Goal: Task Accomplishment & Management: Use online tool/utility

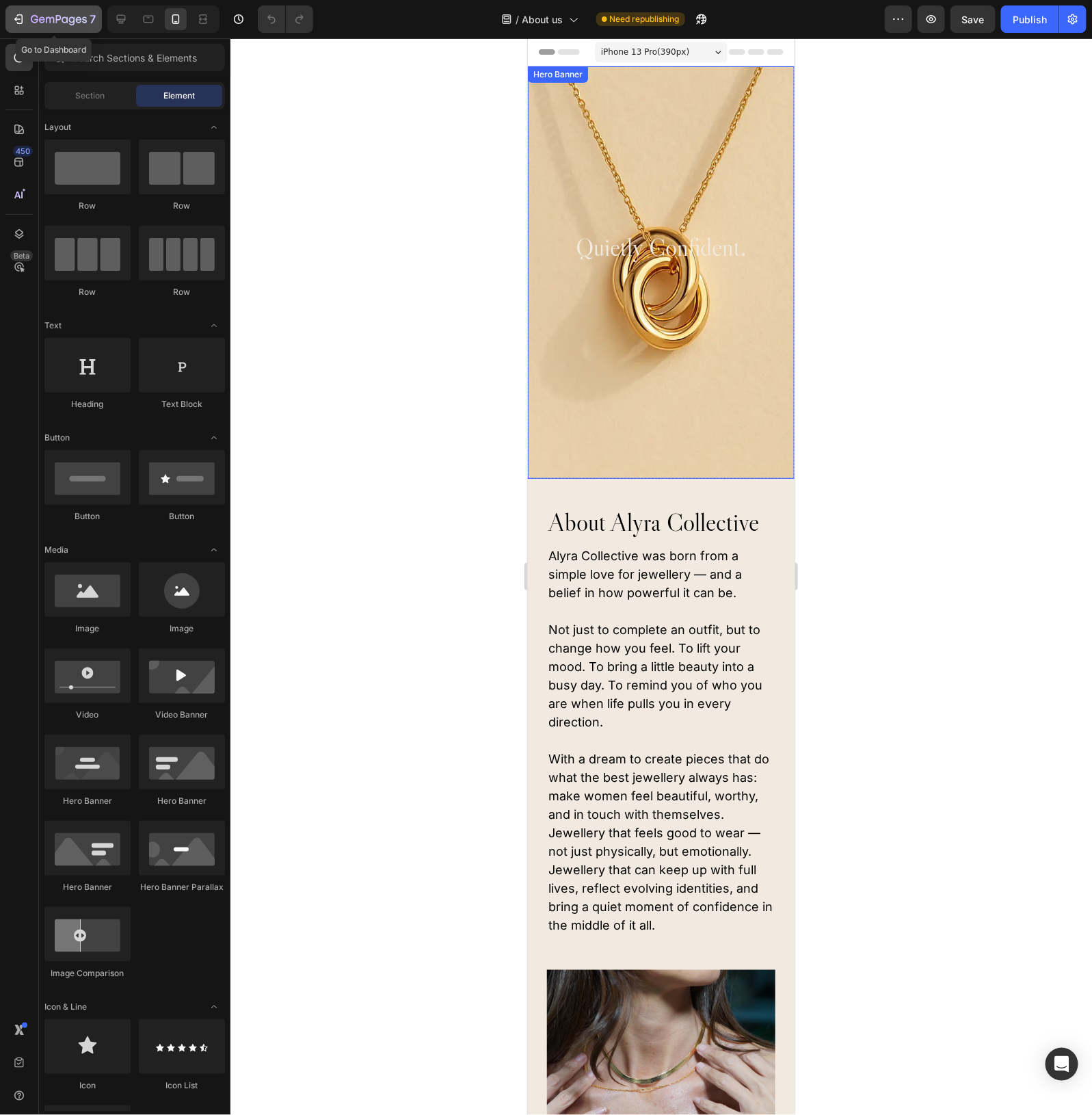
click at [53, 21] on icon "button" at bounding box center [59, 20] width 56 height 12
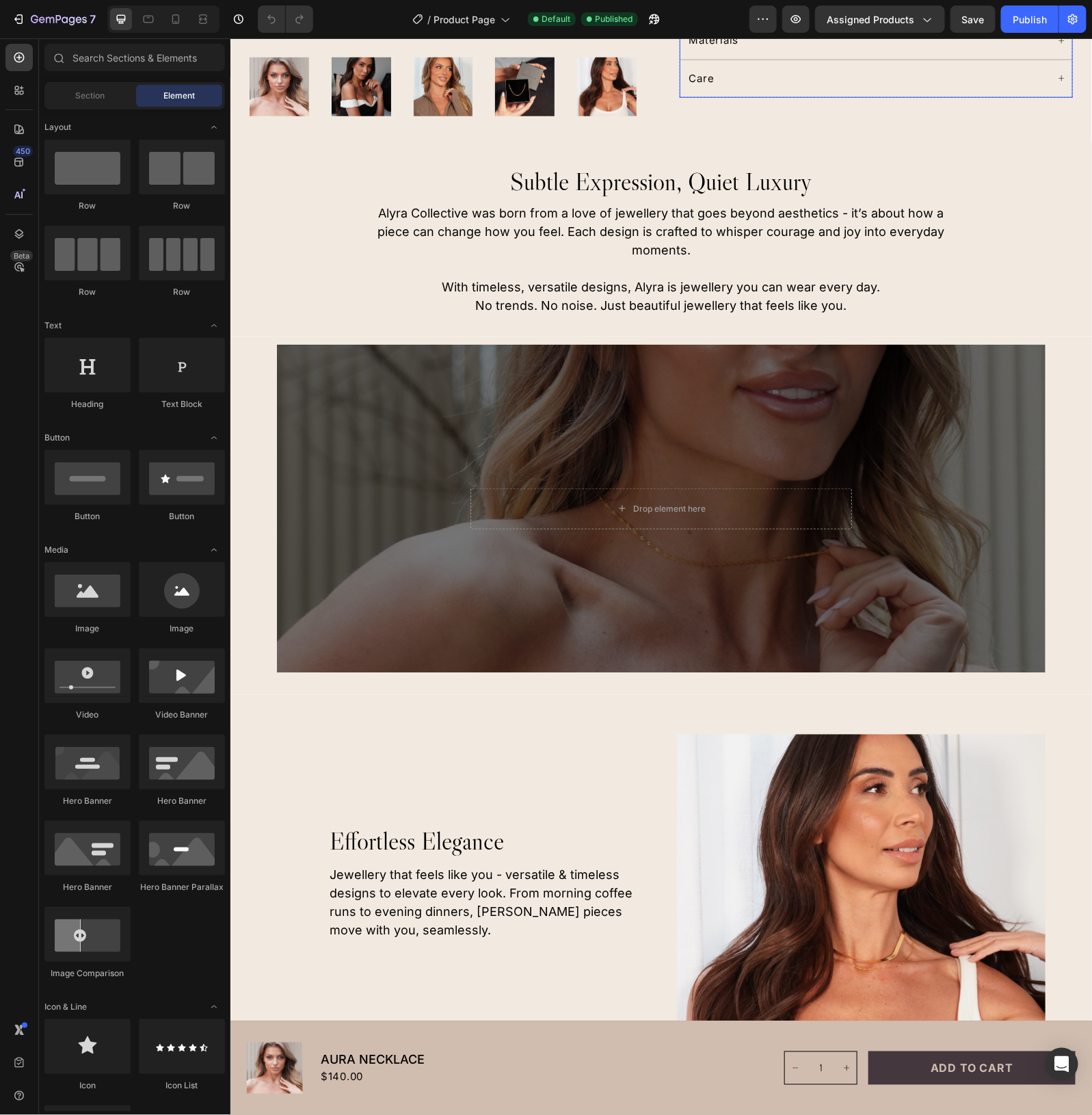
scroll to position [513, 0]
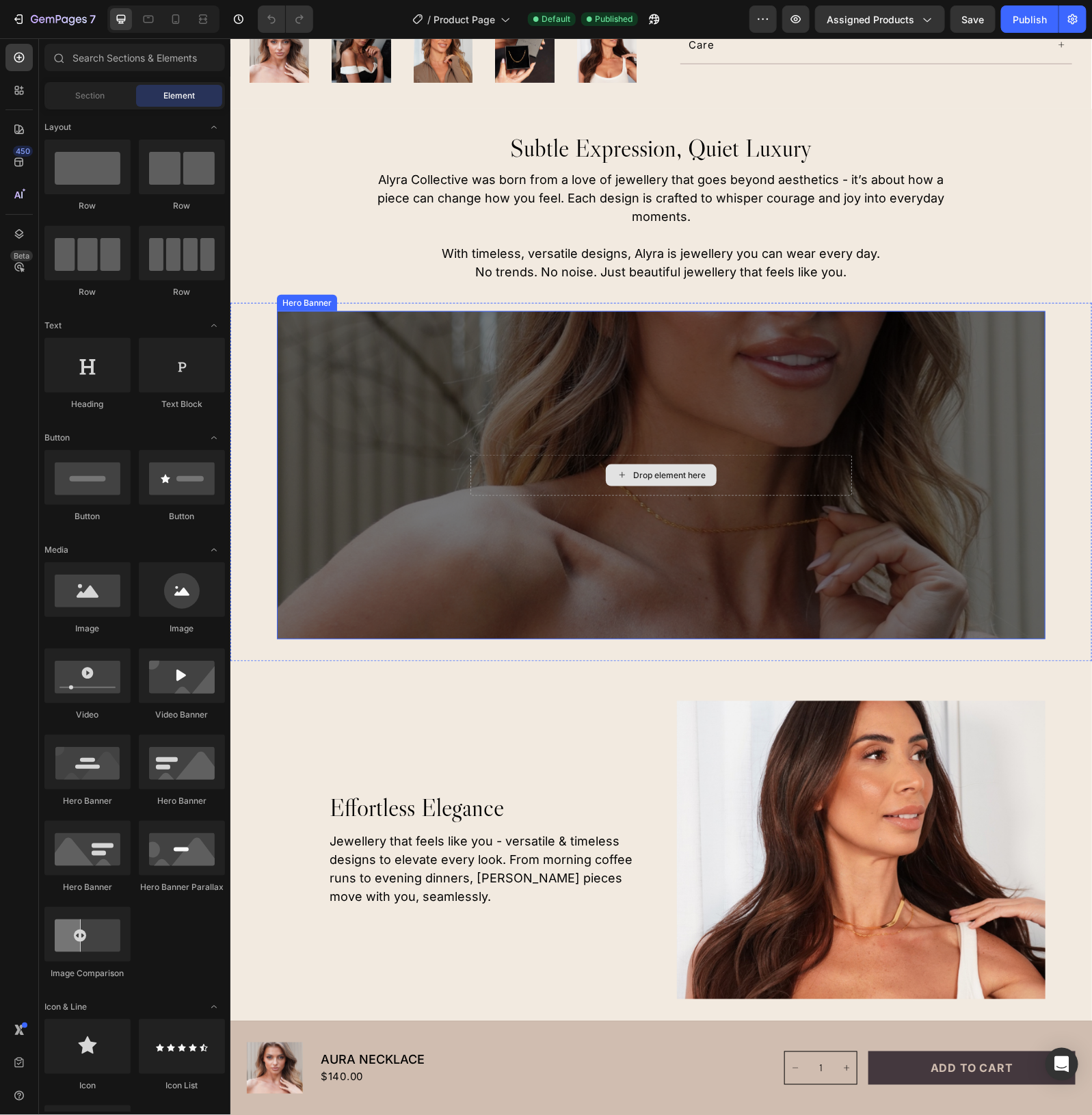
click at [780, 455] on div "Drop element here" at bounding box center [661, 474] width 382 height 41
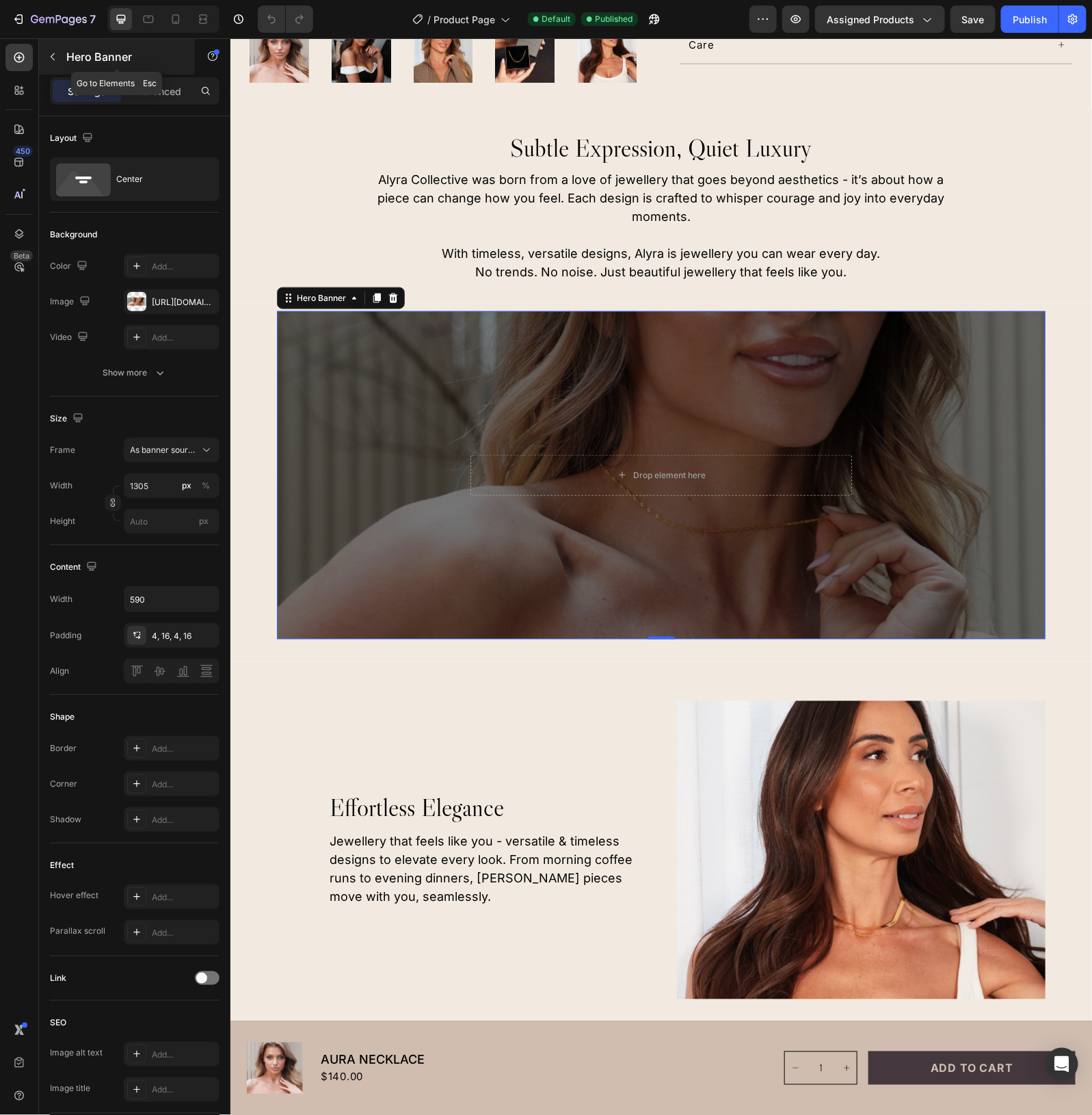
click at [66, 57] on p "Hero Banner" at bounding box center [124, 57] width 116 height 16
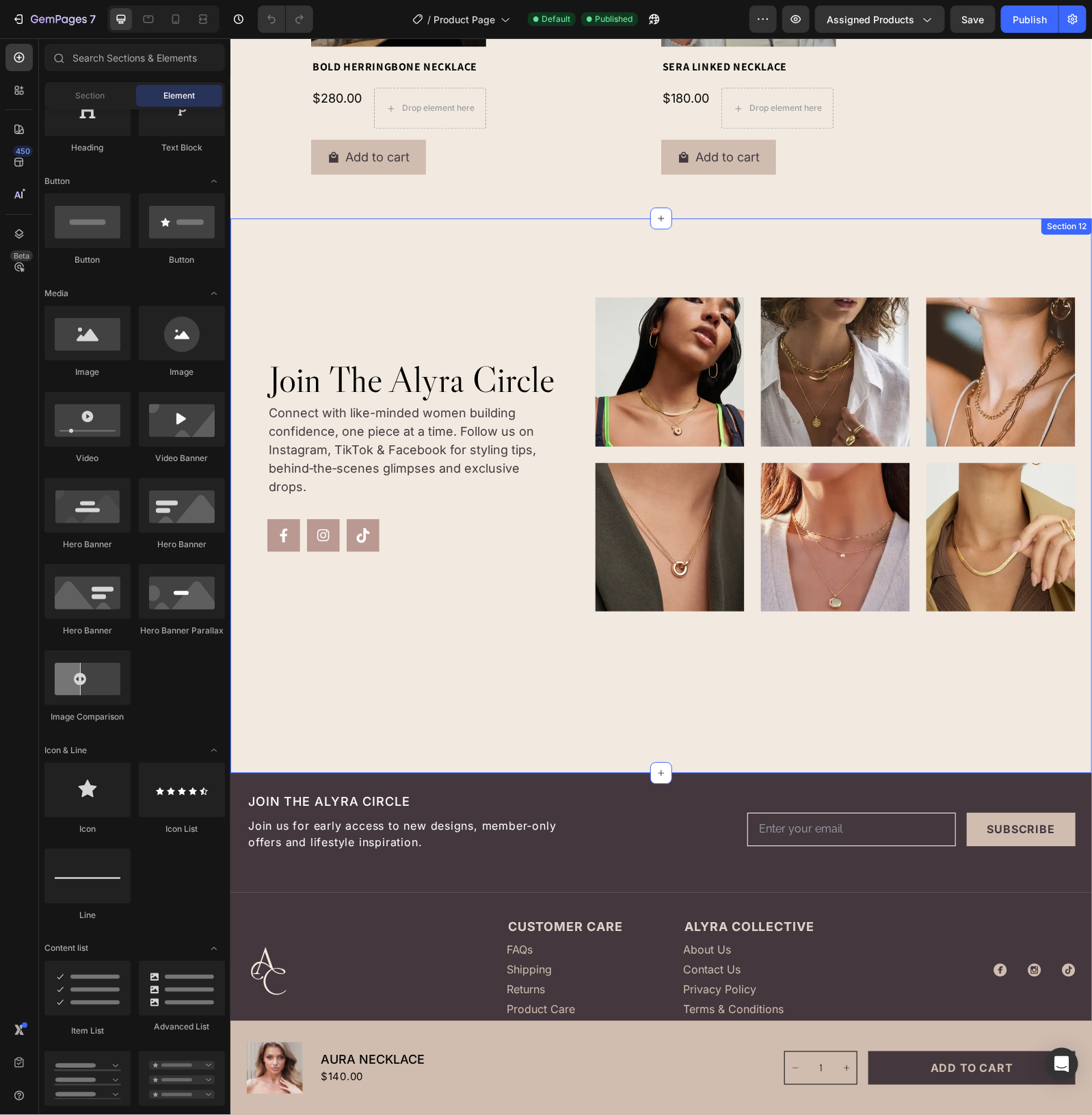
scroll to position [3462, 0]
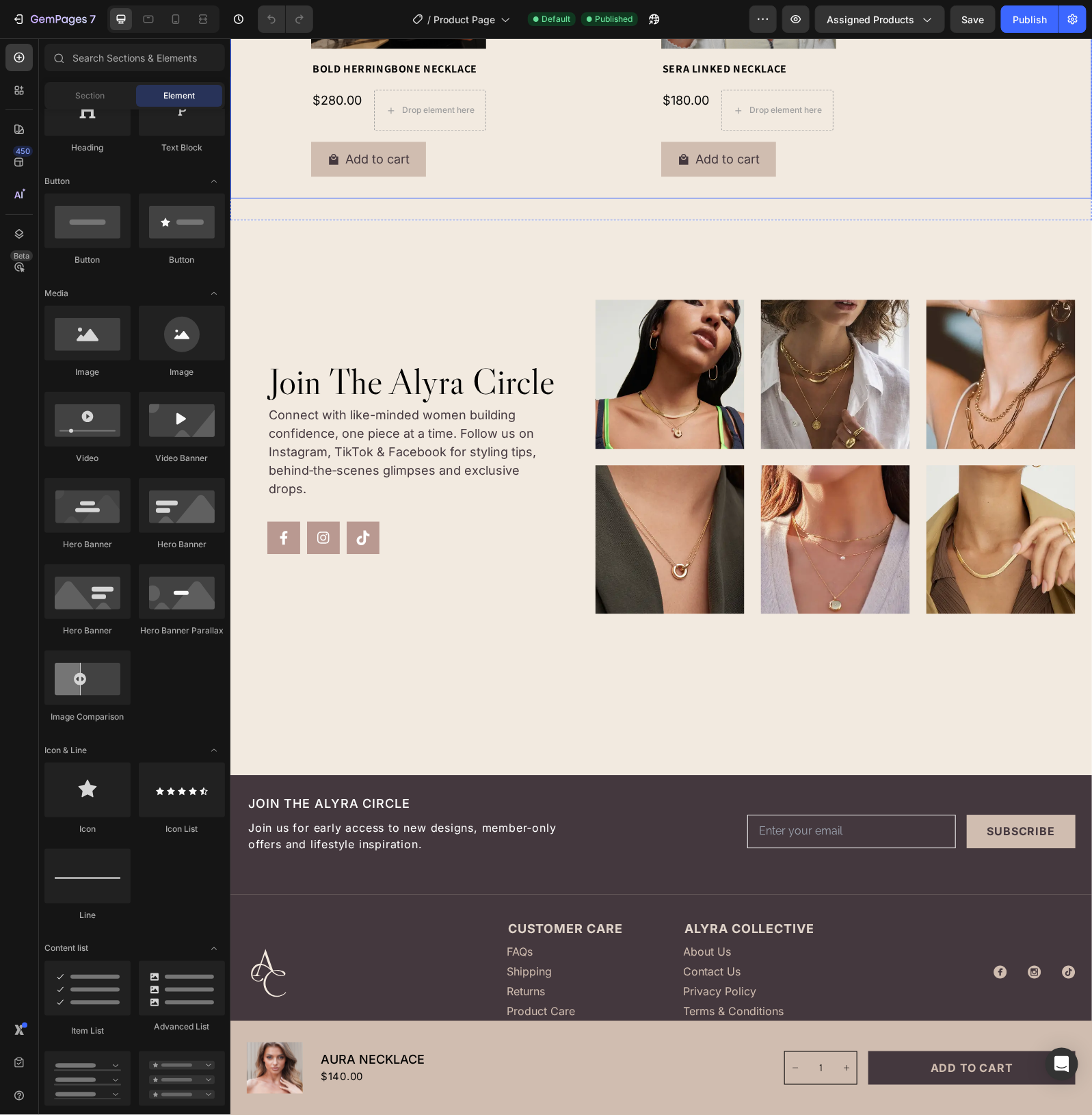
drag, startPoint x: 1033, startPoint y: 112, endPoint x: 740, endPoint y: 377, distance: 395.1
click at [1033, 112] on div "Product Images Bold Herringbone Necklace Product Title $280.00 Product Price Pr…" at bounding box center [661, 30] width 799 height 314
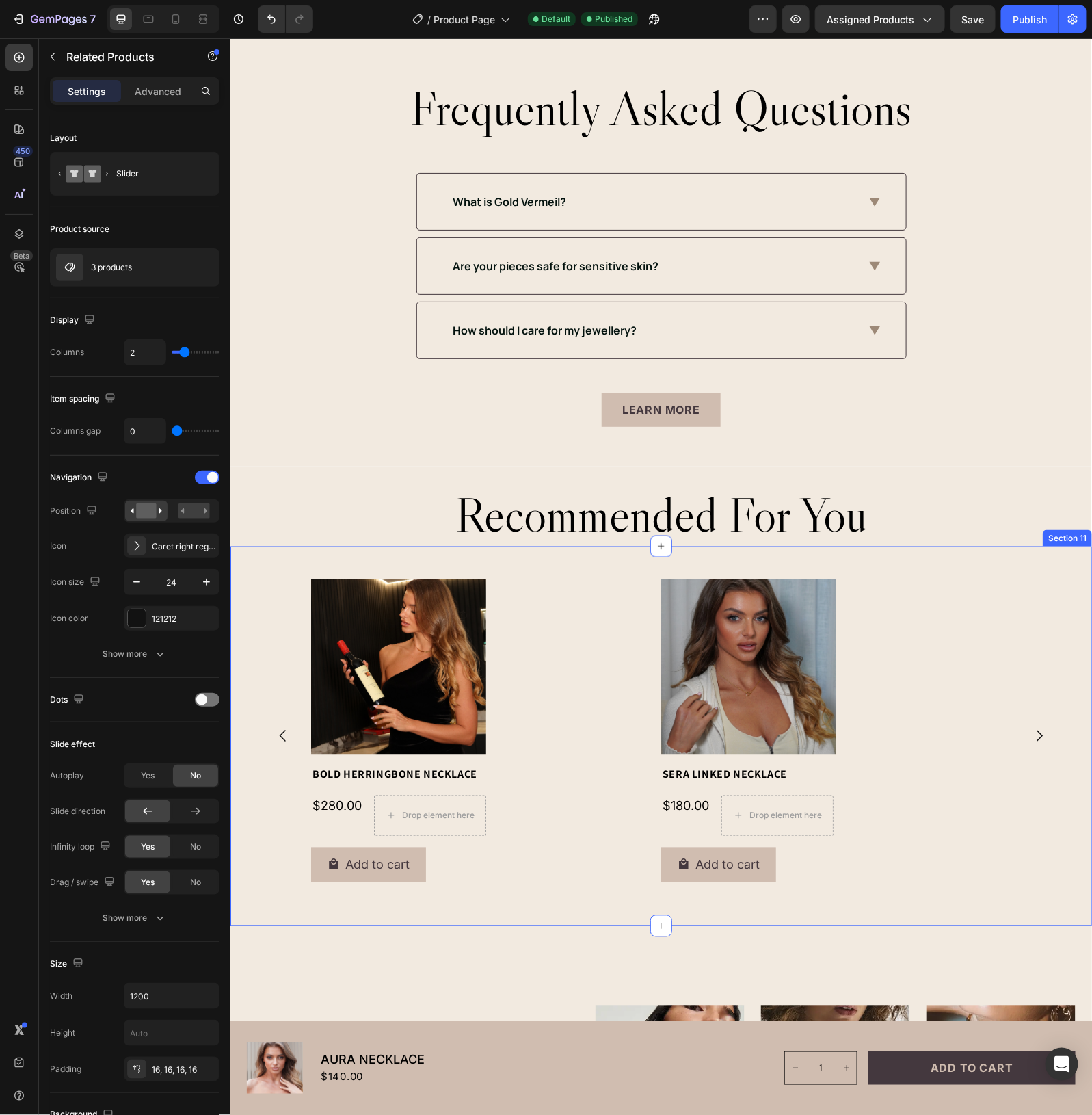
scroll to position [2917, 0]
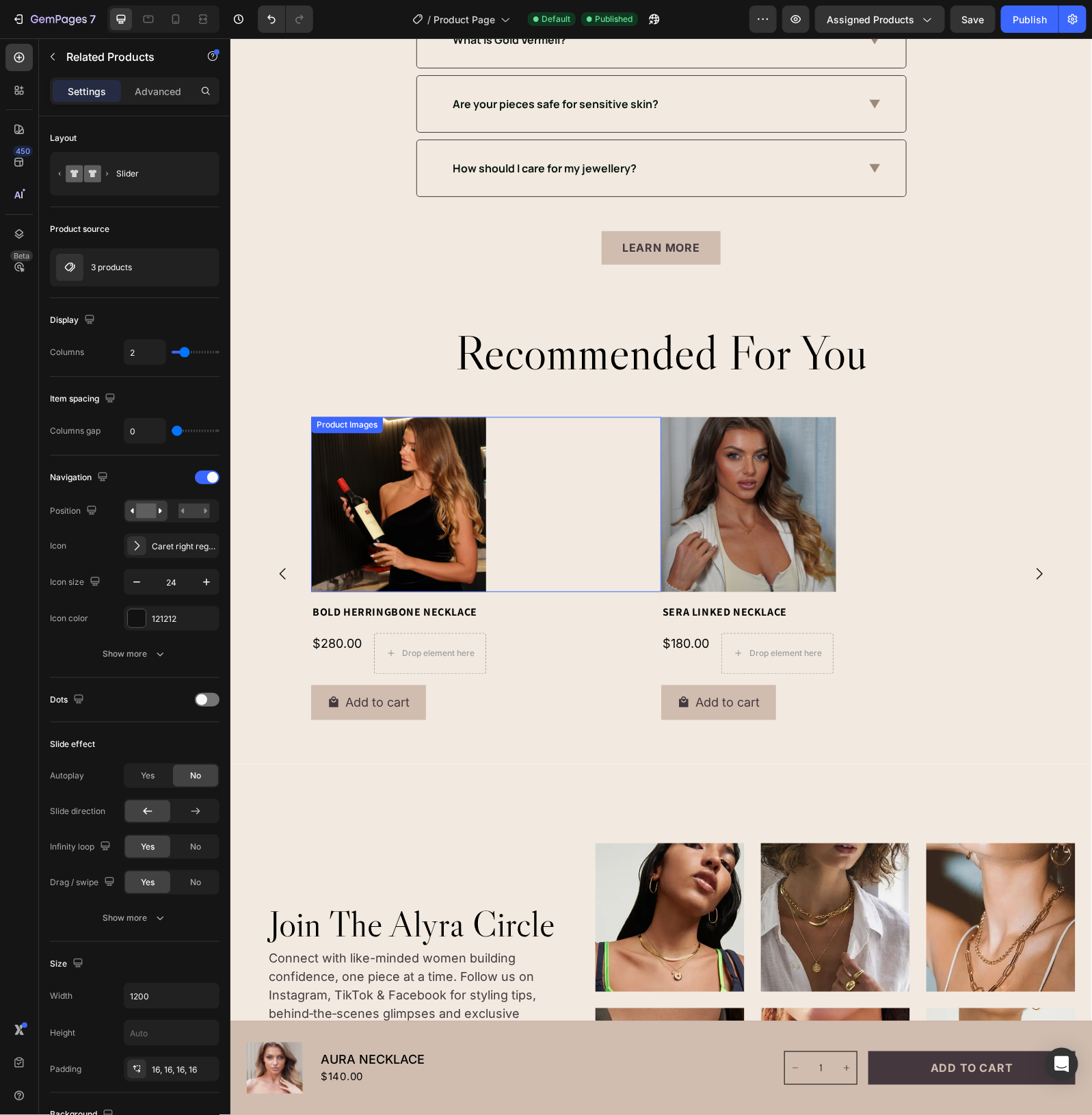
drag, startPoint x: 586, startPoint y: 507, endPoint x: 579, endPoint y: 497, distance: 12.2
click at [586, 507] on div at bounding box center [486, 504] width 350 height 175
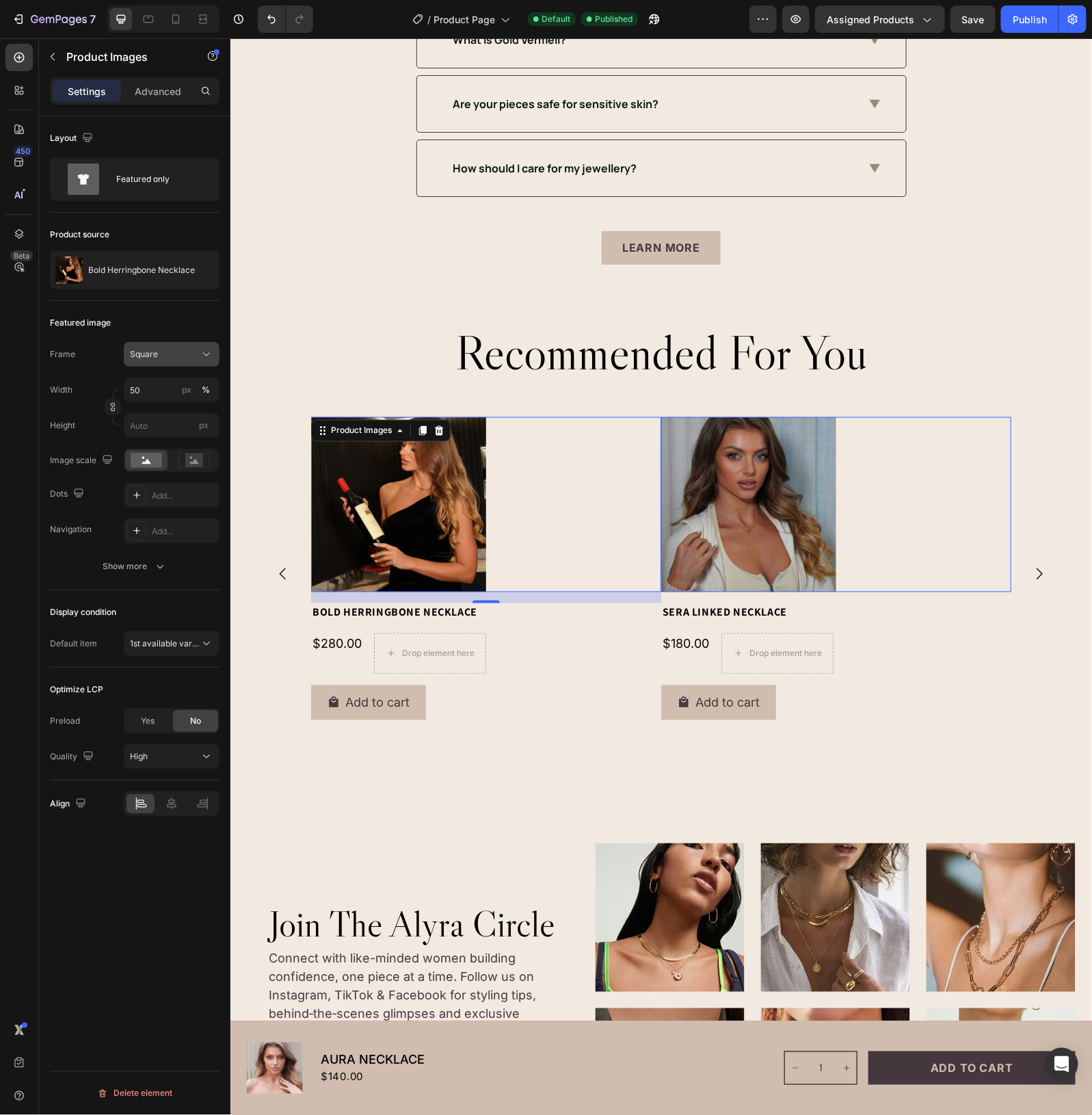
click at [202, 350] on icon at bounding box center [206, 354] width 14 height 14
click at [198, 414] on icon at bounding box center [202, 414] width 9 height 13
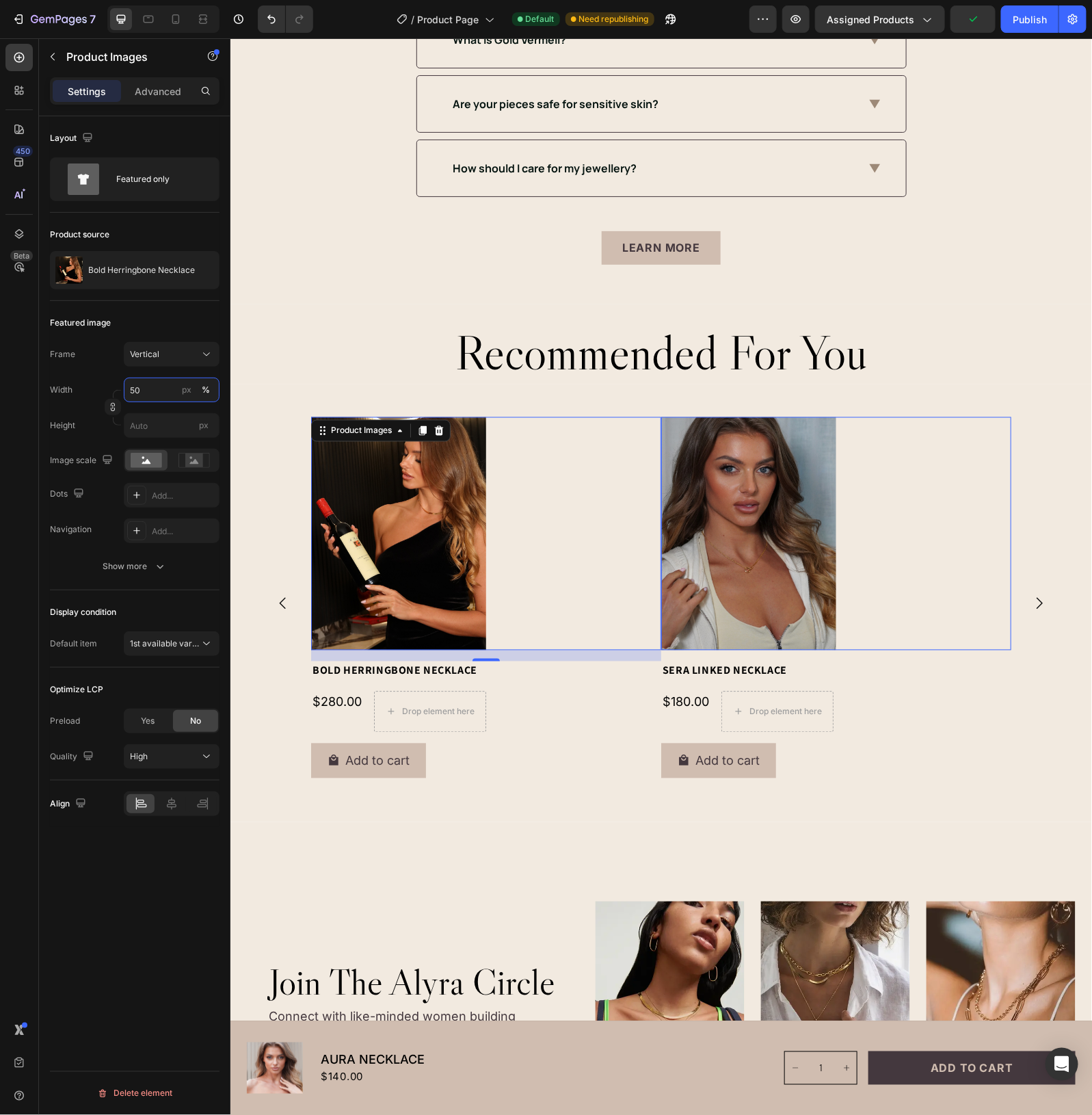
click at [150, 388] on input "50" at bounding box center [172, 390] width 96 height 24
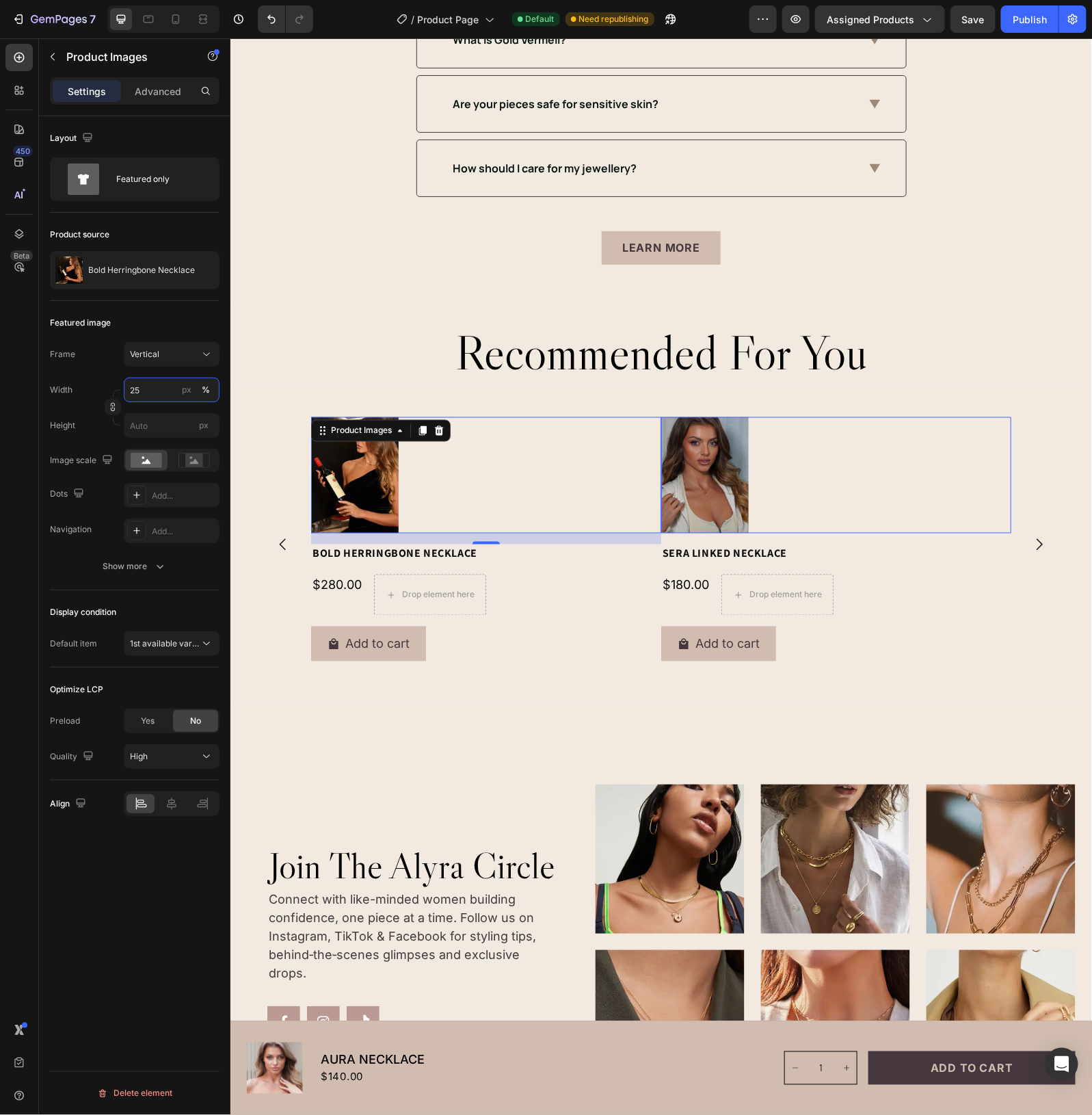
type input "2"
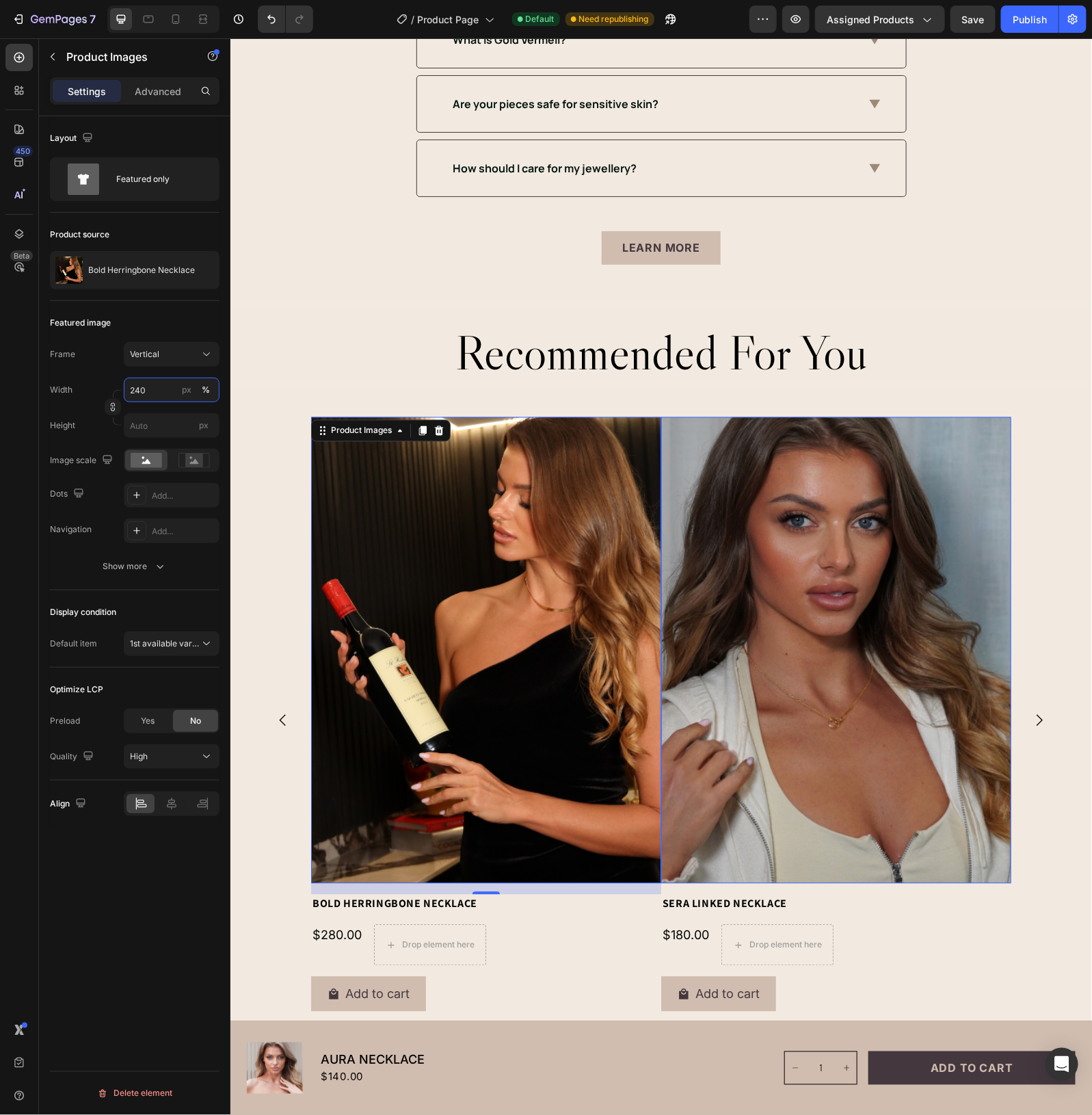
drag, startPoint x: 161, startPoint y: 397, endPoint x: 88, endPoint y: 388, distance: 73.6
click at [88, 388] on div "Width 240 px %" at bounding box center [134, 390] width 169 height 24
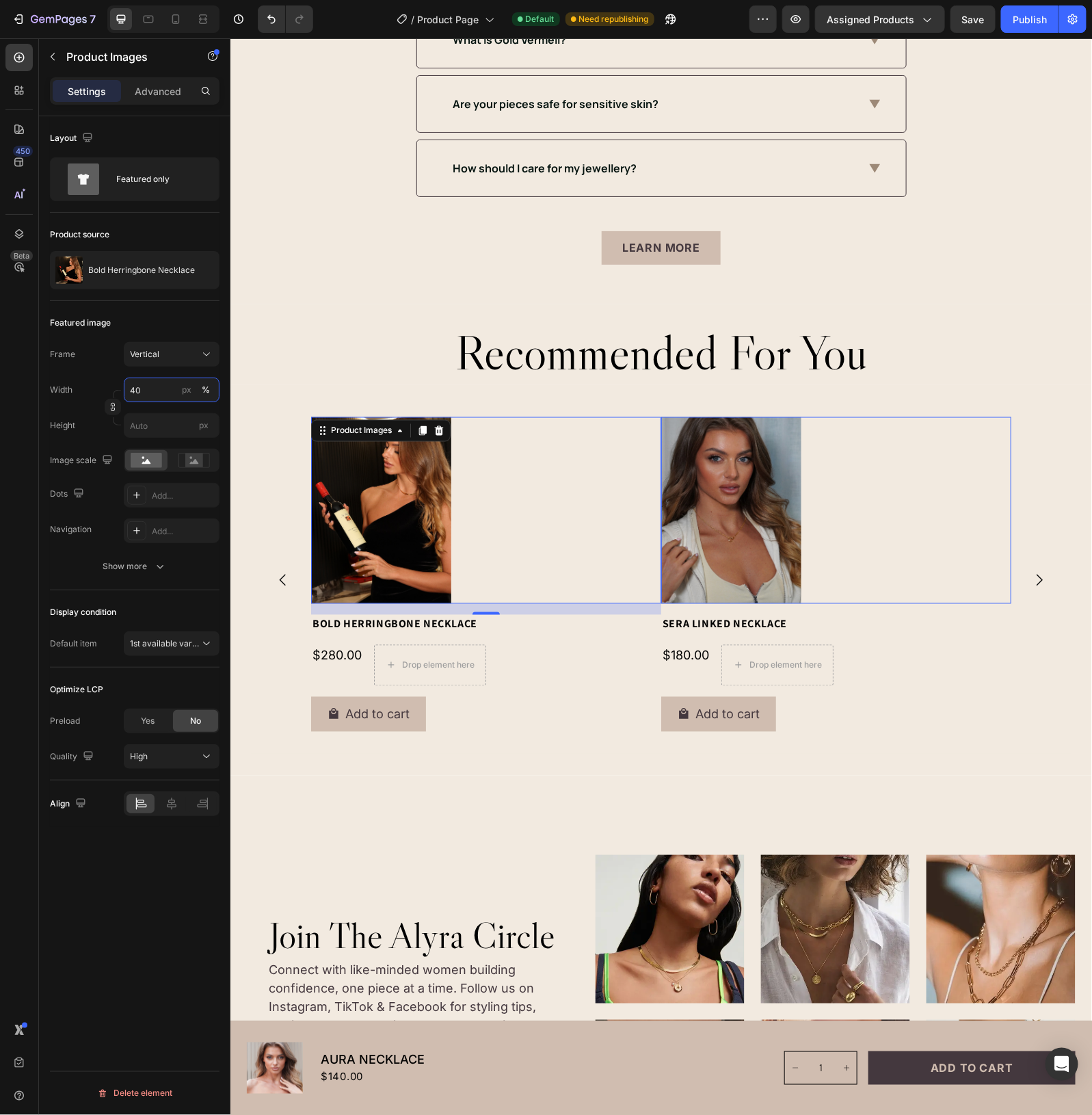
type input "40"
click at [508, 498] on div at bounding box center [486, 510] width 350 height 187
click at [398, 498] on img at bounding box center [381, 510] width 140 height 187
click at [398, 497] on img at bounding box center [381, 510] width 140 height 187
click at [489, 480] on div at bounding box center [486, 510] width 350 height 187
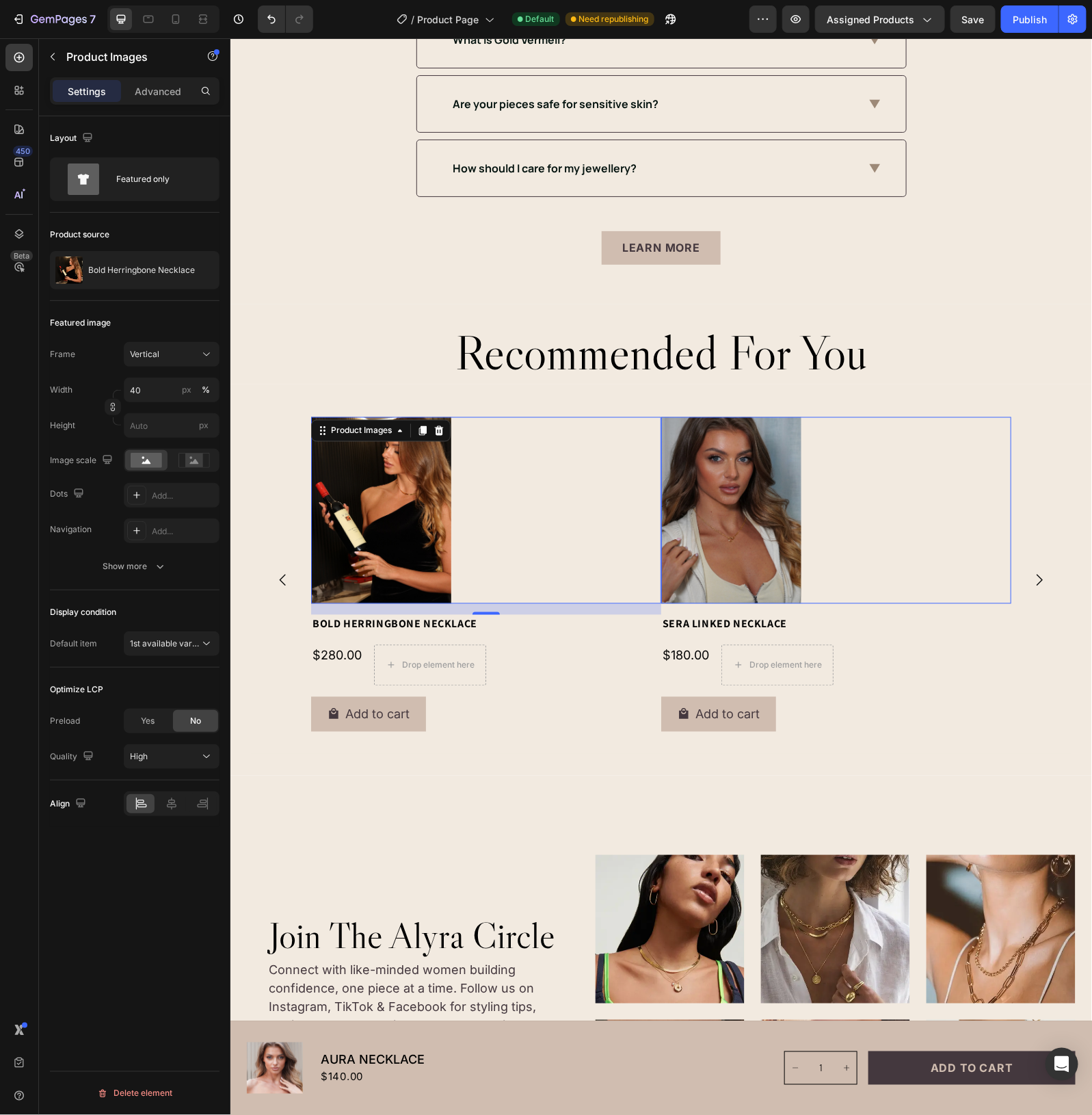
click at [372, 356] on h2 "recommended for you" at bounding box center [661, 353] width 821 height 60
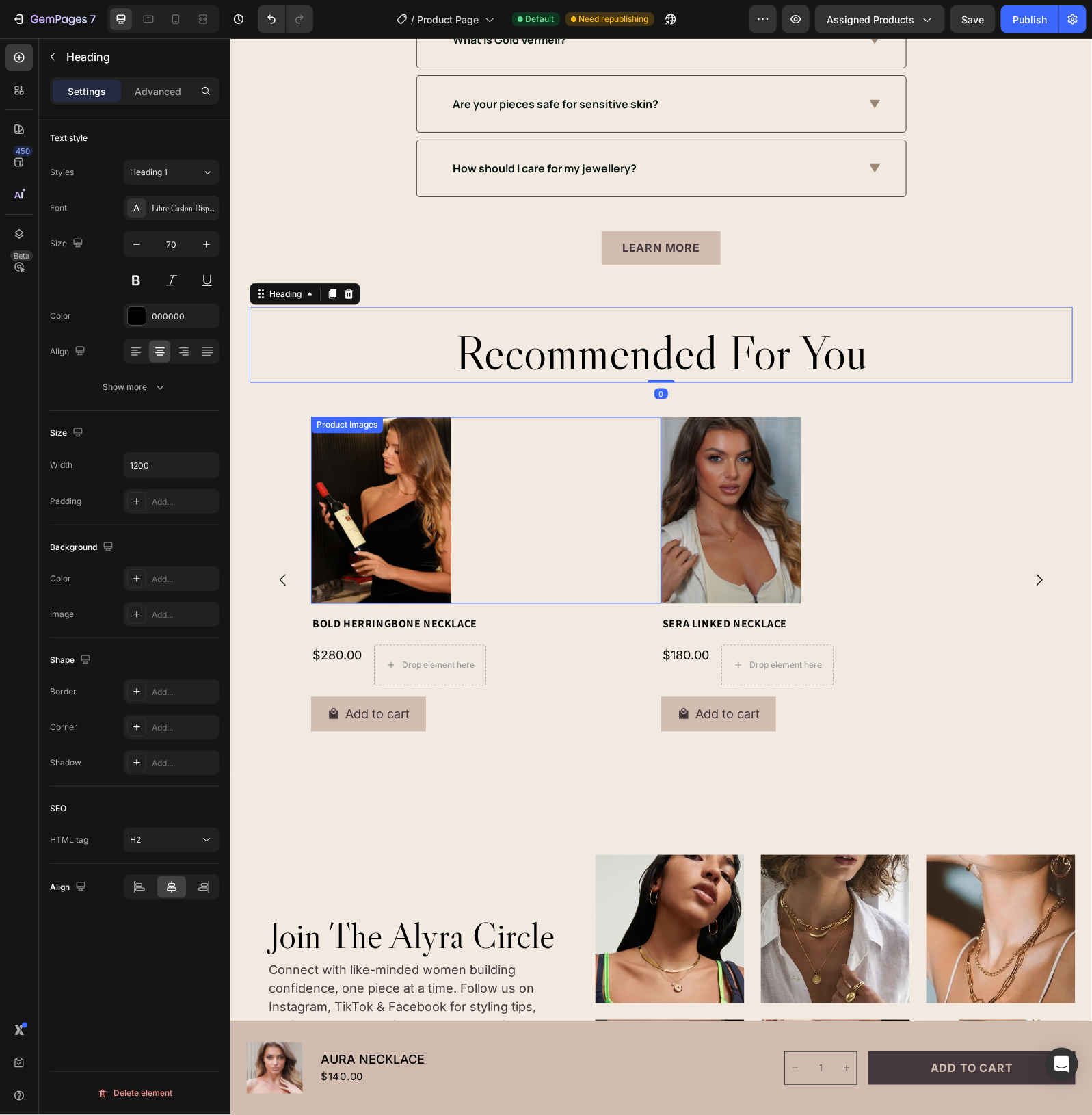
click at [486, 465] on div at bounding box center [486, 510] width 350 height 187
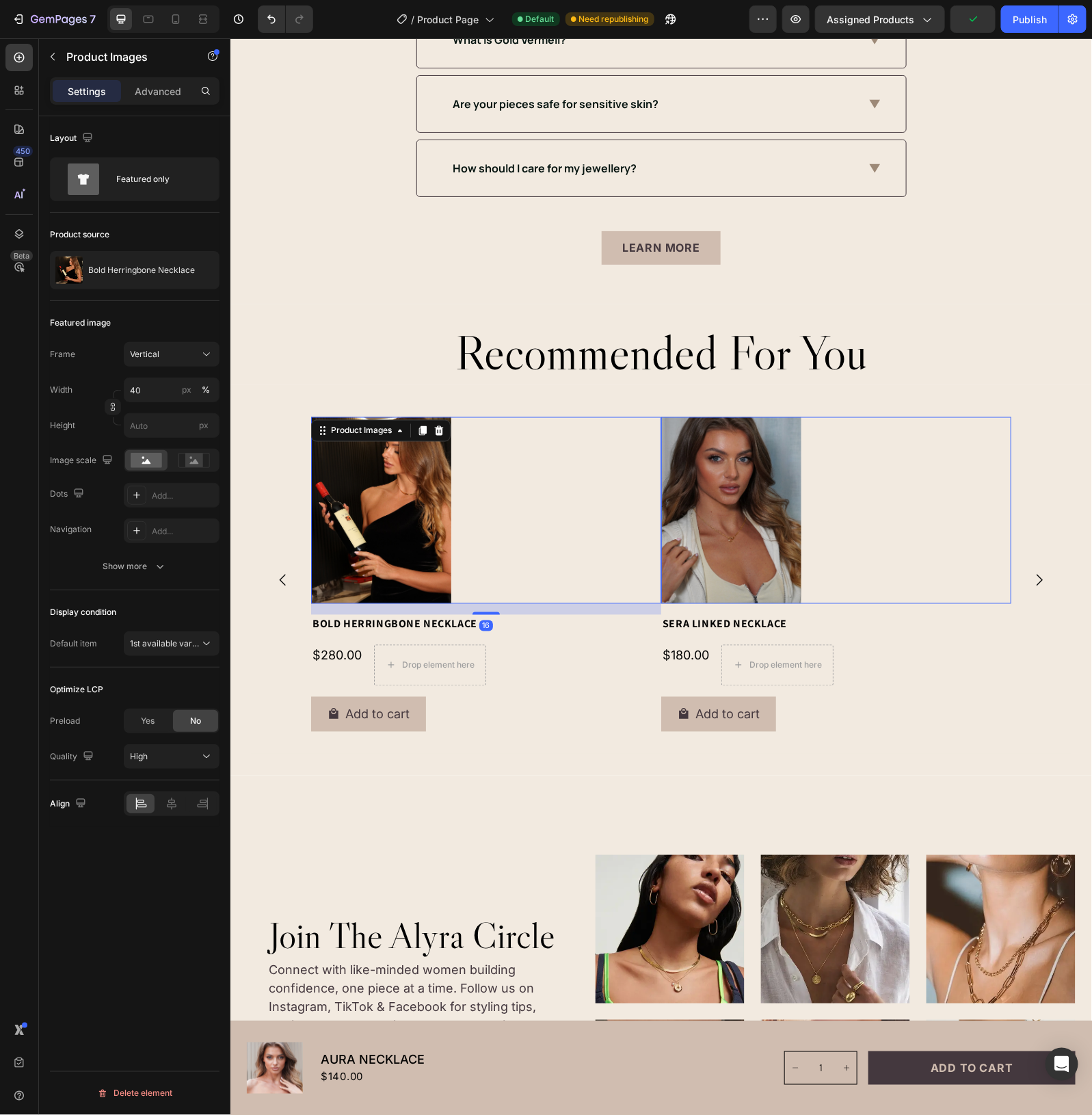
click at [601, 506] on div at bounding box center [486, 510] width 350 height 187
click at [148, 562] on div "Show more" at bounding box center [135, 566] width 63 height 14
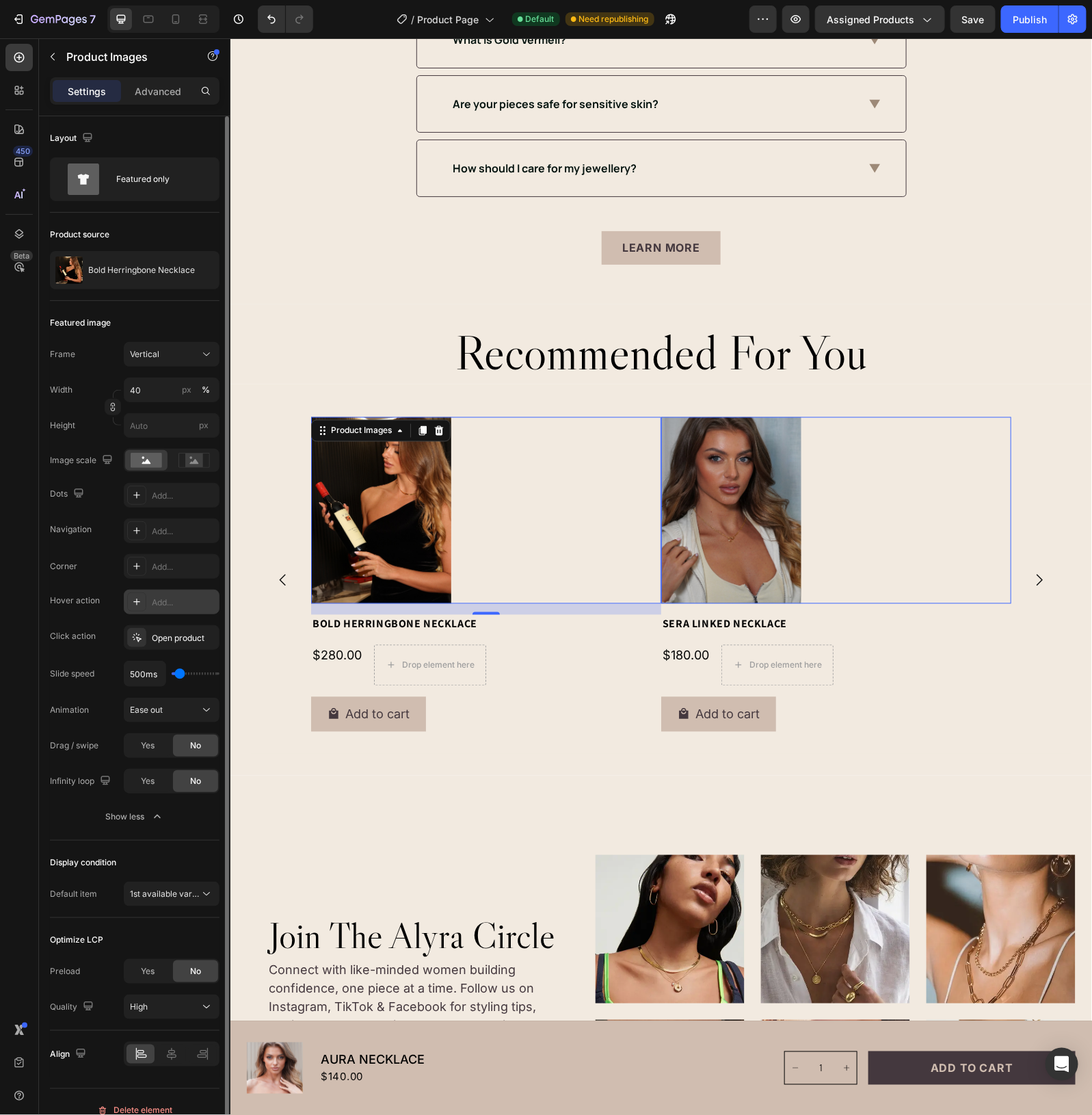
scroll to position [18, 0]
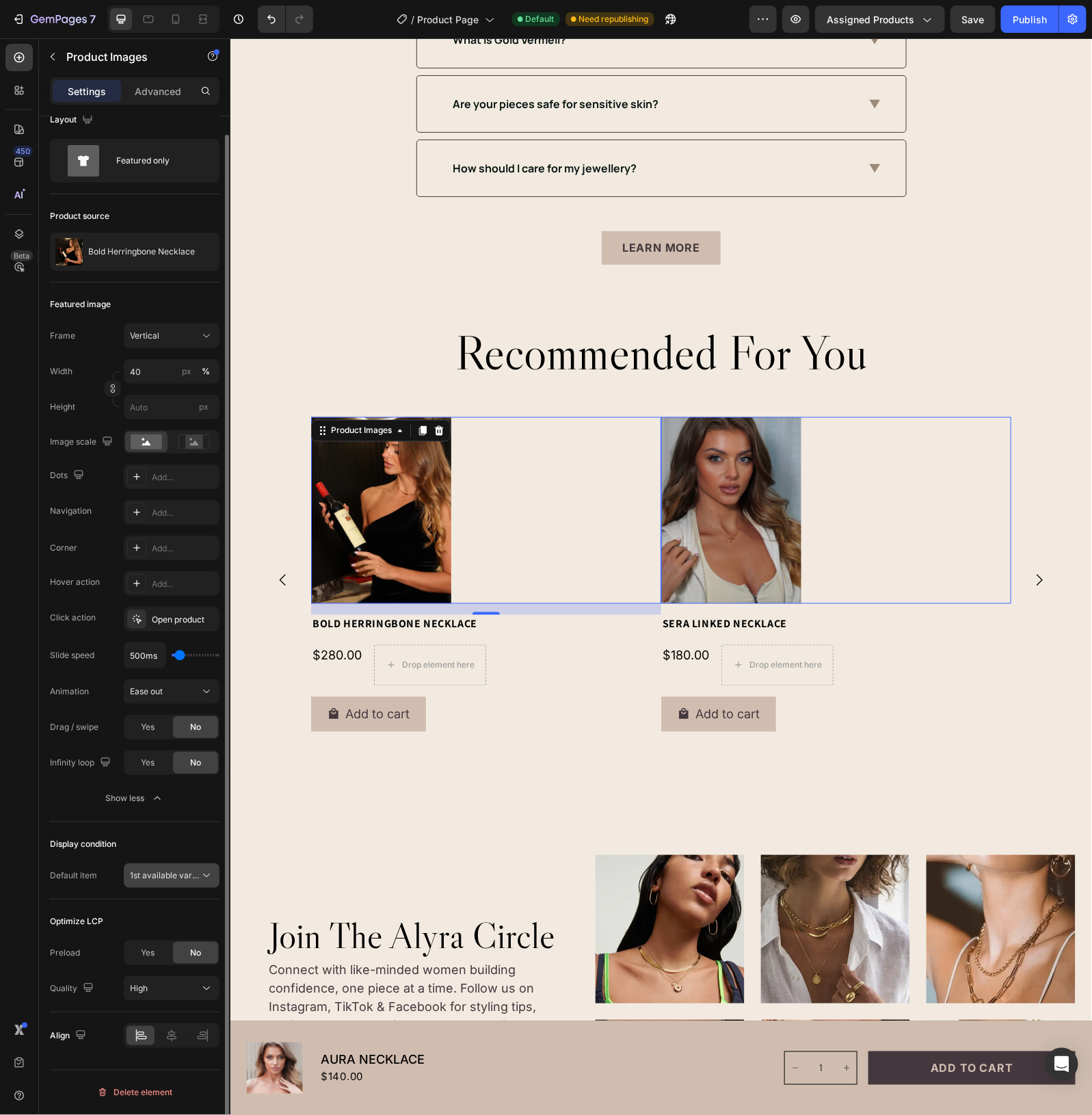
click at [186, 876] on span "1st available variant" at bounding box center [168, 875] width 77 height 10
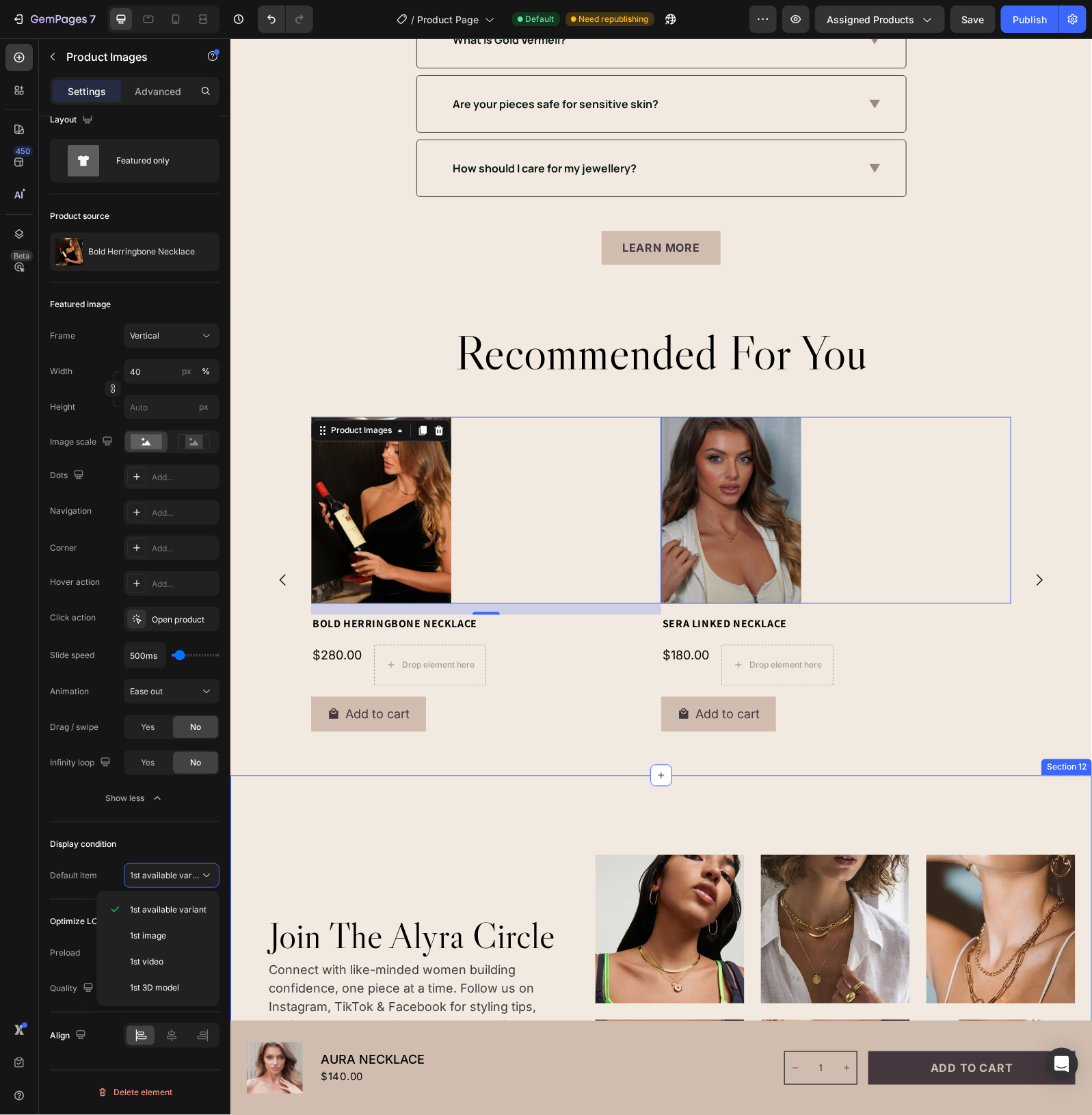
click at [330, 832] on div "Image Image Image Image Image Image Carousel join the alyra circle Heading Conn…" at bounding box center [661, 1052] width 862 height 554
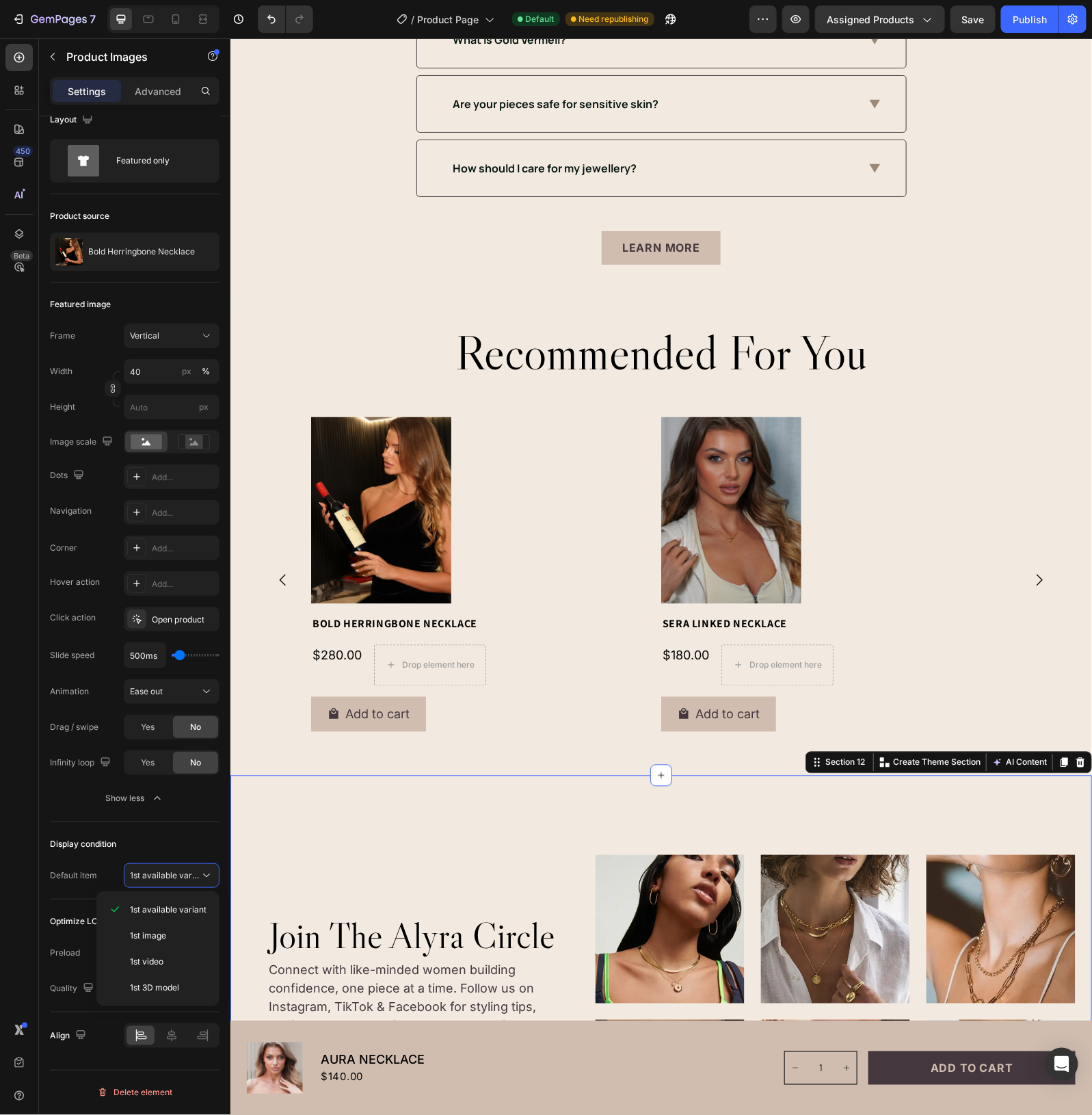
scroll to position [0, 0]
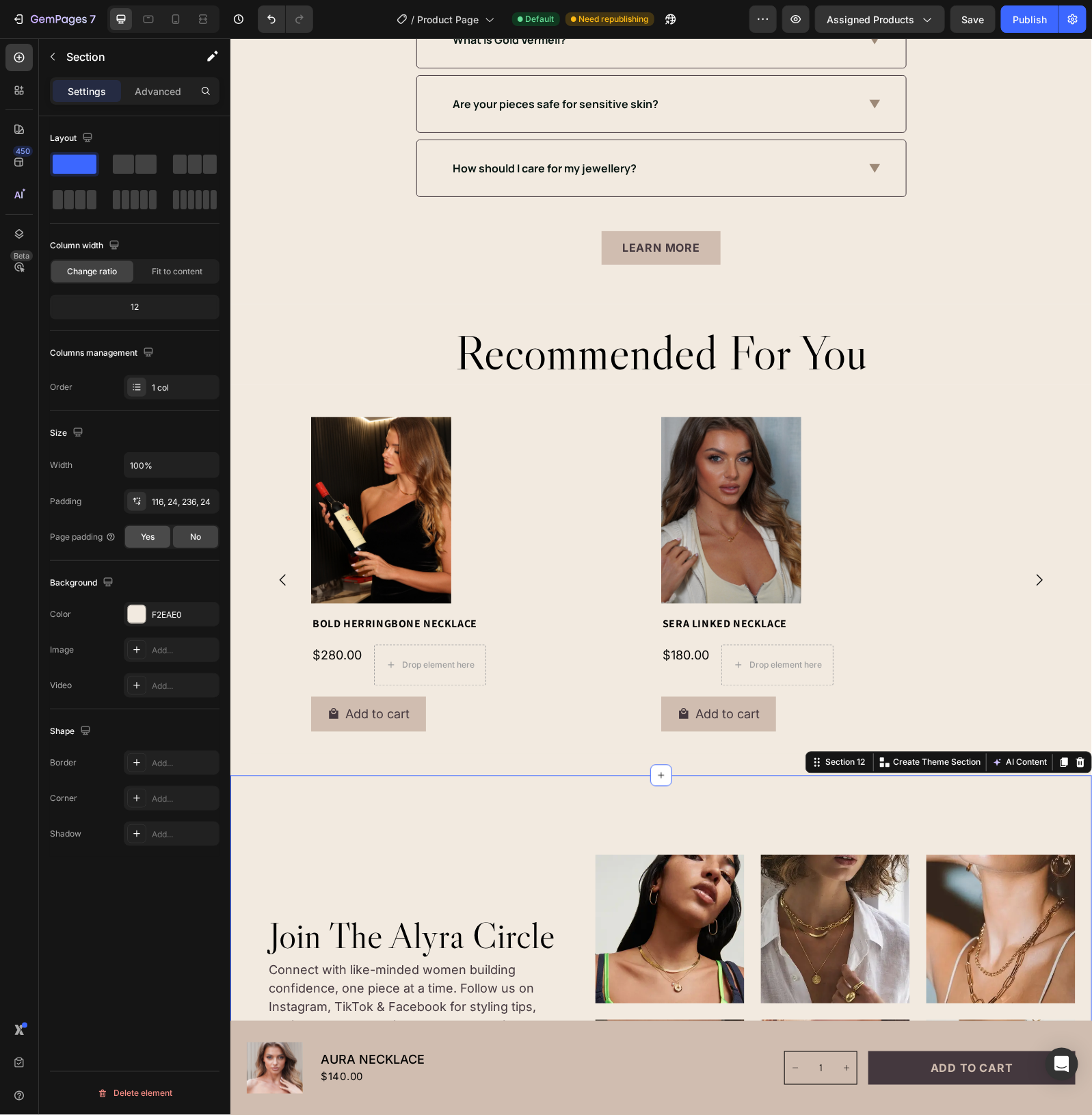
click at [141, 541] on span "Yes" at bounding box center [147, 538] width 14 height 13
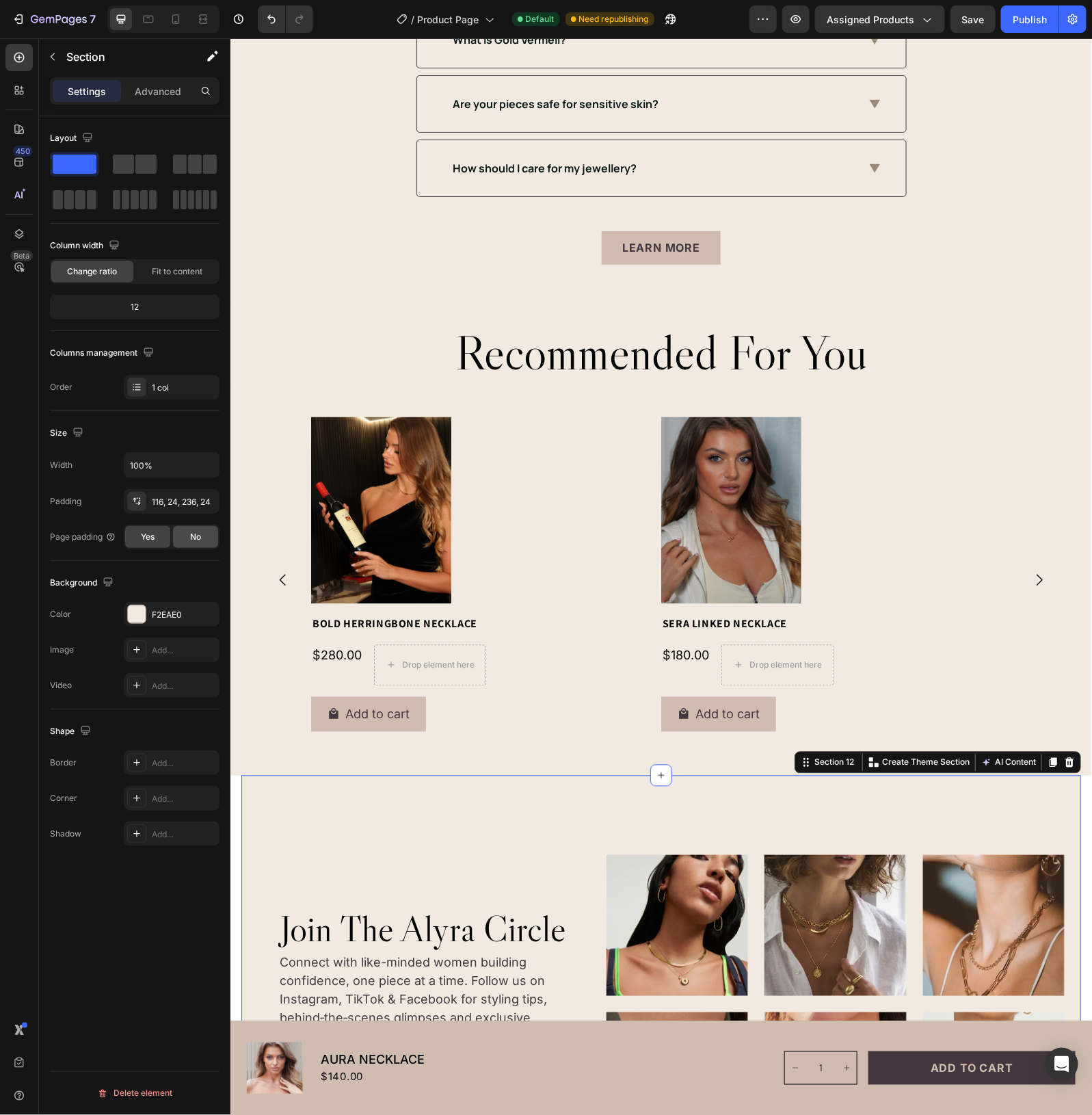
click at [191, 538] on span "No" at bounding box center [196, 538] width 11 height 13
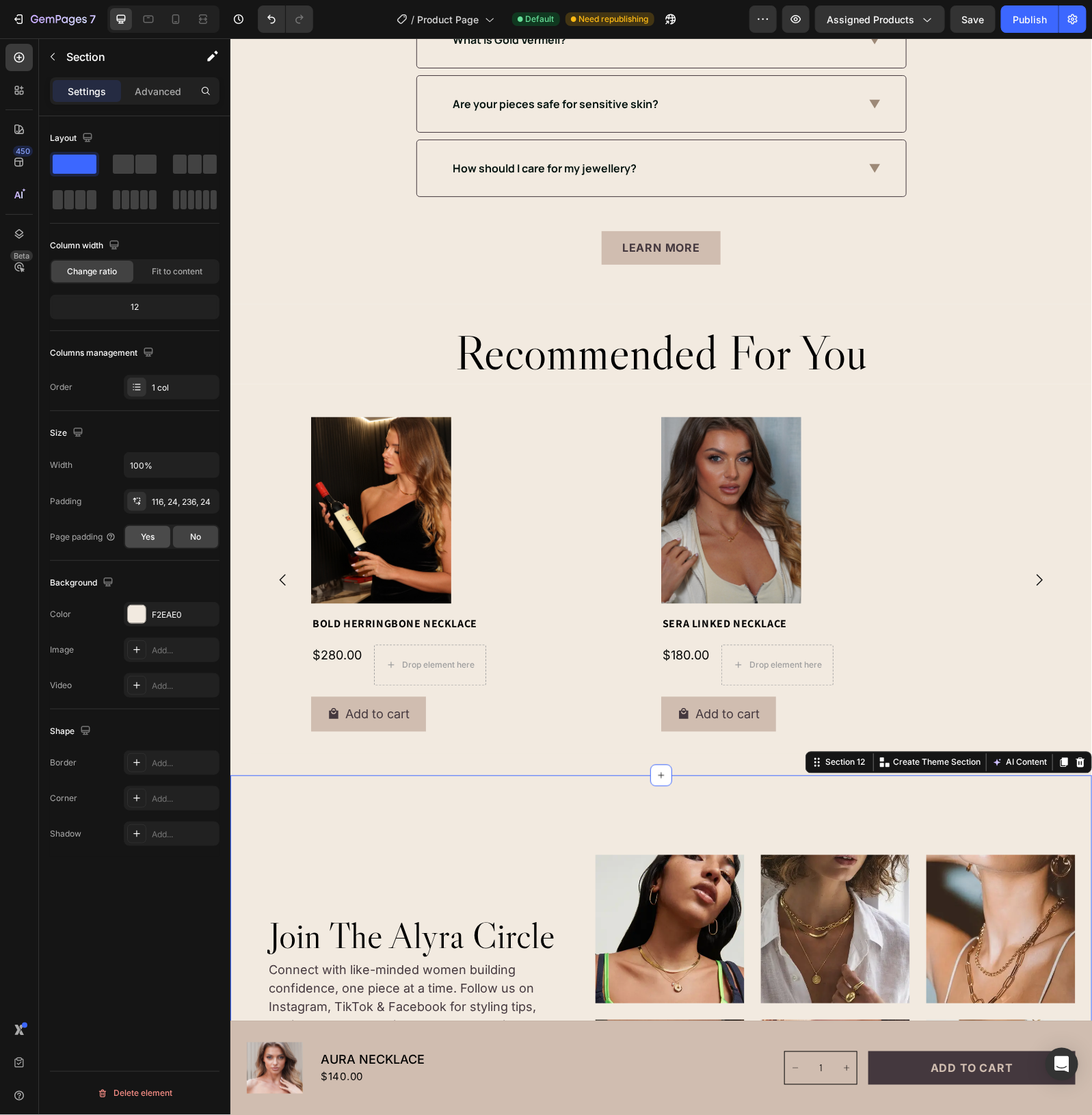
click at [130, 536] on div "Yes" at bounding box center [148, 537] width 45 height 22
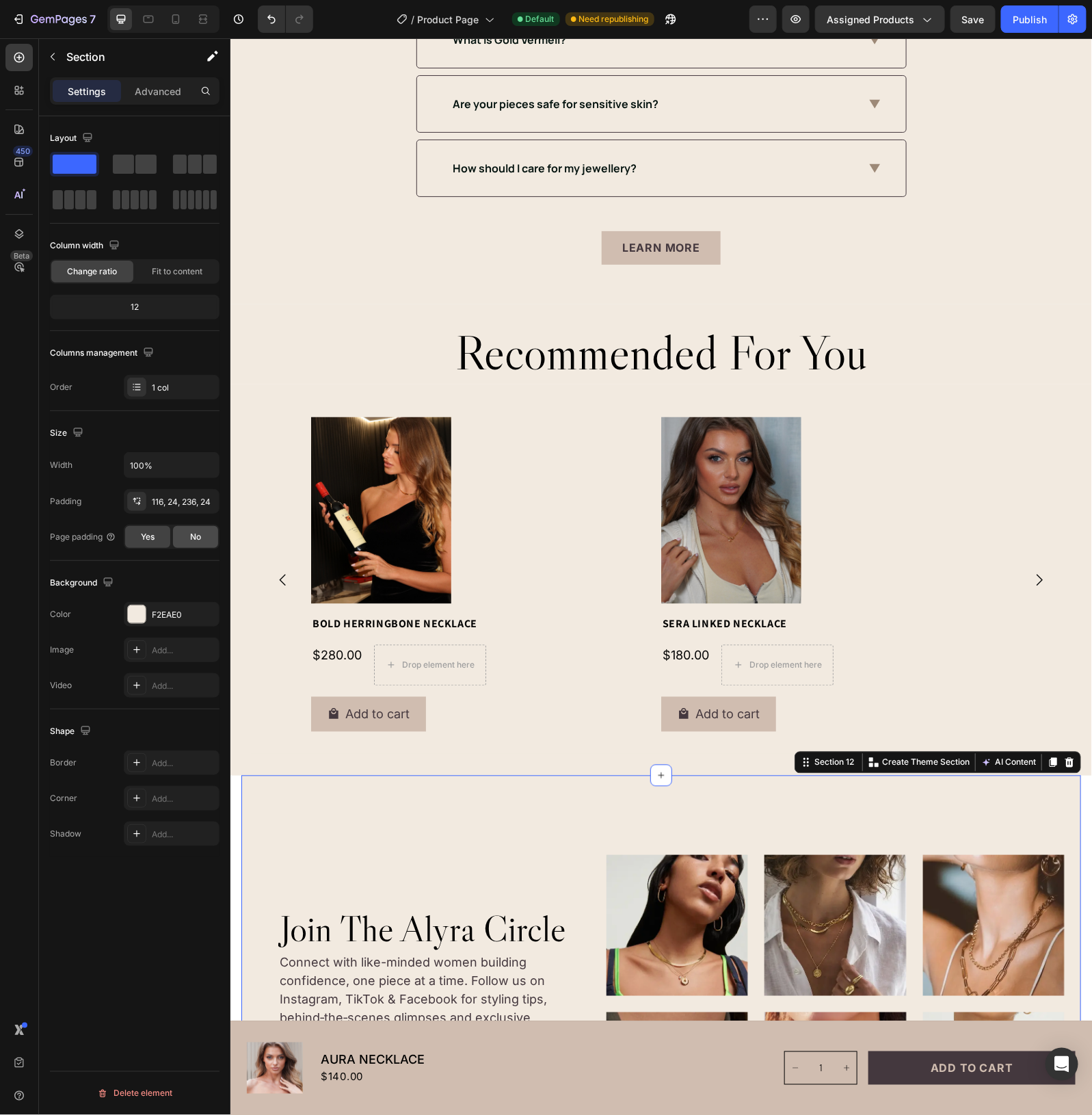
click at [185, 538] on div "No" at bounding box center [196, 537] width 45 height 22
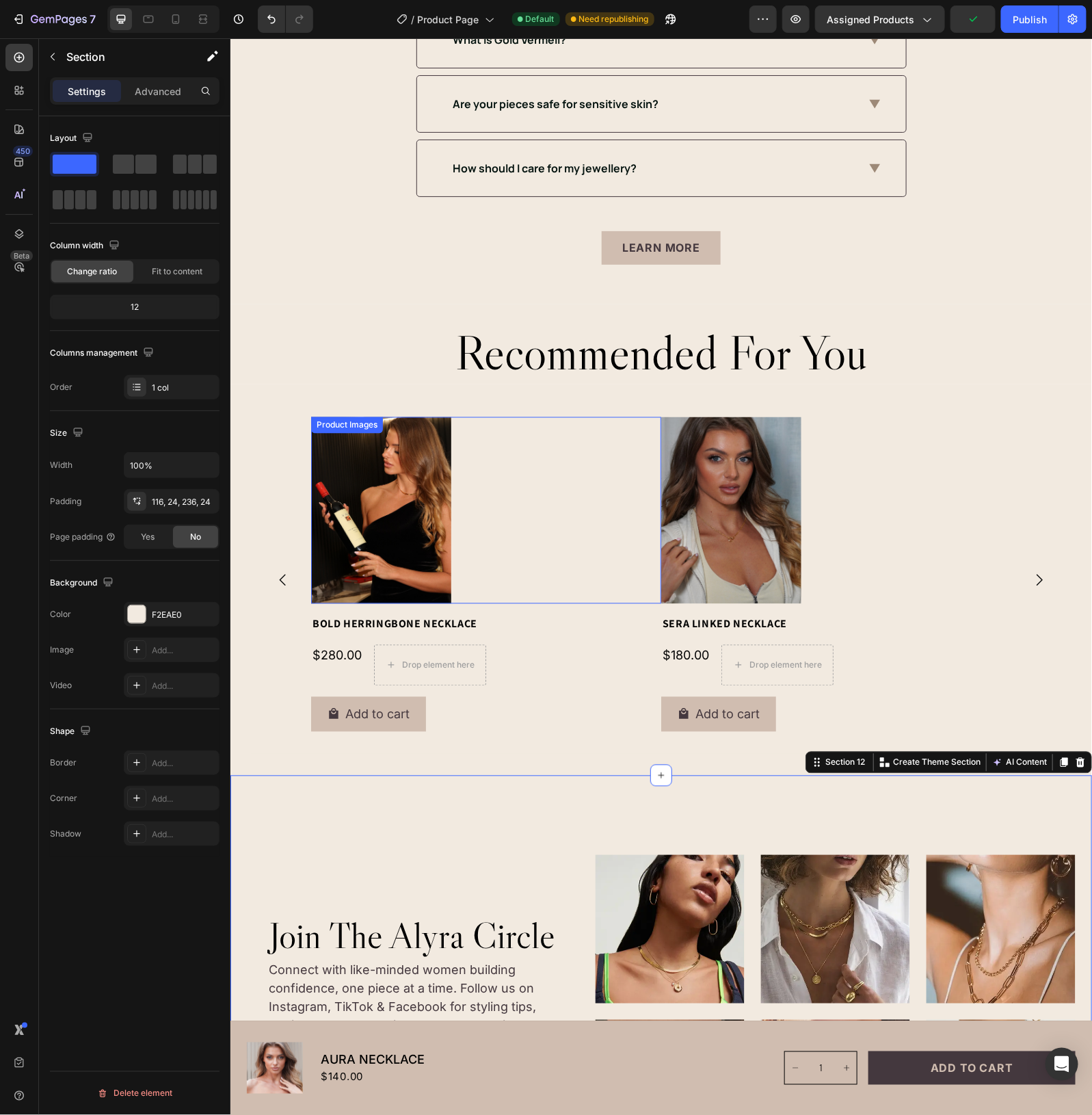
click at [611, 529] on div at bounding box center [486, 510] width 350 height 187
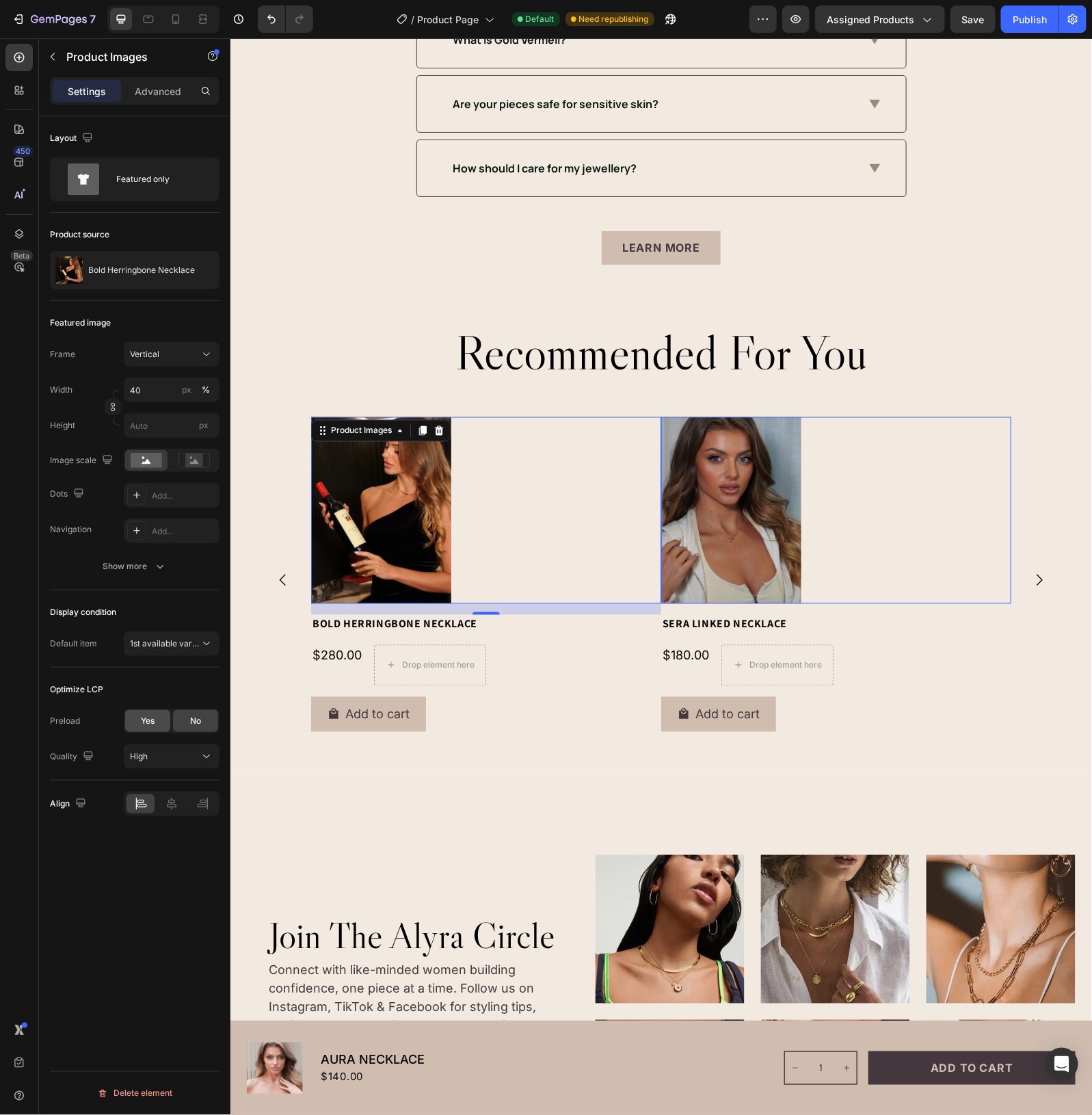
click at [139, 717] on div "Yes" at bounding box center [148, 721] width 45 height 22
click at [195, 722] on span "No" at bounding box center [196, 722] width 11 height 13
click at [197, 463] on icon at bounding box center [195, 461] width 9 height 5
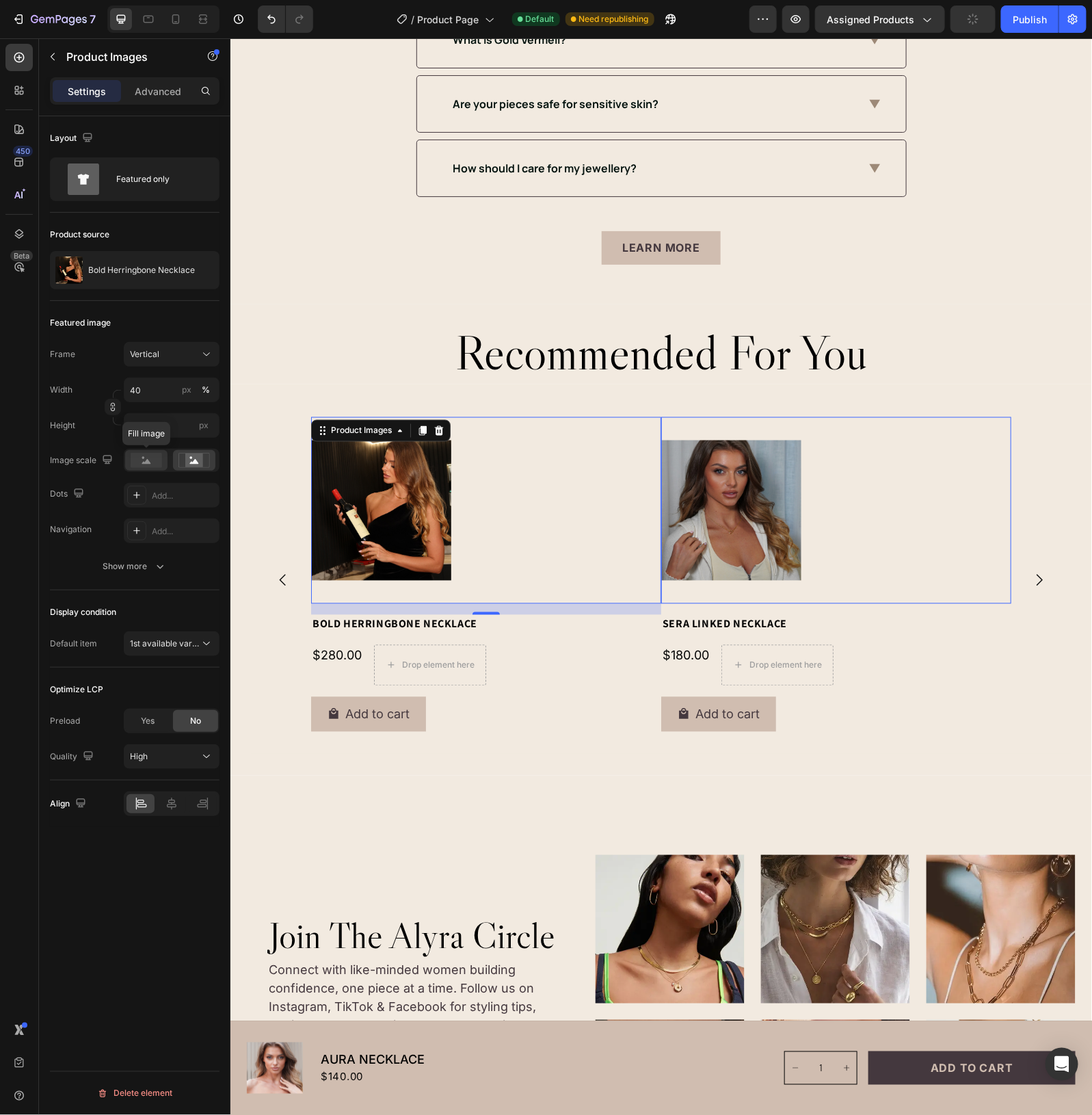
click at [146, 460] on rect at bounding box center [146, 461] width 32 height 15
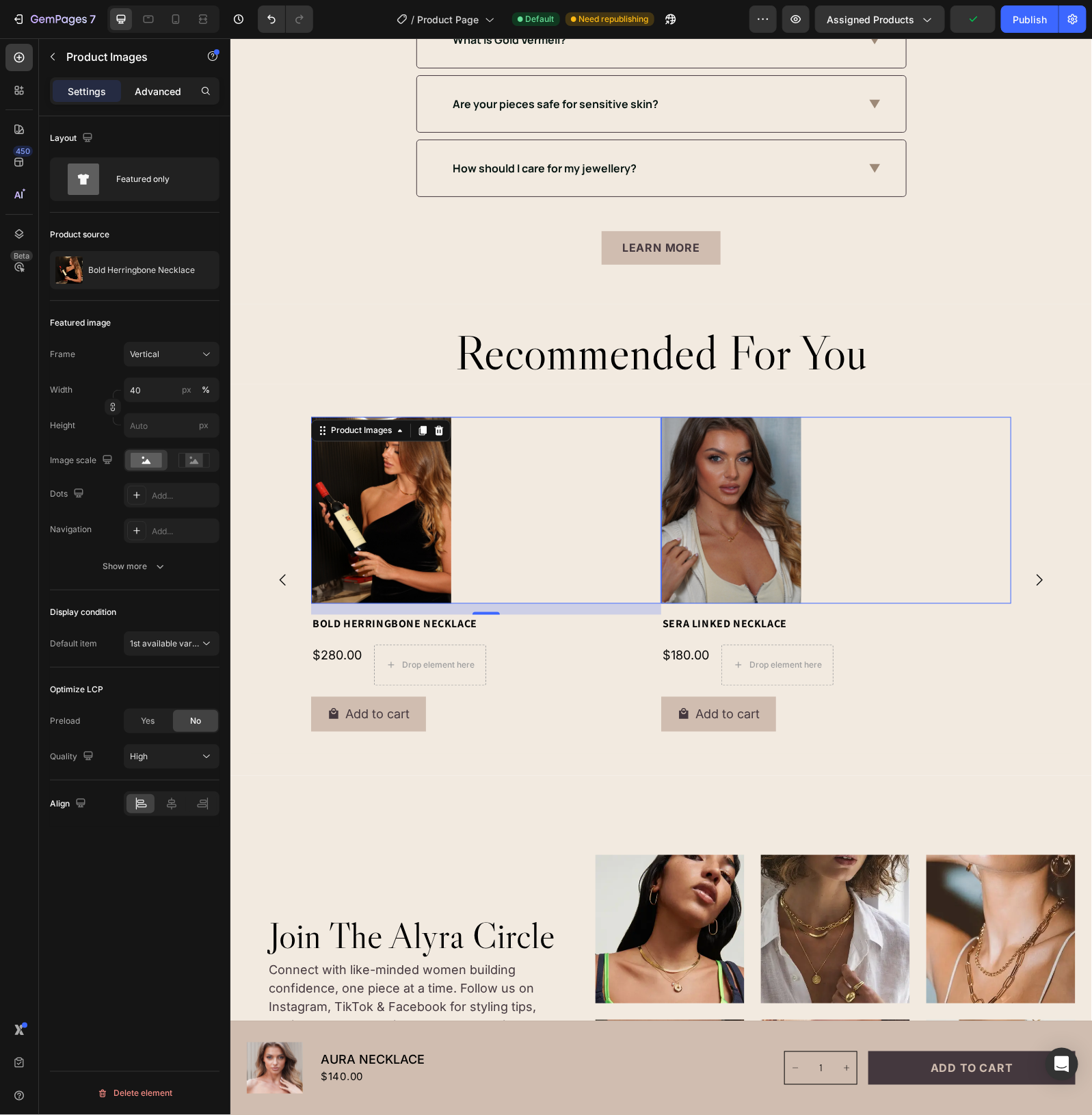
click at [166, 101] on div "Advanced" at bounding box center [158, 91] width 68 height 22
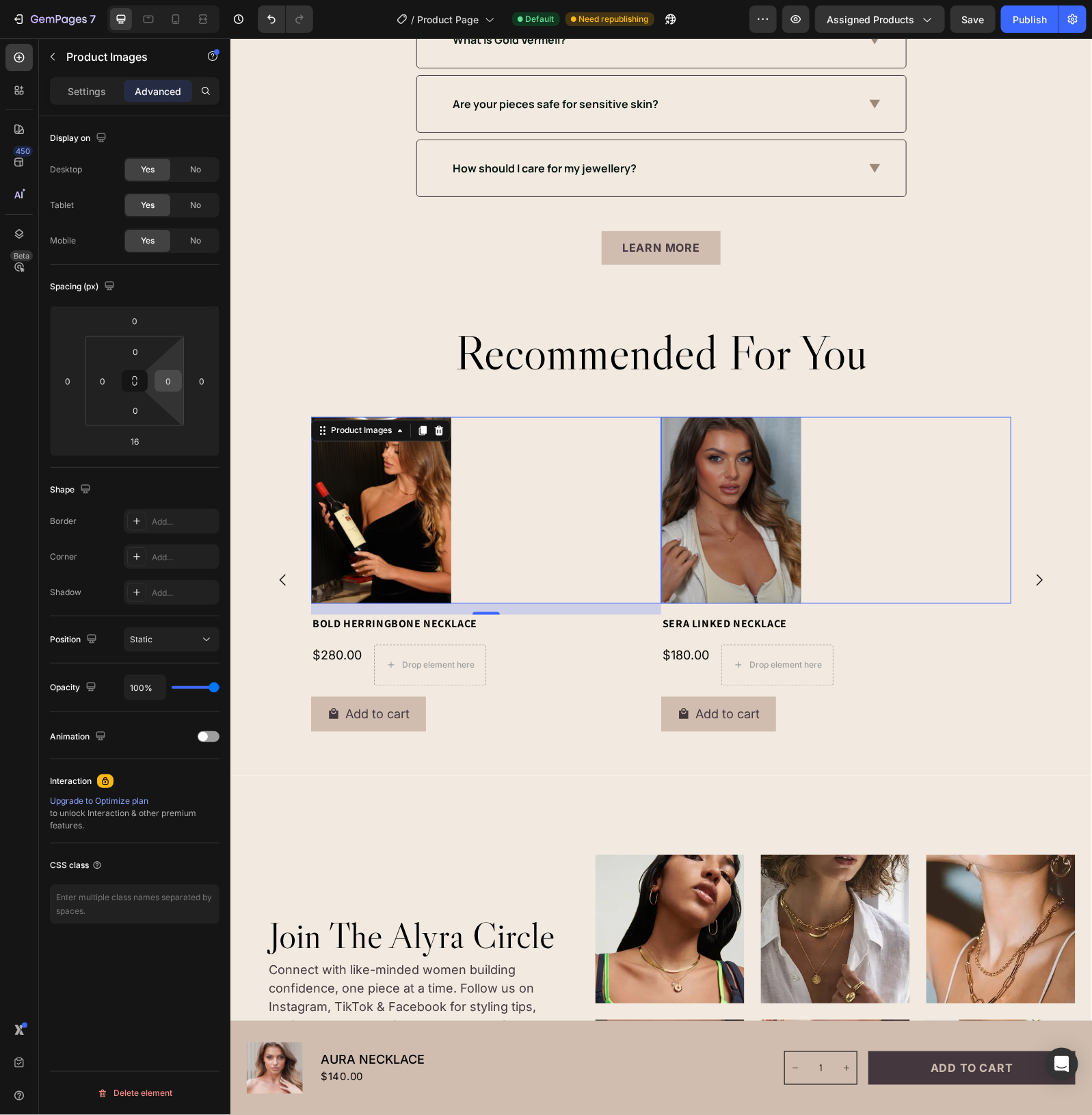
click at [173, 383] on input "0" at bounding box center [168, 381] width 21 height 21
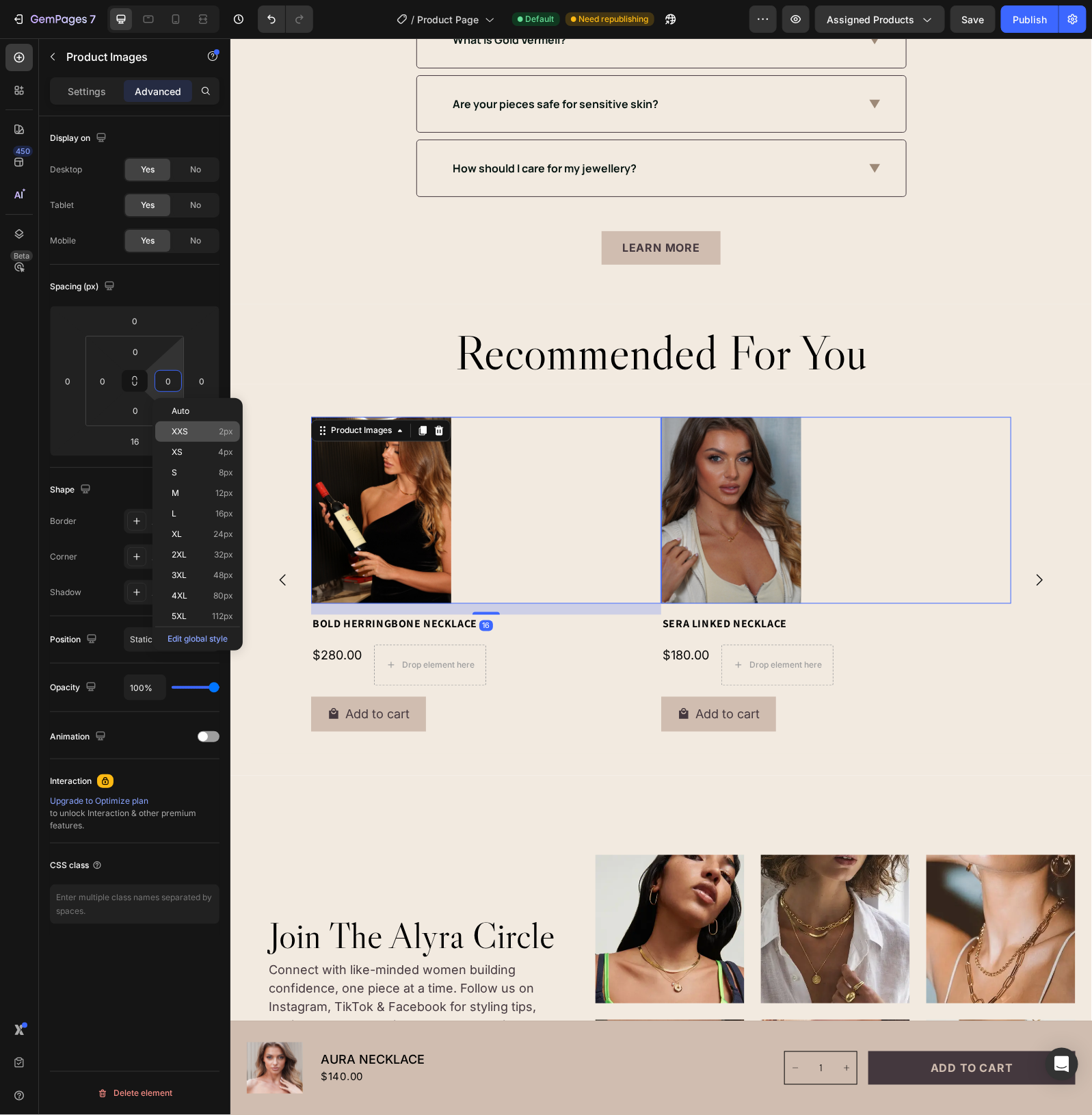
click at [192, 424] on div "XXS 2px" at bounding box center [198, 431] width 85 height 21
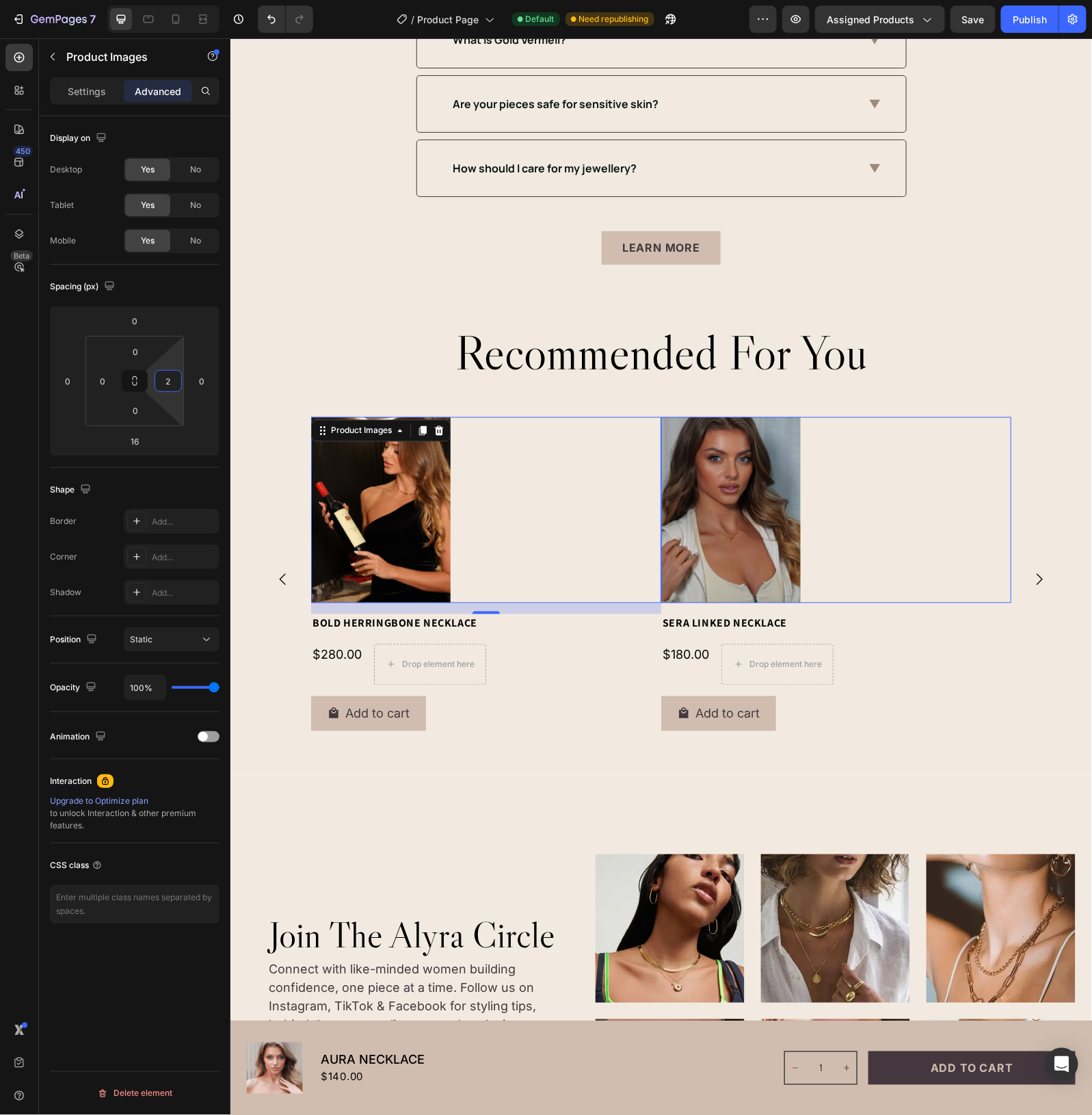
click at [175, 383] on input "2" at bounding box center [168, 381] width 21 height 21
click at [177, 381] on input "2" at bounding box center [168, 381] width 21 height 21
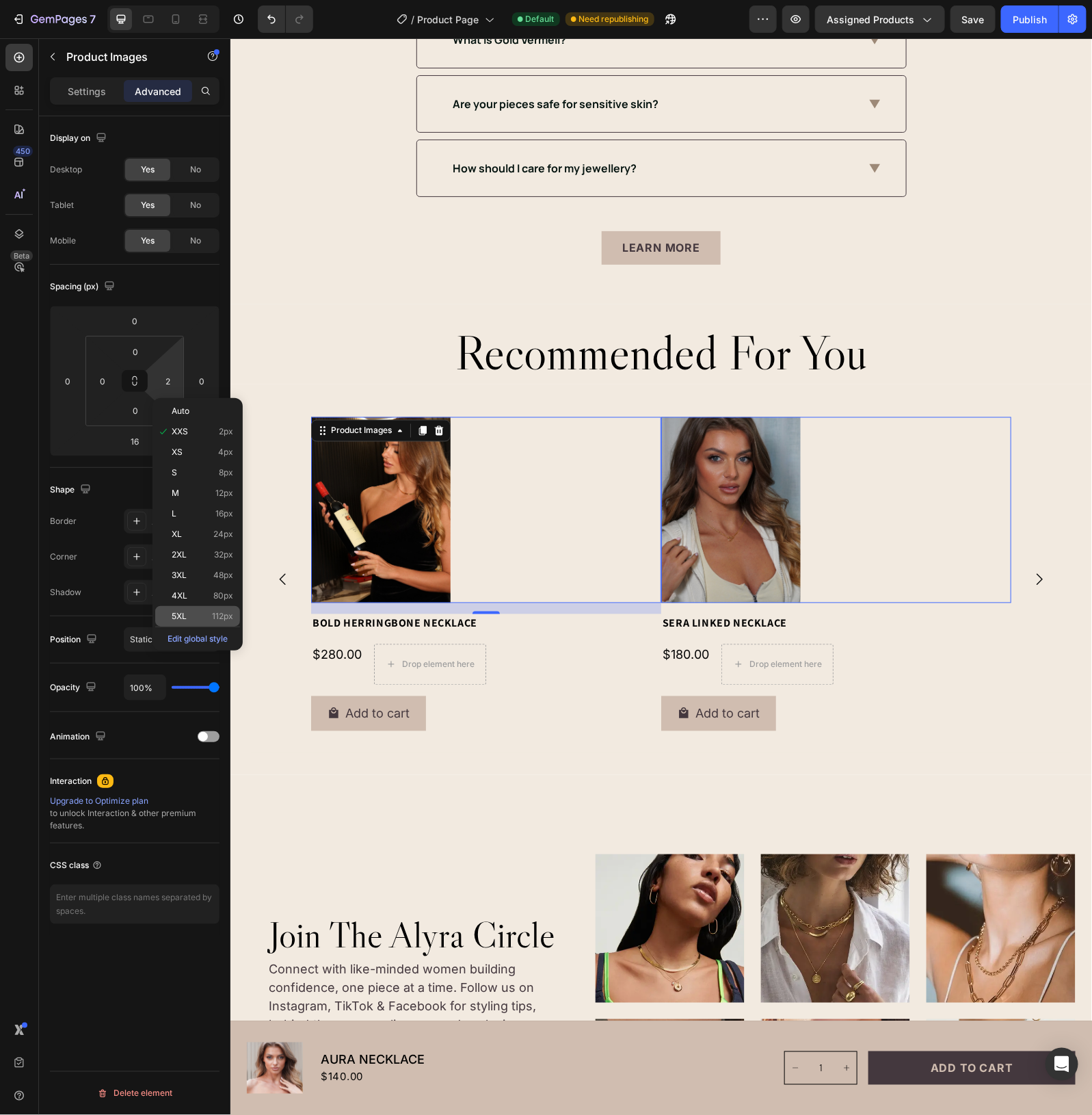
click at [191, 616] on p "5XL 112px" at bounding box center [202, 616] width 62 height 10
type input "112"
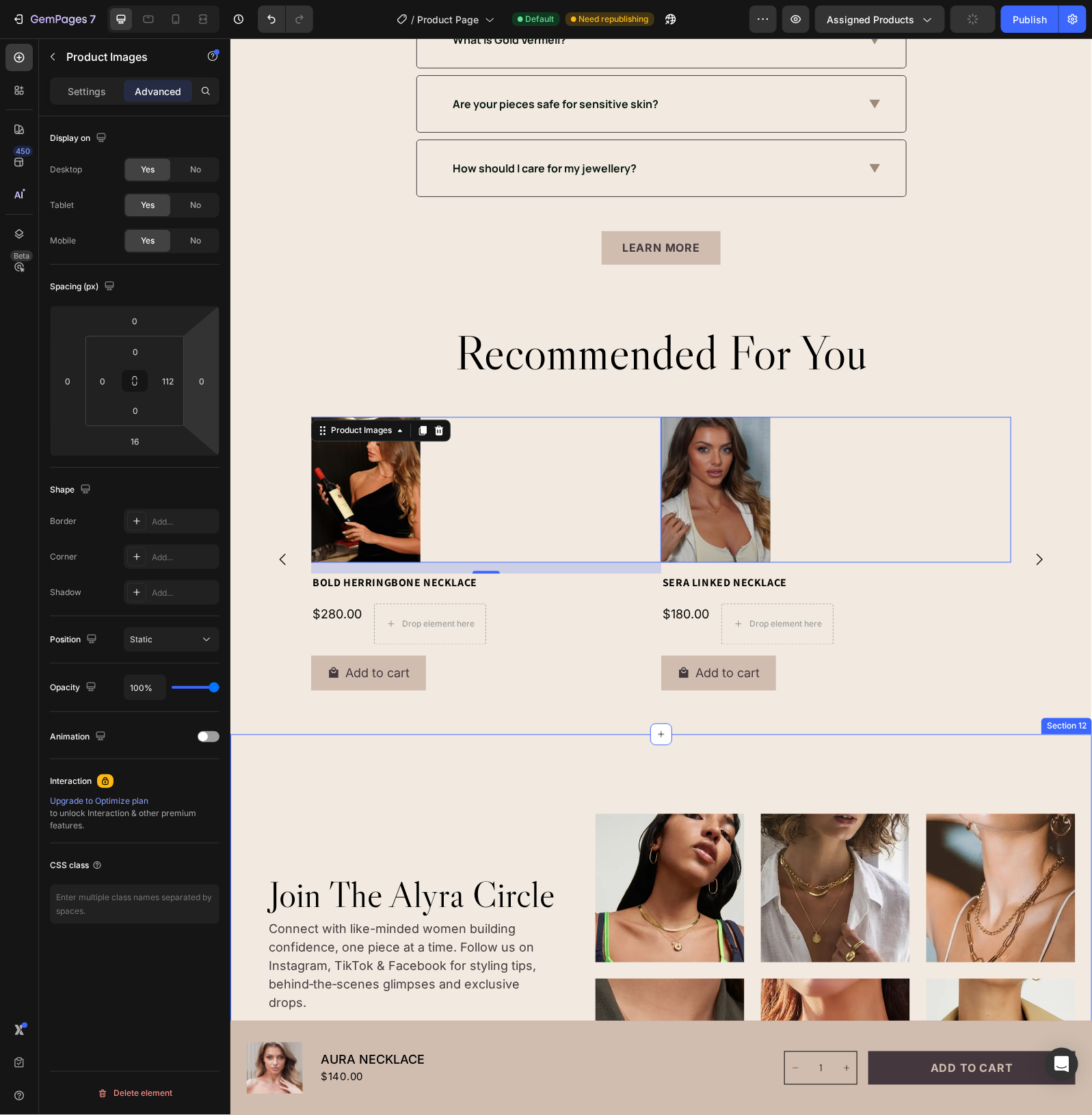
click at [460, 767] on div "Image Image Image Image Image Image Carousel join the alyra circle Heading Conn…" at bounding box center [661, 1011] width 862 height 554
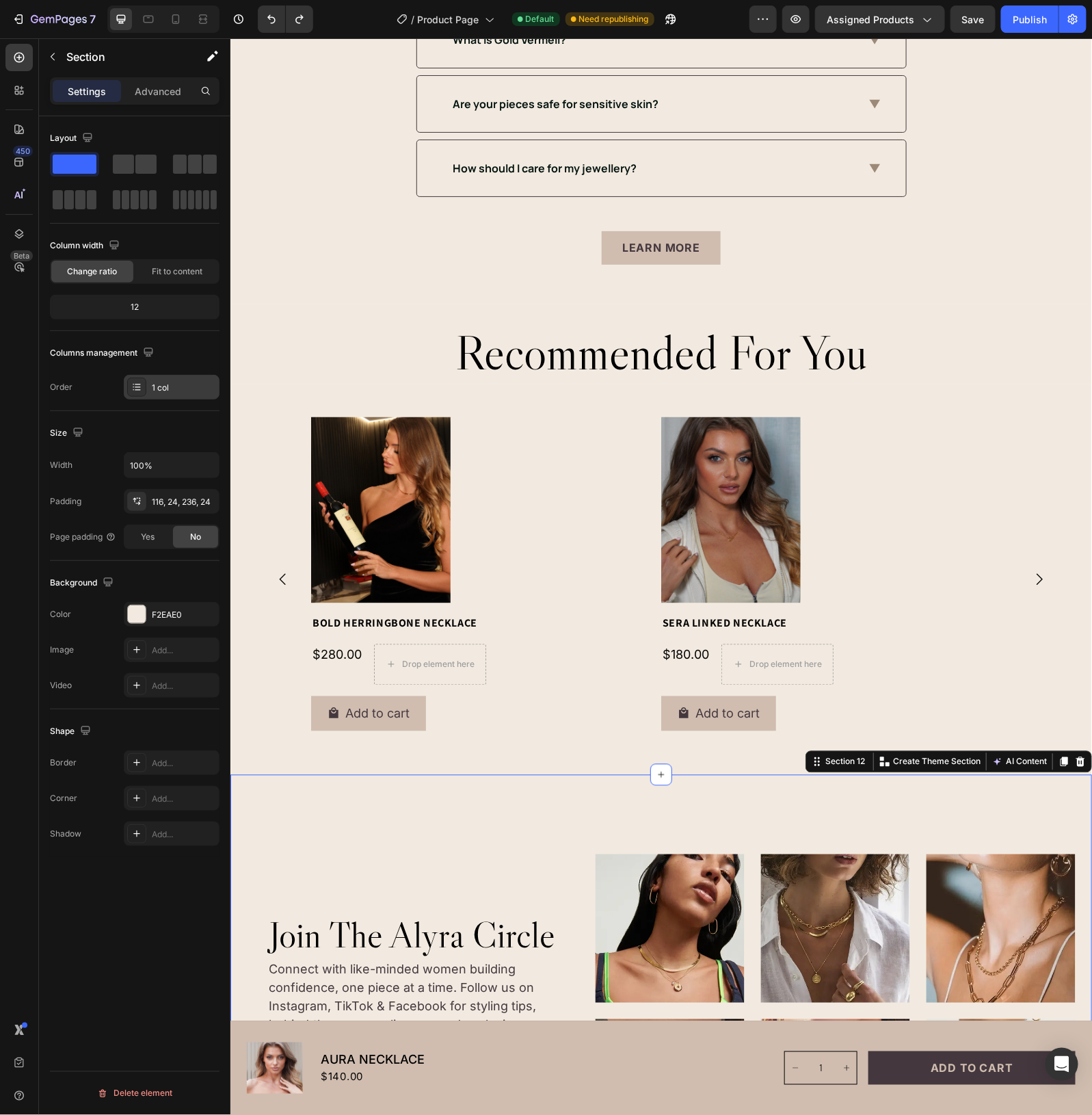
click at [175, 394] on div "1 col" at bounding box center [184, 388] width 64 height 13
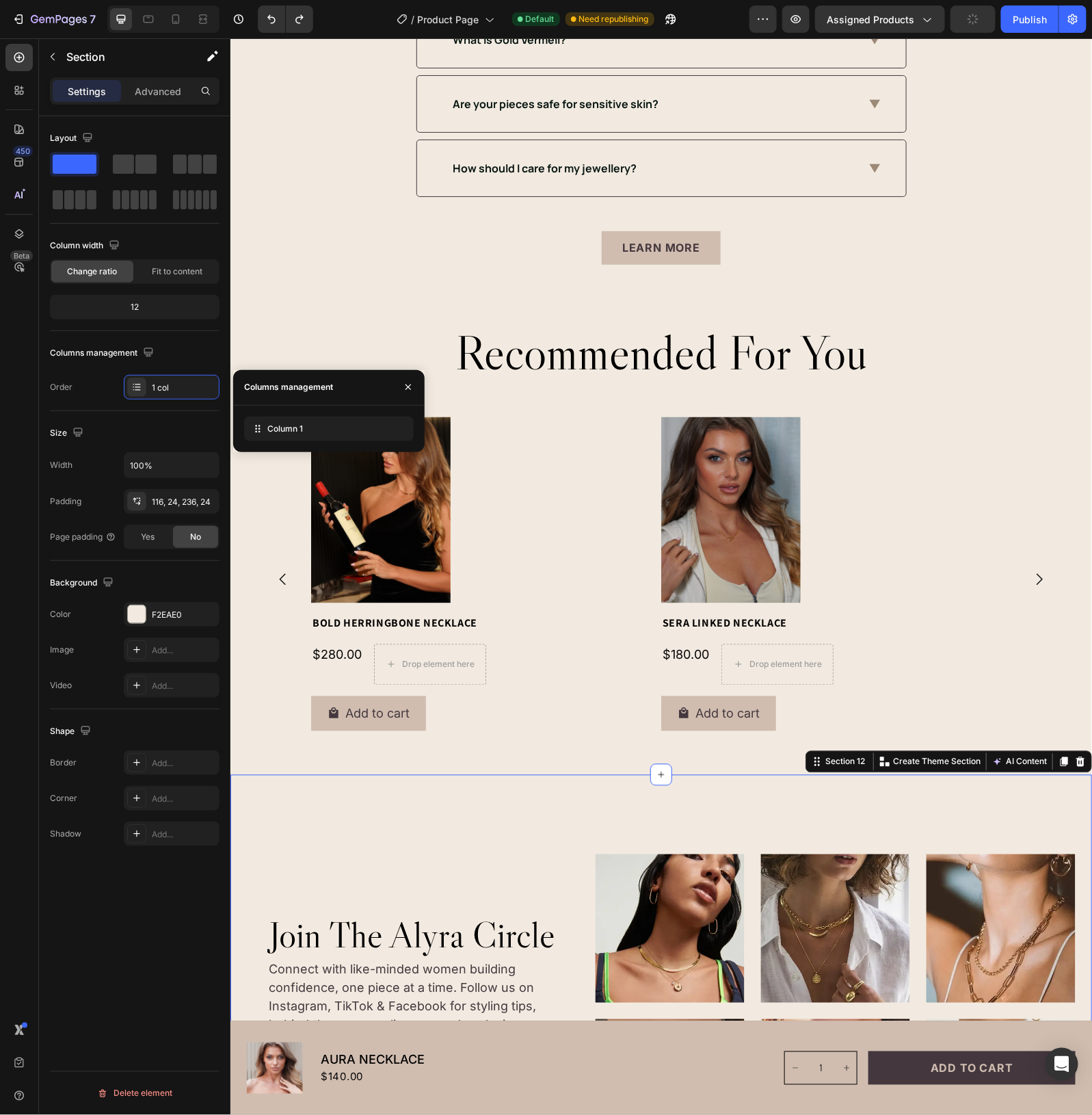
click at [306, 390] on div "Columns management" at bounding box center [288, 387] width 89 height 13
click at [301, 430] on span "Column 1" at bounding box center [285, 429] width 35 height 13
click at [372, 431] on icon at bounding box center [374, 429] width 11 height 11
click at [175, 275] on span "Fit to content" at bounding box center [178, 272] width 51 height 13
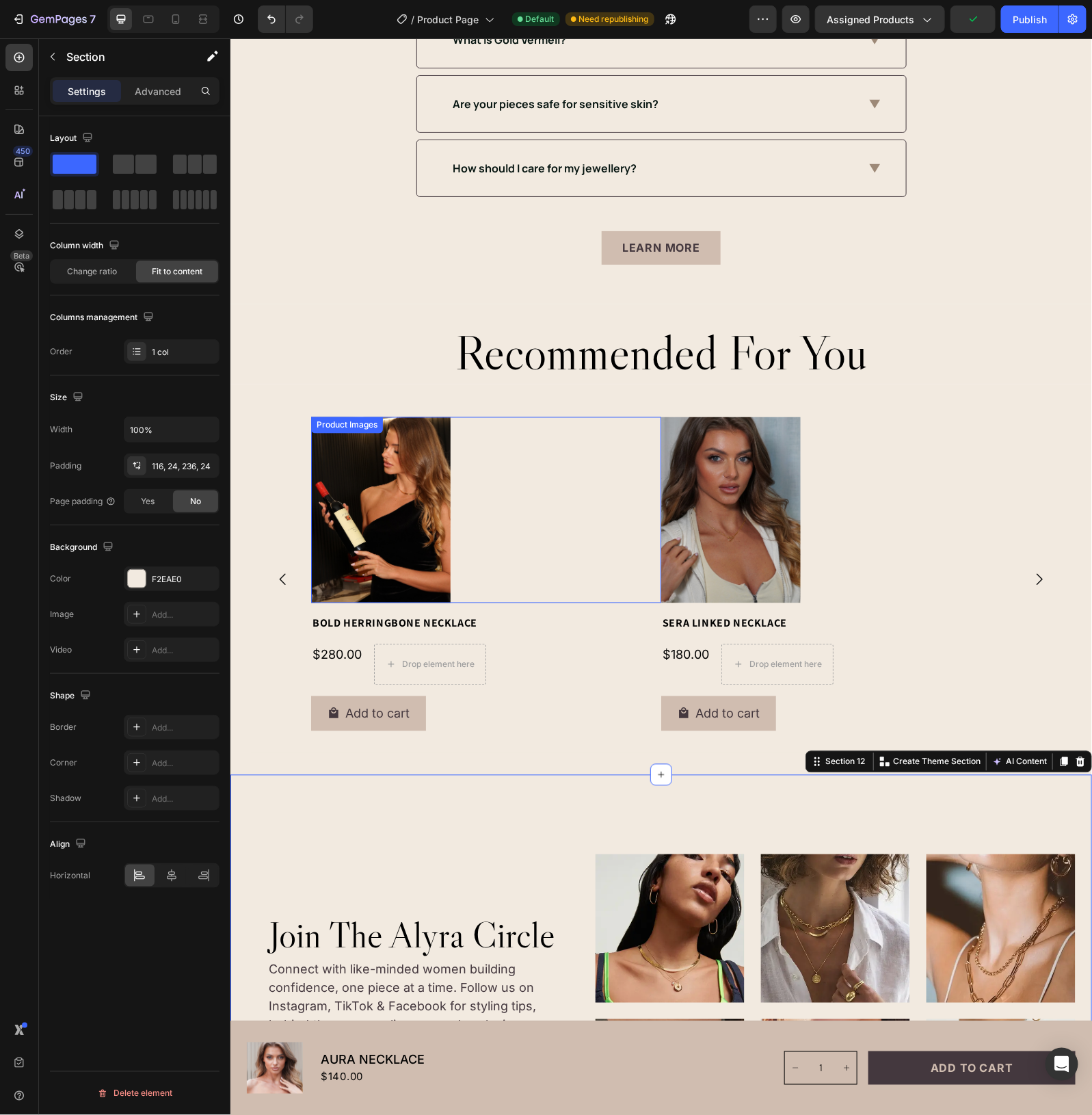
click at [565, 542] on div at bounding box center [485, 509] width 349 height 186
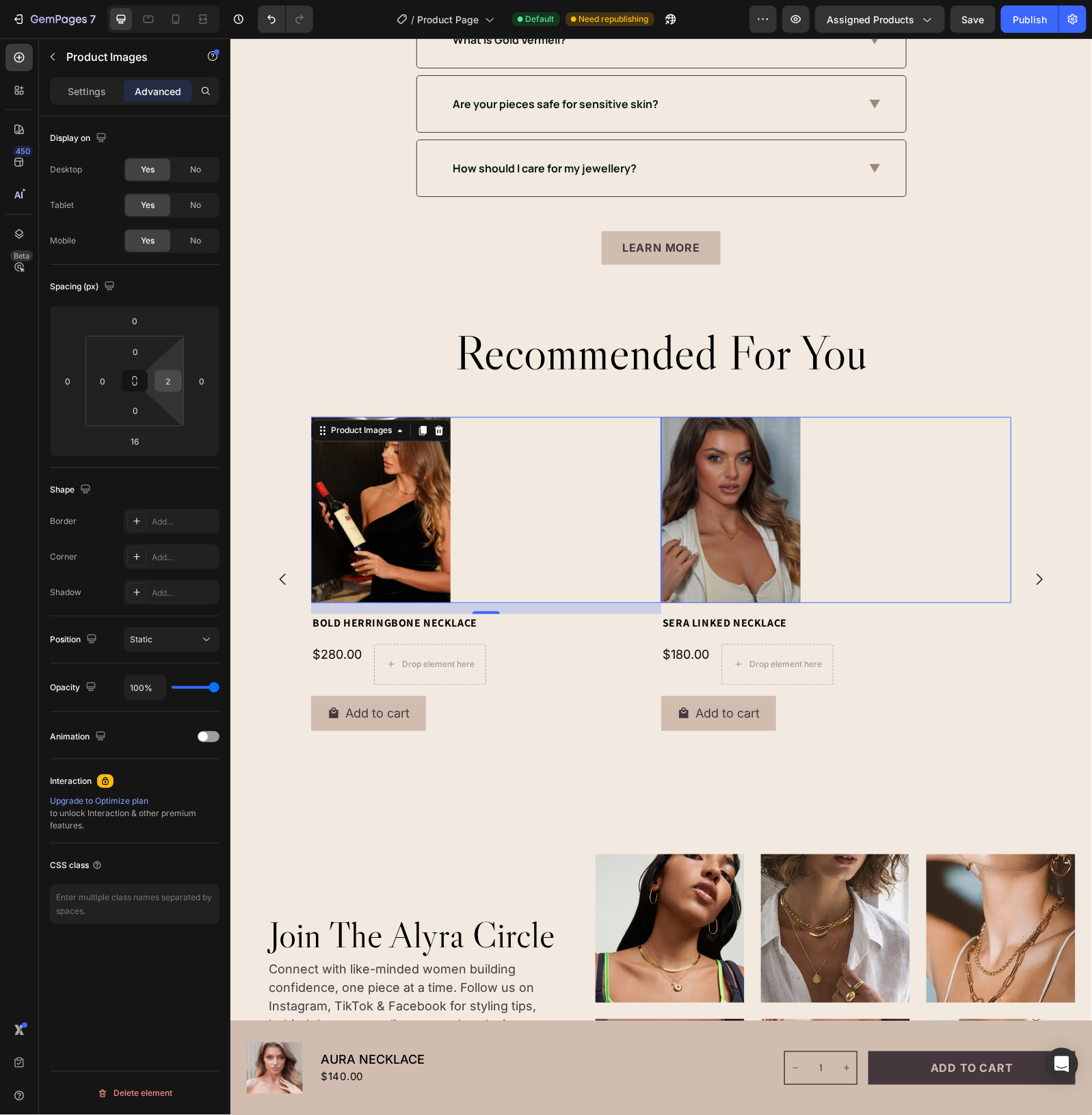
click at [169, 386] on input "2" at bounding box center [168, 381] width 21 height 21
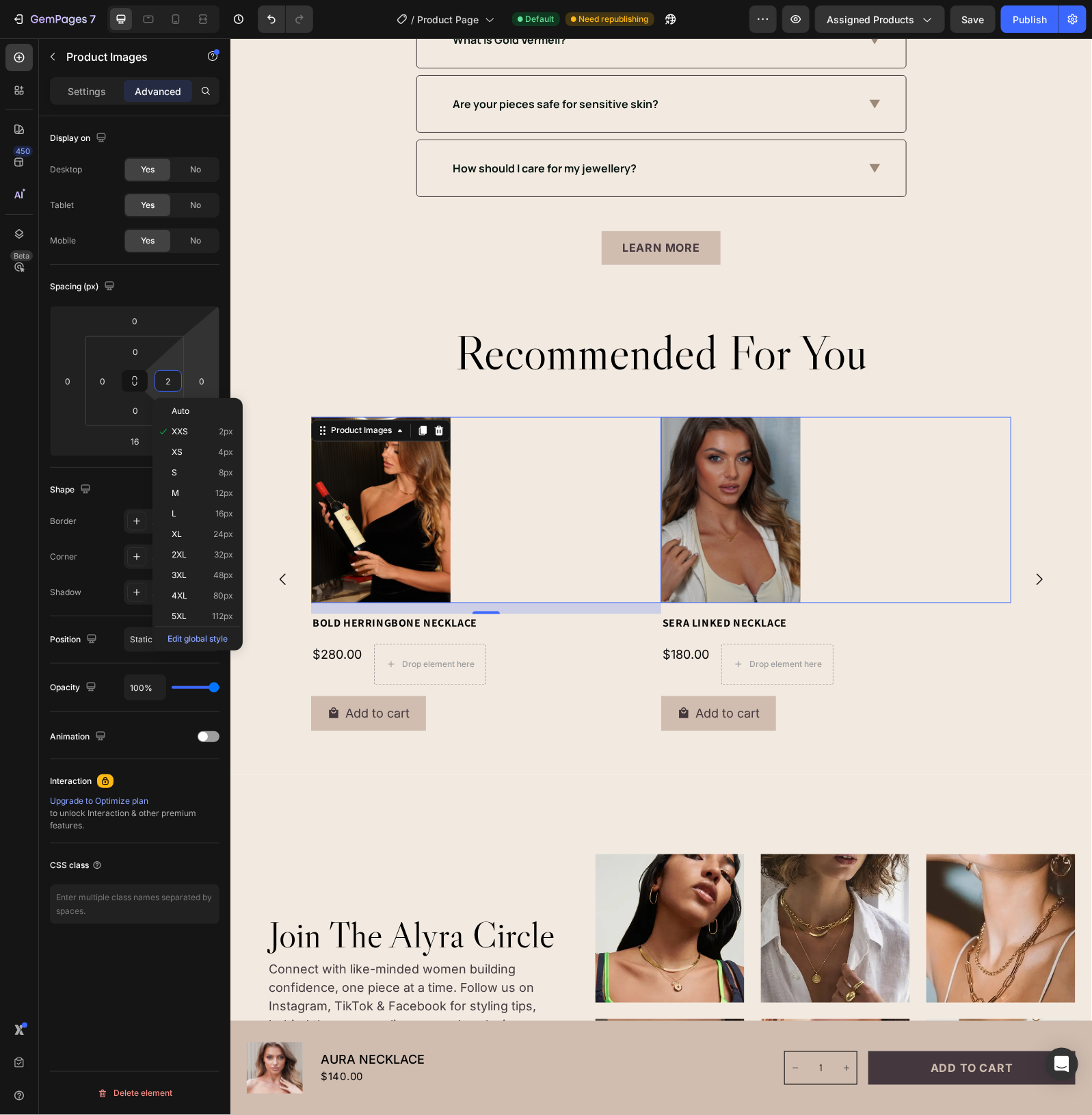
type input "="
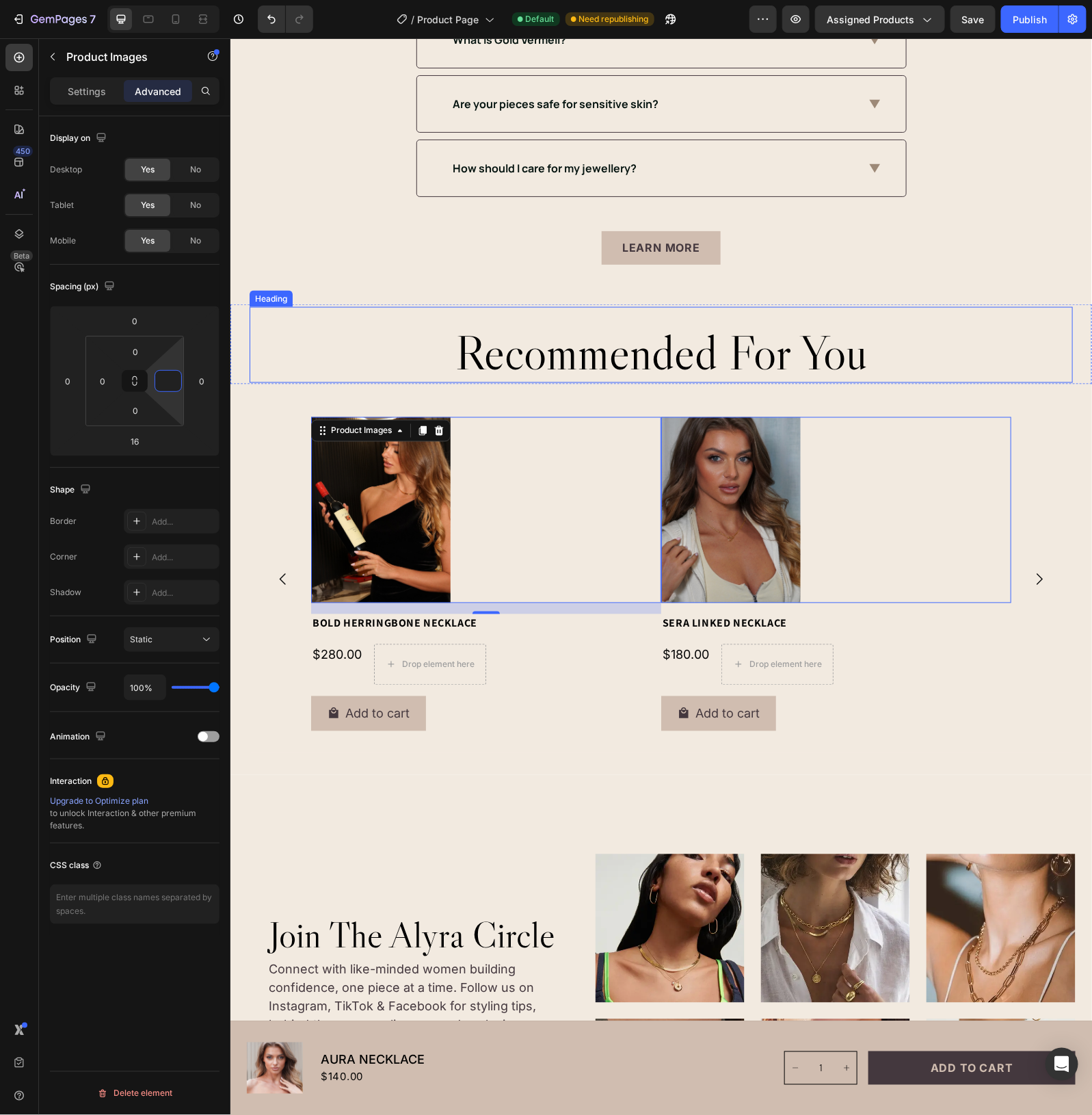
click at [274, 333] on h2 "recommended for you" at bounding box center [661, 353] width 821 height 60
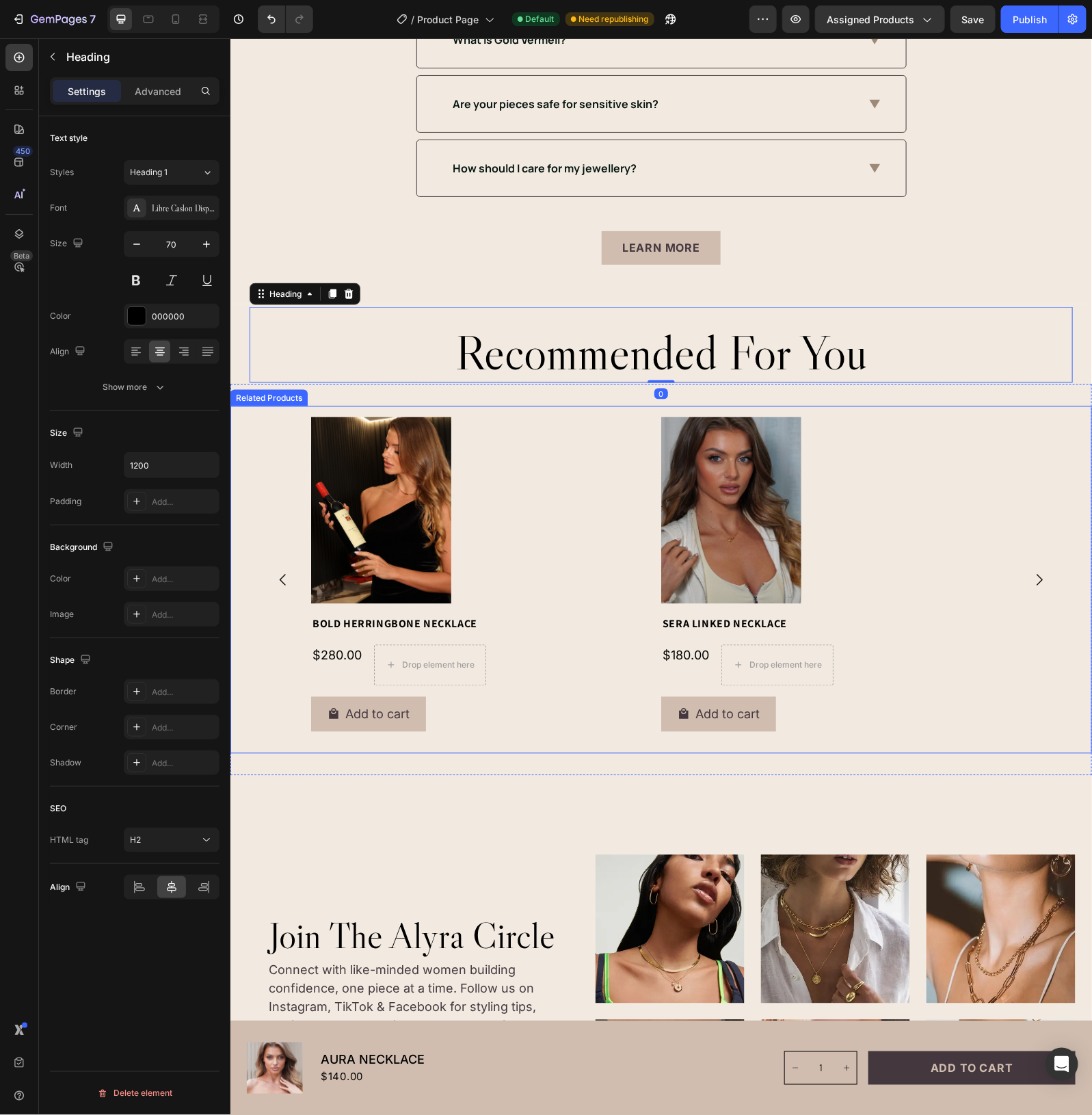
click at [272, 451] on div "Product Images Bold Herringbone Necklace Product Title $280.00 Product Price Pr…" at bounding box center [661, 579] width 799 height 325
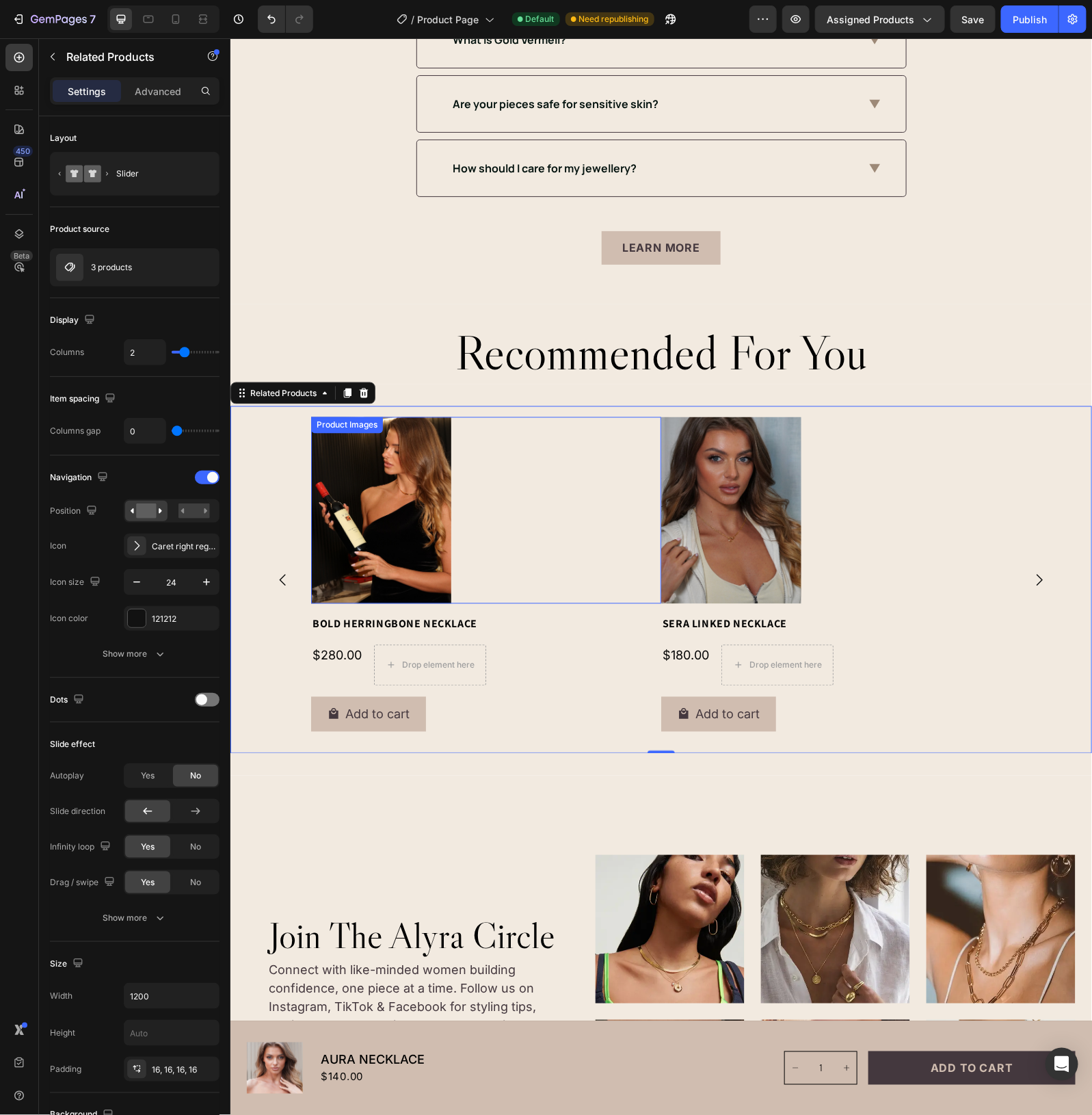
click at [364, 489] on img at bounding box center [381, 510] width 140 height 187
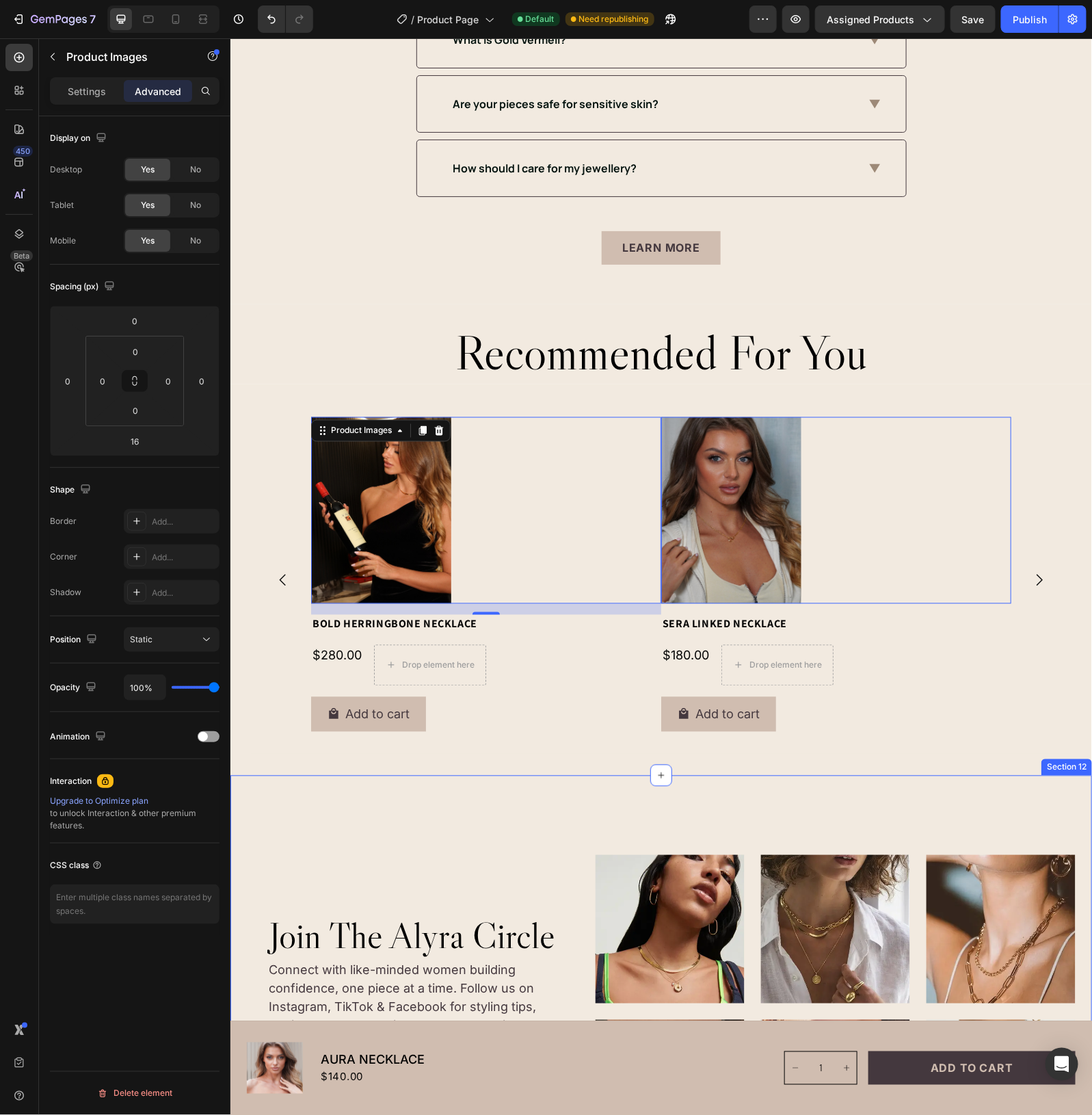
click at [404, 820] on div "Image Image Image Image Image Image Carousel join the alyra circle Heading Conn…" at bounding box center [661, 1052] width 862 height 554
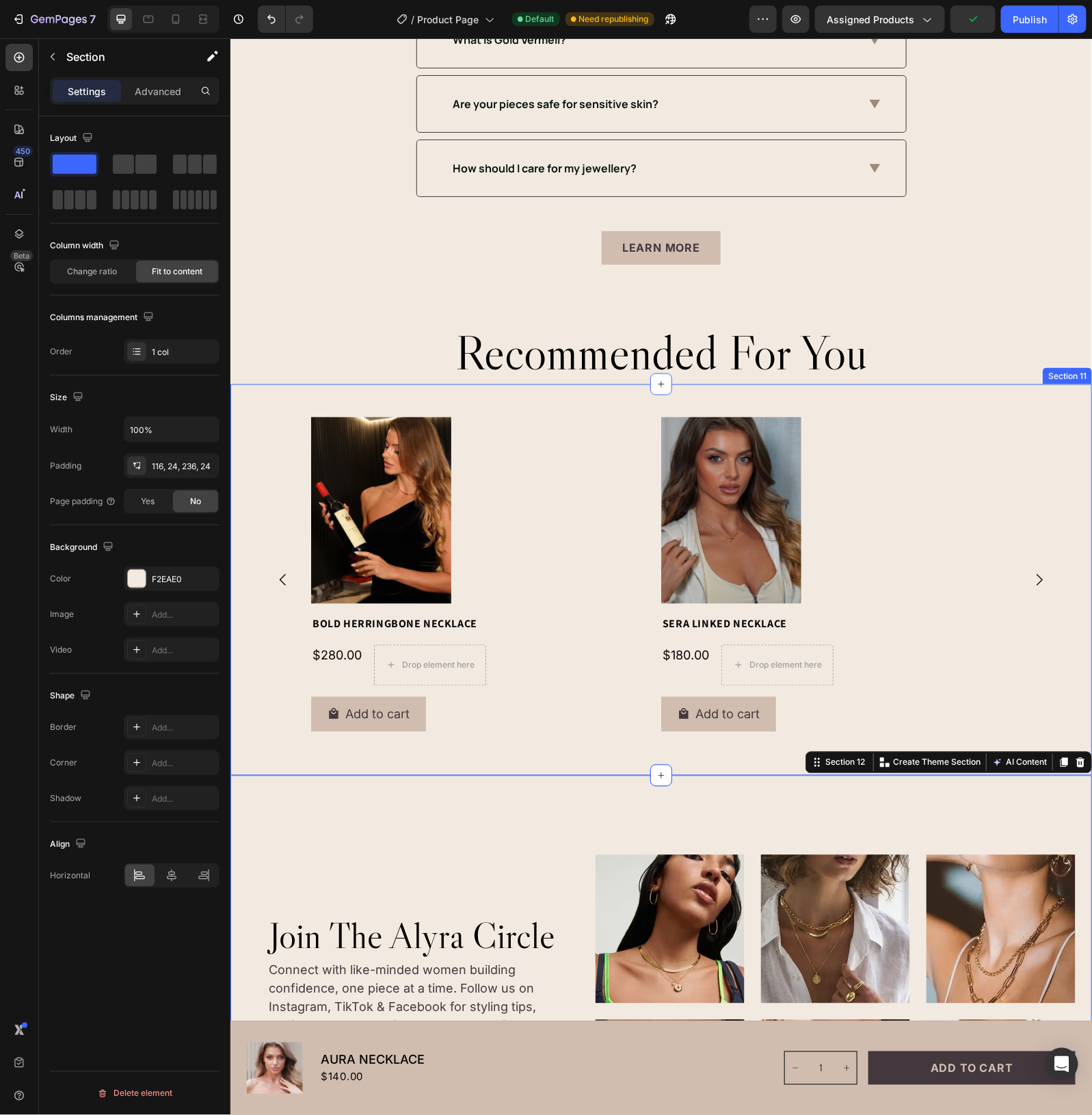
click at [541, 460] on div at bounding box center [486, 510] width 350 height 187
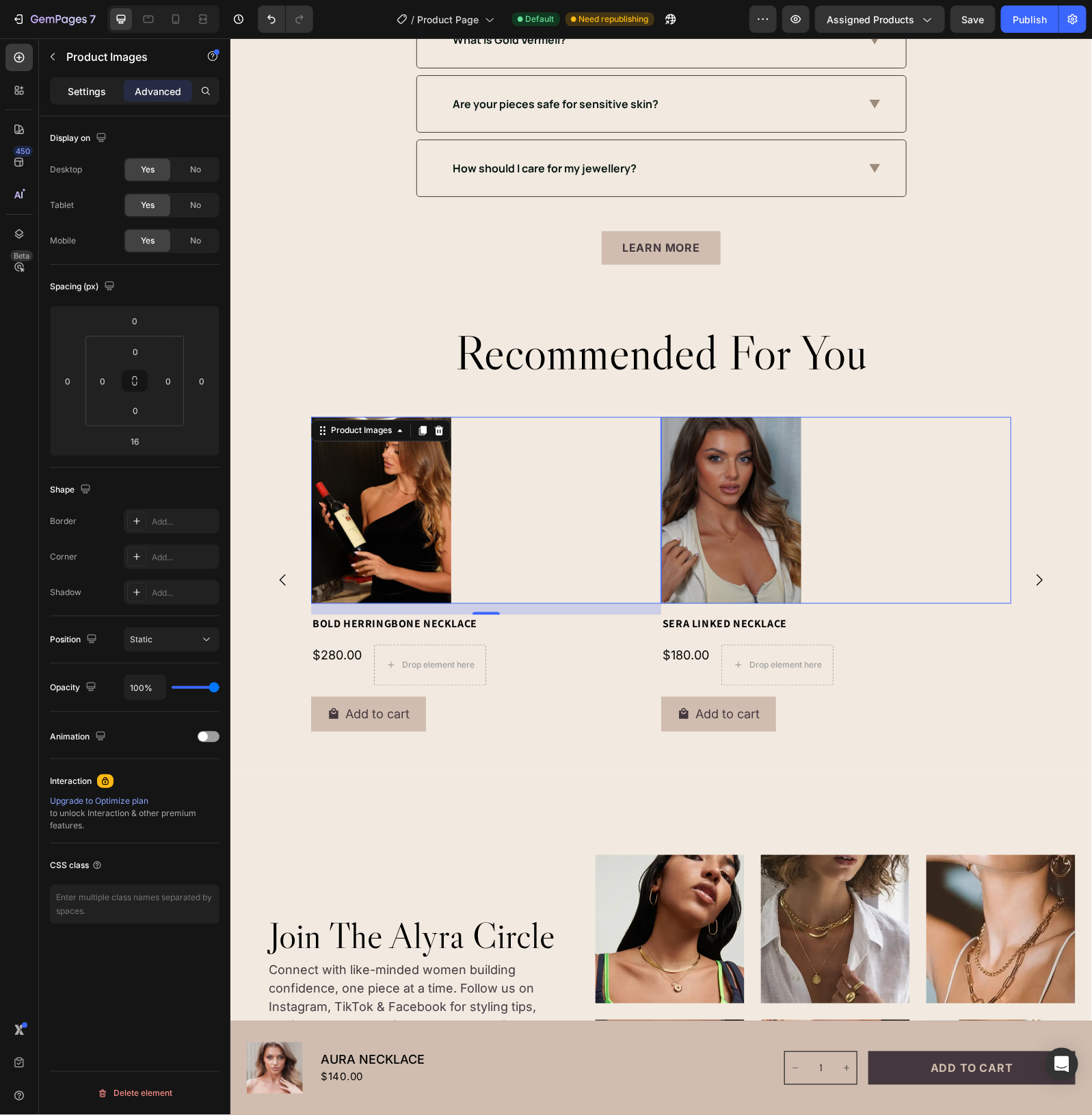
click at [93, 94] on p "Settings" at bounding box center [87, 92] width 38 height 15
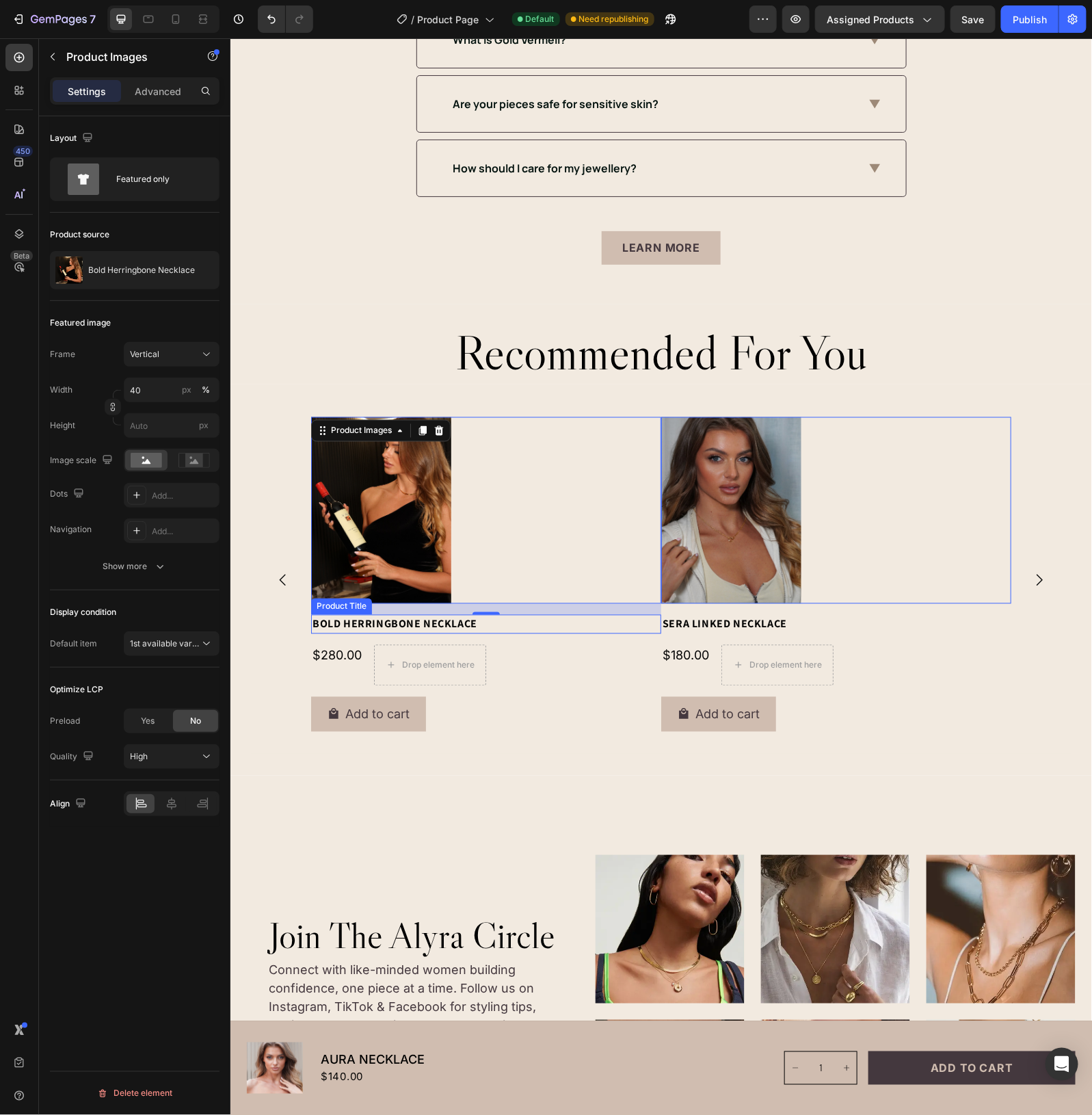
click at [435, 626] on h2 "Bold Herringbone Necklace" at bounding box center [486, 624] width 350 height 19
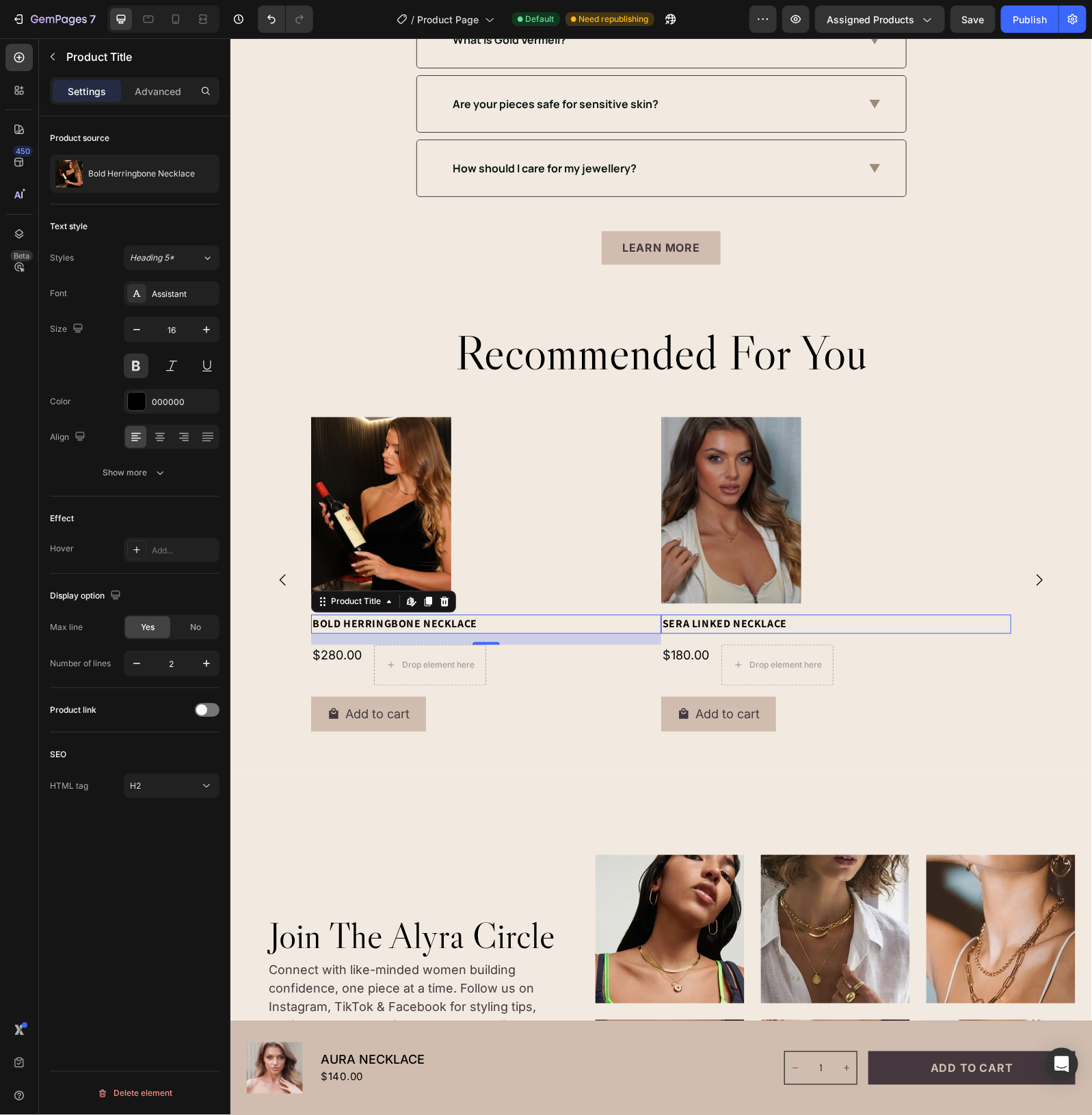
click at [368, 625] on h2 "Bold Herringbone Necklace" at bounding box center [486, 624] width 350 height 19
click at [203, 709] on span at bounding box center [202, 710] width 11 height 11
click at [703, 624] on h2 "Sera Linked Necklace" at bounding box center [836, 624] width 350 height 19
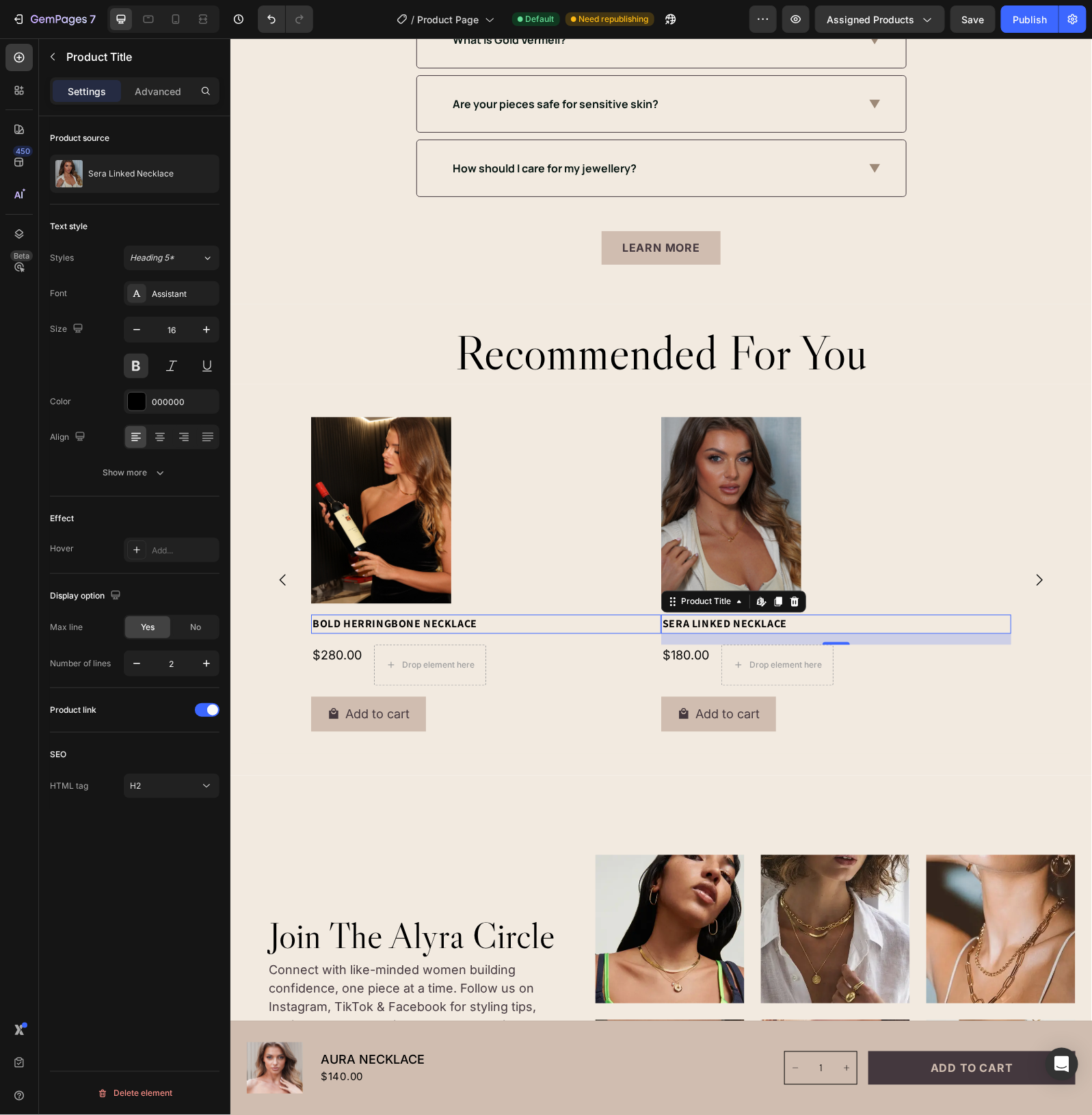
click at [391, 624] on h2 "Bold Herringbone Necklace" at bounding box center [486, 624] width 350 height 19
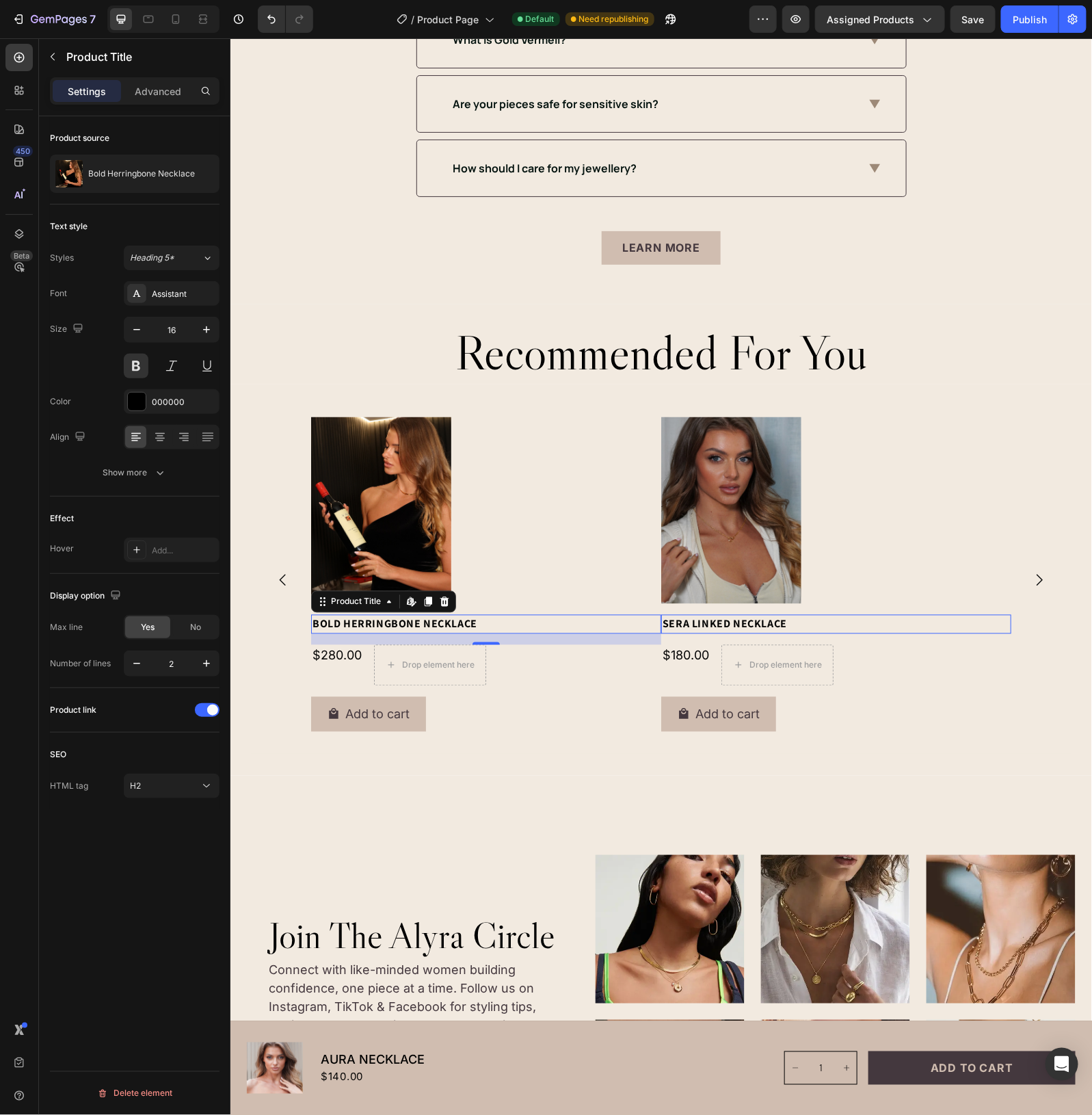
click at [439, 627] on h2 "Bold Herringbone Necklace" at bounding box center [486, 624] width 350 height 19
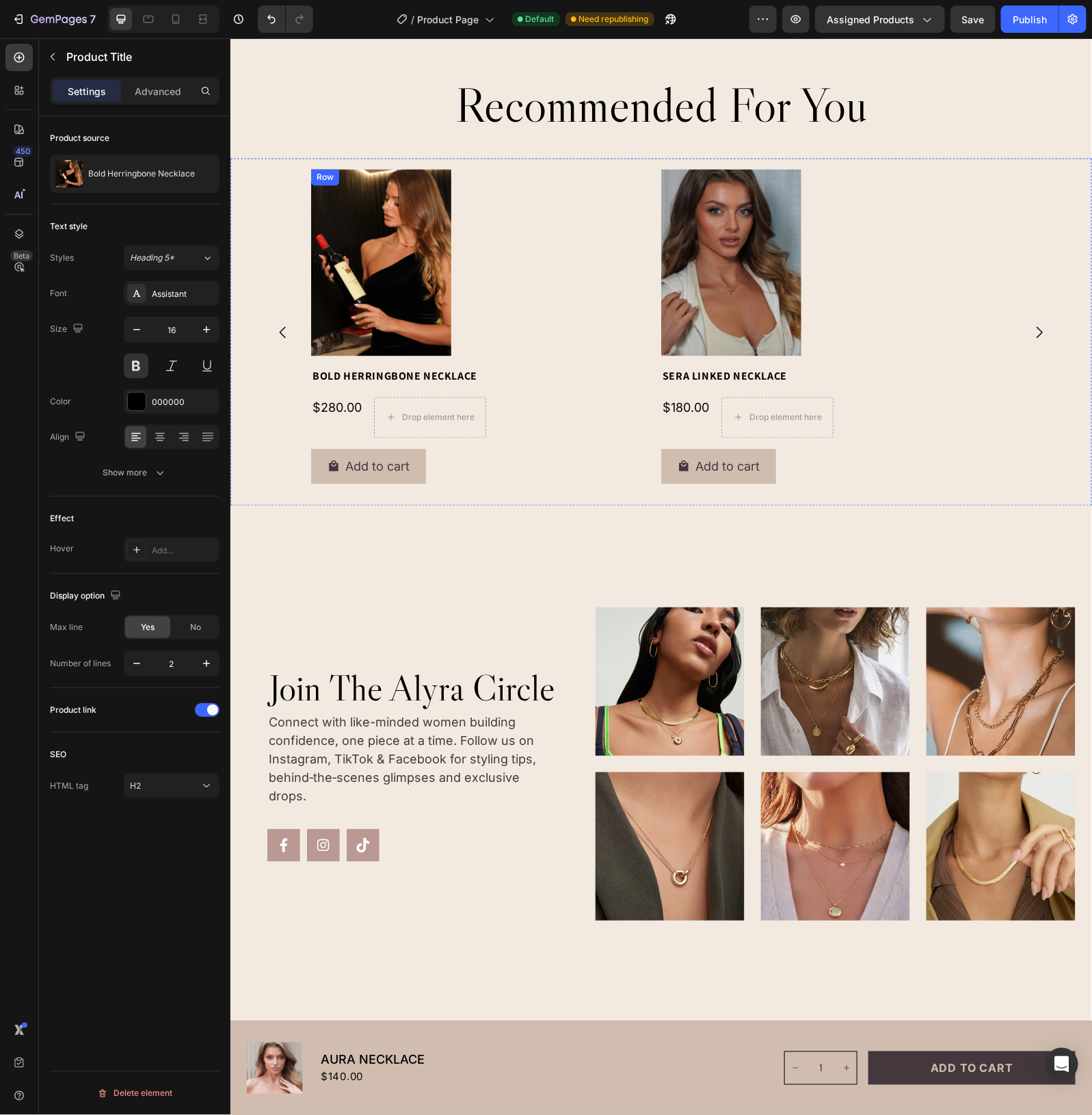
scroll to position [2822, 0]
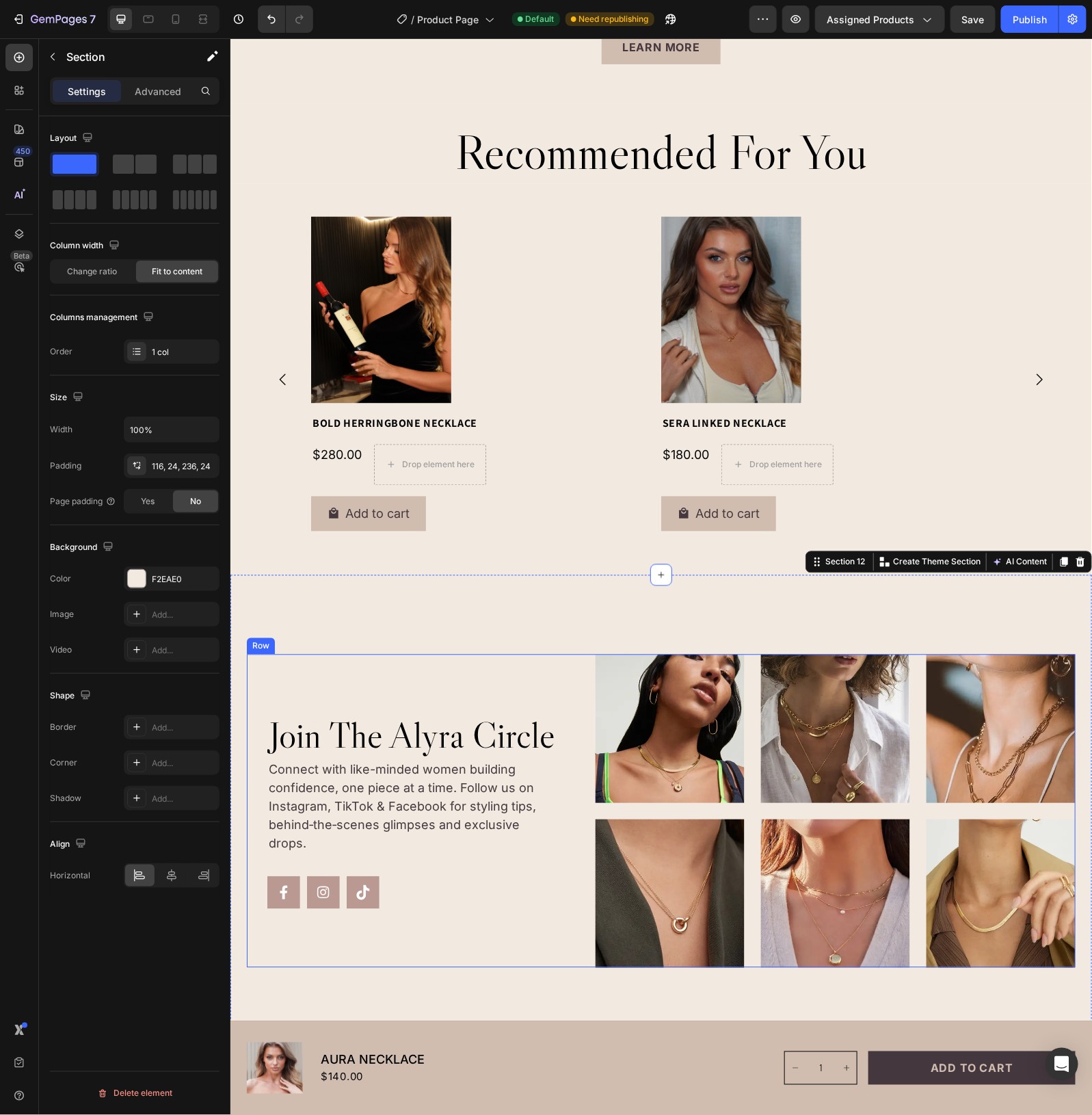
scroll to position [3165, 0]
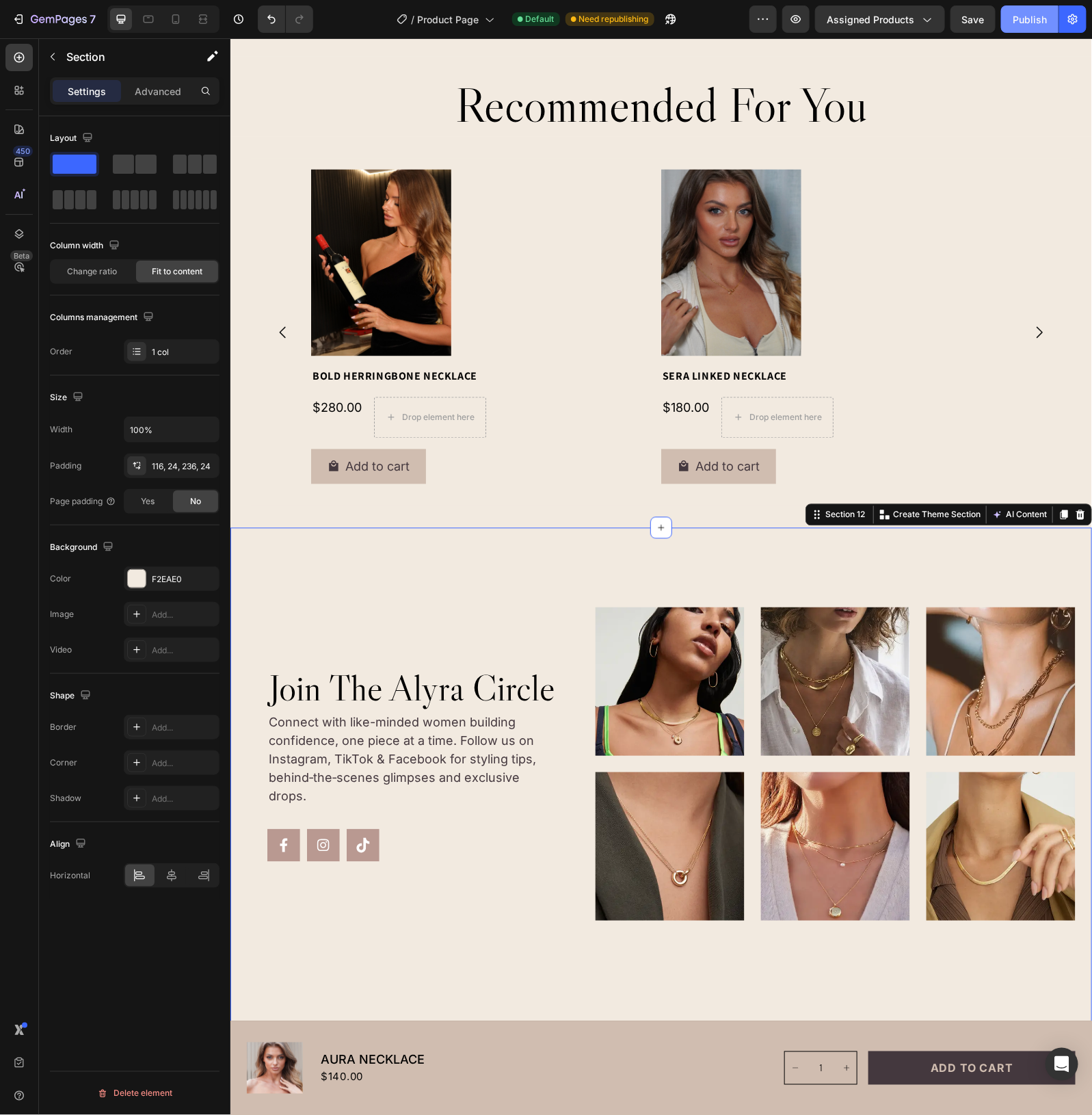
click at [1022, 19] on div "Publish" at bounding box center [1030, 20] width 34 height 15
click at [387, 986] on div "Image Image Image Image Image Image Carousel join the alyra circle Heading Conn…" at bounding box center [661, 804] width 862 height 554
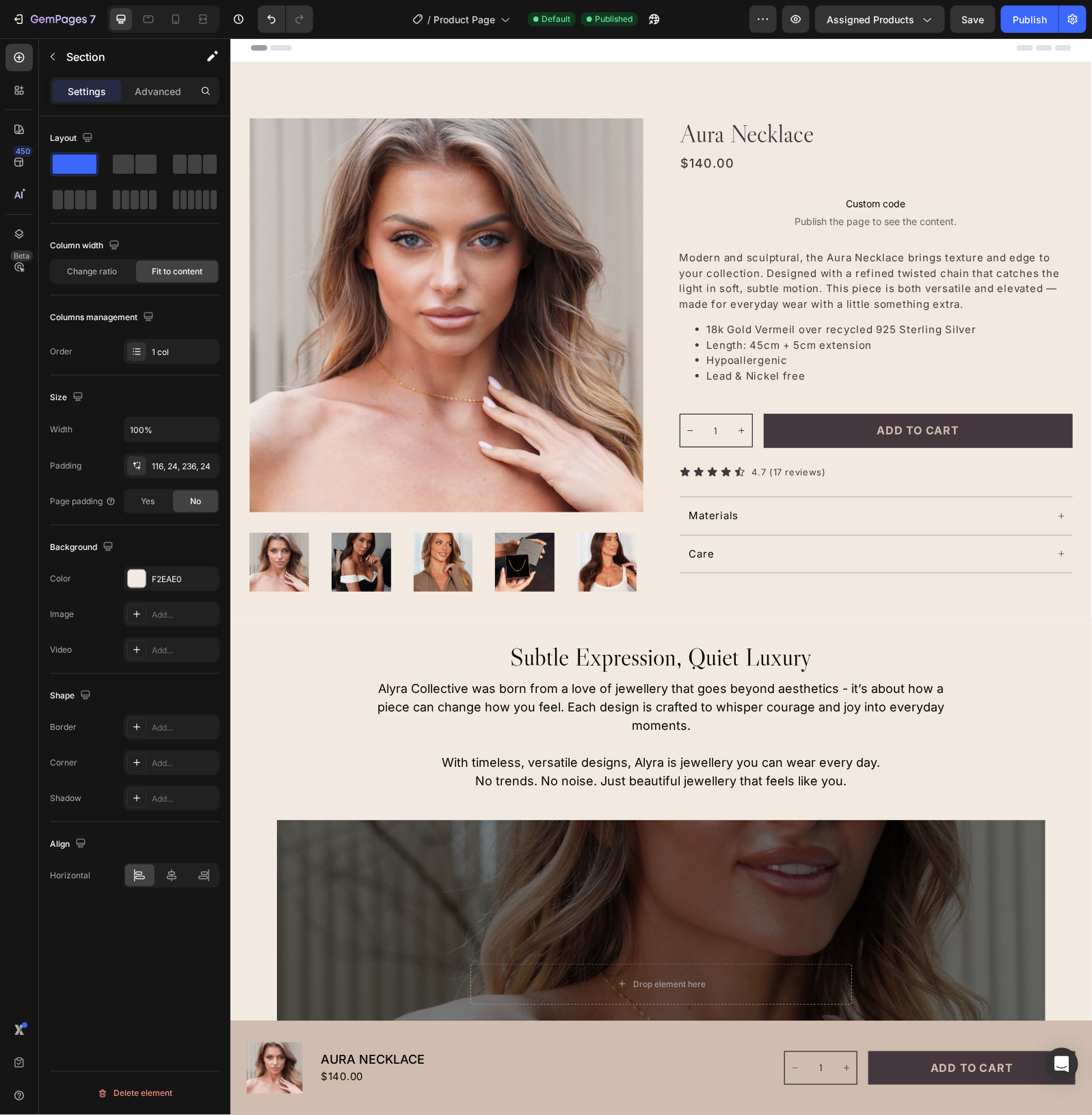
scroll to position [0, 0]
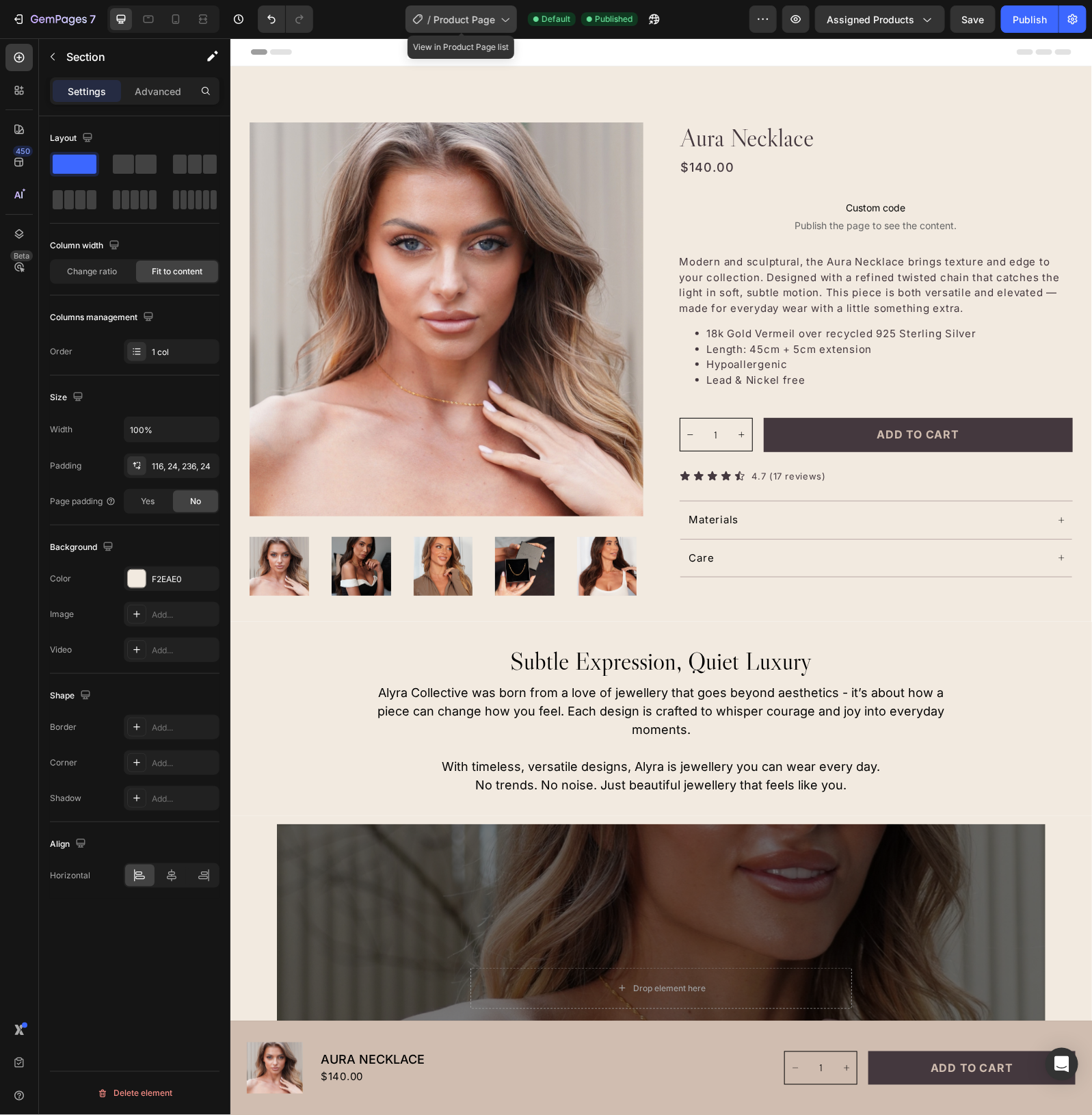
click at [476, 13] on span "Product Page" at bounding box center [465, 20] width 62 height 15
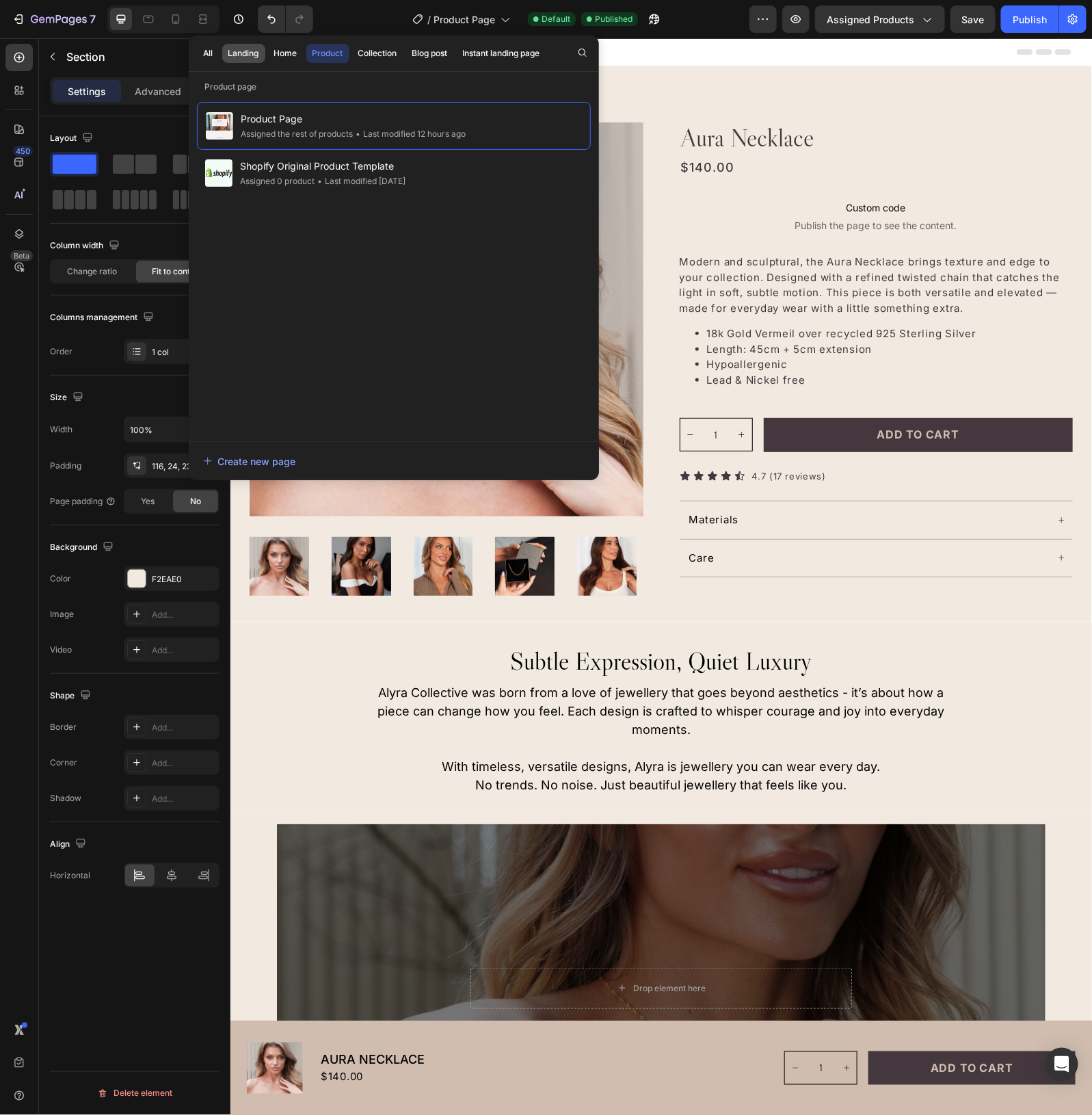
click at [244, 52] on div "Landing" at bounding box center [244, 53] width 31 height 13
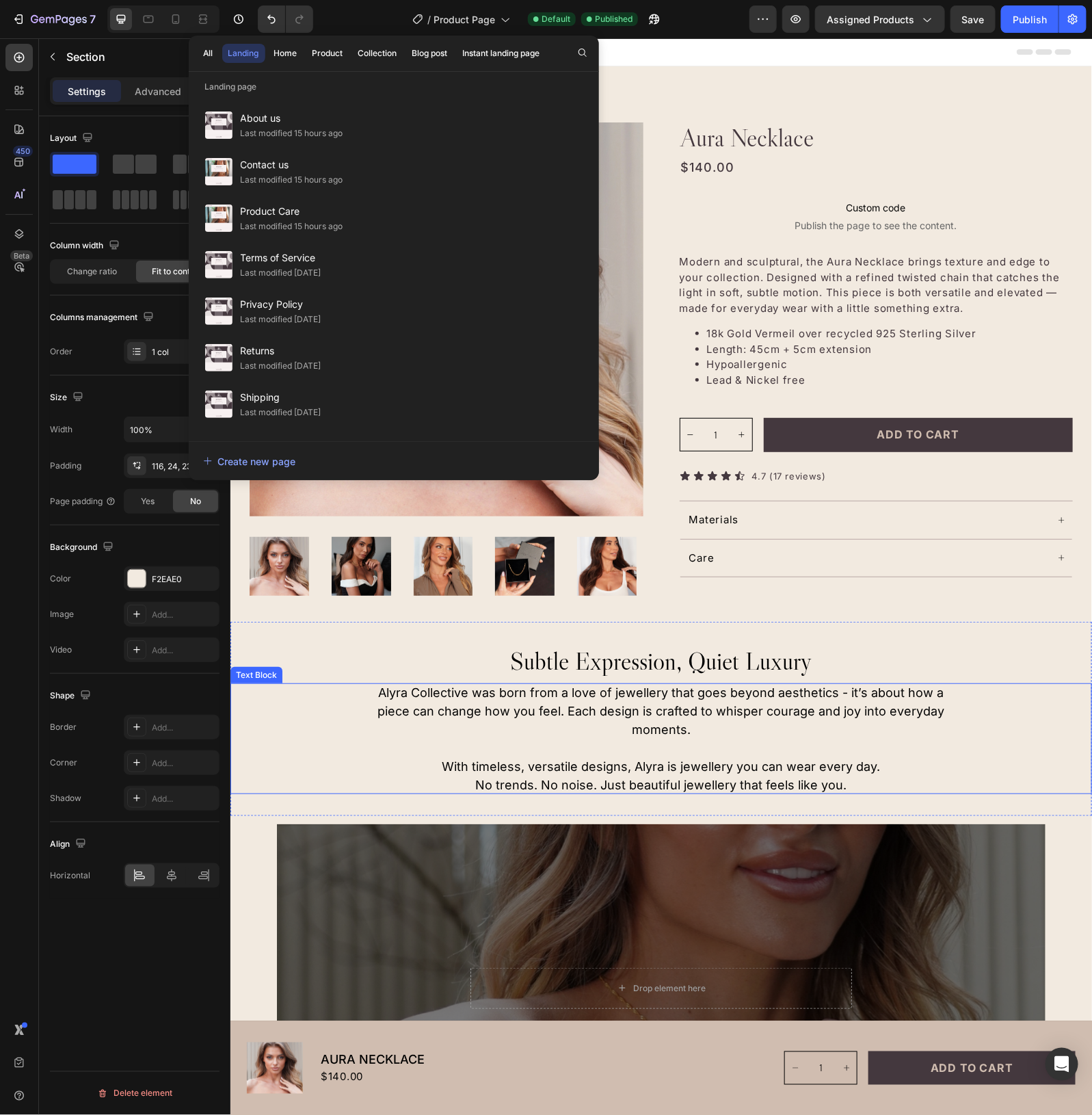
click at [677, 696] on p "Alyra Collective was born from a love of jewellery that goes beyond aesthetics …" at bounding box center [661, 710] width 572 height 55
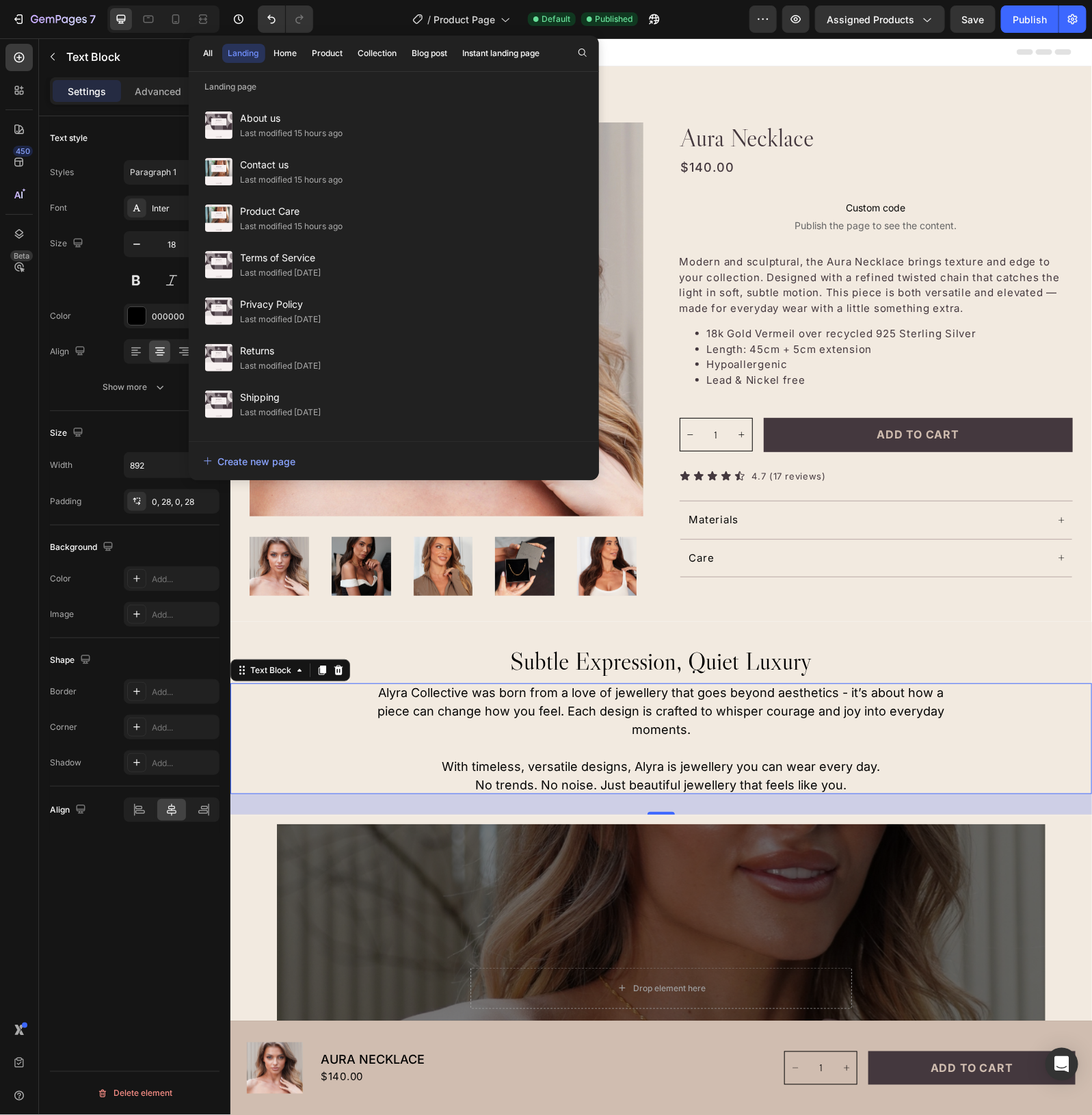
click at [655, 716] on p "Alyra Collective was born from a love of jewellery that goes beyond aesthetics …" at bounding box center [661, 710] width 572 height 55
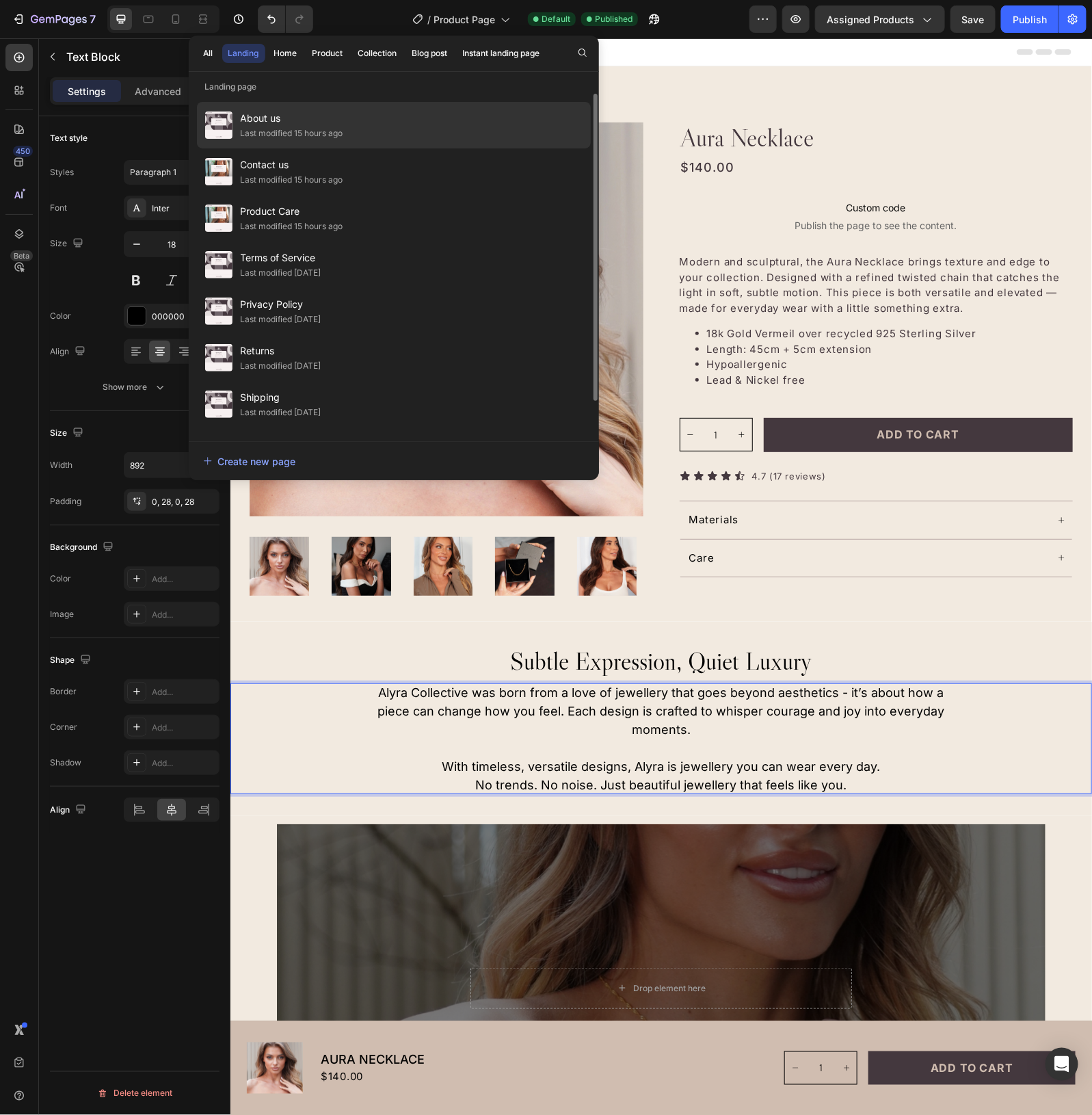
click at [292, 121] on span "About us" at bounding box center [292, 119] width 102 height 16
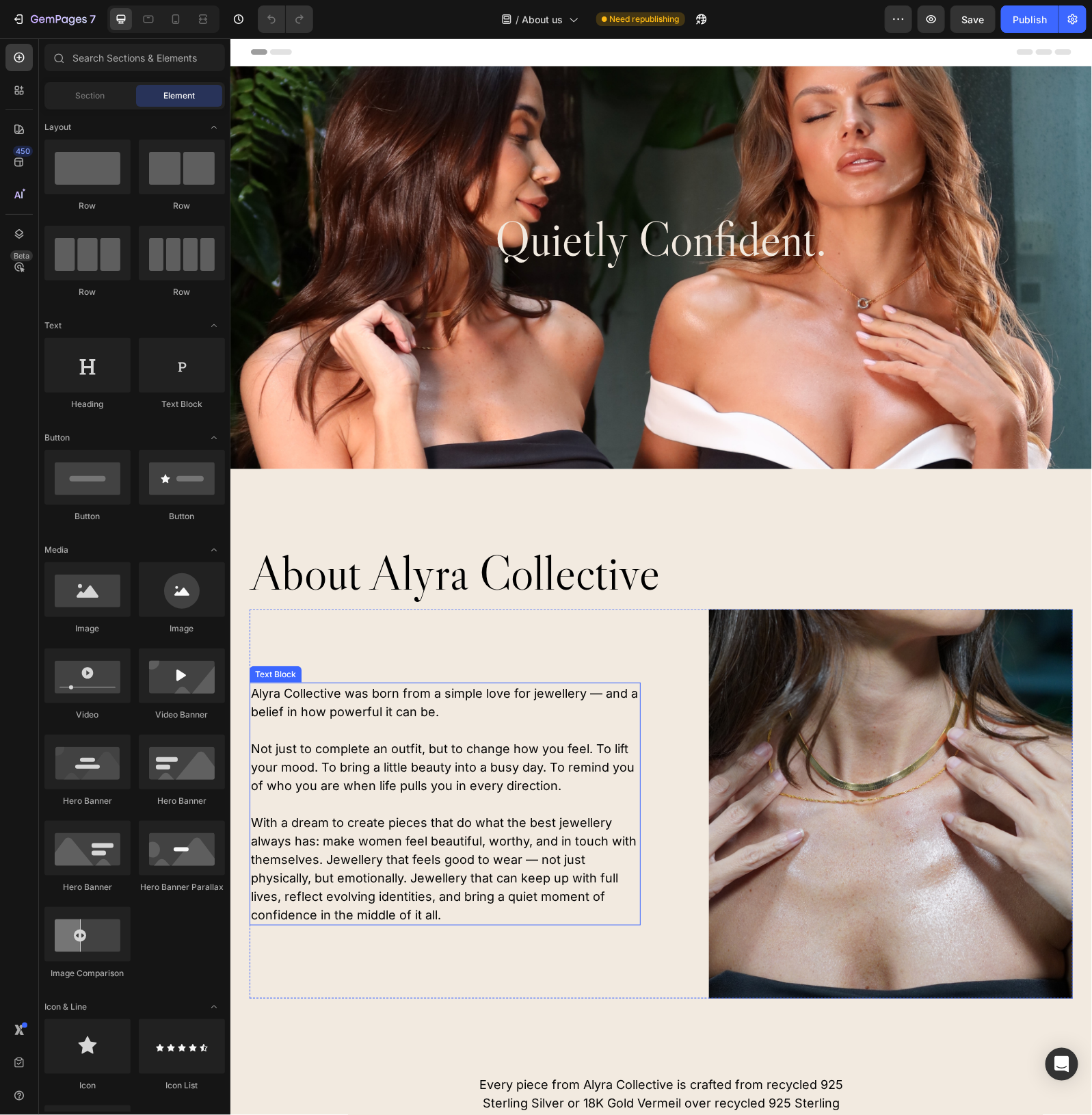
click at [465, 764] on p "Alyra Collective was born from a simple love for jewellery — and a belief in ho…" at bounding box center [444, 803] width 389 height 240
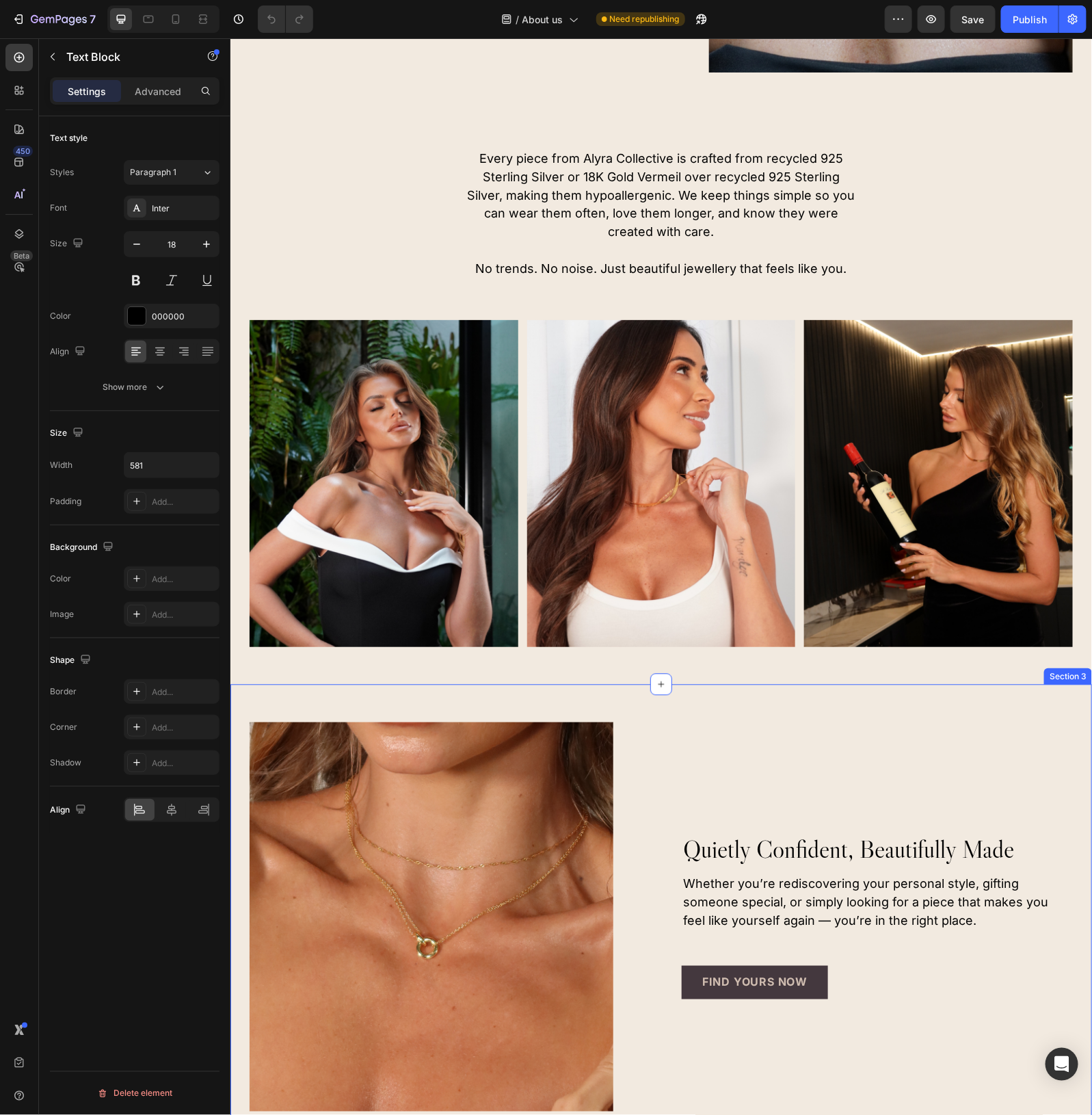
scroll to position [941, 0]
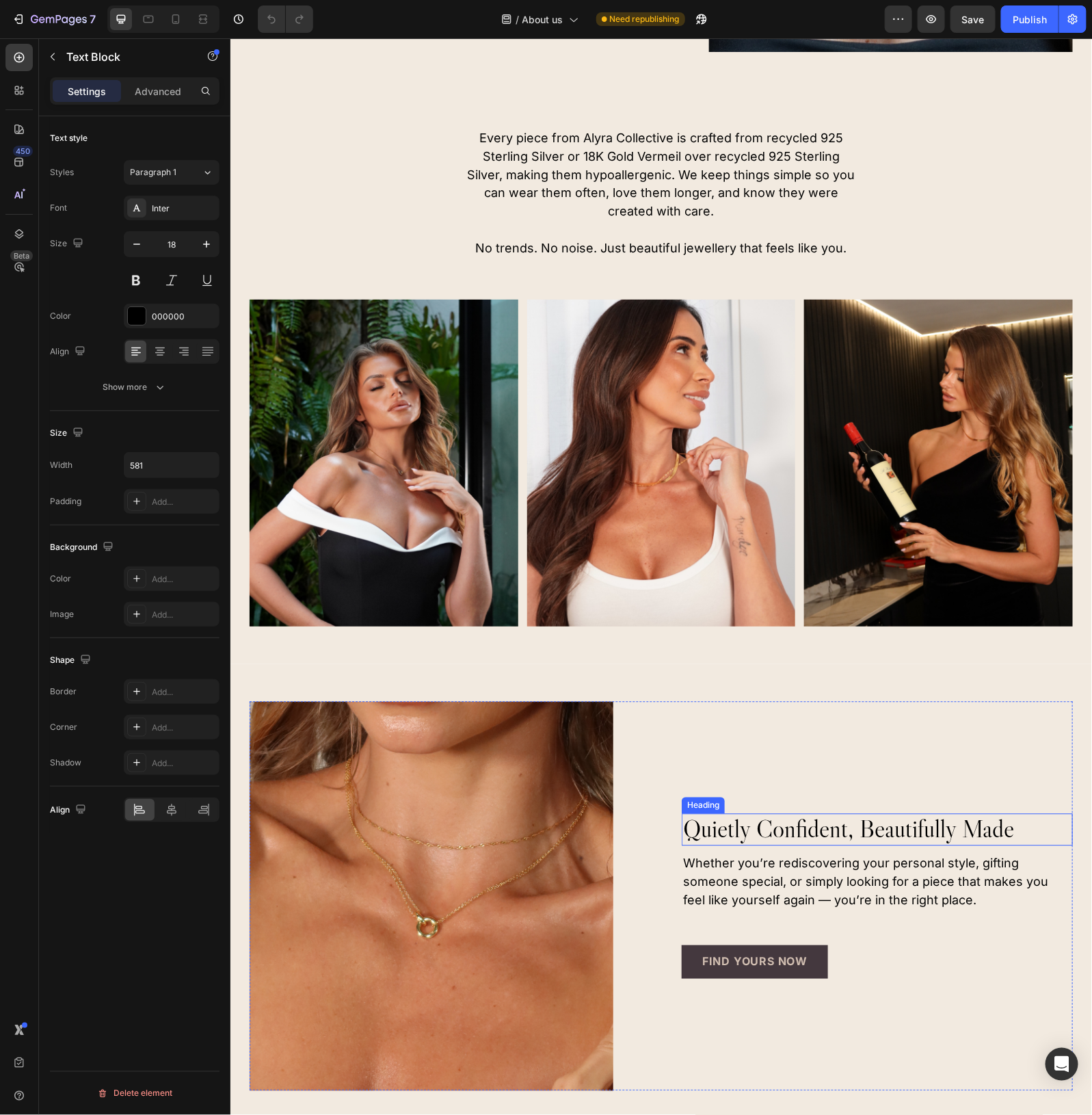
click at [807, 817] on h2 "quietly confident, beautifully made" at bounding box center [877, 829] width 391 height 32
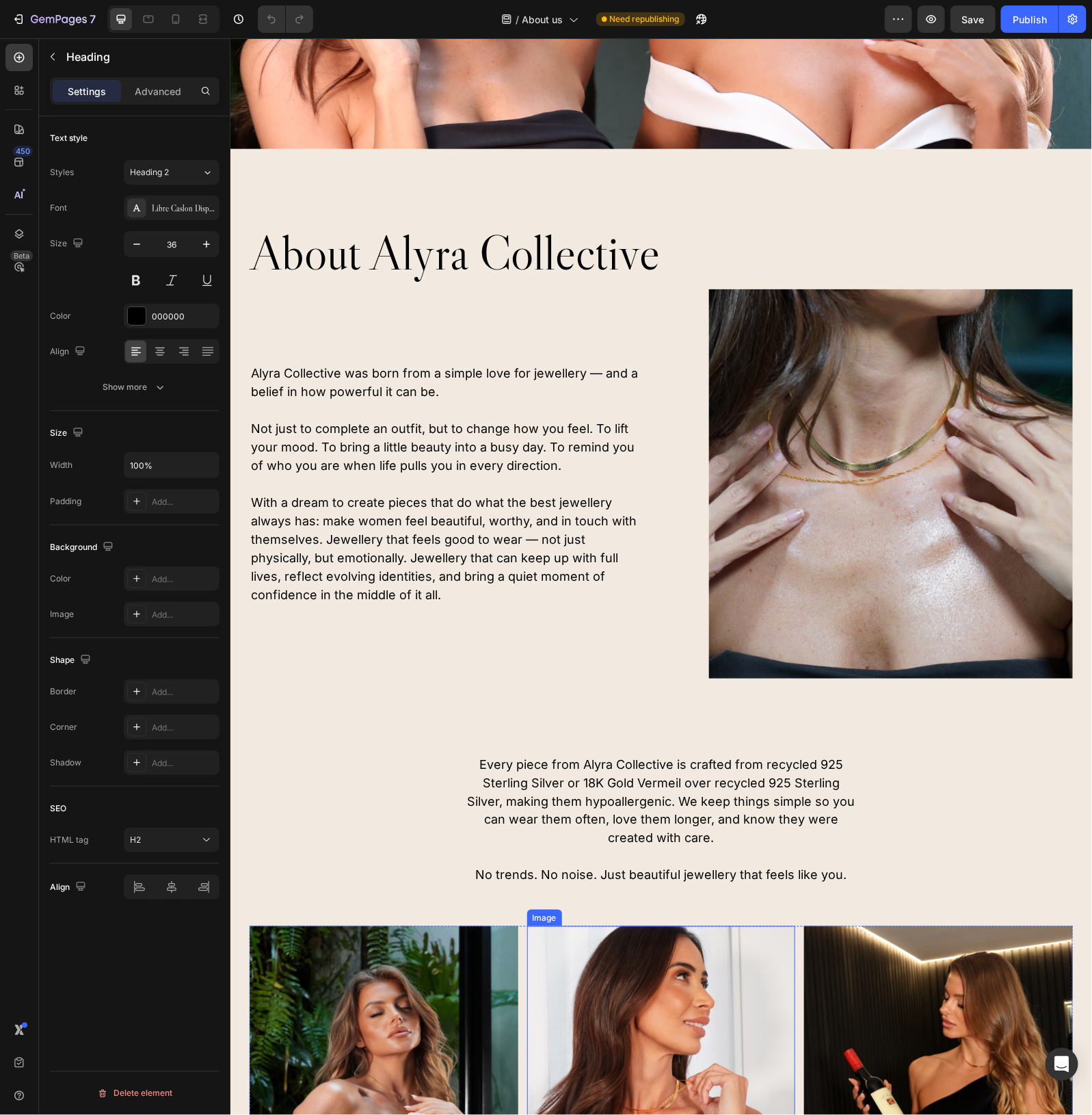
scroll to position [85, 0]
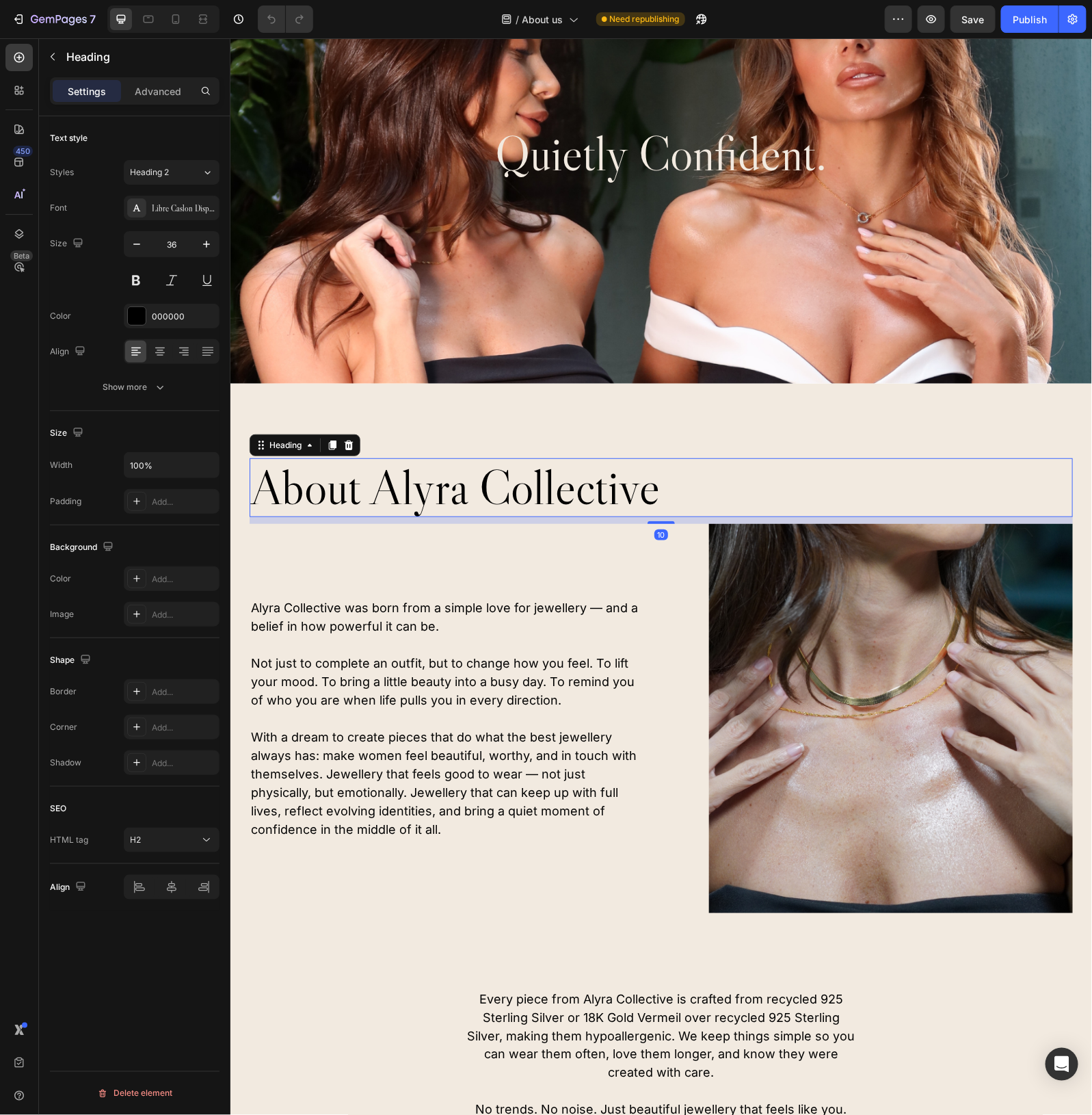
click at [544, 475] on h2 "about alyra collective" at bounding box center [661, 488] width 824 height 60
click at [205, 172] on icon at bounding box center [208, 172] width 12 height 14
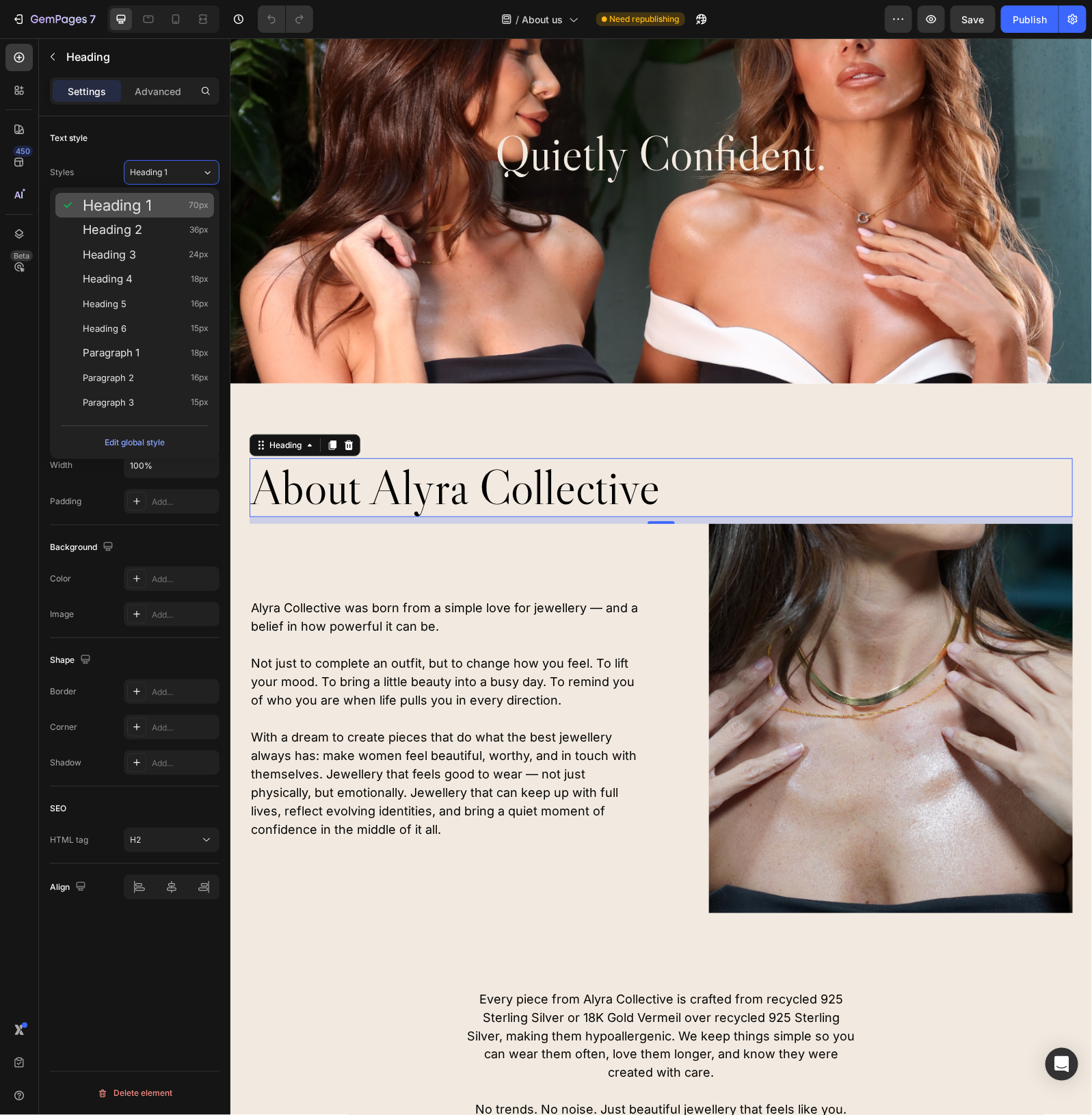
click at [144, 208] on span "Heading 1" at bounding box center [117, 205] width 69 height 14
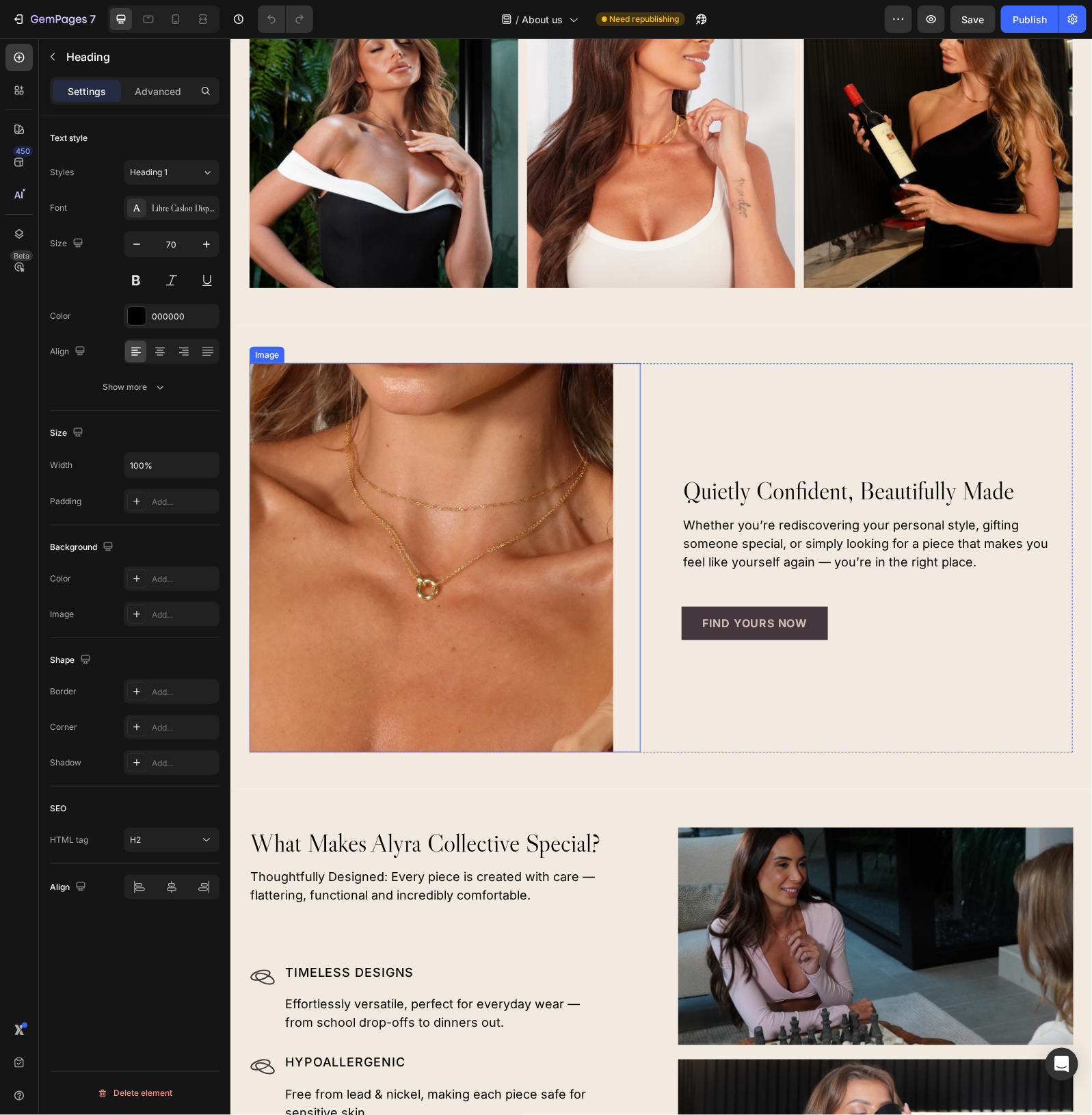
scroll to position [1283, 0]
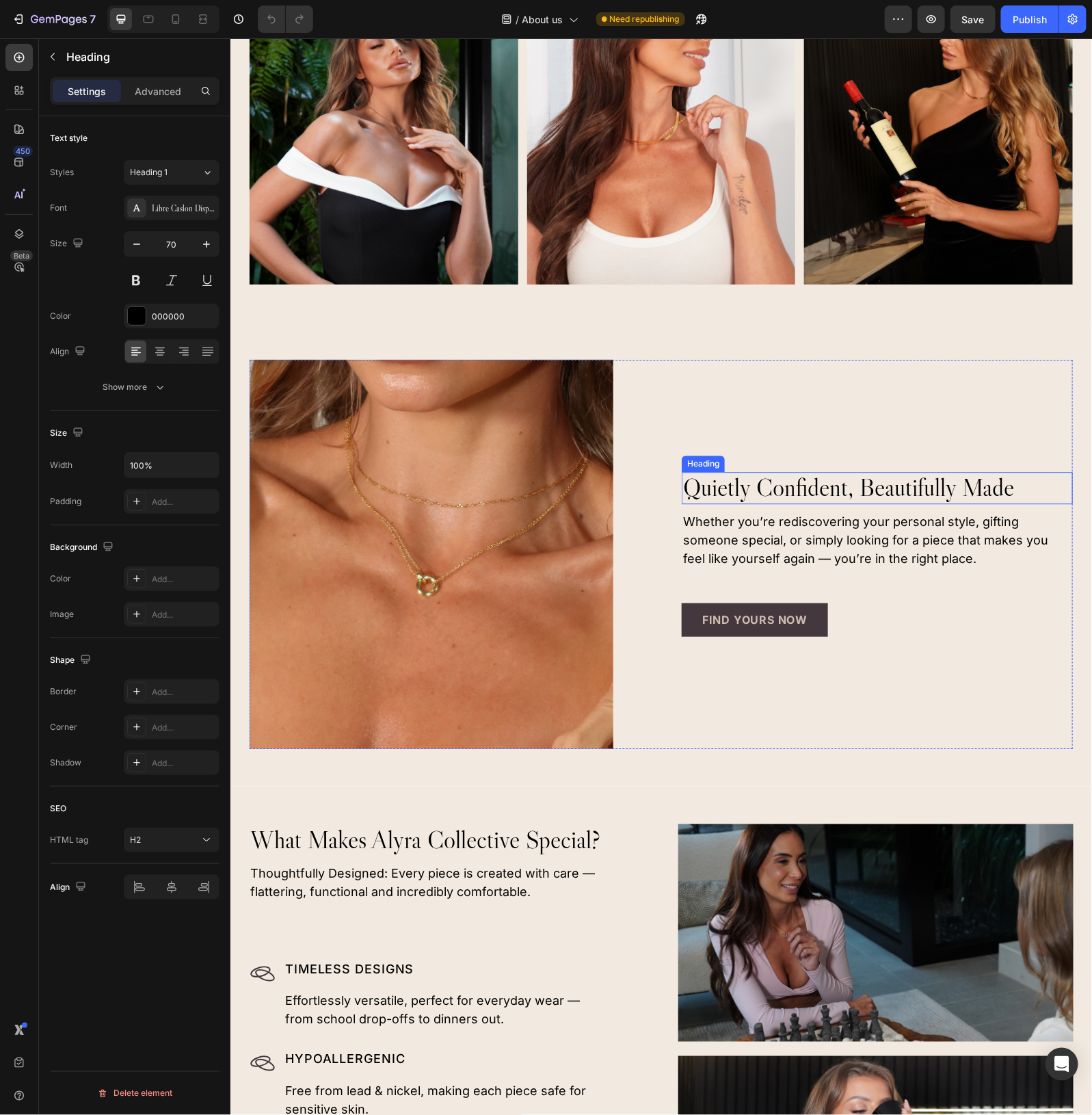
click at [774, 479] on h2 "quietly confident, beautifully made" at bounding box center [877, 487] width 391 height 32
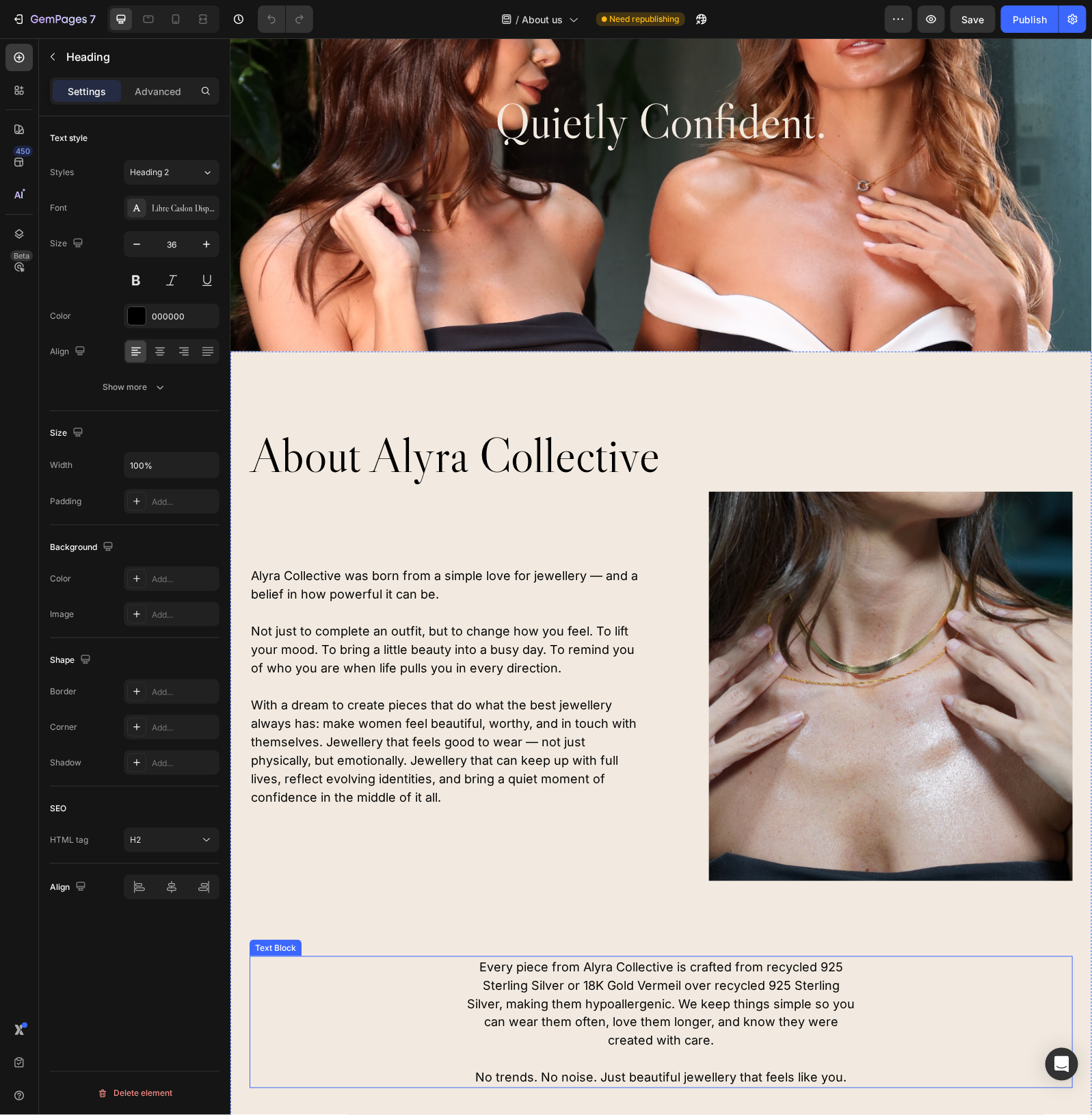
scroll to position [0, 0]
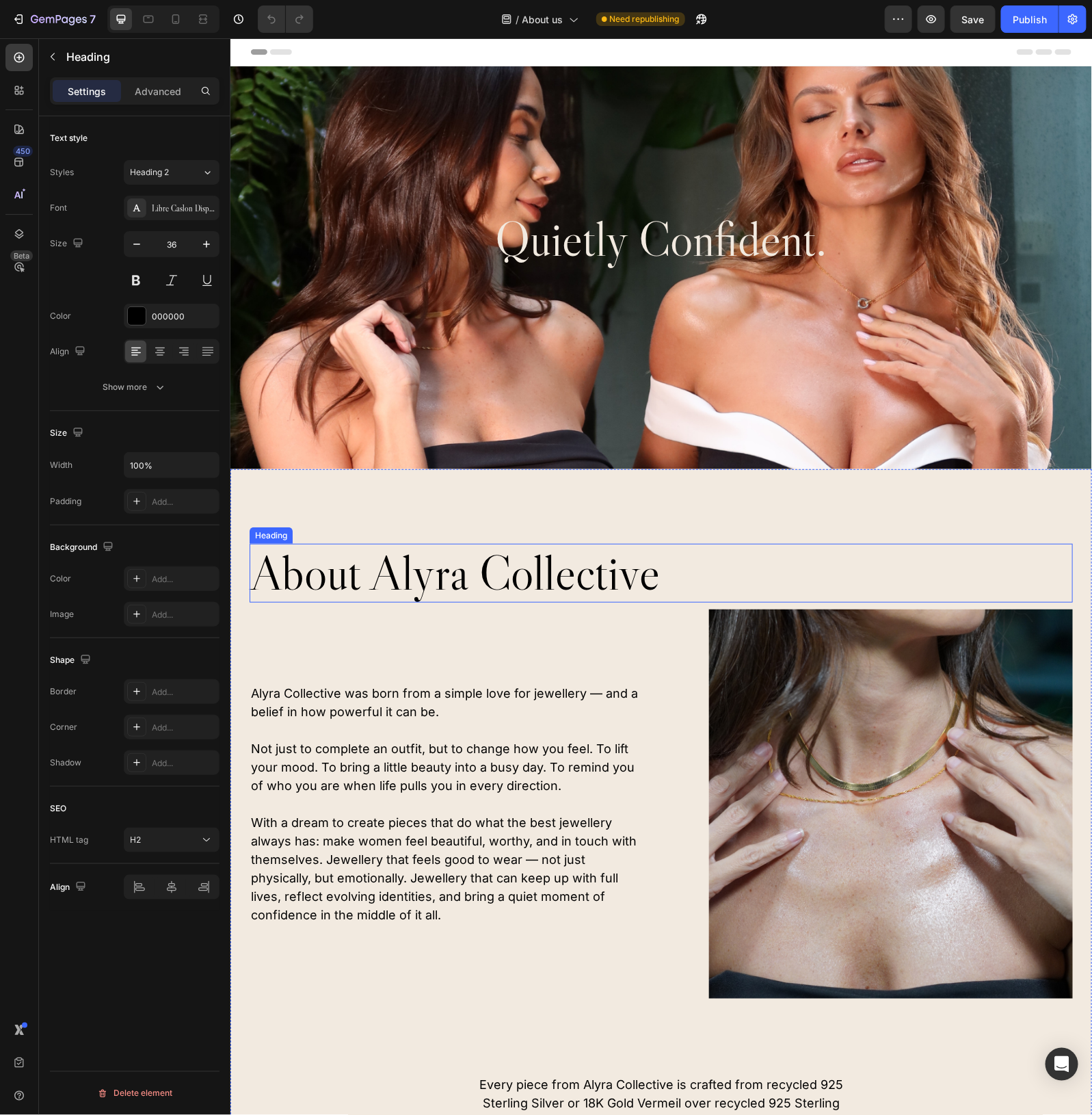
click at [449, 571] on h2 "about alyra collective" at bounding box center [661, 573] width 824 height 60
click at [846, 494] on div "about alyra collective Heading 10 Alyra Collective was born from a simple love …" at bounding box center [661, 1040] width 862 height 1142
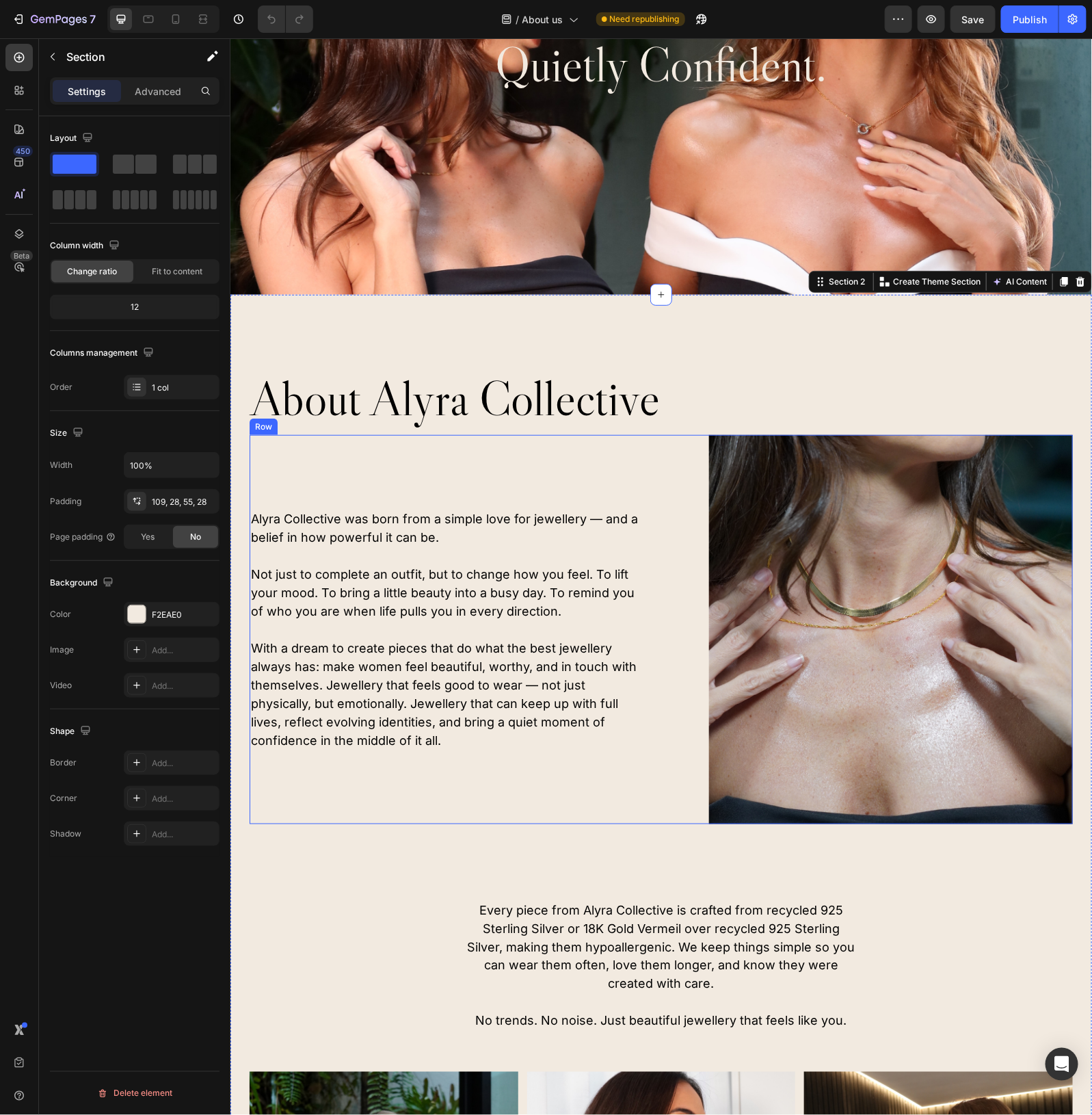
scroll to position [257, 0]
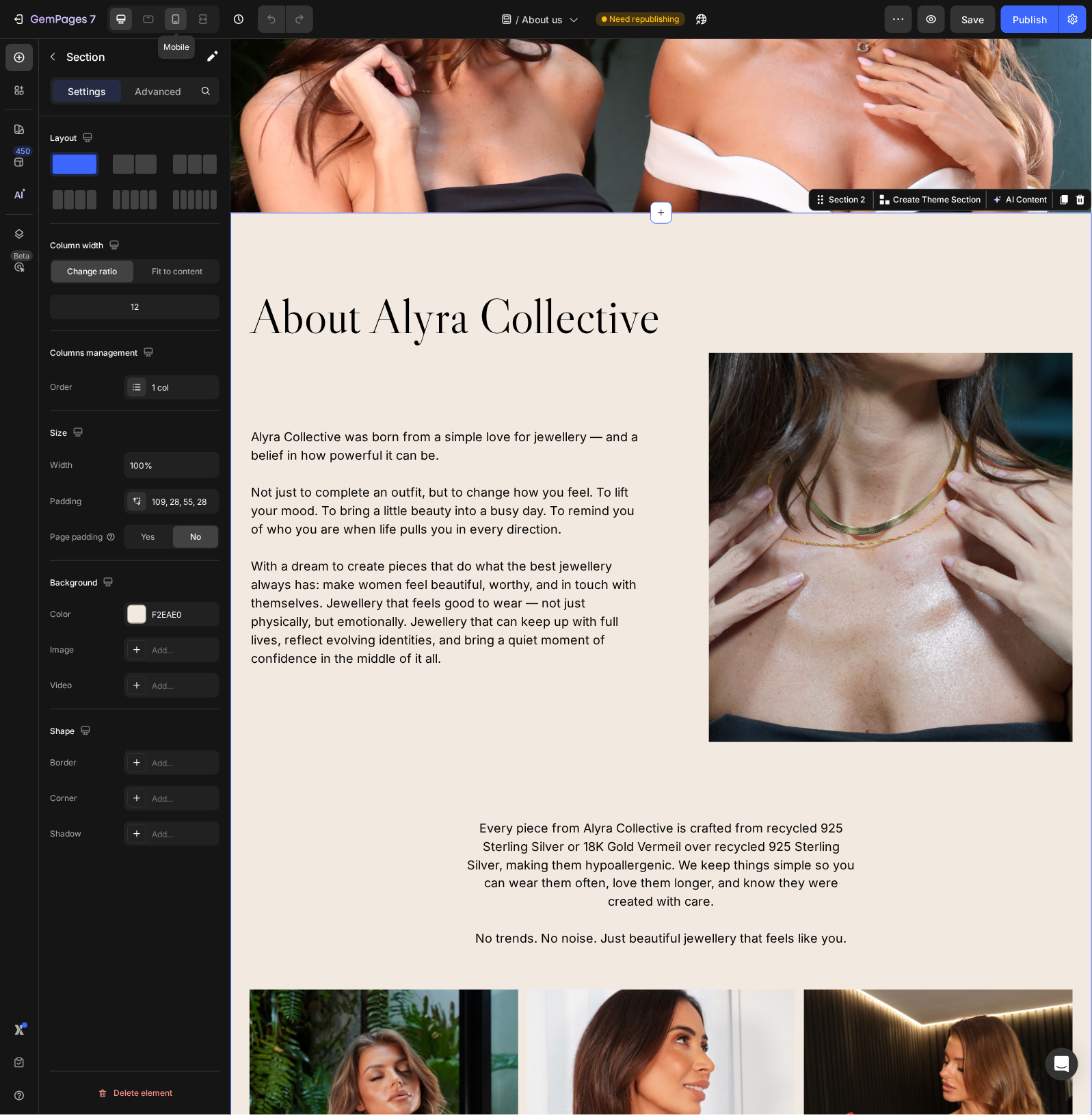
click at [178, 18] on icon at bounding box center [175, 19] width 14 height 14
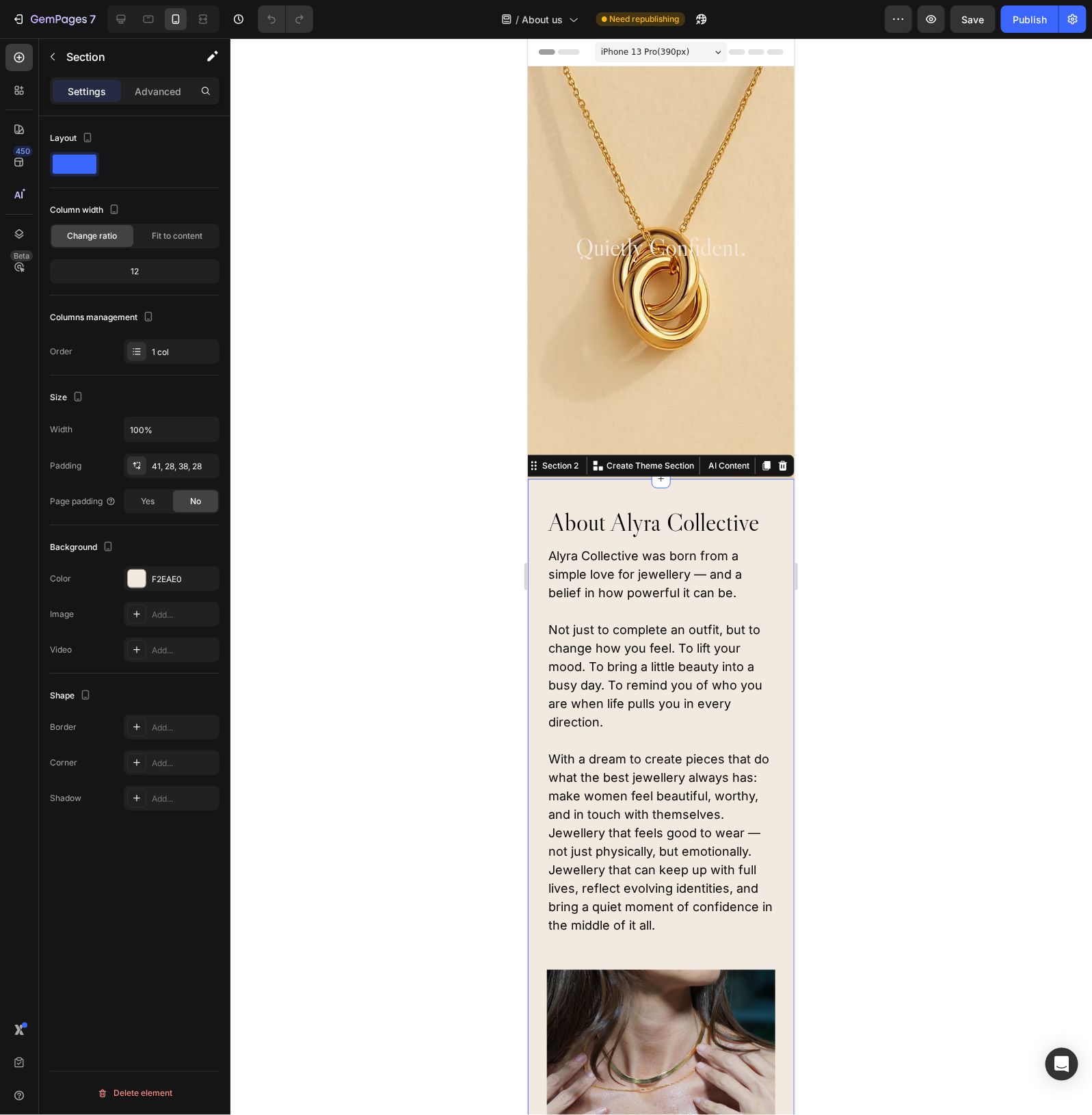
click at [852, 335] on div at bounding box center [661, 577] width 862 height 1077
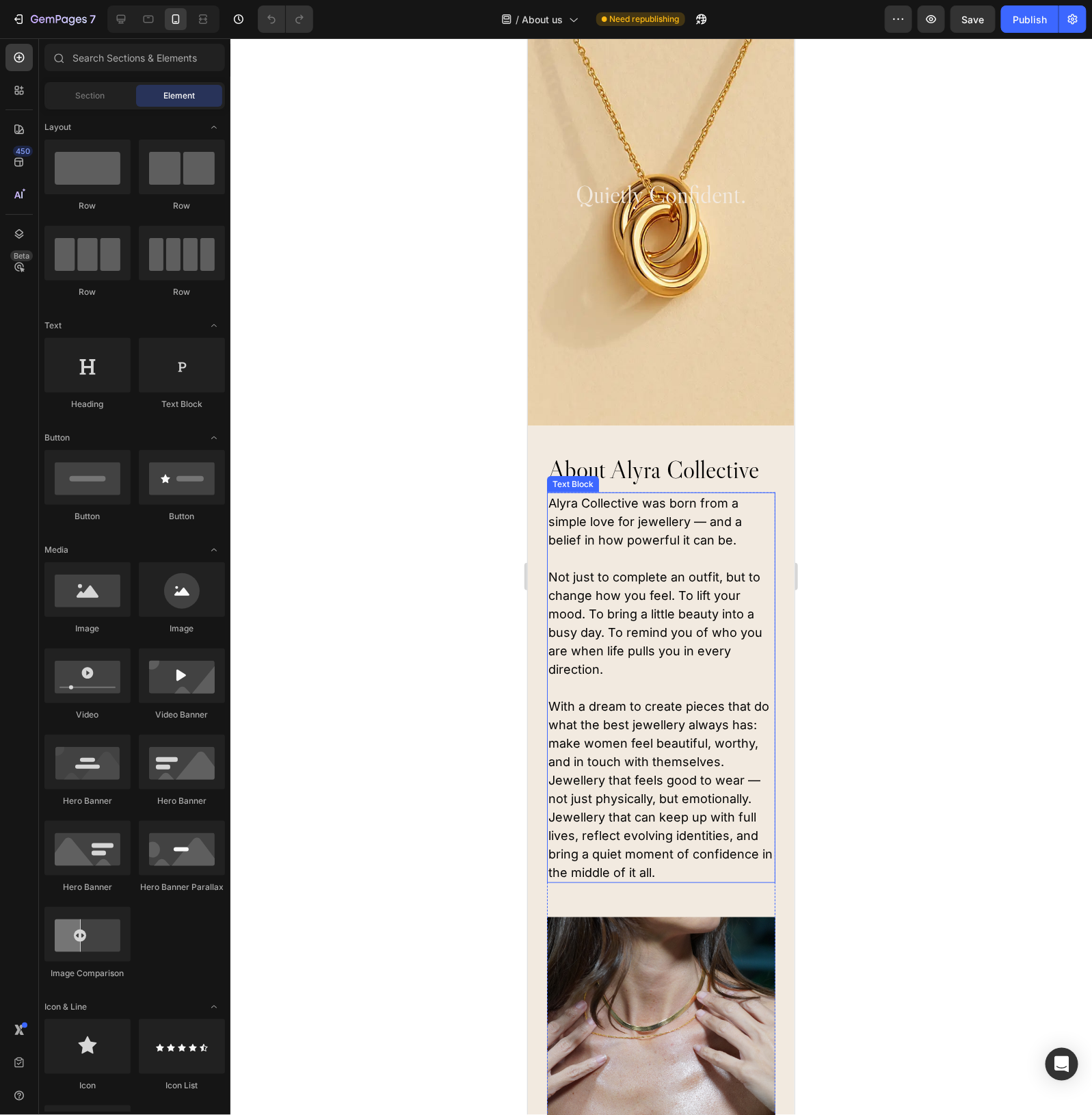
scroll to position [171, 0]
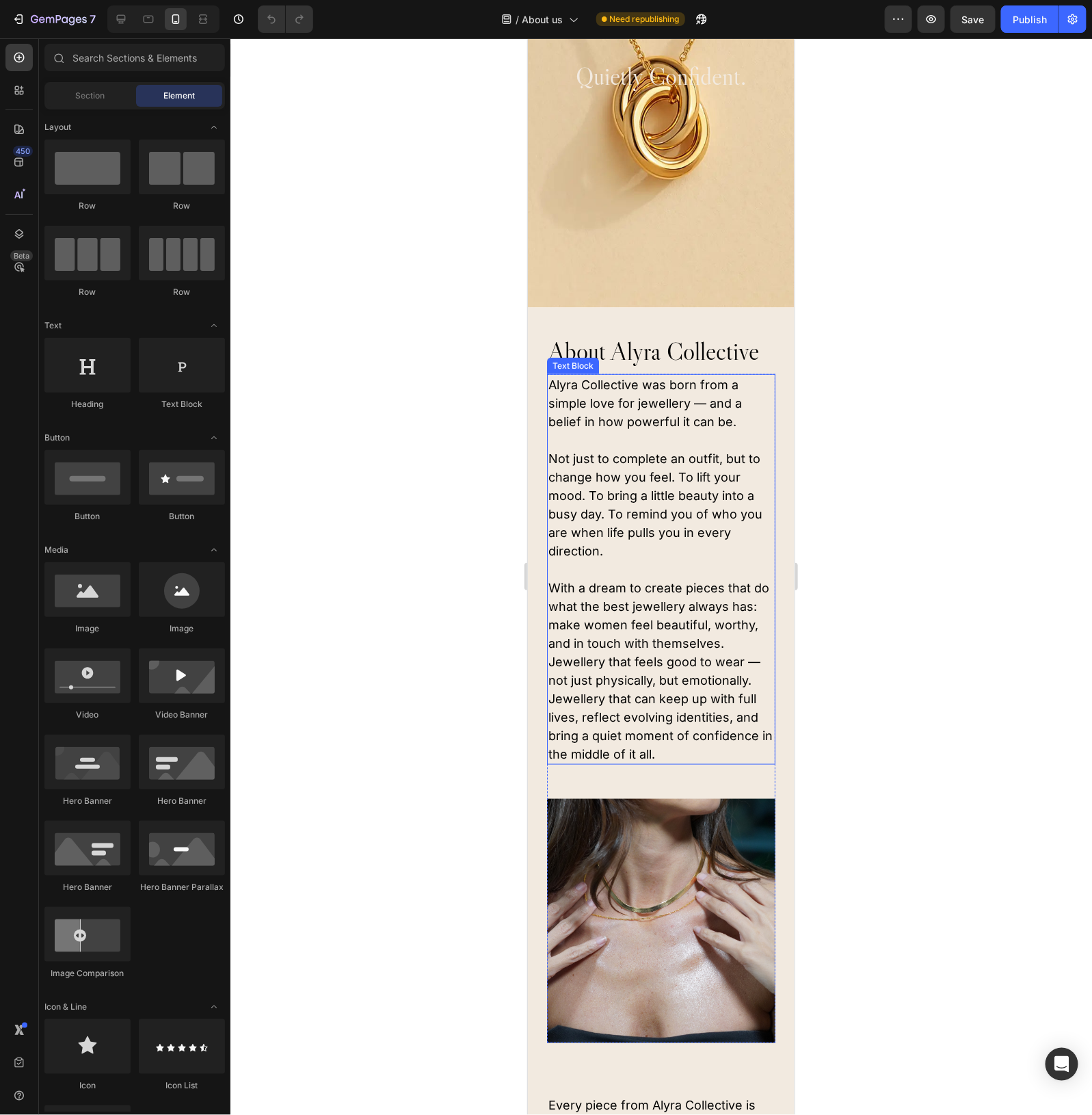
click at [705, 752] on p "Alyra Collective was born from a simple love for jewellery — and a belief in ho…" at bounding box center [661, 569] width 226 height 388
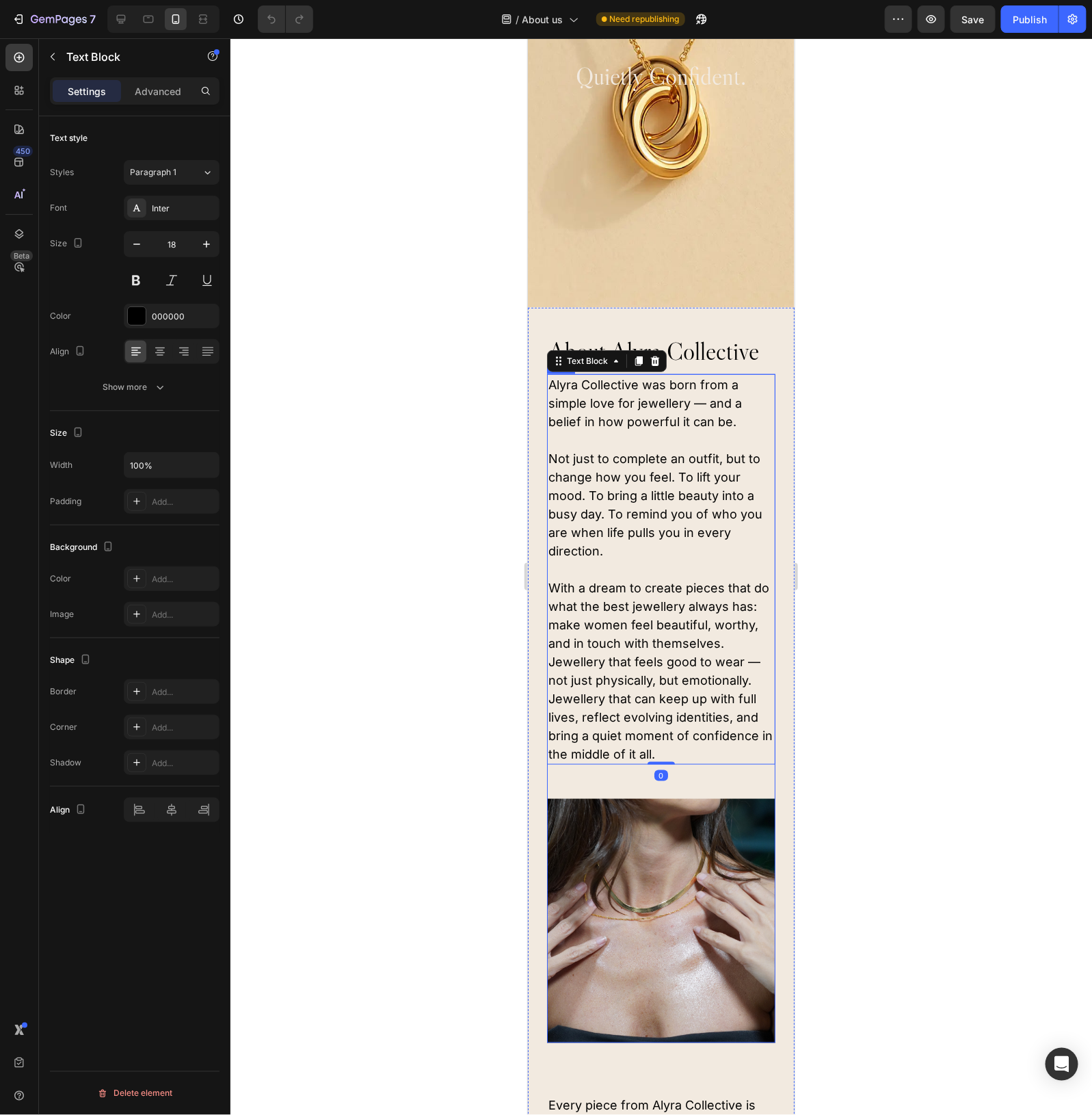
click at [701, 777] on div "Alyra Collective was born from a simple love for jewellery — and a belief in ho…" at bounding box center [661, 708] width 228 height 669
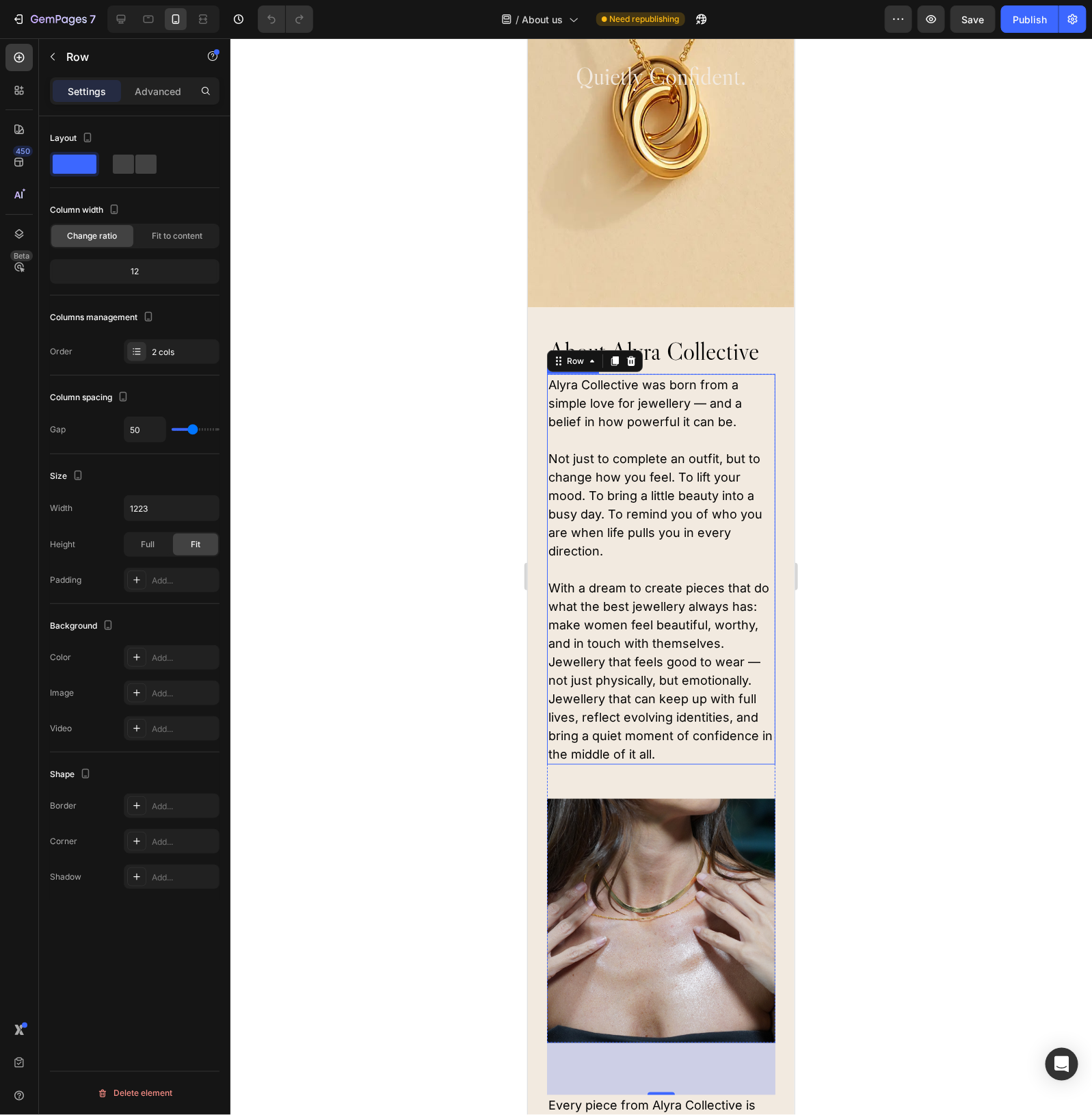
click at [652, 470] on p "Alyra Collective was born from a simple love for jewellery — and a belief in ho…" at bounding box center [661, 569] width 226 height 388
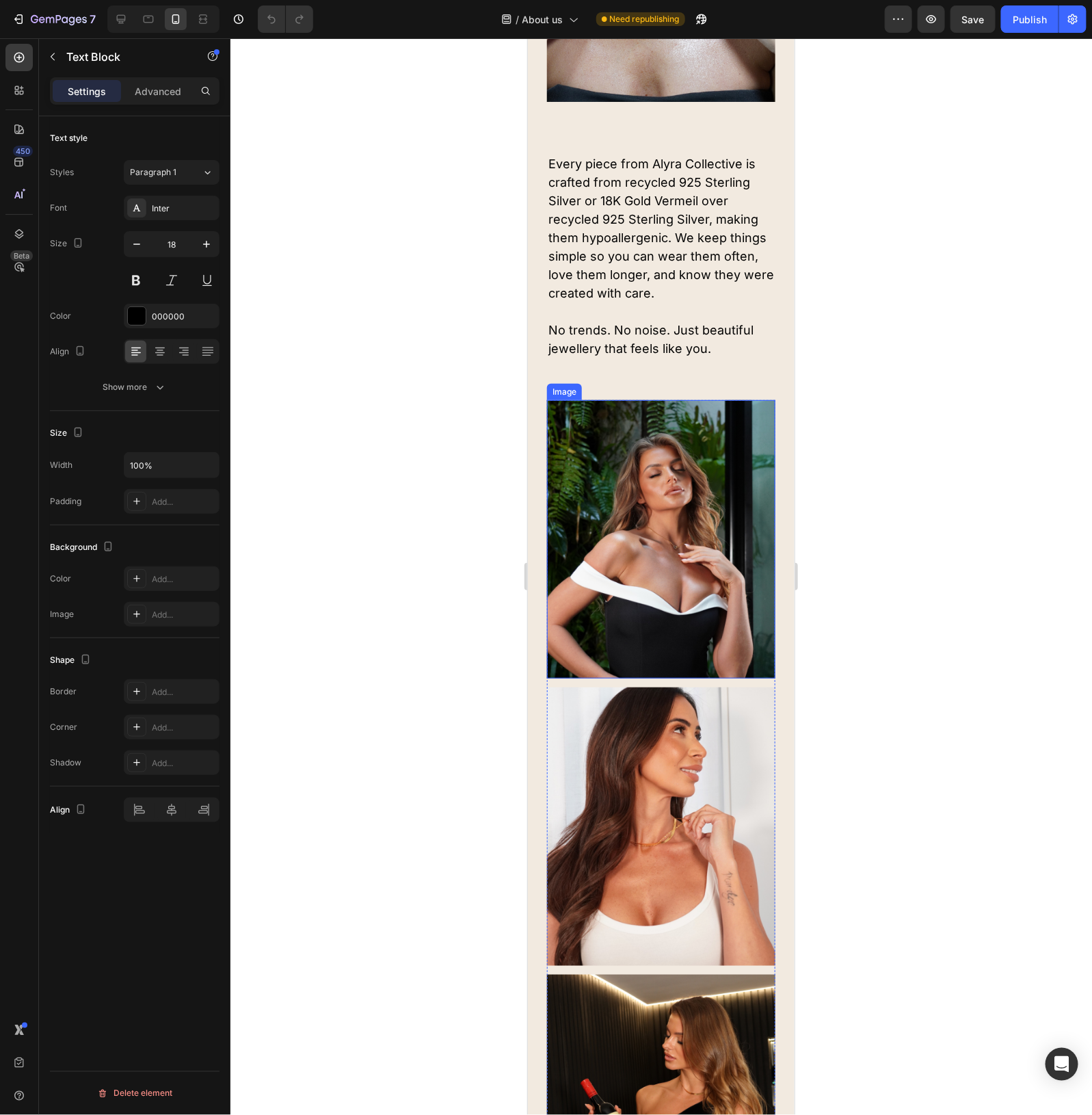
scroll to position [1283, 0]
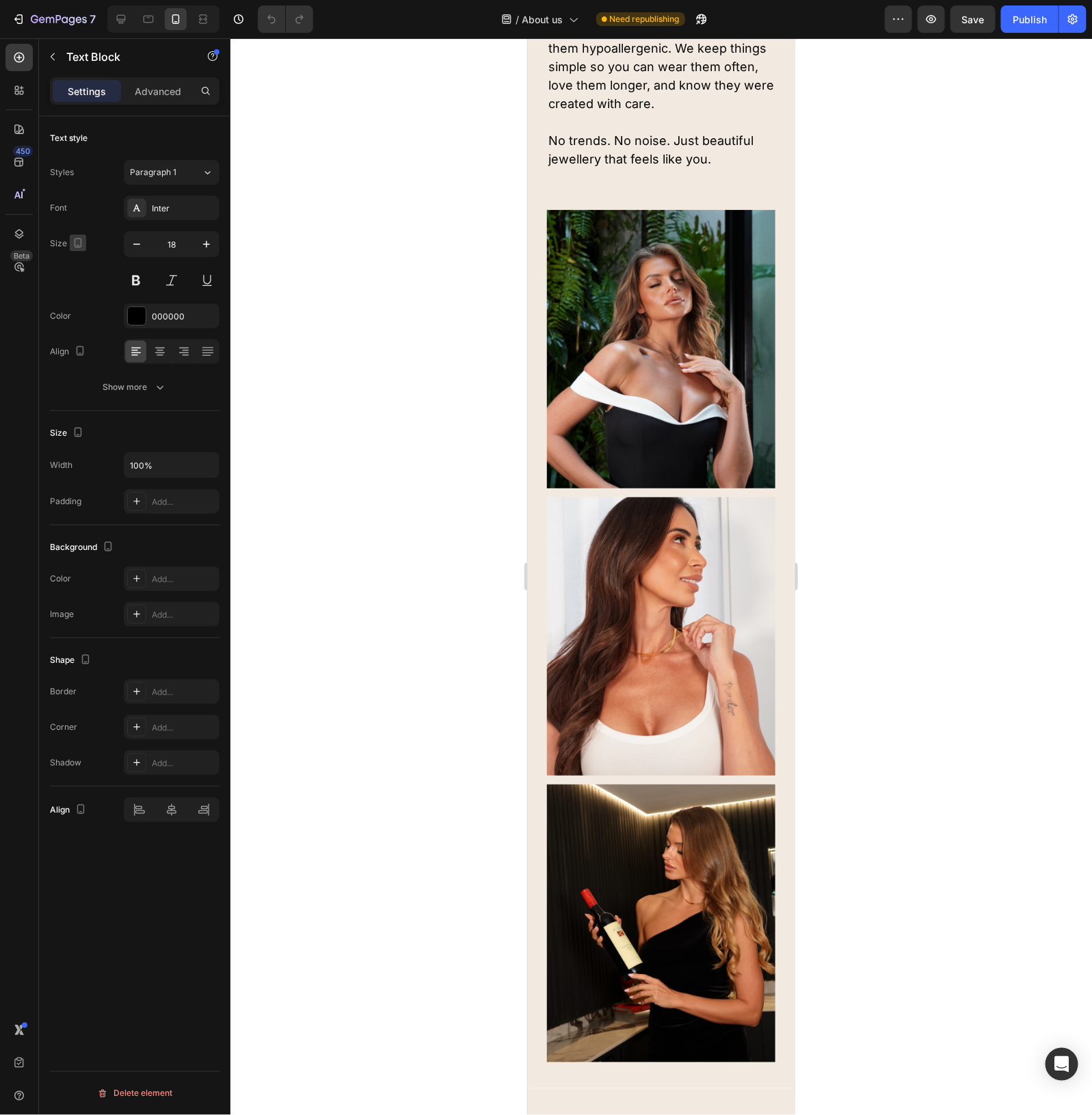
click at [74, 245] on icon "button" at bounding box center [78, 243] width 7 height 10
click at [79, 264] on icon "button" at bounding box center [81, 265] width 14 height 14
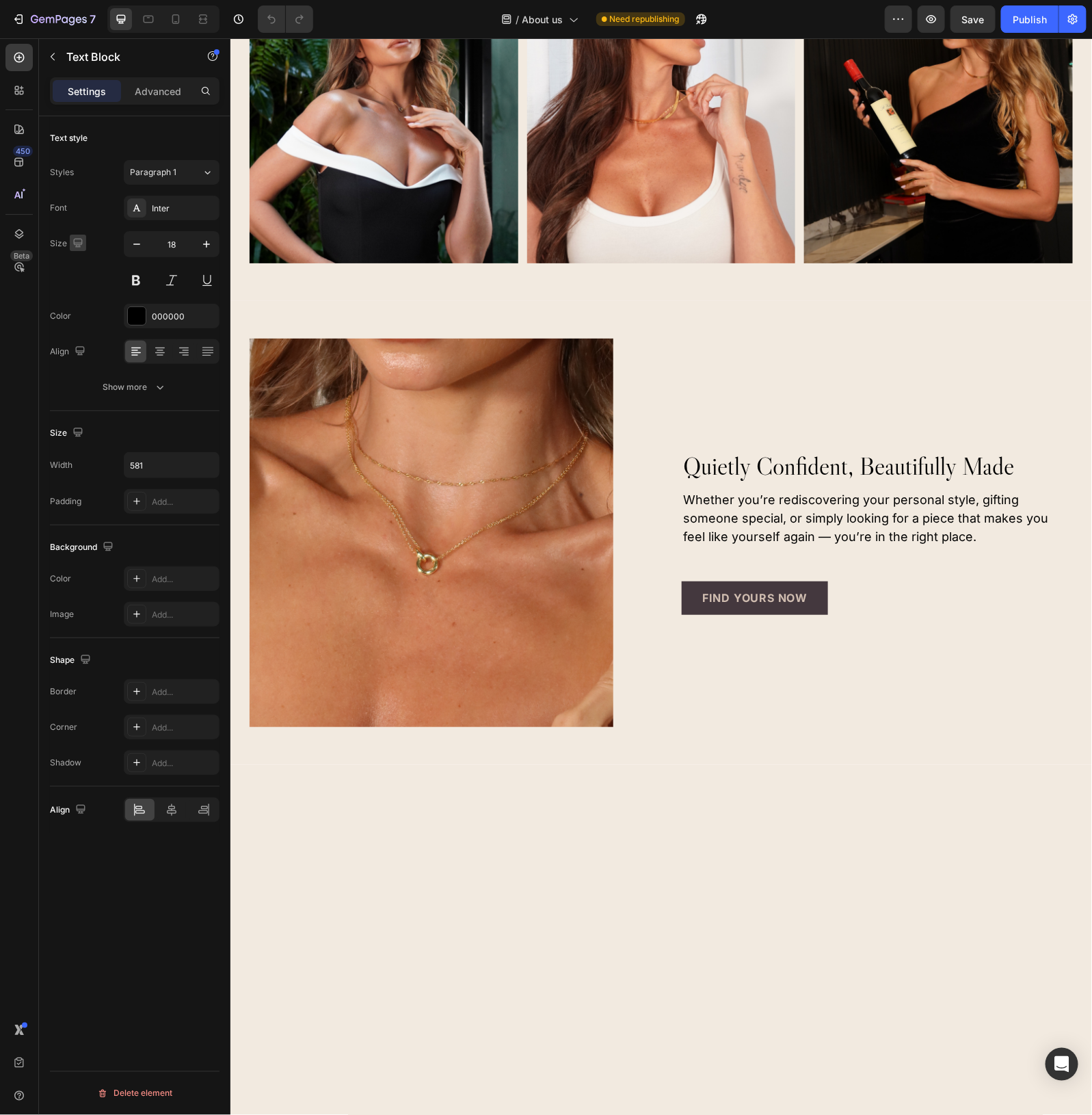
scroll to position [583, 0]
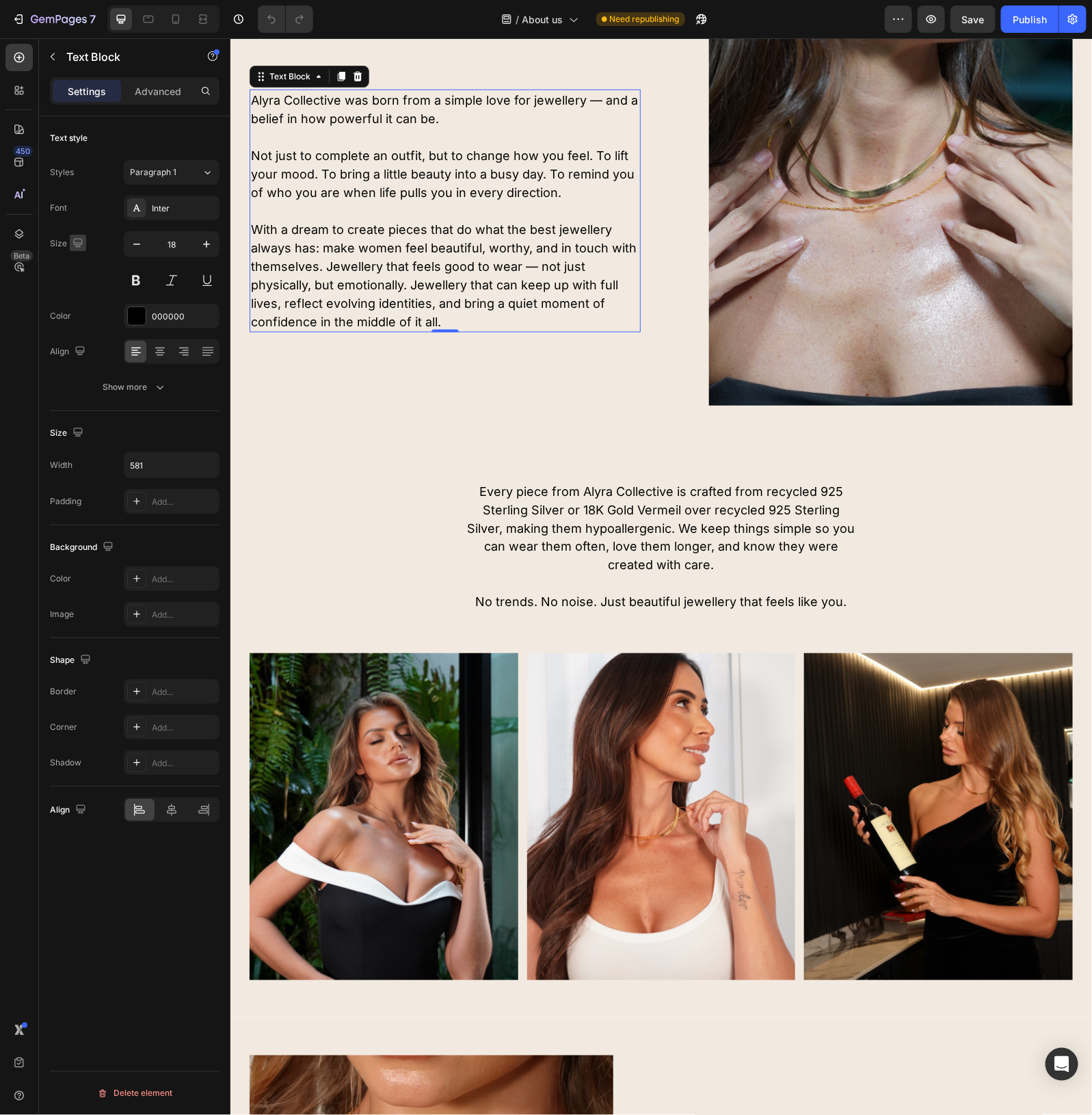
click at [76, 244] on icon "button" at bounding box center [77, 242] width 14 height 14
click at [81, 312] on icon "button" at bounding box center [81, 314] width 14 height 14
type input "100%"
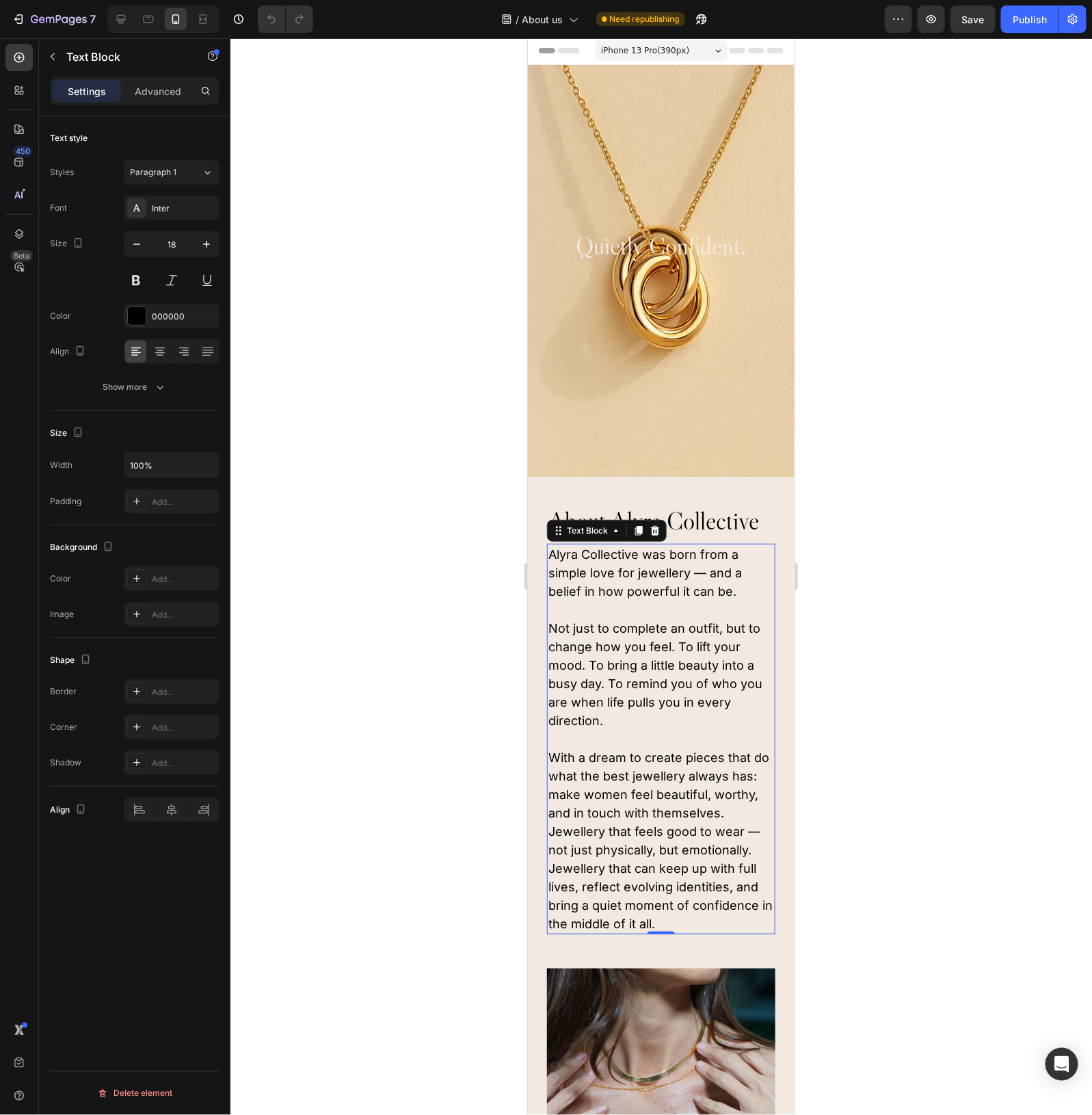
scroll to position [0, 0]
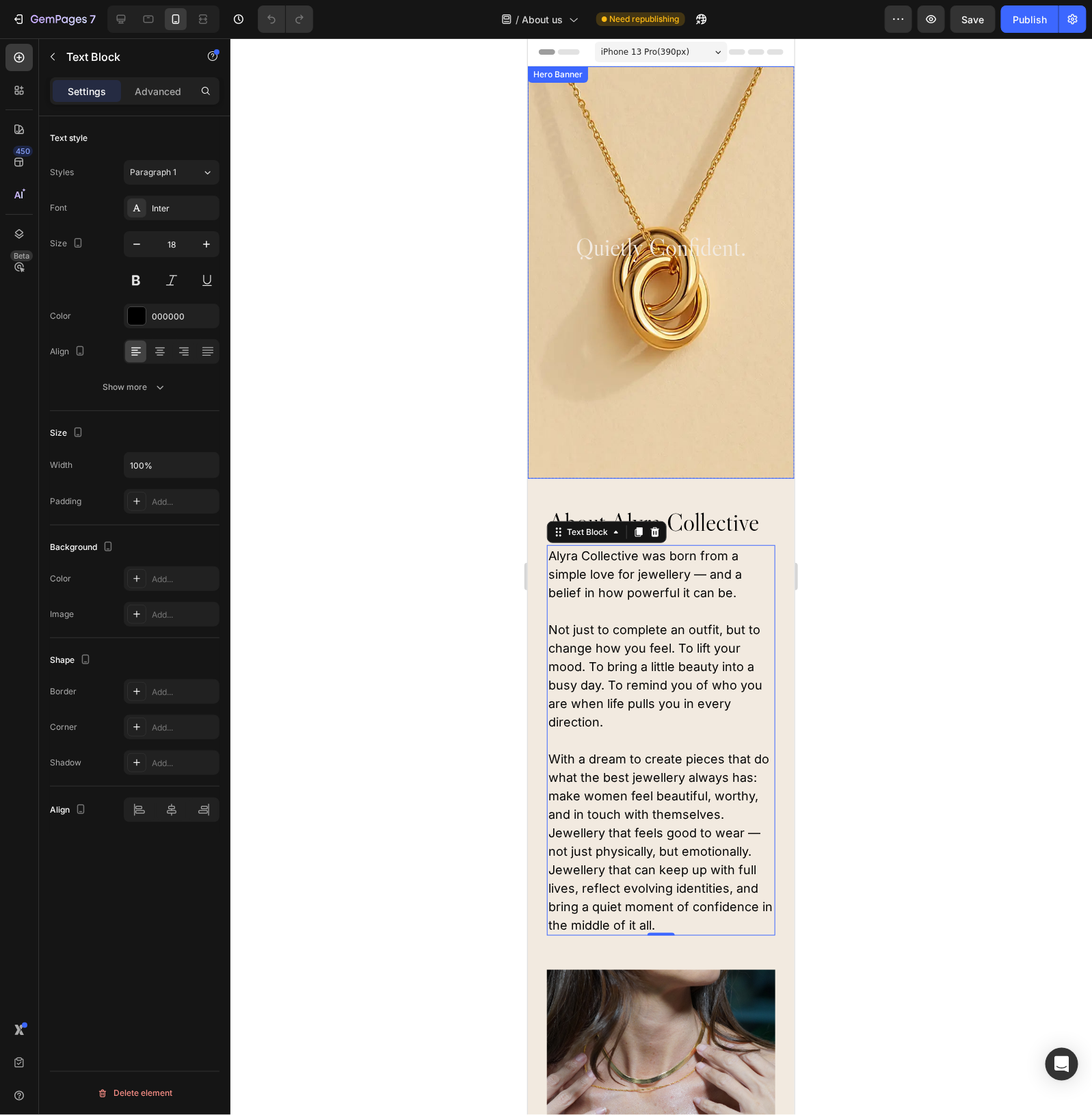
drag, startPoint x: 701, startPoint y: 405, endPoint x: 547, endPoint y: 404, distance: 154.0
click at [701, 405] on div "Background Image" at bounding box center [661, 271] width 266 height 412
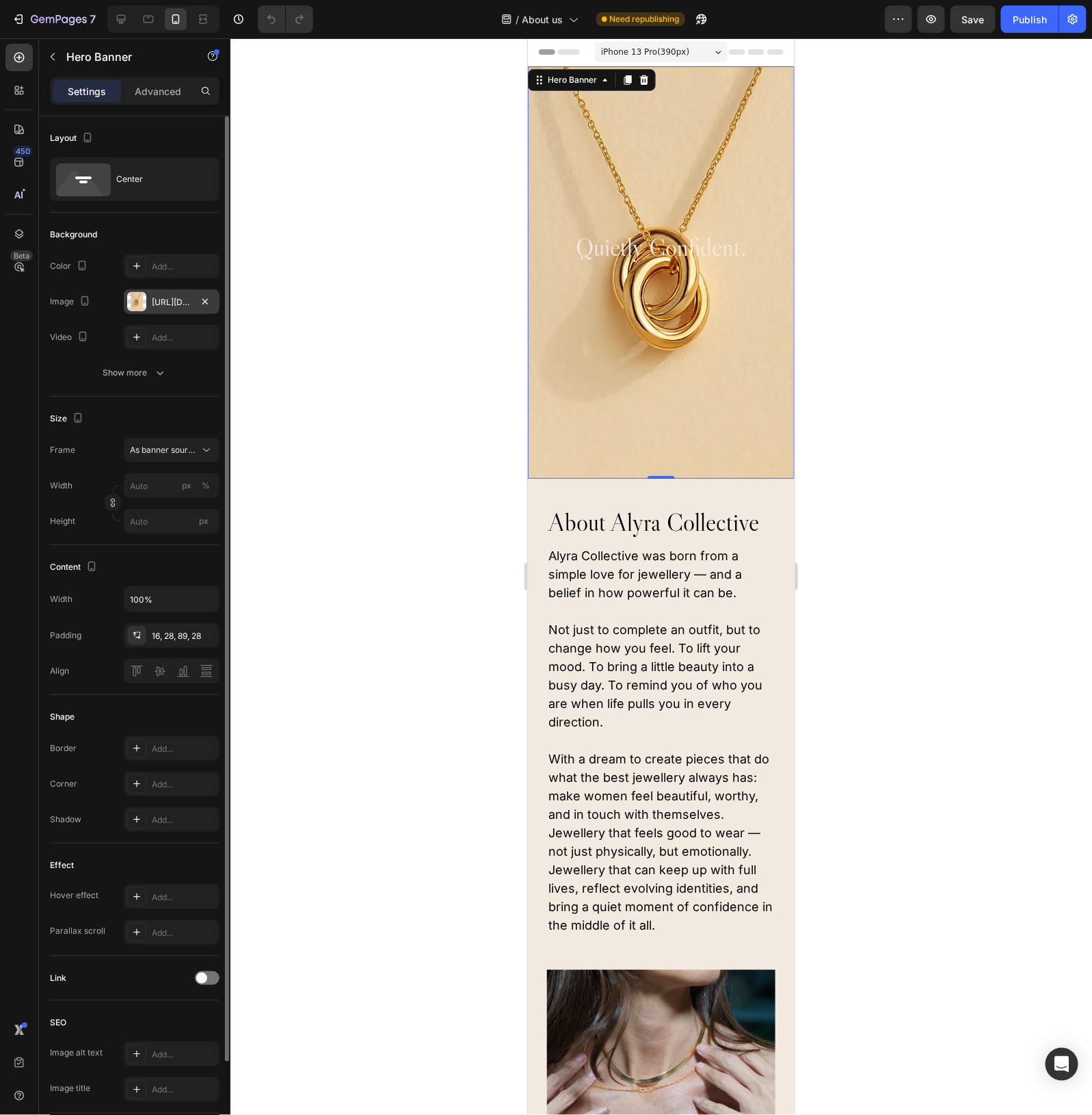
click at [163, 305] on div "https://cdn.shopify.com/s/files/1/0764/1261/6930/files/gempages_578391758929396…" at bounding box center [172, 303] width 40 height 13
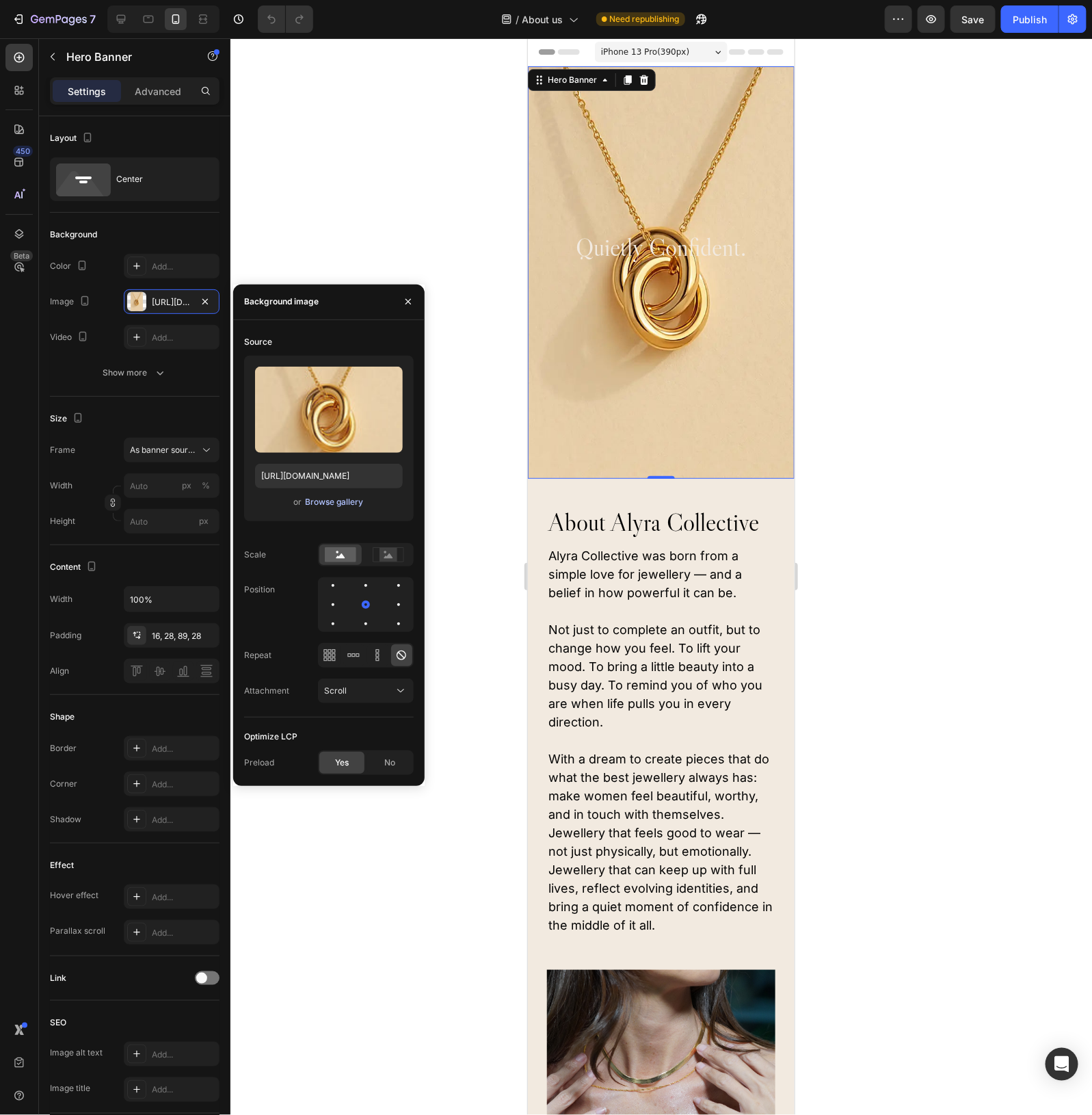
click at [331, 499] on div "Browse gallery" at bounding box center [334, 502] width 58 height 13
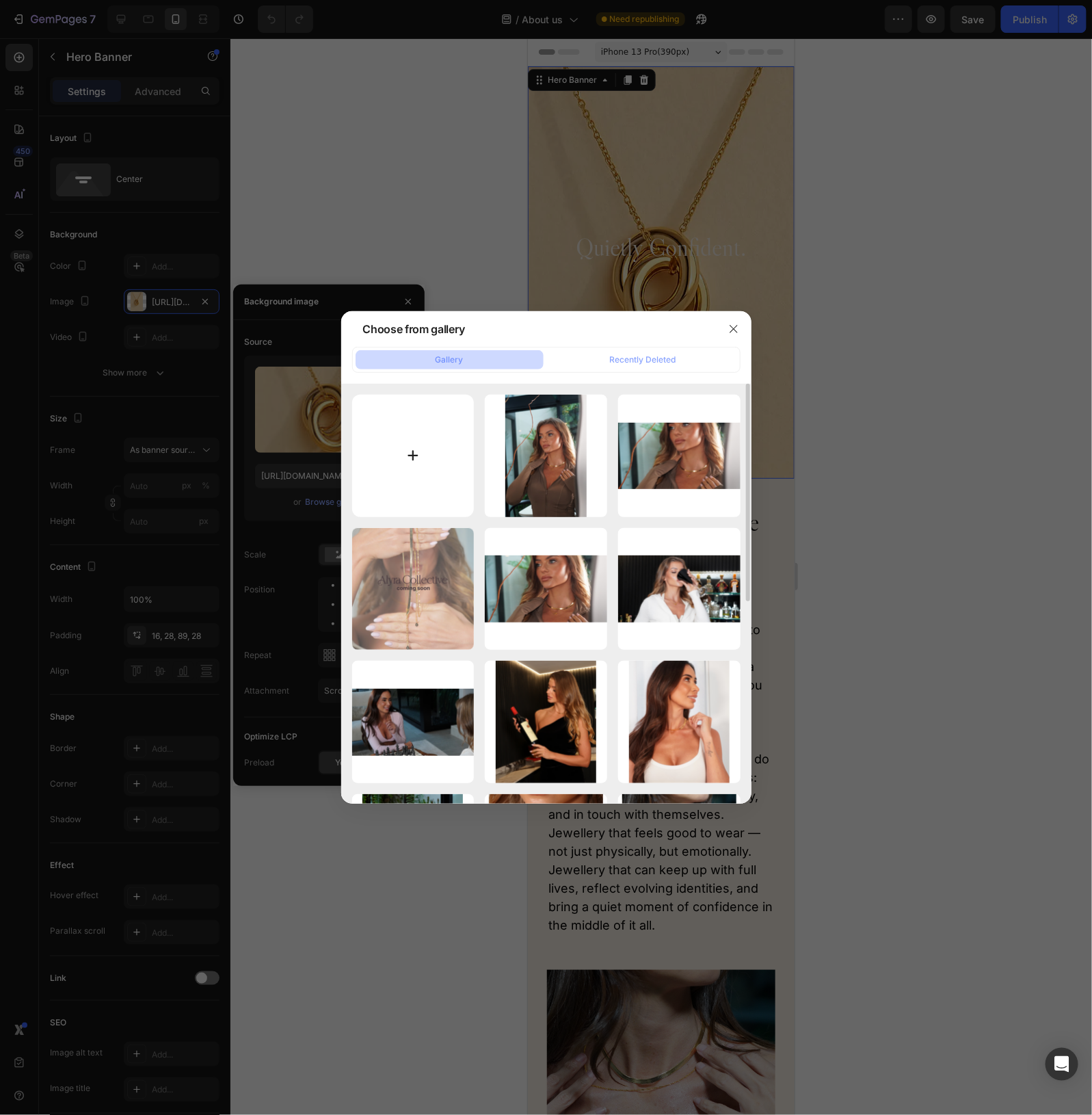
click at [411, 463] on input "file" at bounding box center [413, 456] width 122 height 122
type input "C:\fakepath\Untitled design (13).png"
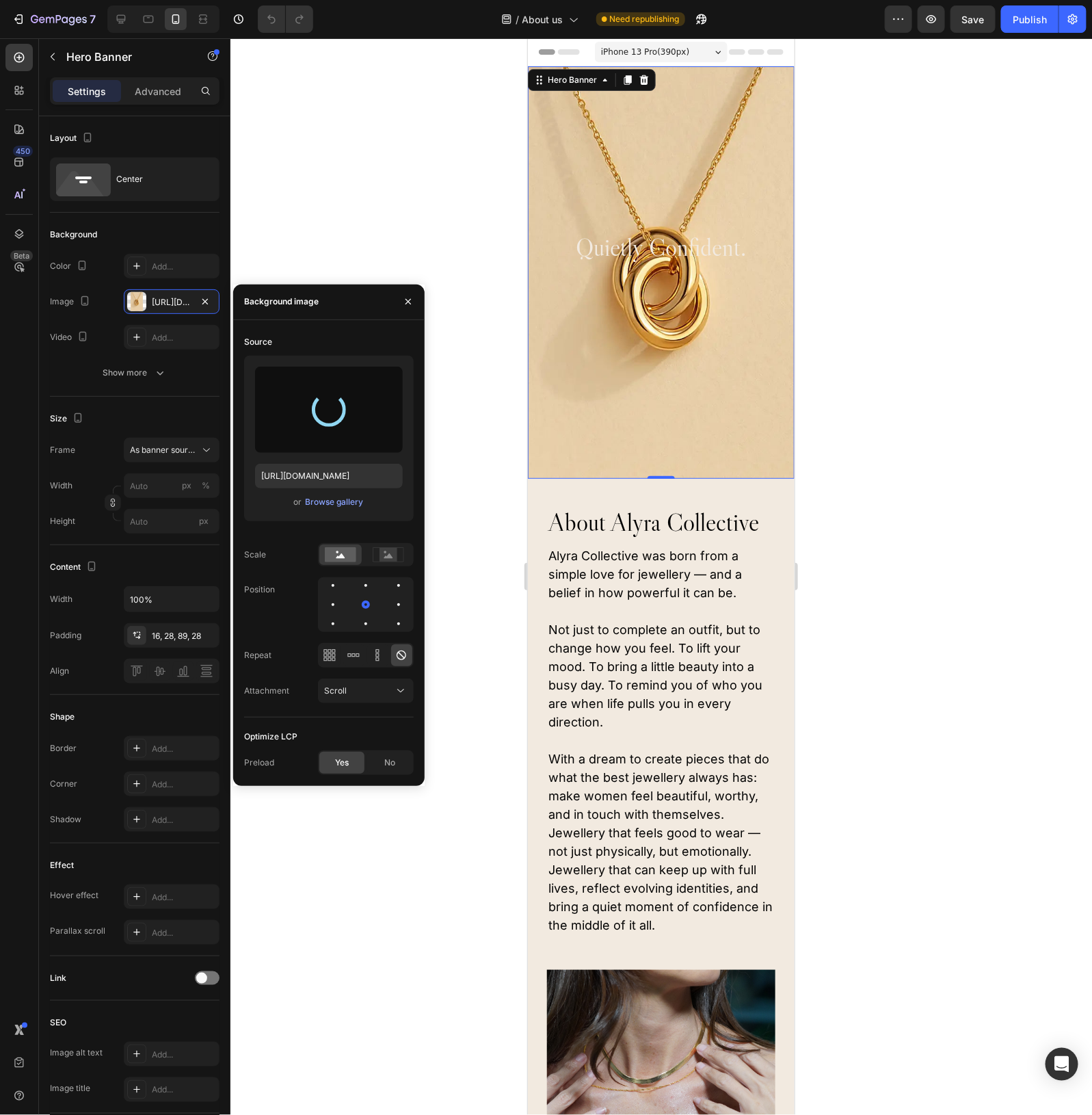
type input "https://cdn.shopify.com/s/files/1/0764/1261/6930/files/gempages_578391758929396…"
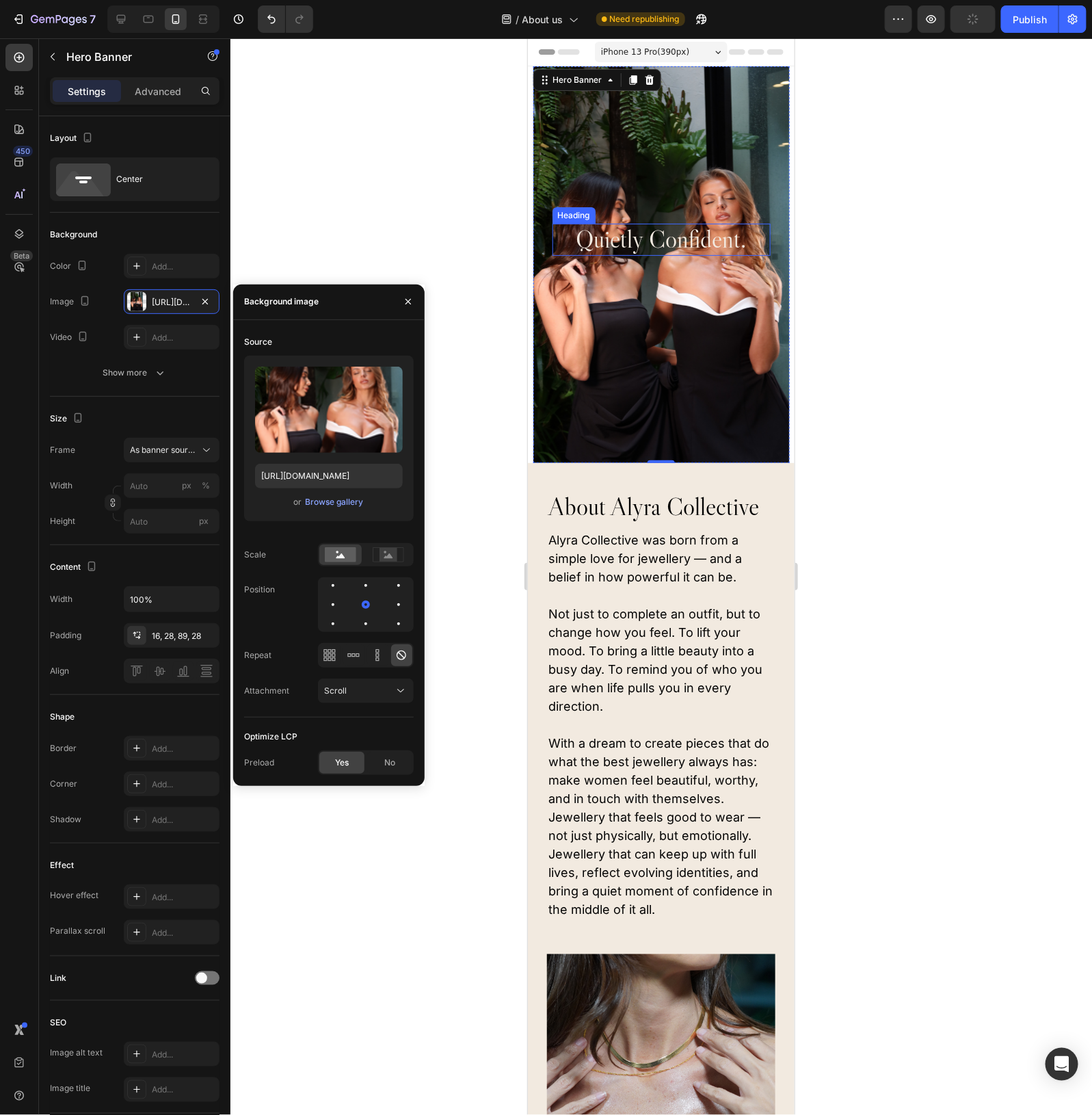
click at [652, 237] on h2 "quietly confident." at bounding box center [661, 238] width 218 height 32
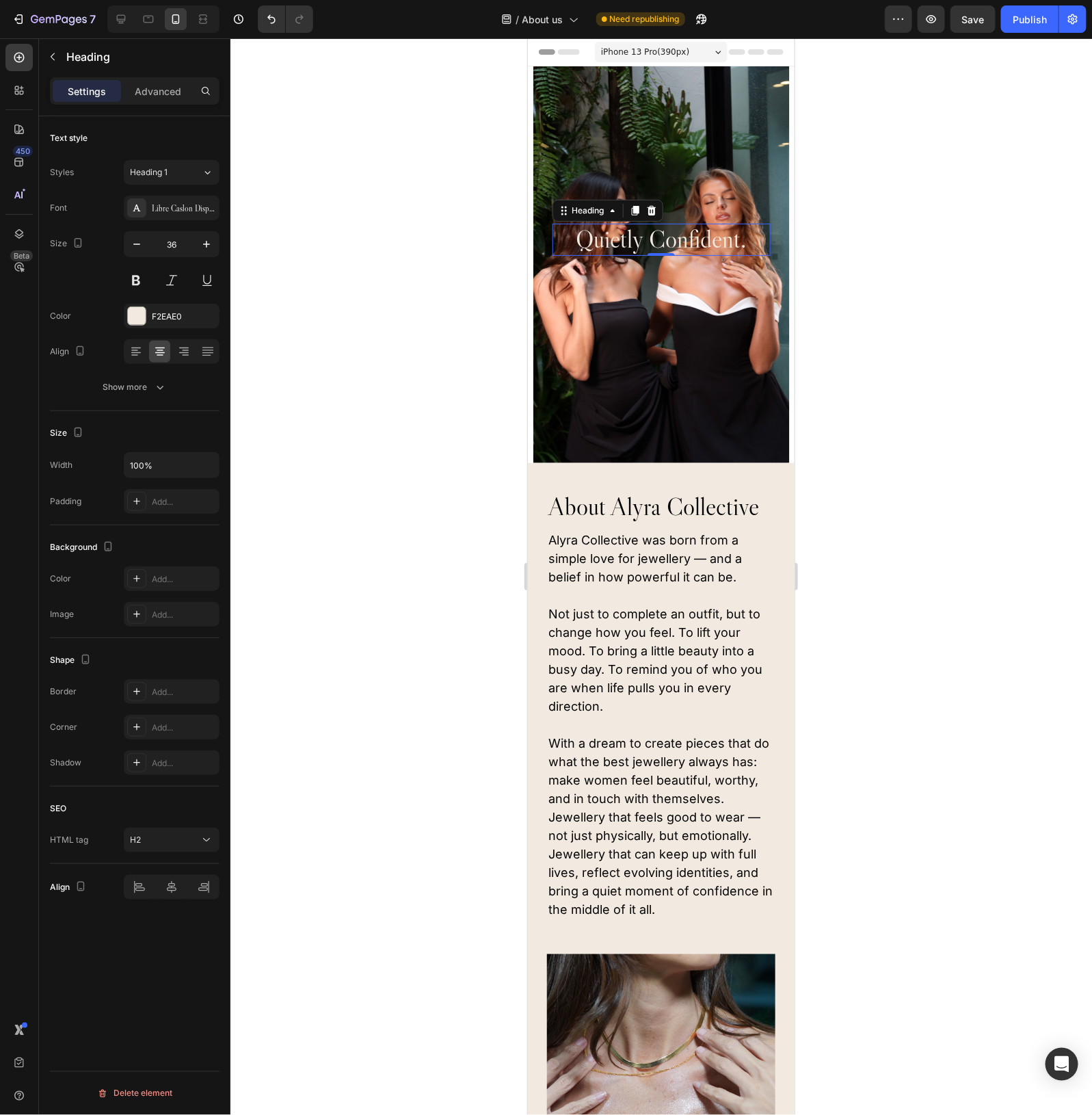
click at [726, 195] on div "Background Image" at bounding box center [661, 264] width 256 height 397
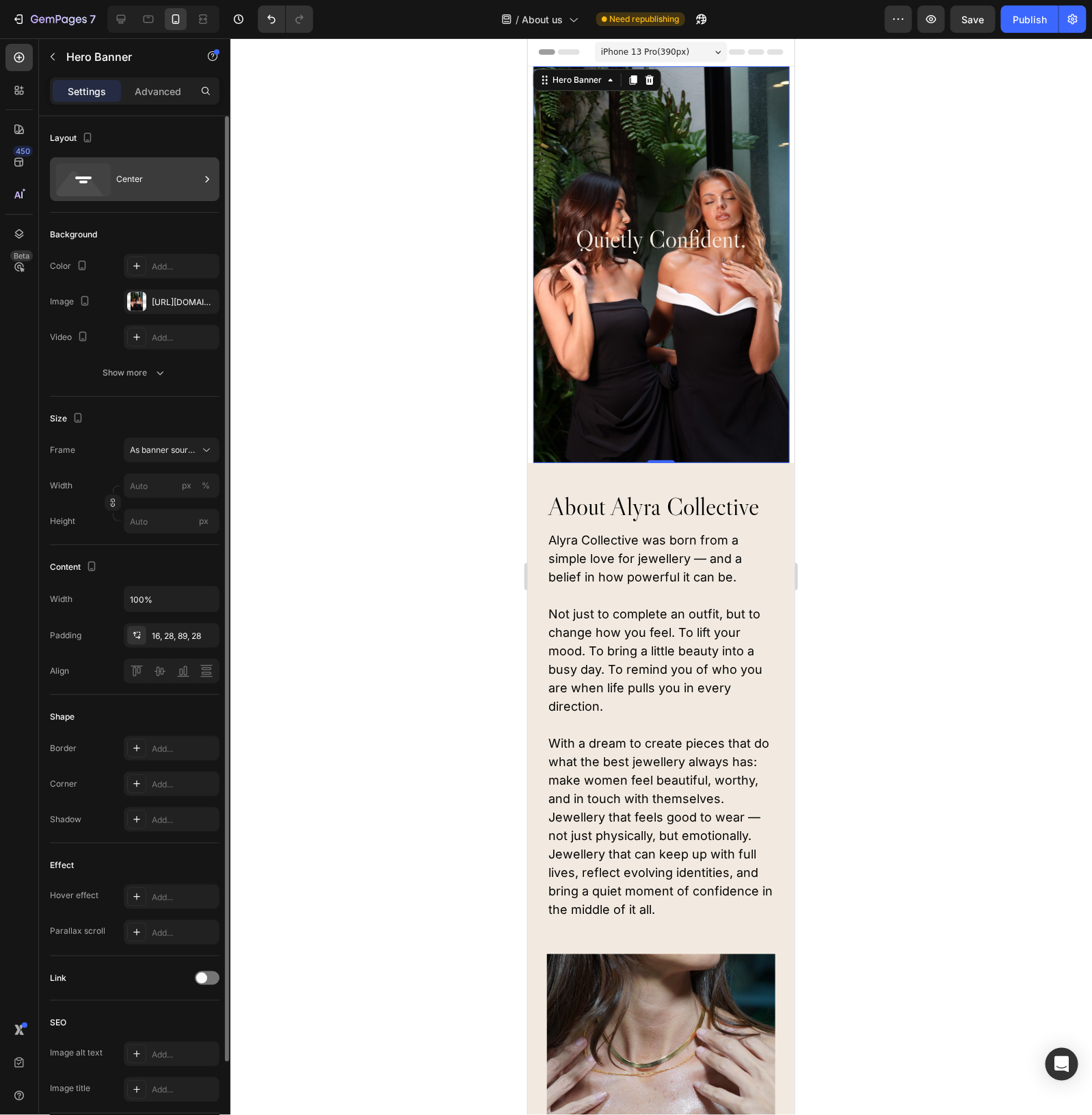
click at [128, 173] on div "Center" at bounding box center [158, 179] width 83 height 32
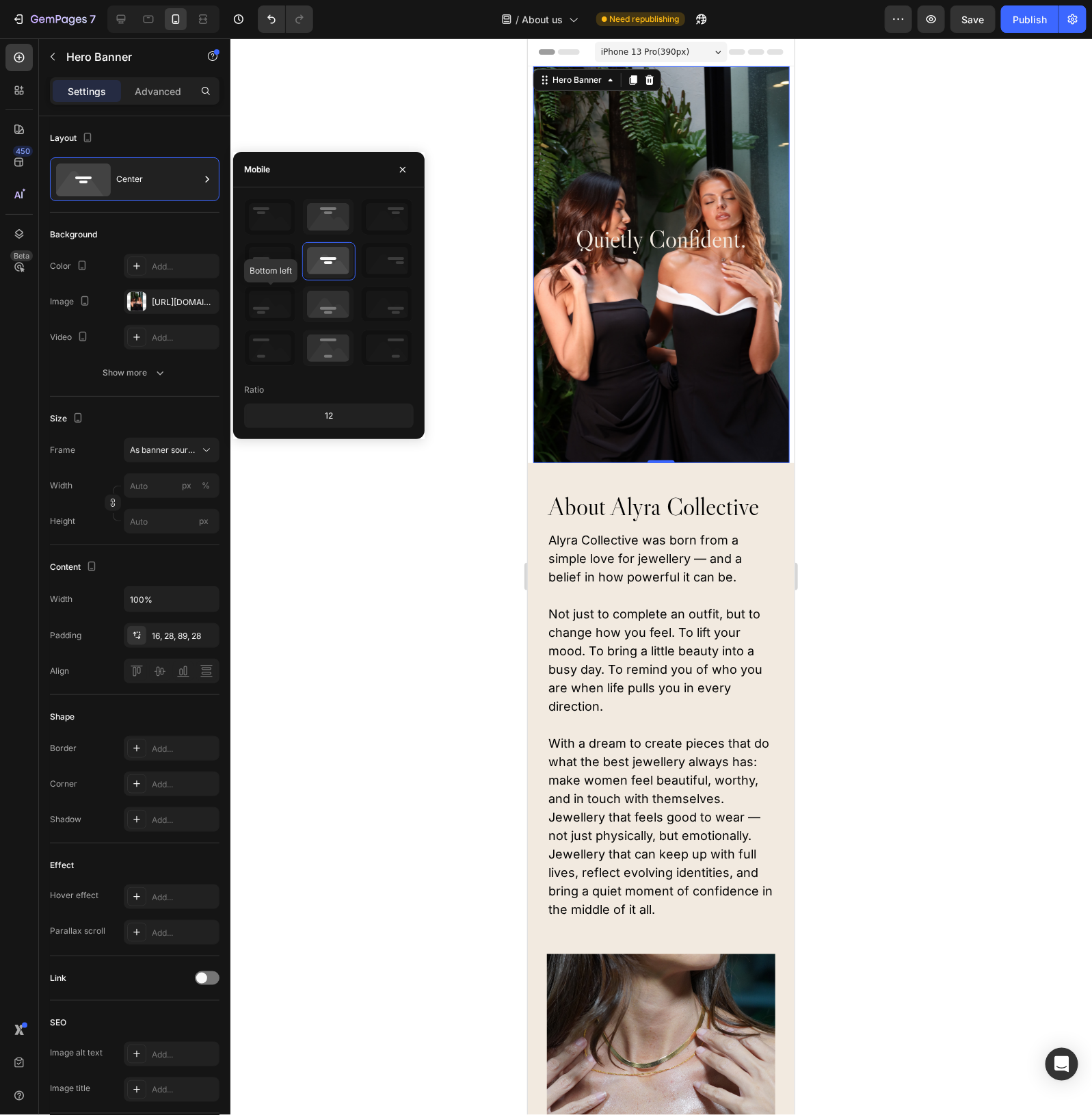
click at [266, 312] on icon at bounding box center [270, 304] width 51 height 35
click at [271, 300] on icon at bounding box center [270, 304] width 51 height 35
click at [331, 309] on icon at bounding box center [328, 304] width 51 height 35
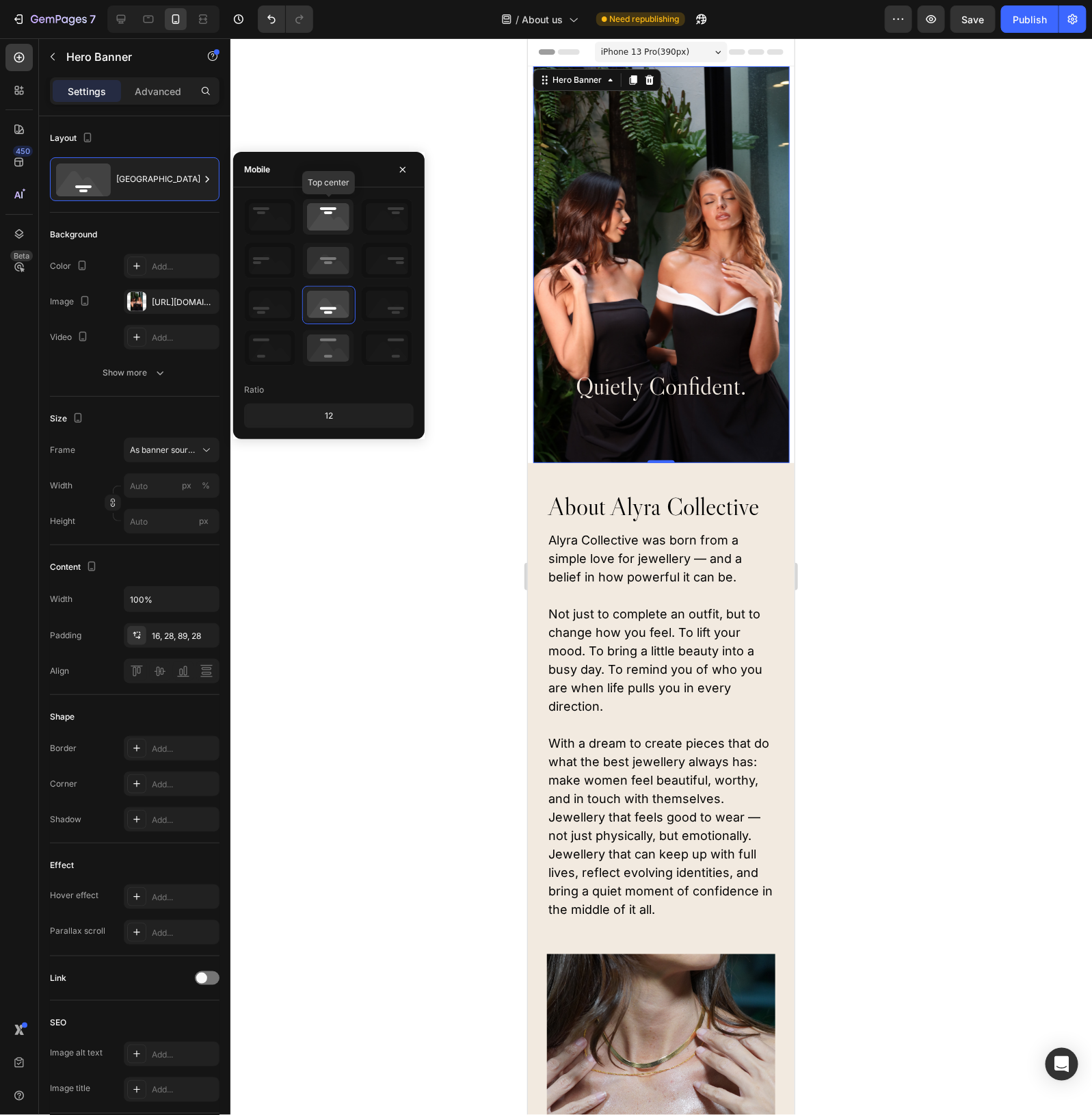
click at [326, 221] on icon at bounding box center [328, 217] width 51 height 35
click at [333, 305] on icon at bounding box center [328, 304] width 51 height 35
click at [328, 267] on icon at bounding box center [328, 260] width 51 height 35
click at [330, 305] on icon at bounding box center [328, 304] width 51 height 35
click at [1033, 23] on div "Publish" at bounding box center [1030, 20] width 34 height 15
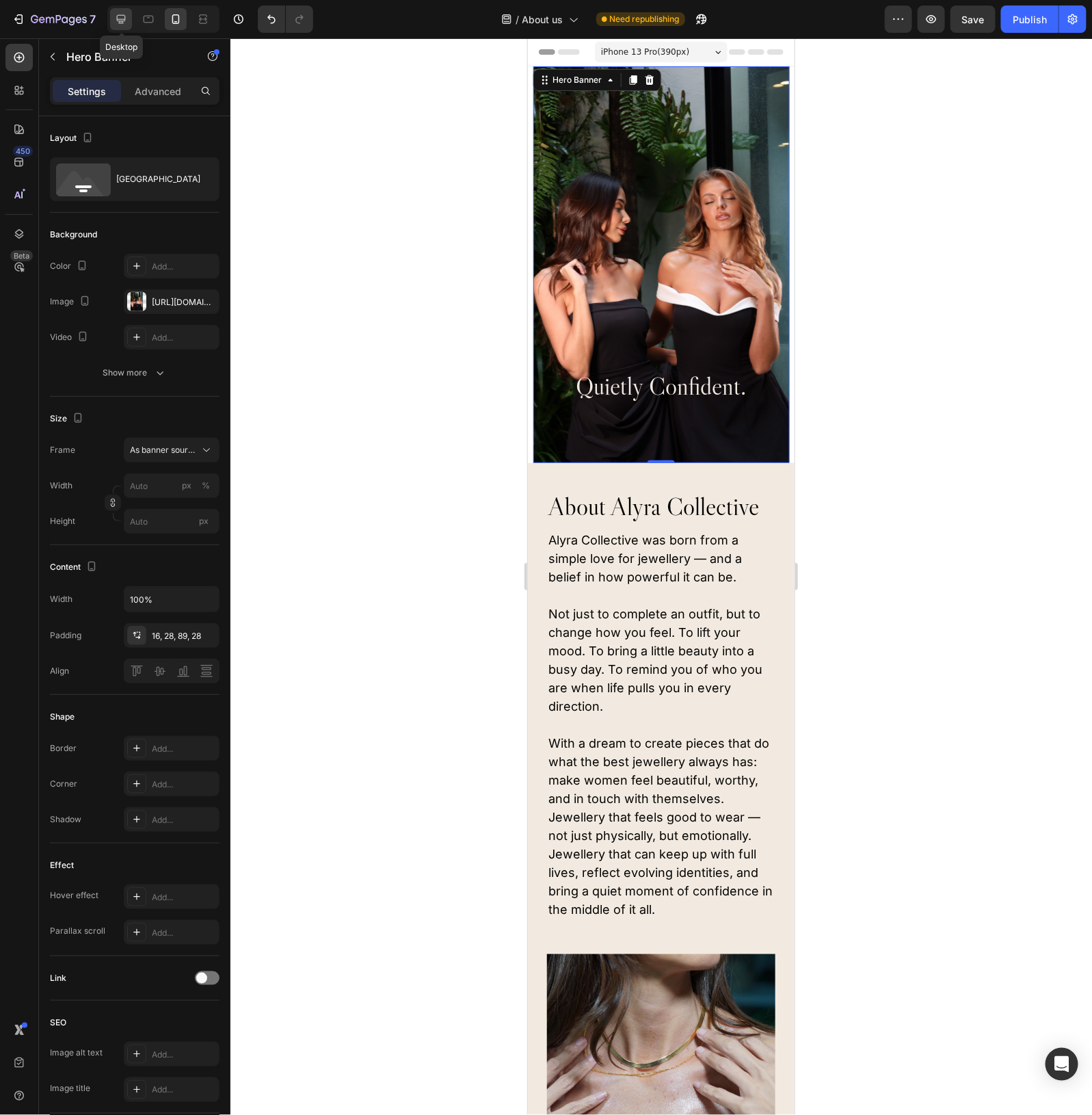
click at [127, 19] on icon at bounding box center [121, 19] width 14 height 14
type input "1200"
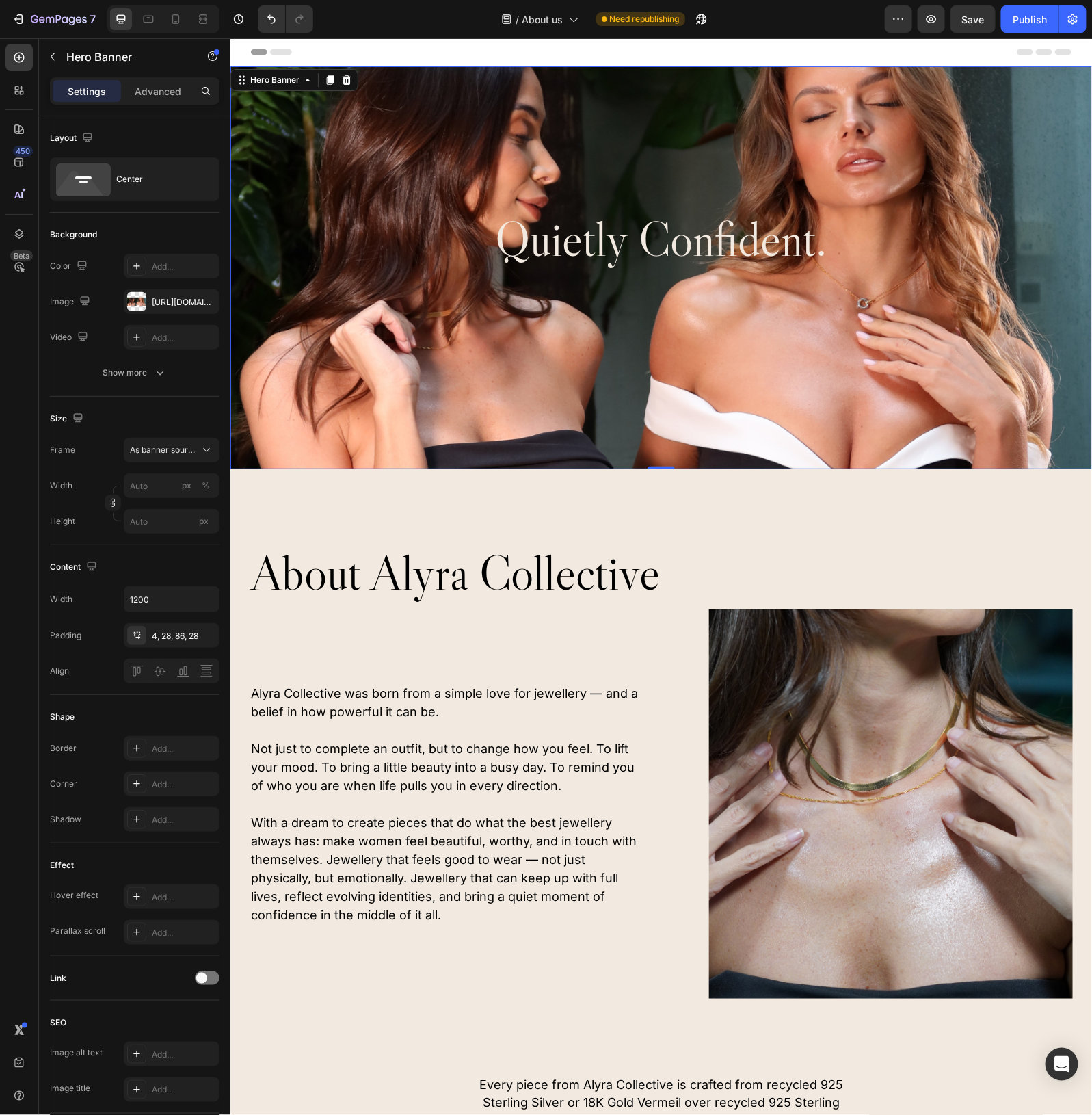
click at [854, 377] on div "Background Image" at bounding box center [661, 267] width 862 height 403
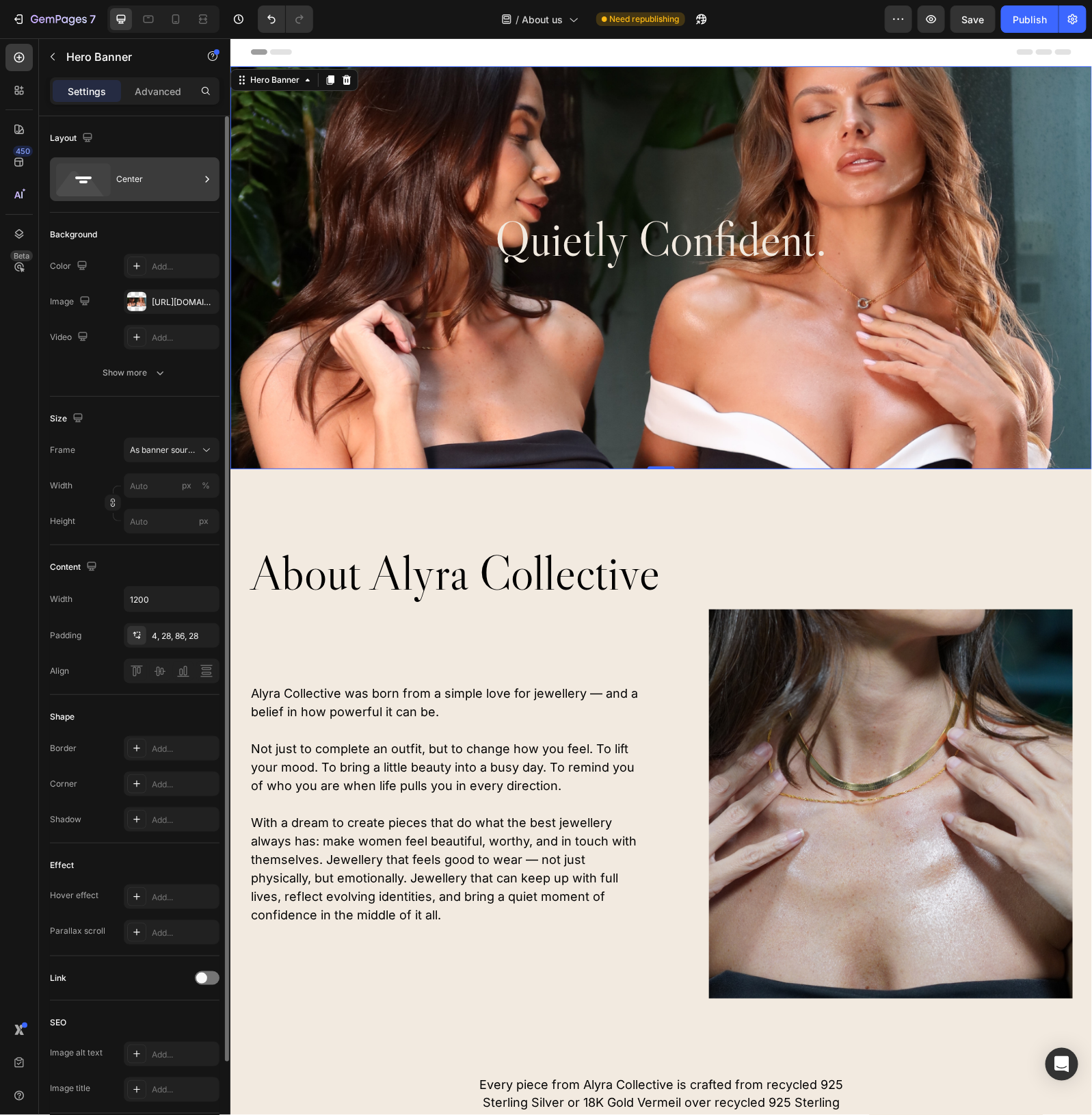
click at [139, 186] on div "Center" at bounding box center [158, 179] width 83 height 32
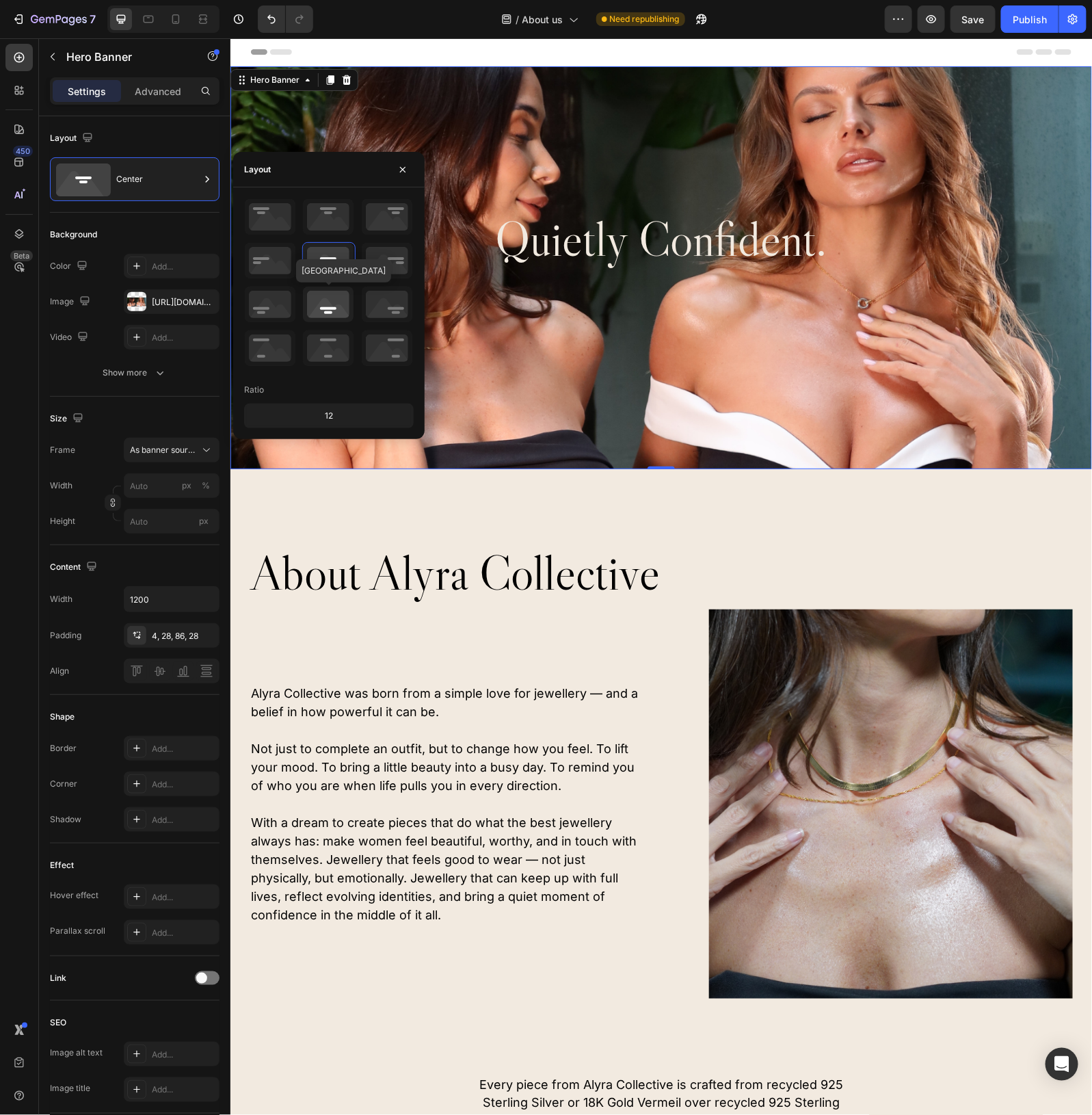
click at [322, 311] on icon at bounding box center [328, 304] width 51 height 35
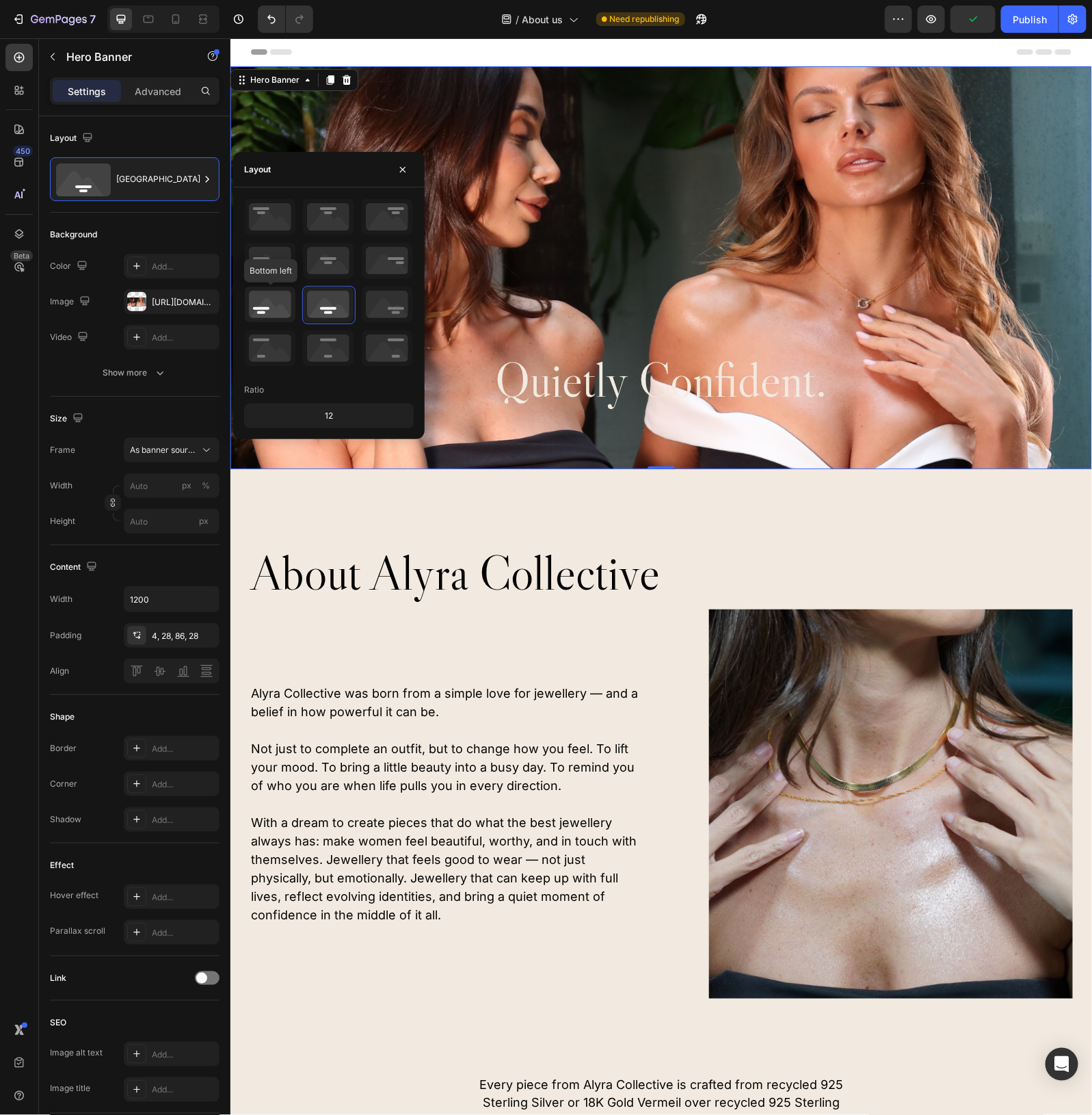
click at [261, 301] on icon at bounding box center [270, 304] width 51 height 35
click at [403, 166] on icon "button" at bounding box center [403, 170] width 11 height 11
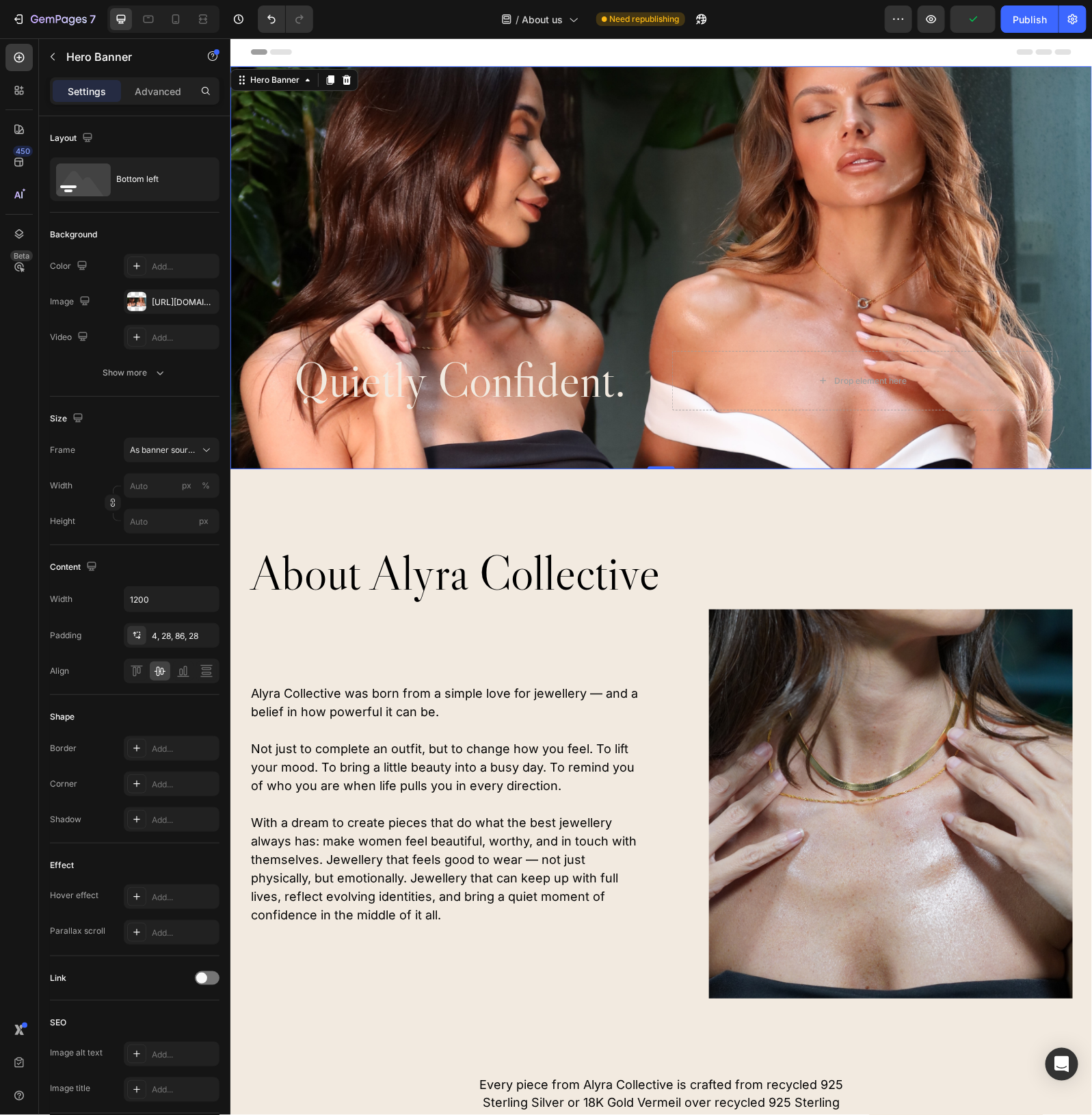
click at [595, 435] on div "quietly confident. Heading Drop element here" at bounding box center [661, 408] width 821 height 121
click at [620, 233] on div "Background Image" at bounding box center [661, 267] width 862 height 403
click at [504, 375] on h2 "quietly confident." at bounding box center [459, 380] width 381 height 60
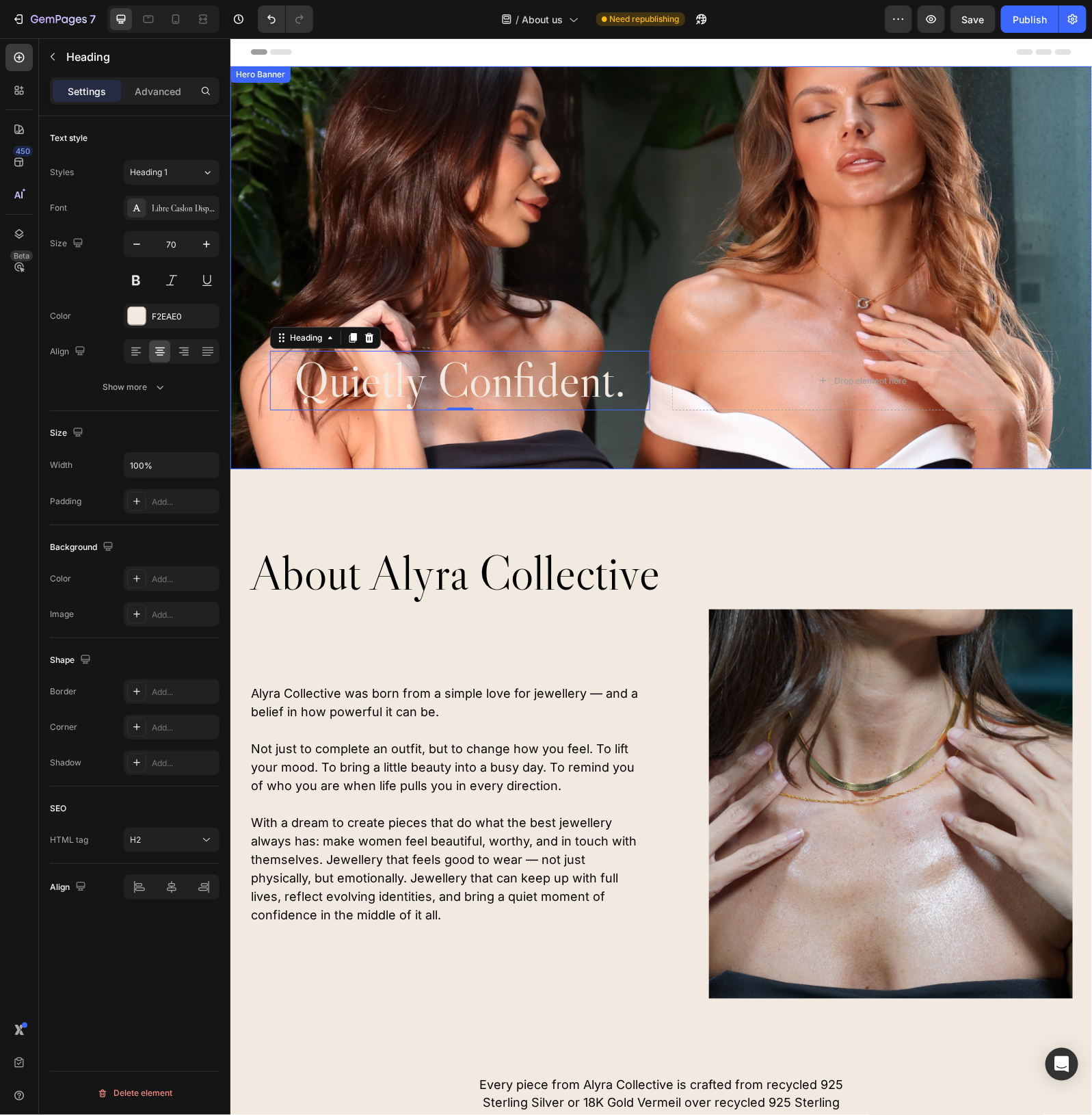
click at [699, 323] on div "Background Image" at bounding box center [661, 267] width 862 height 403
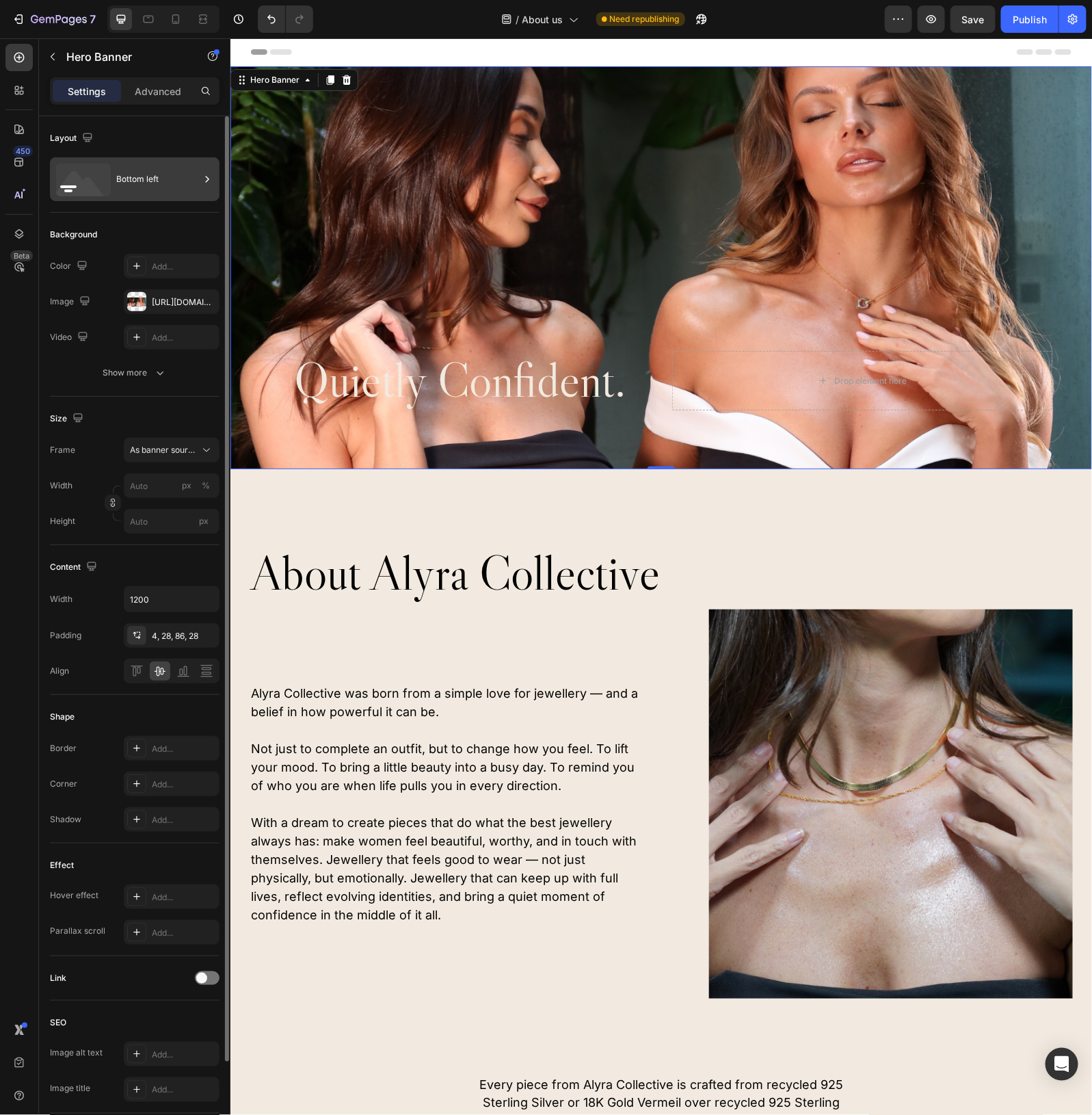
click at [149, 179] on div "Bottom left" at bounding box center [158, 179] width 83 height 32
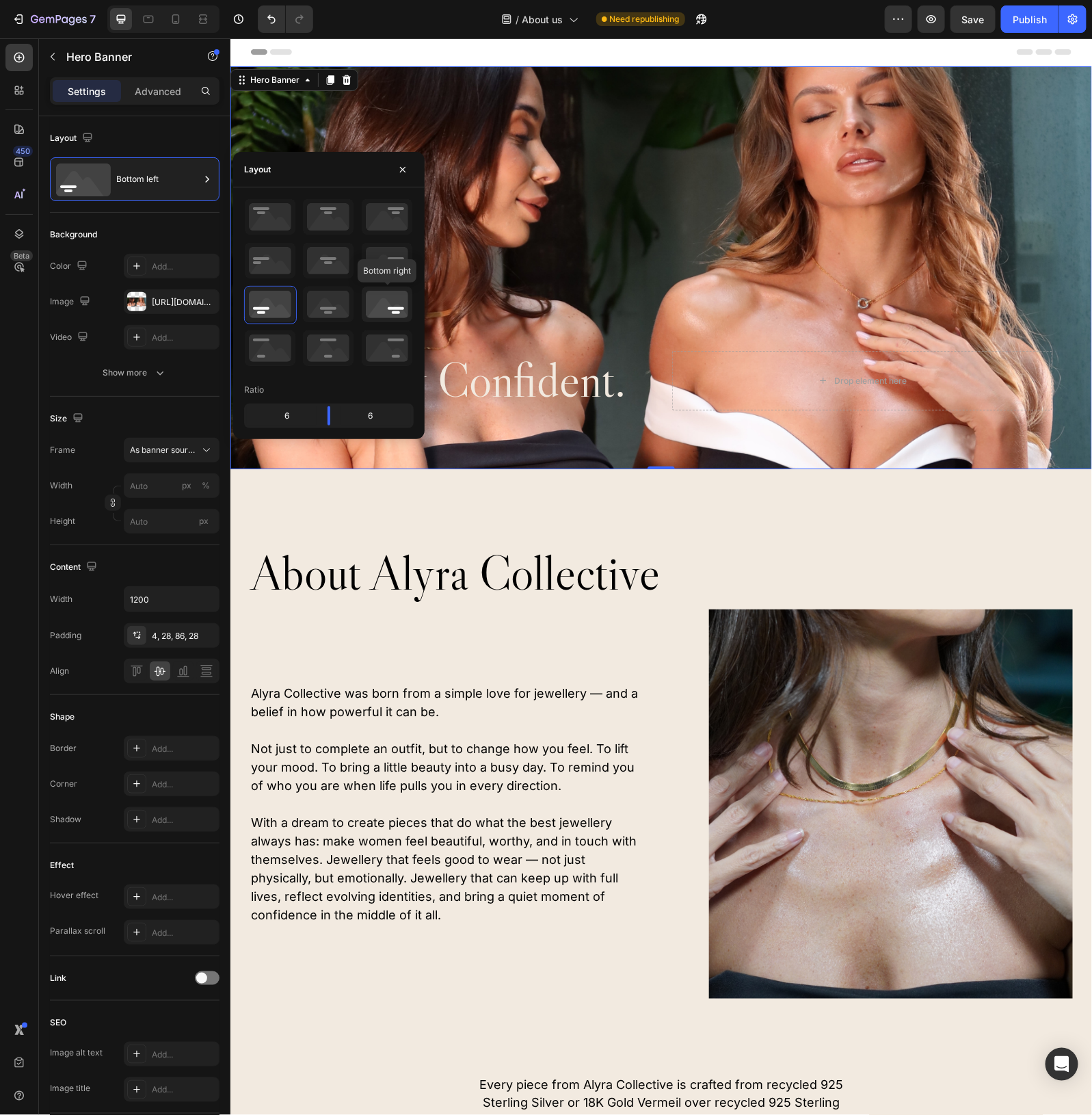
click at [397, 305] on icon at bounding box center [387, 304] width 51 height 35
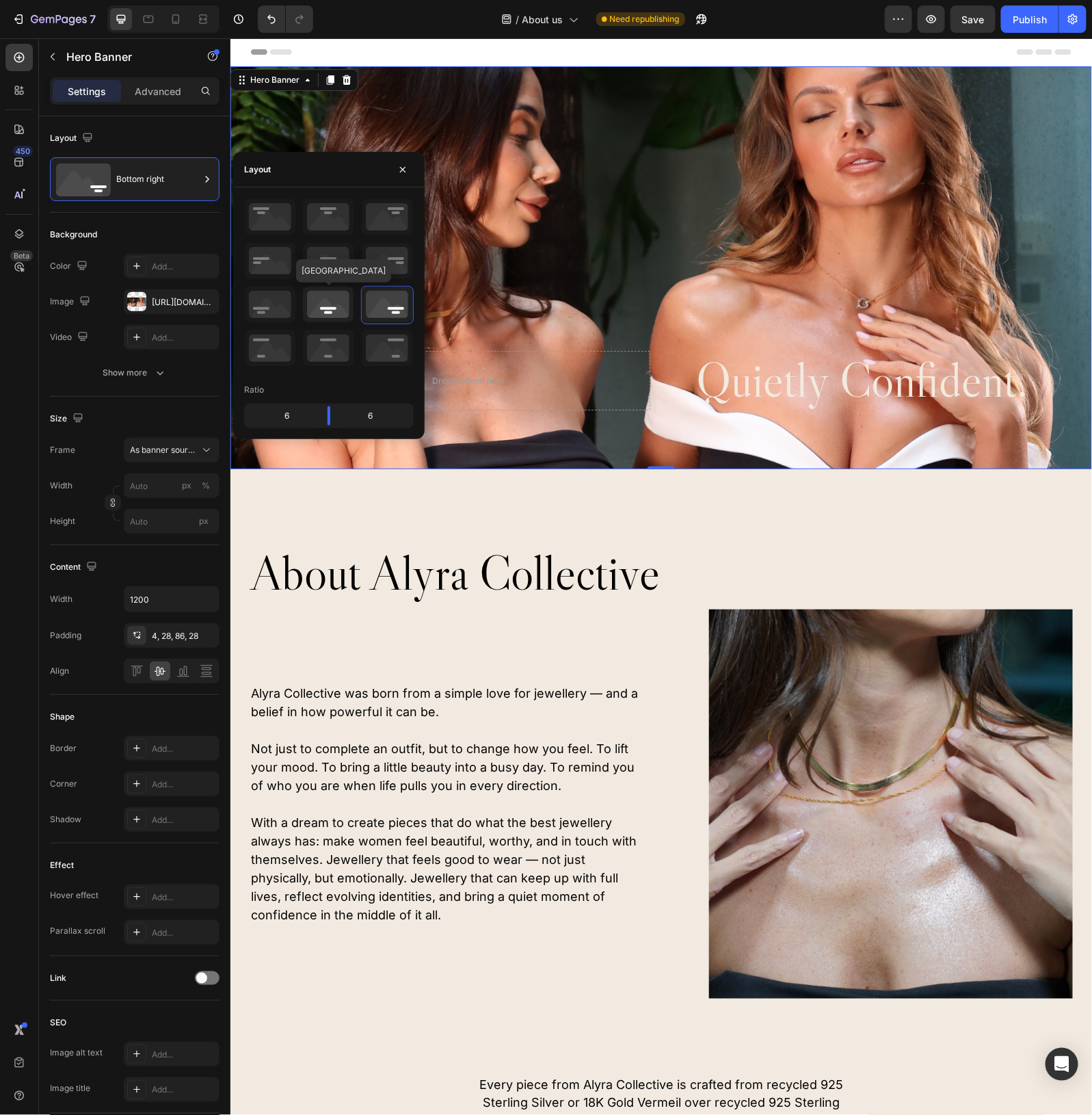
click at [336, 309] on icon at bounding box center [328, 304] width 51 height 35
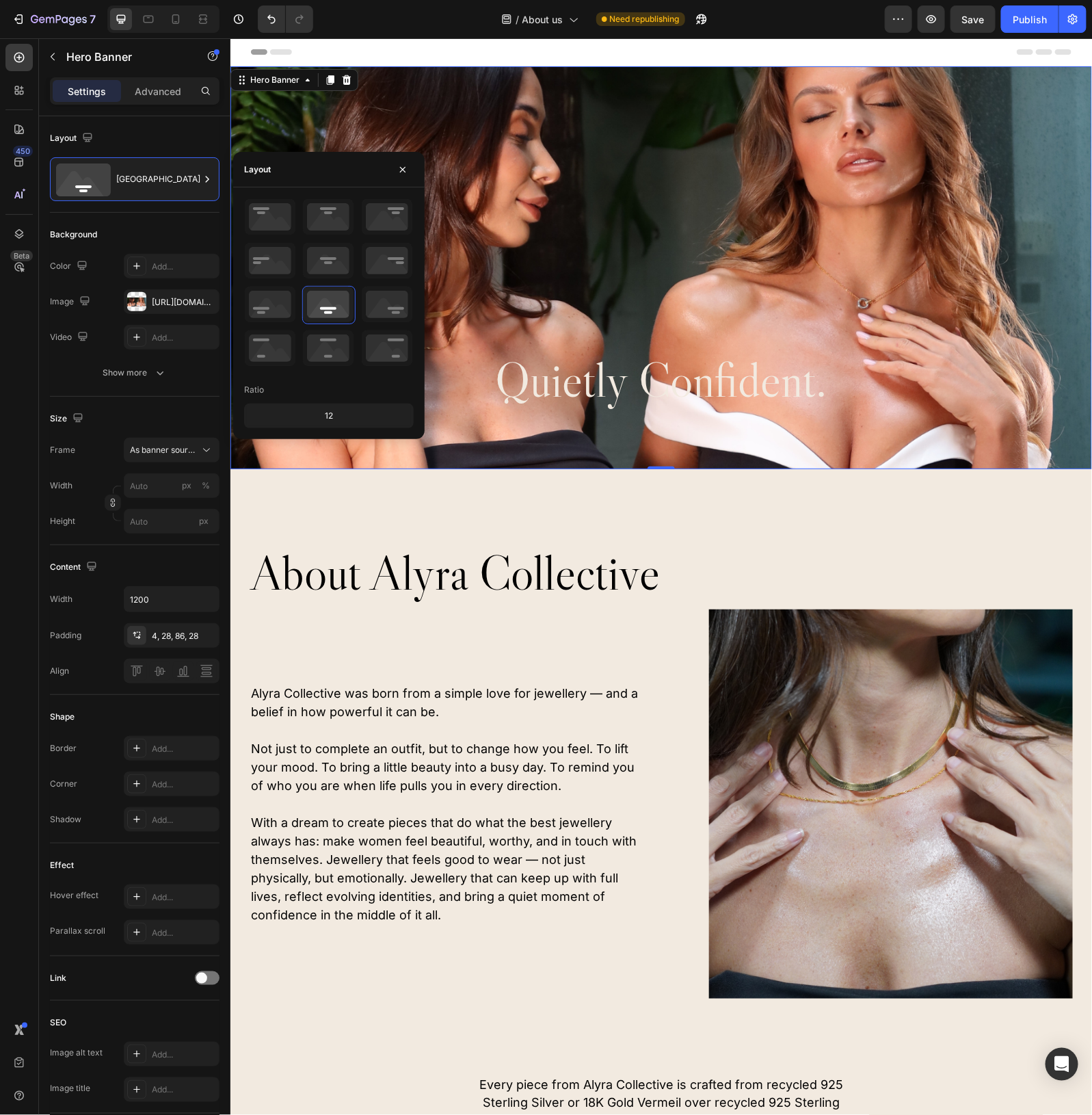
click at [333, 418] on div "12" at bounding box center [328, 415] width 164 height 19
click at [522, 534] on div "about alyra collective Heading Alyra Collective was born from a simple love for…" at bounding box center [661, 1040] width 862 height 1142
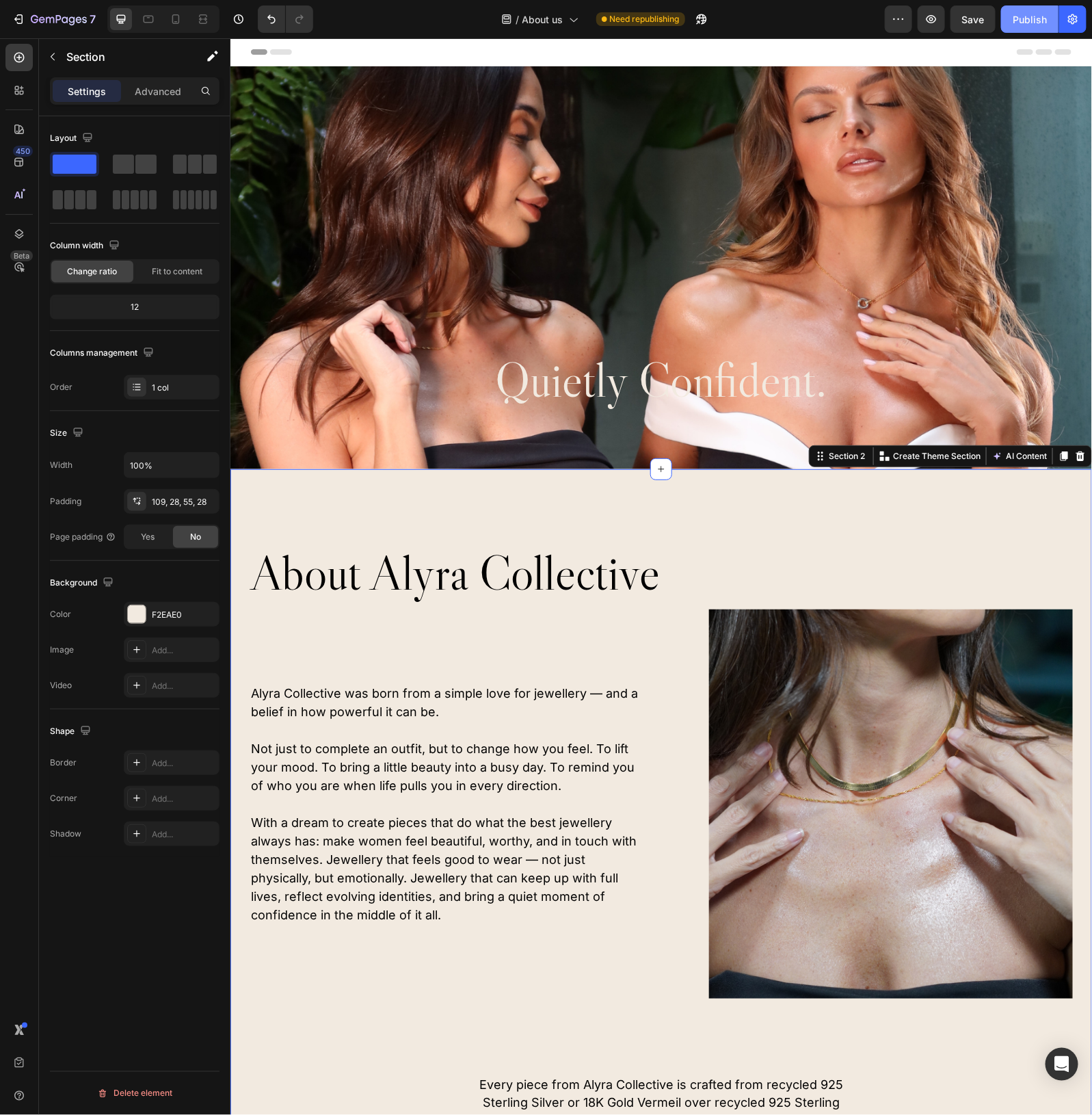
click at [1007, 21] on button "Publish" at bounding box center [1029, 19] width 57 height 27
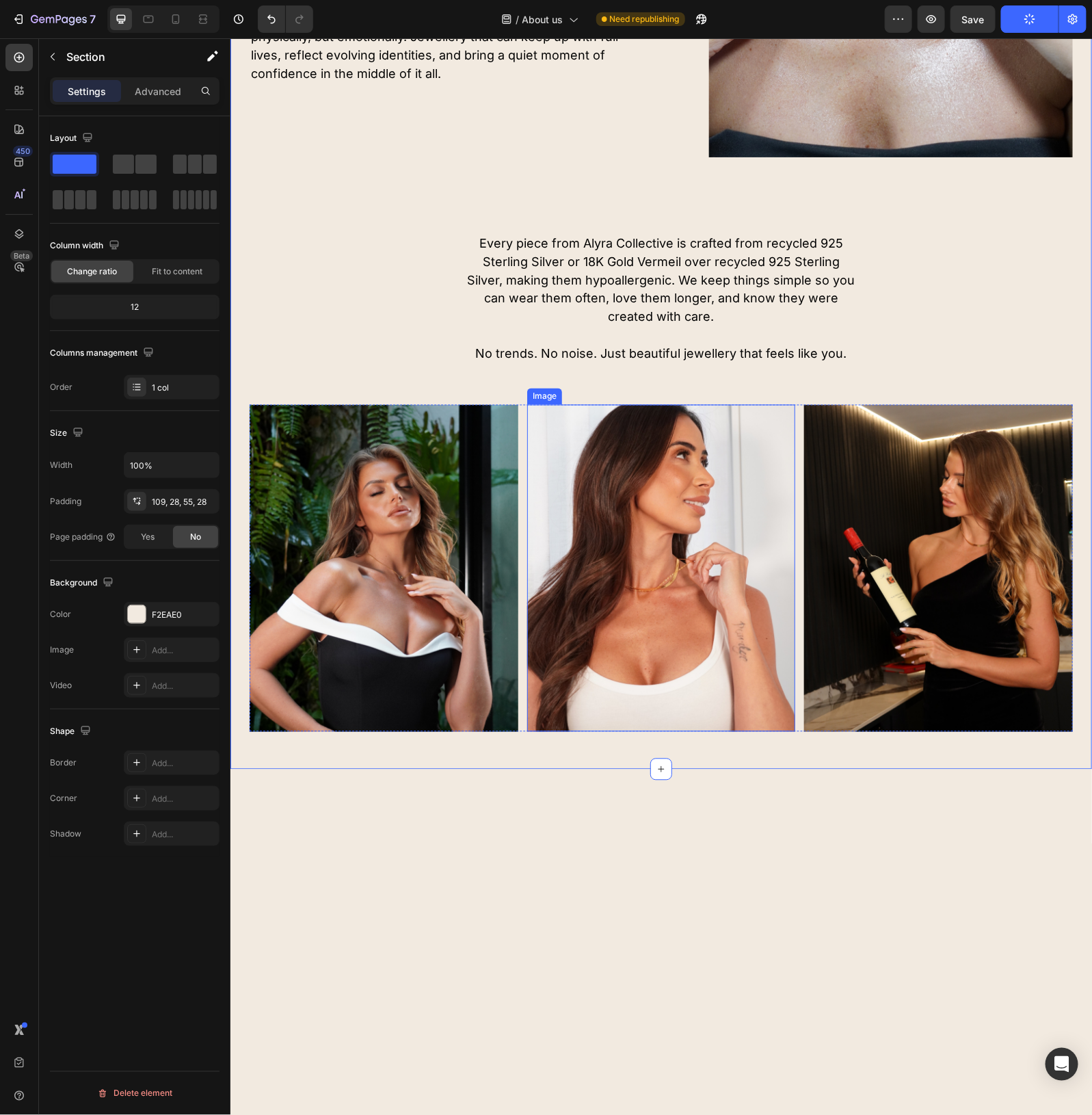
scroll to position [257, 0]
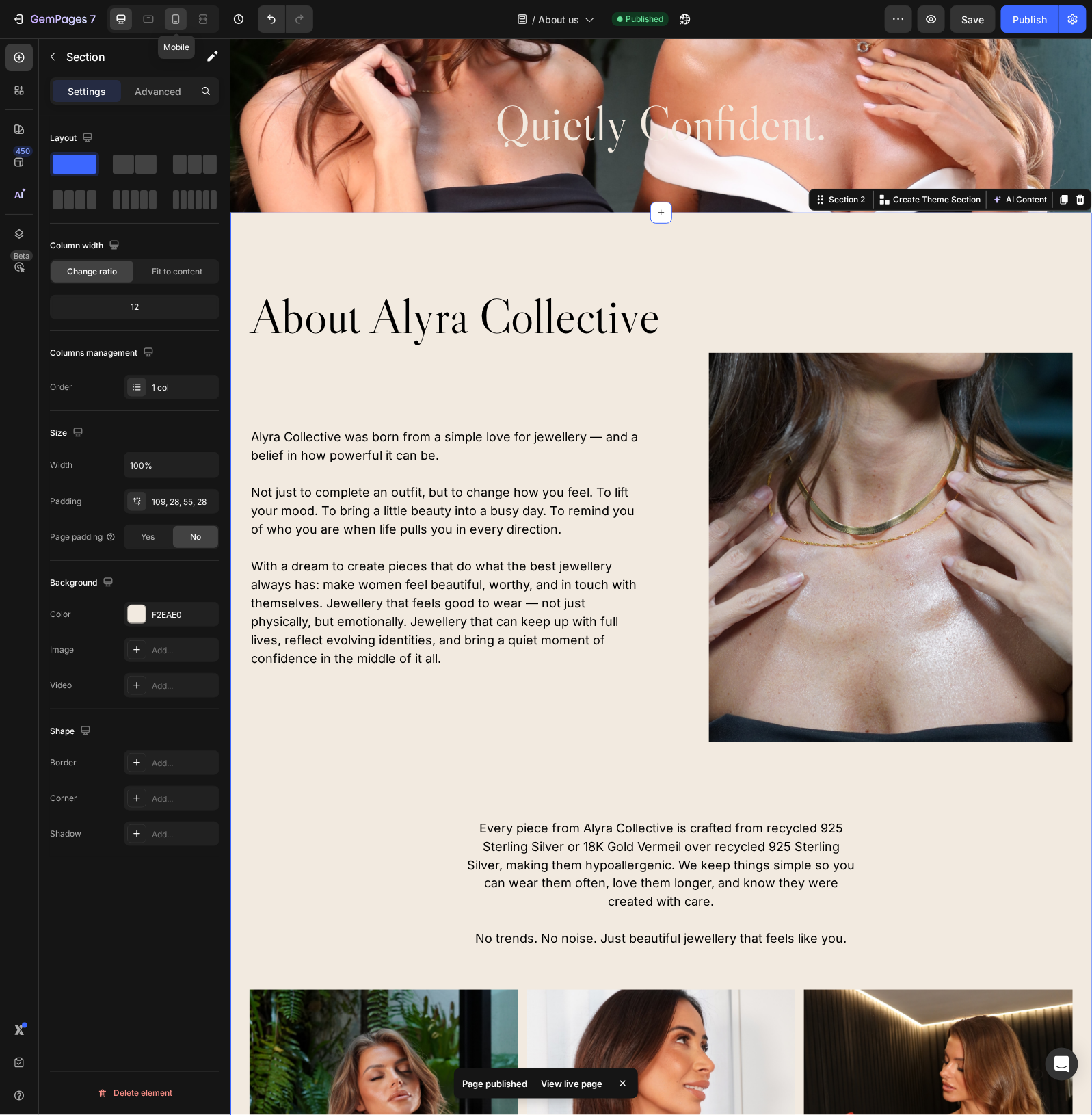
click at [175, 24] on icon at bounding box center [175, 19] width 14 height 14
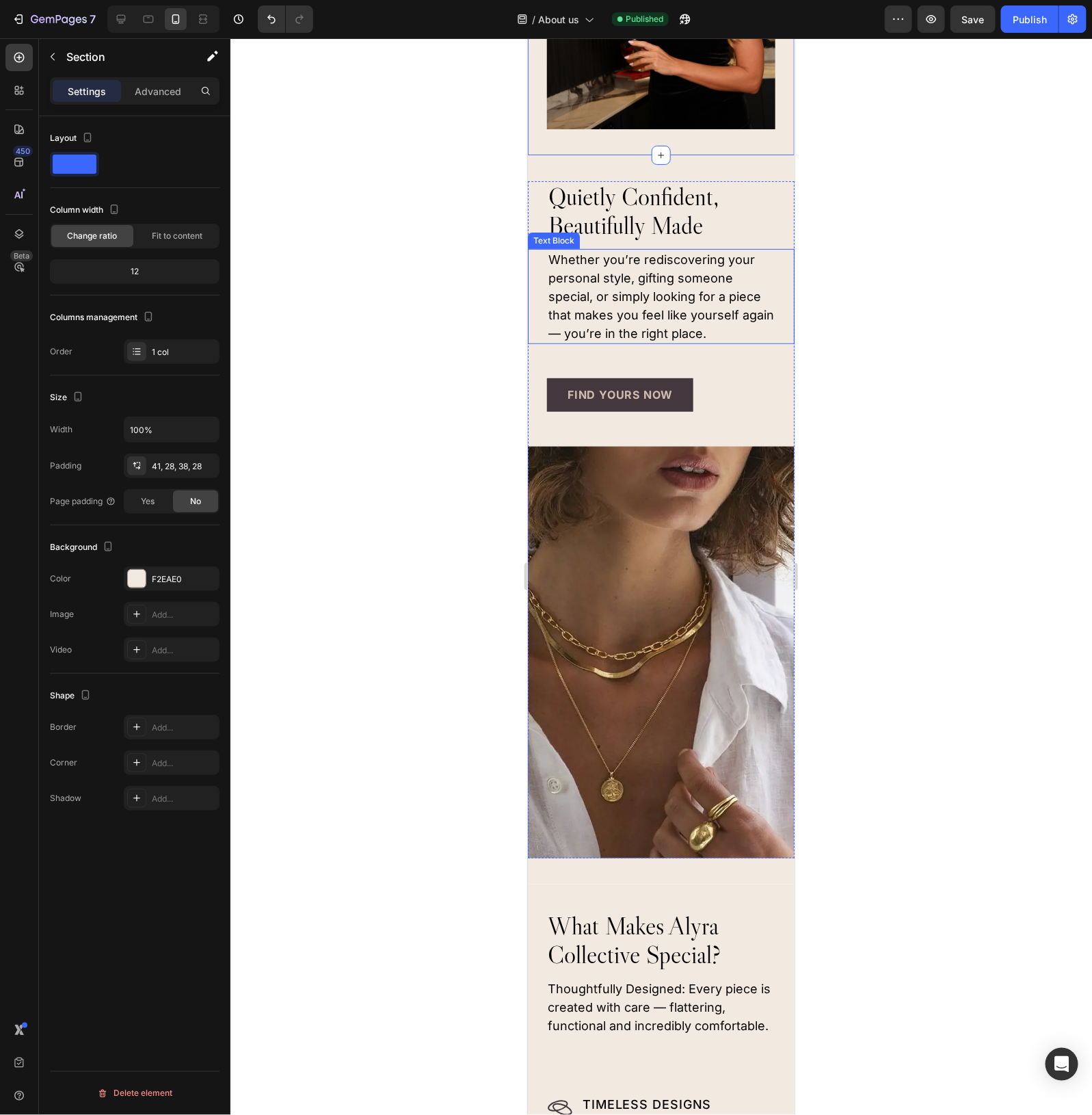
scroll to position [2224, 0]
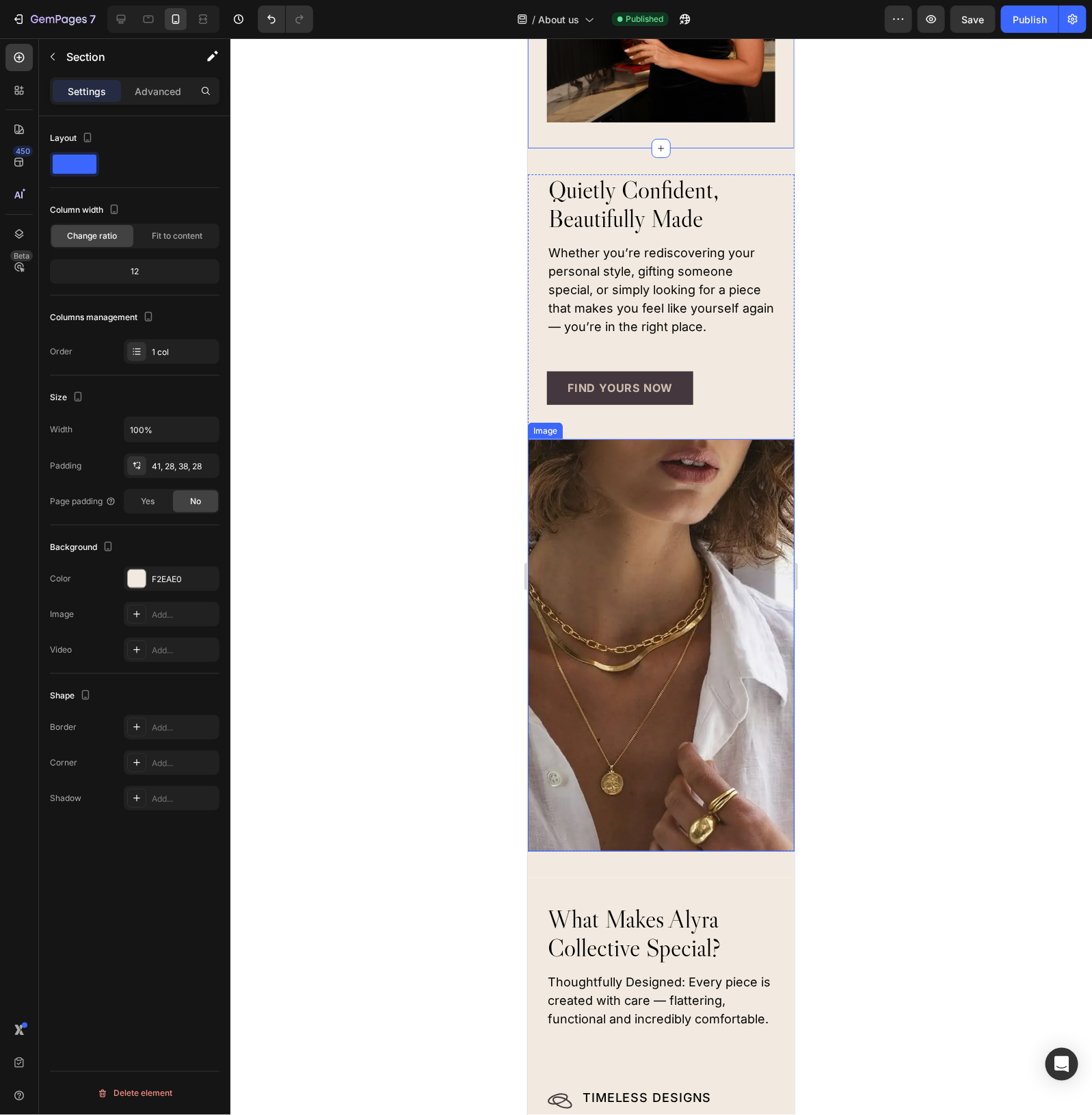
click at [696, 503] on img at bounding box center [661, 645] width 266 height 412
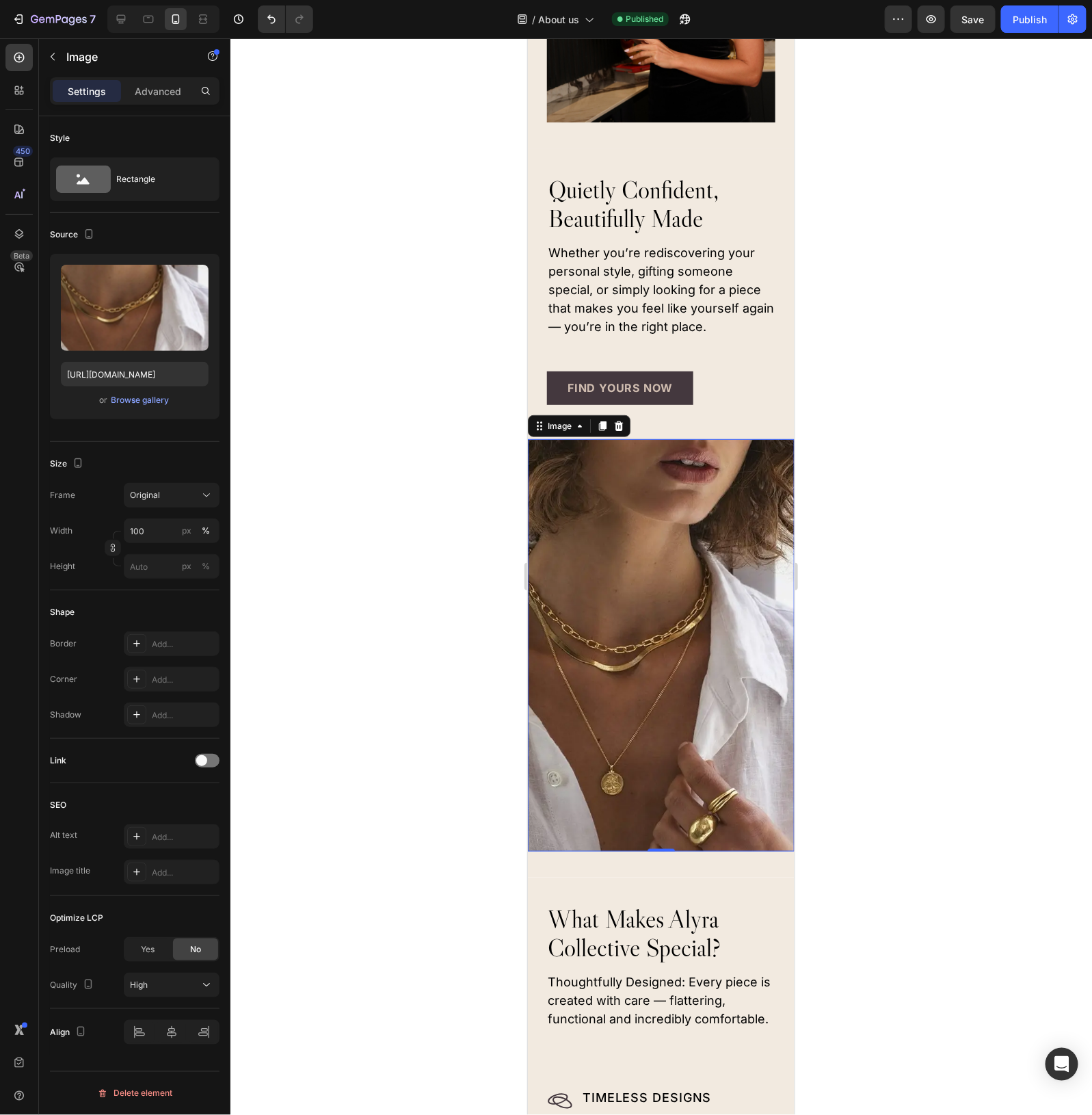
click at [657, 511] on img at bounding box center [661, 645] width 266 height 412
click at [135, 401] on div "Browse gallery" at bounding box center [140, 401] width 58 height 13
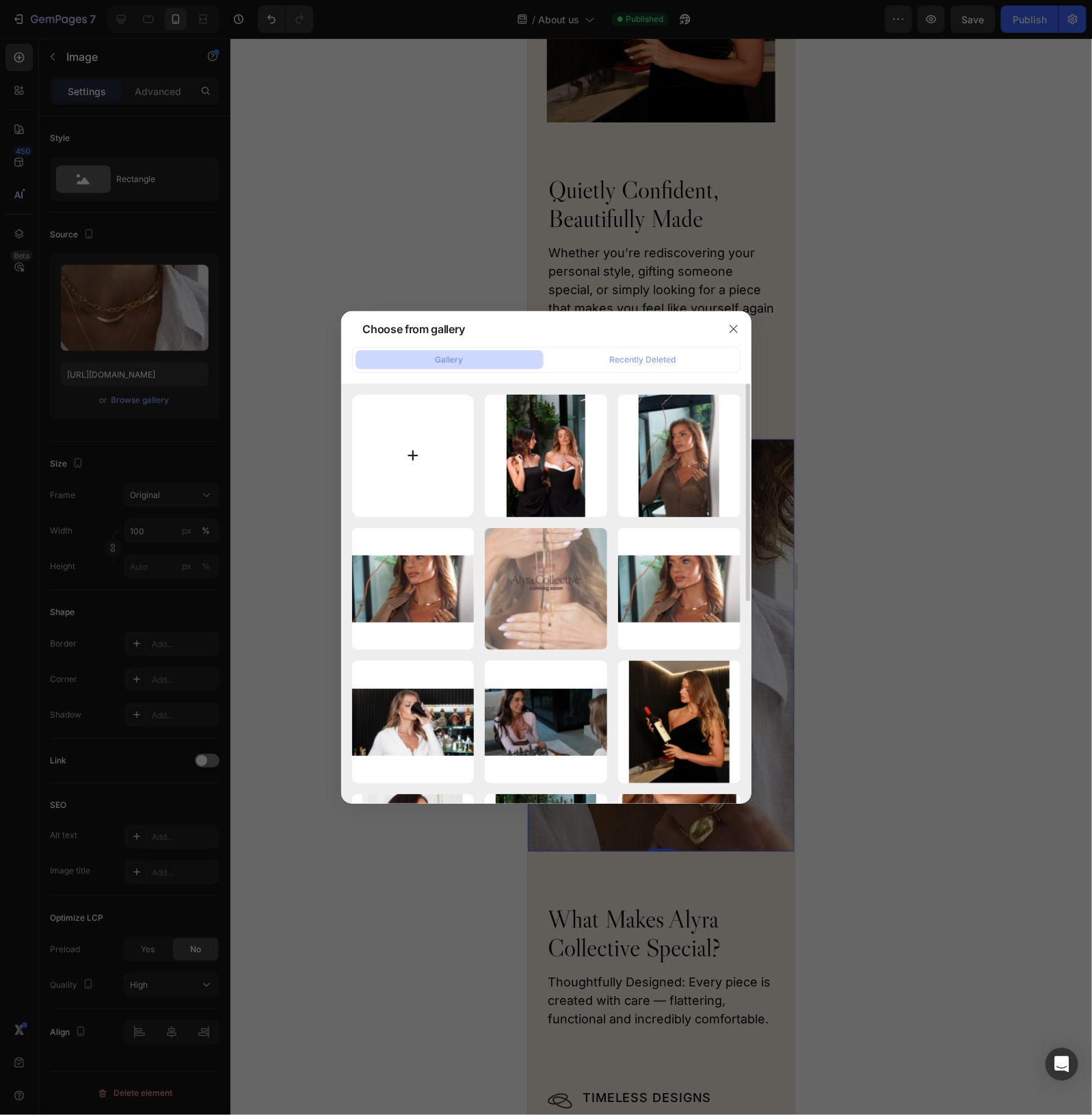
click at [441, 463] on input "file" at bounding box center [413, 456] width 122 height 122
type input "C:\fakepath\Untitled design (14).png"
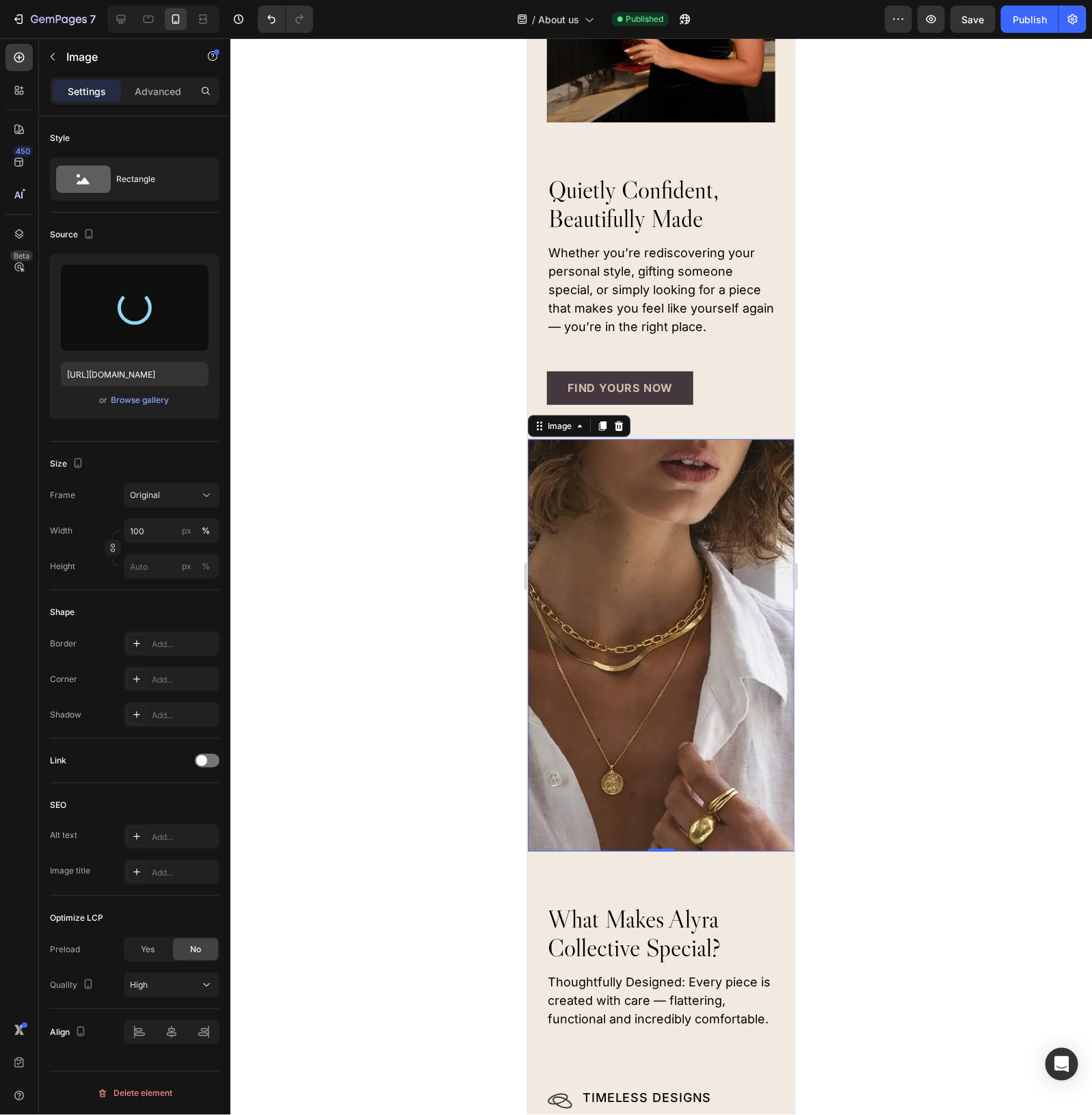
type input "https://cdn.shopify.com/s/files/1/0764/1261/6930/files/gempages_578391758929396…"
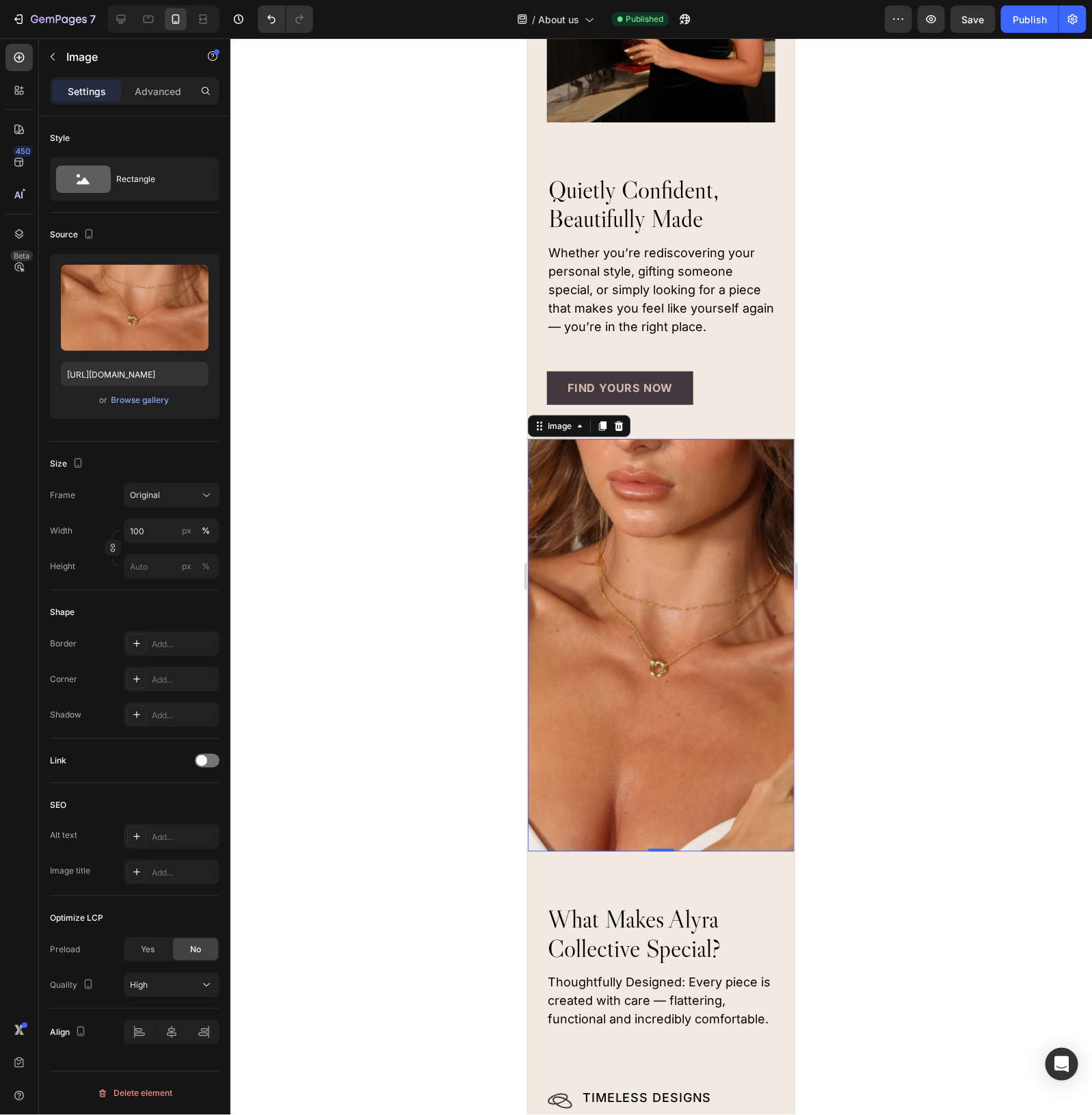
click at [883, 446] on div at bounding box center [661, 577] width 862 height 1077
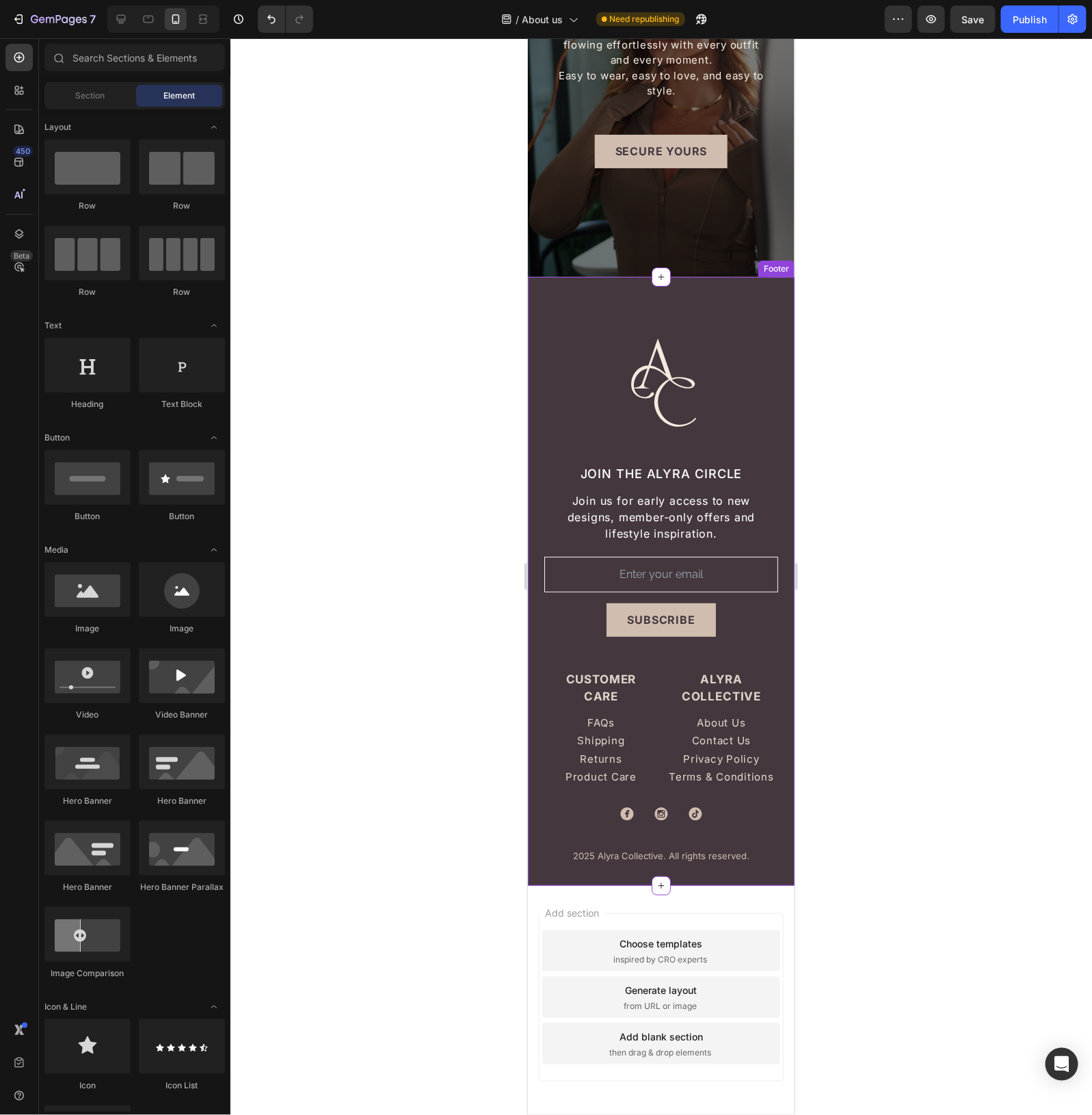
scroll to position [4170, 0]
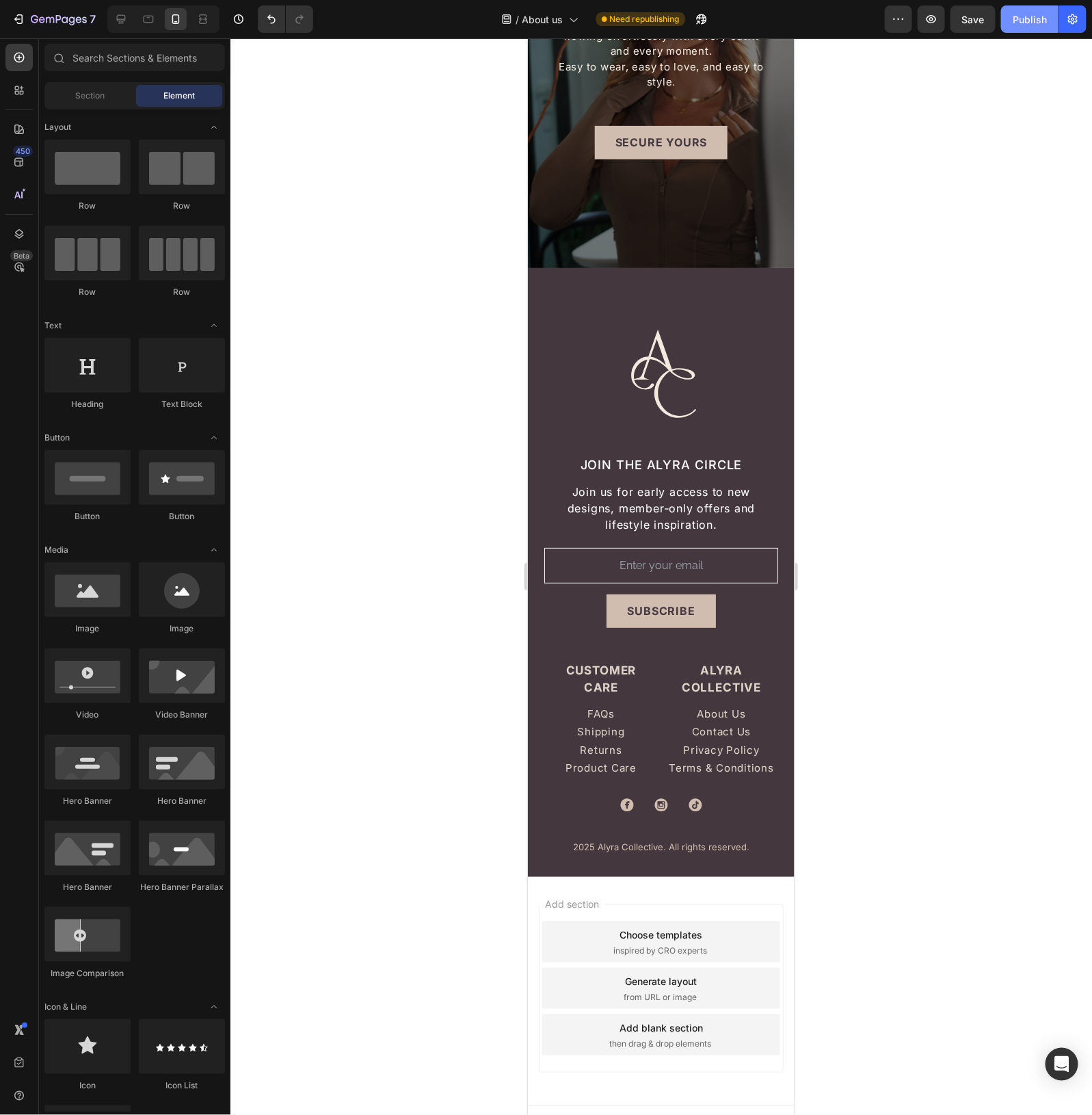
click at [1034, 19] on div "Publish" at bounding box center [1030, 20] width 34 height 15
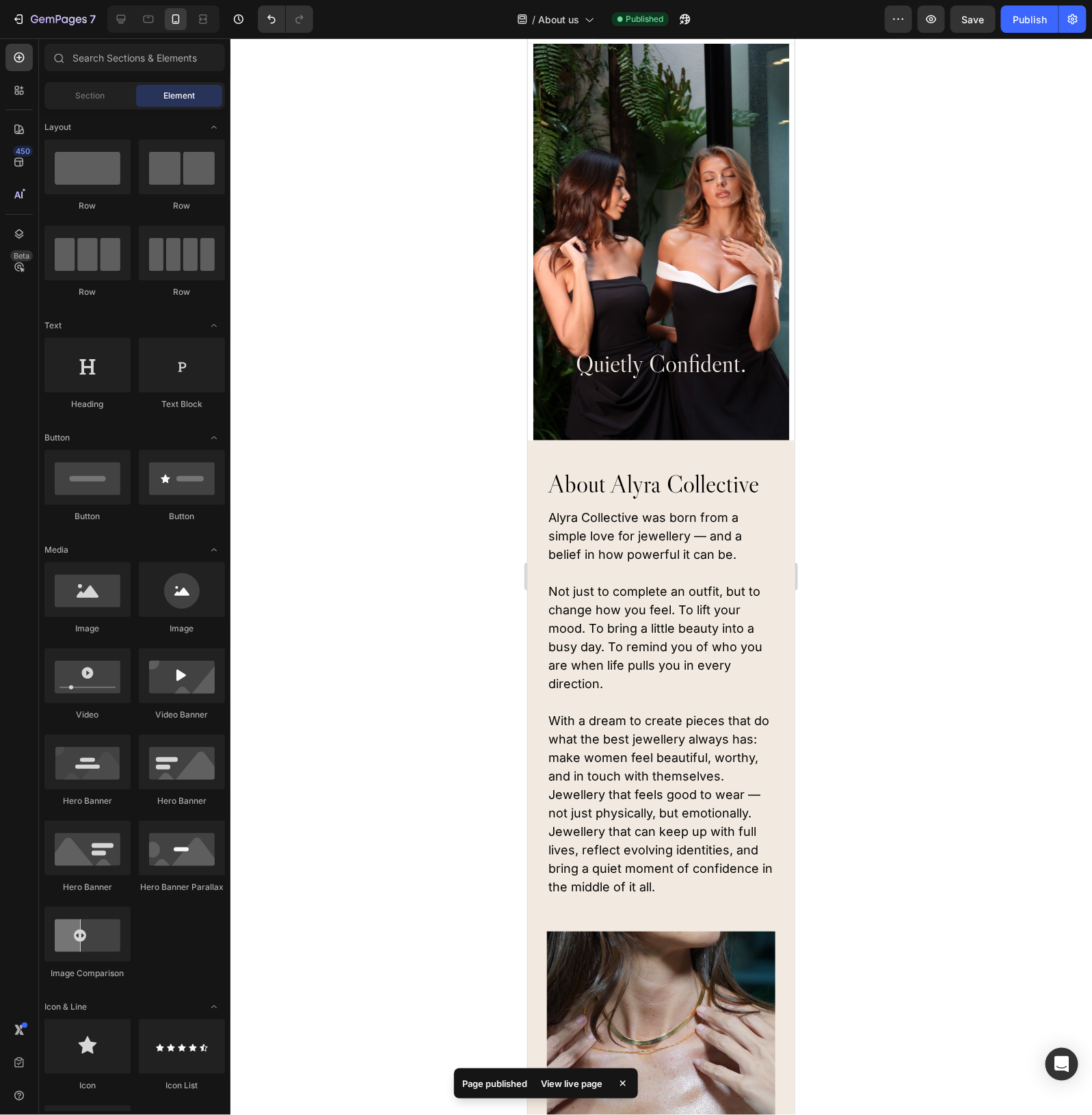
scroll to position [0, 0]
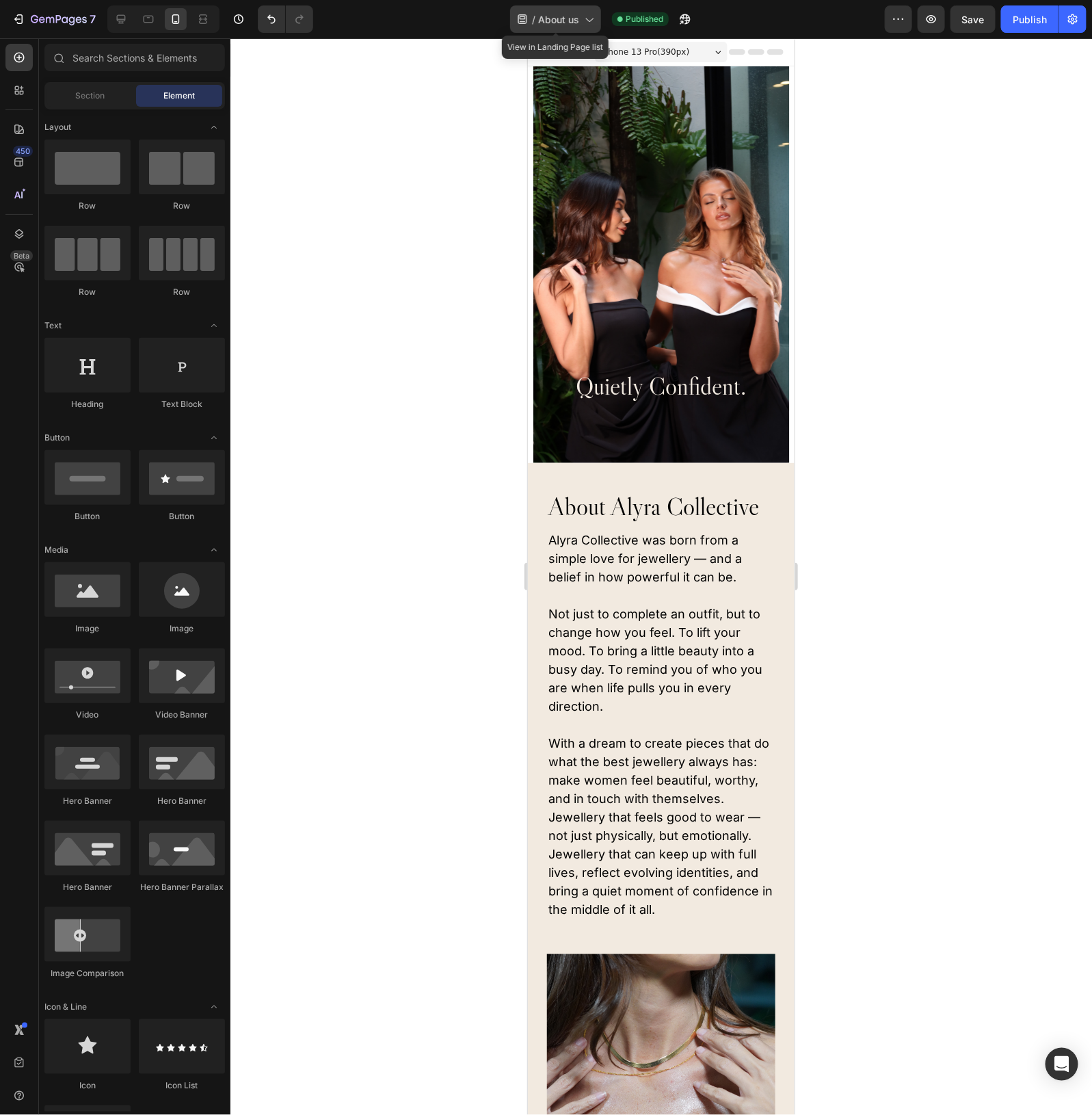
click at [556, 19] on span "About us" at bounding box center [558, 20] width 41 height 15
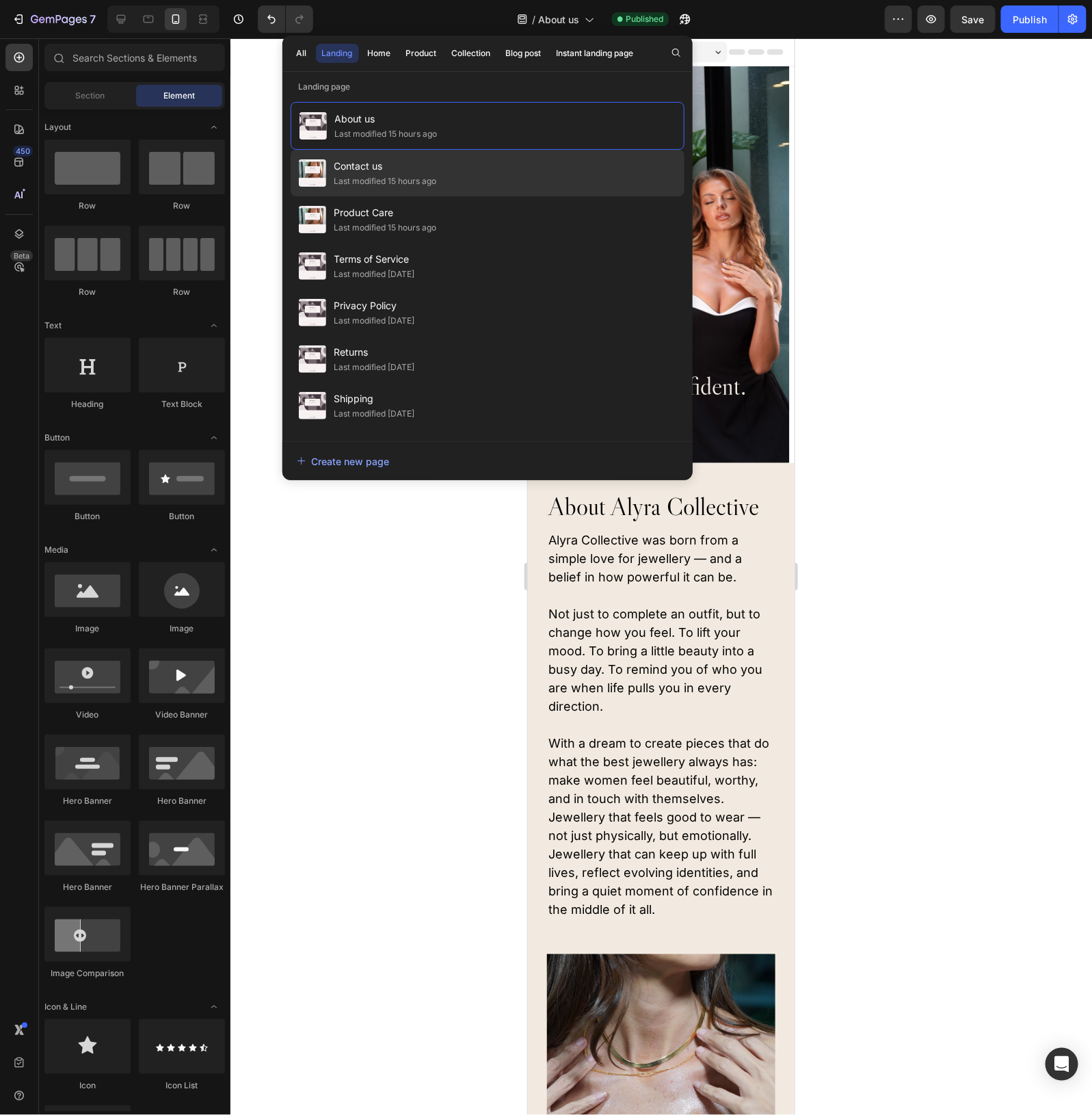
click at [401, 169] on span "Contact us" at bounding box center [385, 166] width 102 height 16
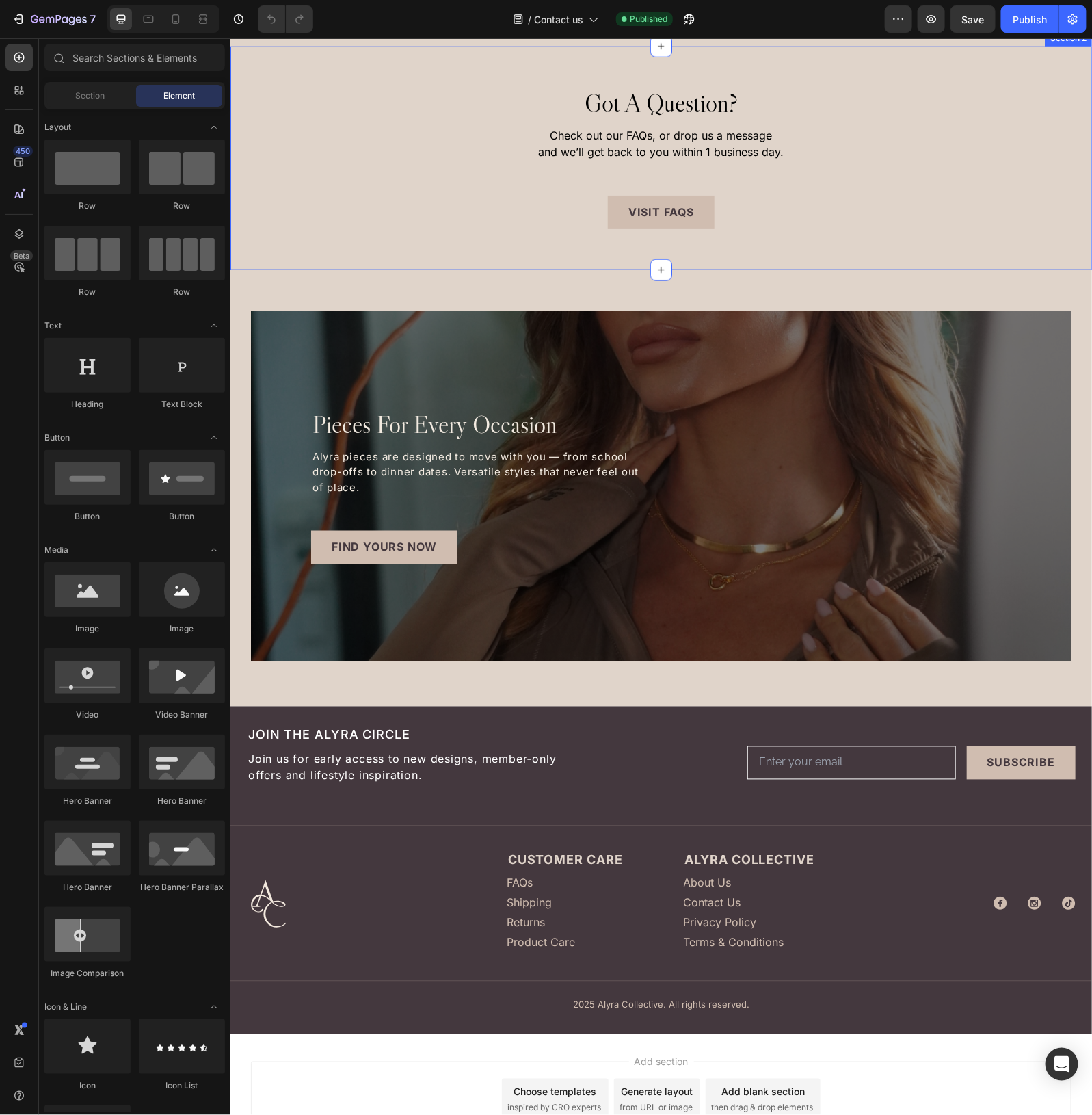
scroll to position [668, 0]
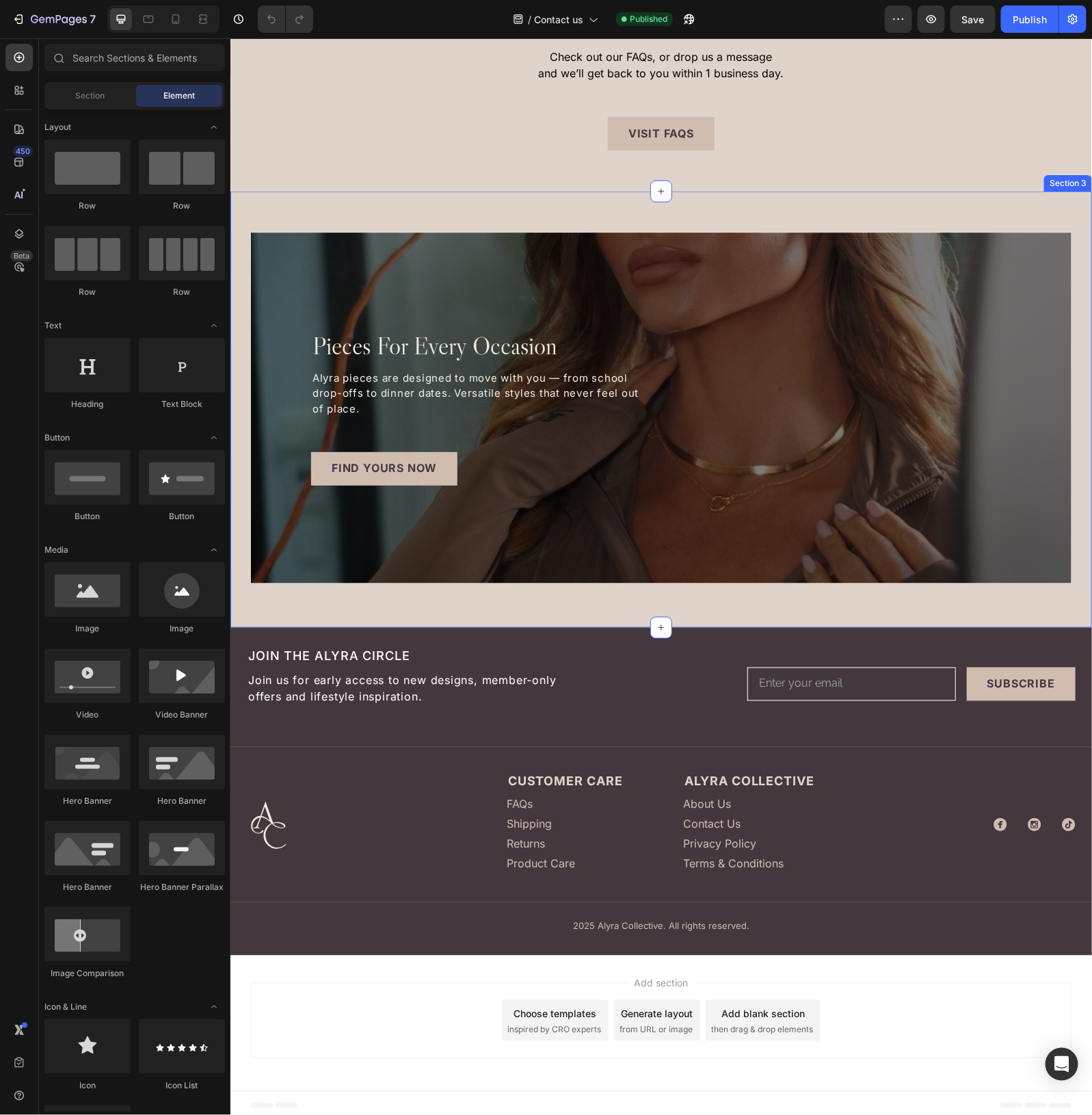
click at [267, 215] on div "pieces for every occasion Heading Alyra pieces are designed to move with you — …" at bounding box center [661, 409] width 862 height 436
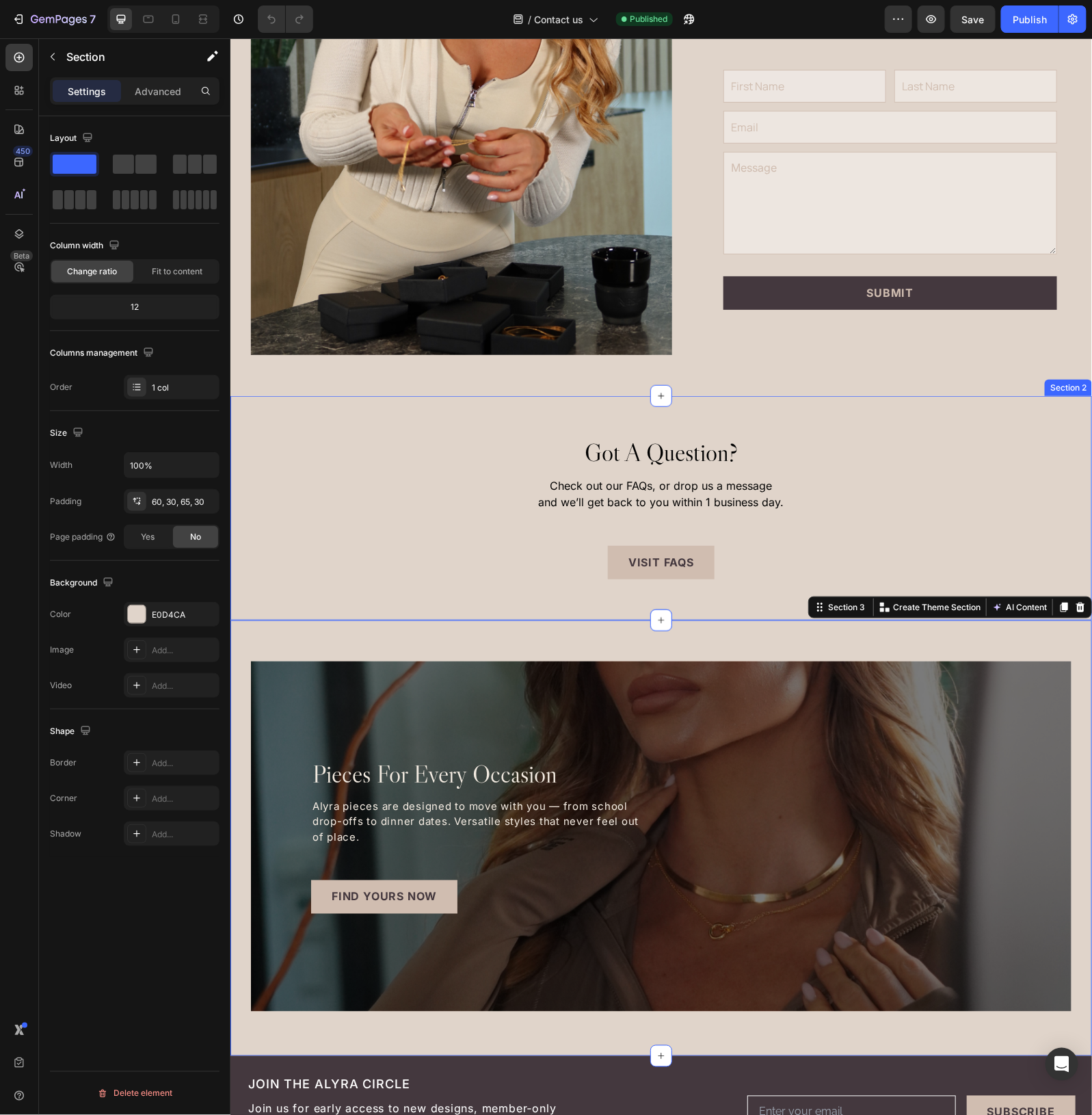
scroll to position [257, 0]
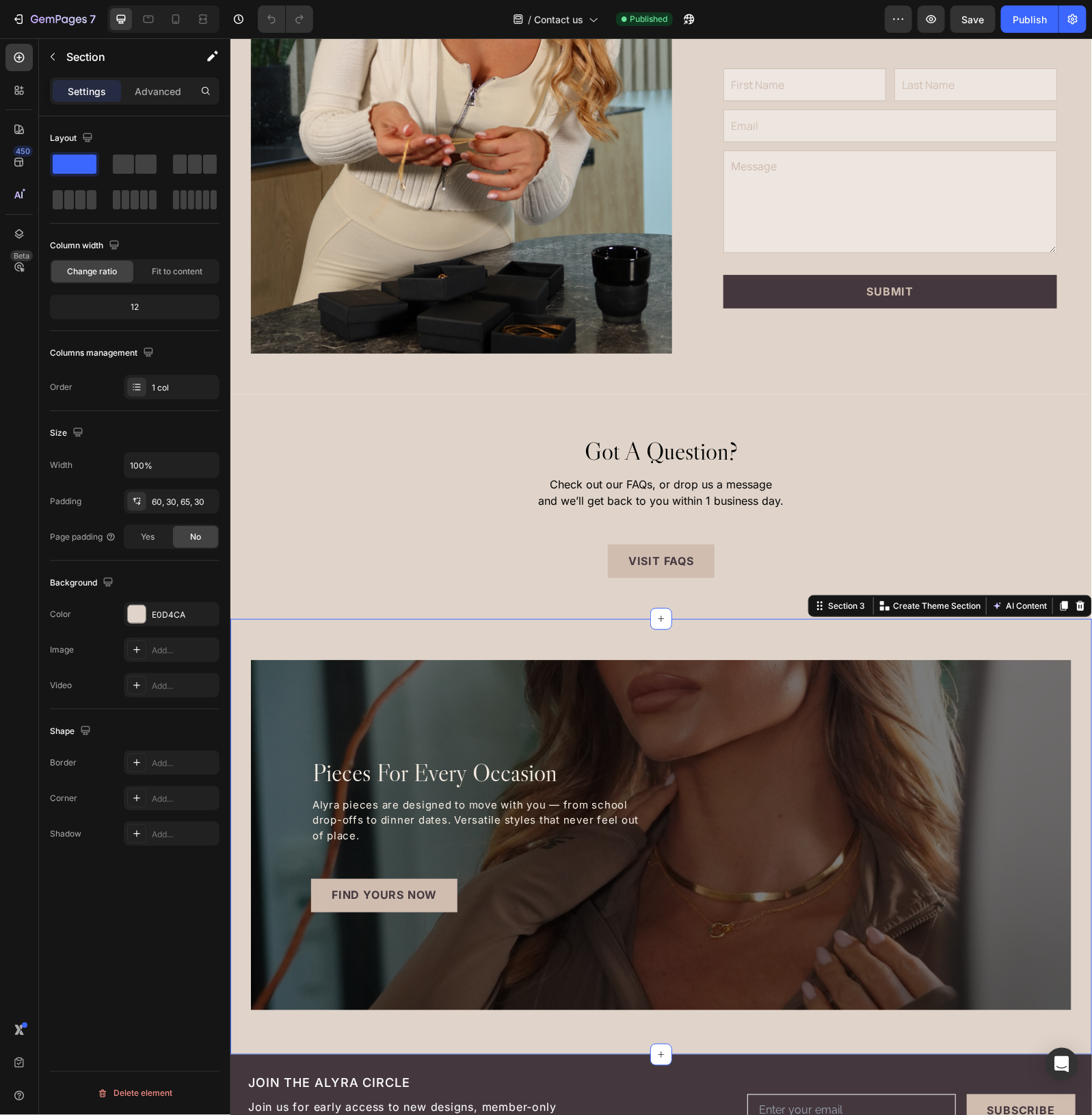
click at [381, 634] on div "pieces for every occasion Heading Alyra pieces are designed to move with you — …" at bounding box center [661, 836] width 862 height 436
click at [173, 17] on icon at bounding box center [176, 19] width 7 height 10
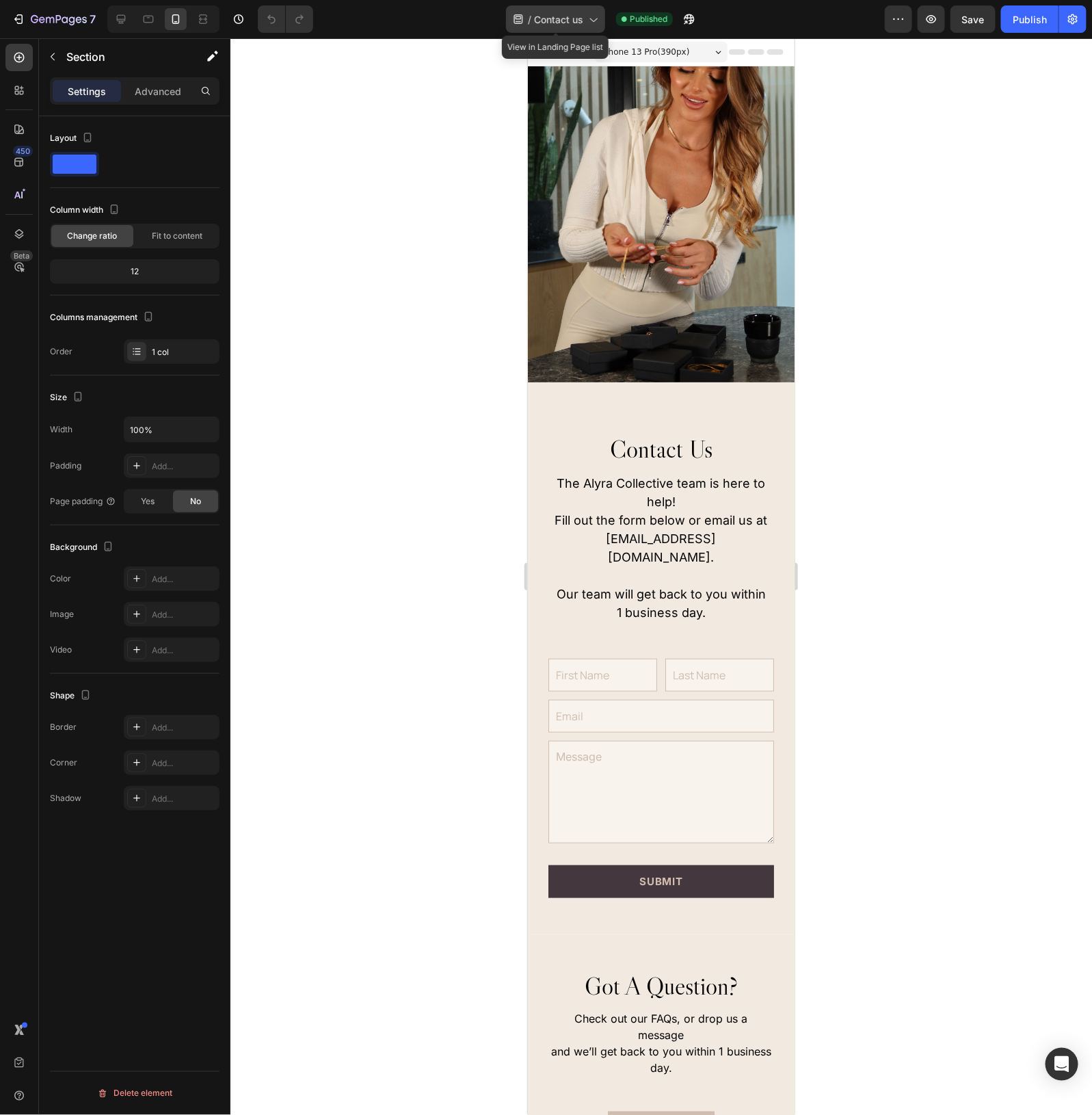
click at [565, 18] on span "Contact us" at bounding box center [558, 20] width 49 height 15
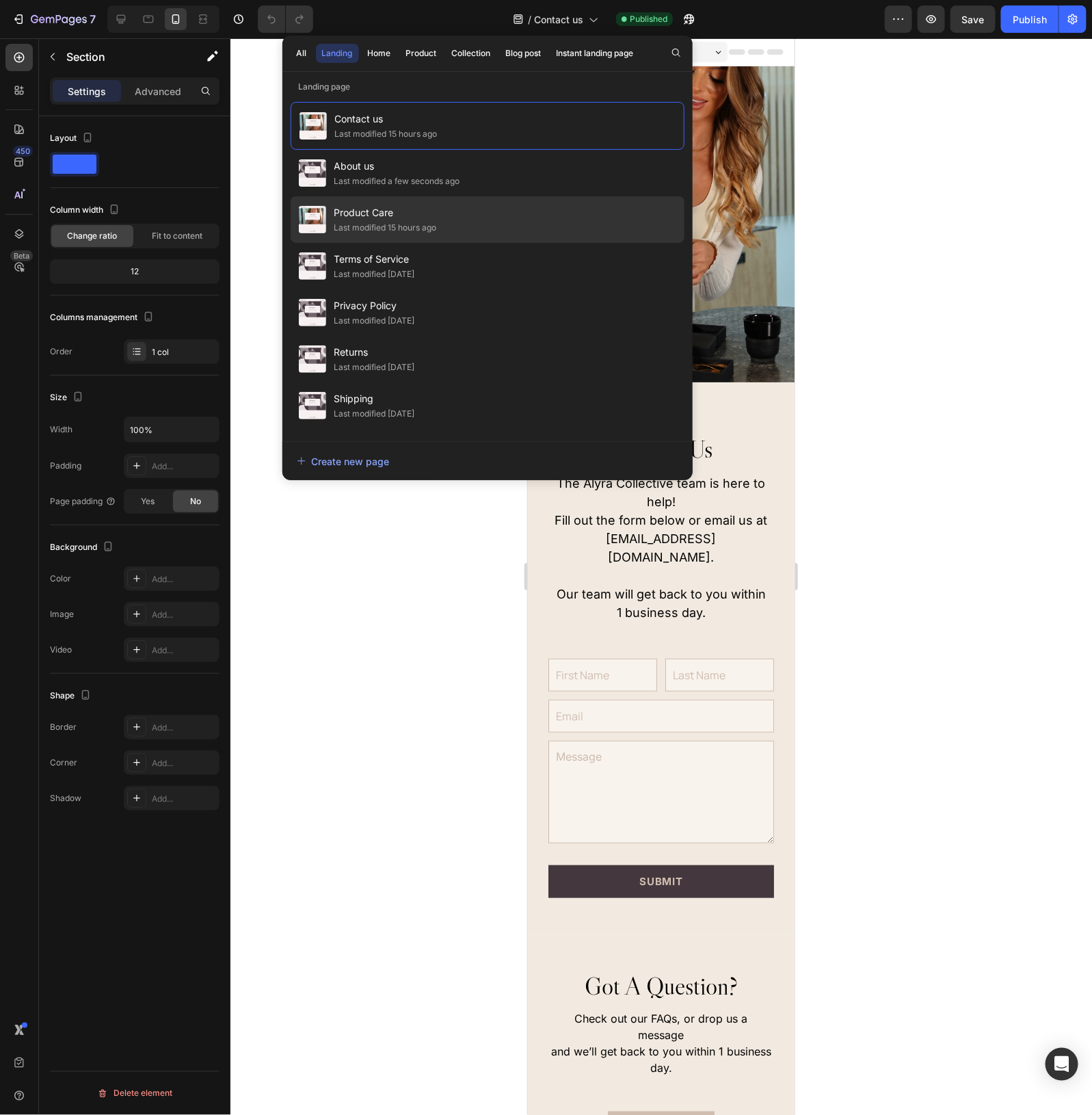
click at [370, 217] on span "Product Care" at bounding box center [385, 213] width 102 height 16
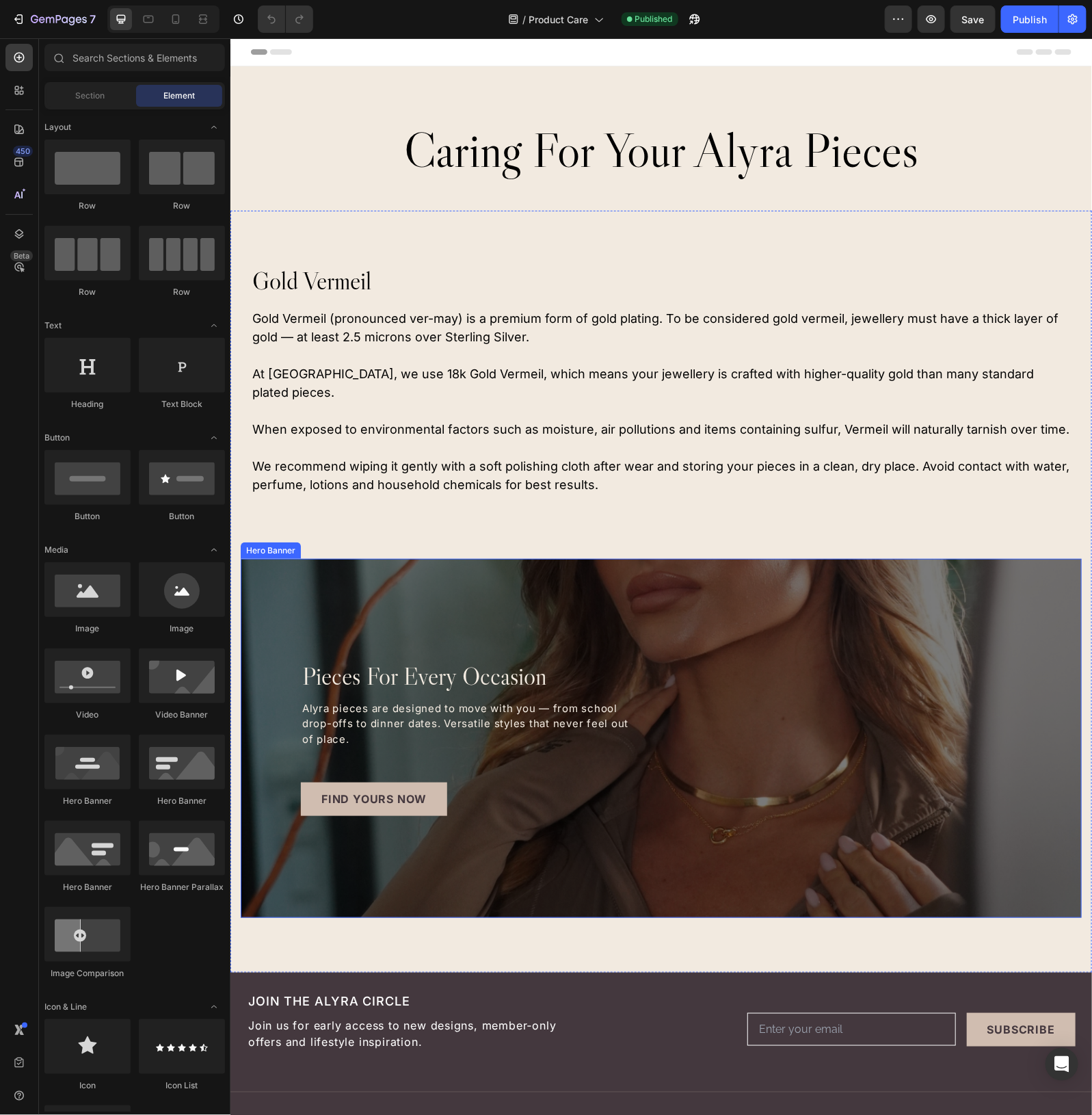
click at [869, 558] on div "Overlay" at bounding box center [661, 738] width 841 height 359
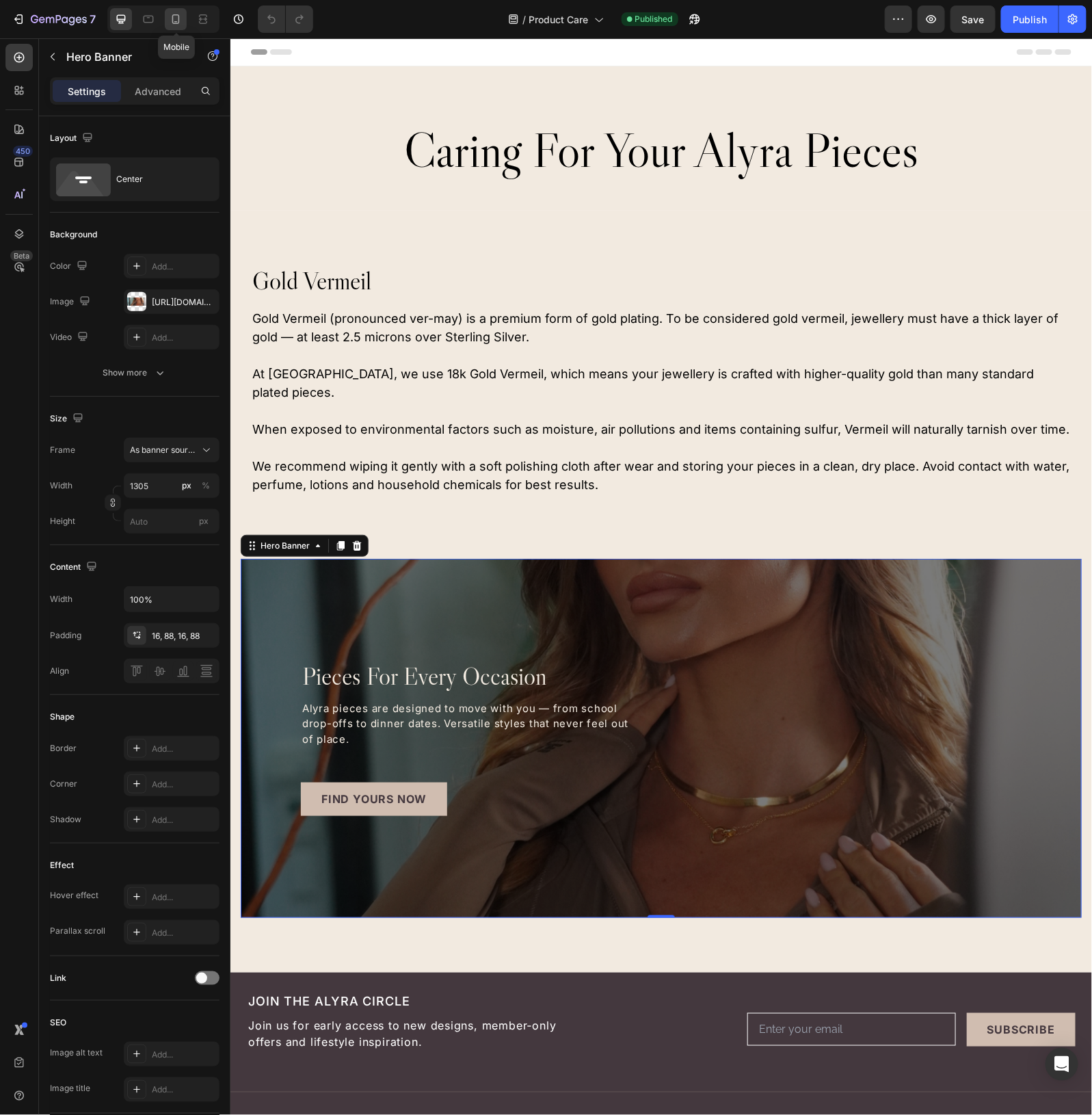
click at [173, 18] on icon at bounding box center [176, 19] width 7 height 10
type input "100"
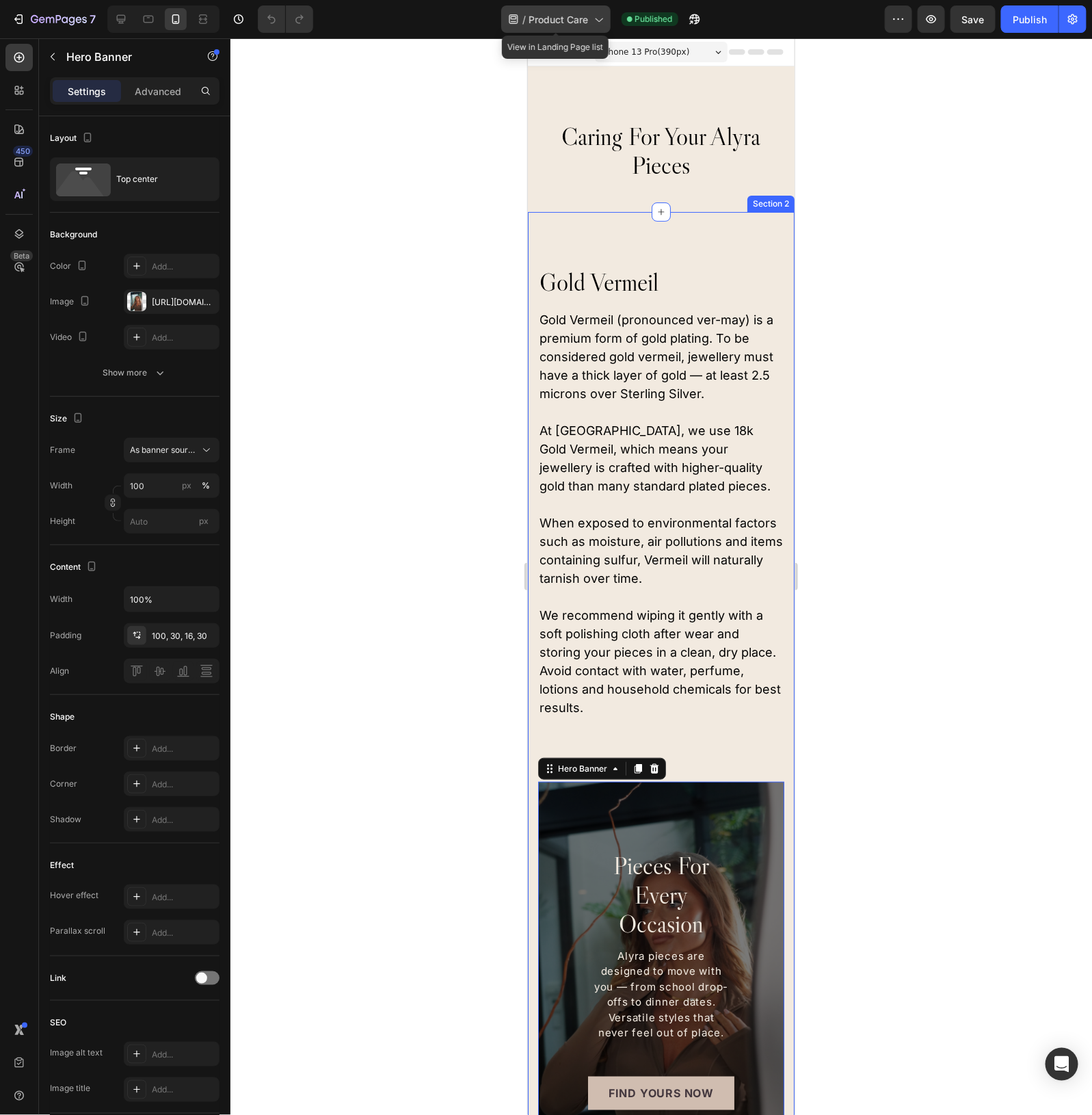
click at [575, 14] on span "Product Care" at bounding box center [559, 20] width 60 height 15
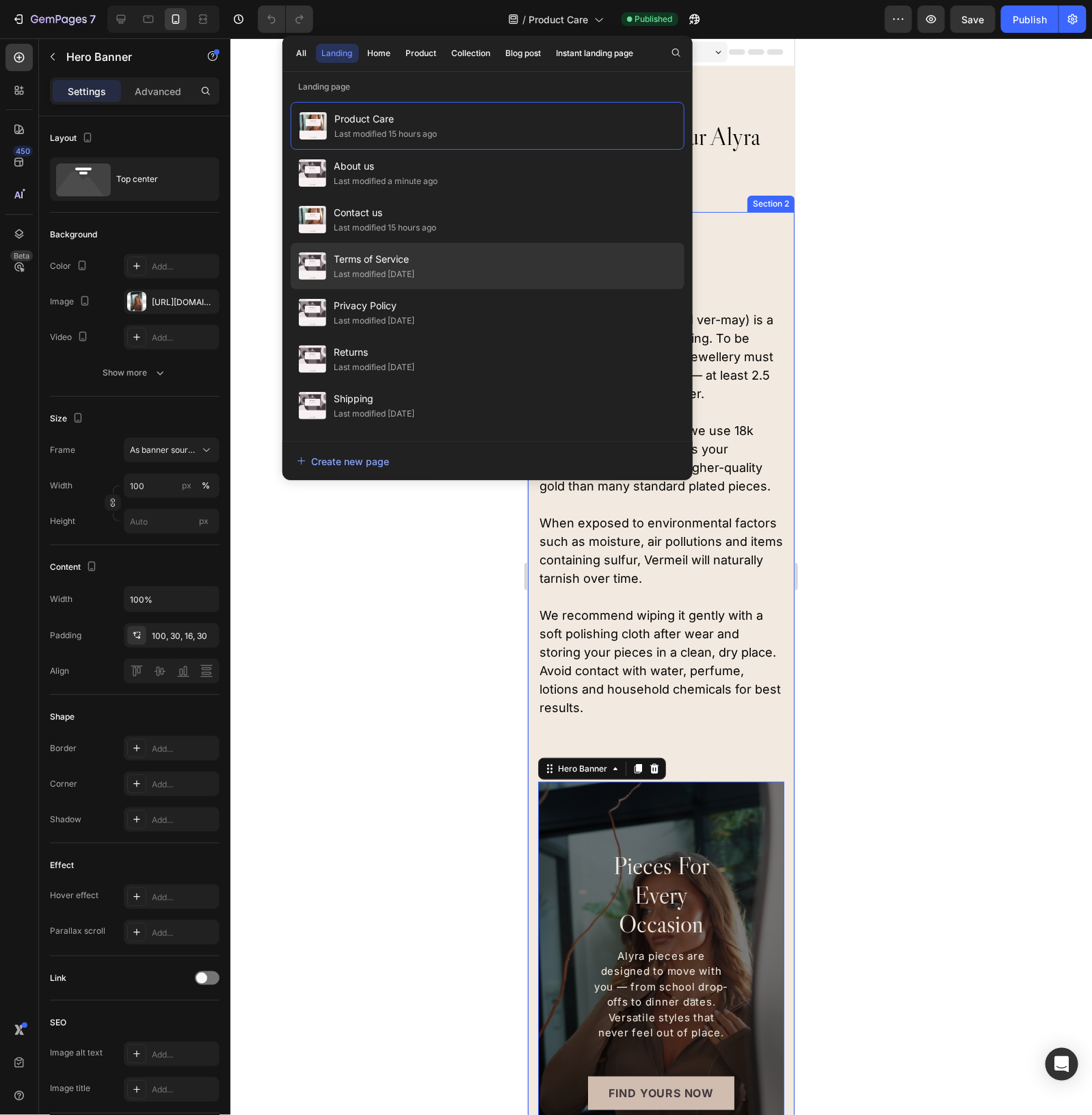
click at [376, 261] on span "Terms of Service" at bounding box center [374, 259] width 81 height 16
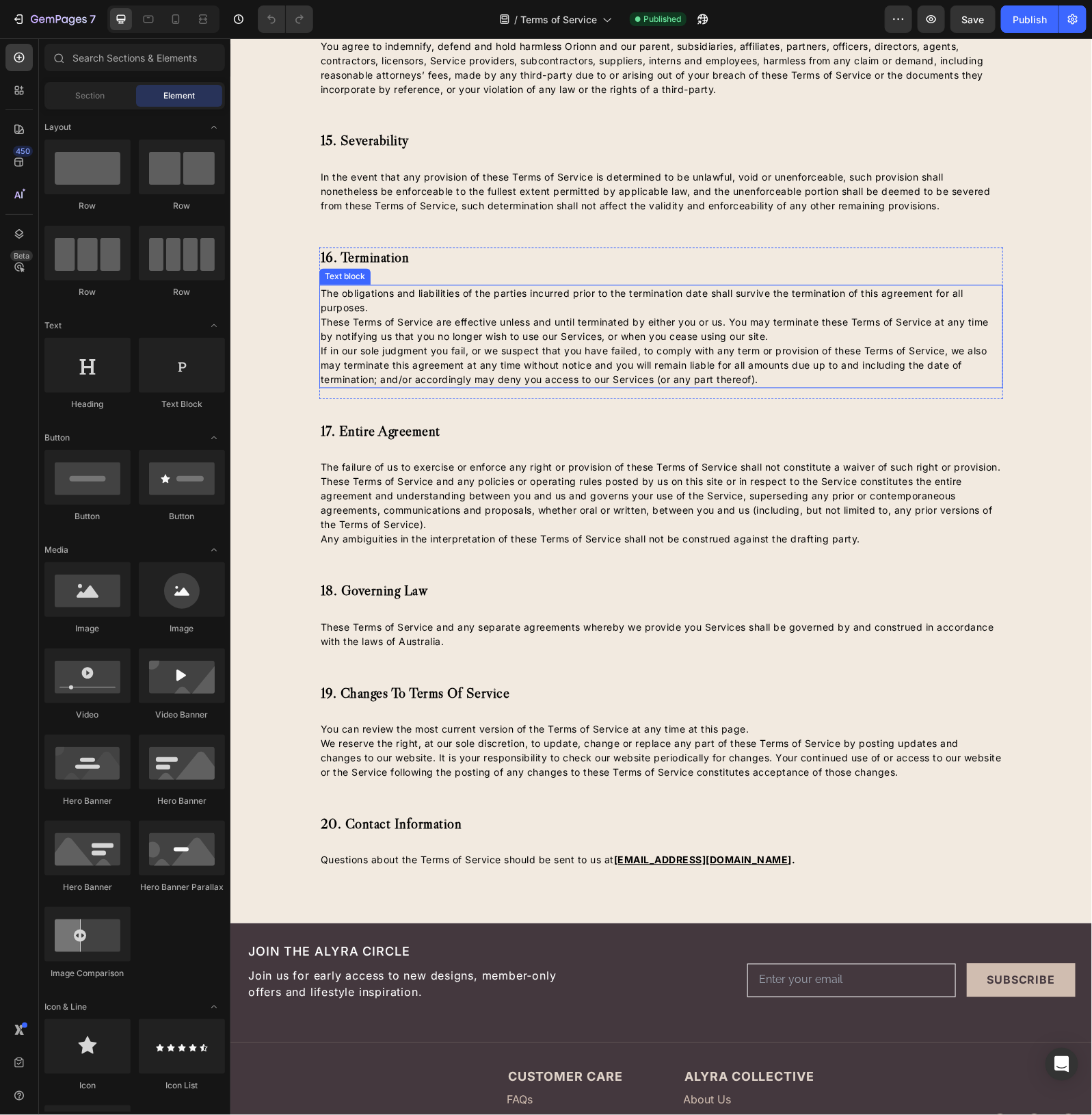
scroll to position [3494, 0]
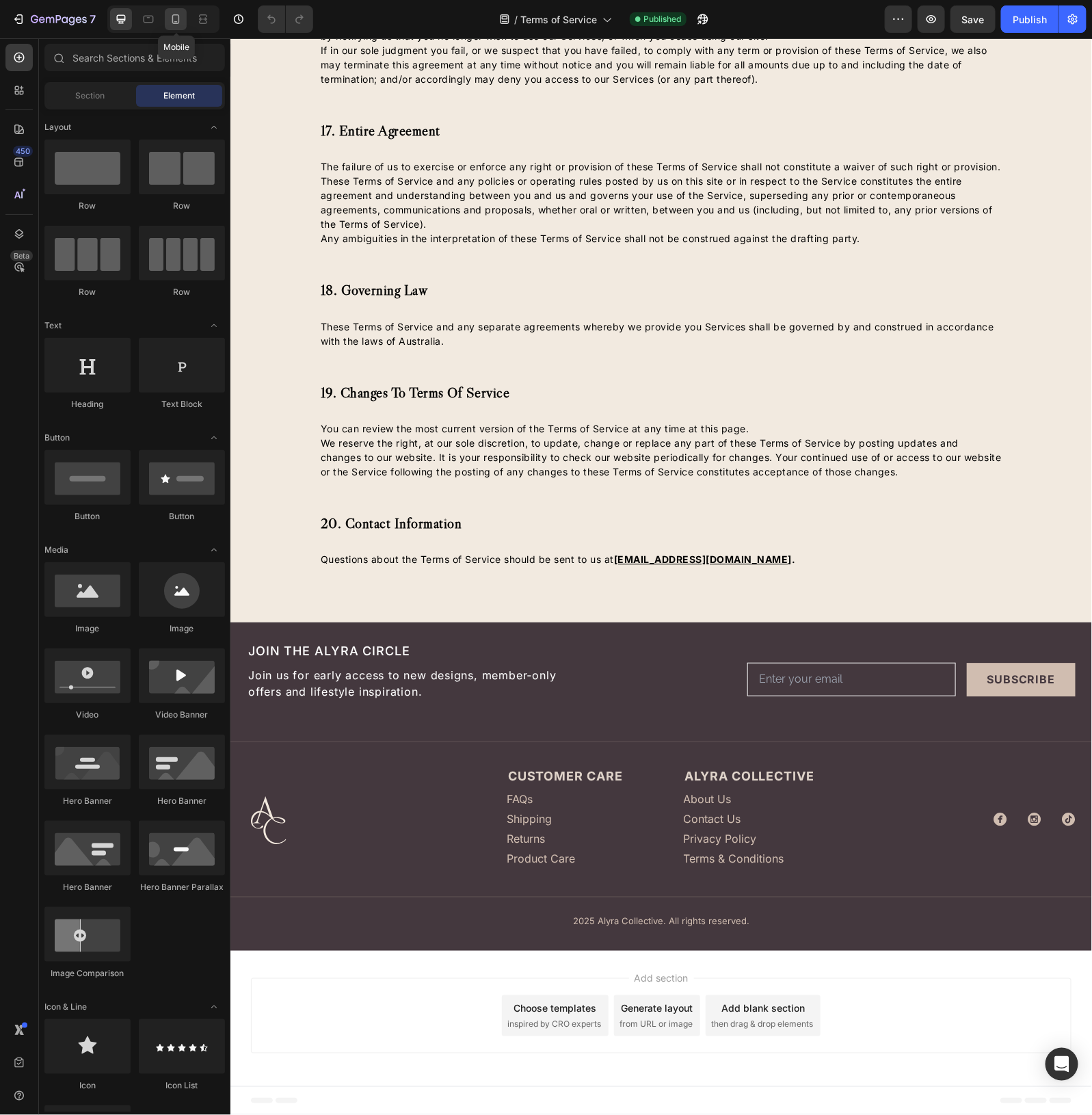
click at [175, 23] on icon at bounding box center [176, 19] width 7 height 10
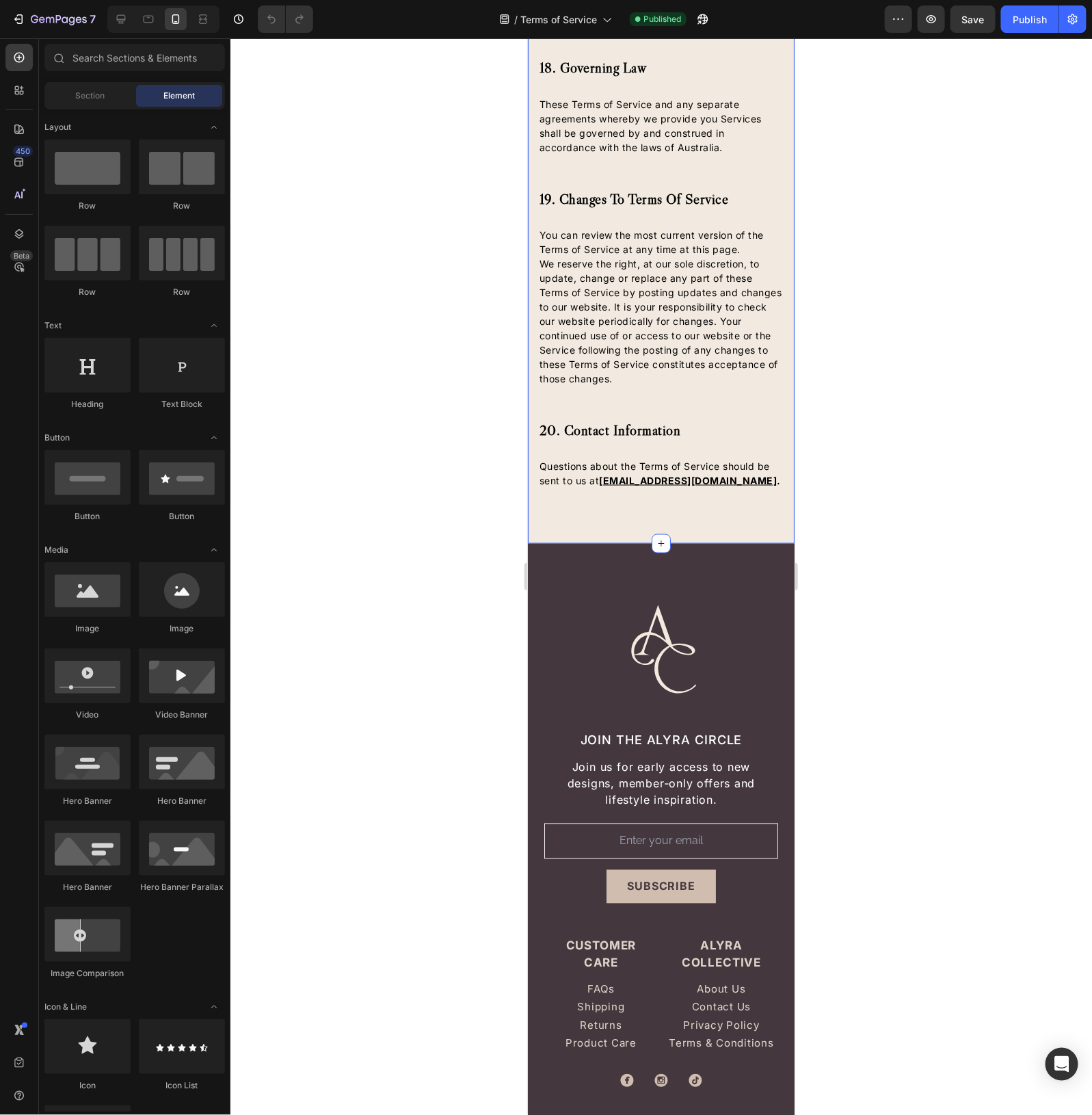
scroll to position [7708, 0]
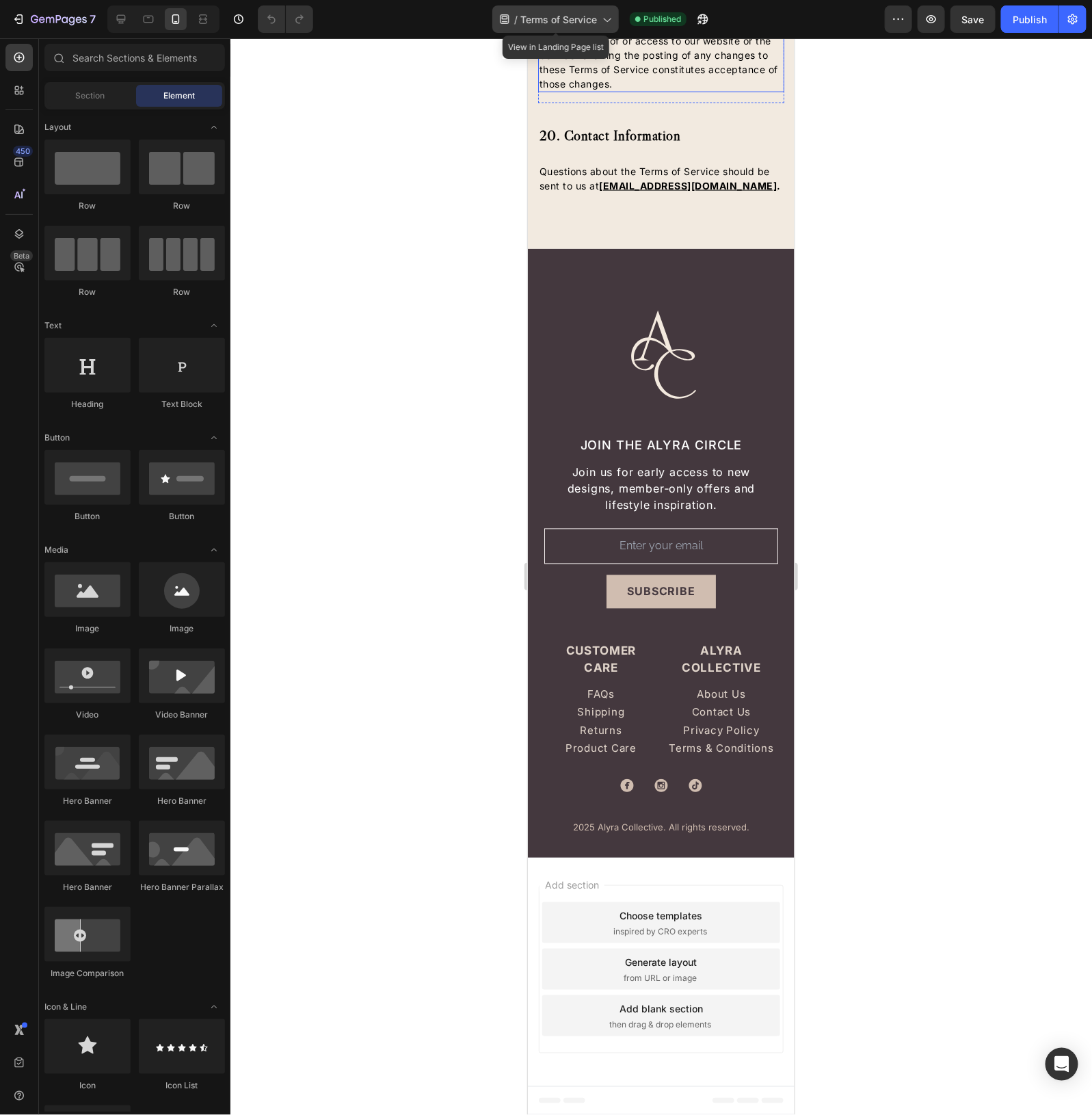
click at [573, 21] on span "Terms of Service" at bounding box center [558, 20] width 77 height 15
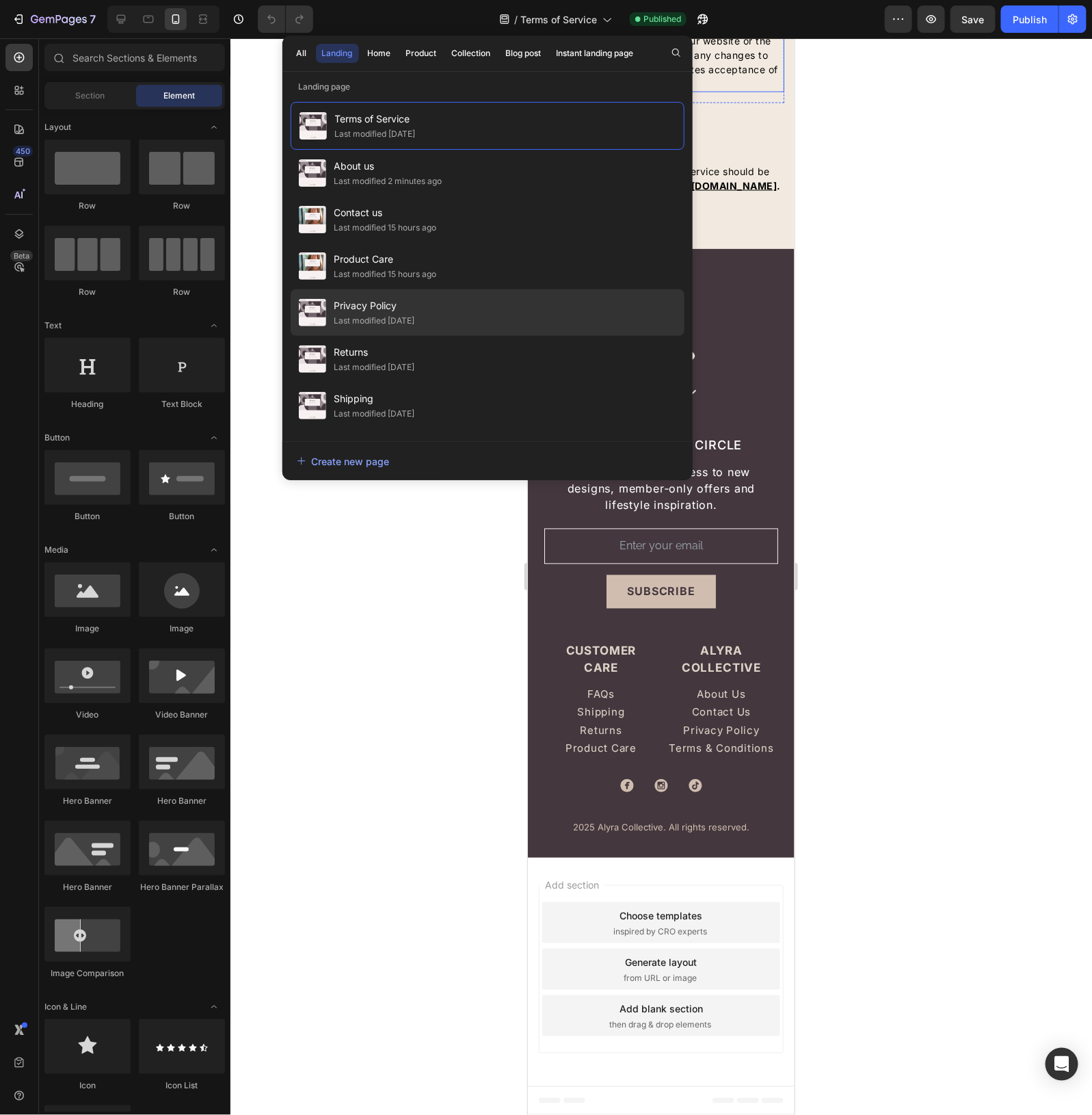
click at [353, 319] on div "Last modified [DATE]" at bounding box center [374, 320] width 81 height 14
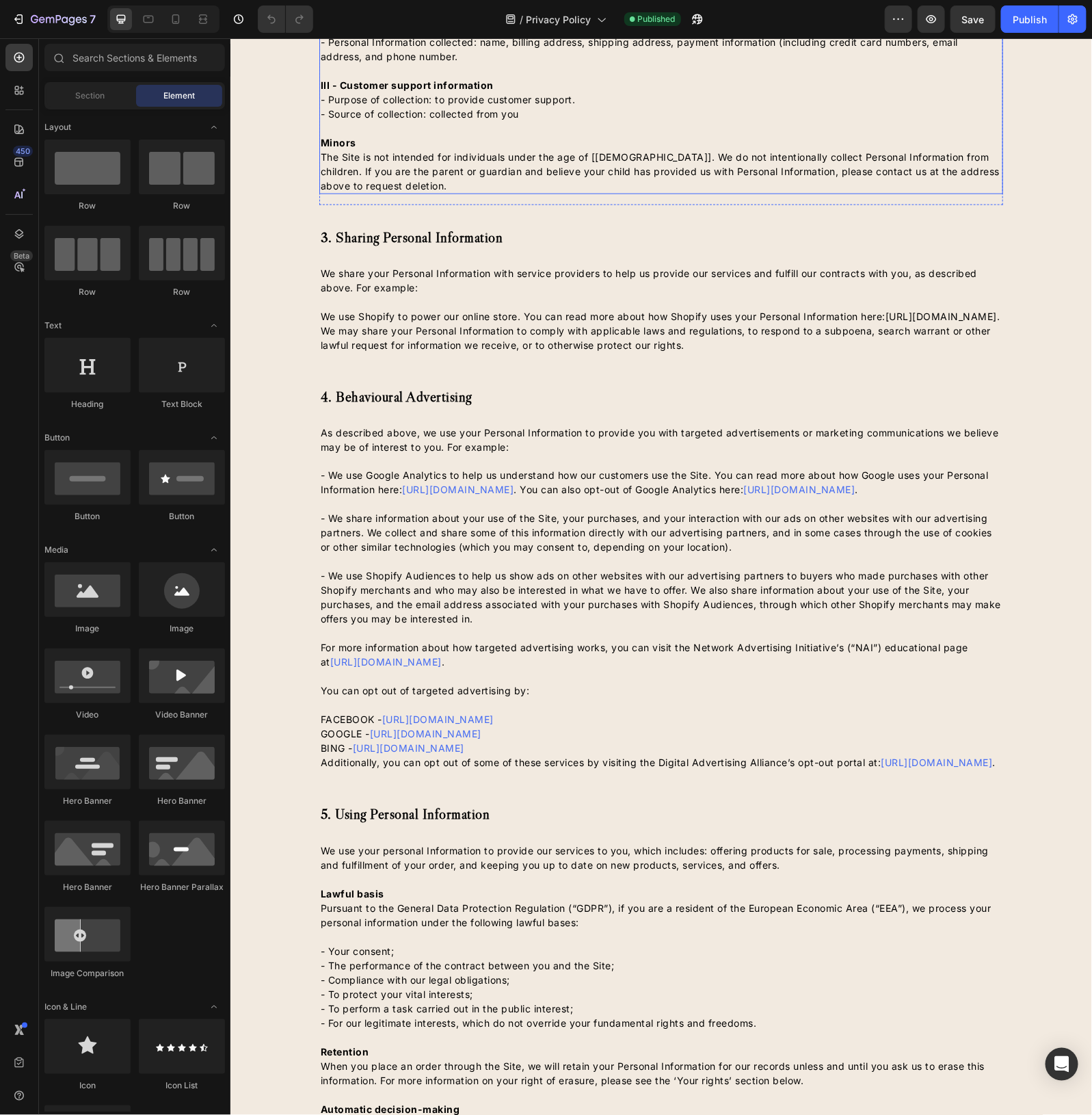
scroll to position [684, 0]
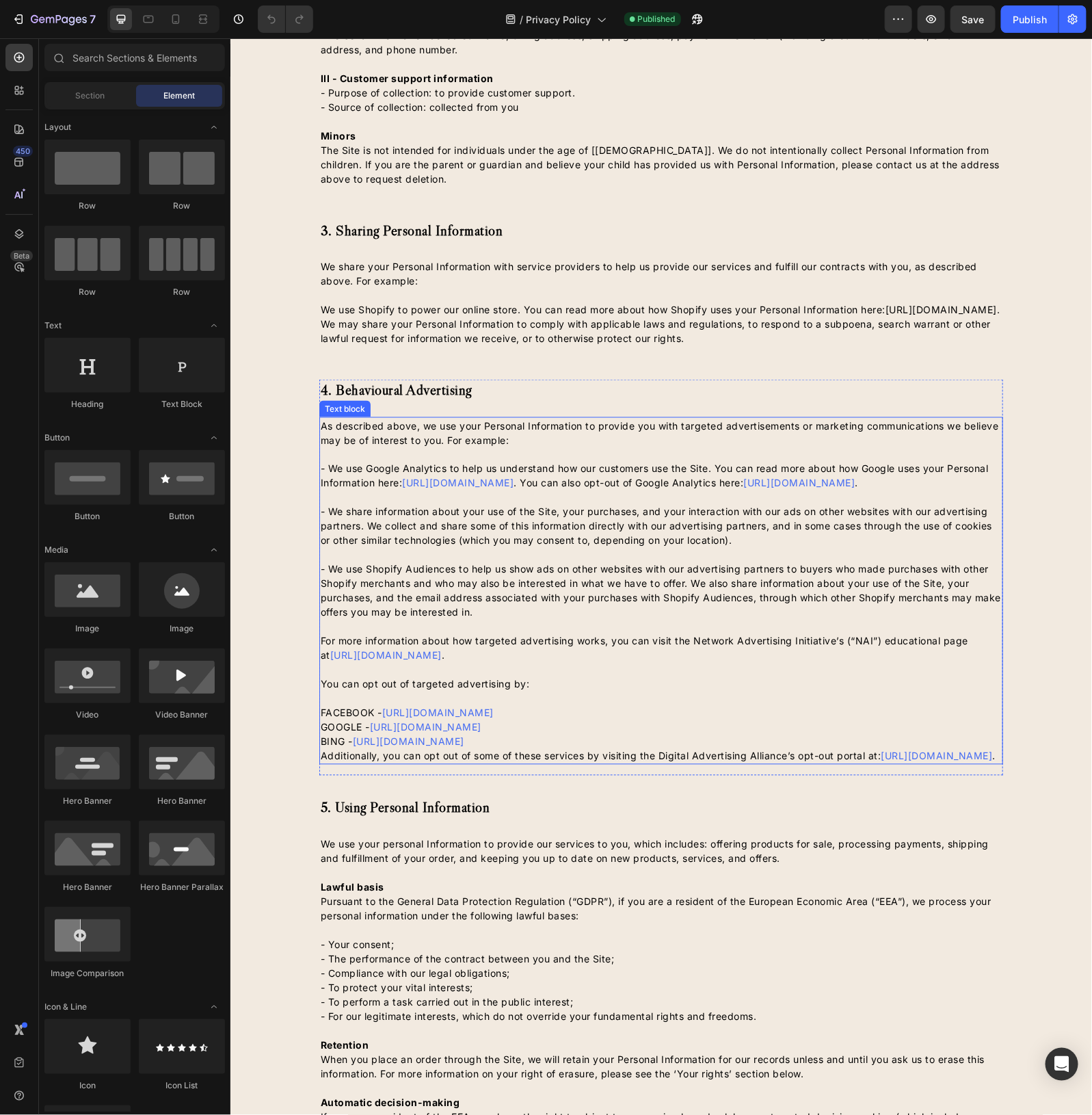
click at [355, 483] on p "- We use Google Analytics to help us understand how our customers use the Site.…" at bounding box center [661, 469] width 681 height 44
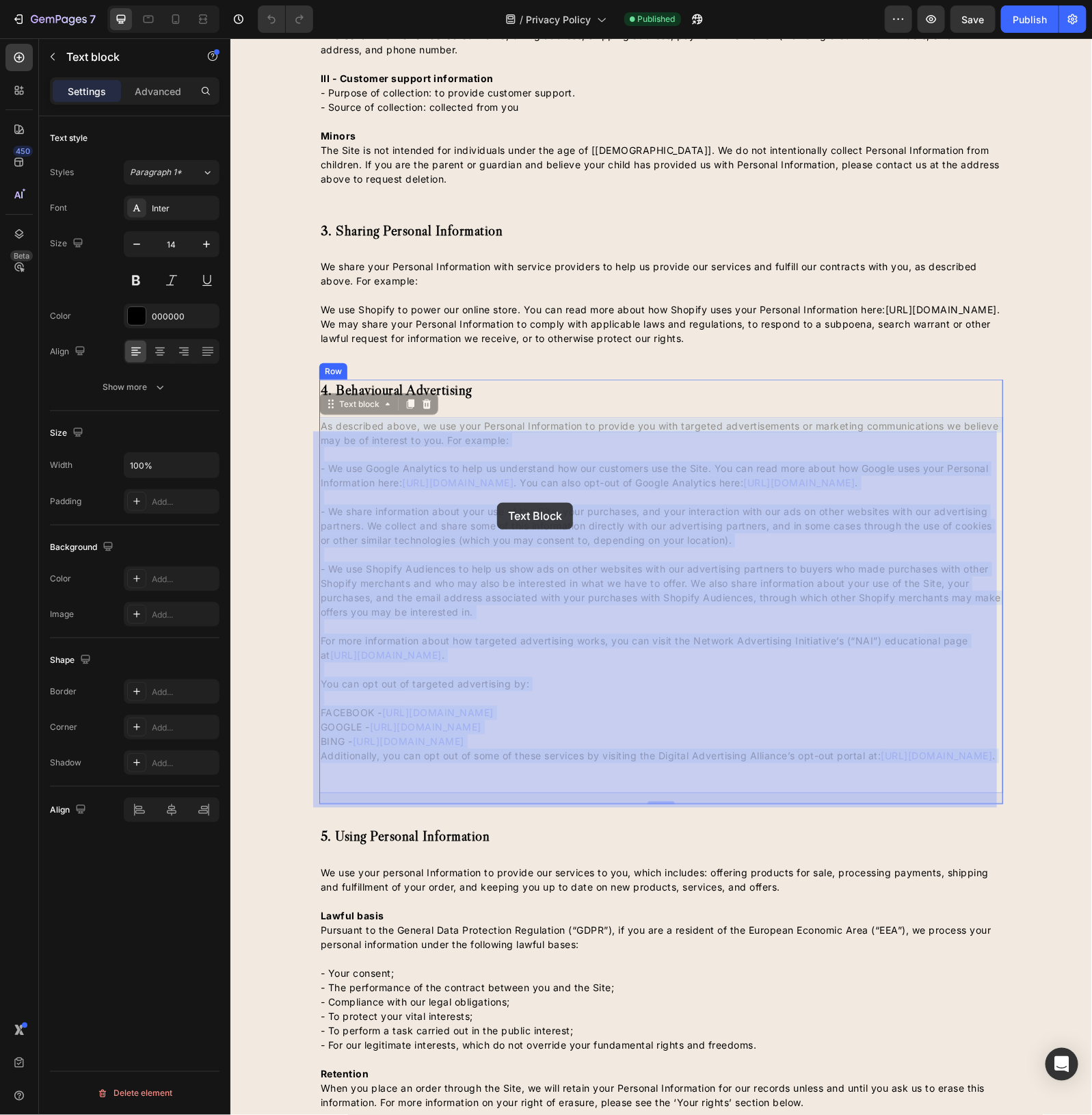
drag, startPoint x: 324, startPoint y: 483, endPoint x: 497, endPoint y: 502, distance: 174.0
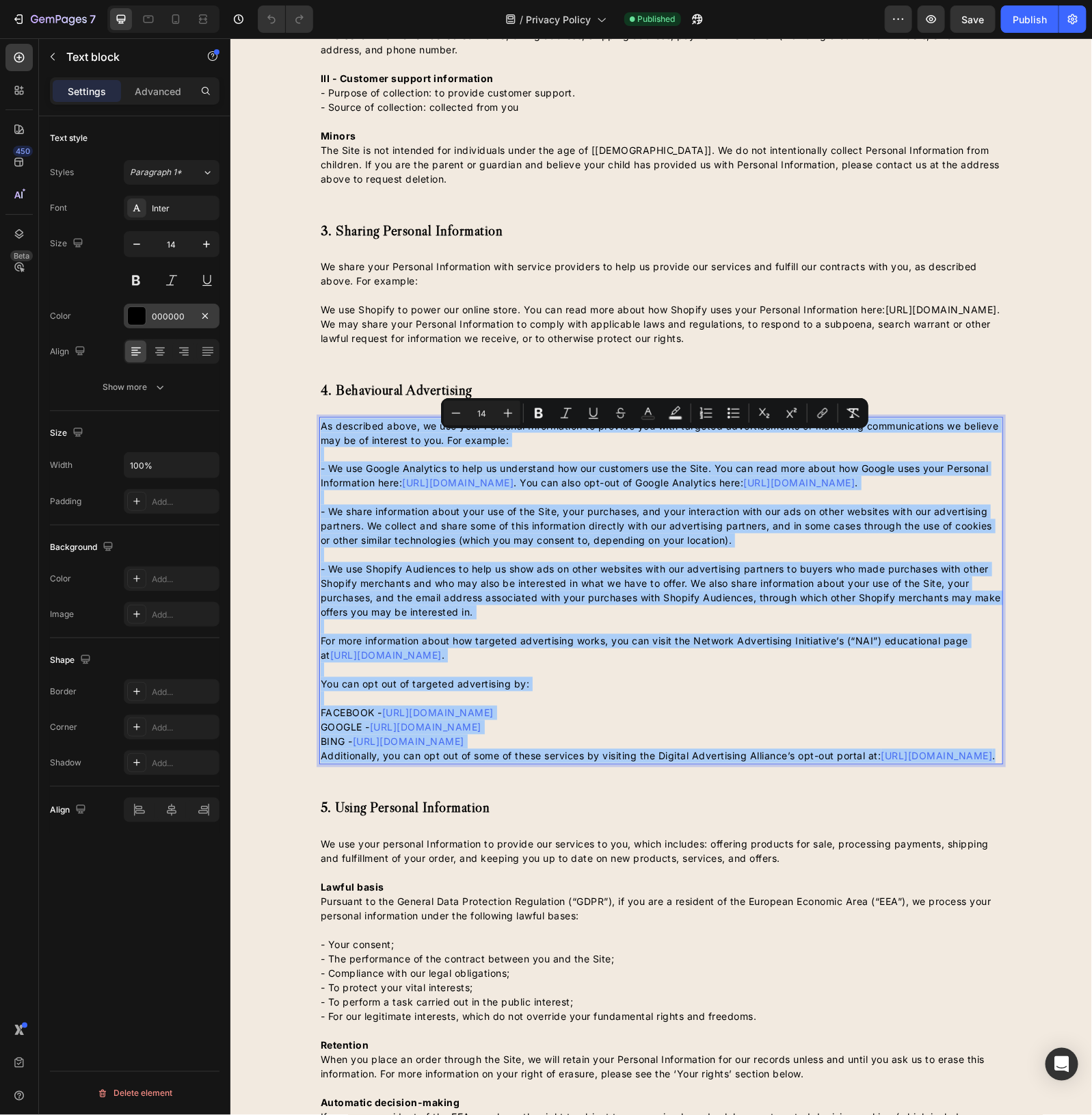
click at [166, 320] on div "000000" at bounding box center [172, 317] width 40 height 13
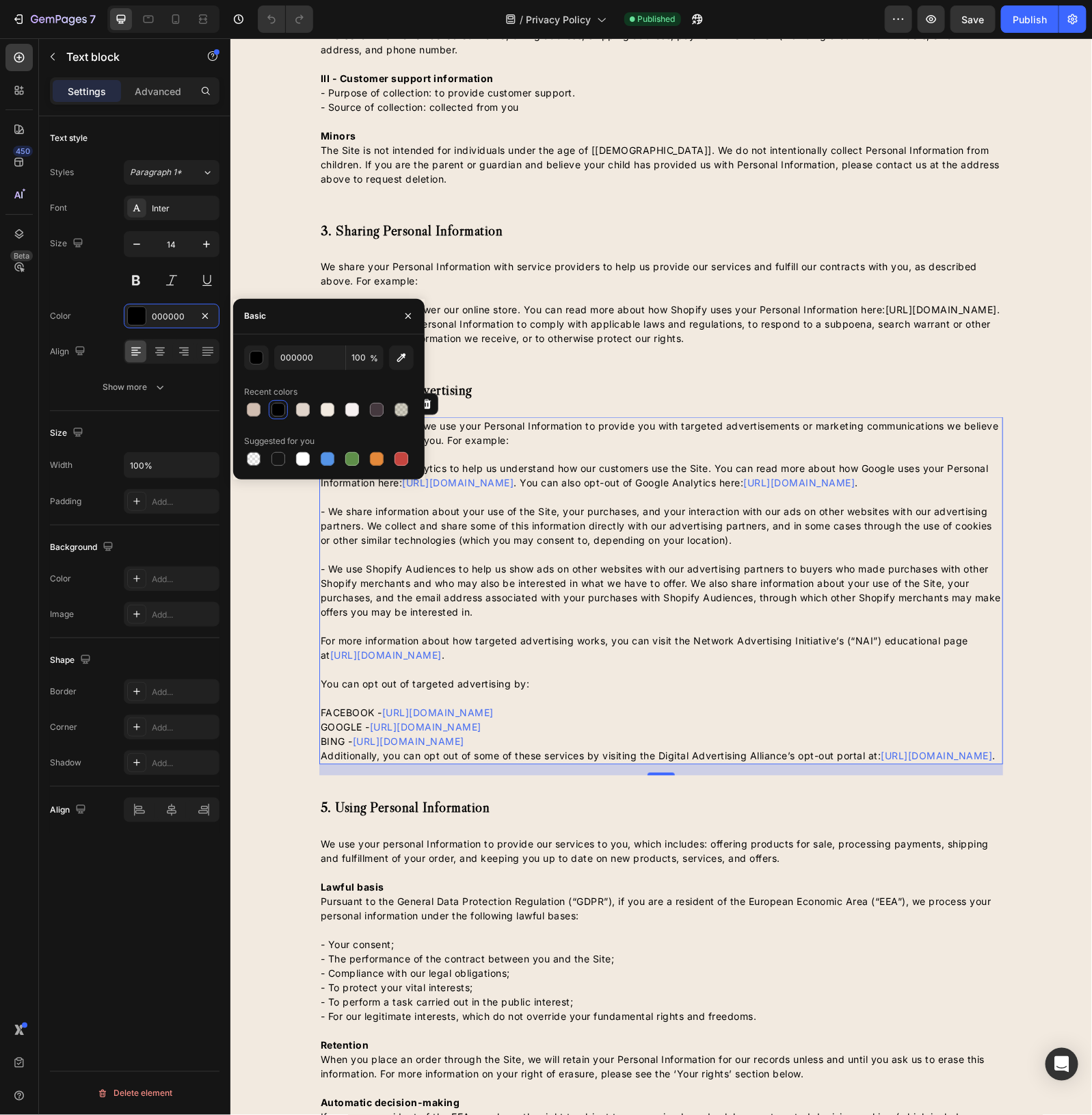
click at [280, 409] on div at bounding box center [278, 410] width 14 height 14
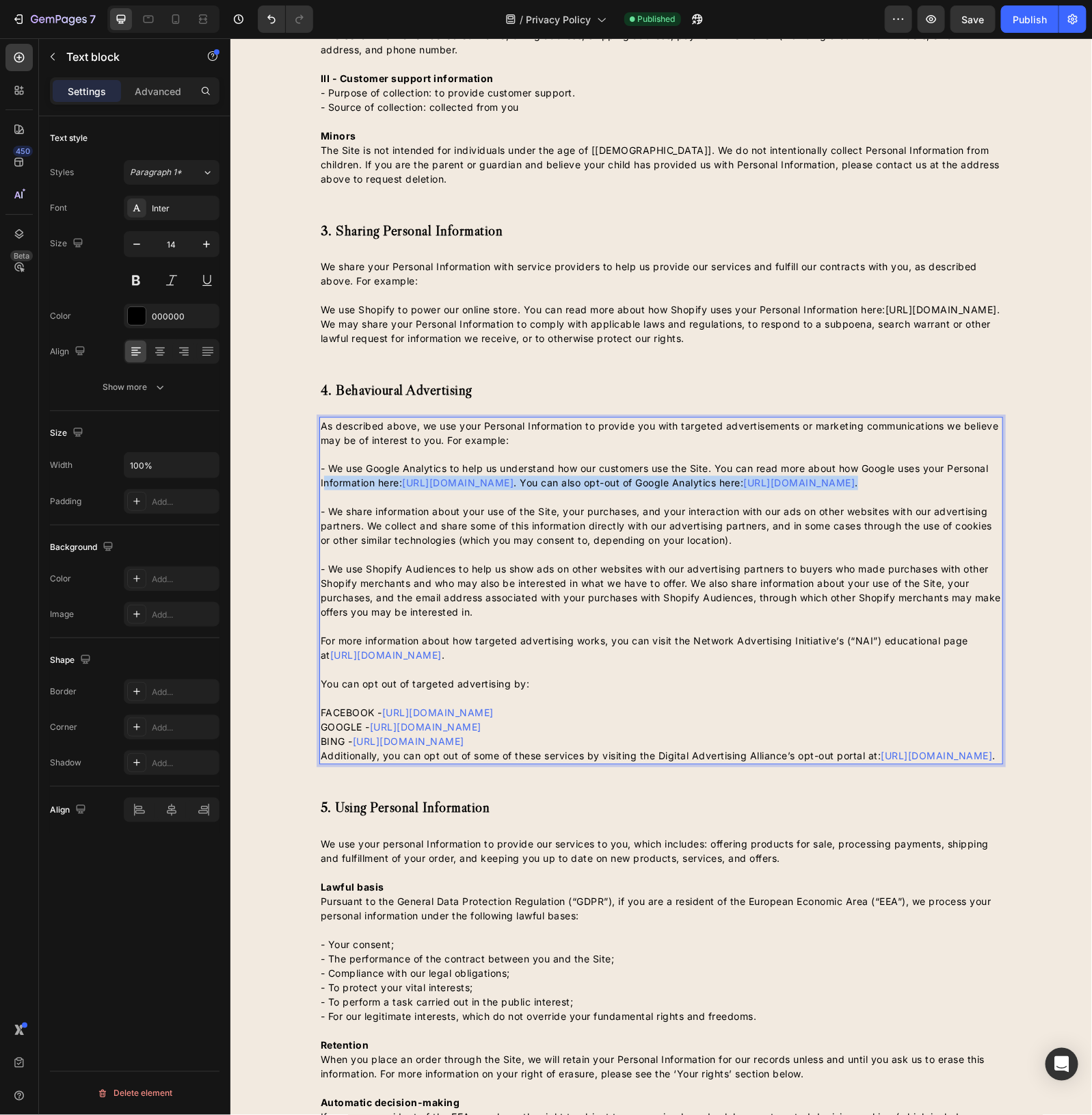
drag, startPoint x: 525, startPoint y: 513, endPoint x: 316, endPoint y: 499, distance: 209.5
click at [320, 490] on p "- We use Google Analytics to help us understand how our customers use the Site.…" at bounding box center [661, 469] width 681 height 44
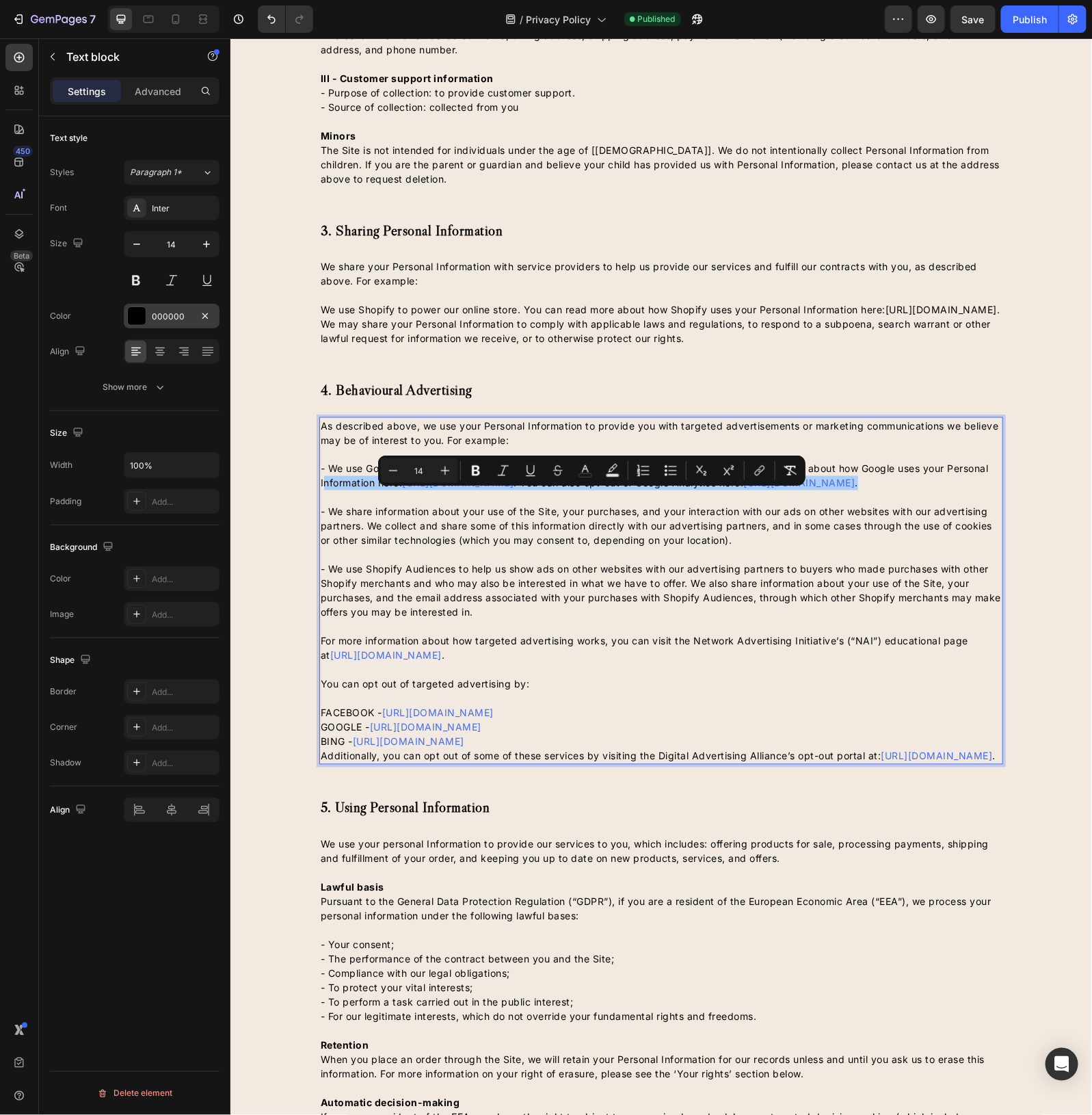
click at [159, 320] on div "000000" at bounding box center [172, 317] width 40 height 13
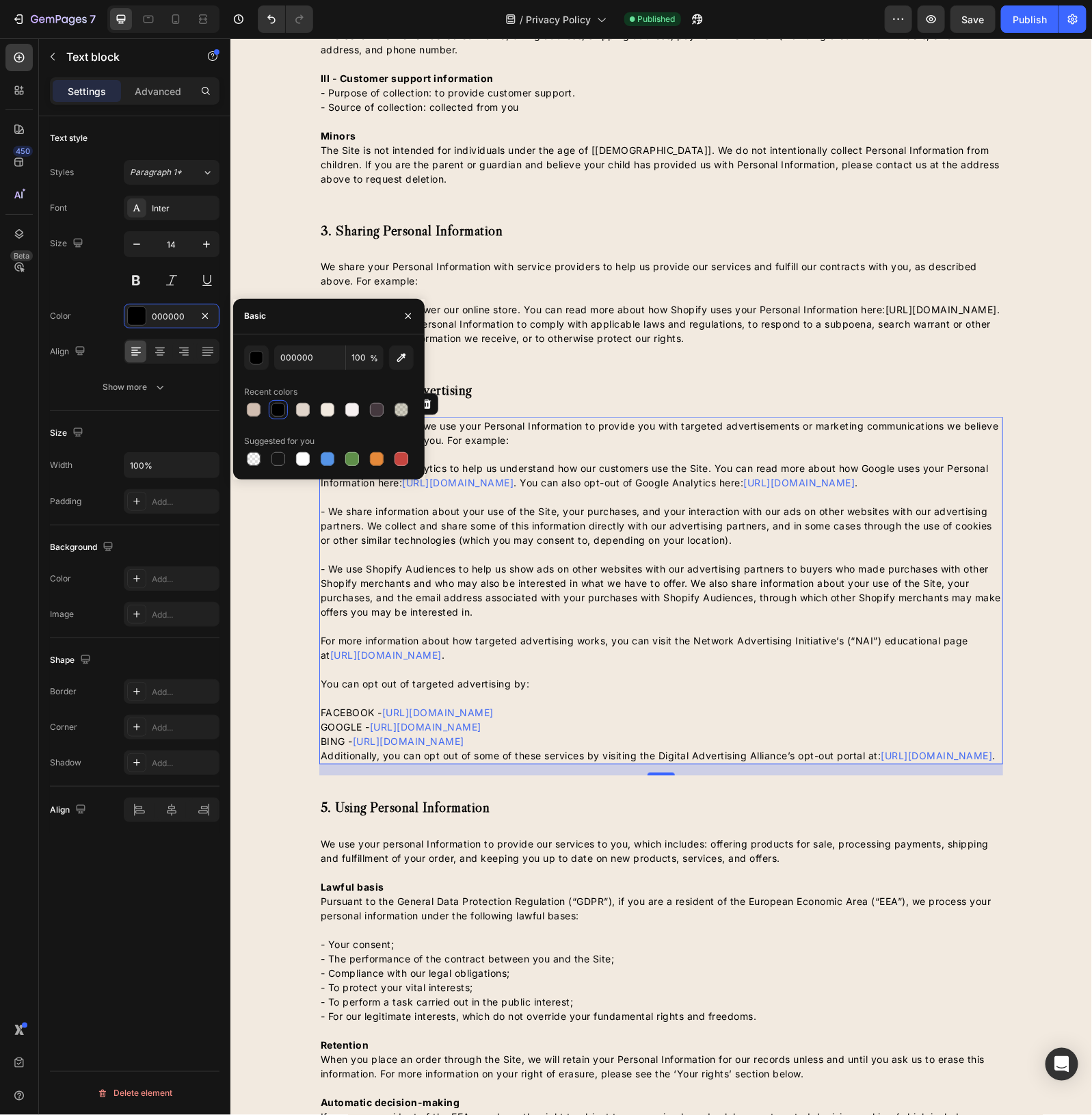
click at [274, 408] on div at bounding box center [278, 410] width 14 height 14
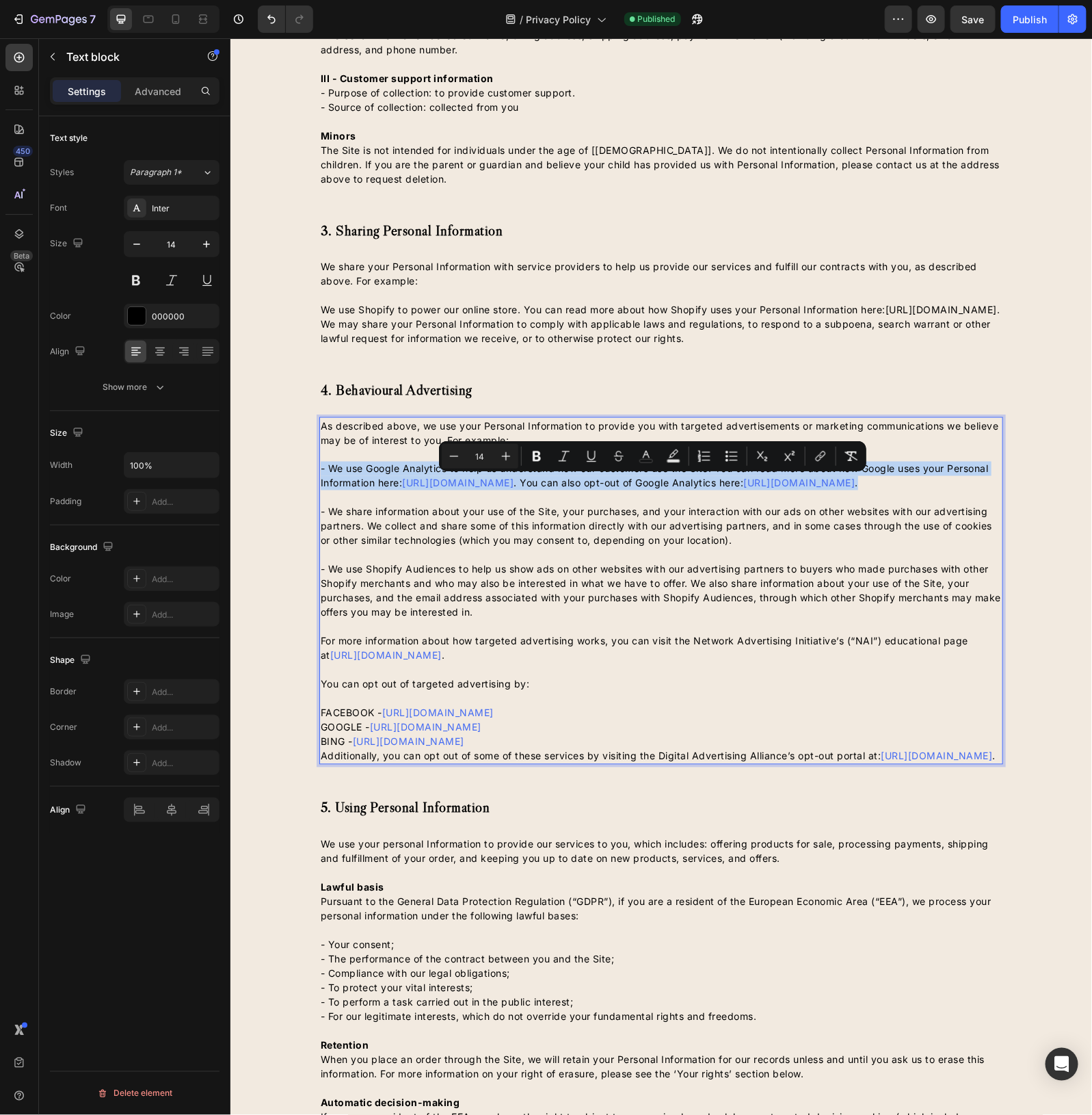
drag, startPoint x: 549, startPoint y: 507, endPoint x: 314, endPoint y: 477, distance: 236.9
click at [320, 477] on p "- We use Google Analytics to help us understand how our customers use the Site.…" at bounding box center [661, 469] width 681 height 44
click at [648, 459] on icon "Editor contextual toolbar" at bounding box center [646, 456] width 14 height 14
type input "000000"
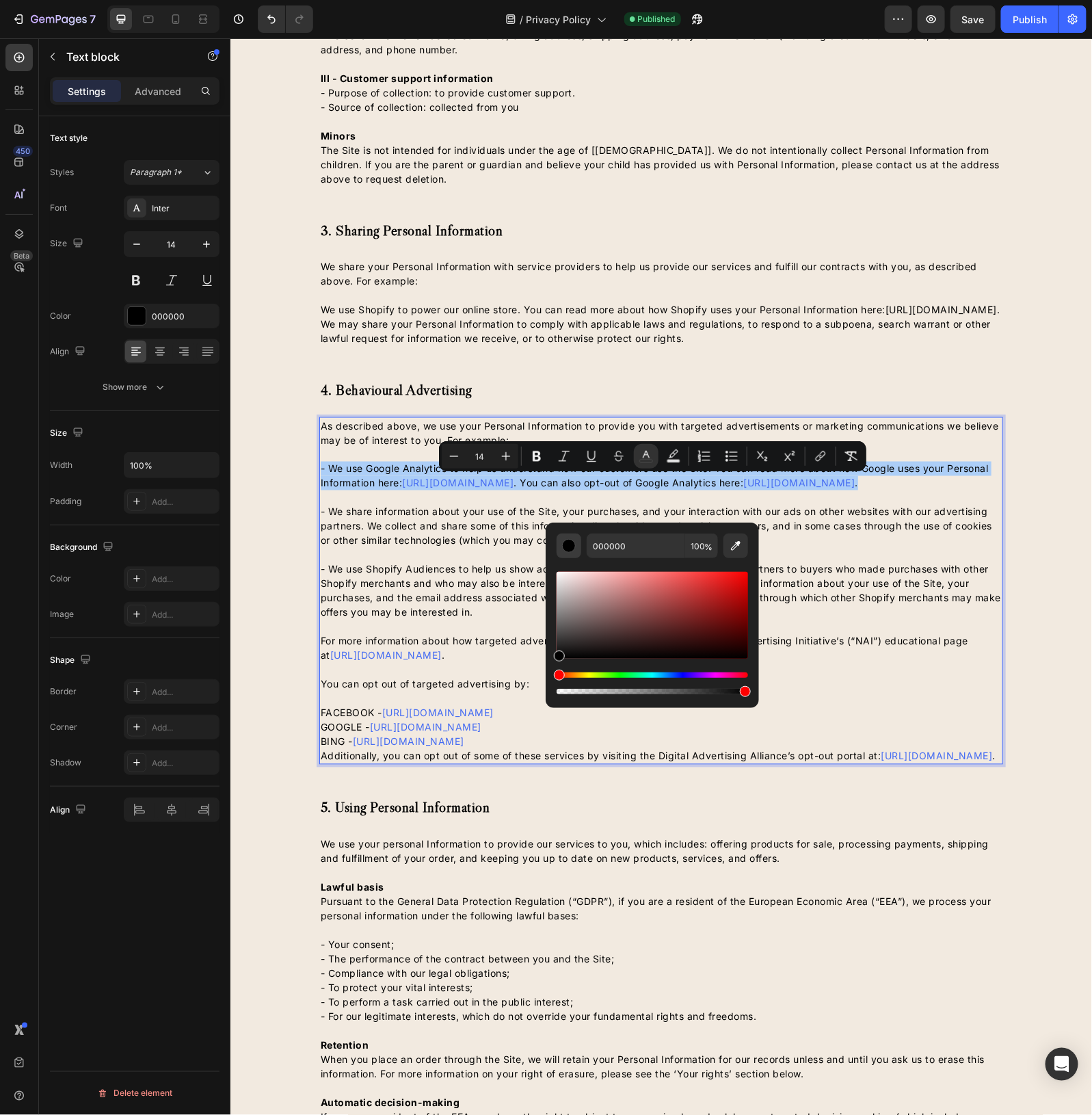
click at [568, 544] on div "Editor contextual toolbar" at bounding box center [568, 546] width 14 height 14
click at [559, 551] on button "Editor contextual toolbar" at bounding box center [568, 546] width 24 height 24
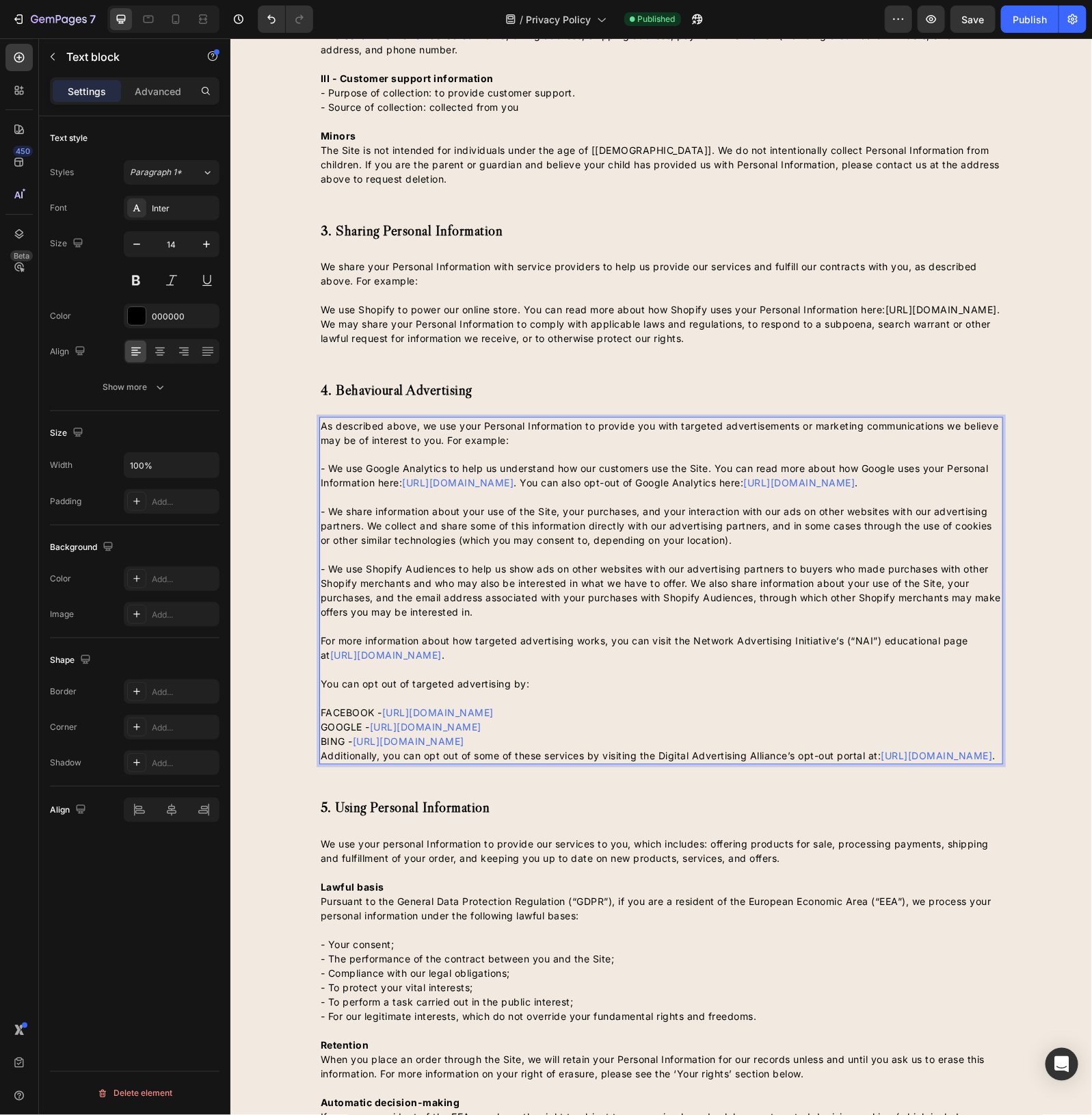
click at [919, 525] on p "- We share information about your use of the Site, your purchases, and your int…" at bounding box center [661, 518] width 681 height 57
click at [584, 519] on p "⁠⁠⁠⁠⁠⁠⁠ - We share information about your use of the Site, your purchases, and …" at bounding box center [661, 518] width 681 height 57
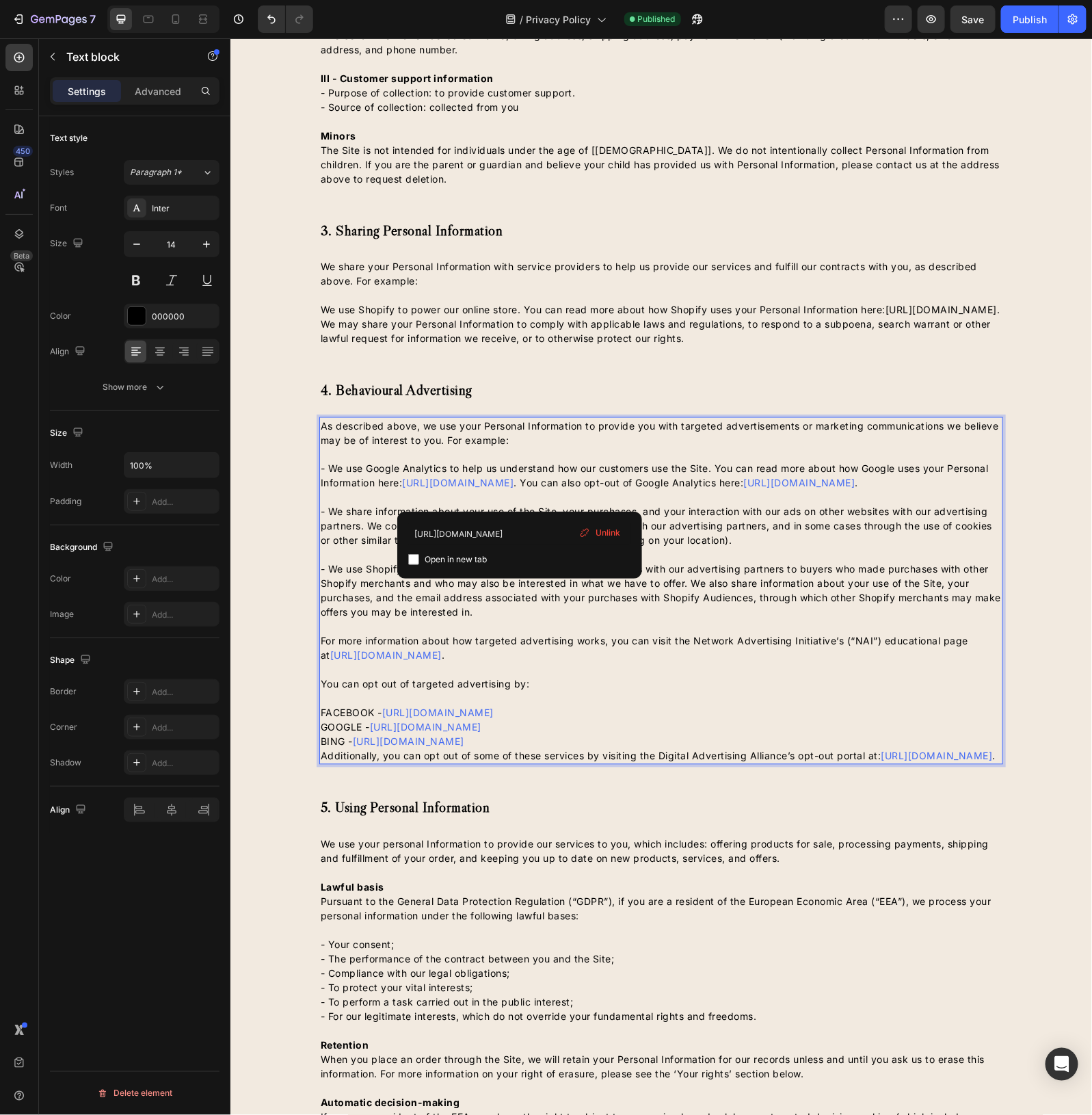
click at [517, 490] on p "- We use Google Analytics to help us understand how our customers use the Site.…" at bounding box center [661, 469] width 681 height 44
click at [711, 490] on p "- We use Google Analytics to help us understand how our customers use the Site.…" at bounding box center [661, 469] width 681 height 44
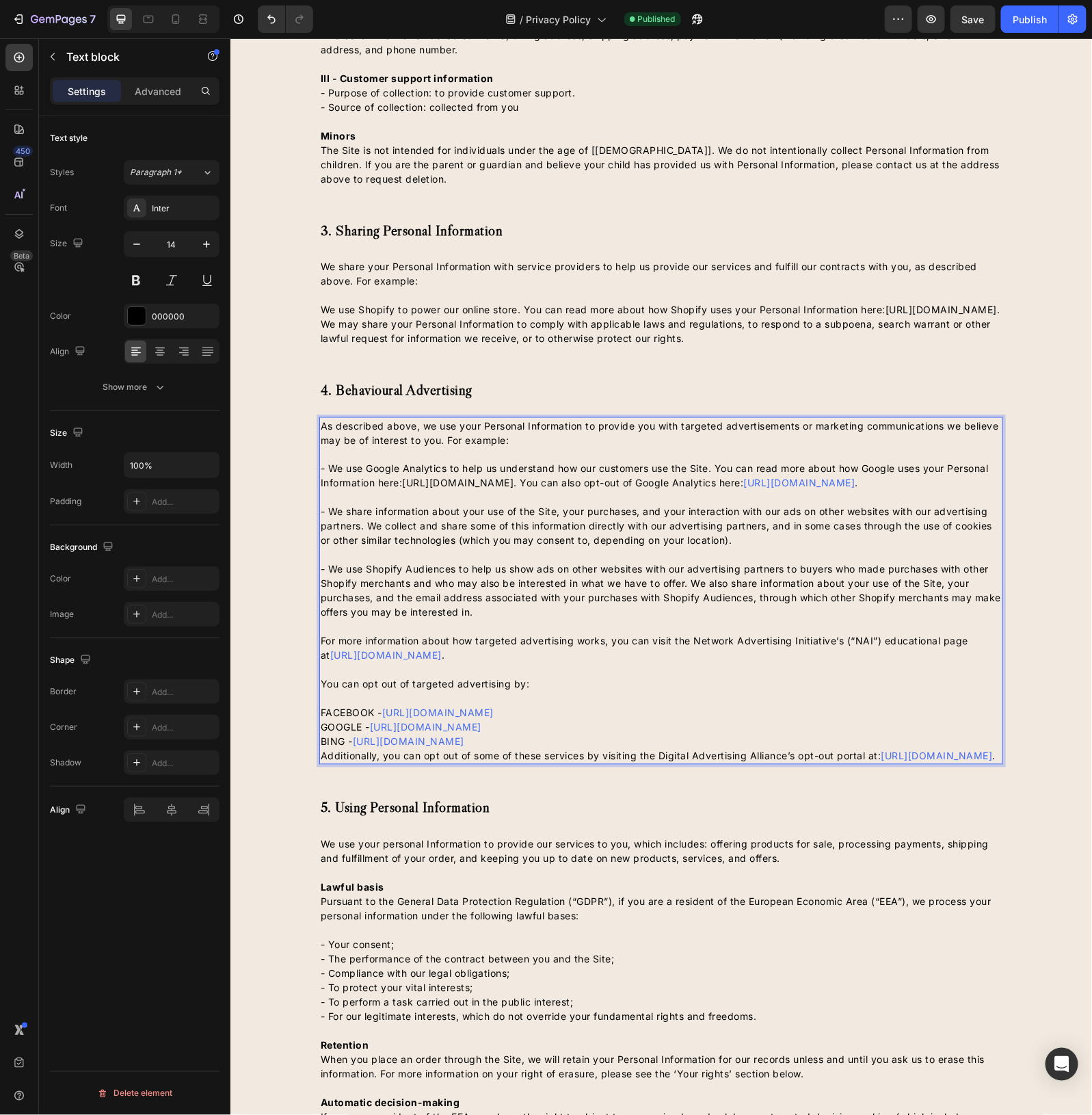
click at [514, 489] on link "https://www.google.com/intl/en/policies/privacy/" at bounding box center [458, 482] width 111 height 12
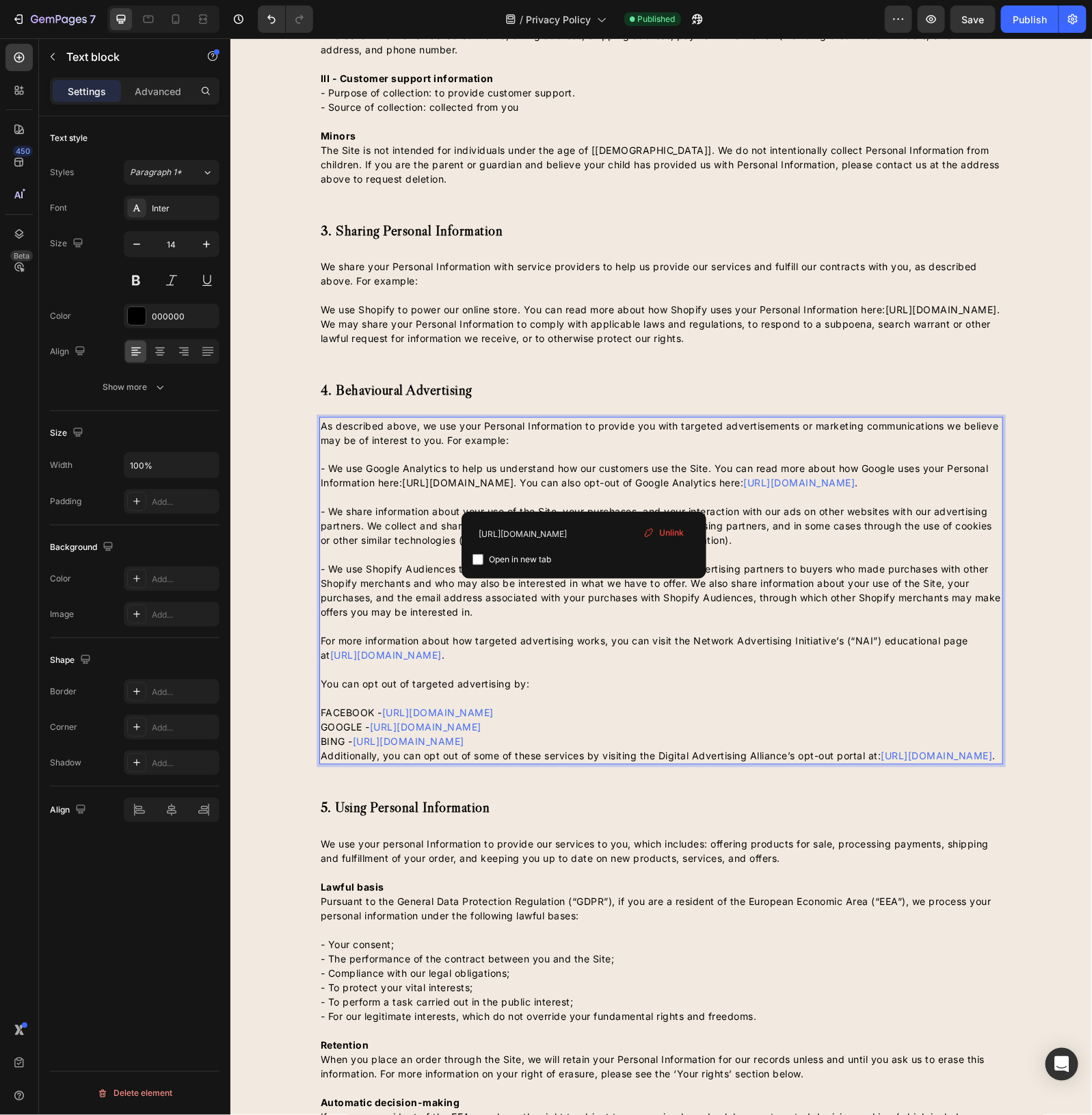
click at [743, 489] on span "https://tools.google.com/dlpage/gaoptout" at bounding box center [798, 482] width 111 height 12
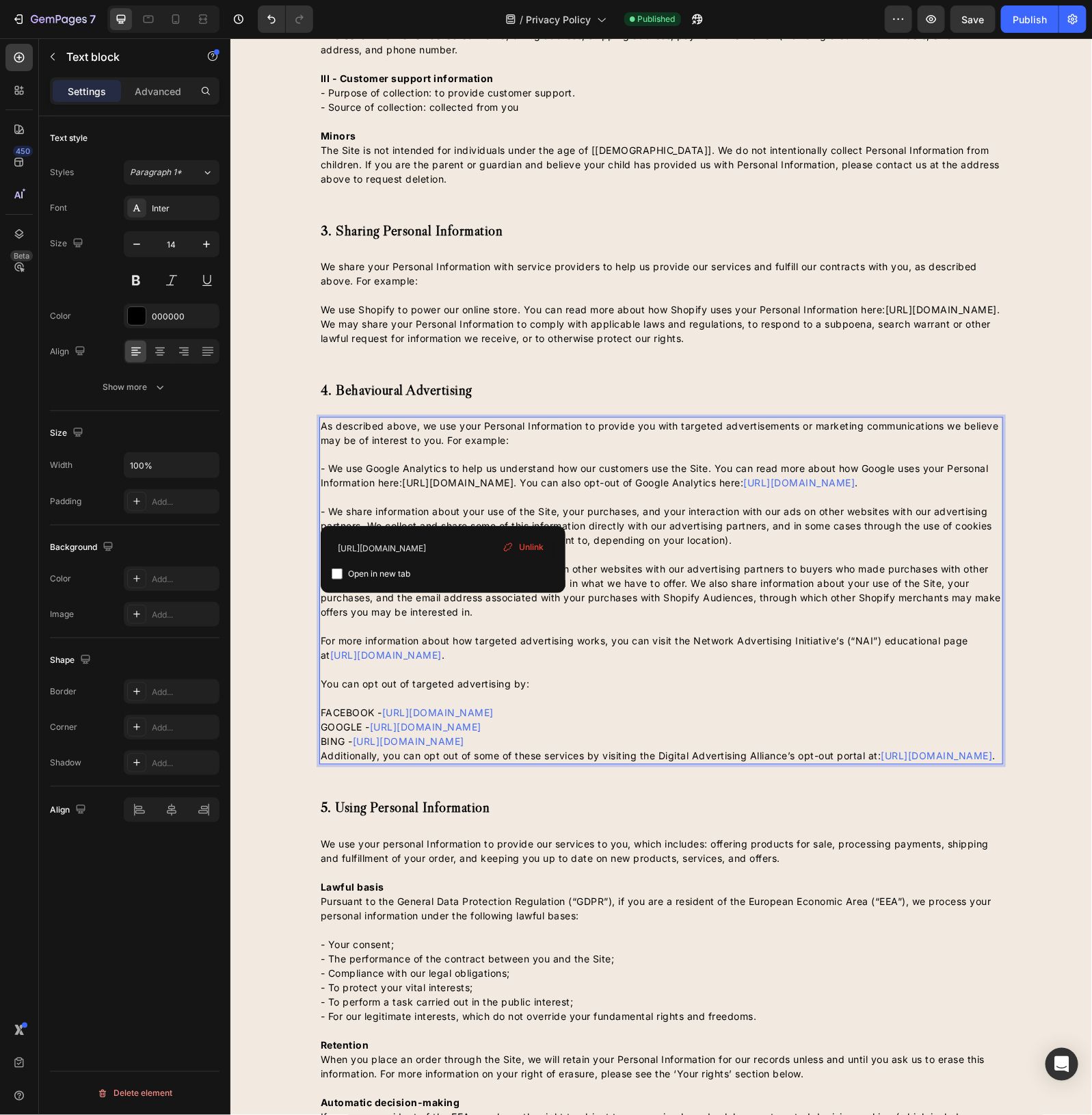
click at [530, 490] on p "- We use Google Analytics to help us understand how our customers use the Site.…" at bounding box center [661, 469] width 681 height 44
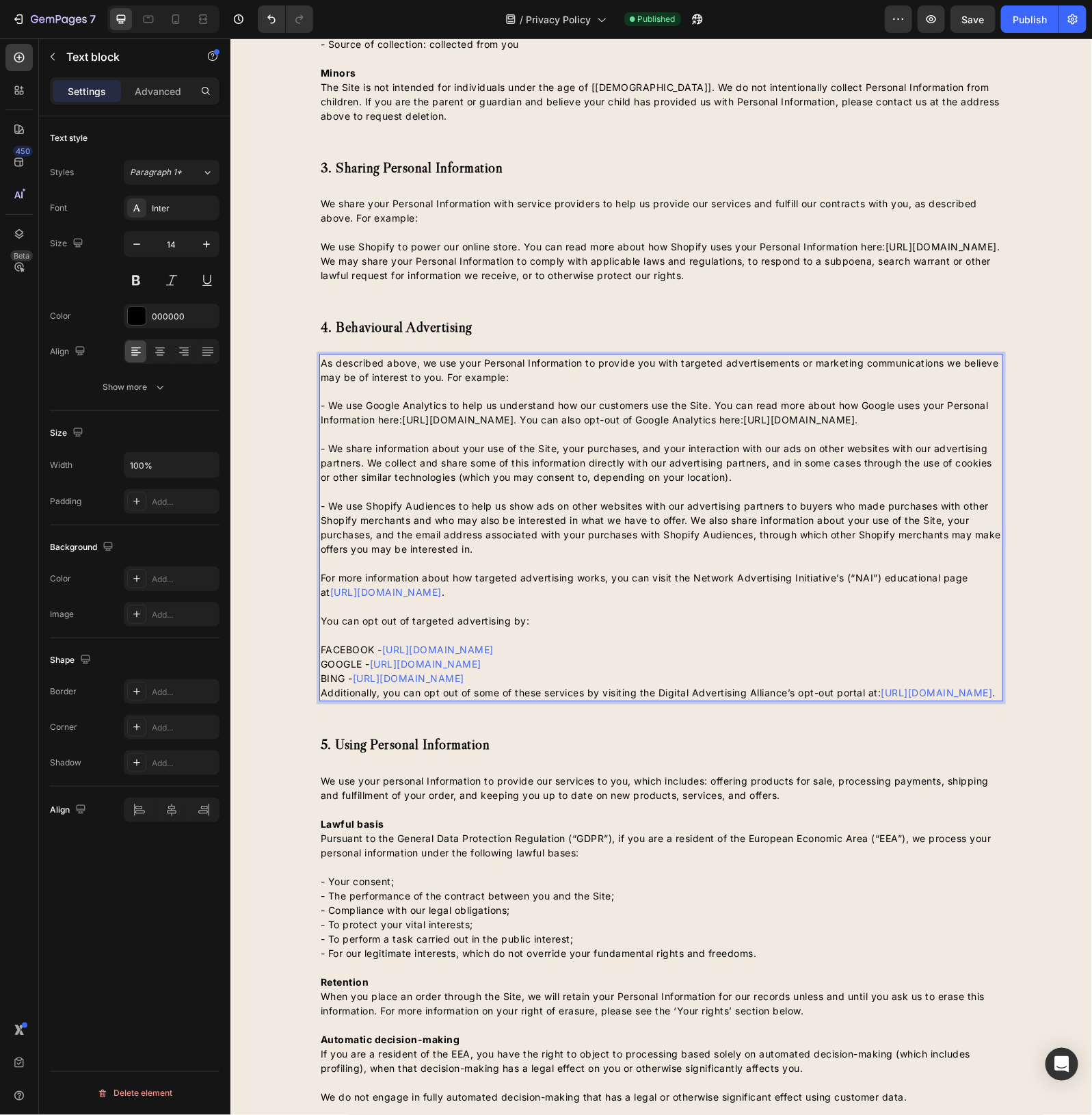
scroll to position [855, 0]
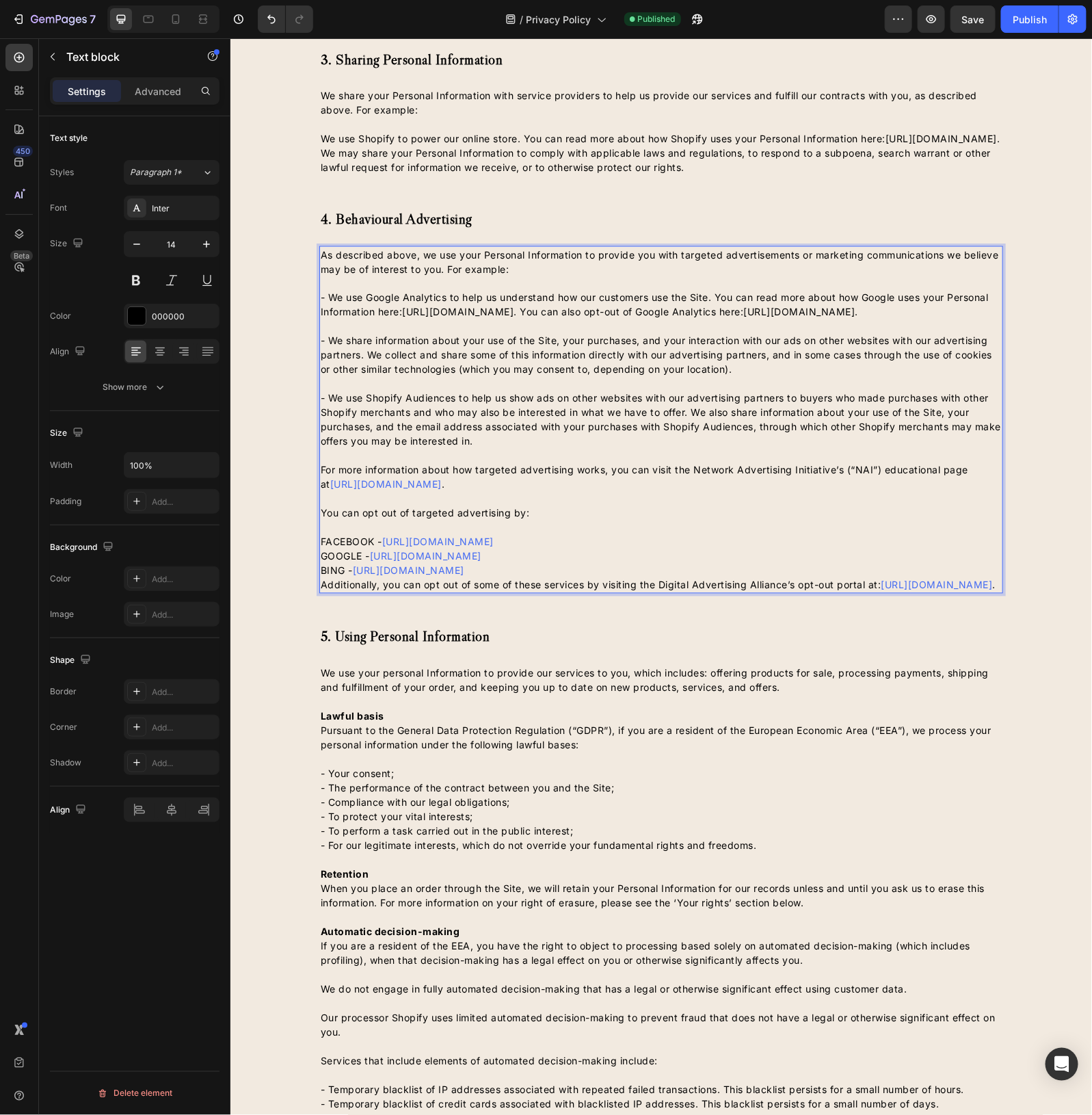
click at [441, 490] on span "https://www.networkadvertising.org/understanding-online-advertising/how-does-it…" at bounding box center [385, 484] width 111 height 12
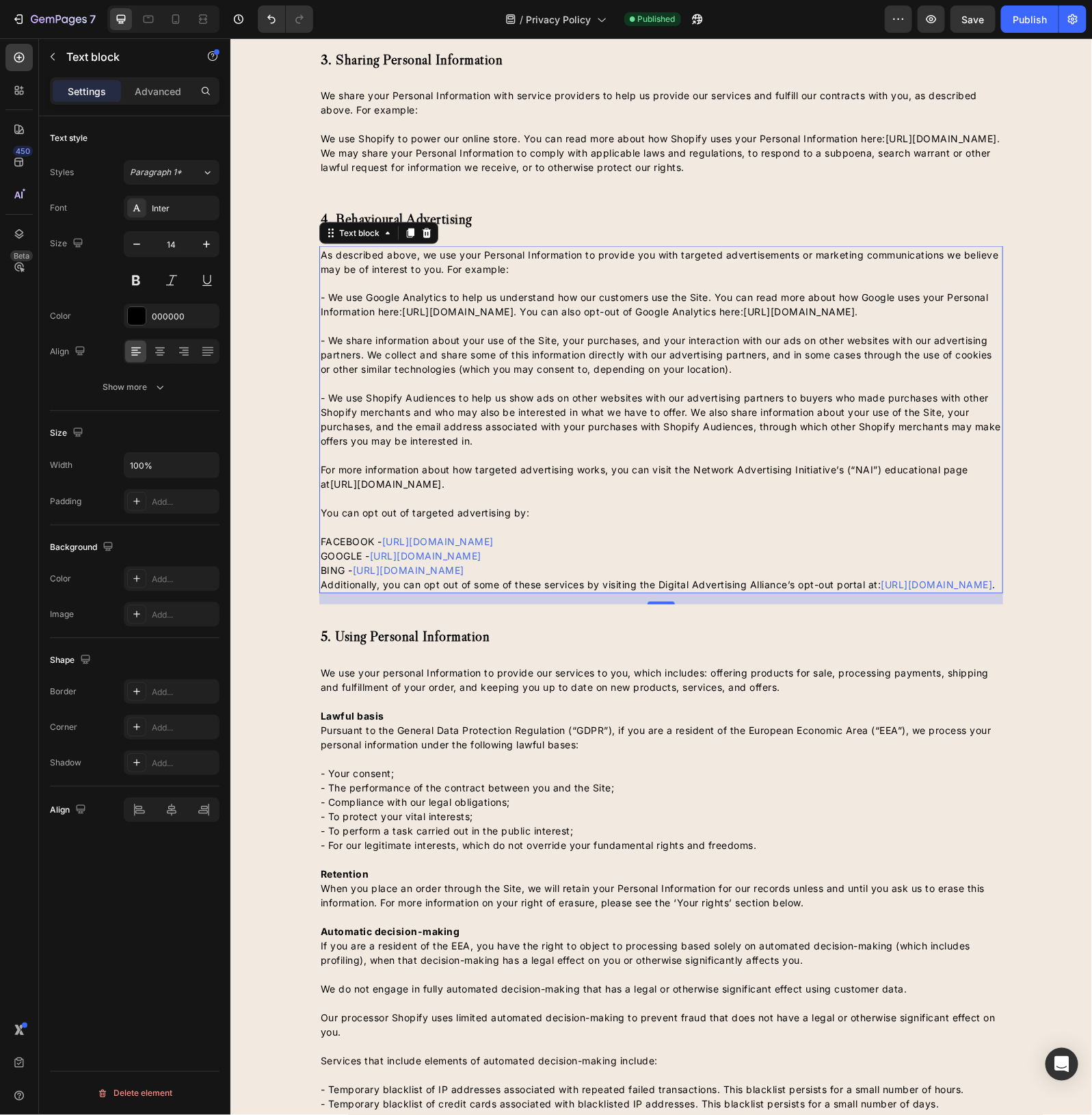
click at [493, 548] on span "https://www.facebook.com/settings/?tab=ads" at bounding box center [437, 541] width 111 height 12
click at [481, 562] on span "https://www.google.com/settings/ads/anonymous" at bounding box center [425, 556] width 111 height 12
click at [549, 577] on p "BING - https://advertise.bingads.microsoft.com/en-us/resources/policies/persona…" at bounding box center [661, 570] width 681 height 15
click at [881, 590] on span "https://optout.aboutads.info" at bounding box center [936, 585] width 111 height 12
click at [738, 520] on p "You can opt out of targeted advertising by:" at bounding box center [661, 506] width 681 height 29
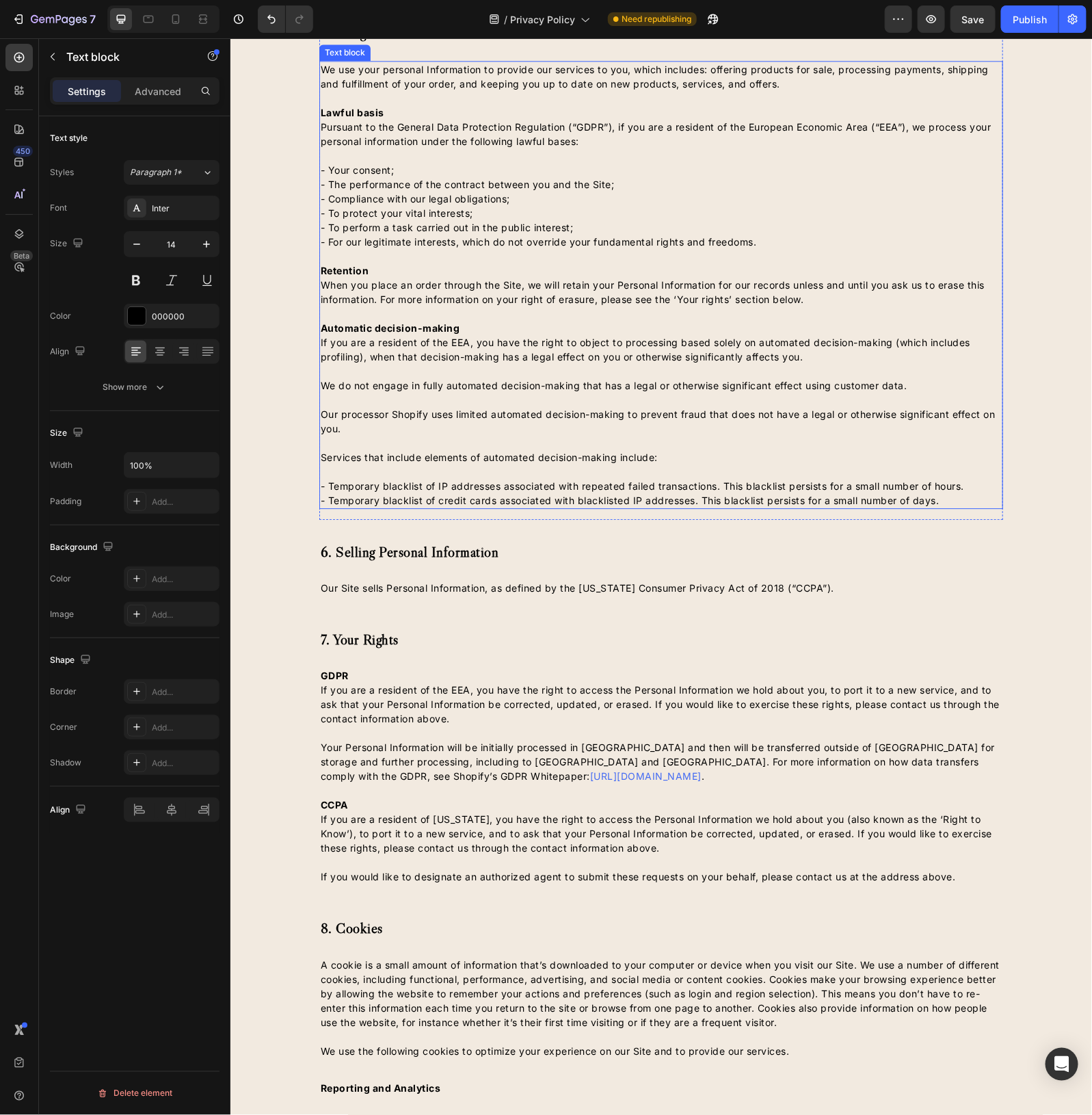
scroll to position [1539, 0]
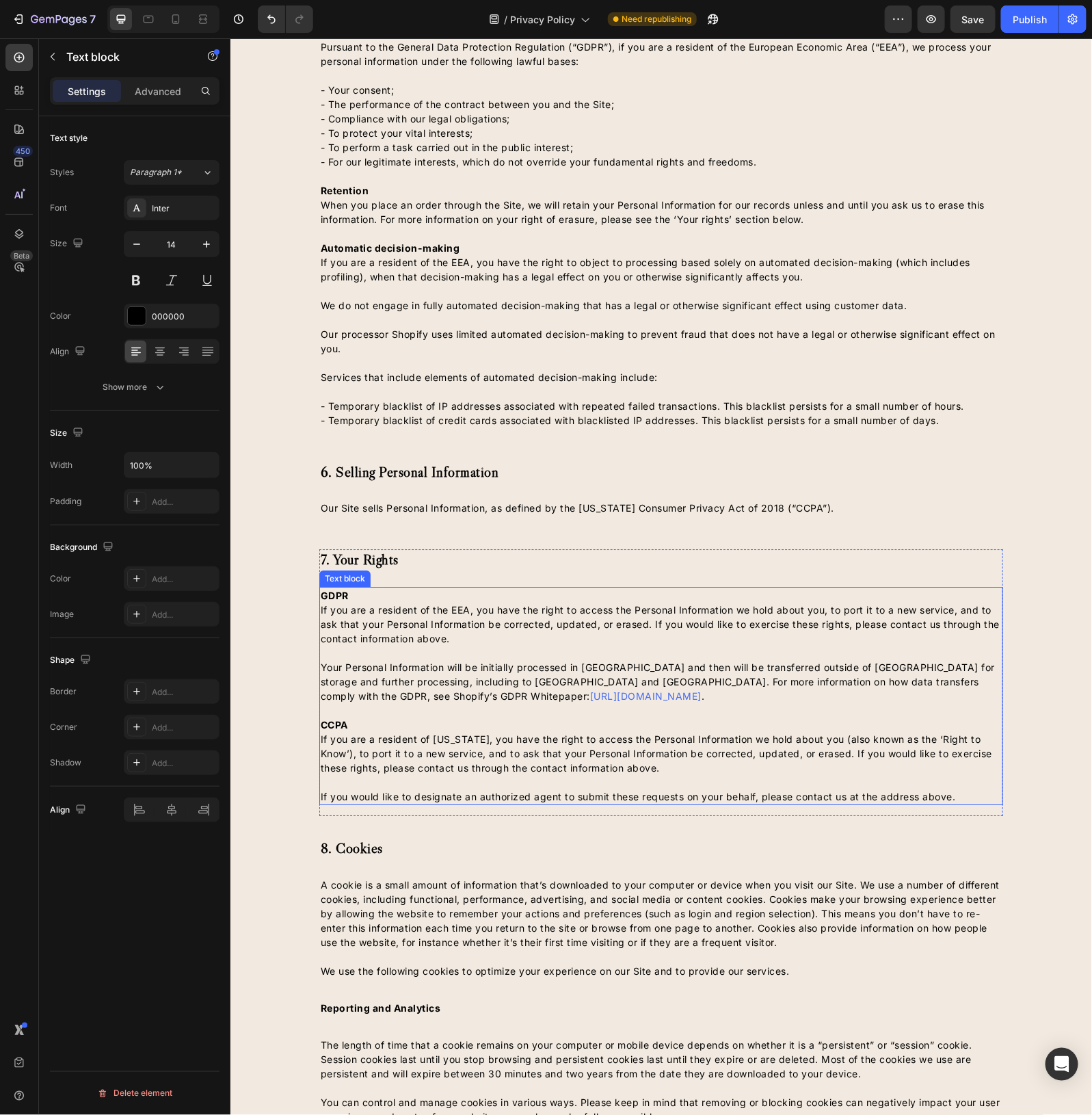
click at [590, 702] on span "https://help.shopify.com/en/manual/your-account/privacy/GDPR" at bounding box center [645, 695] width 111 height 12
click at [752, 703] on p "Your Personal Information will be initially processed in Ireland and then will …" at bounding box center [661, 674] width 681 height 57
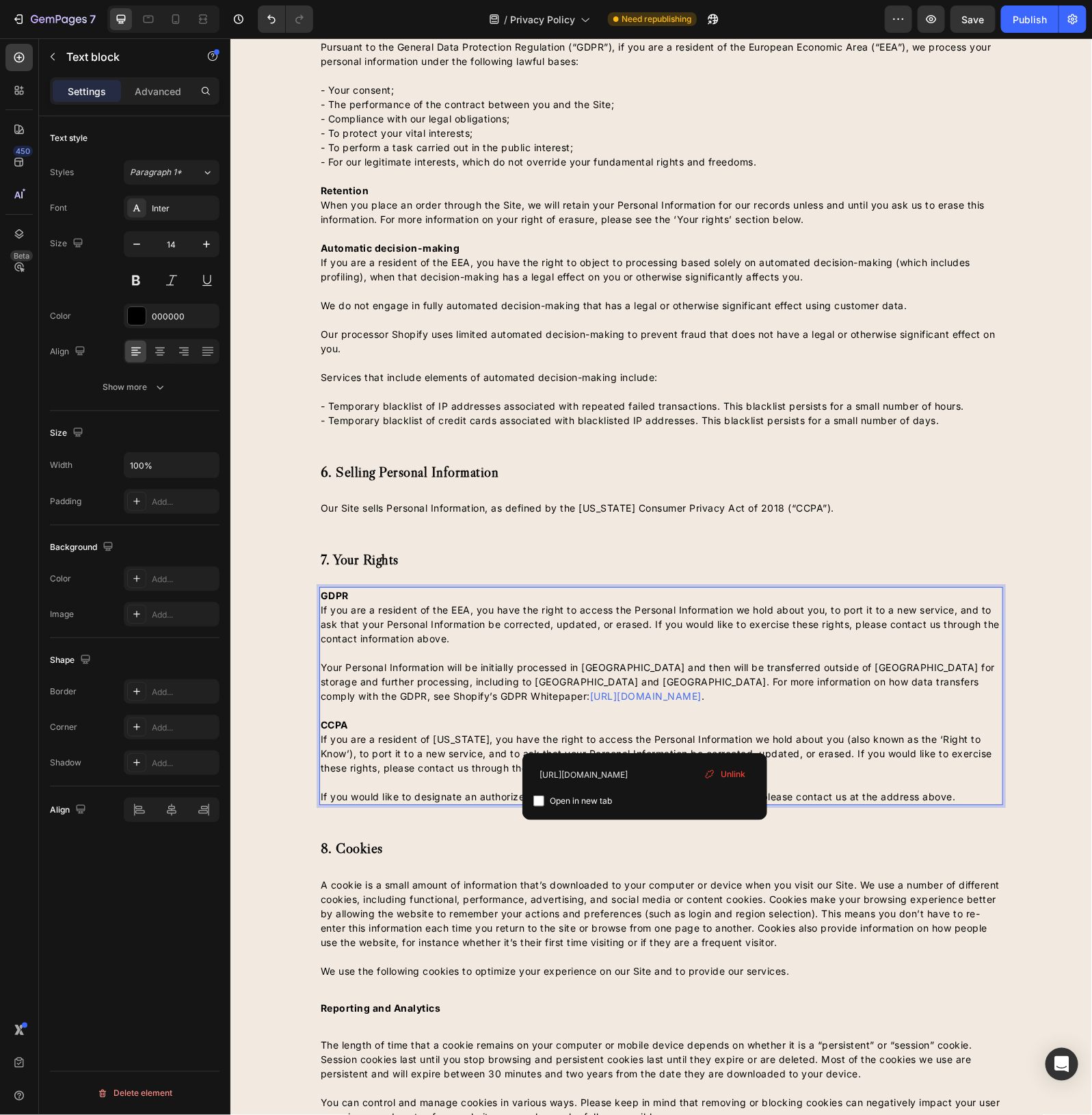
click at [644, 702] on span "https://help.shopify.com/en/manual/your-account/privacy/GDPR" at bounding box center [645, 695] width 111 height 12
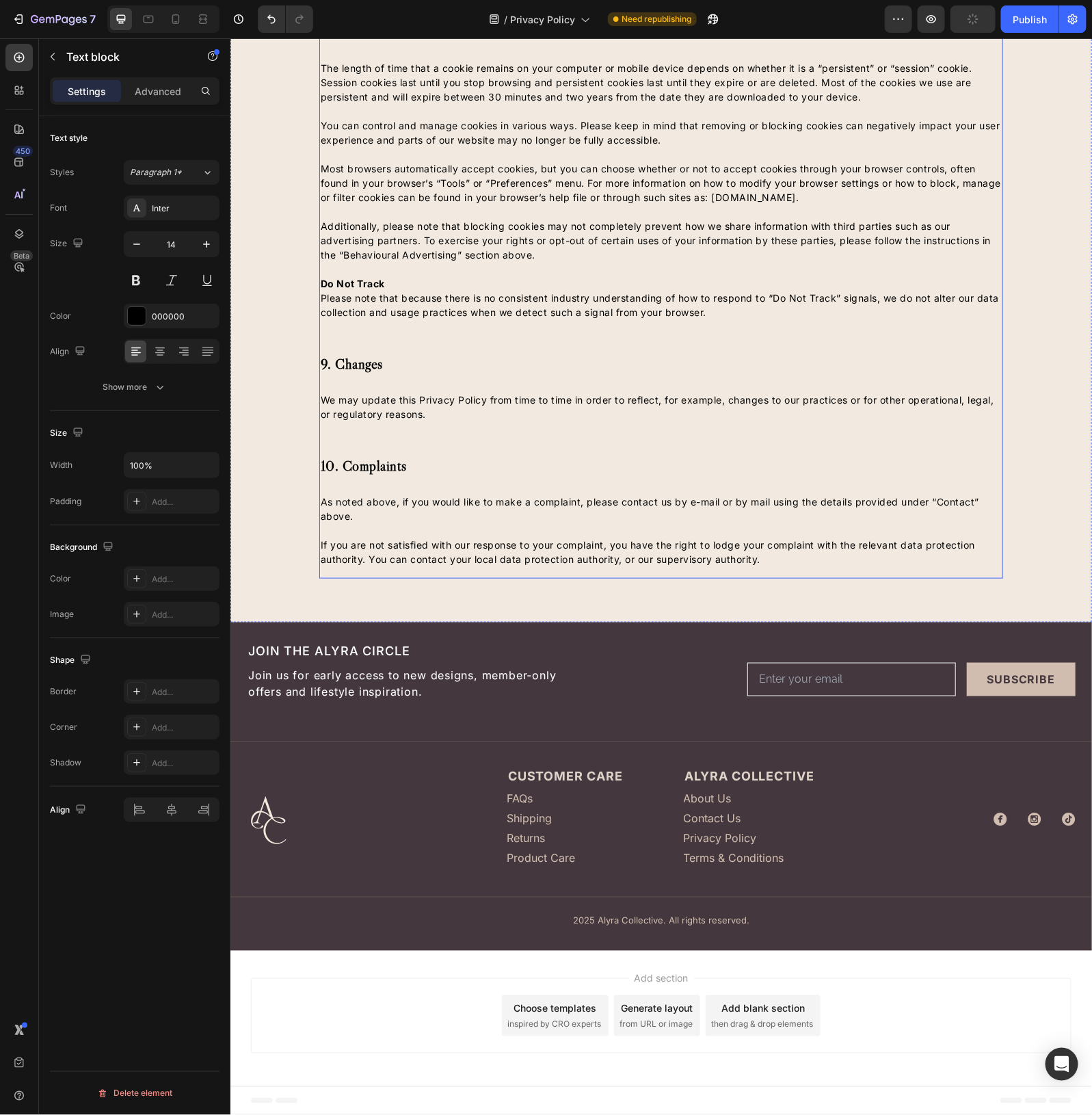
scroll to position [2560, 0]
click at [773, 467] on p "10. complaints" at bounding box center [661, 465] width 681 height 18
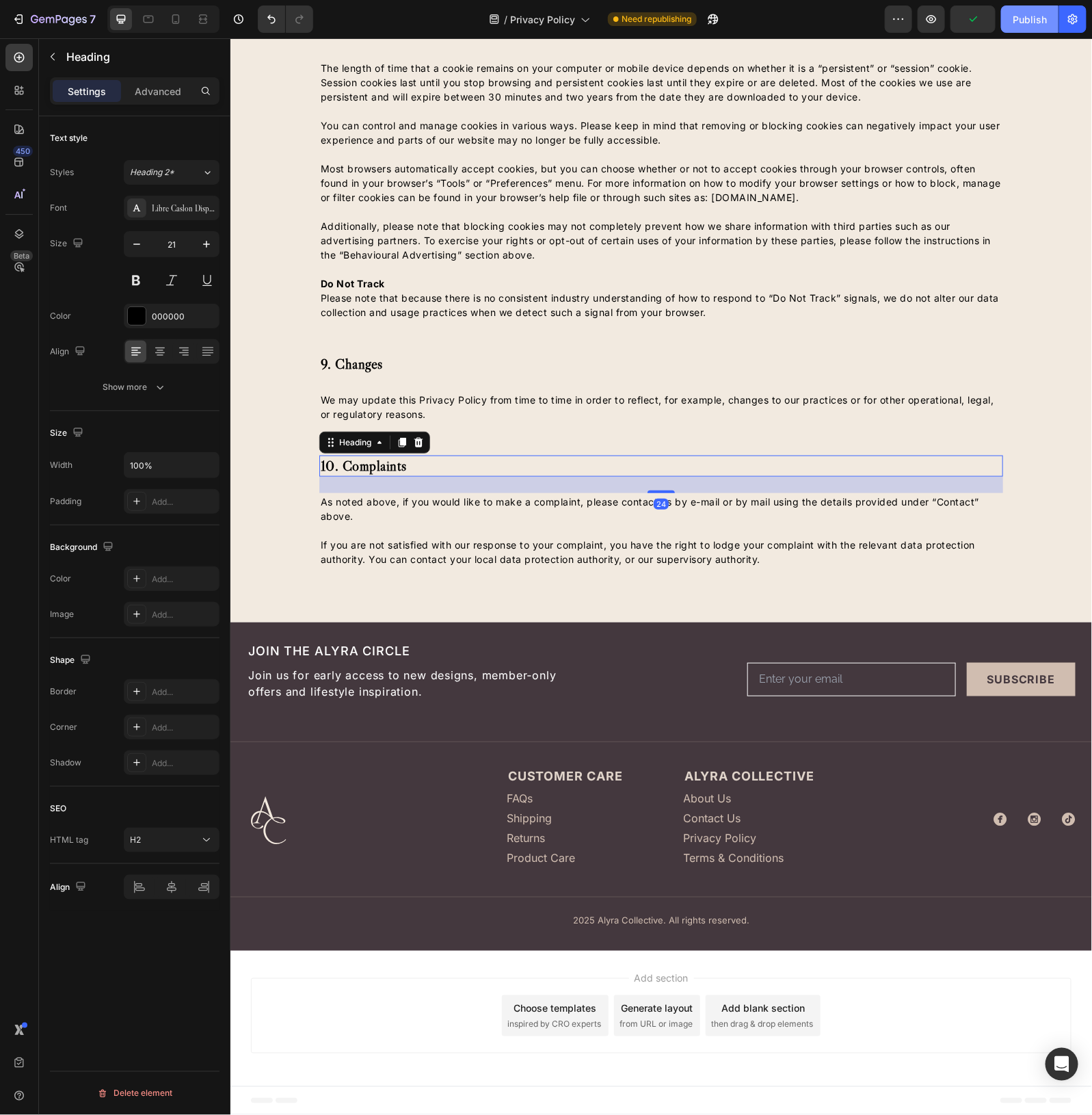
click at [1030, 19] on div "Publish" at bounding box center [1030, 20] width 34 height 15
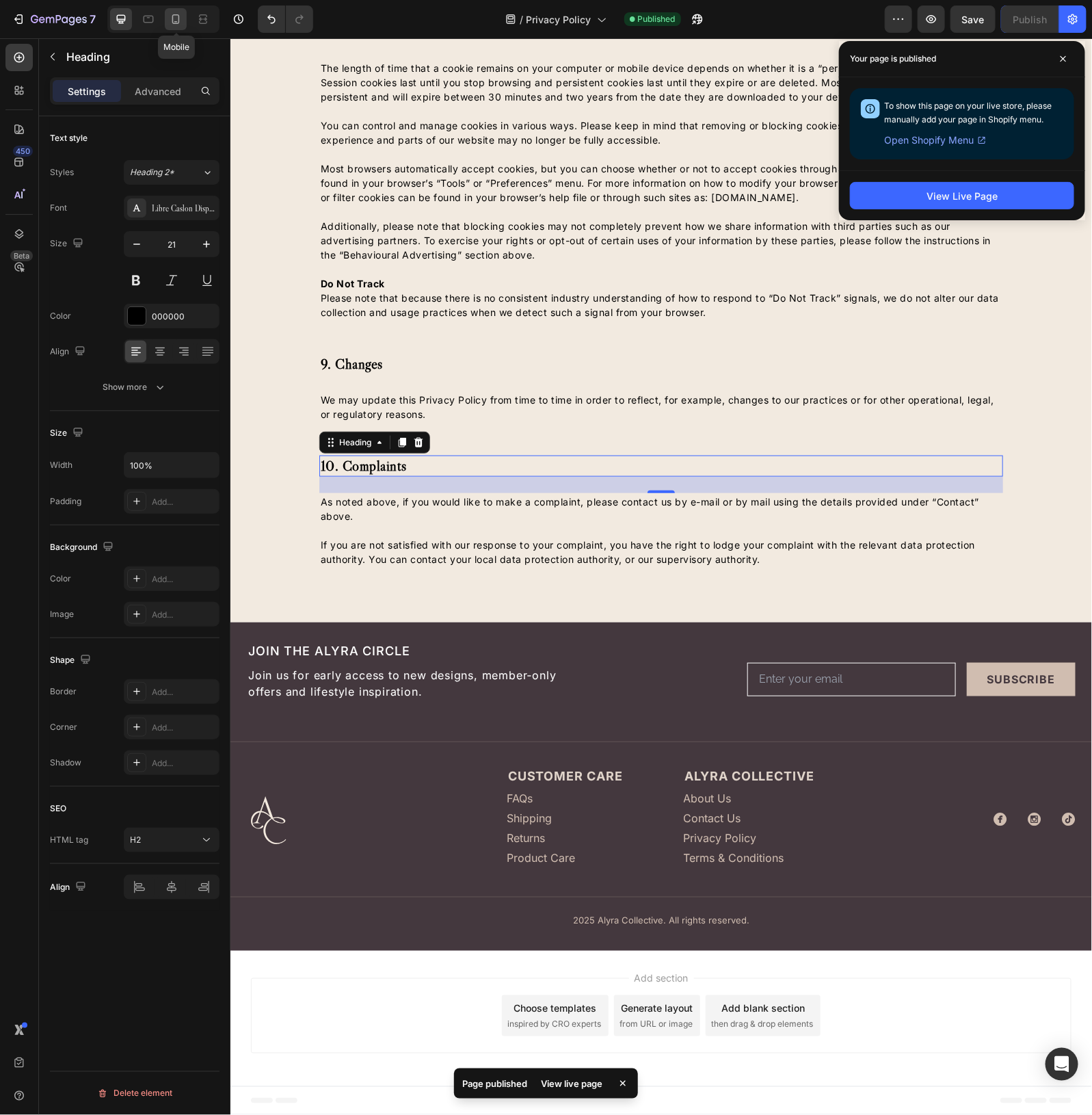
drag, startPoint x: 179, startPoint y: 21, endPoint x: 202, endPoint y: 80, distance: 63.3
click at [179, 21] on icon at bounding box center [175, 19] width 14 height 14
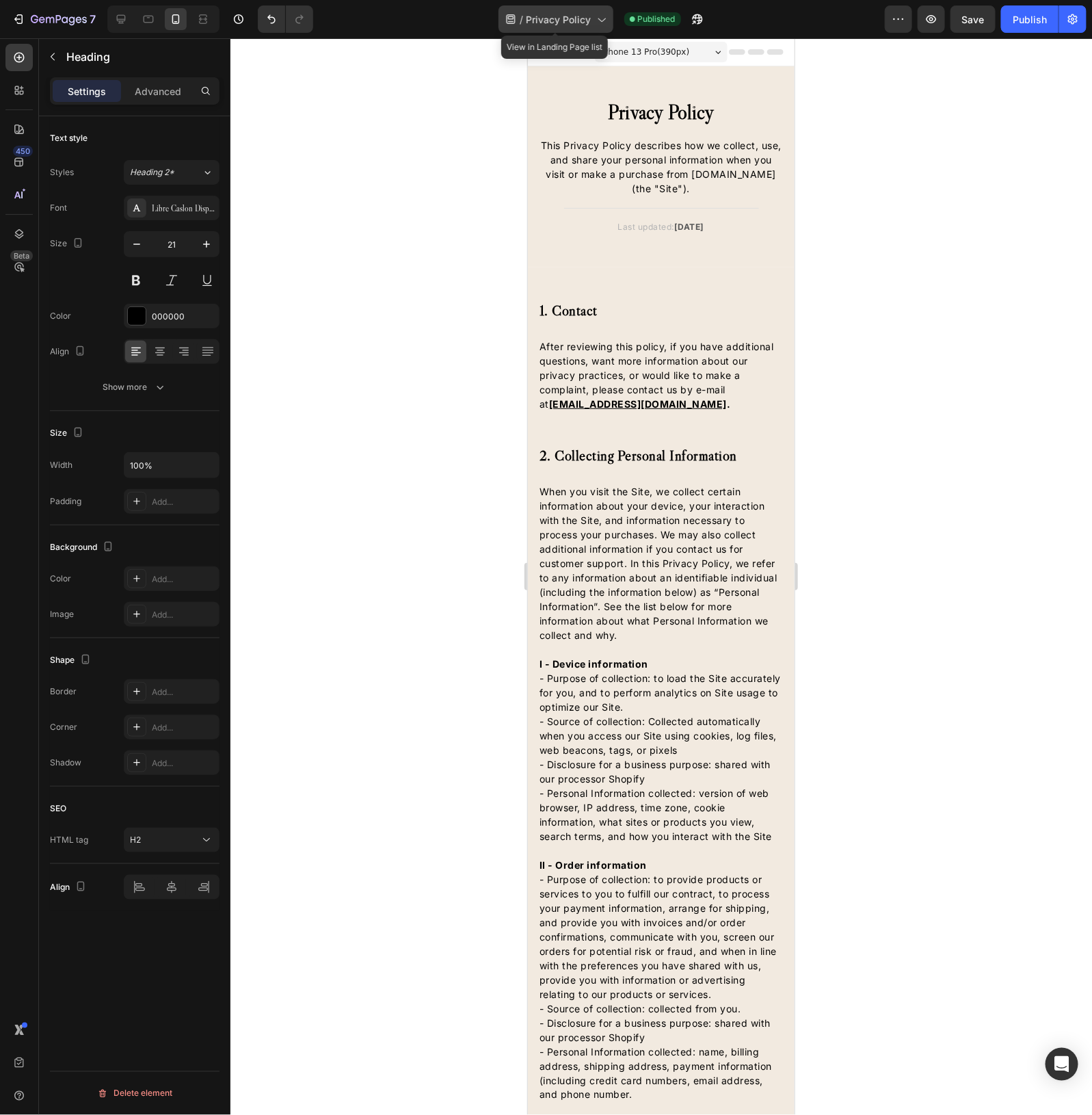
click at [573, 17] on span "Privacy Policy" at bounding box center [559, 20] width 65 height 15
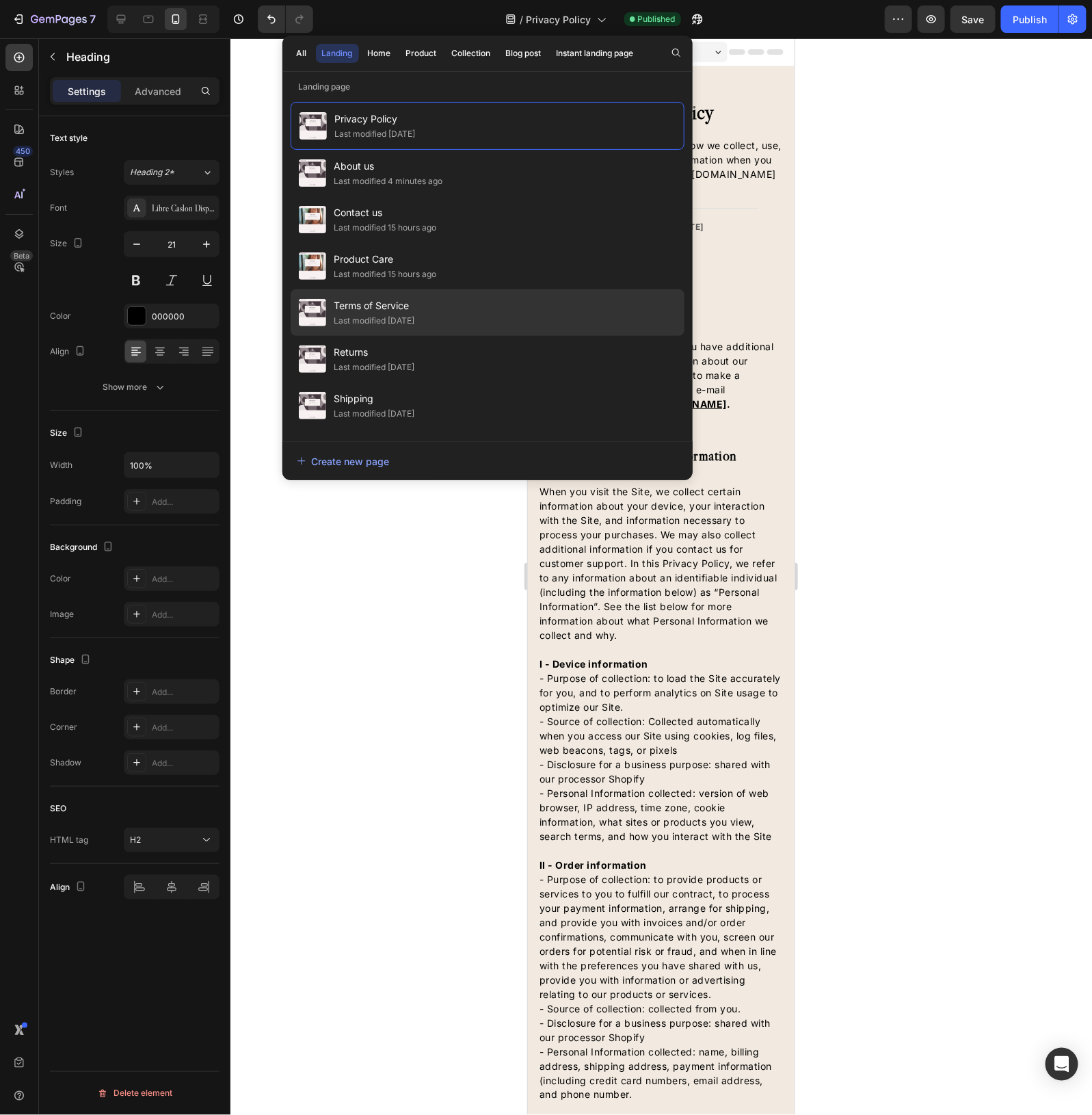
click at [367, 323] on div "Last modified [DATE]" at bounding box center [374, 320] width 81 height 14
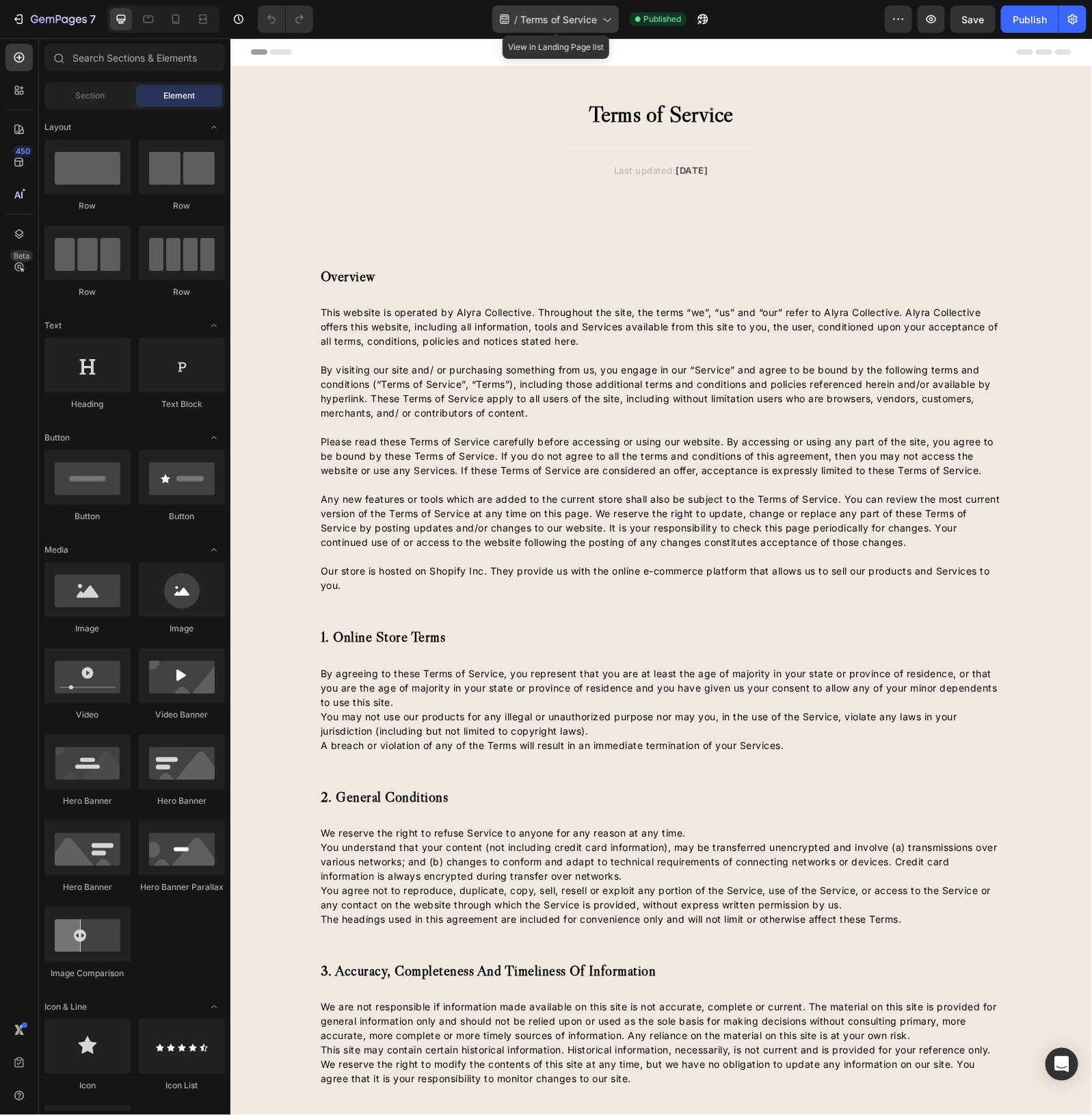
click at [537, 9] on div "/ Terms of Service" at bounding box center [556, 19] width 127 height 27
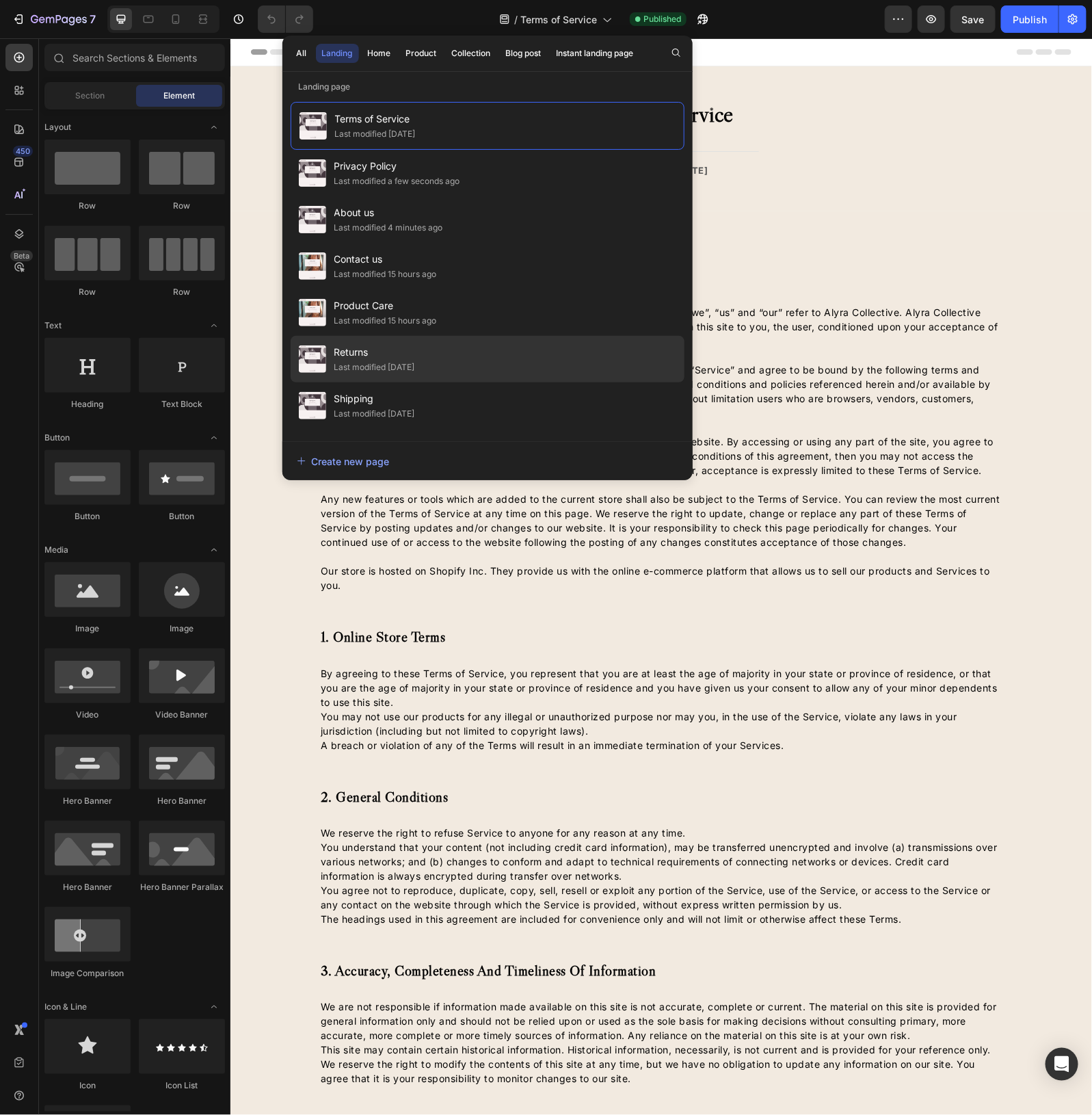
click at [356, 353] on span "Returns" at bounding box center [374, 353] width 81 height 16
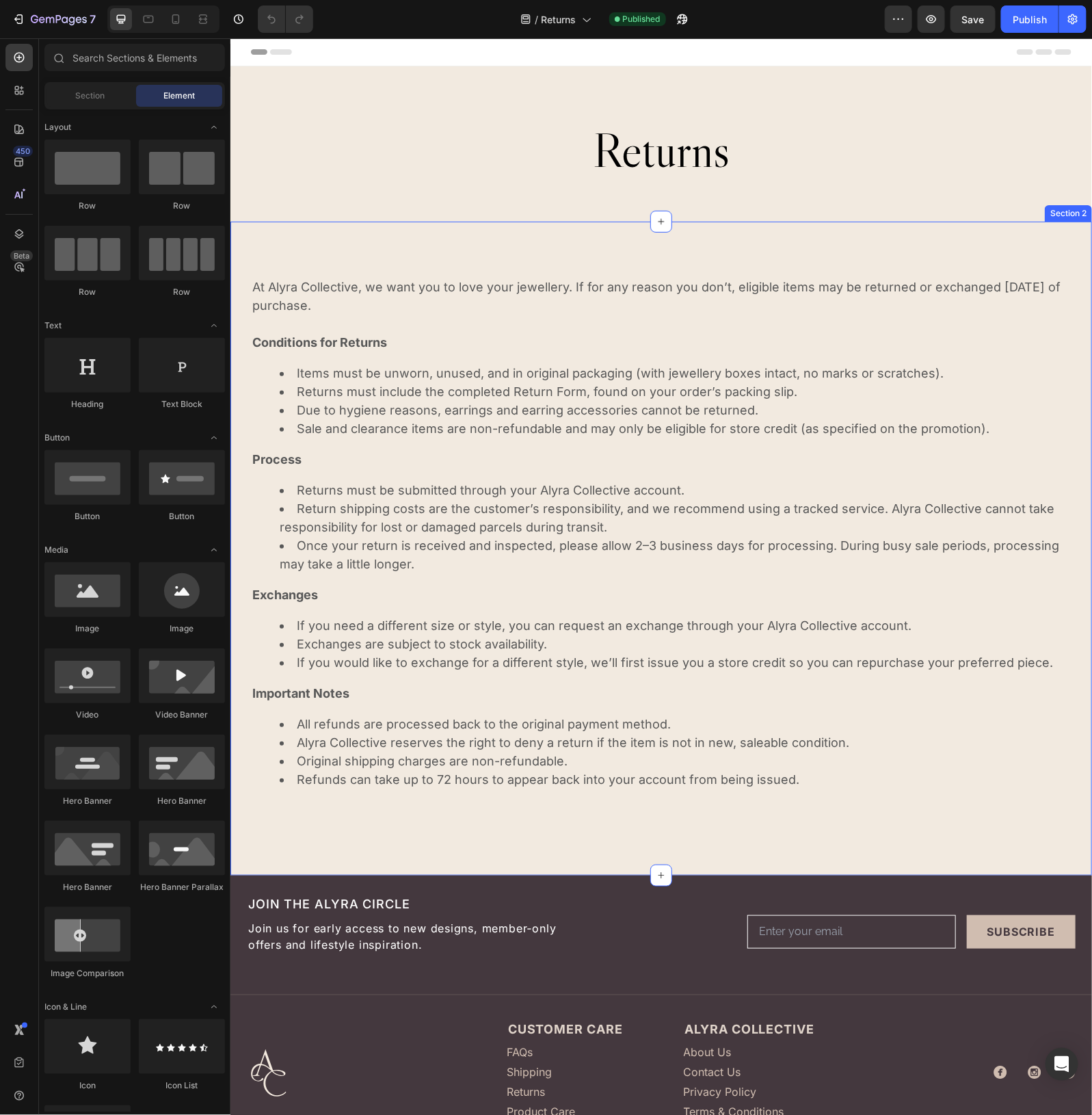
click at [384, 246] on div "At Alyra Collective, we want you to love your jewellery. If for any reason you …" at bounding box center [661, 548] width 862 height 654
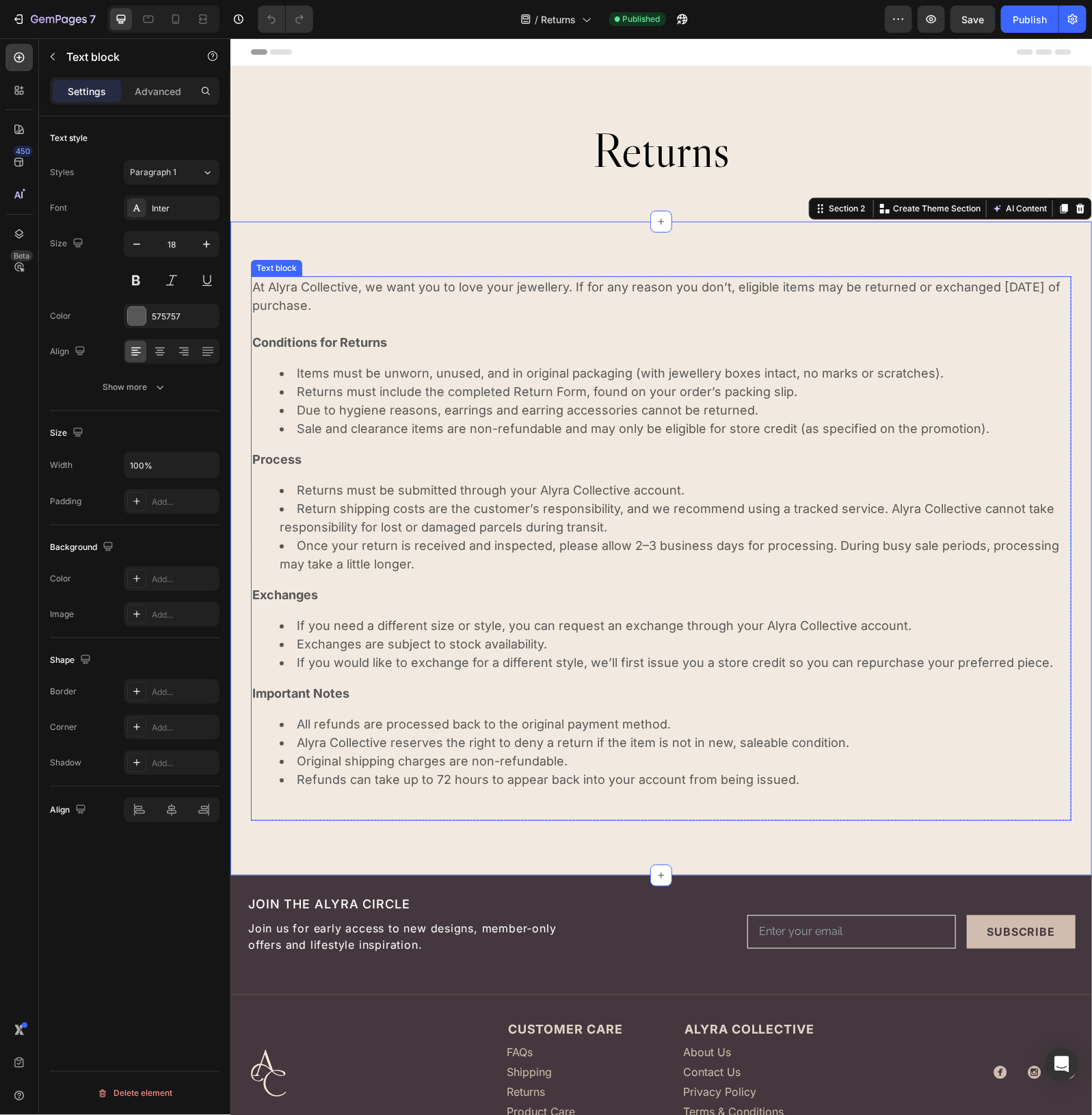
click at [381, 296] on p "At Alyra Collective, we want you to love your jewellery. If for any reason you …" at bounding box center [661, 296] width 818 height 37
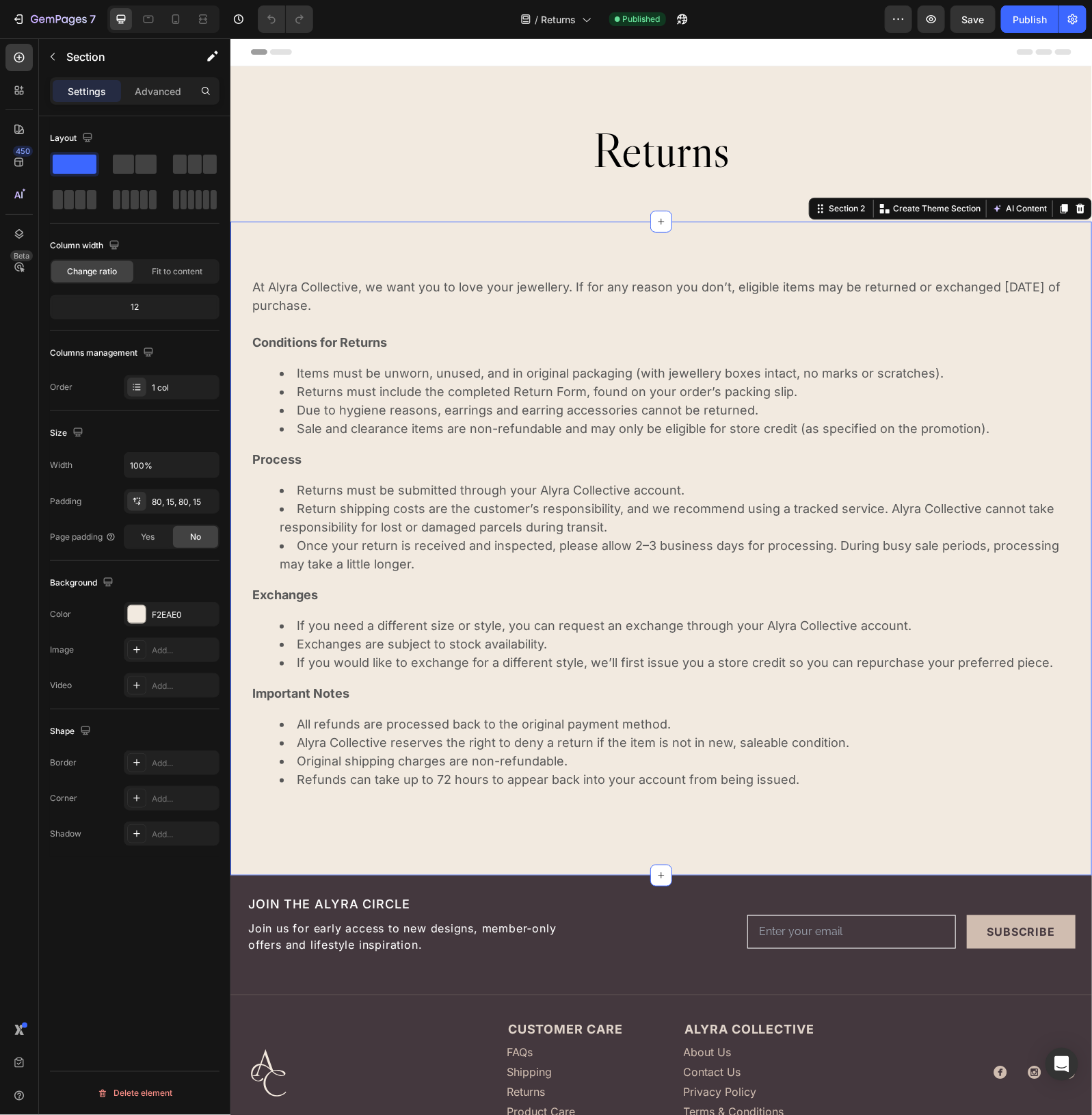
click at [418, 264] on div "At Alyra Collective, we want you to love your jewellery. If for any reason you …" at bounding box center [661, 548] width 862 height 654
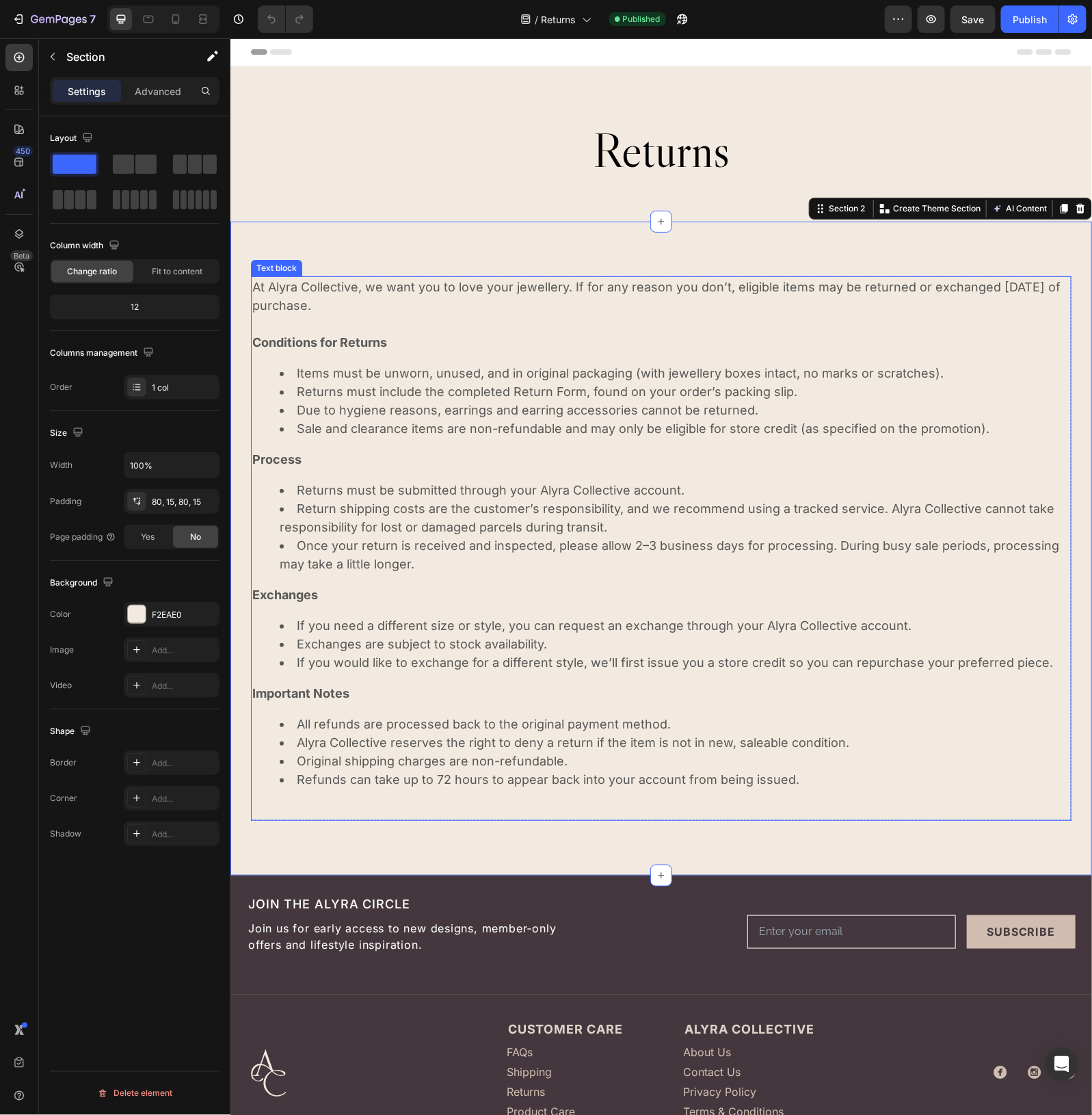
click at [429, 401] on li "Due to hygiene reasons, earrings and earring accessories cannot be returned." at bounding box center [674, 410] width 791 height 18
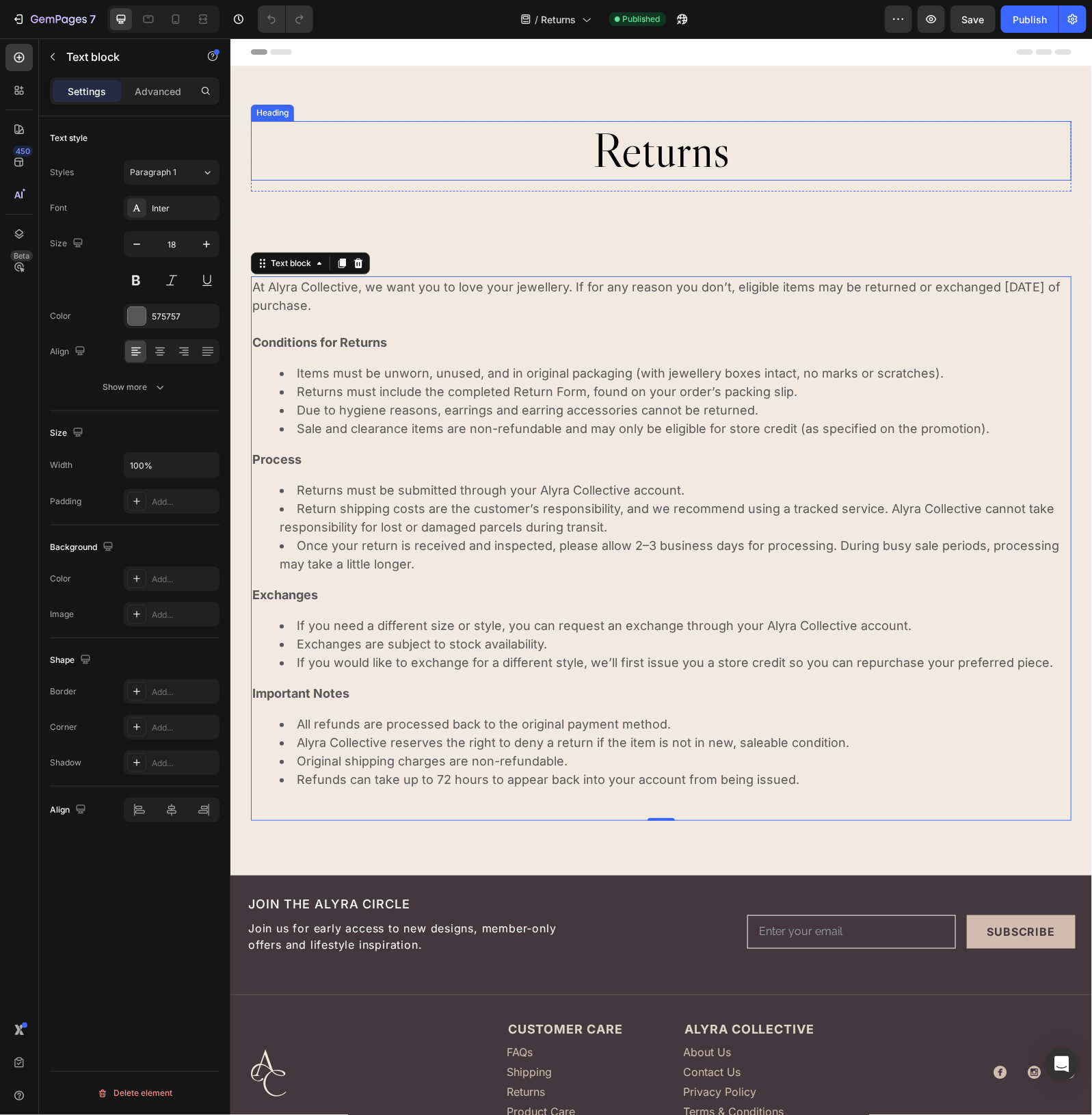
click at [661, 157] on h2 "Returns" at bounding box center [661, 150] width 821 height 60
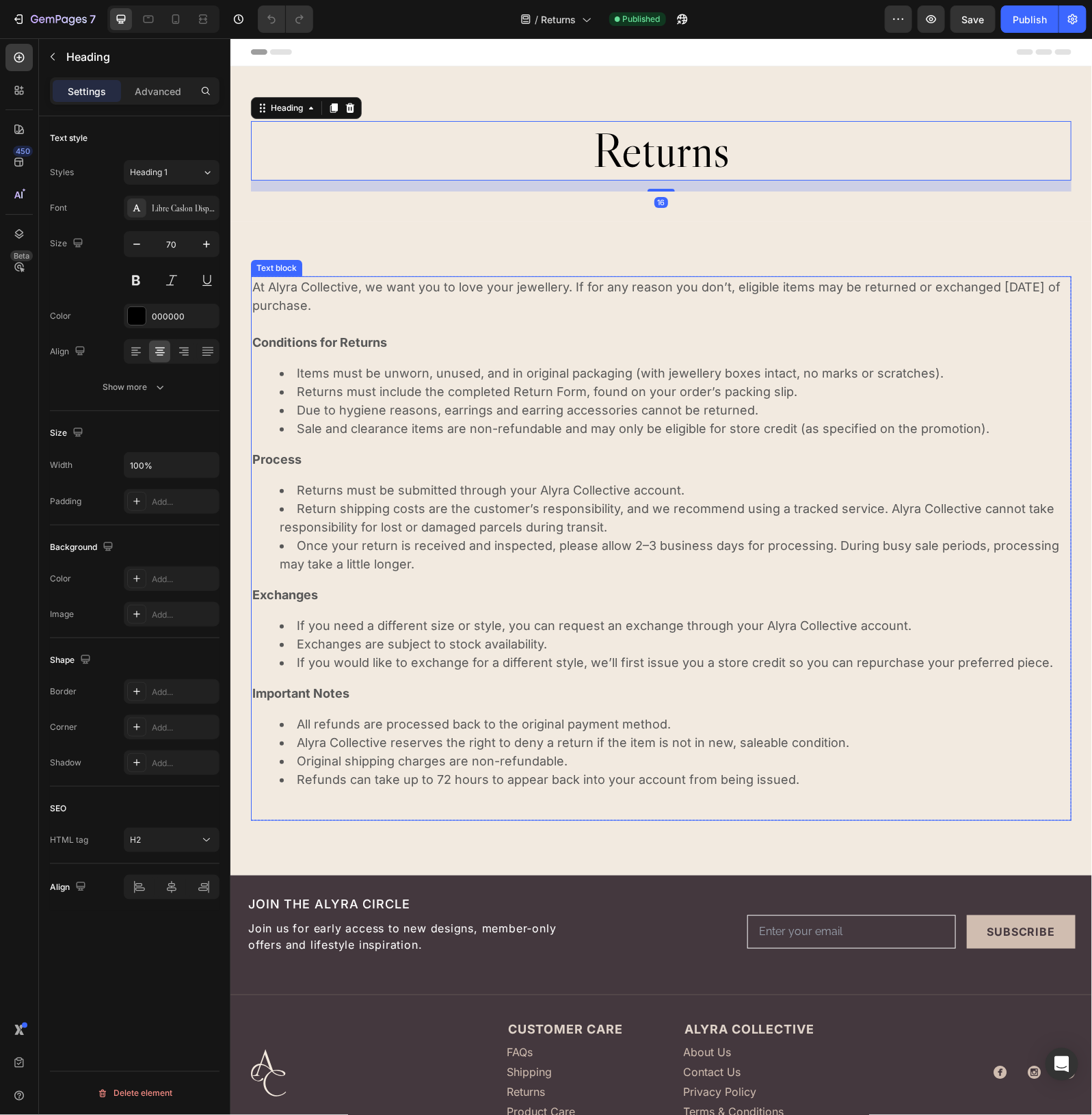
click at [606, 325] on p at bounding box center [661, 323] width 818 height 18
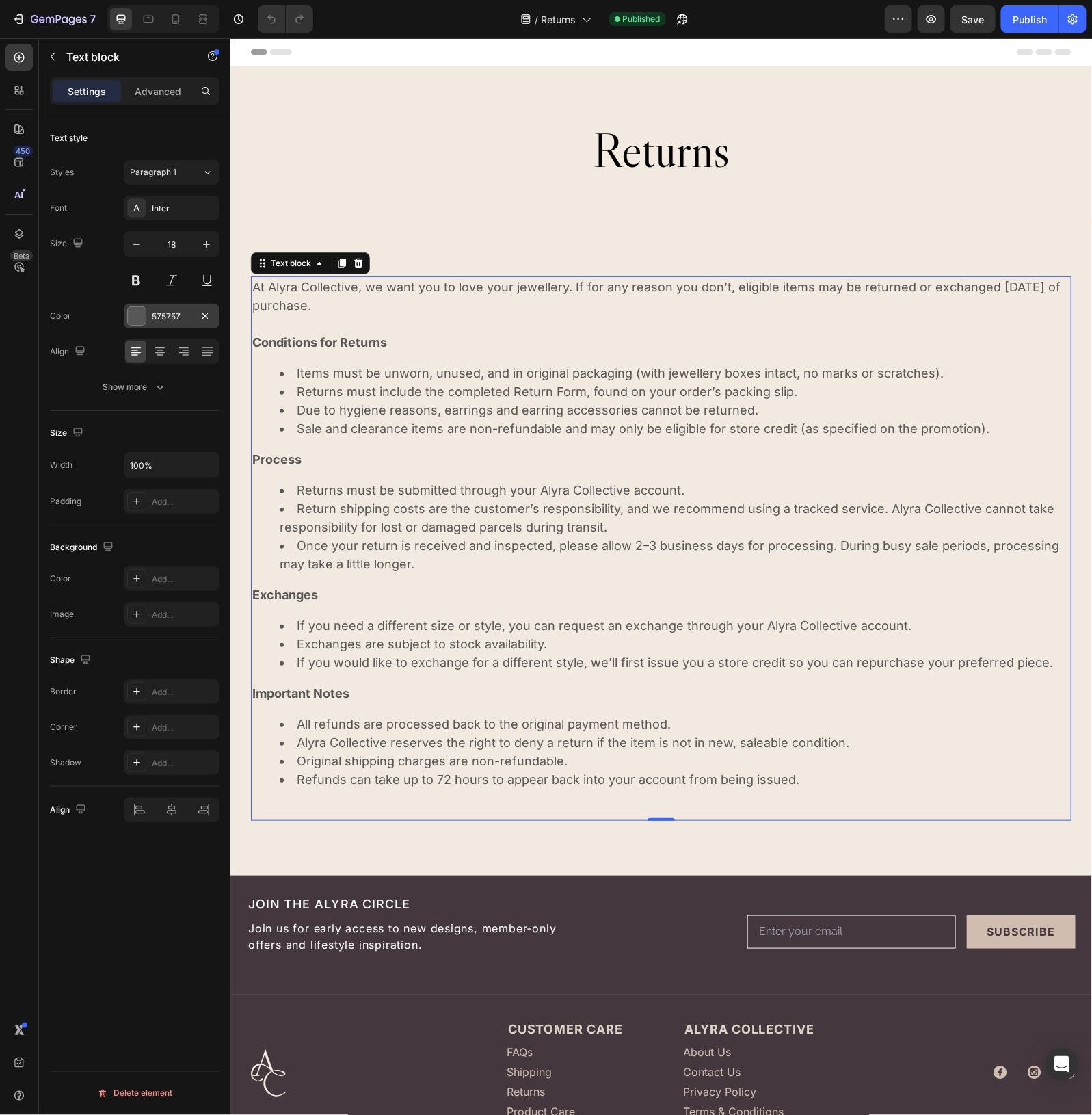
click at [176, 318] on div "575757" at bounding box center [172, 317] width 40 height 13
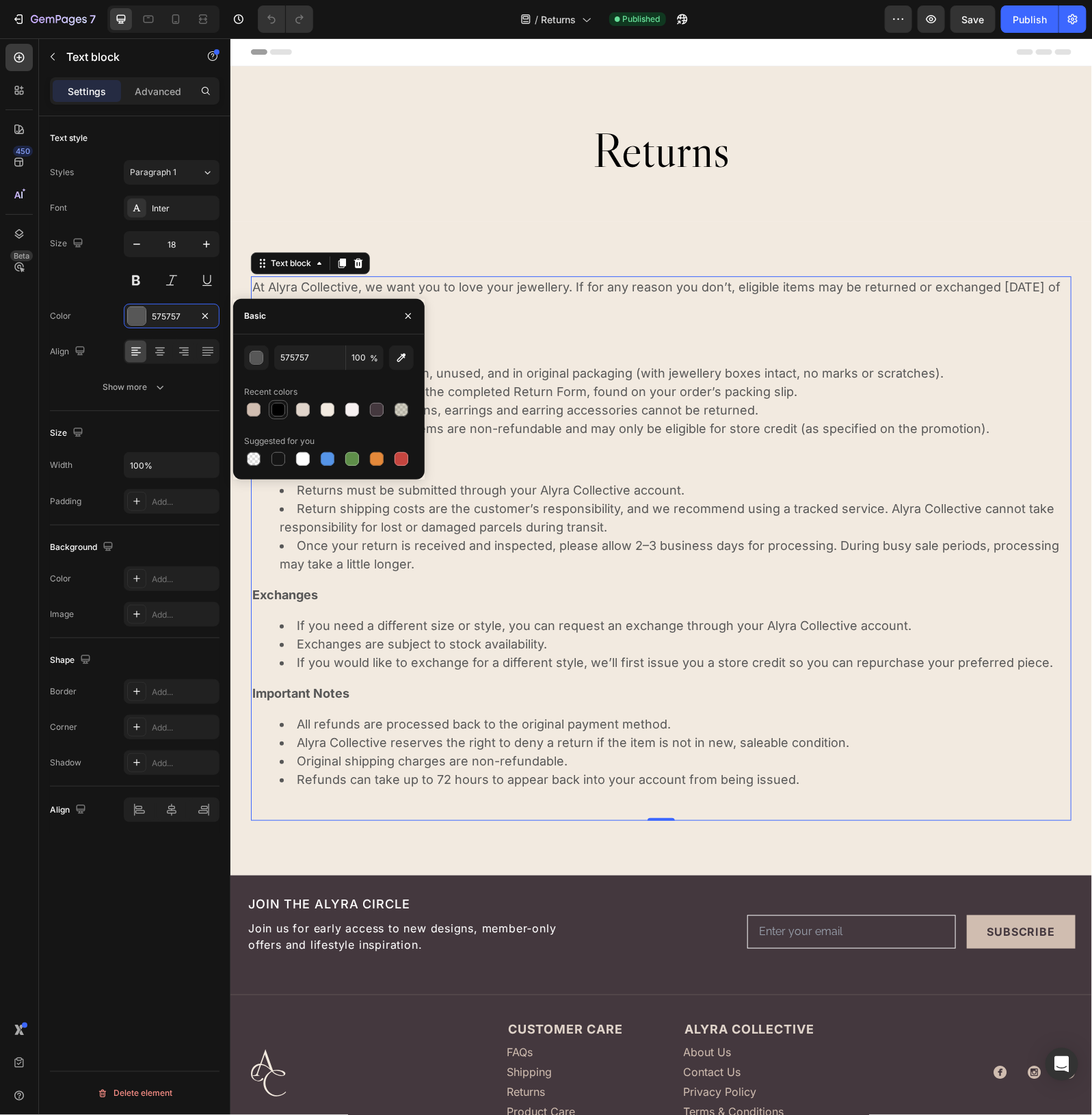
click at [270, 407] on div at bounding box center [278, 410] width 16 height 16
type input "000000"
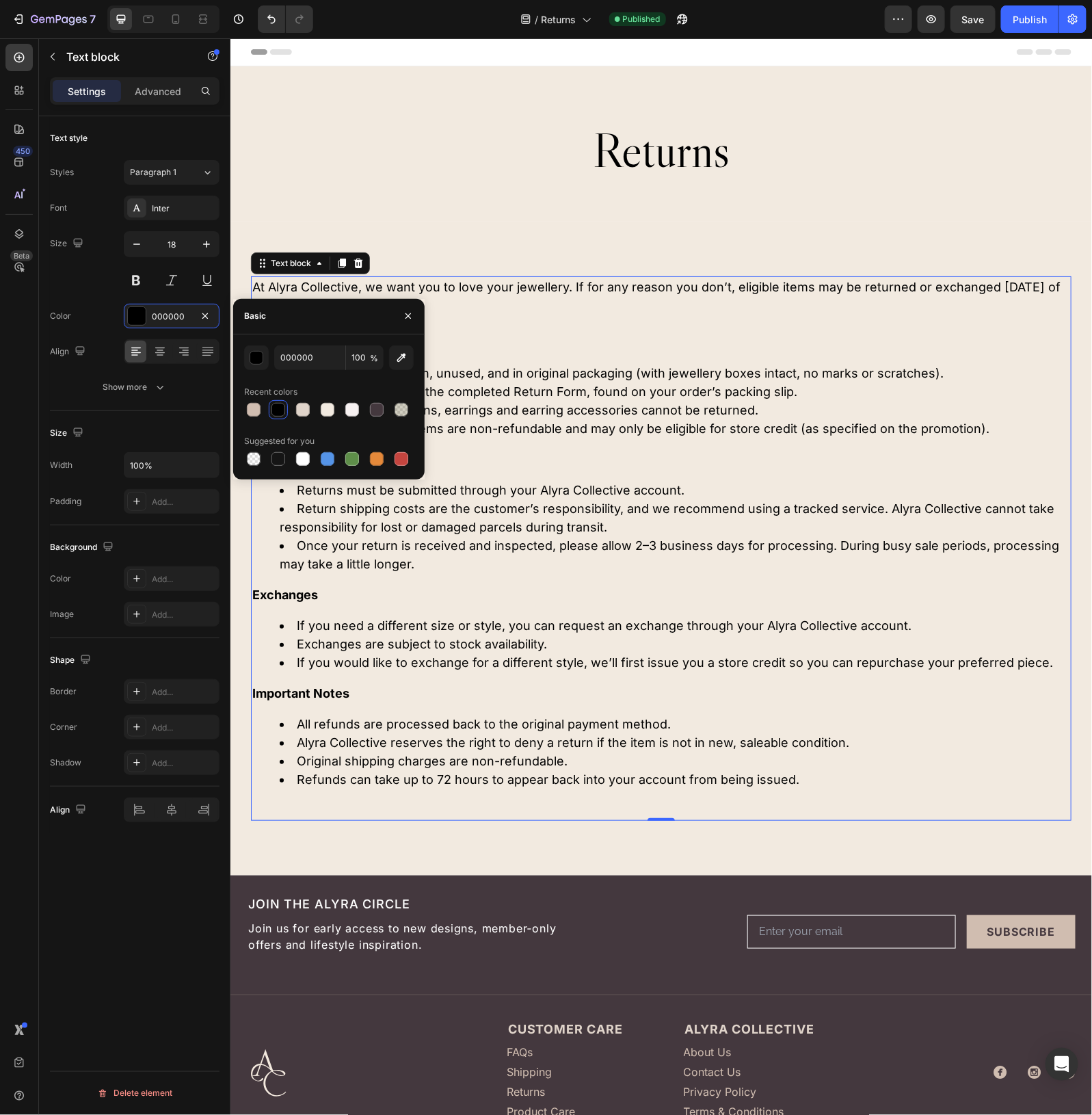
click at [641, 325] on p at bounding box center [661, 323] width 818 height 18
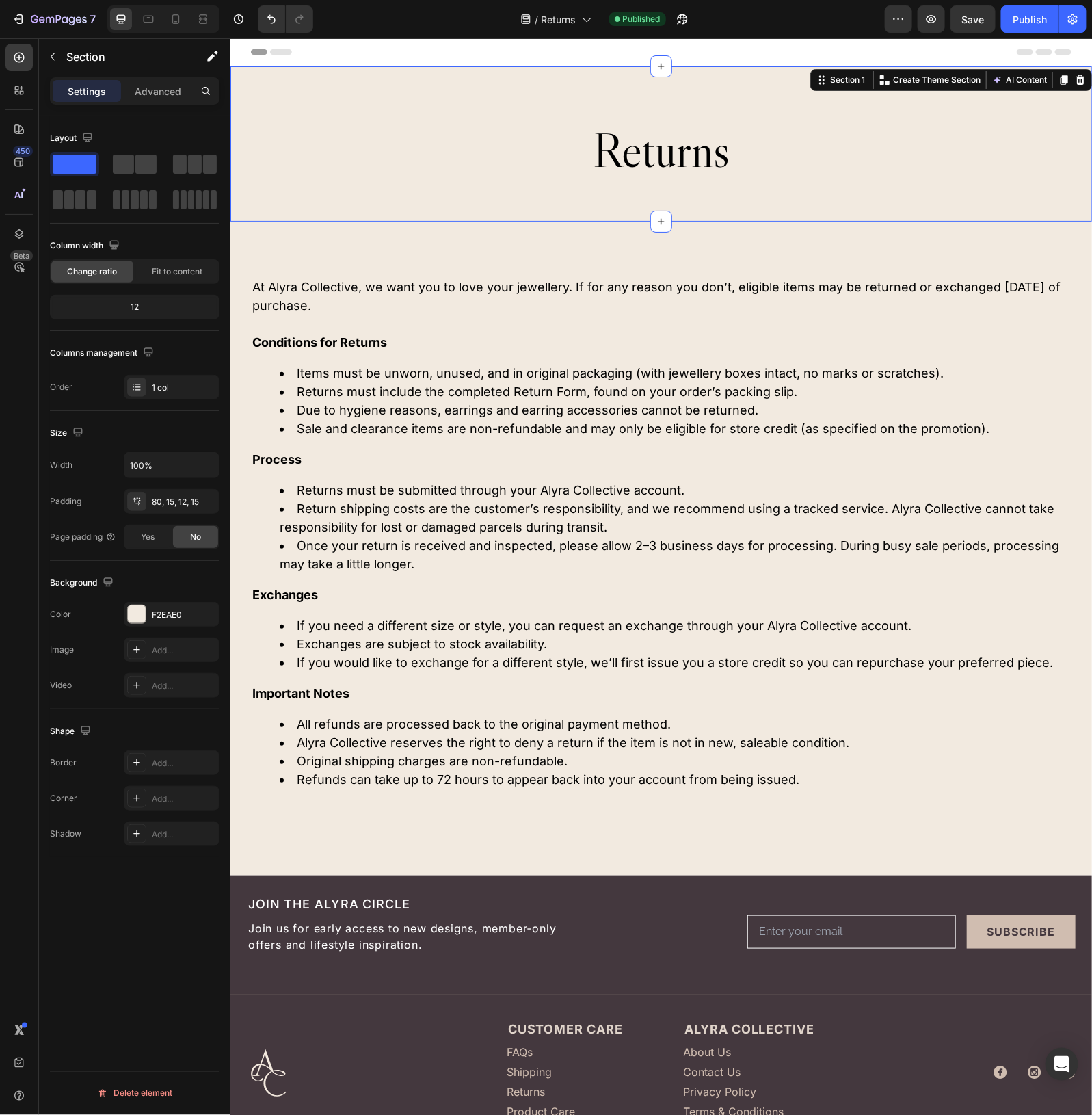
click at [499, 217] on div "Returns Heading Row Section 1 Create Theme Section AI Content Write with GemAI …" at bounding box center [661, 142] width 862 height 155
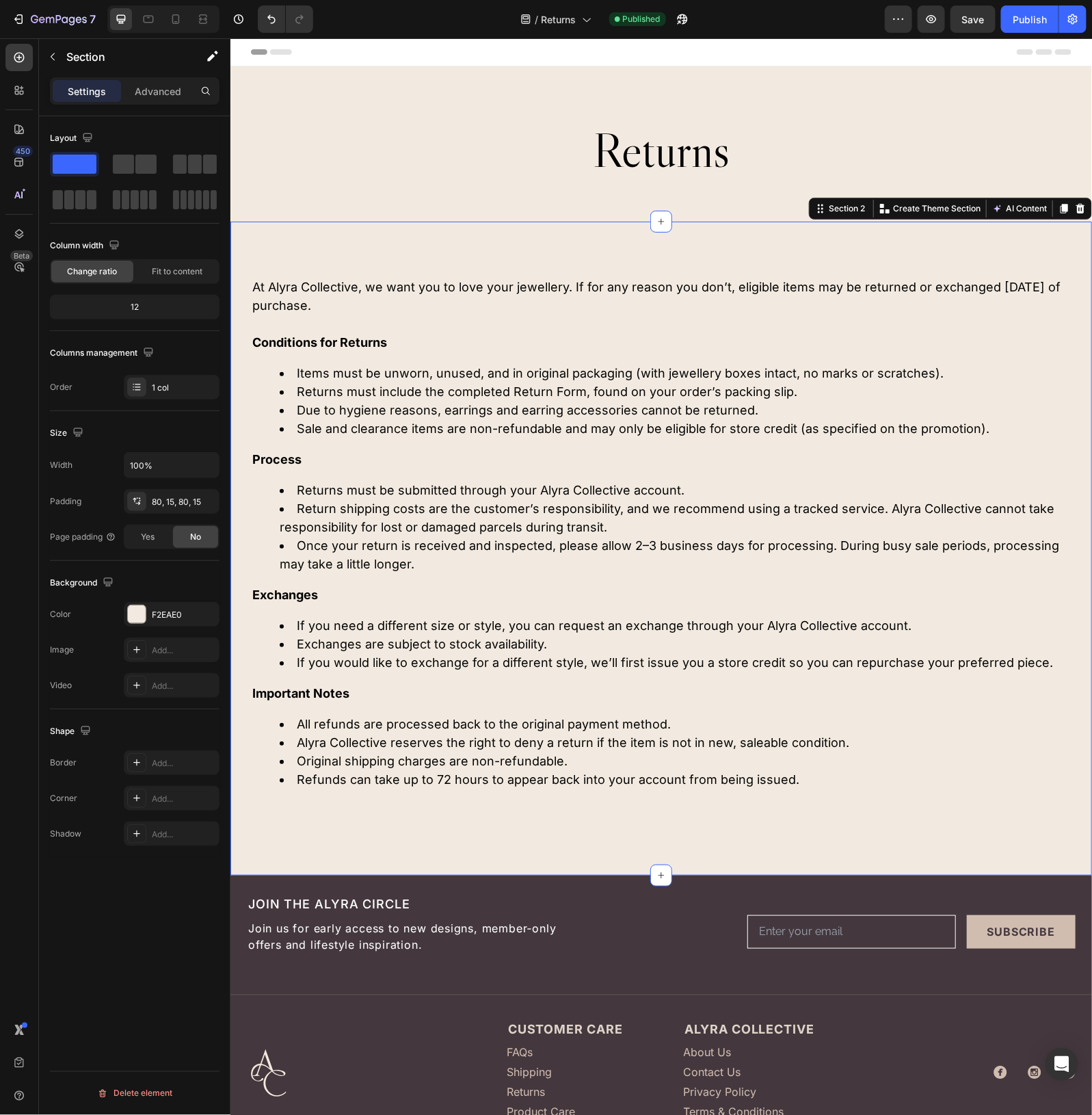
click at [449, 253] on div "At Alyra Collective, we want you to love your jewellery. If for any reason you …" at bounding box center [661, 548] width 862 height 654
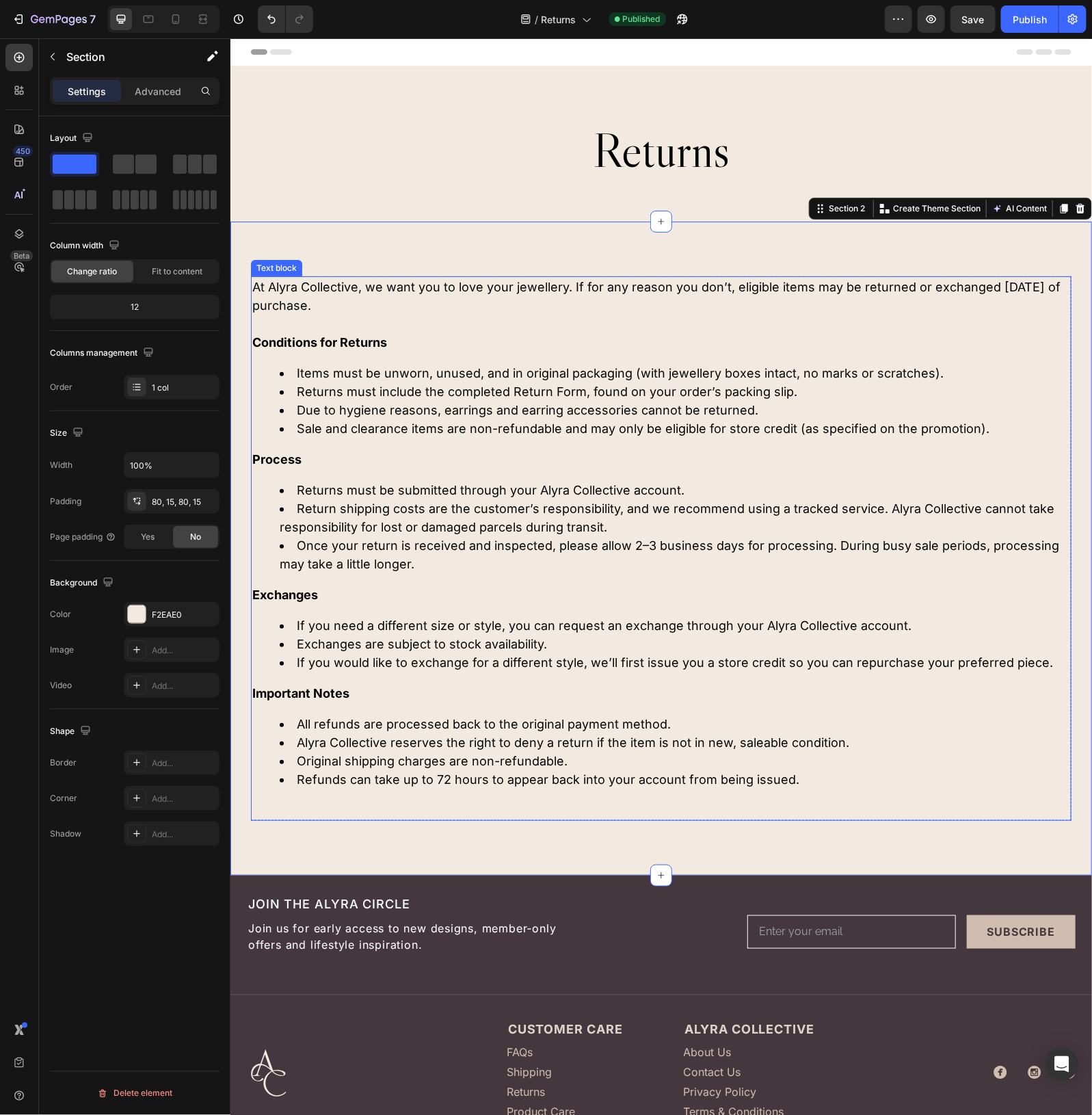
scroll to position [253, 0]
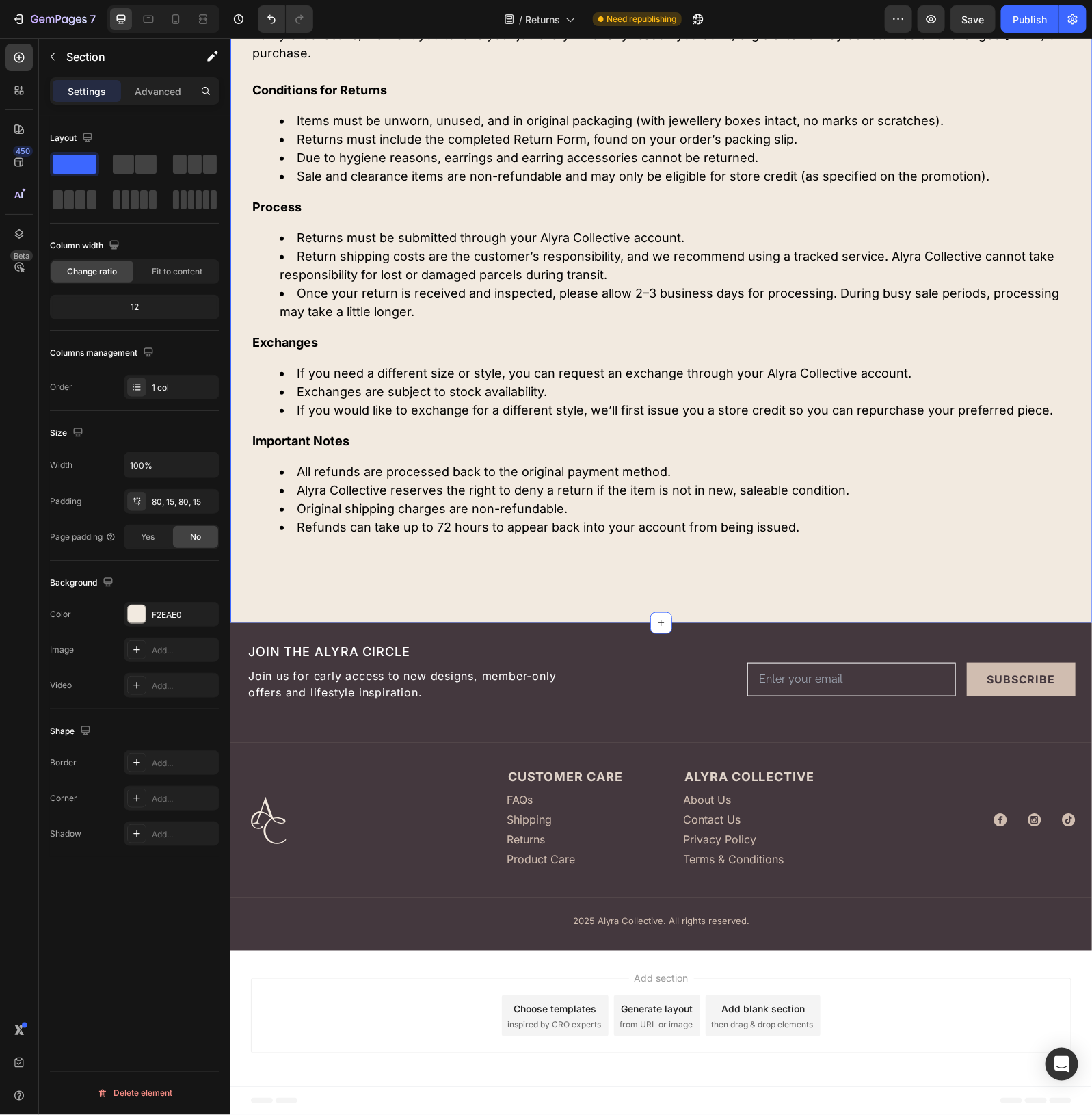
click at [802, 592] on div "At Alyra Collective, we want you to love your jewellery. If for any reason you …" at bounding box center [661, 296] width 862 height 654
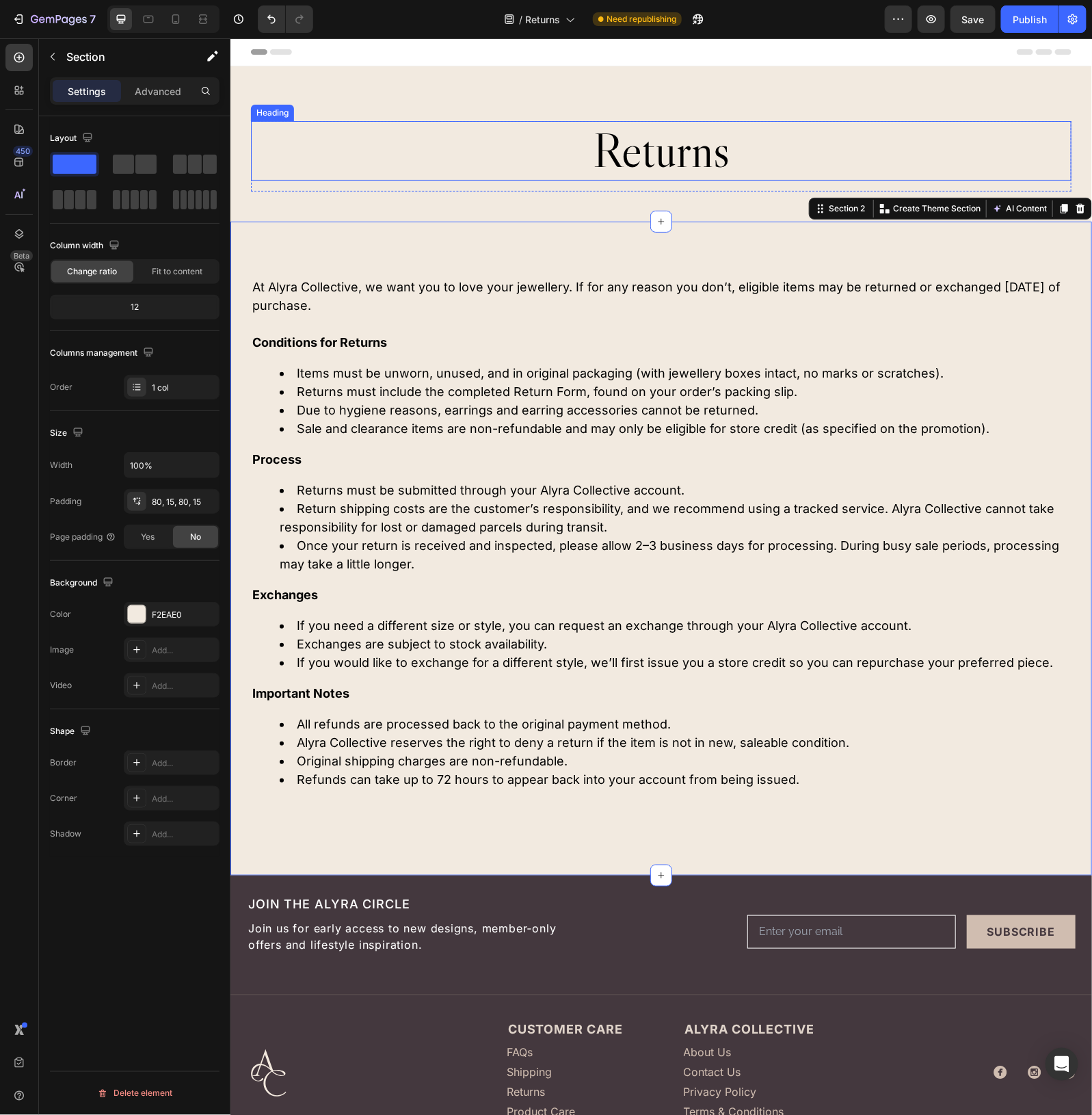
click at [634, 158] on h2 "Returns" at bounding box center [661, 150] width 821 height 60
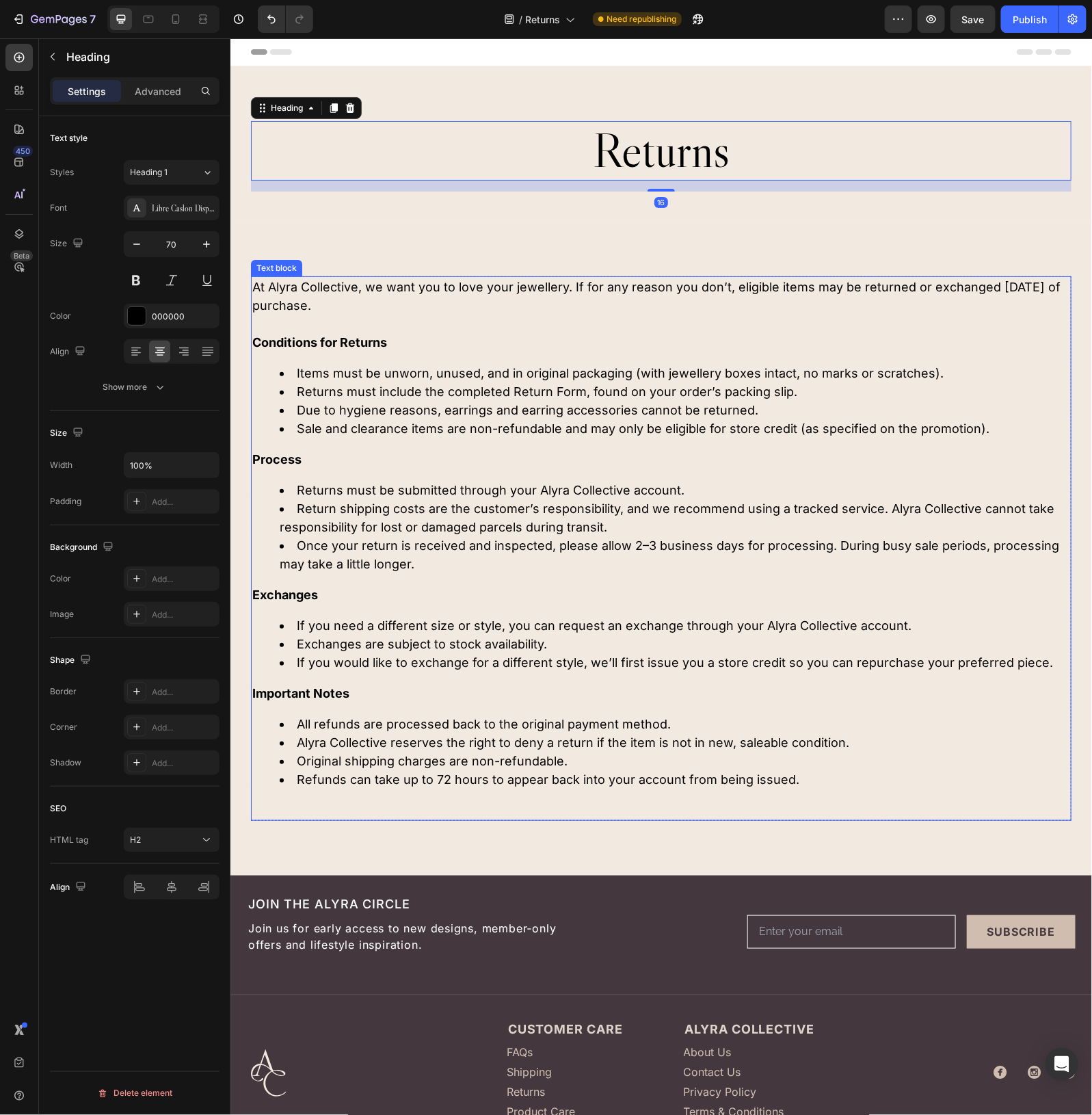
click at [595, 379] on li "Items must be unworn, unused, and in original packaging (with jewellery boxes i…" at bounding box center [674, 373] width 791 height 18
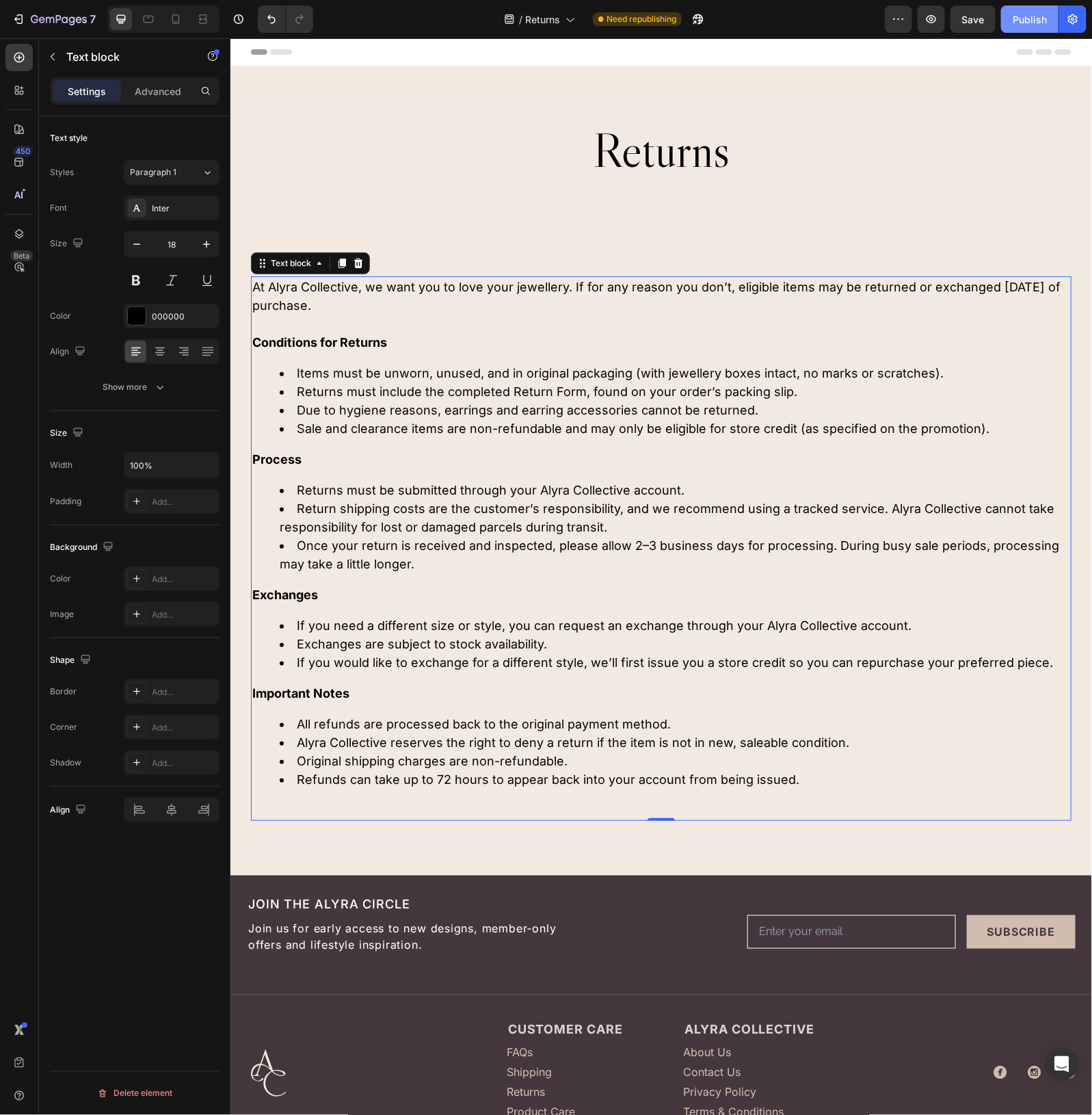
click at [1031, 17] on div "Publish" at bounding box center [1030, 20] width 34 height 15
click at [171, 21] on icon at bounding box center [175, 19] width 14 height 14
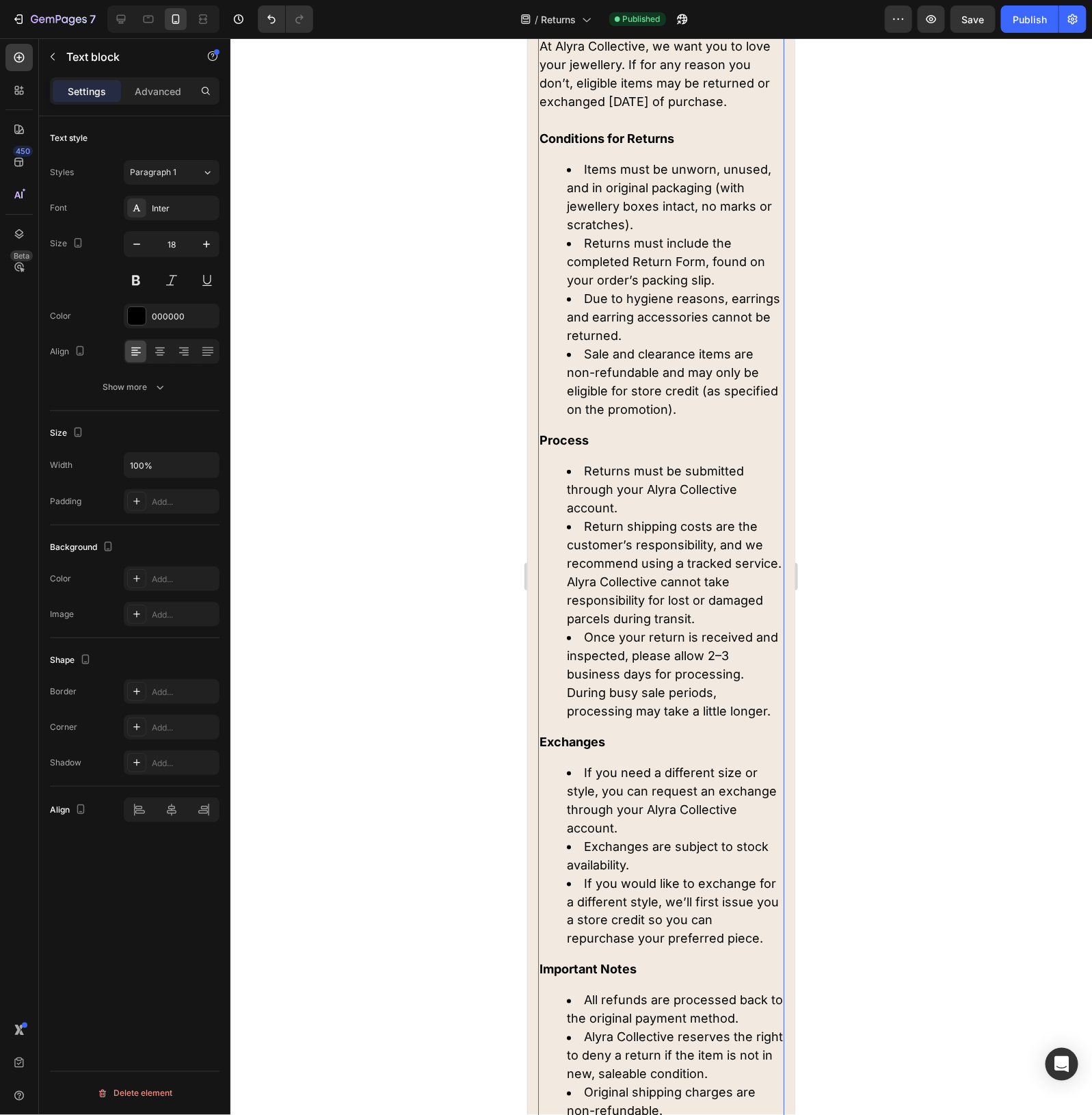
scroll to position [171, 0]
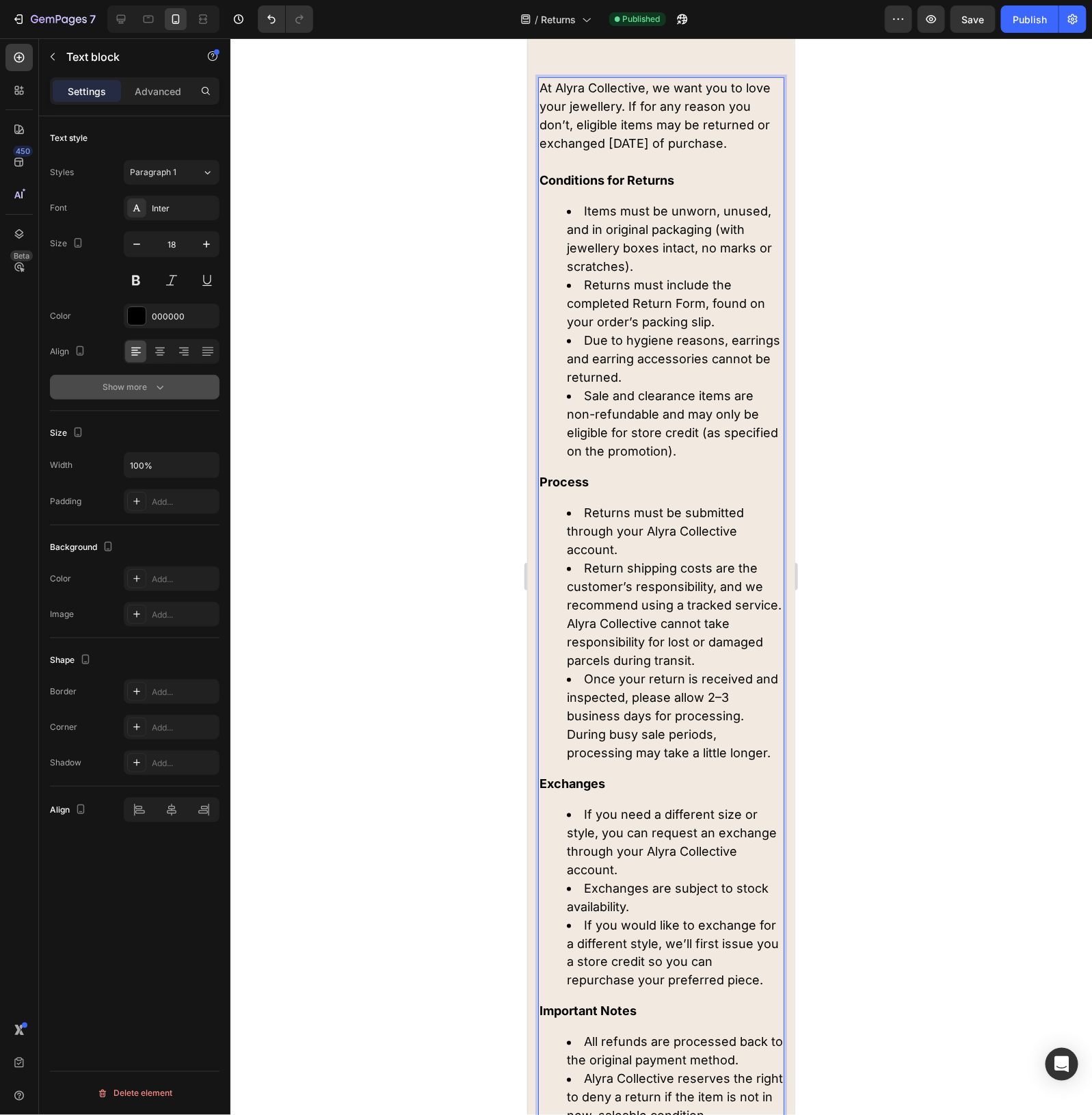
click at [151, 392] on div "Show more" at bounding box center [135, 387] width 63 height 14
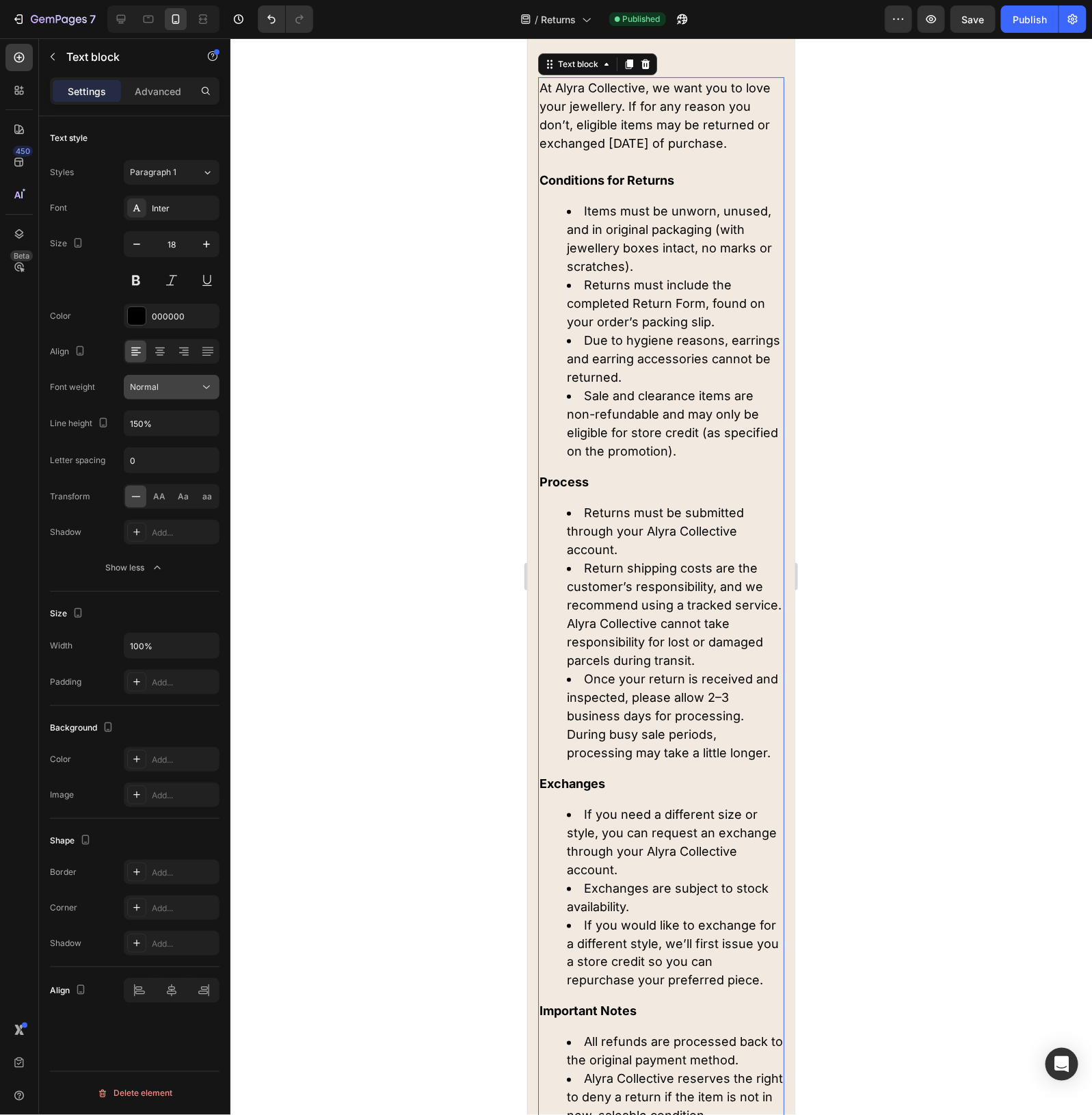
click at [156, 384] on span "Normal" at bounding box center [144, 386] width 29 height 10
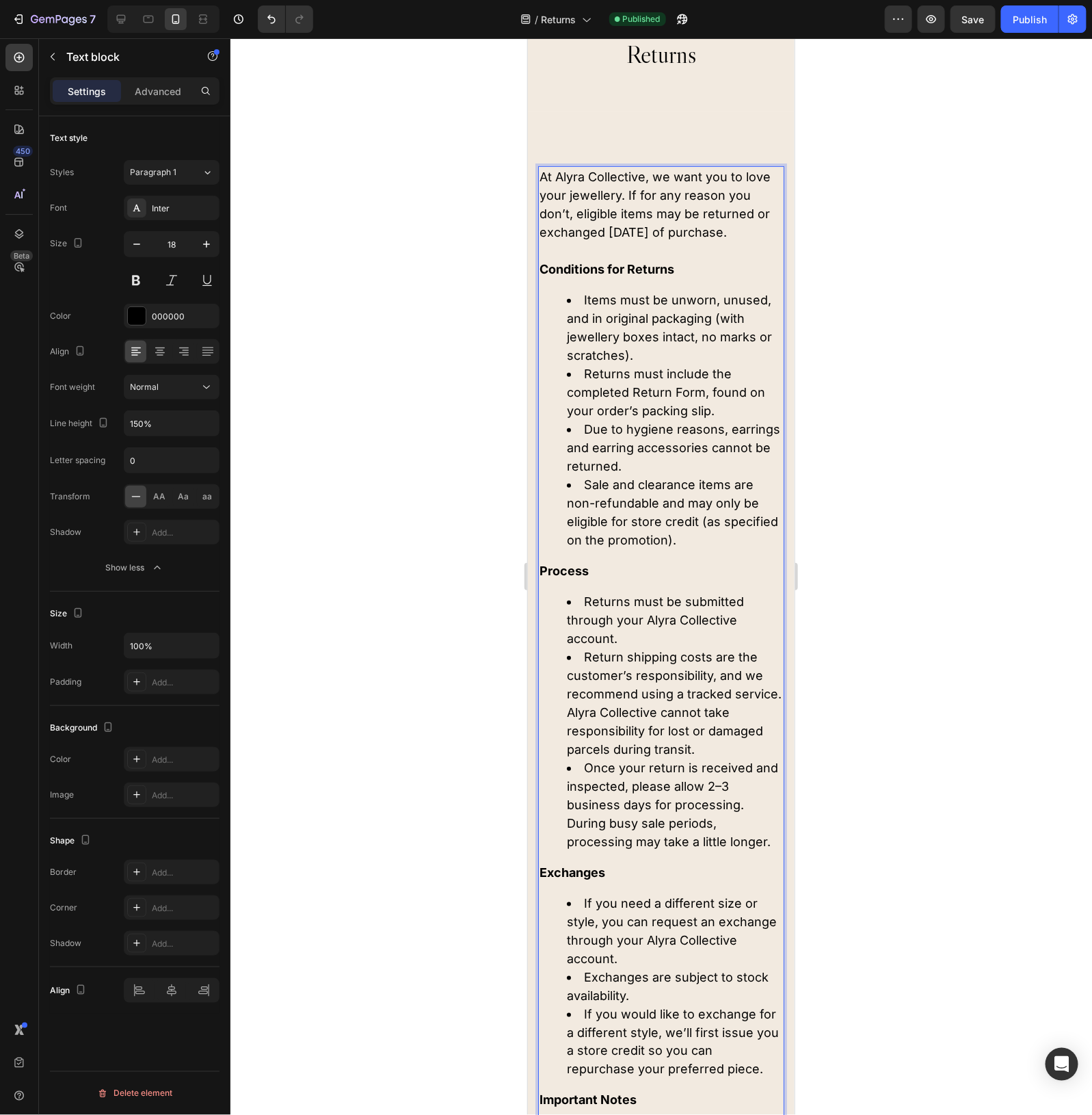
scroll to position [0, 0]
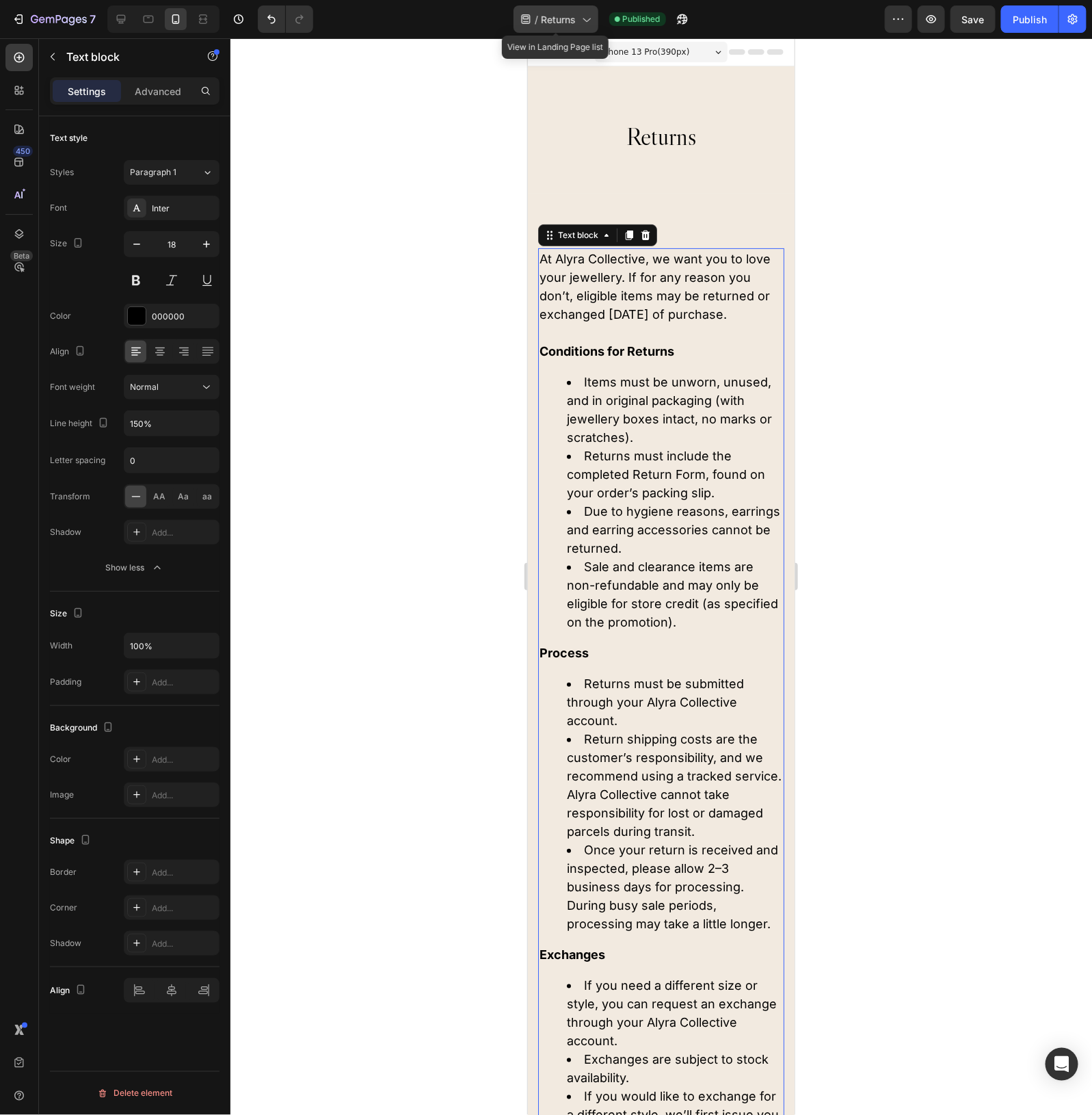
click at [546, 19] on span "Returns" at bounding box center [559, 20] width 34 height 15
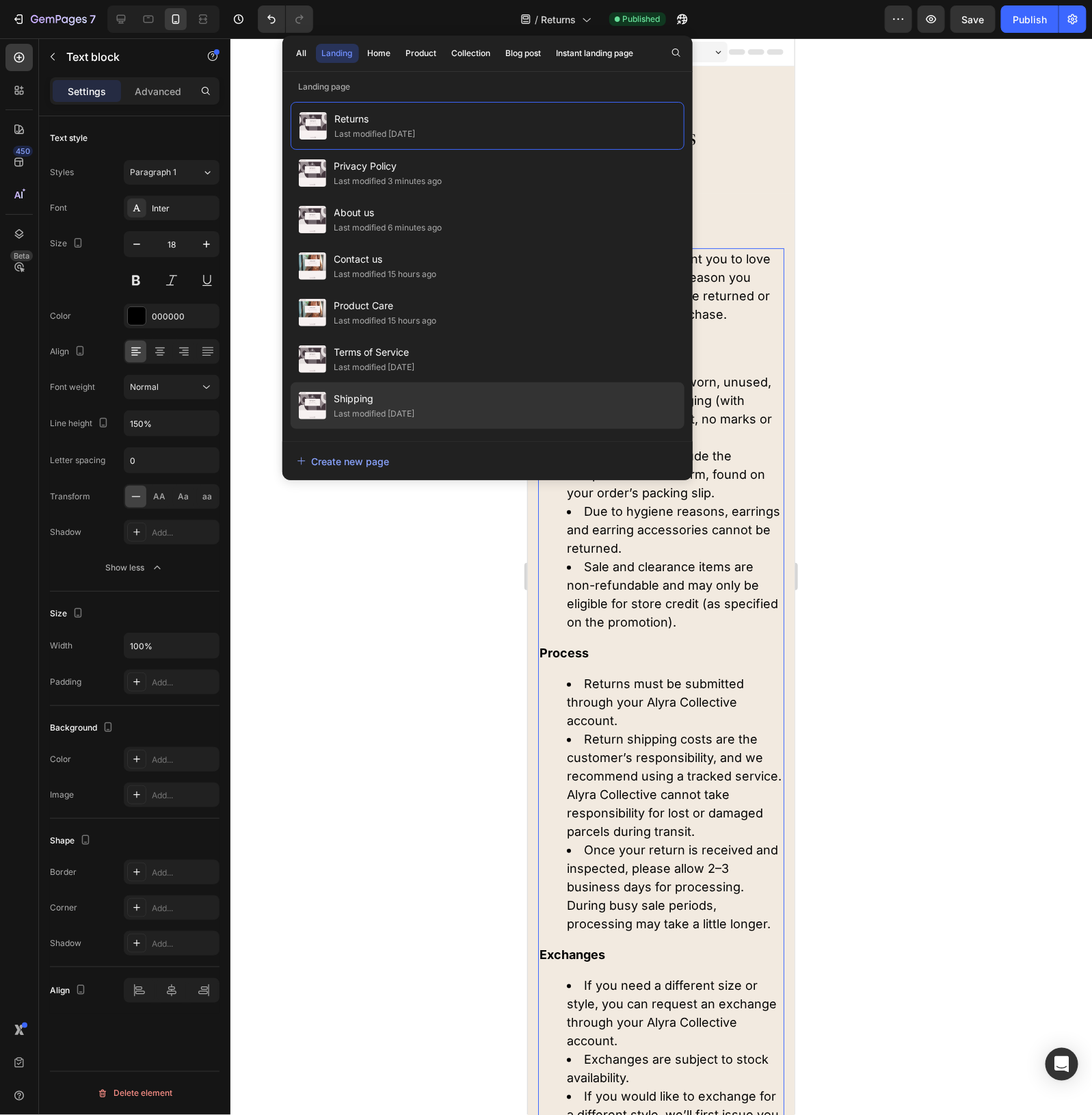
click at [353, 404] on span "Shipping" at bounding box center [374, 399] width 81 height 16
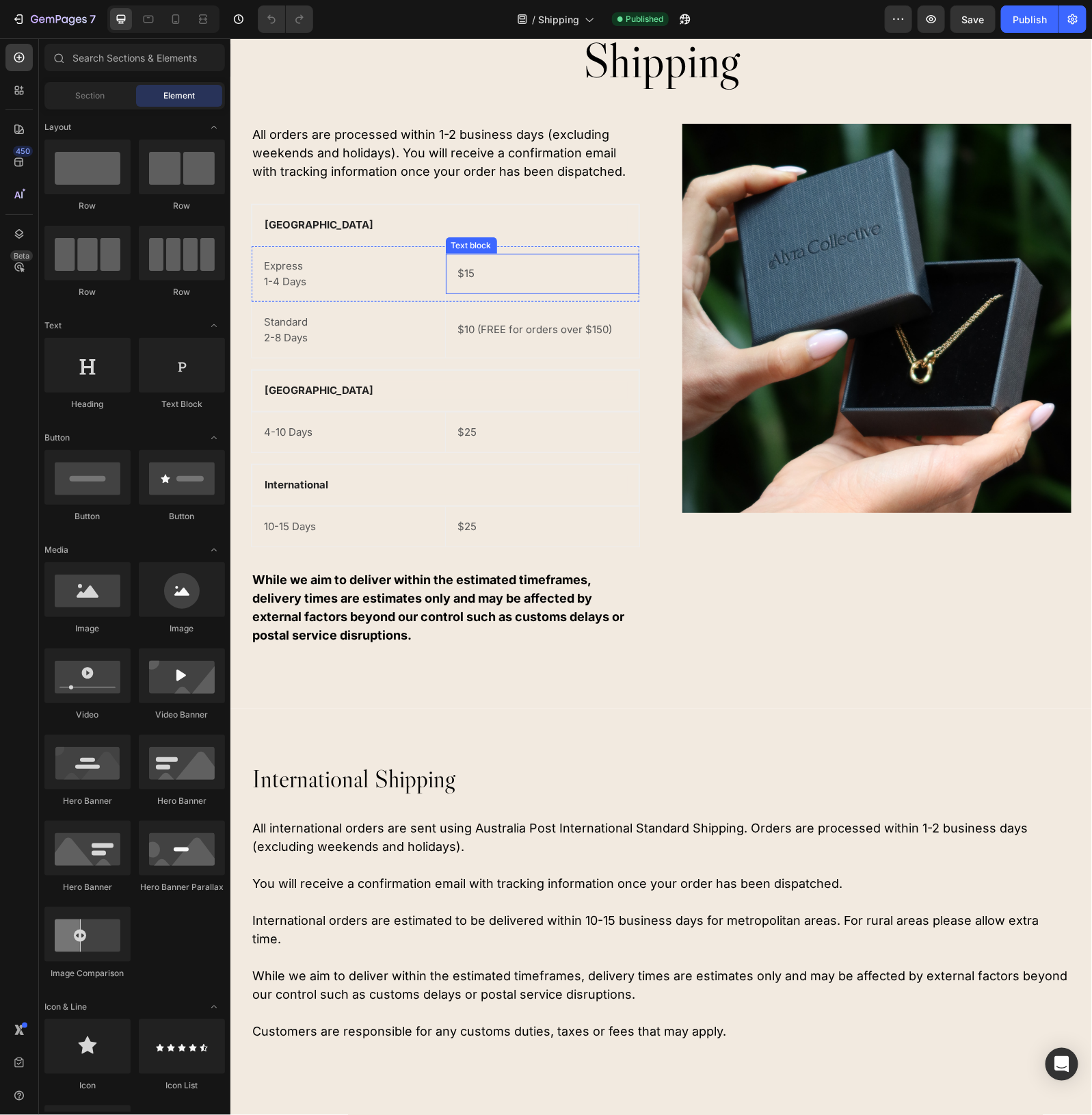
scroll to position [428, 0]
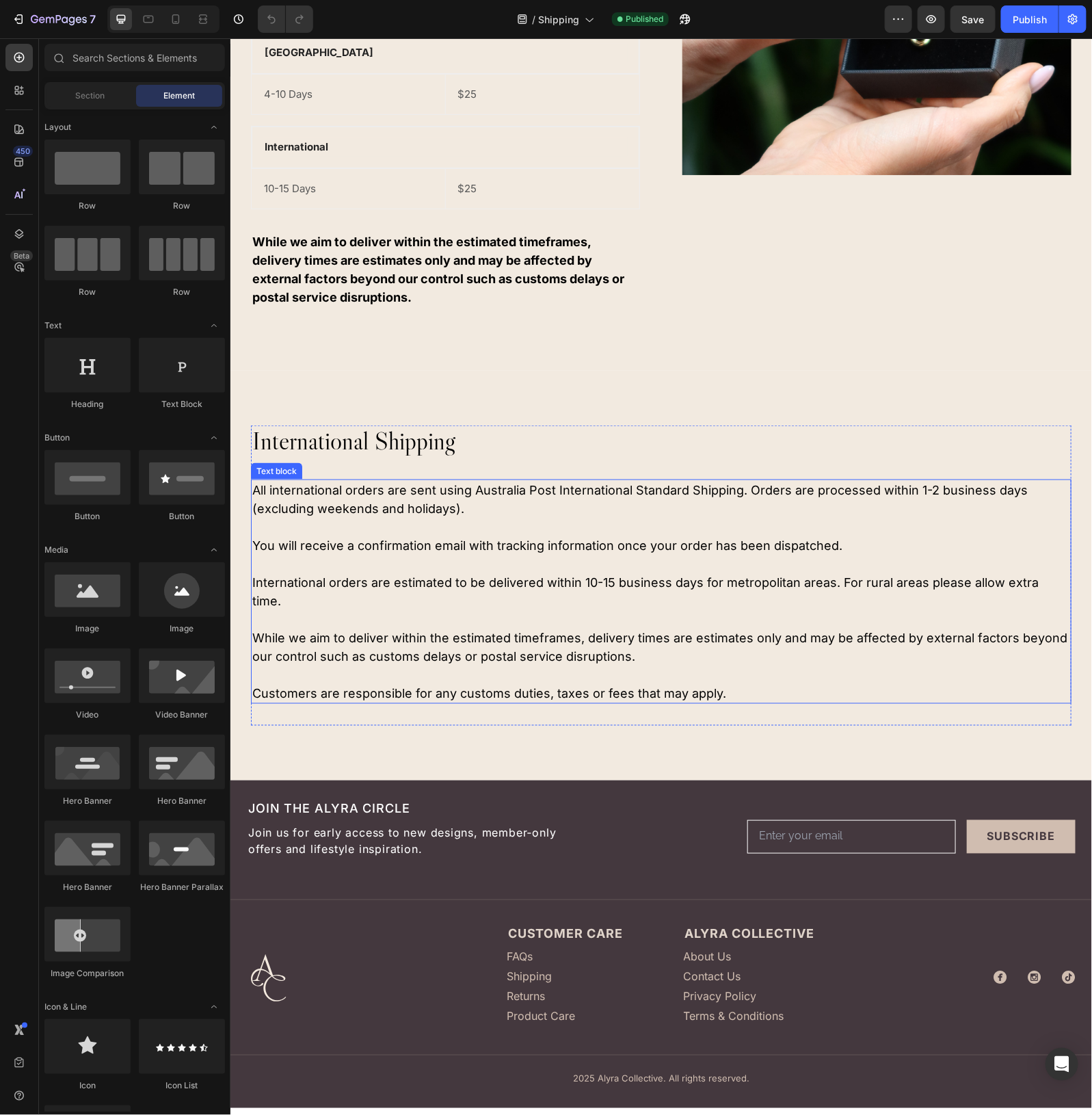
click at [470, 541] on p "You will receive a confirmation email with tracking information once your order…" at bounding box center [661, 545] width 818 height 18
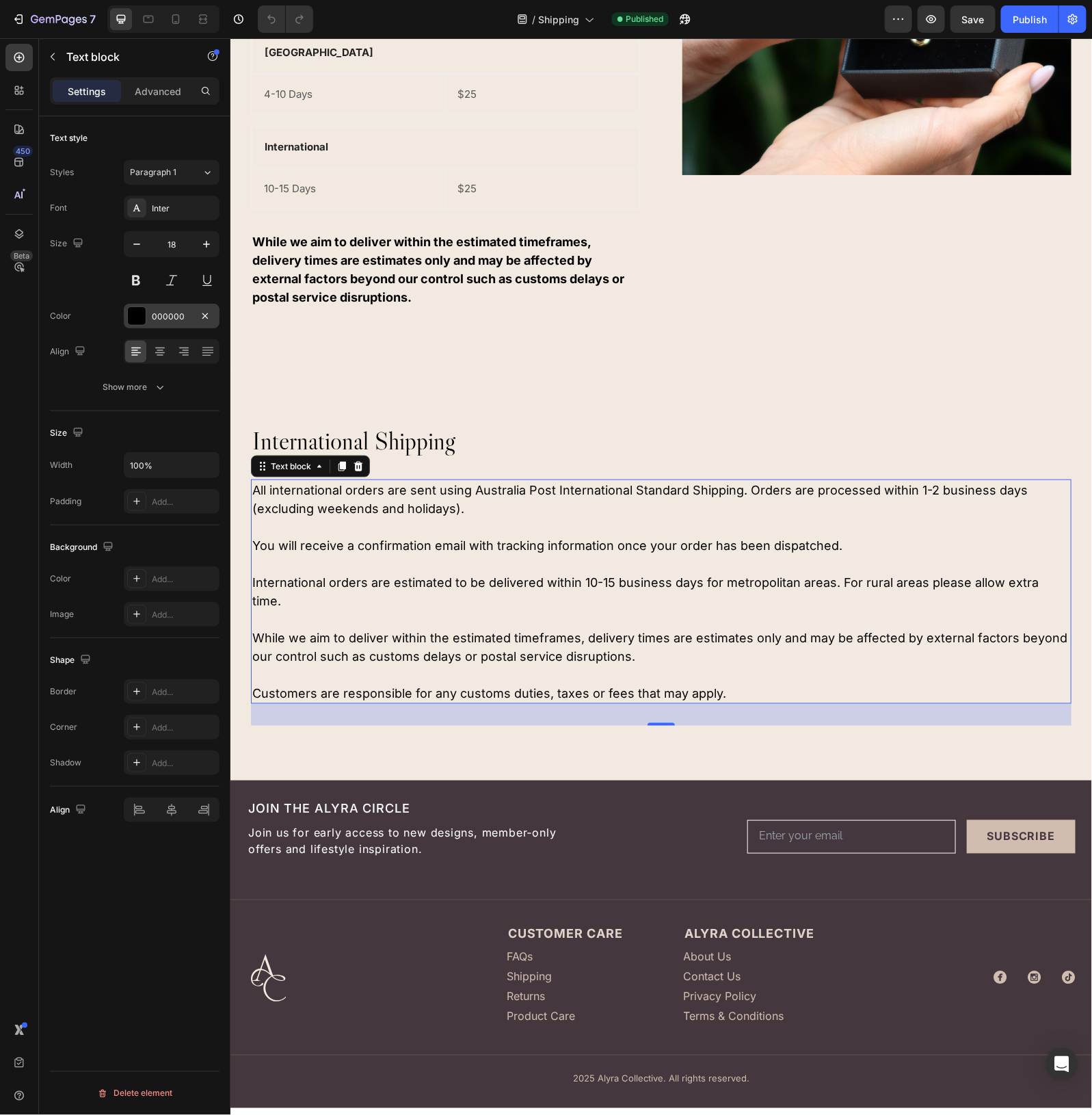
click at [169, 309] on div "000000" at bounding box center [172, 315] width 96 height 24
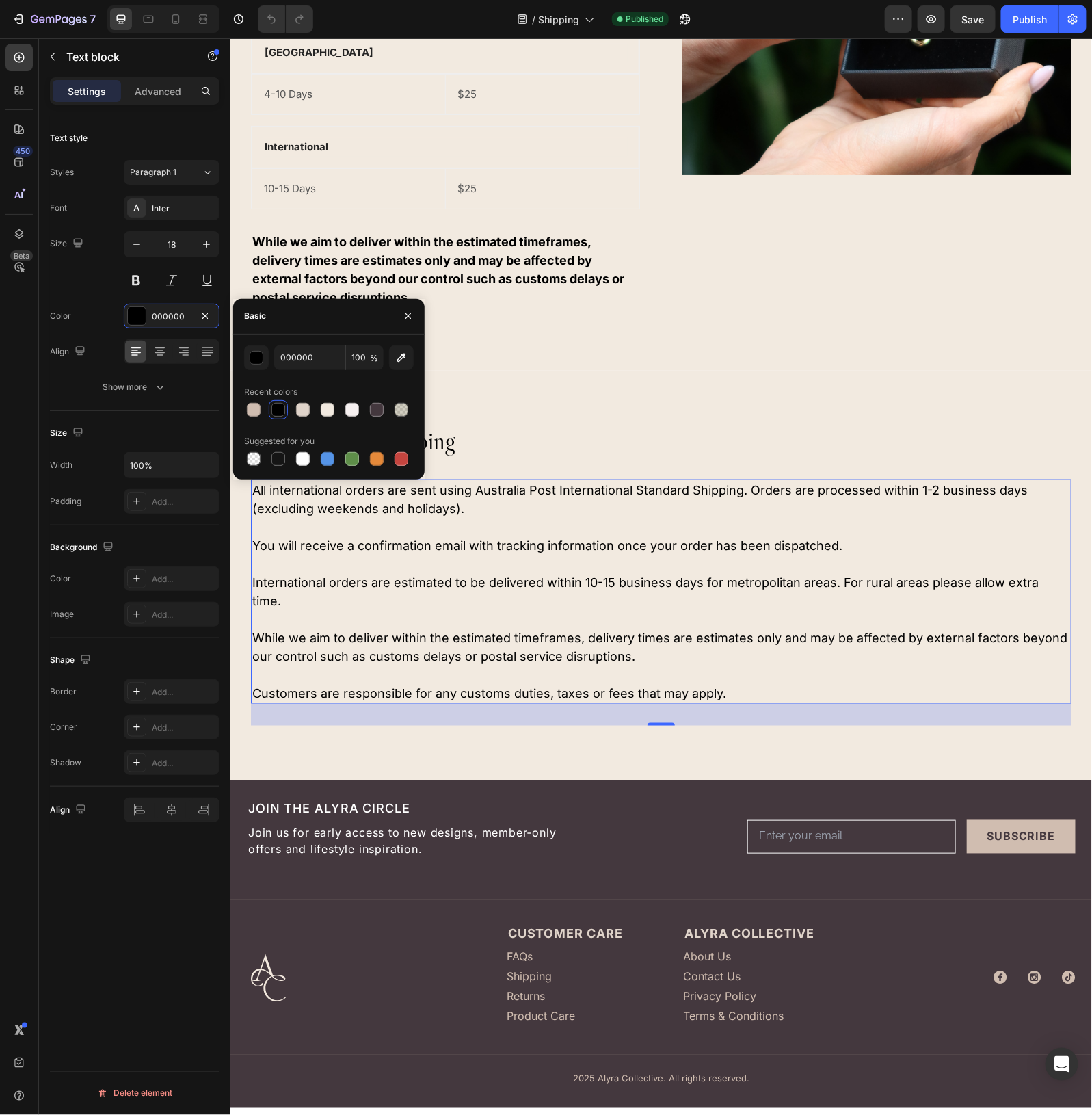
click at [275, 412] on div at bounding box center [278, 410] width 14 height 14
click at [598, 424] on div "International Shipping Heading All international orders are sent using Australi…" at bounding box center [661, 574] width 862 height 409
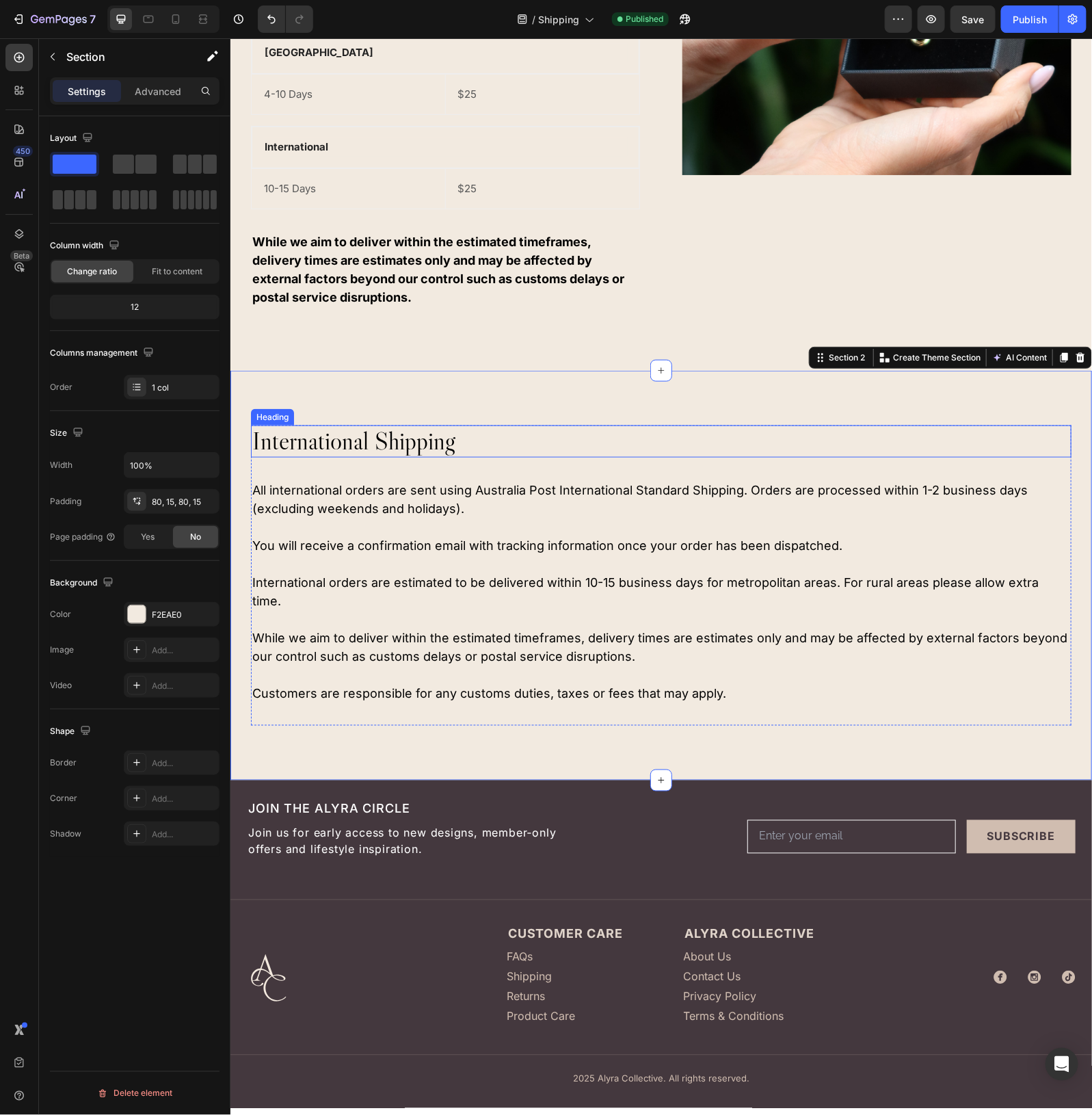
click at [482, 441] on h2 "International Shipping" at bounding box center [661, 441] width 821 height 32
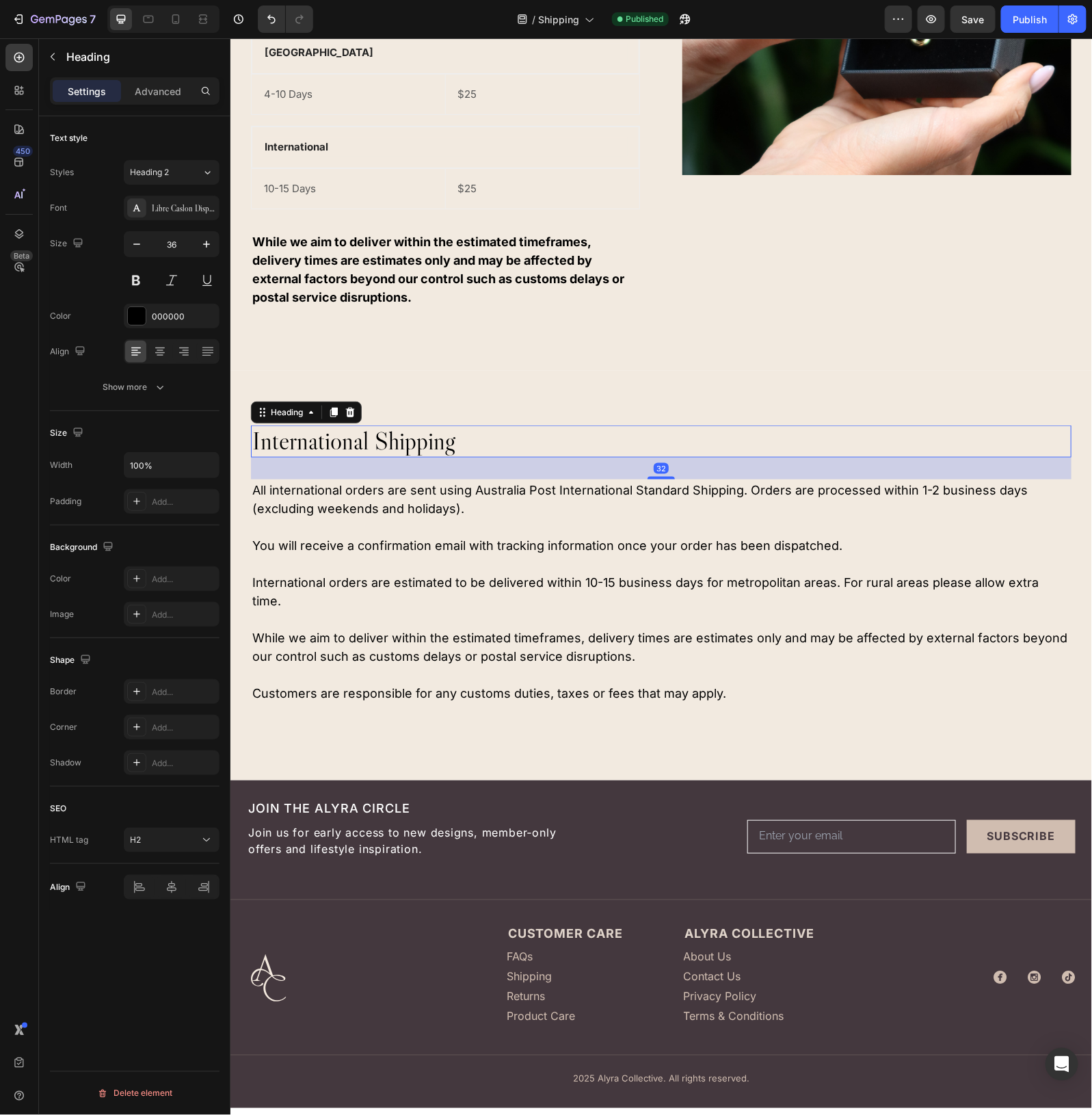
click at [356, 444] on h2 "International Shipping" at bounding box center [661, 441] width 821 height 32
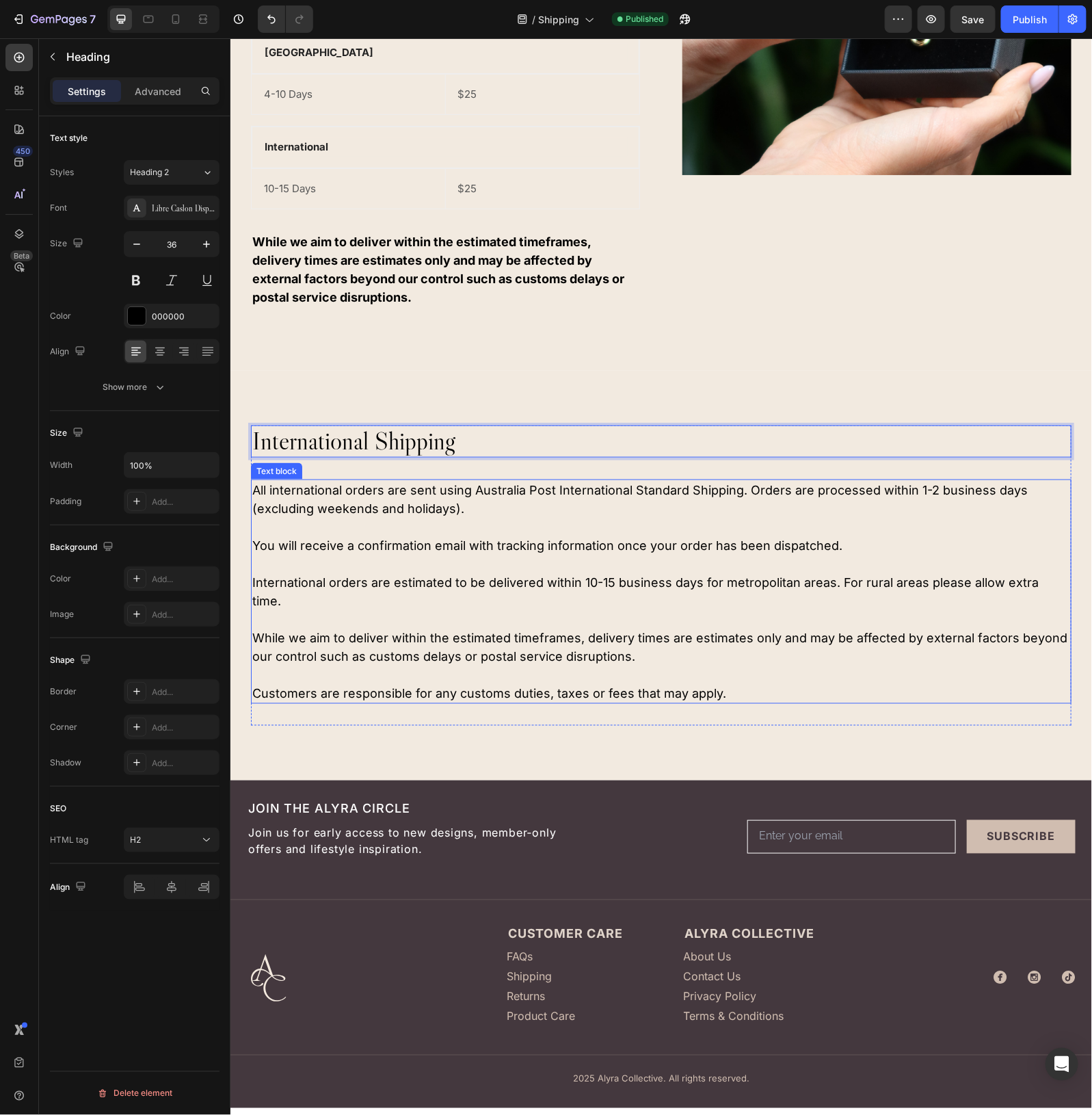
drag, startPoint x: 472, startPoint y: 567, endPoint x: 455, endPoint y: 574, distance: 18.4
click at [469, 570] on p at bounding box center [661, 563] width 818 height 18
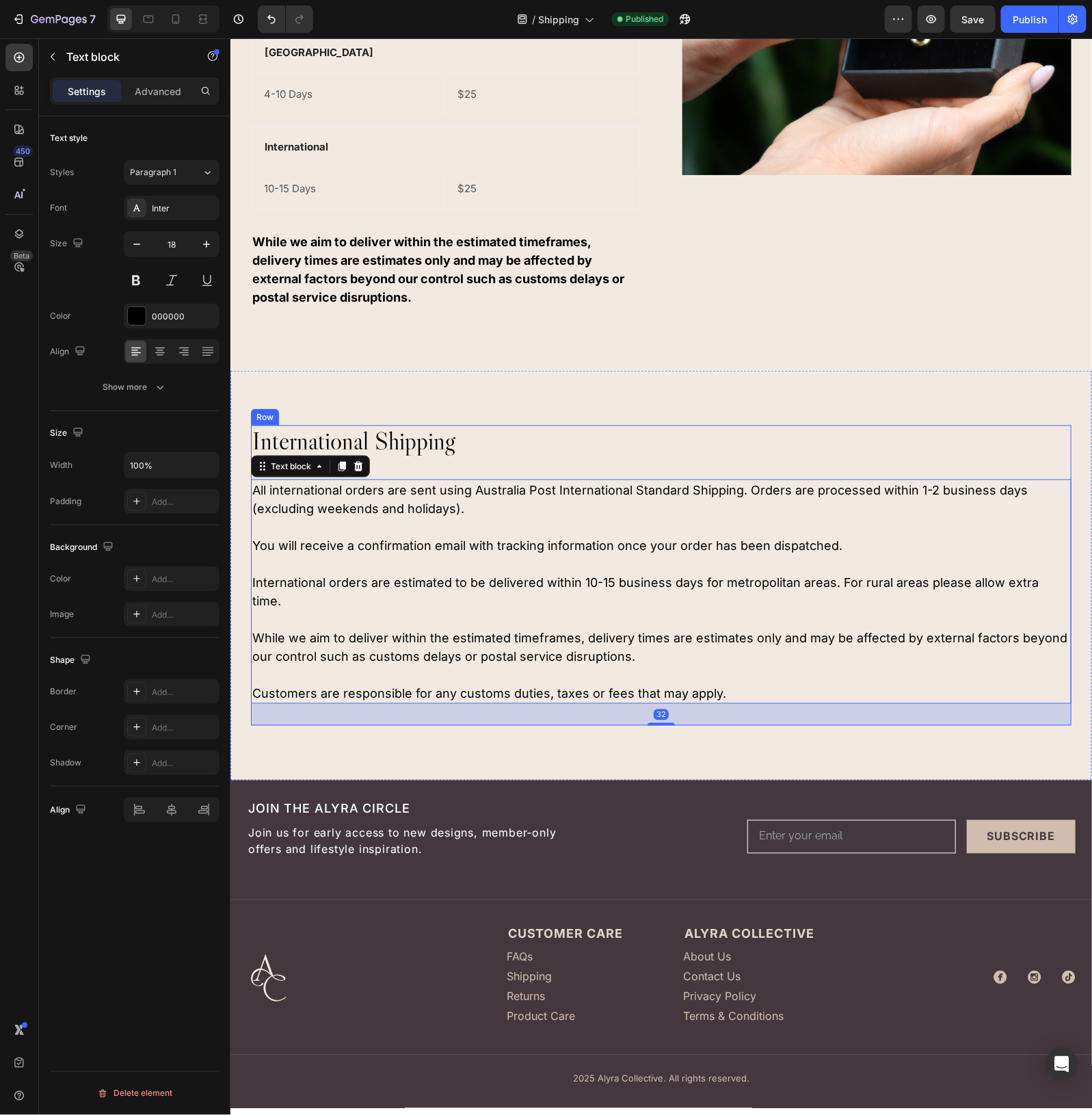
click at [539, 448] on p "International Shipping" at bounding box center [661, 441] width 818 height 29
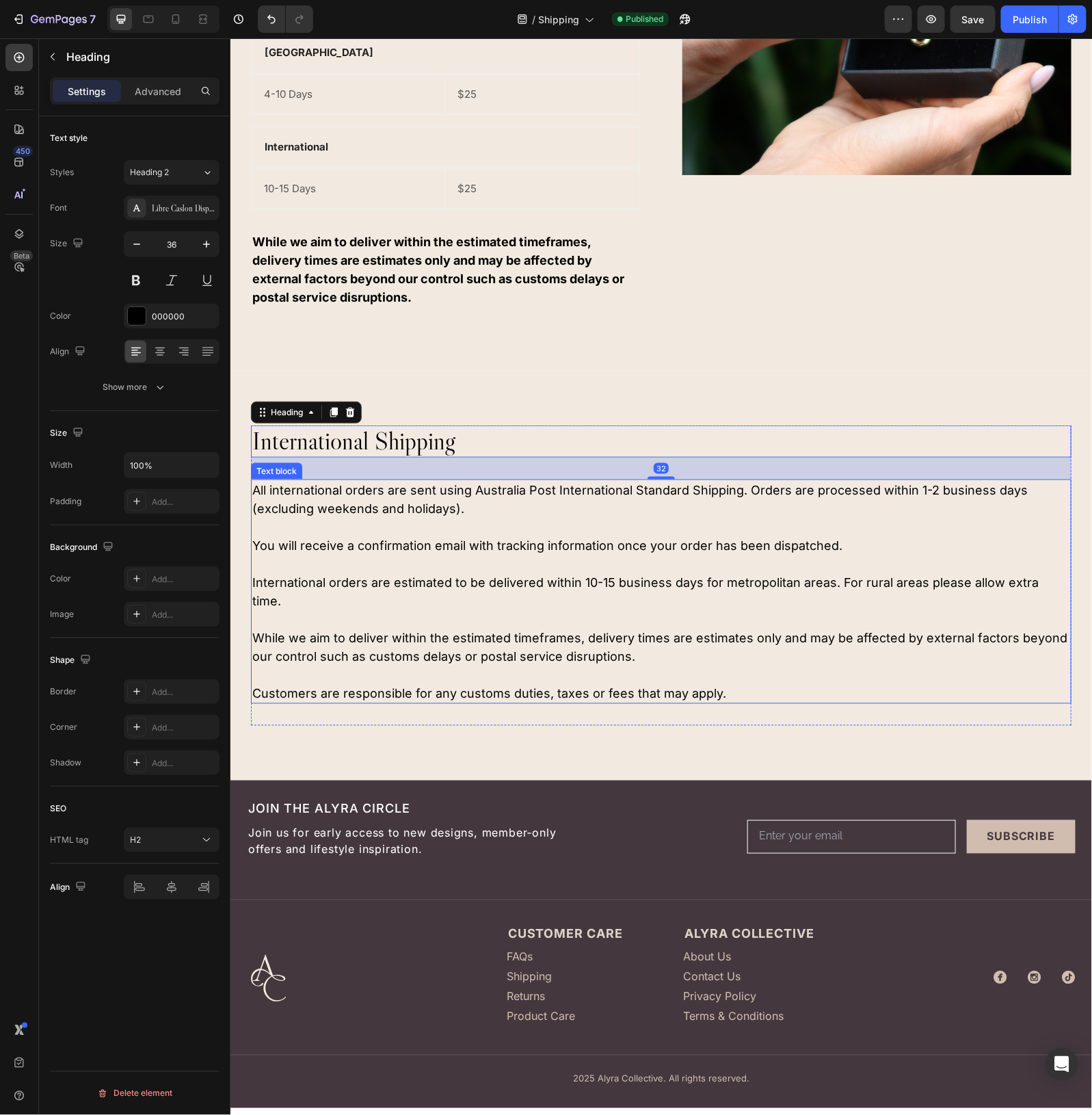
click at [481, 527] on p at bounding box center [661, 527] width 818 height 18
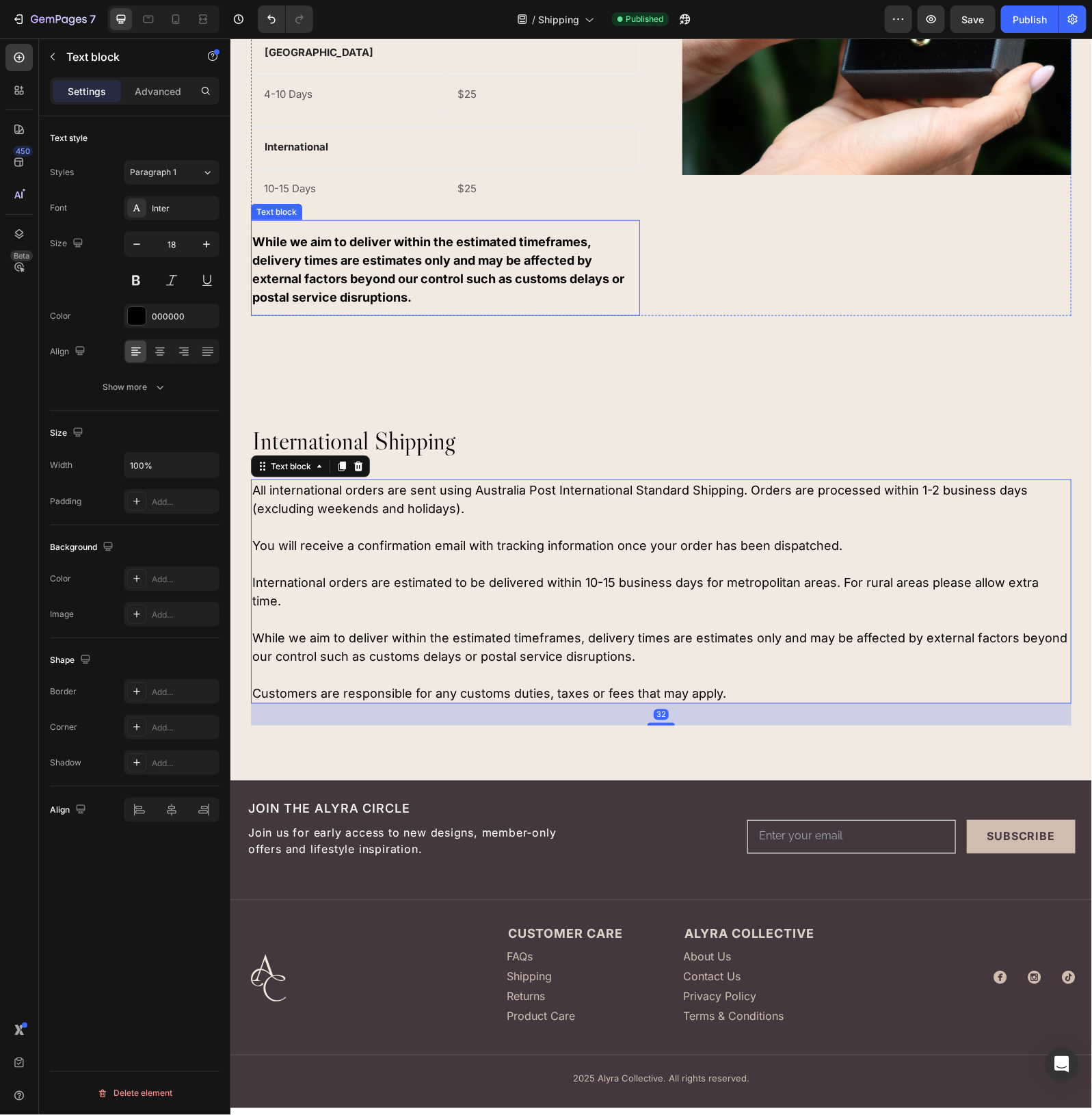
click at [420, 265] on p "While we aim to deliver within the estimated timeframes, delivery times are est…" at bounding box center [445, 269] width 386 height 74
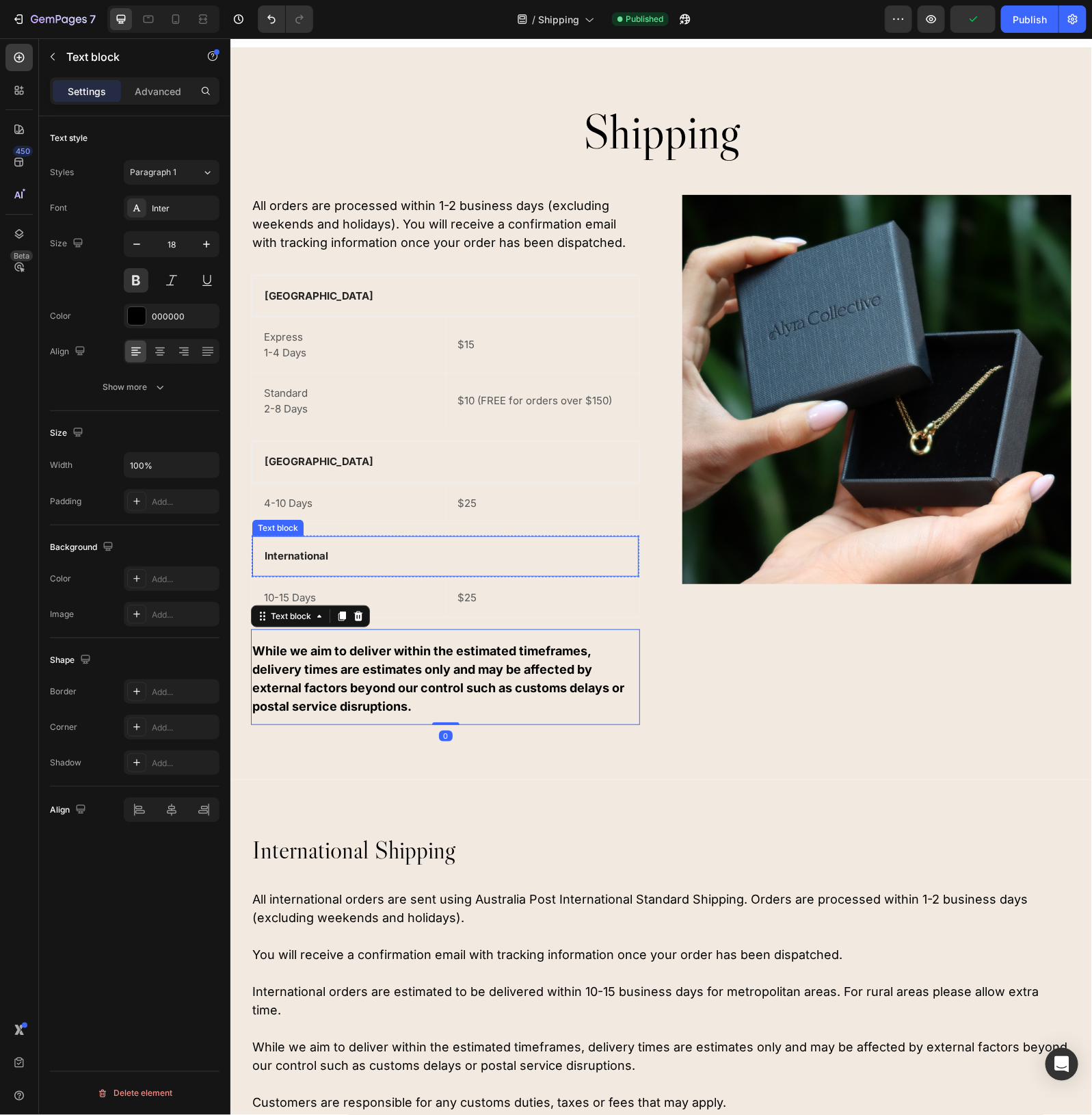
scroll to position [0, 0]
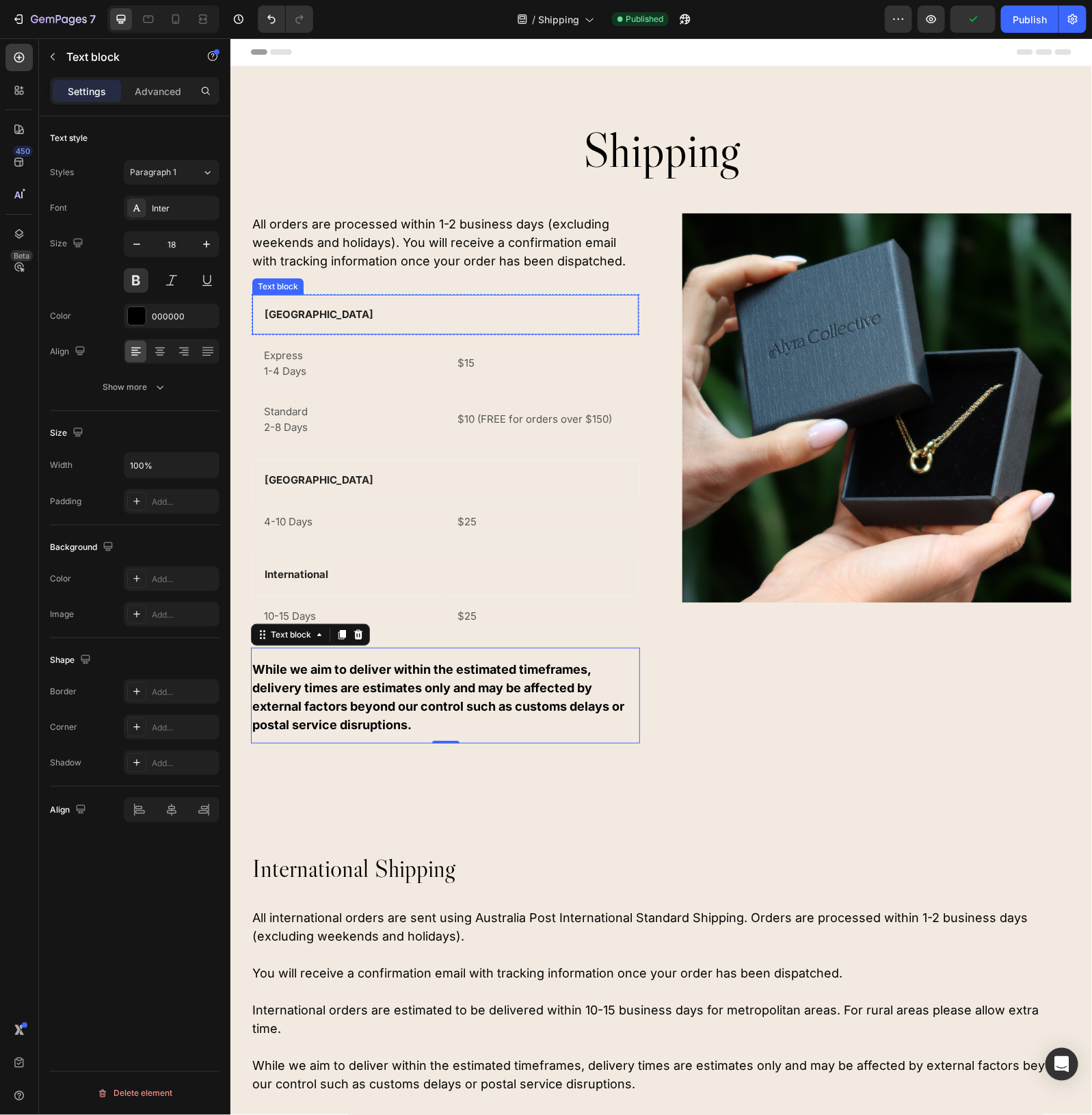
click at [374, 318] on p "Australia" at bounding box center [444, 314] width 362 height 15
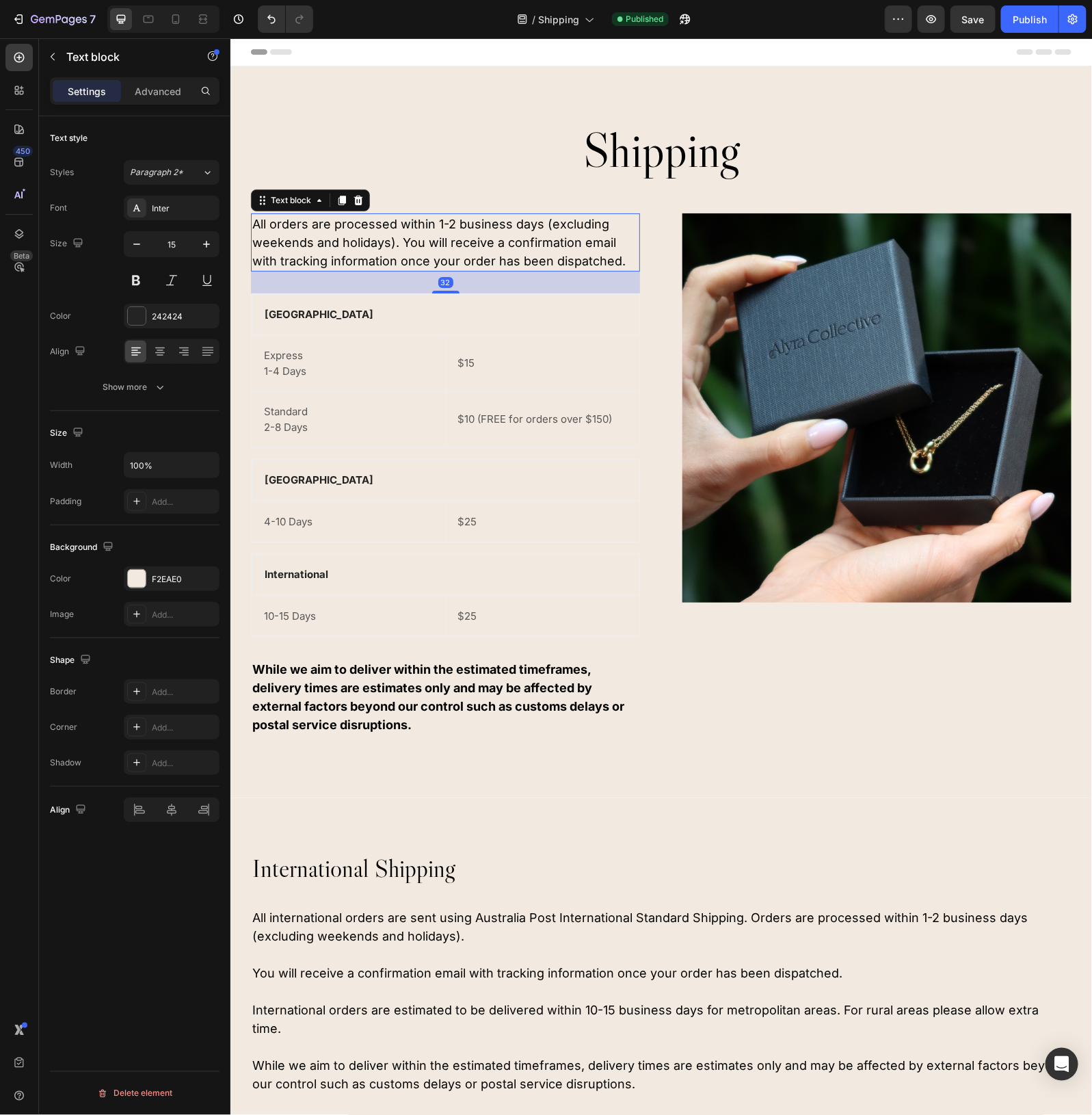
click at [370, 230] on p "All orders are processed within 1-2 business days (excluding weekends and holid…" at bounding box center [445, 241] width 386 height 55
click at [303, 319] on p "Australia" at bounding box center [444, 314] width 362 height 15
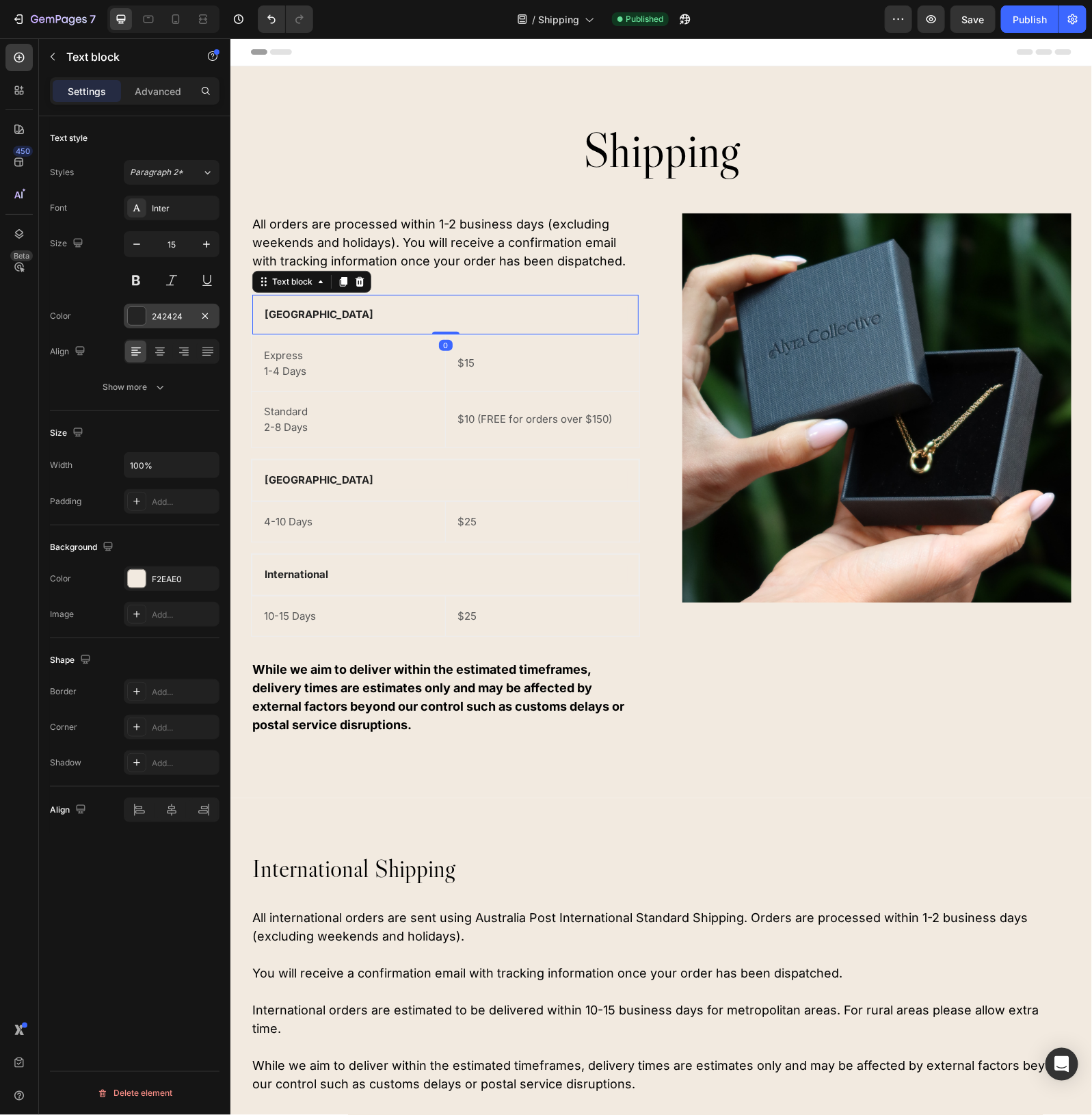
click at [158, 319] on div "242424" at bounding box center [172, 317] width 40 height 13
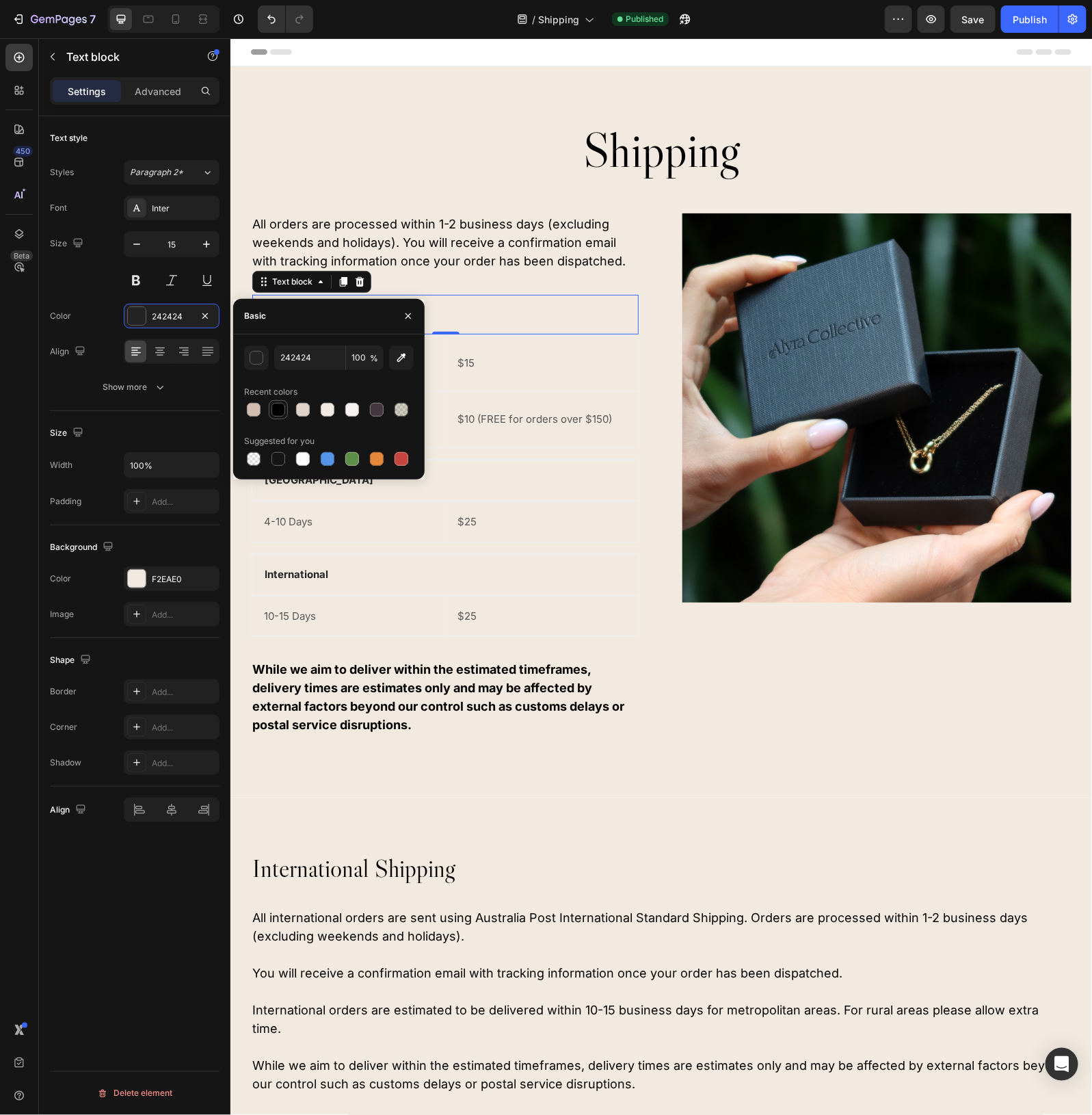
click at [280, 412] on div at bounding box center [278, 410] width 14 height 14
type input "000000"
click at [573, 381] on div "$15 Text block" at bounding box center [542, 363] width 194 height 41
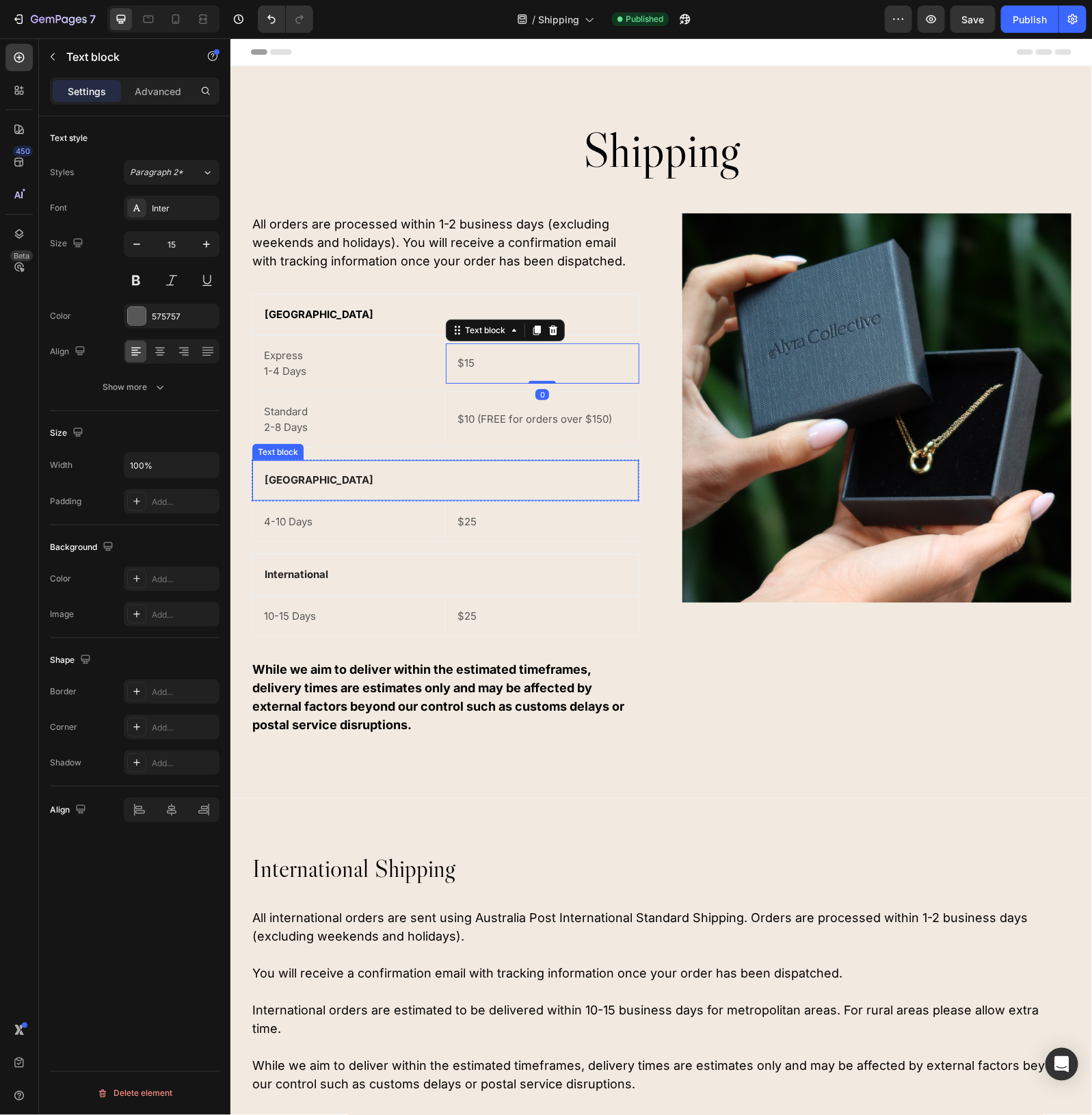
click at [300, 483] on p "New Zealand" at bounding box center [444, 480] width 362 height 15
click at [161, 311] on div "242424" at bounding box center [172, 317] width 40 height 13
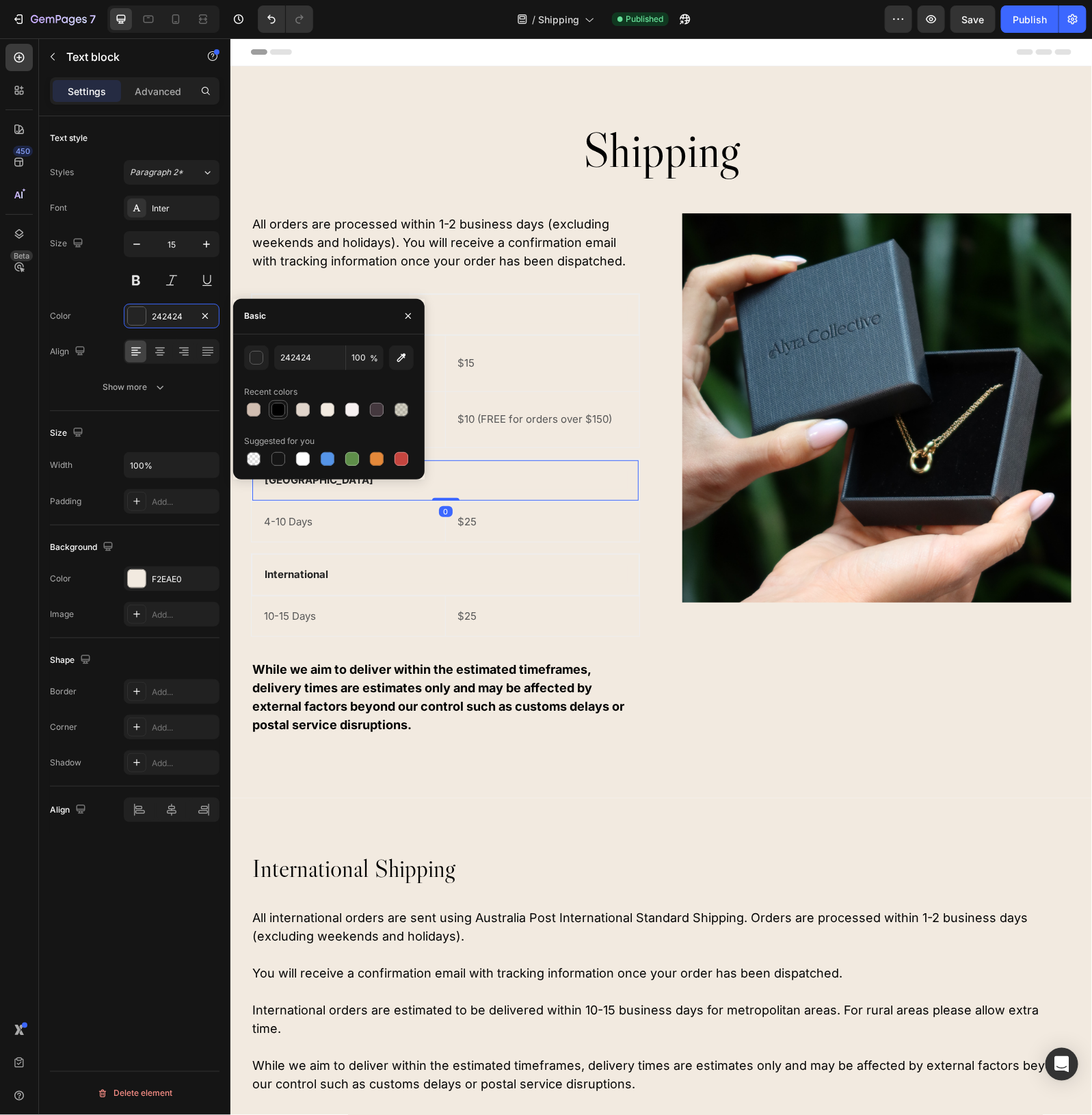
click at [275, 412] on div at bounding box center [278, 410] width 14 height 14
type input "000000"
click at [336, 574] on p "International" at bounding box center [444, 574] width 362 height 15
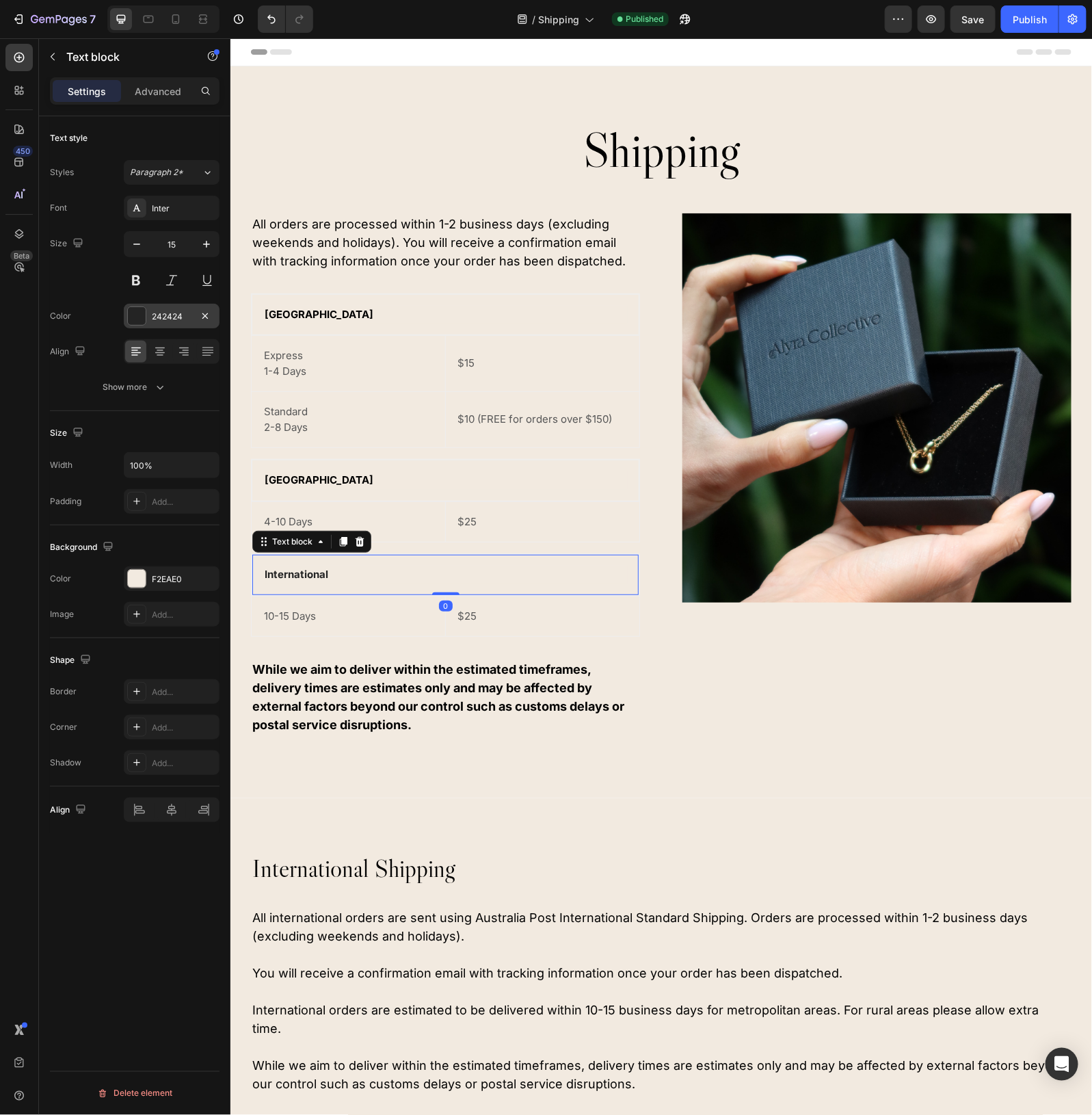
click at [169, 312] on div "242424" at bounding box center [172, 317] width 40 height 13
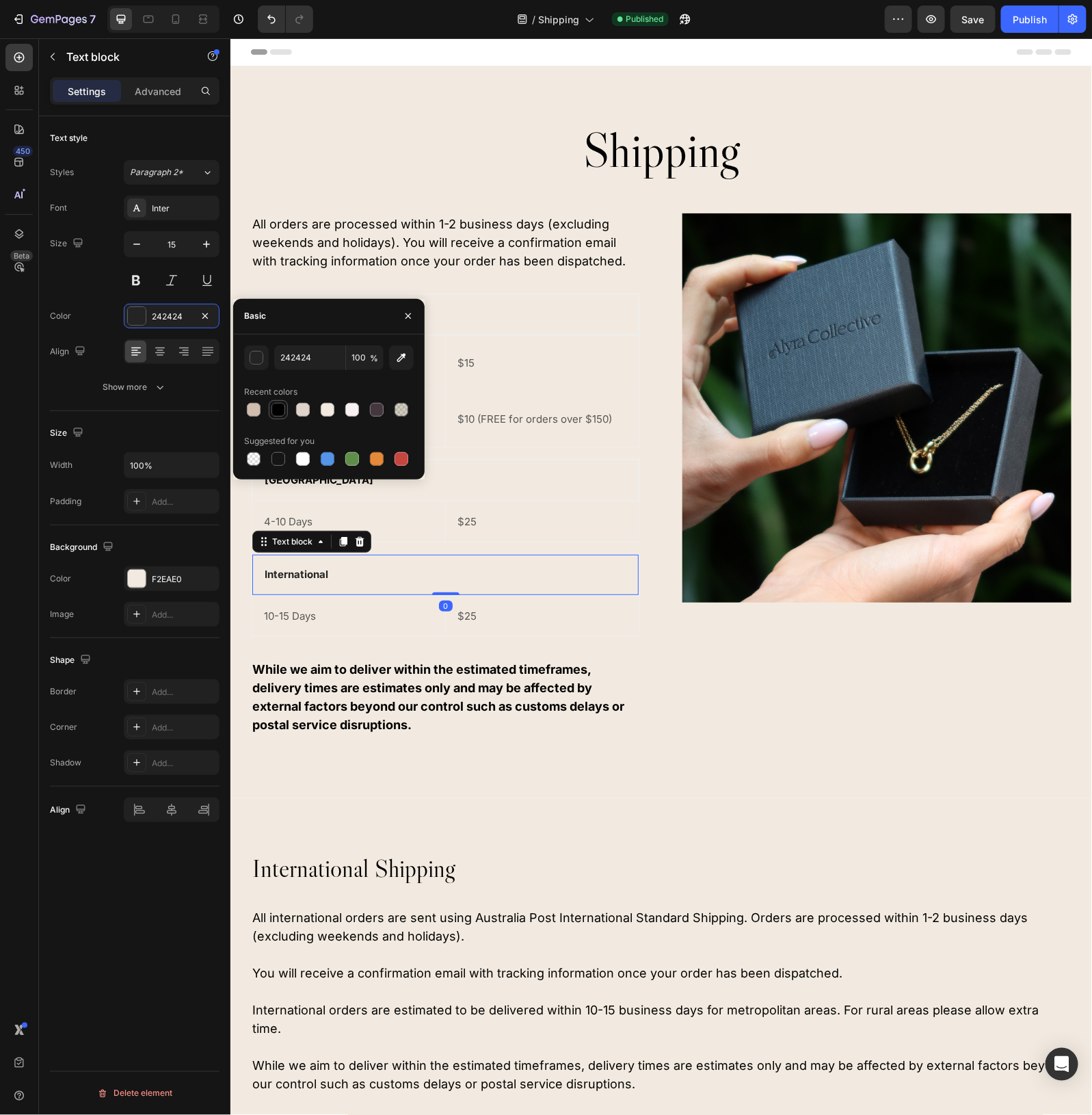
click at [281, 407] on div at bounding box center [278, 410] width 14 height 14
type input "000000"
click at [556, 513] on div "$25" at bounding box center [542, 521] width 172 height 18
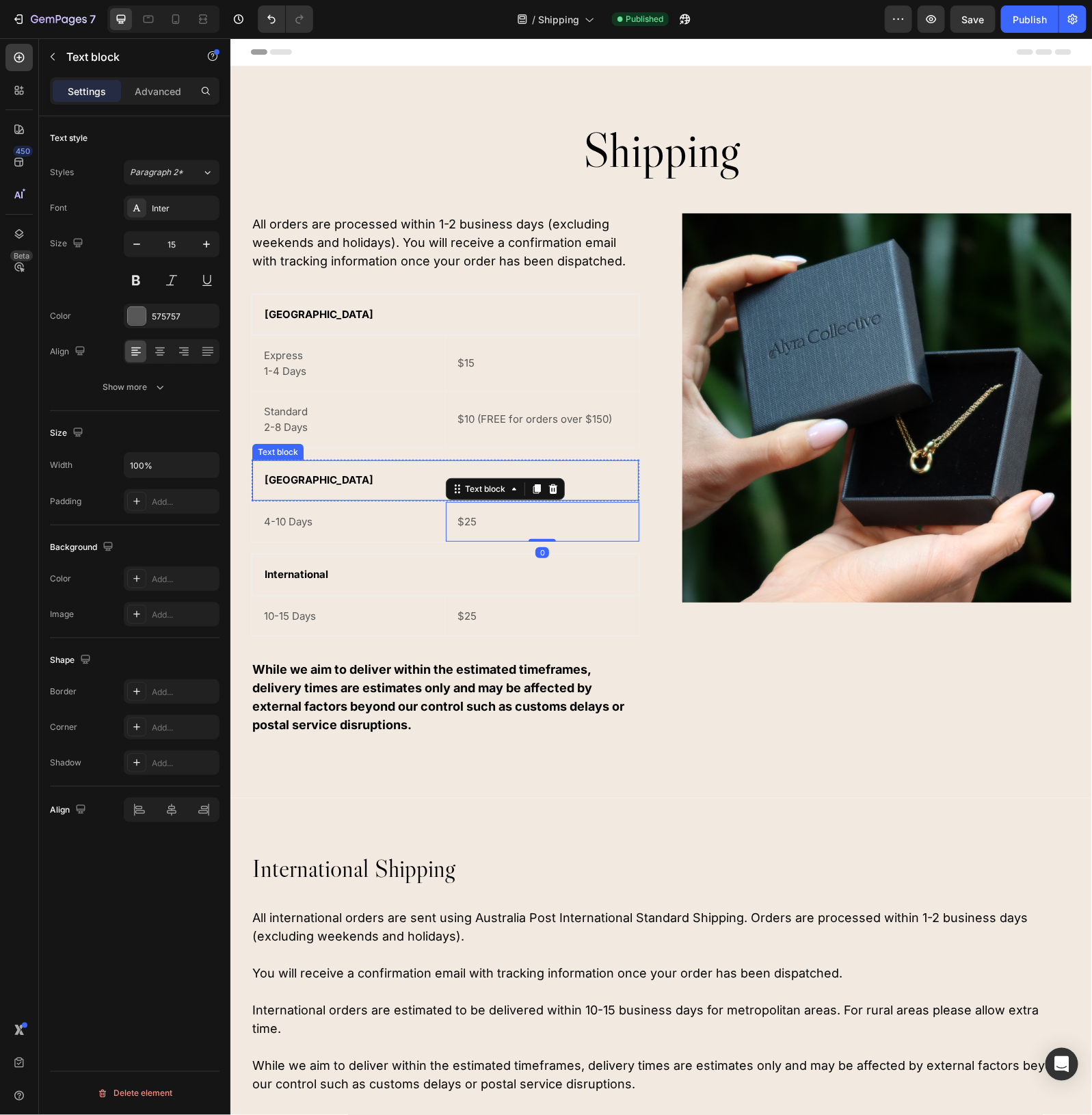
click at [277, 480] on p "New Zealand" at bounding box center [444, 480] width 362 height 15
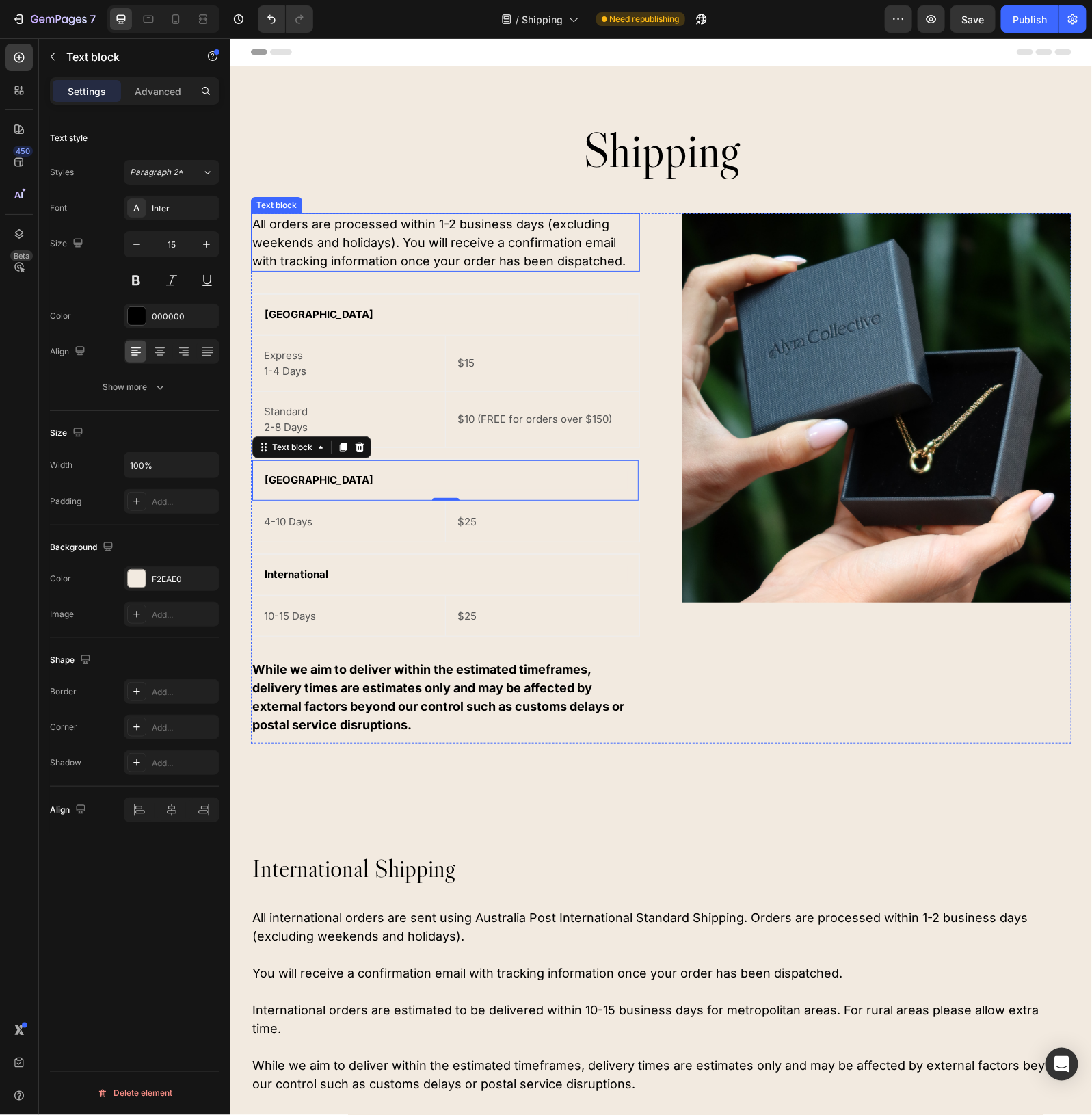
click at [470, 247] on p "All orders are processed within 1-2 business days (excluding weekends and holid…" at bounding box center [445, 241] width 386 height 55
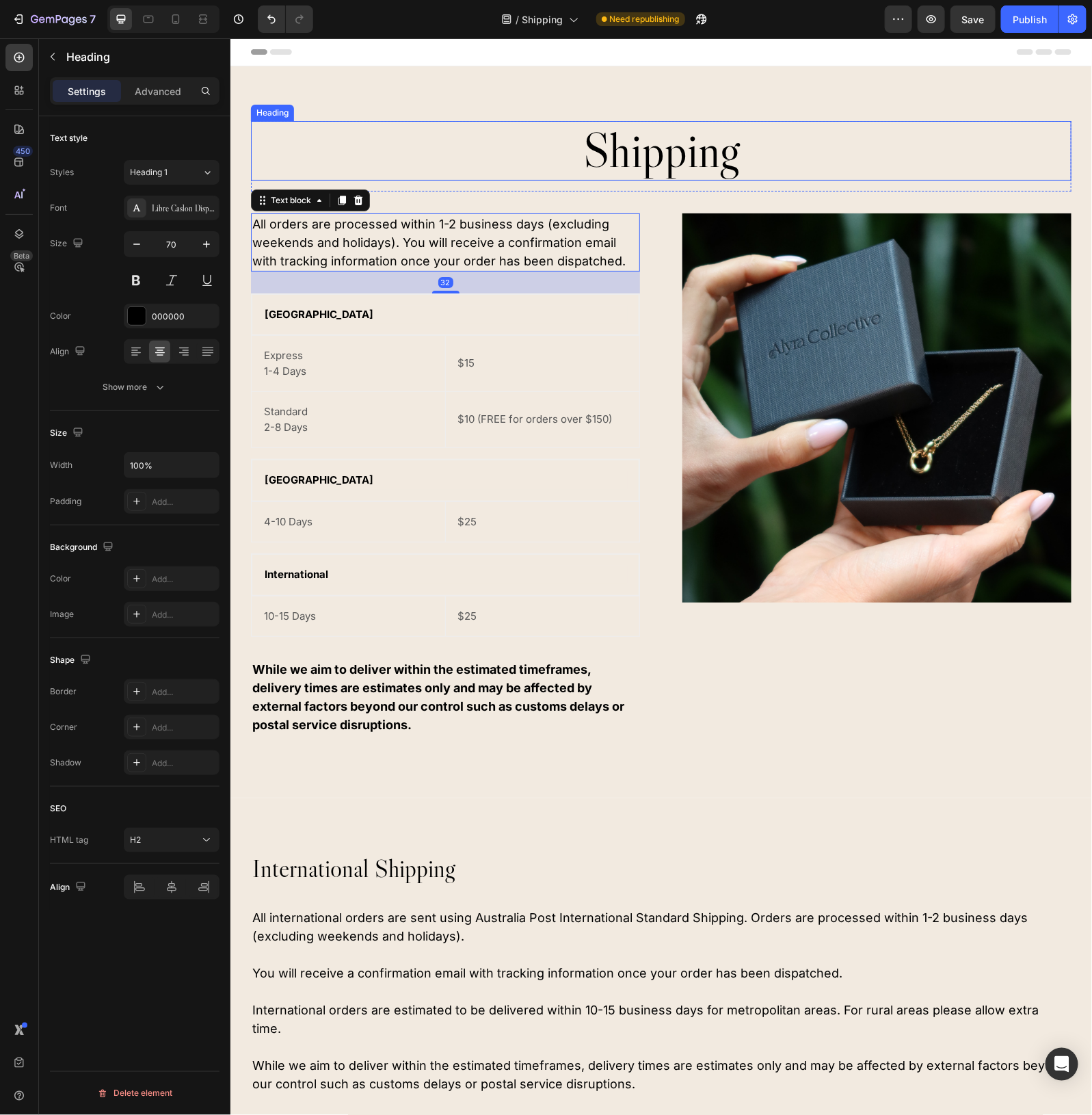
click at [634, 152] on h2 "Shipping" at bounding box center [661, 150] width 821 height 60
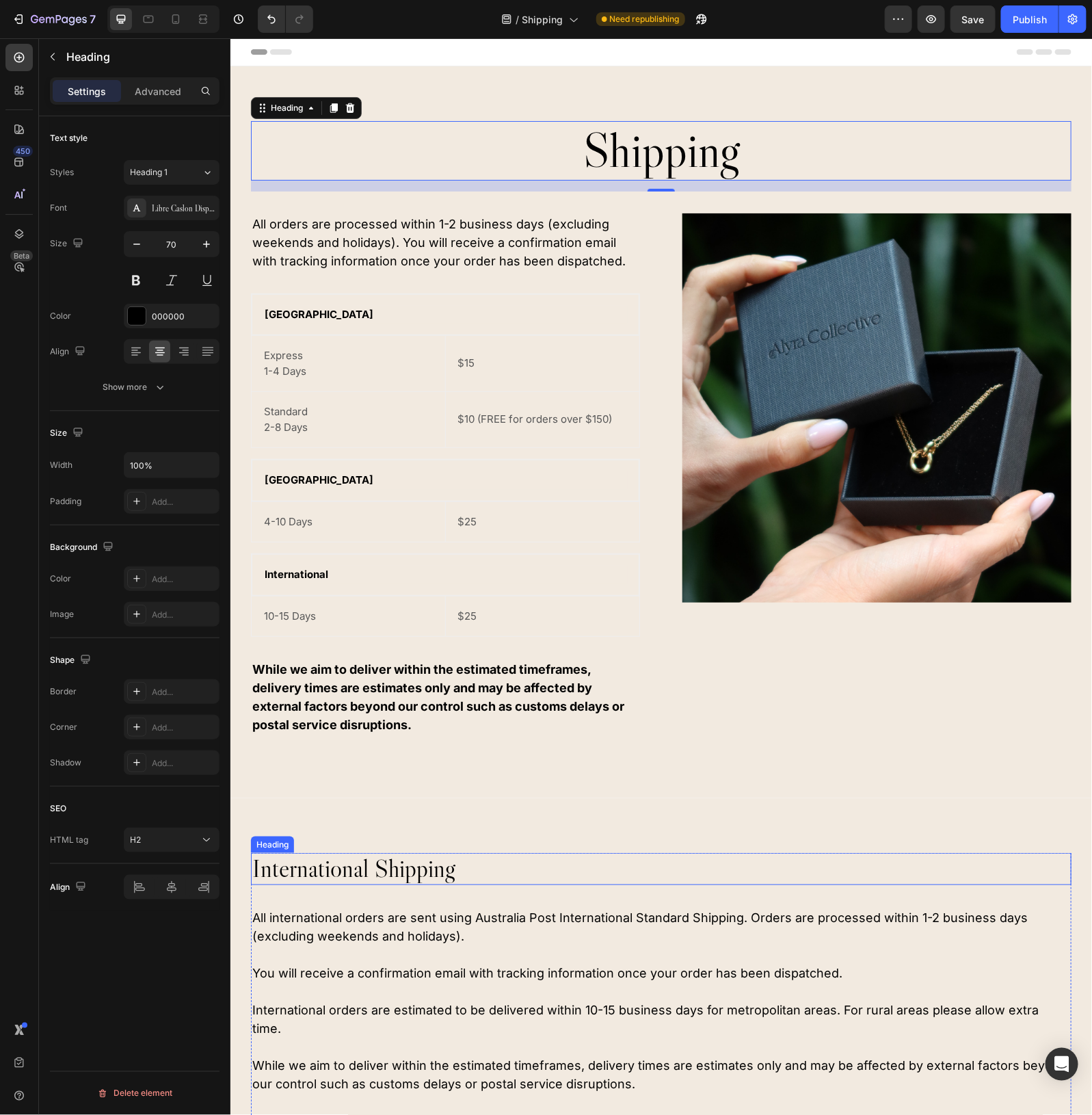
drag, startPoint x: 732, startPoint y: 856, endPoint x: 730, endPoint y: 824, distance: 32.1
click at [732, 856] on p "International Shipping" at bounding box center [661, 868] width 818 height 29
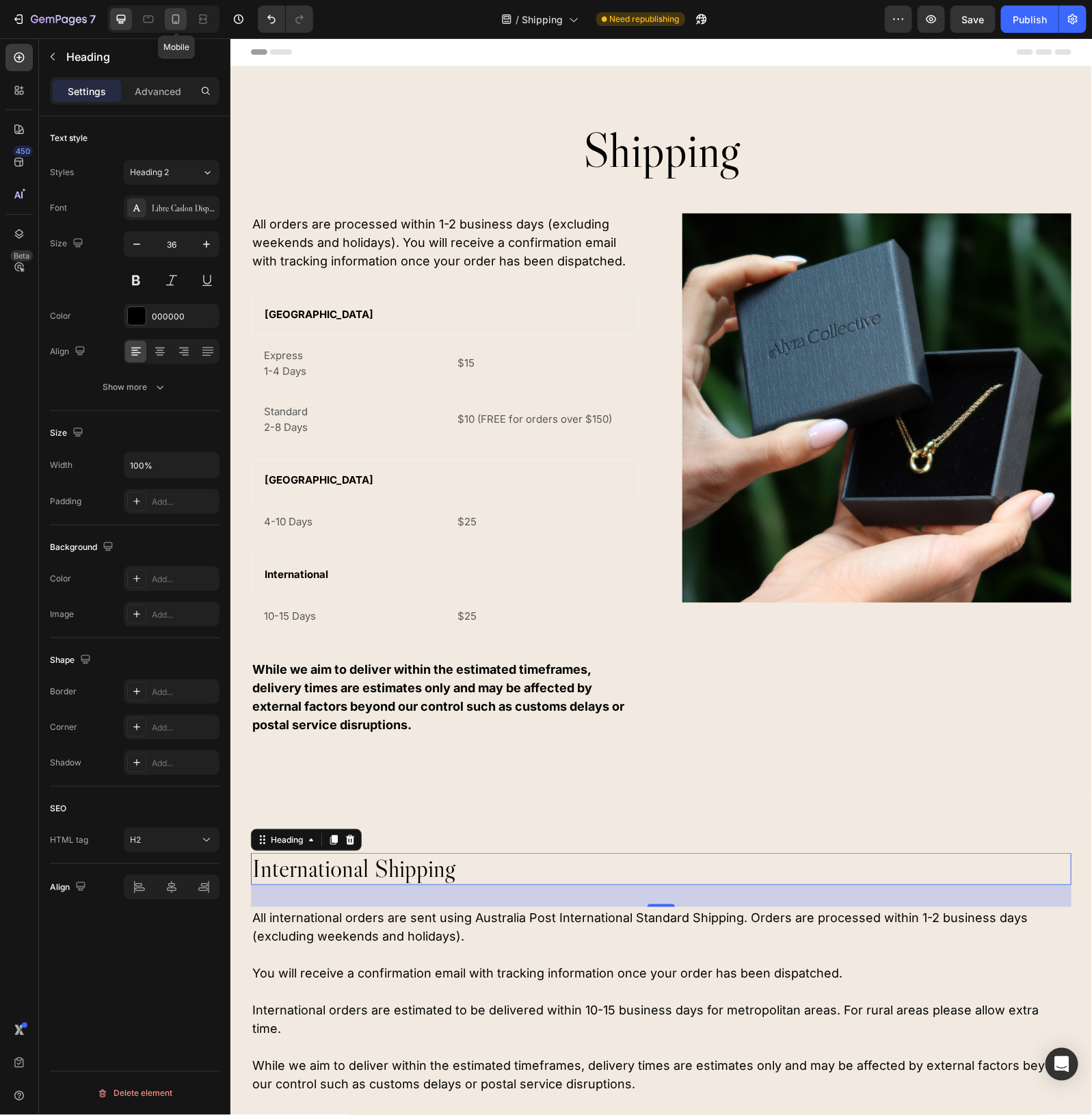
click at [180, 21] on icon at bounding box center [175, 19] width 14 height 14
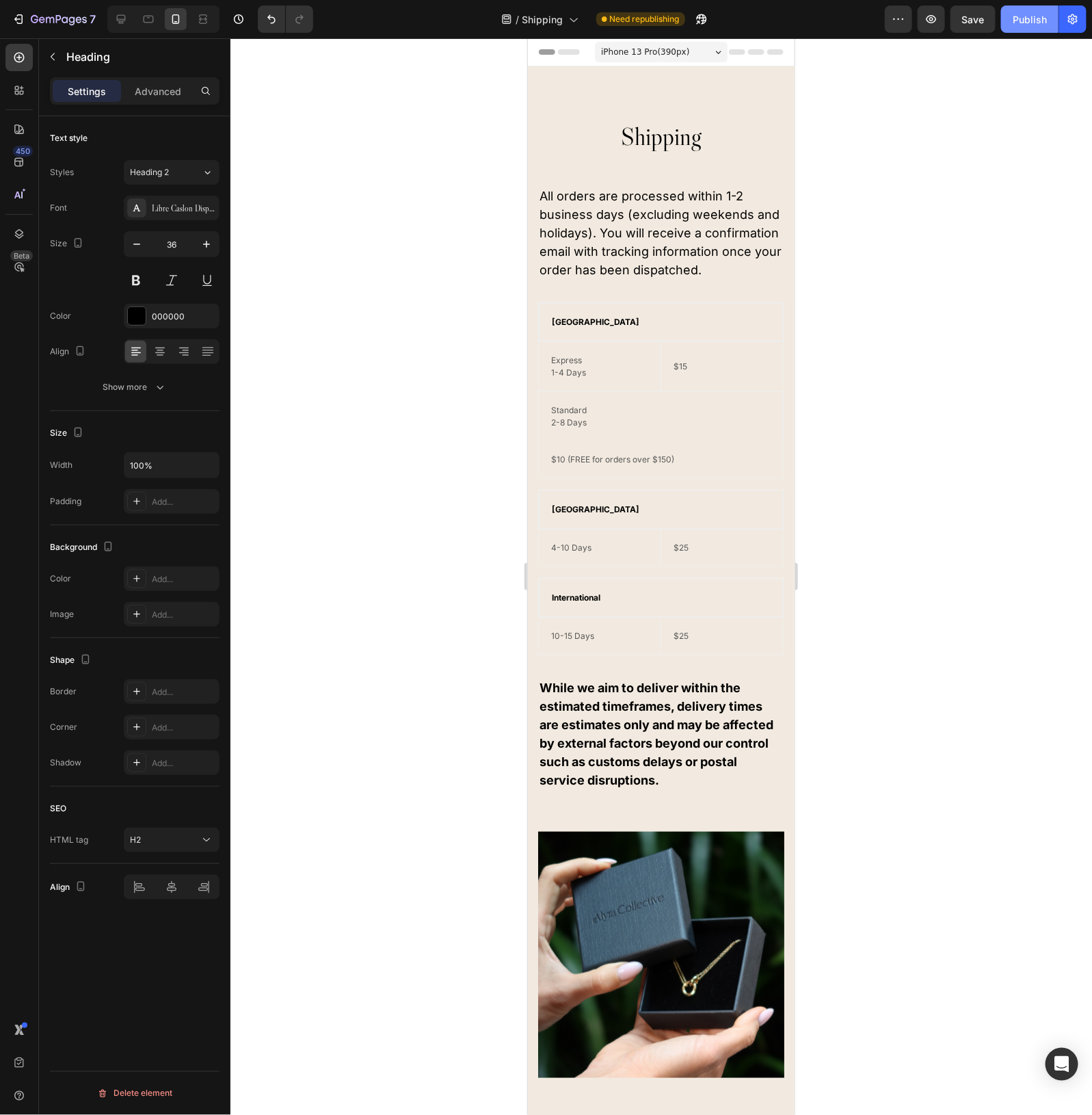
click at [1037, 15] on div "Publish" at bounding box center [1030, 20] width 34 height 15
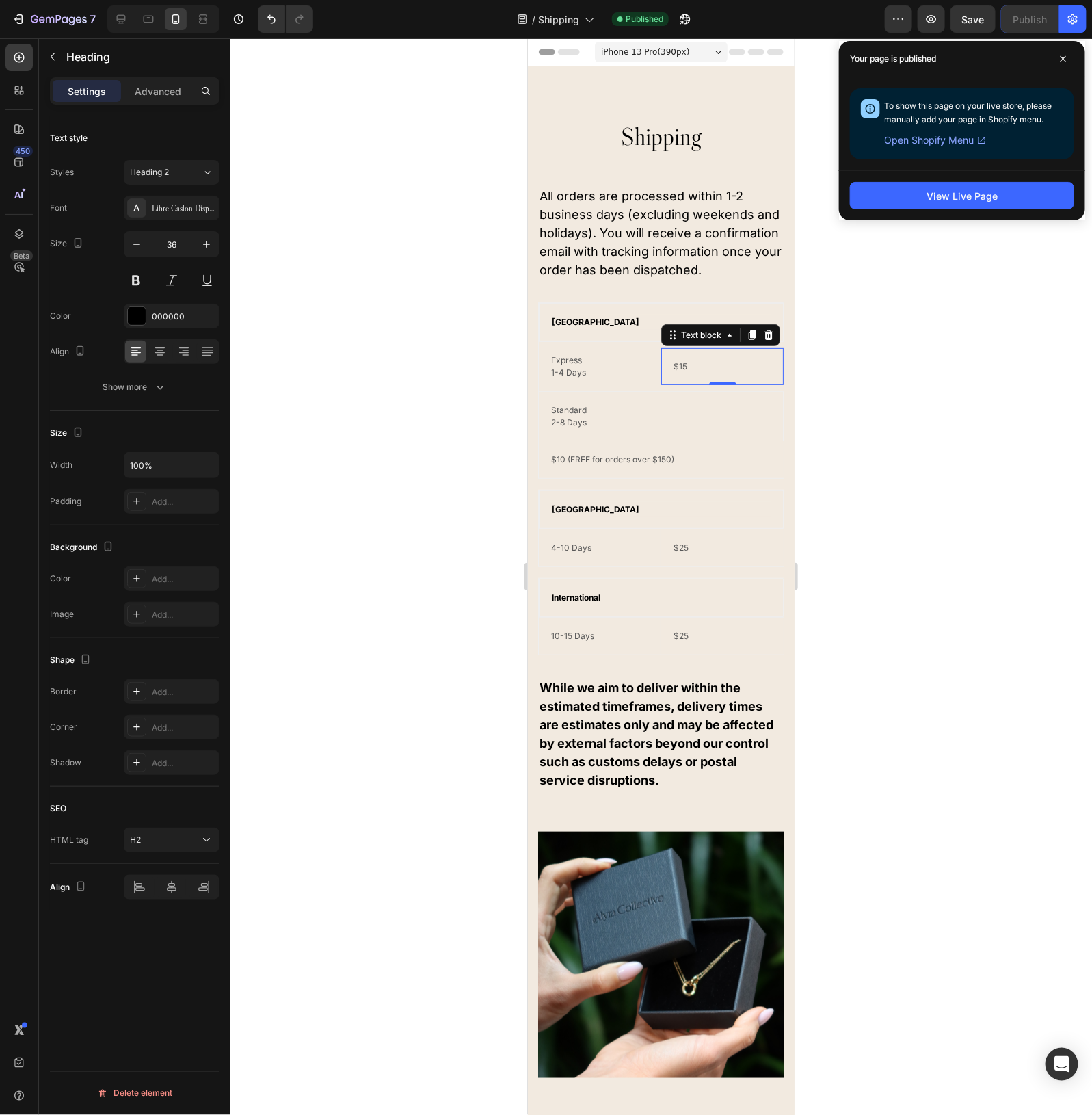
click at [716, 373] on p "$15" at bounding box center [722, 366] width 98 height 13
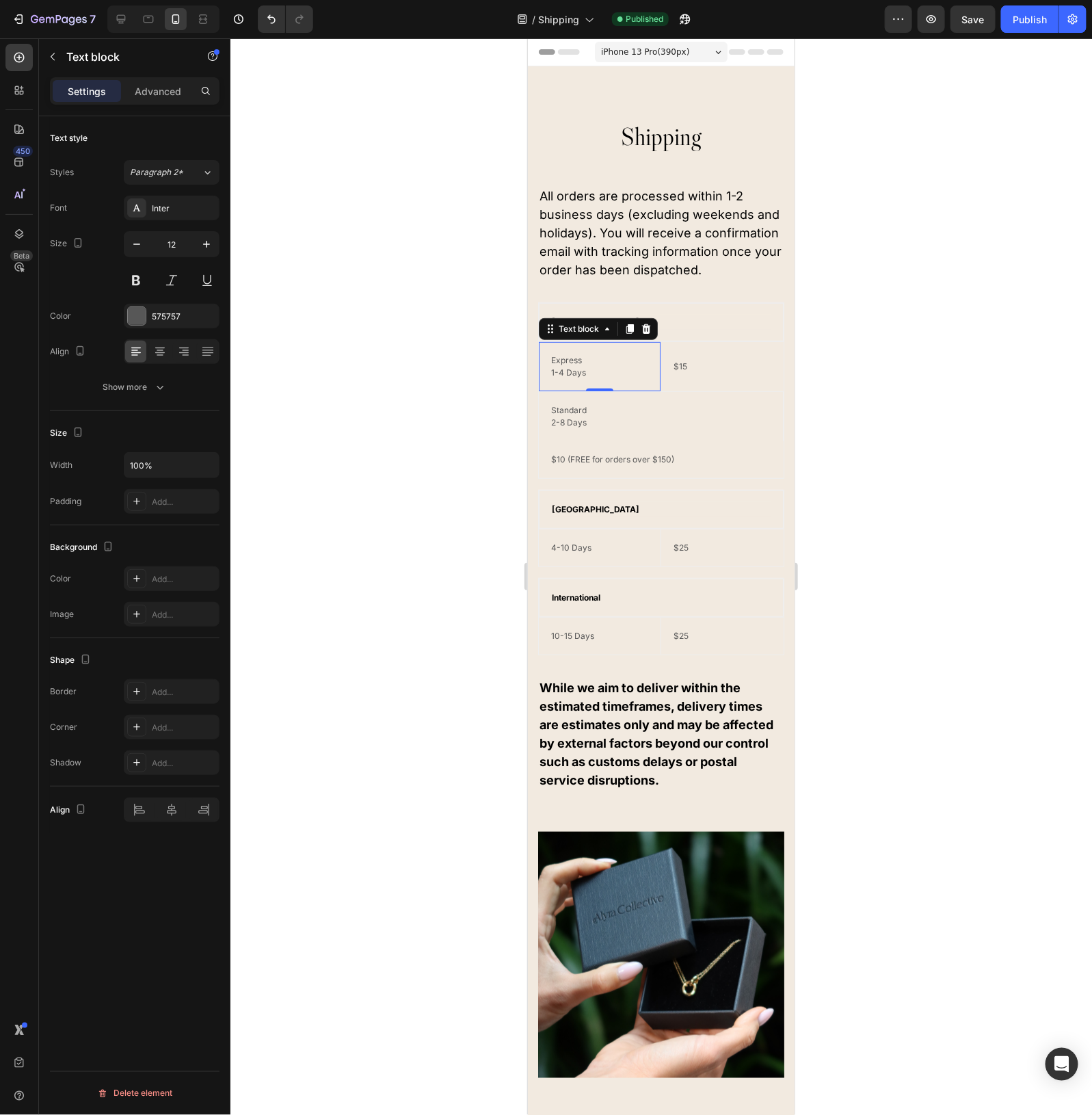
click at [631, 378] on p "1-4 Days" at bounding box center [599, 373] width 97 height 13
click at [736, 373] on p "$15" at bounding box center [722, 366] width 98 height 13
click at [732, 411] on div "Standard 2-8 Days Text block" at bounding box center [661, 416] width 245 height 49
click at [733, 391] on div "$15 Text block" at bounding box center [721, 366] width 122 height 49
click at [693, 373] on p "$15" at bounding box center [722, 366] width 98 height 13
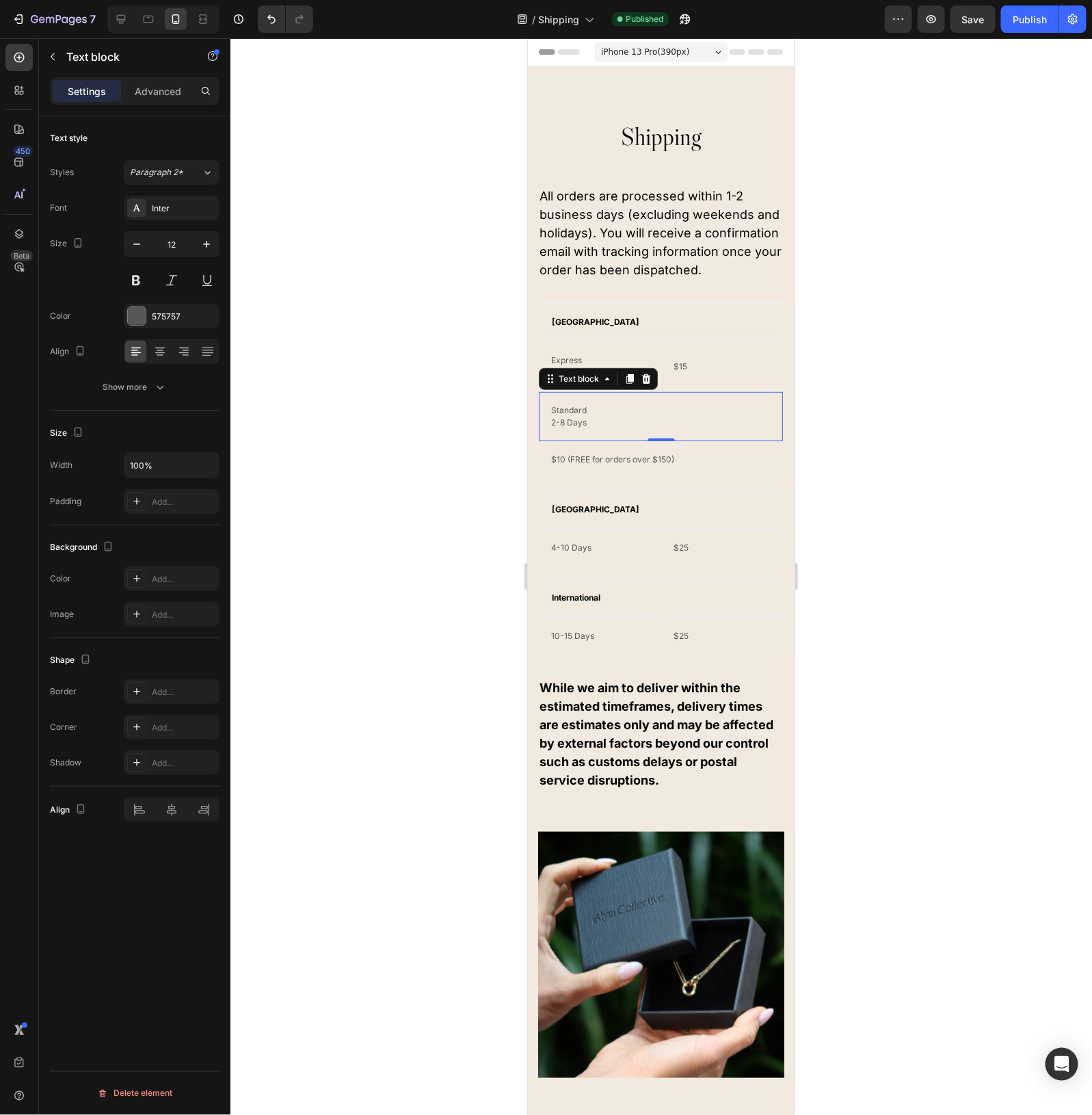
click at [652, 428] on p "2-8 Days" at bounding box center [661, 422] width 219 height 13
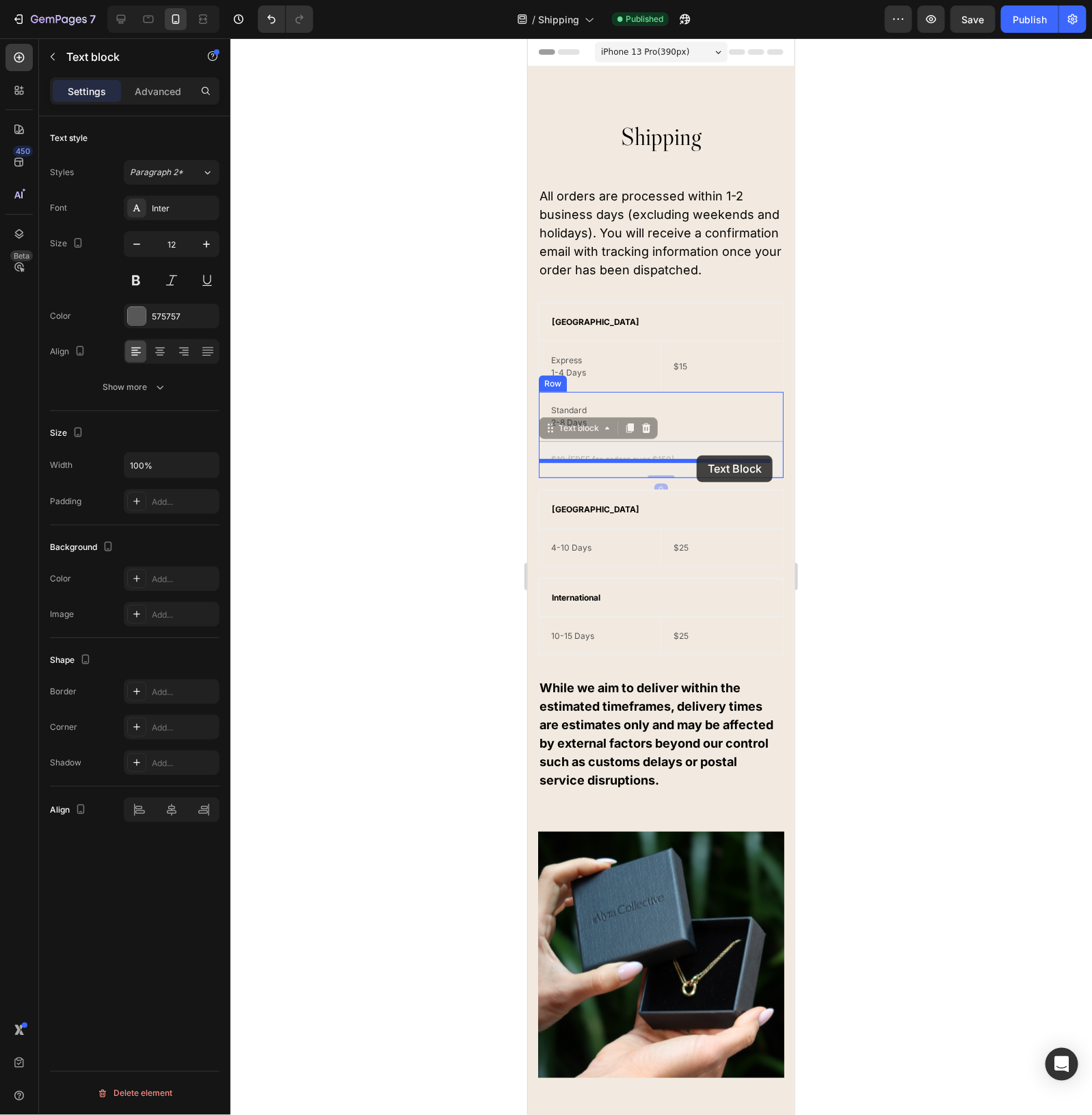
drag, startPoint x: 667, startPoint y: 480, endPoint x: 696, endPoint y: 455, distance: 38.3
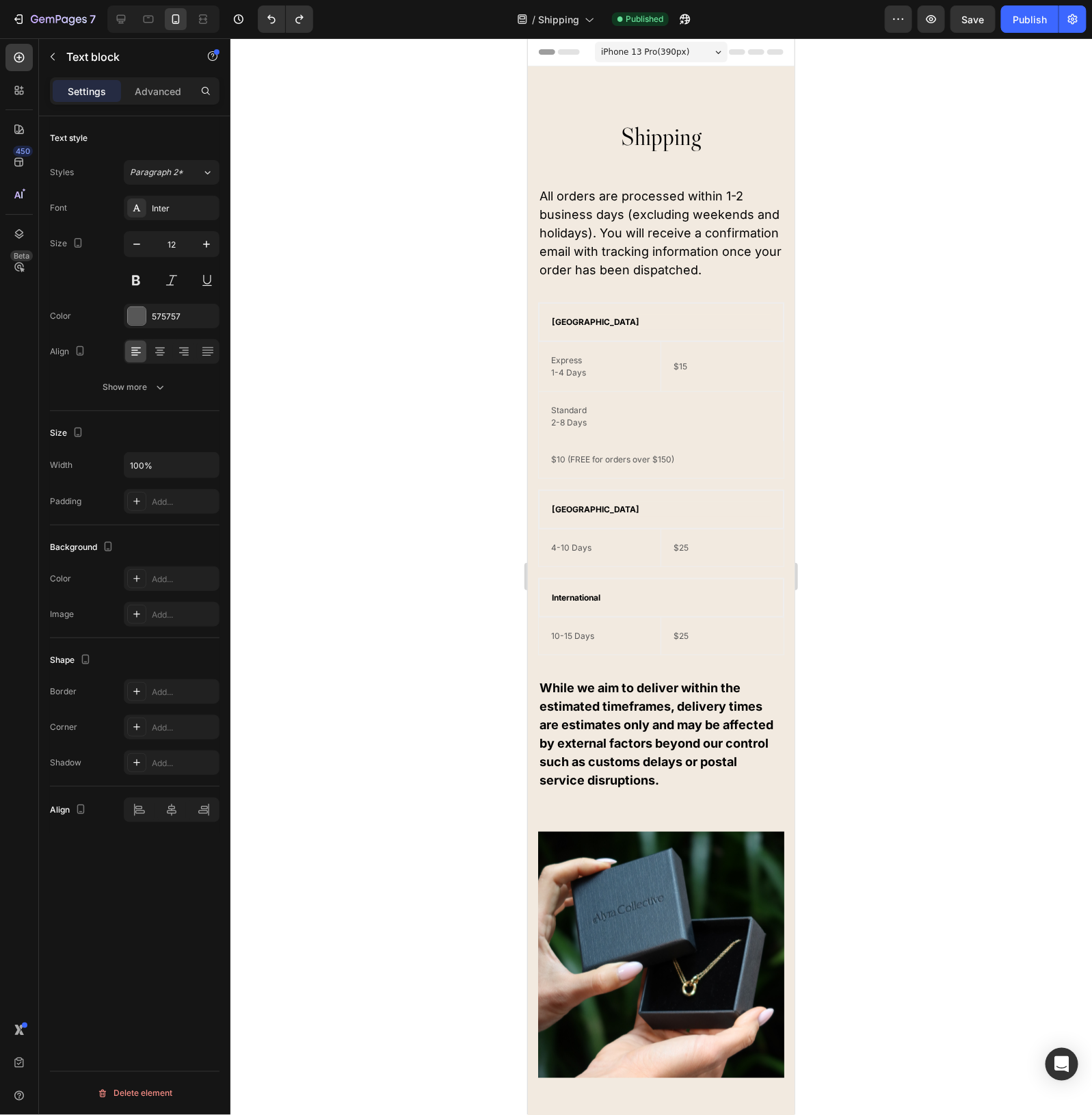
click at [889, 442] on div at bounding box center [661, 577] width 862 height 1077
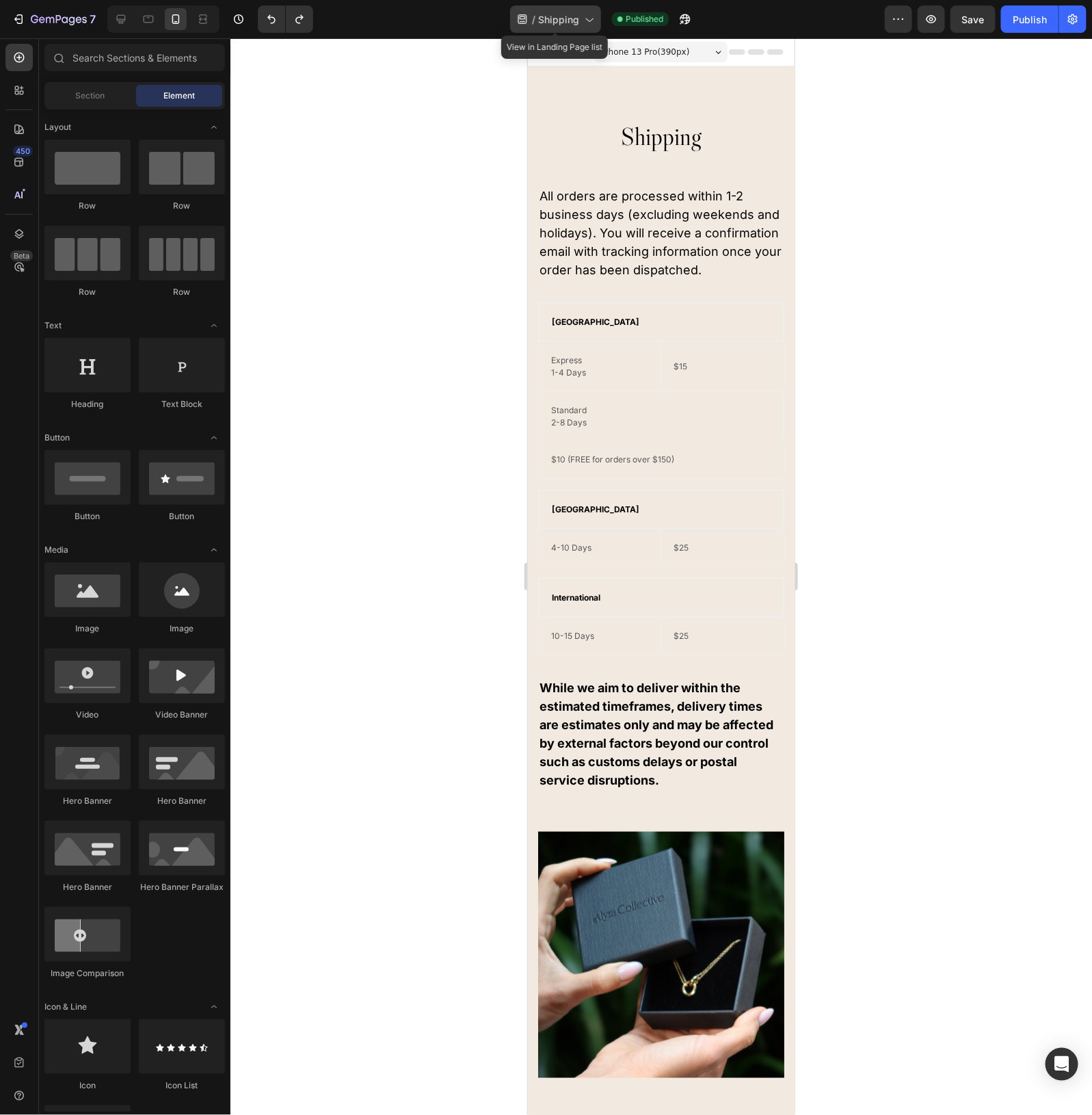
click at [563, 14] on span "Shipping" at bounding box center [558, 20] width 41 height 15
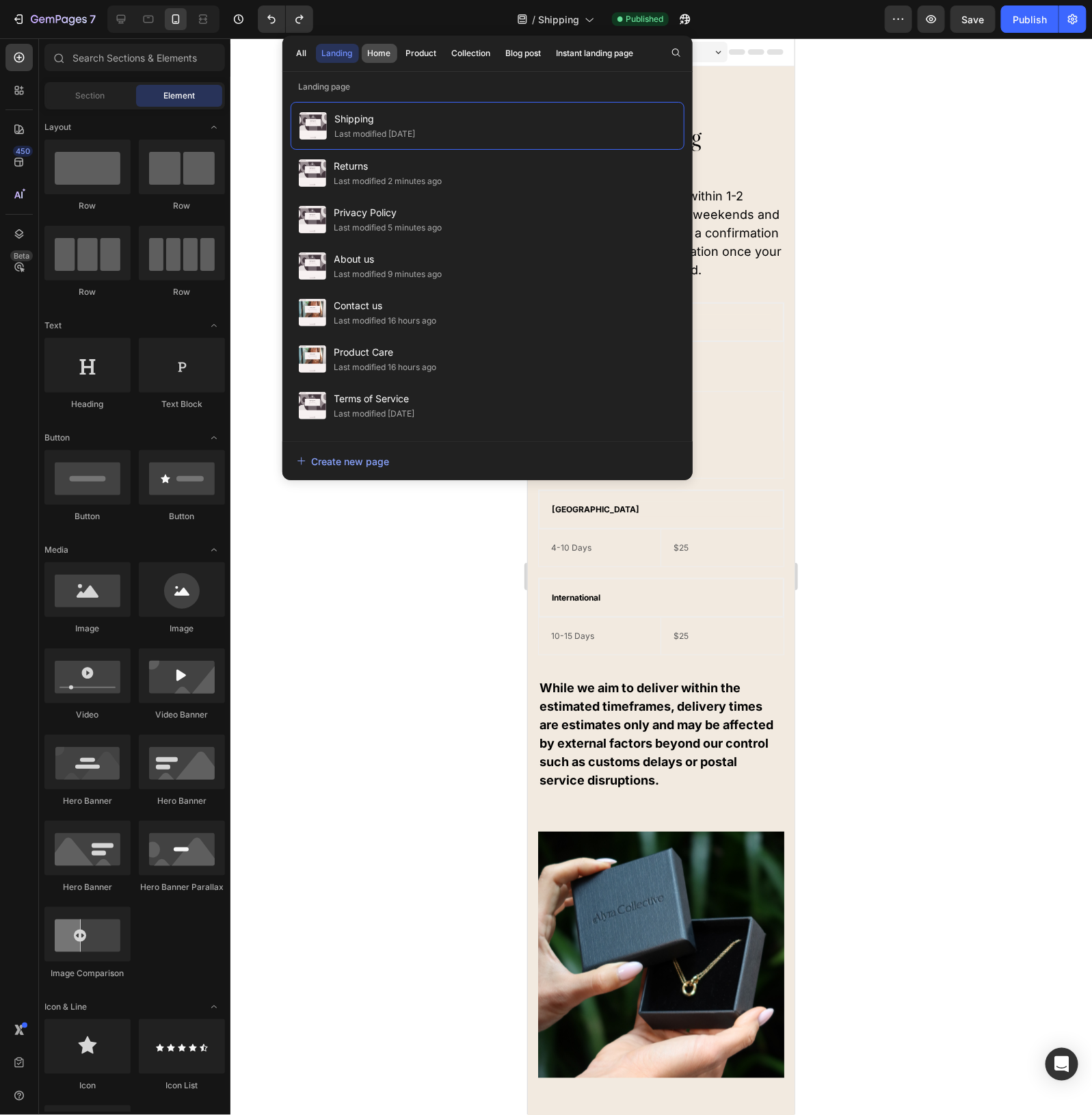
click at [375, 49] on div "Home" at bounding box center [380, 53] width 24 height 13
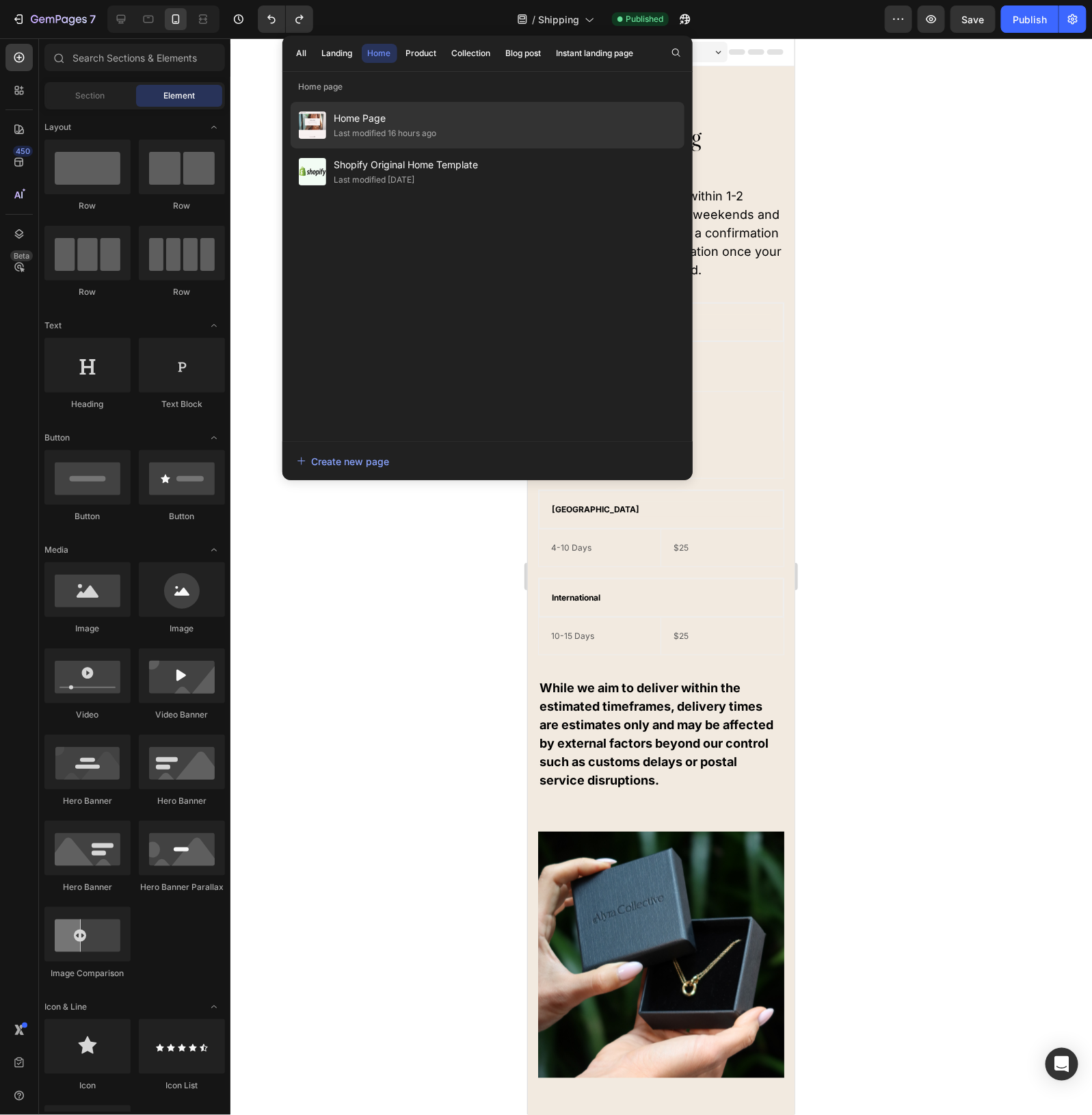
click at [362, 121] on span "Home Page" at bounding box center [385, 119] width 102 height 16
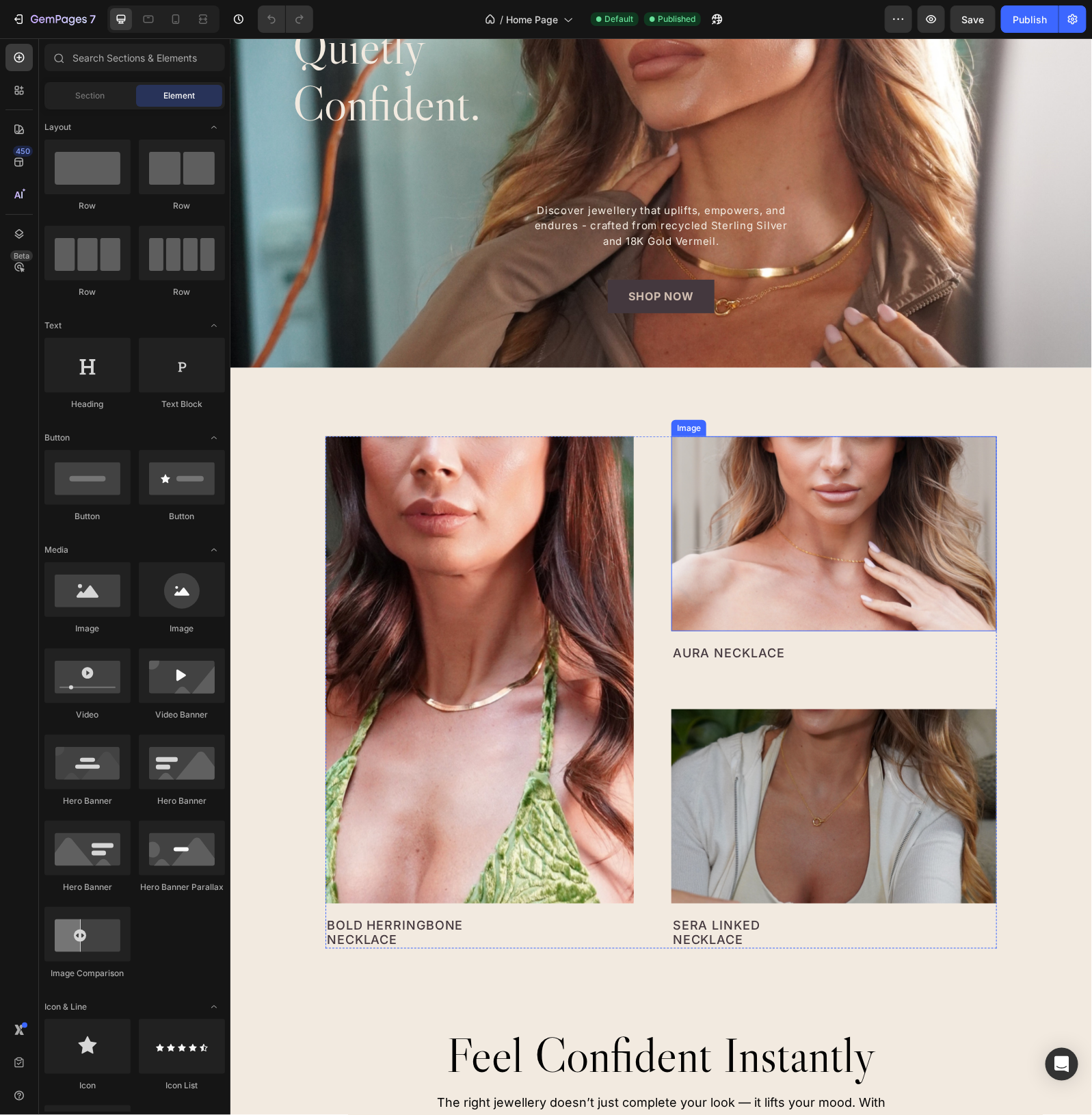
scroll to position [171, 0]
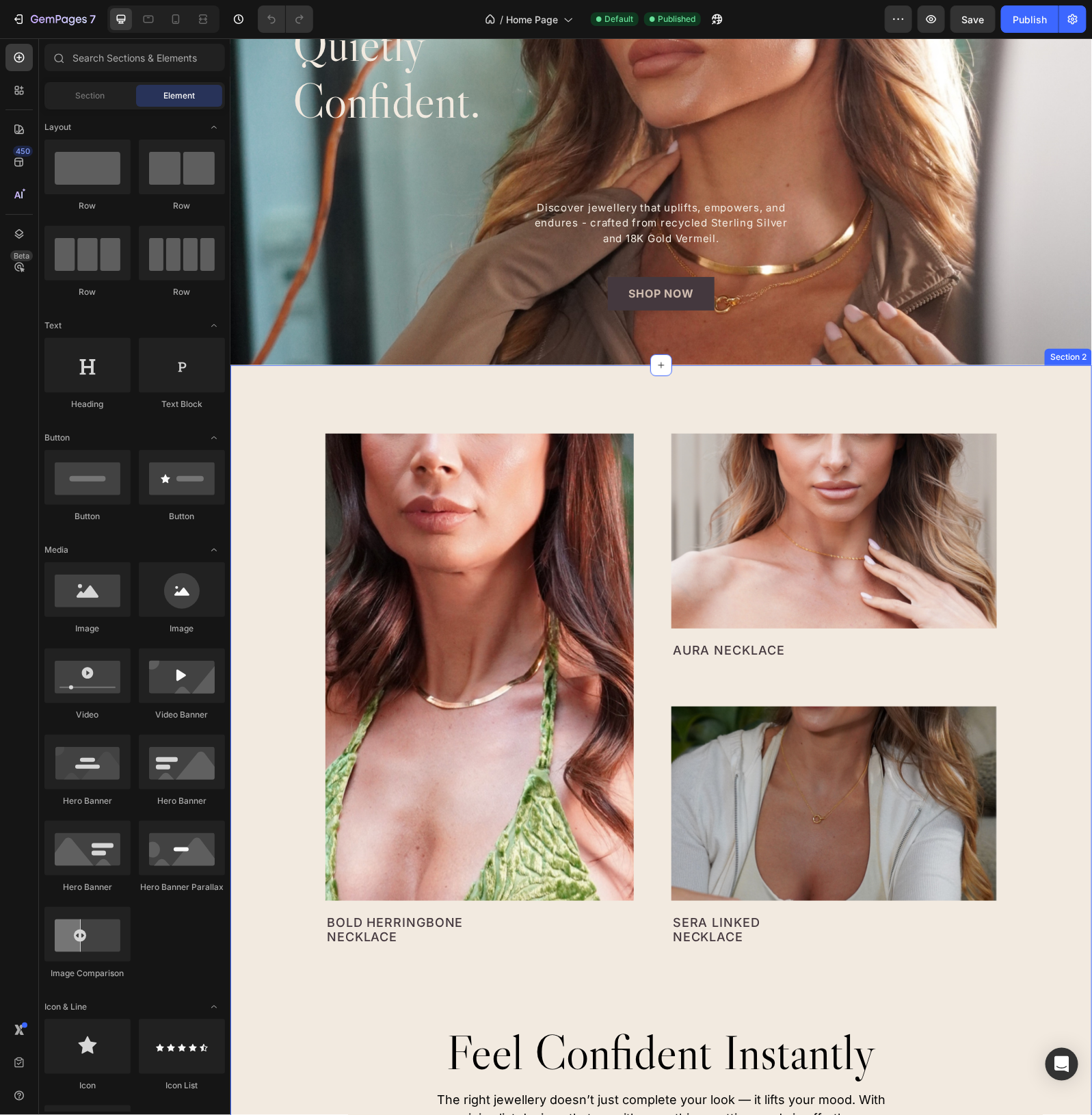
drag, startPoint x: 279, startPoint y: 1000, endPoint x: 376, endPoint y: 207, distance: 798.9
click at [279, 1000] on div "Feel Confident Instantly Heading The right jewellery boosts your mood and pulls…" at bounding box center [660, 815] width 822 height 763
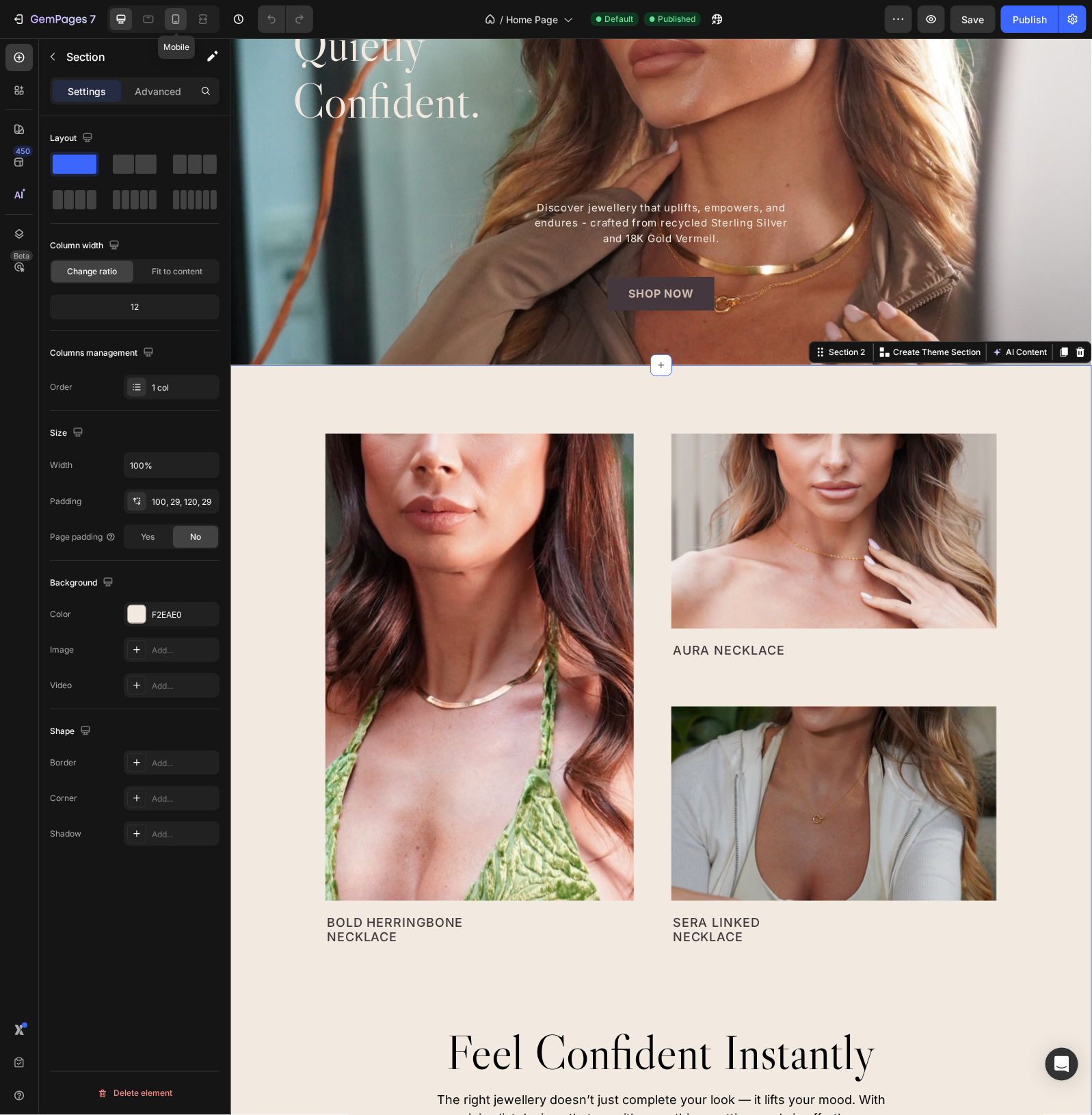
click at [171, 17] on icon at bounding box center [175, 19] width 14 height 14
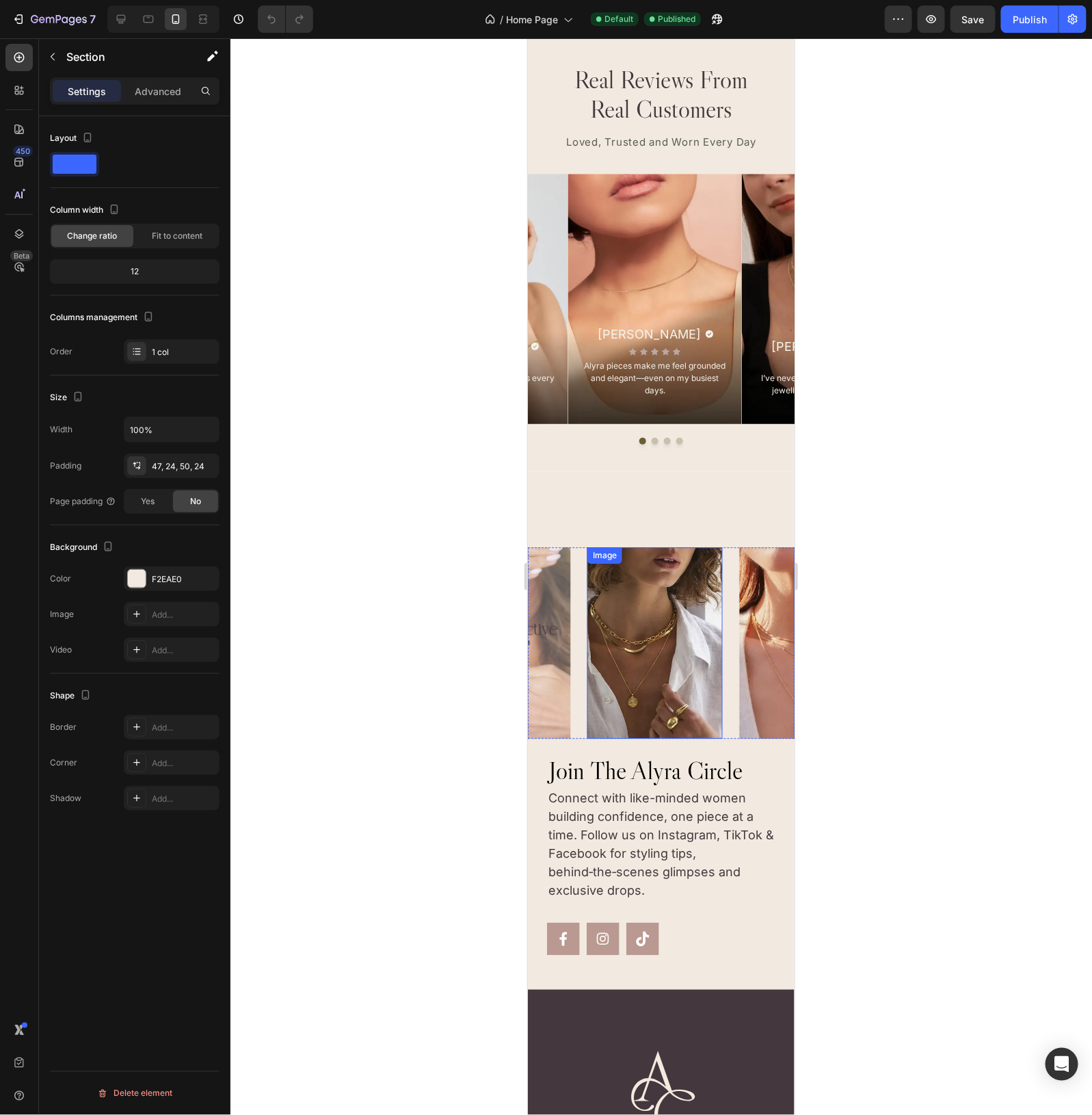
scroll to position [3615, 0]
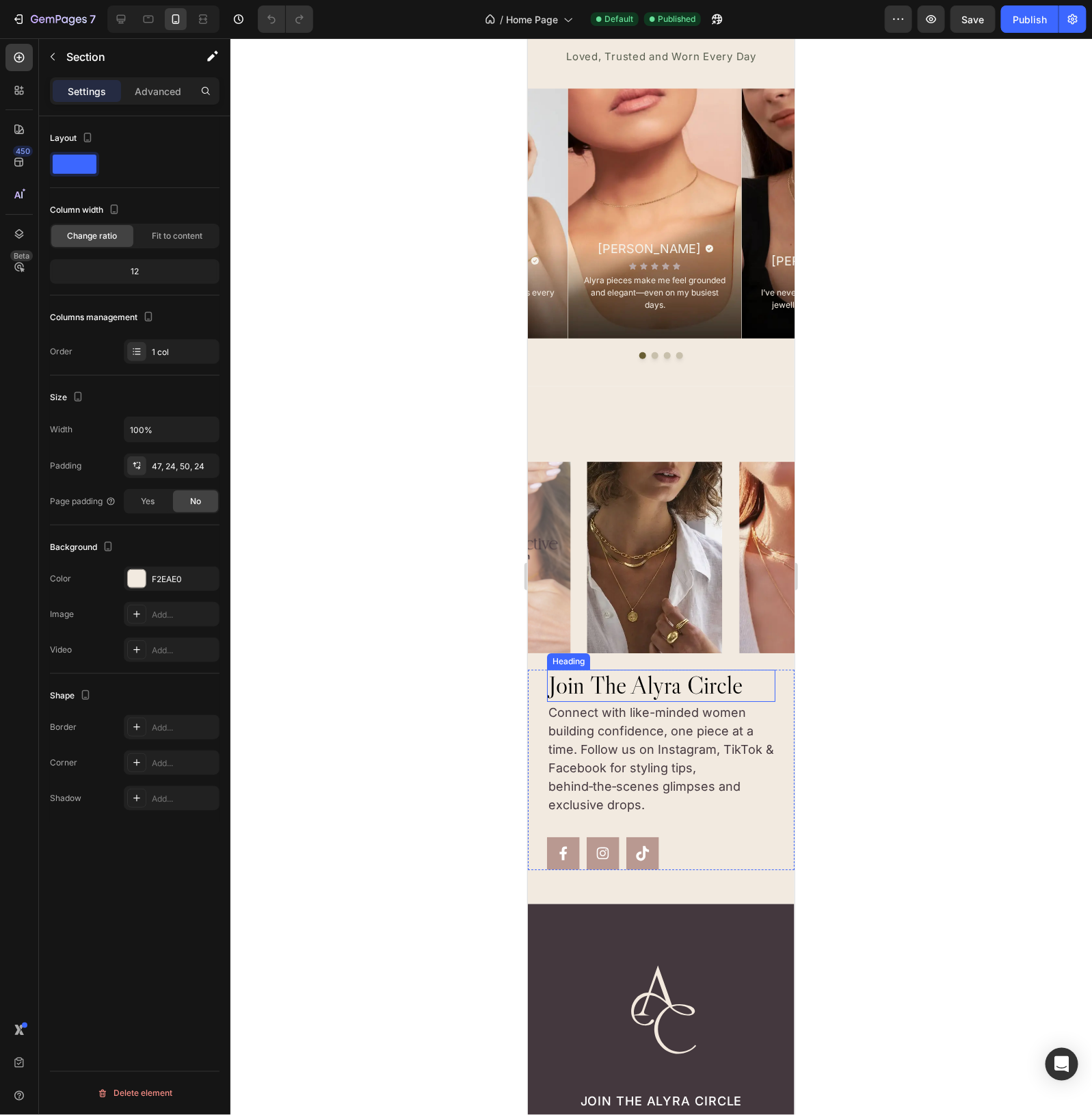
click at [696, 676] on h2 "join the alyra circle" at bounding box center [661, 684] width 228 height 32
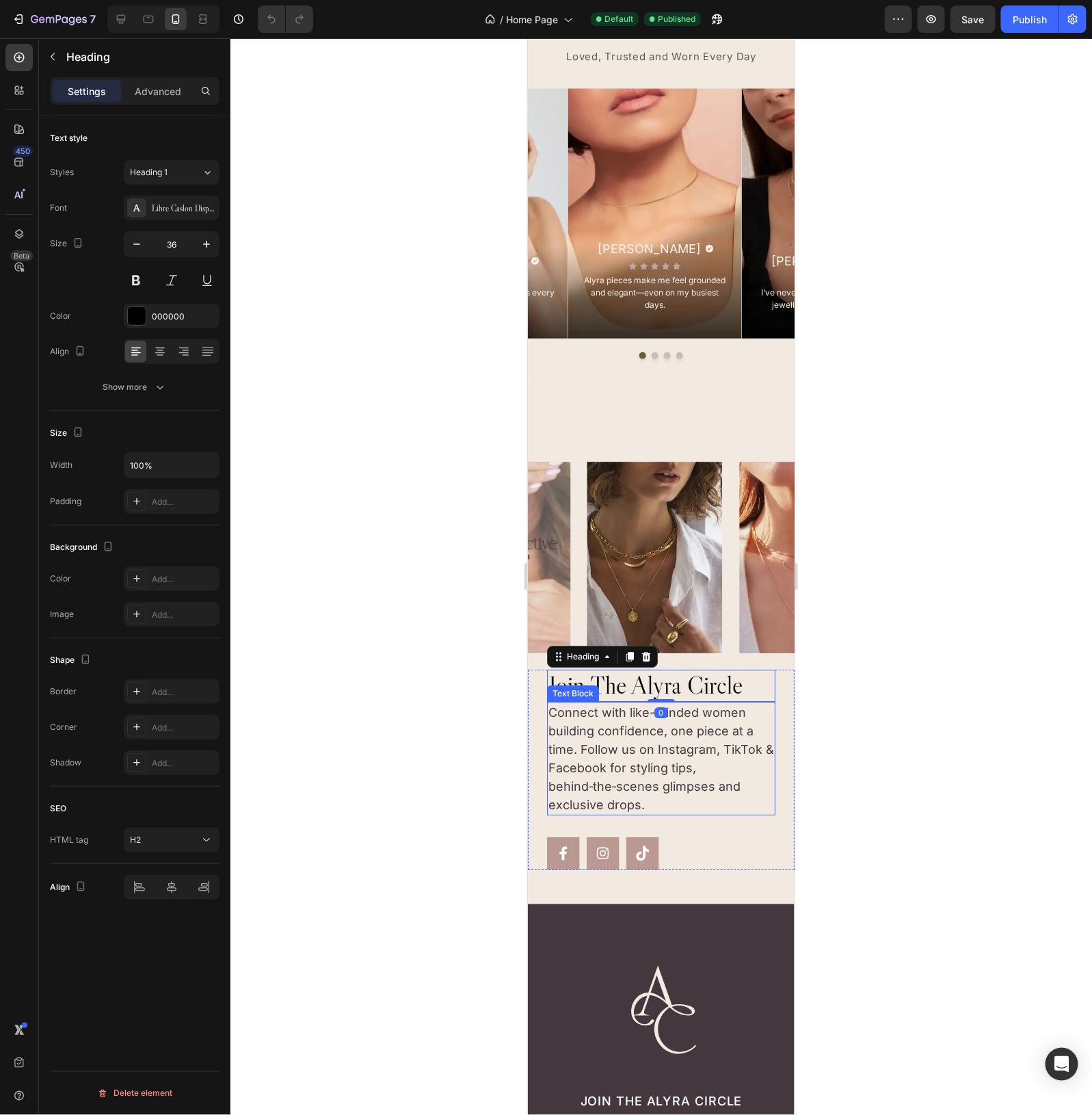
click at [654, 763] on p "Connect with like-minded women building confidence, one piece at a time. Follow…" at bounding box center [661, 758] width 226 height 111
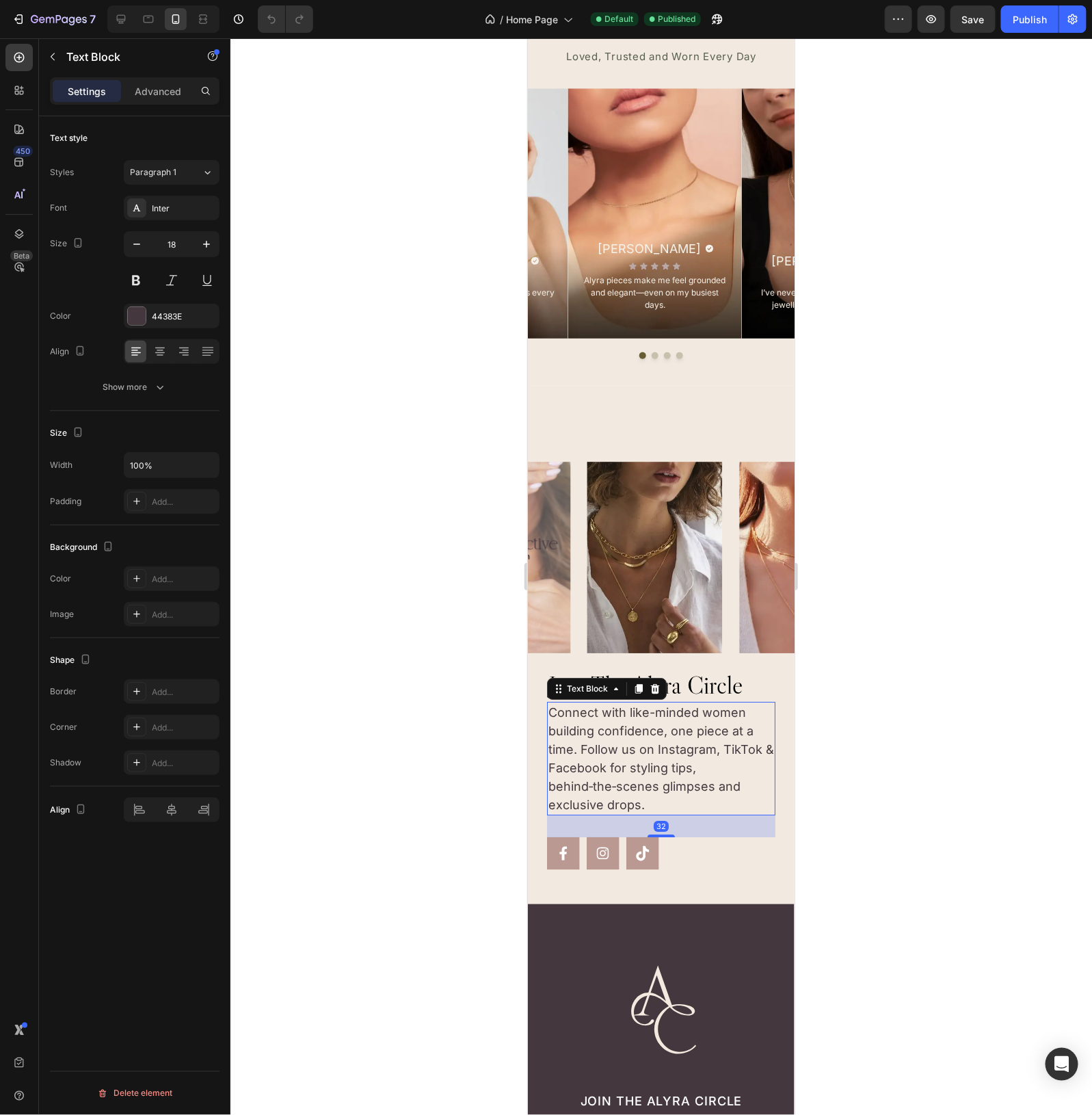
click at [906, 668] on div at bounding box center [661, 577] width 862 height 1077
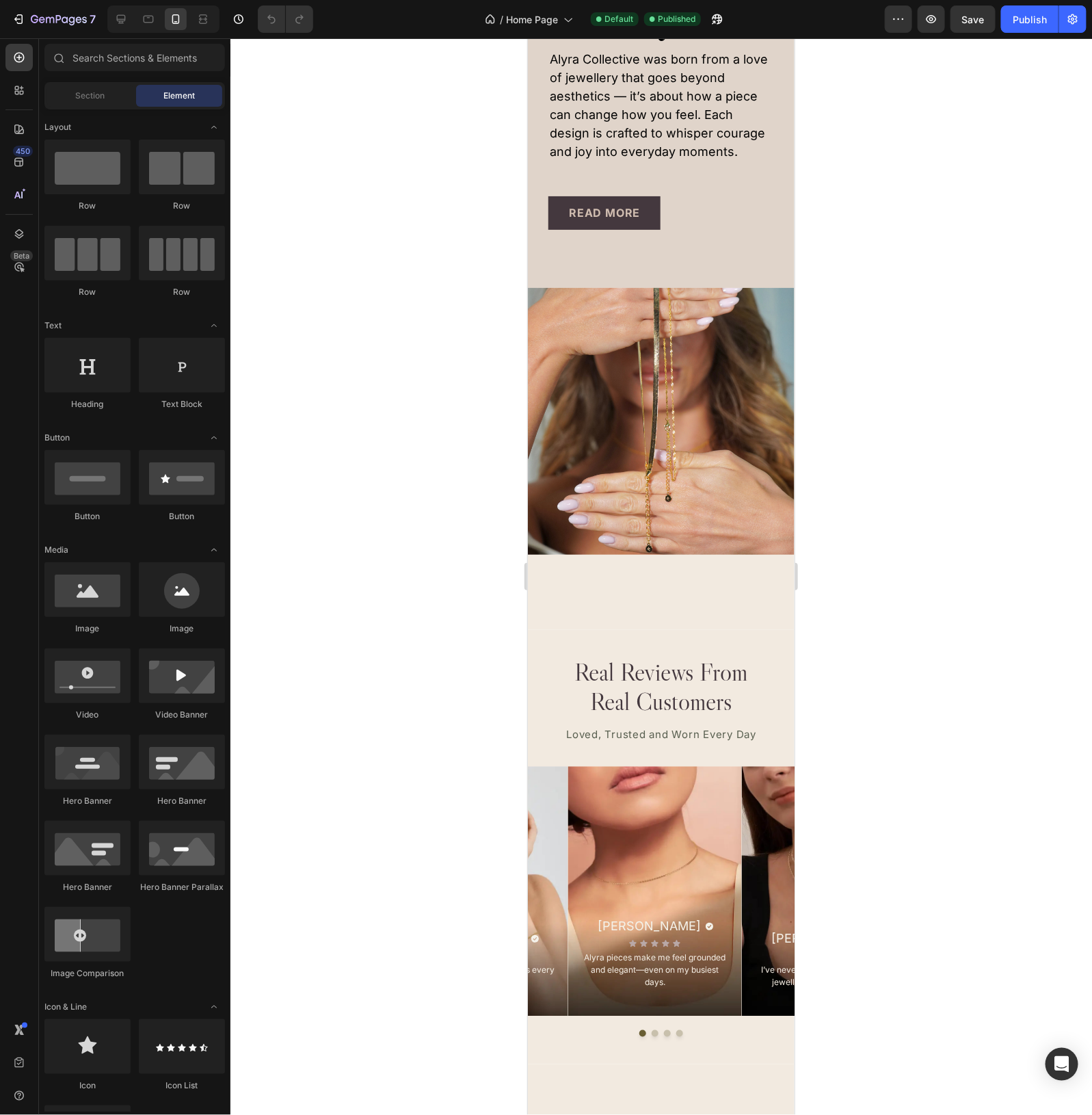
scroll to position [2674, 0]
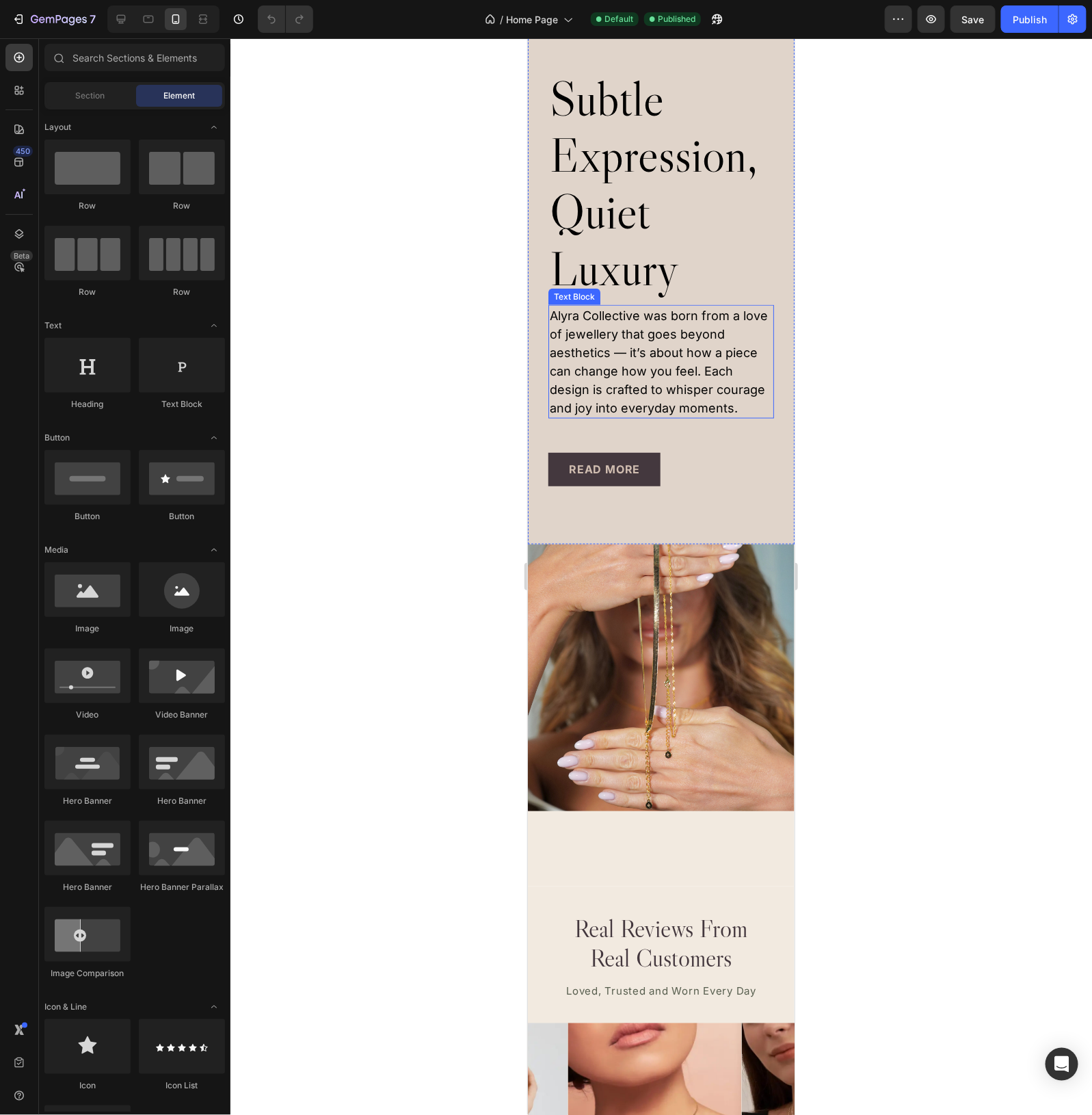
click at [632, 365] on p "Alyra Collective was born from a love of jewellery that goes beyond aesthetics …" at bounding box center [661, 361] width 223 height 111
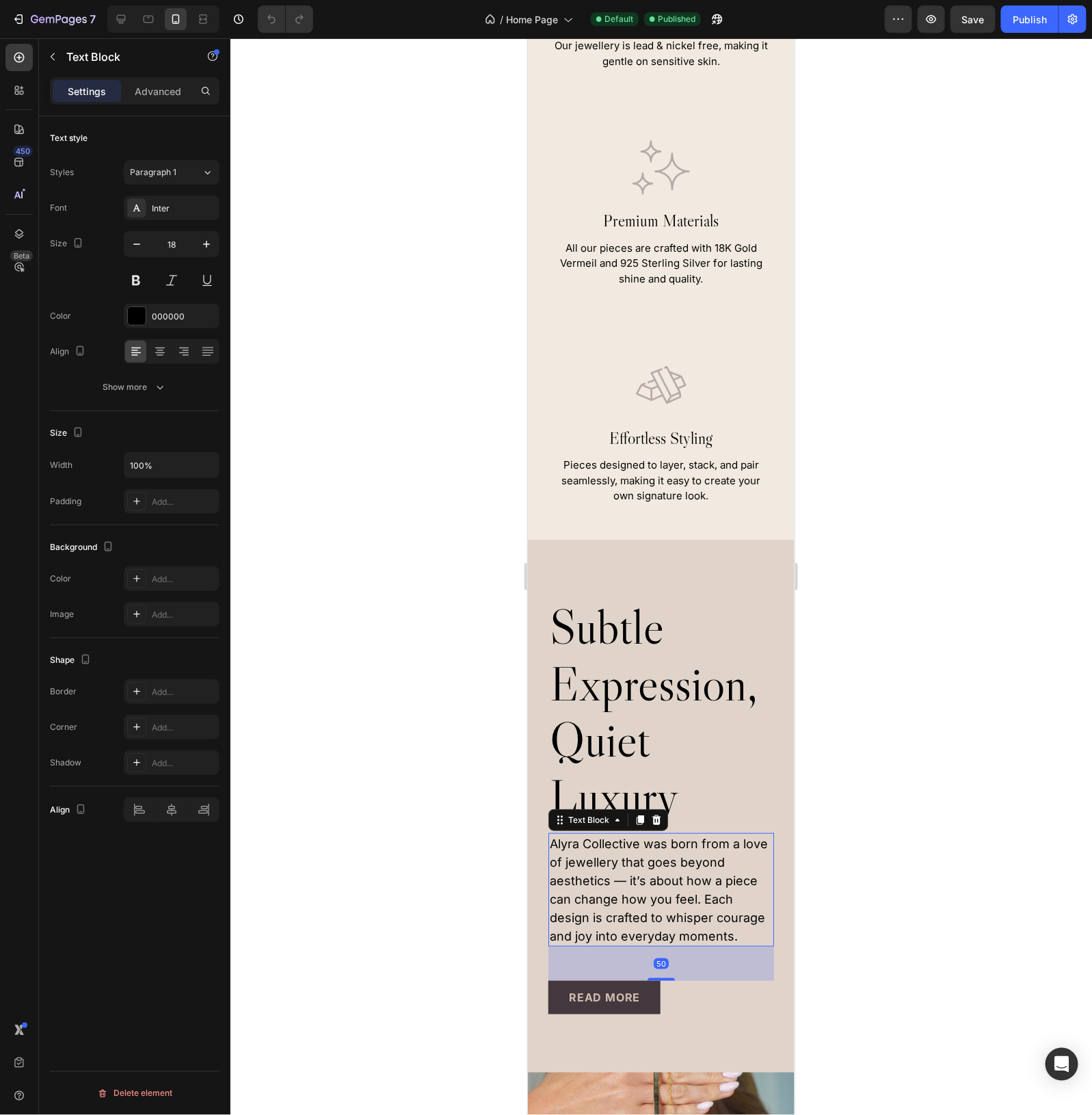
scroll to position [1905, 0]
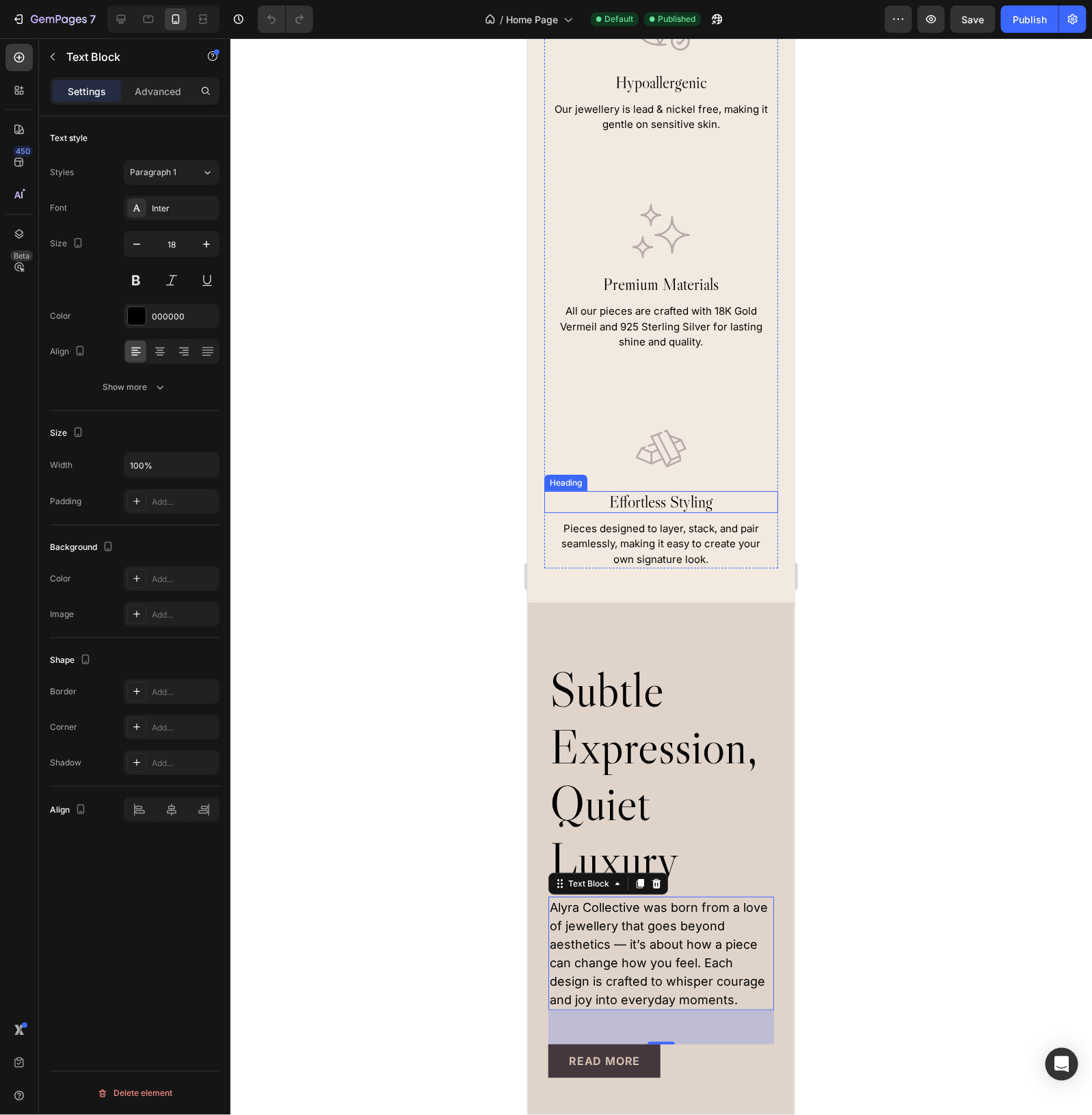
click at [663, 516] on div "Image effortless styling Heading Pieces designed to layer, stack, and pair seam…" at bounding box center [661, 494] width 234 height 150
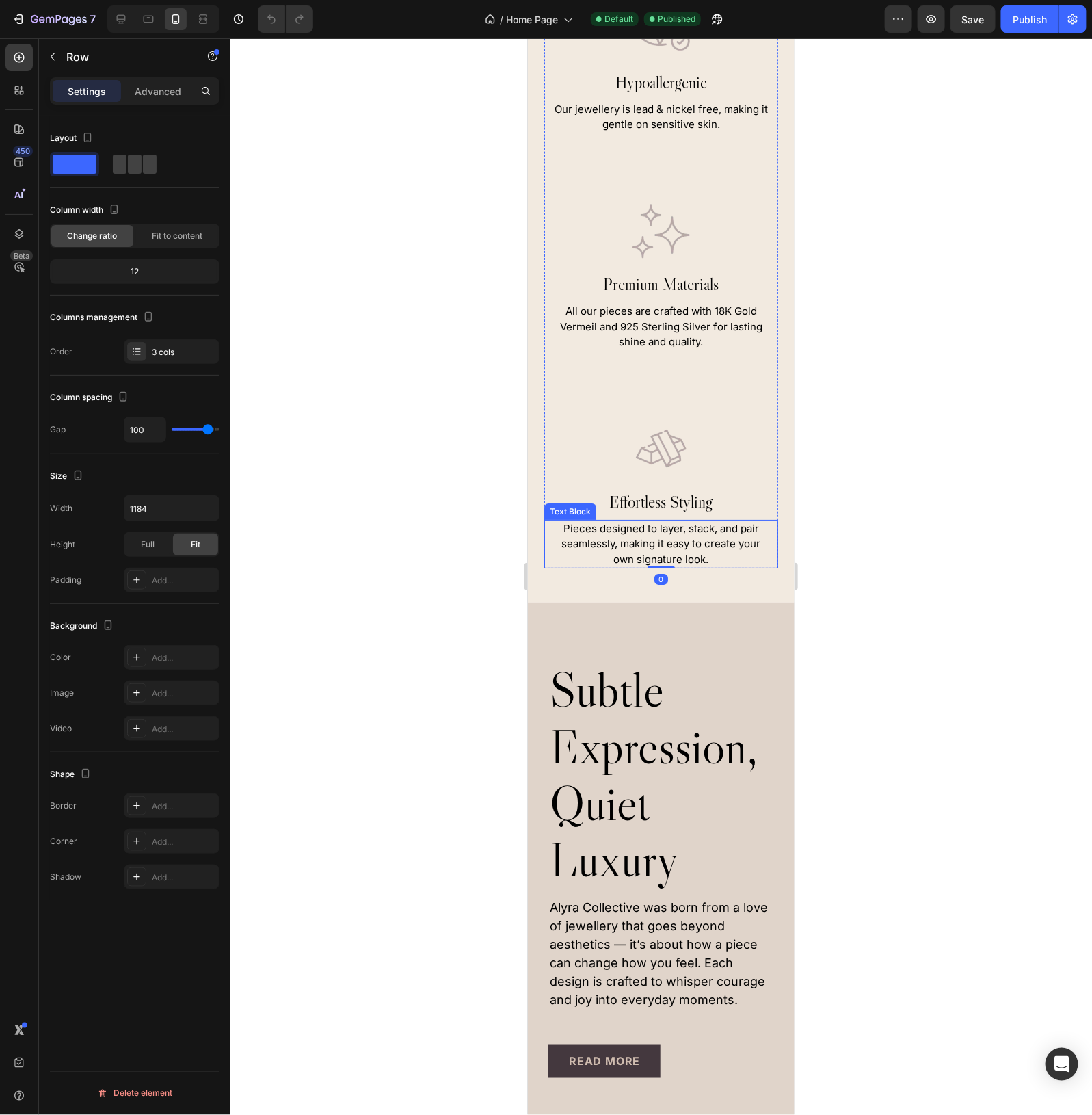
click at [665, 534] on p "Pieces designed to layer, stack, and pair seamlessly, making it easy to create …" at bounding box center [661, 543] width 222 height 46
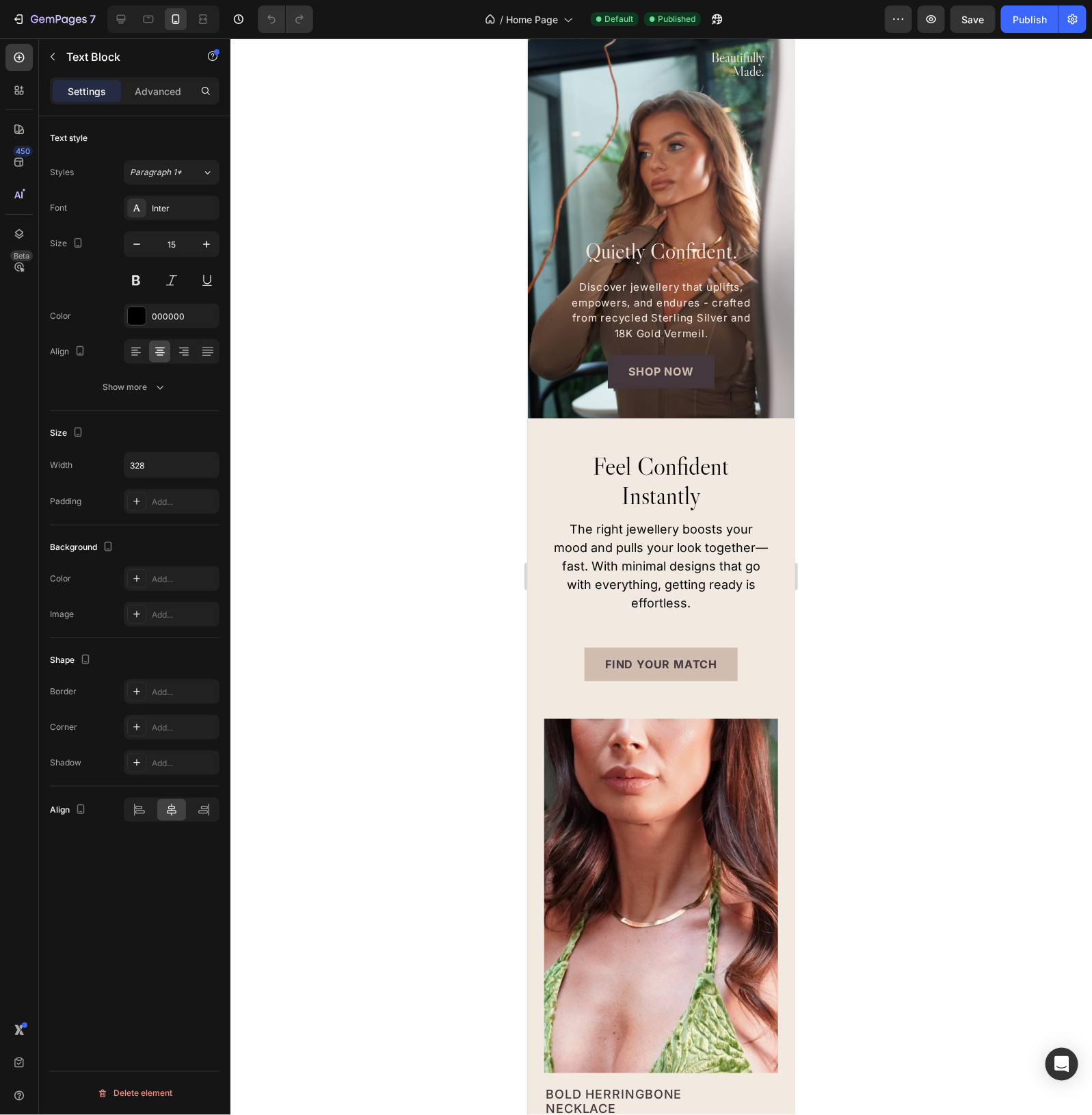
scroll to position [0, 0]
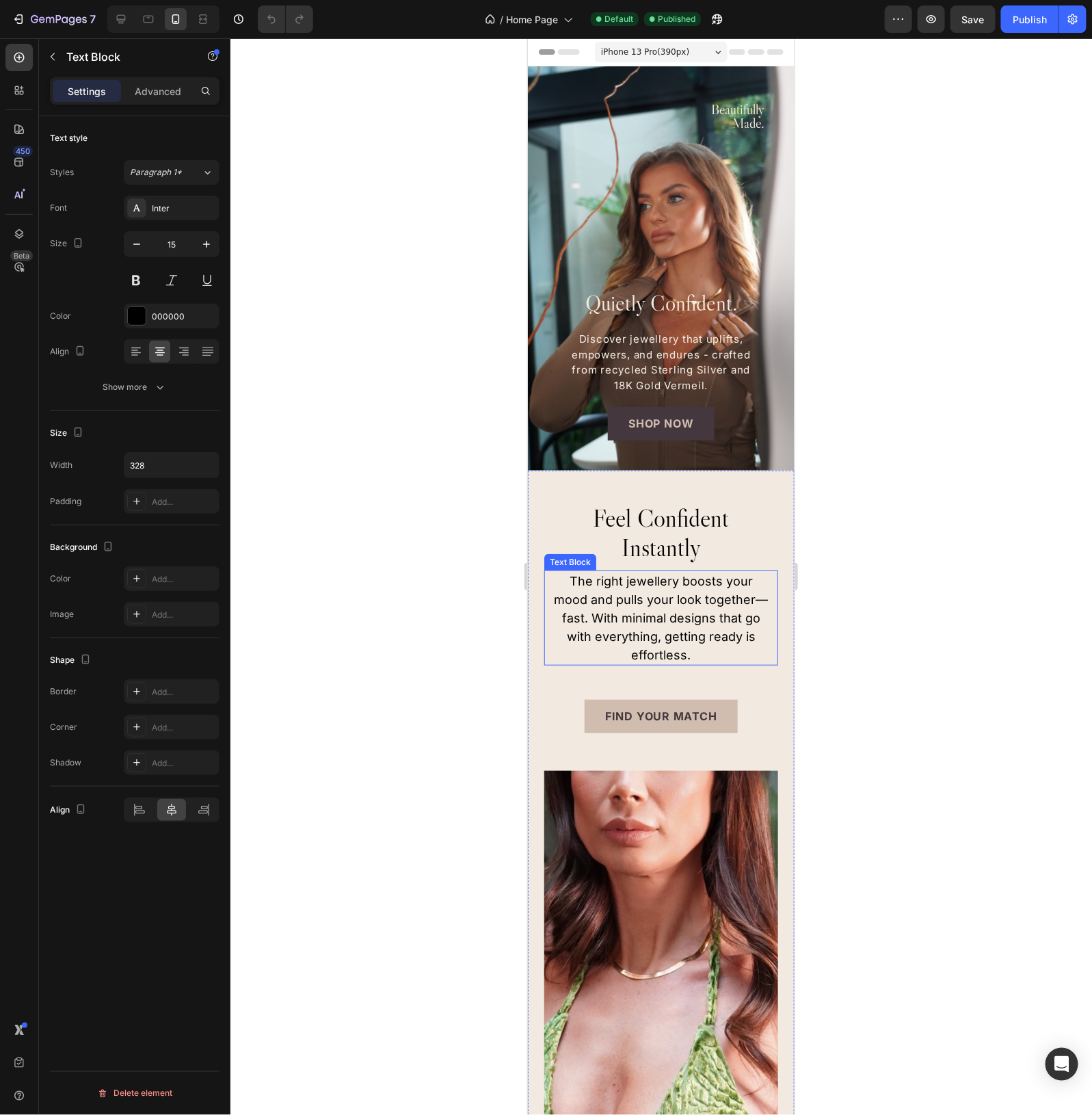
click at [652, 595] on p "The right jewellery boosts your mood and pulls your look together—fast. With mi…" at bounding box center [661, 617] width 217 height 92
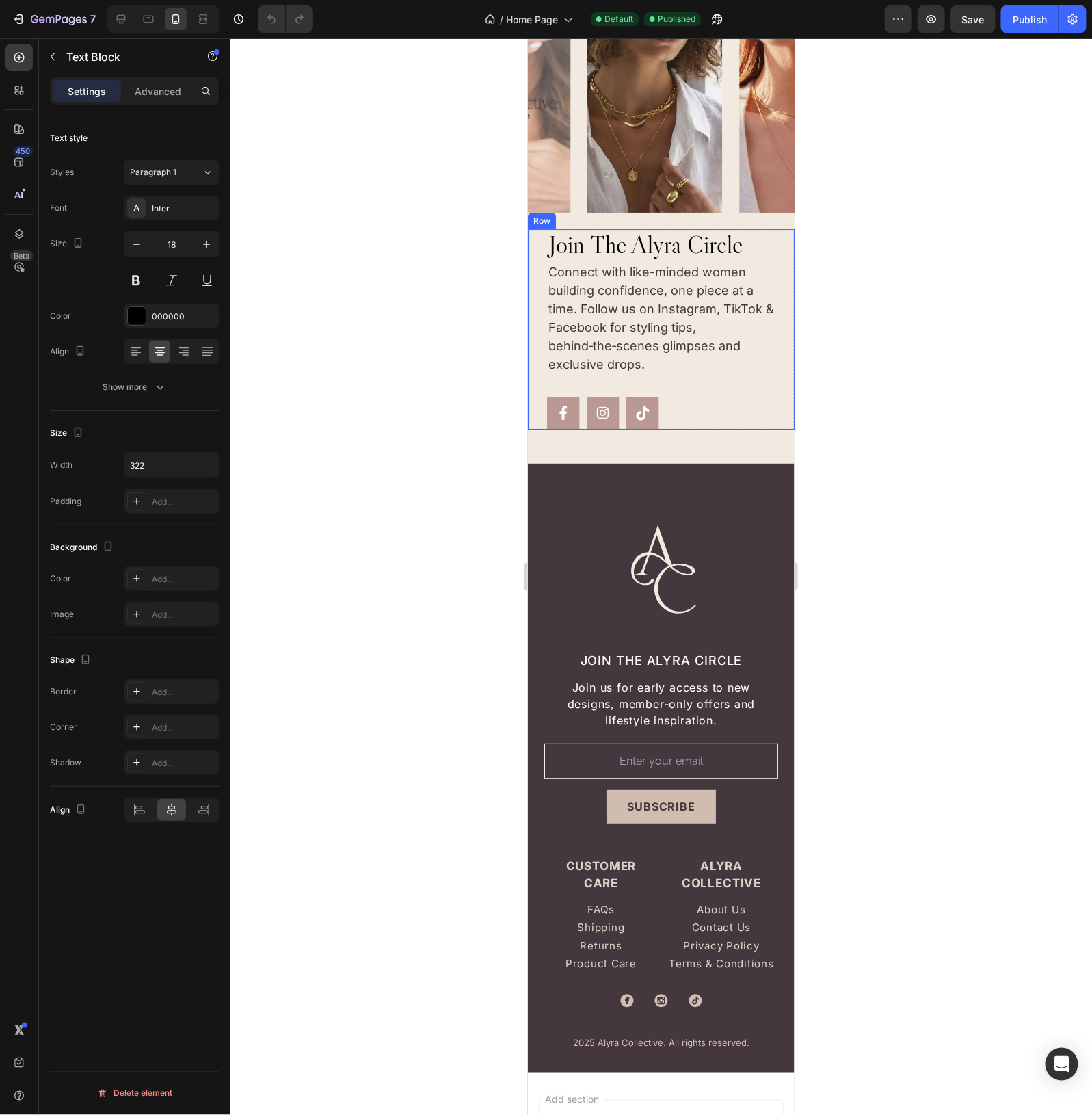
scroll to position [3843, 0]
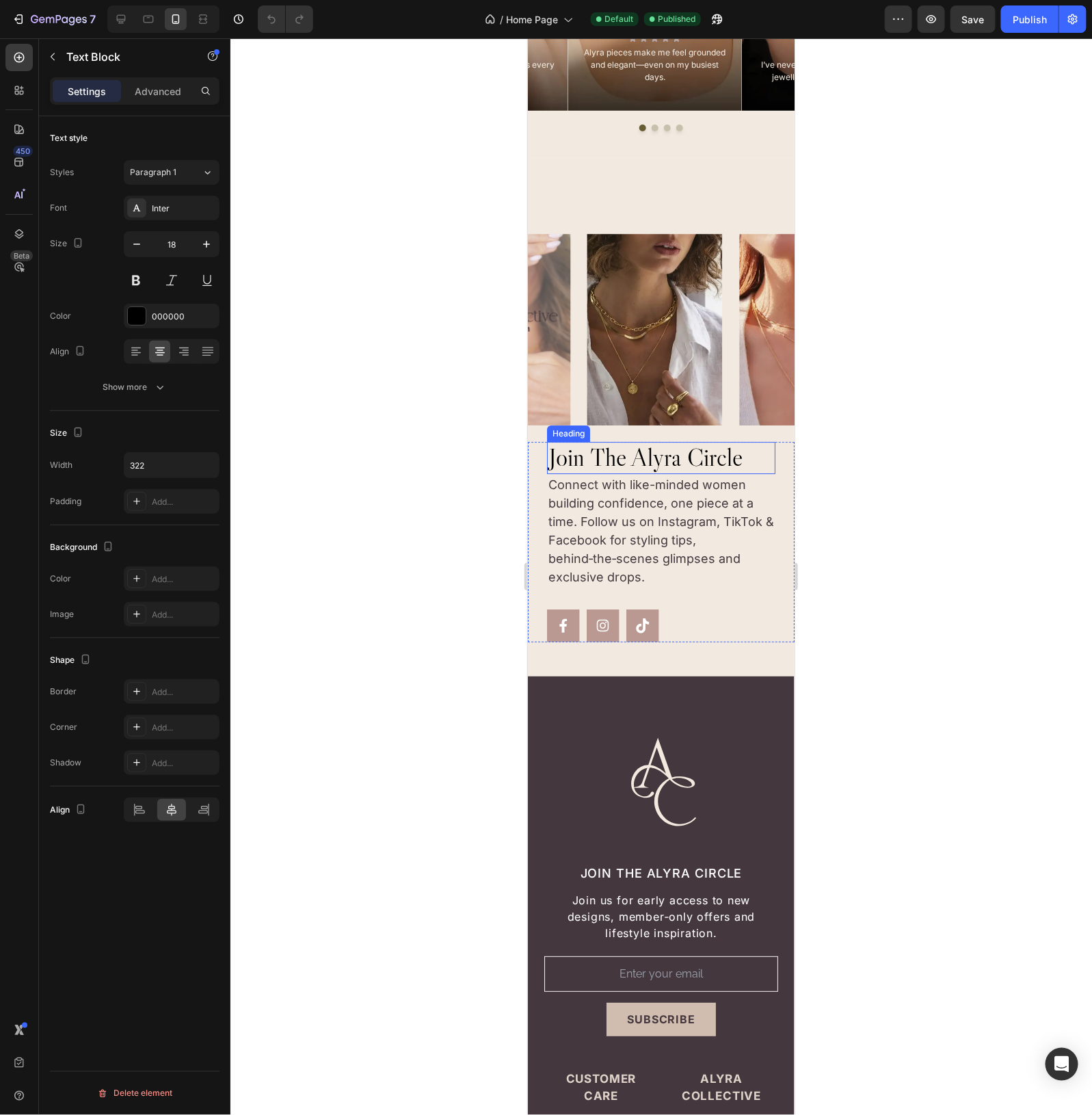
click at [685, 459] on h2 "join the alyra circle" at bounding box center [661, 457] width 228 height 32
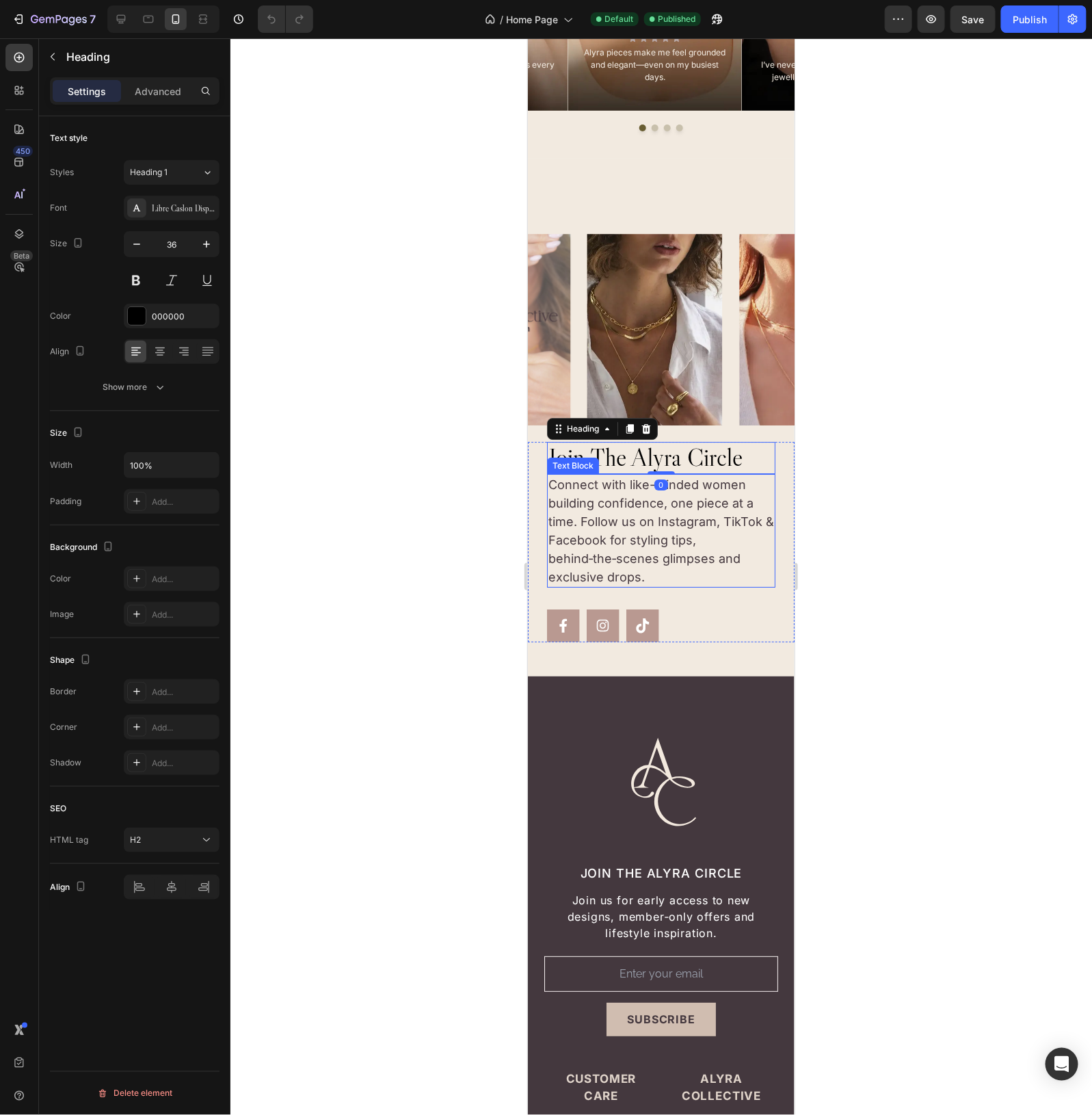
click at [717, 520] on p "Connect with like-minded women building confidence, one piece at a time. Follow…" at bounding box center [661, 530] width 226 height 111
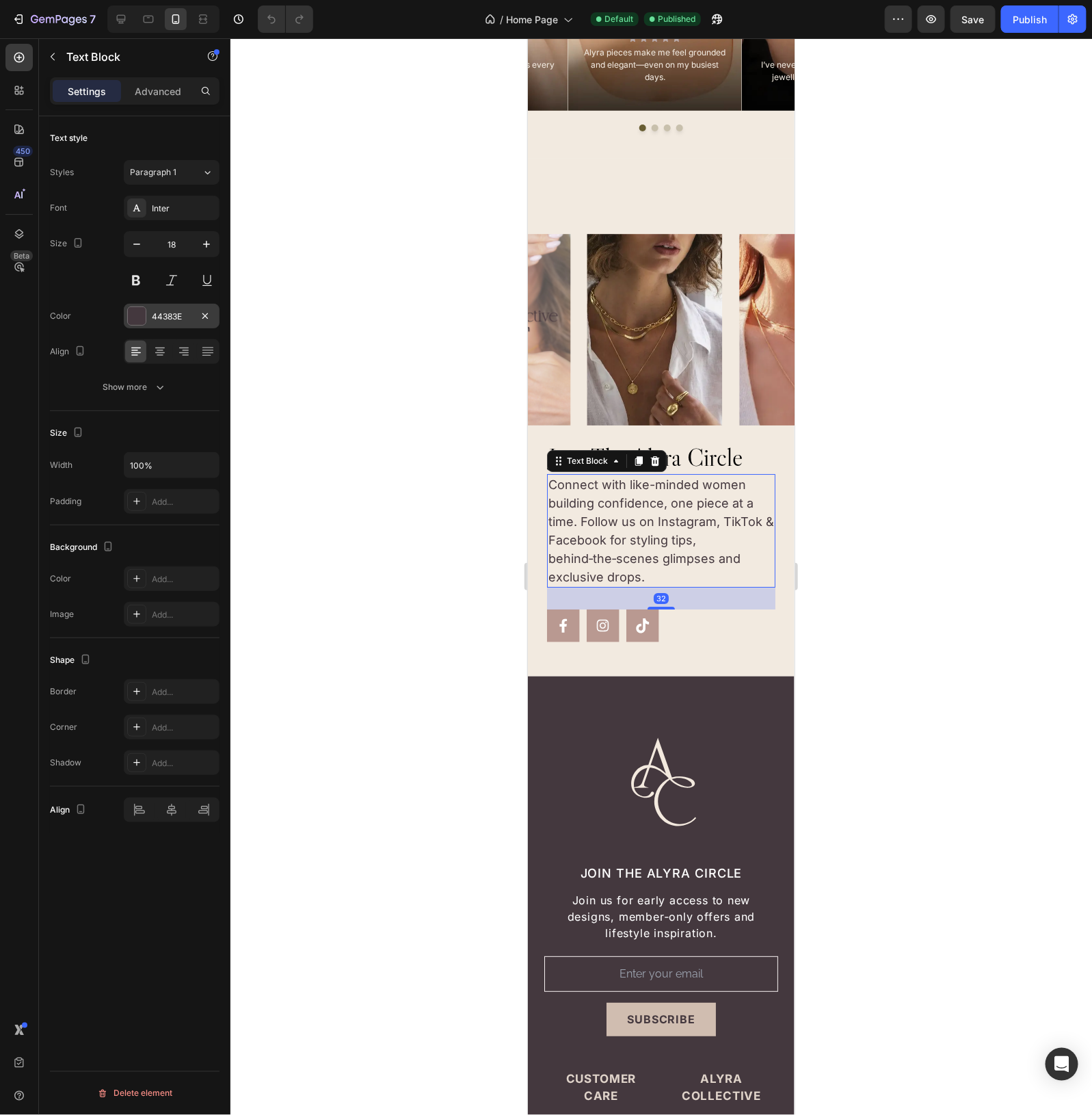
click at [169, 319] on div "44383E" at bounding box center [172, 317] width 40 height 13
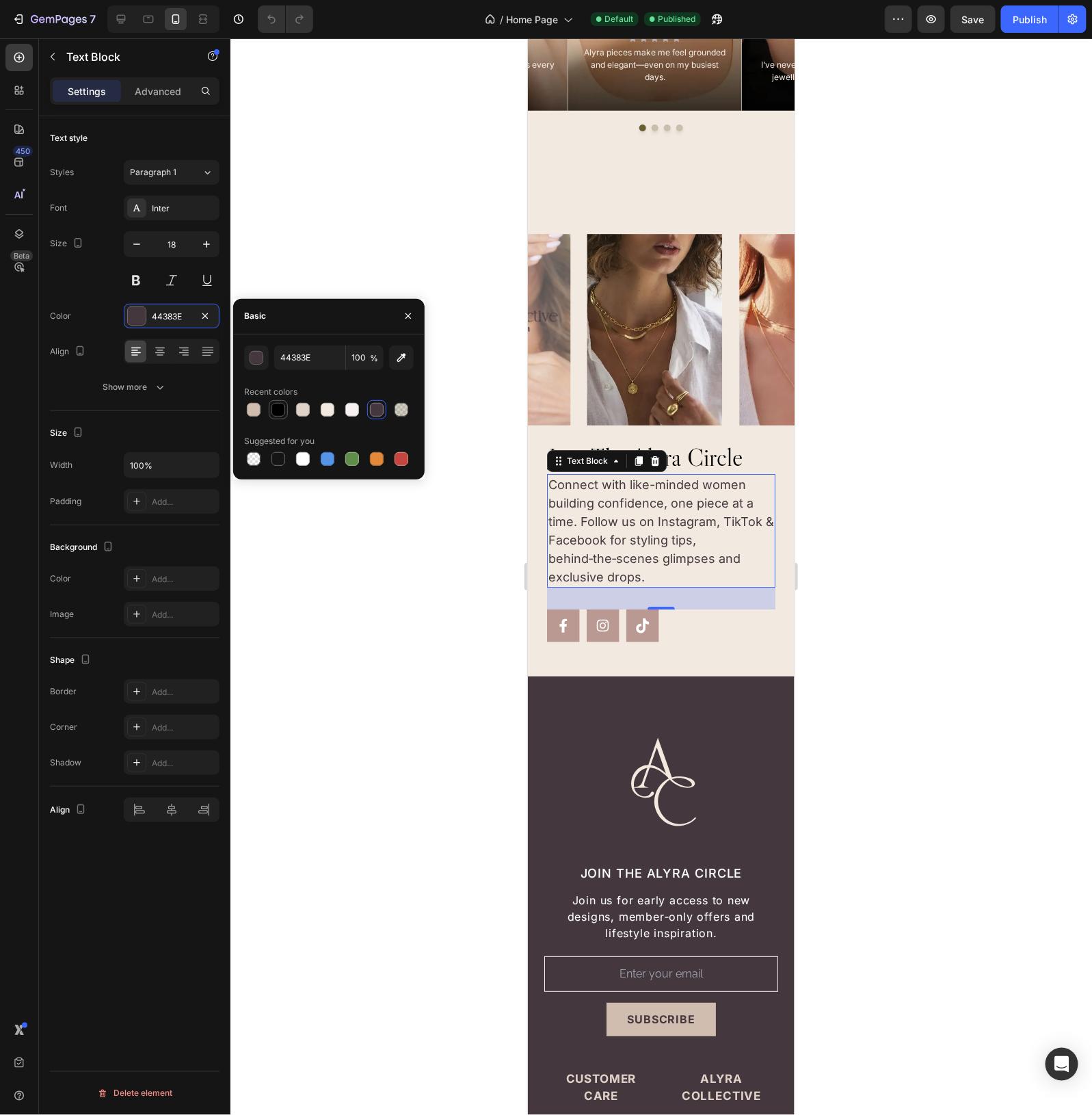
click at [275, 411] on div at bounding box center [278, 410] width 14 height 14
type input "000000"
click at [359, 624] on div at bounding box center [661, 577] width 862 height 1077
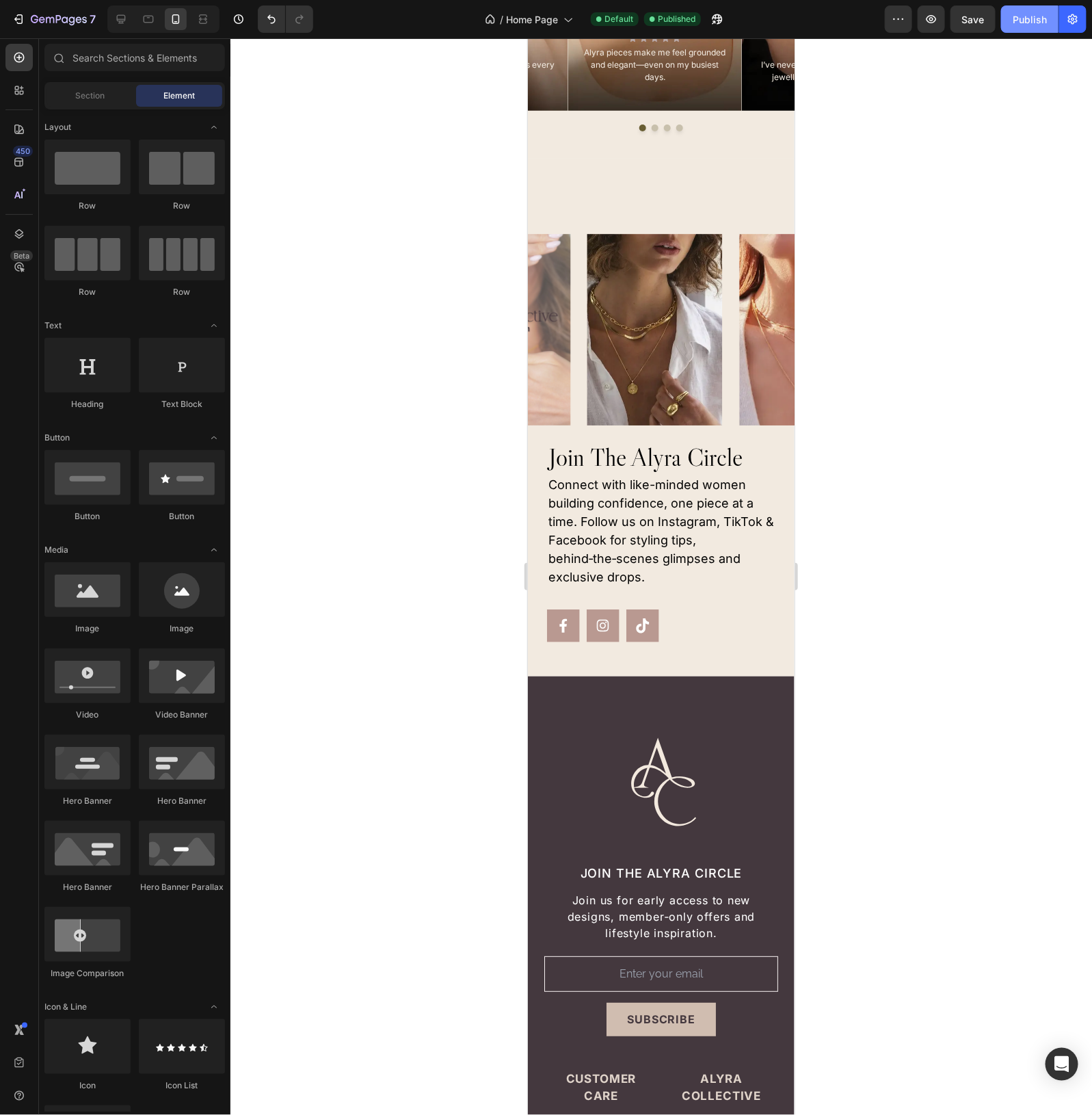
click at [1013, 24] on div "Publish" at bounding box center [1030, 20] width 34 height 15
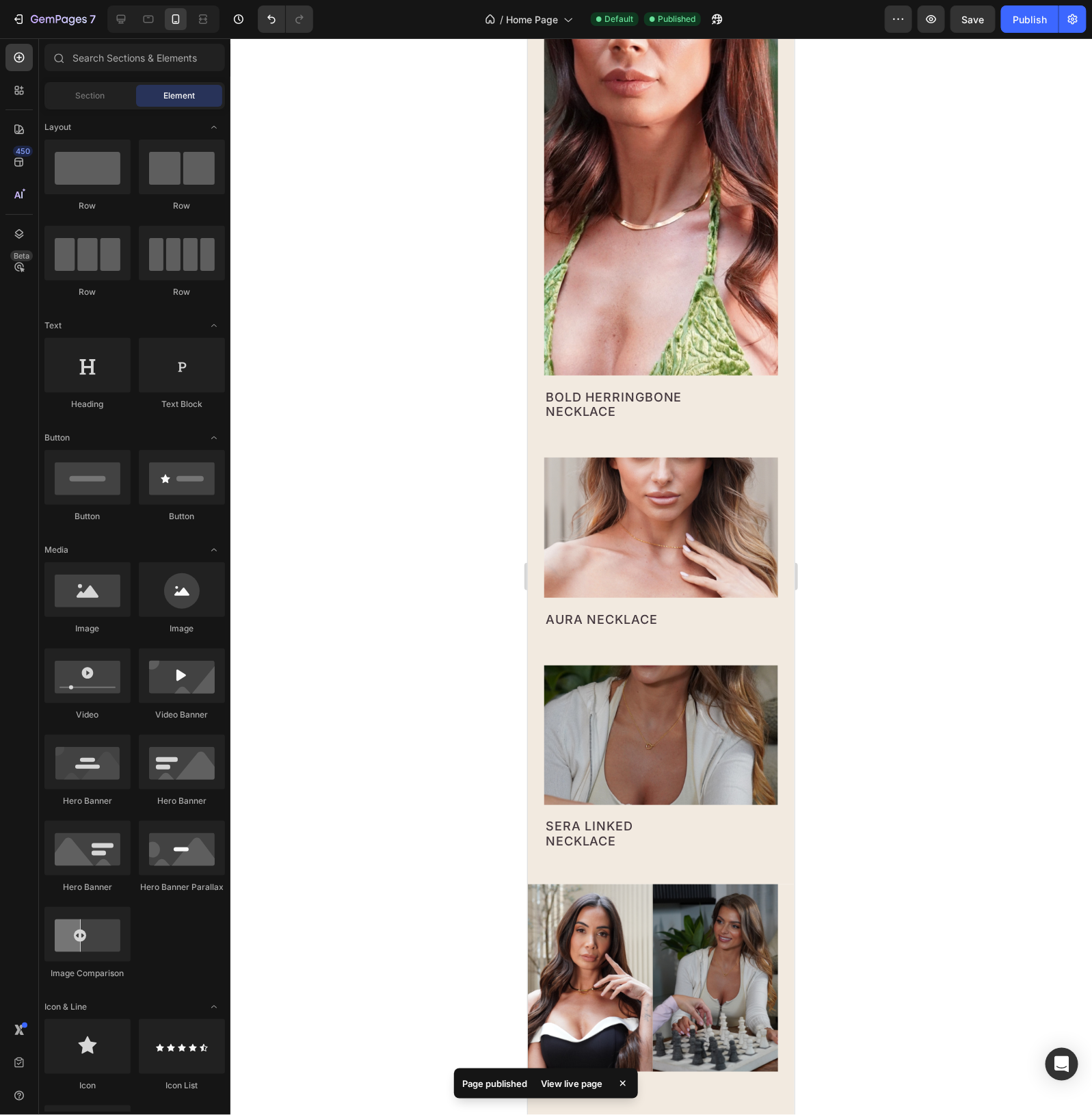
scroll to position [0, 0]
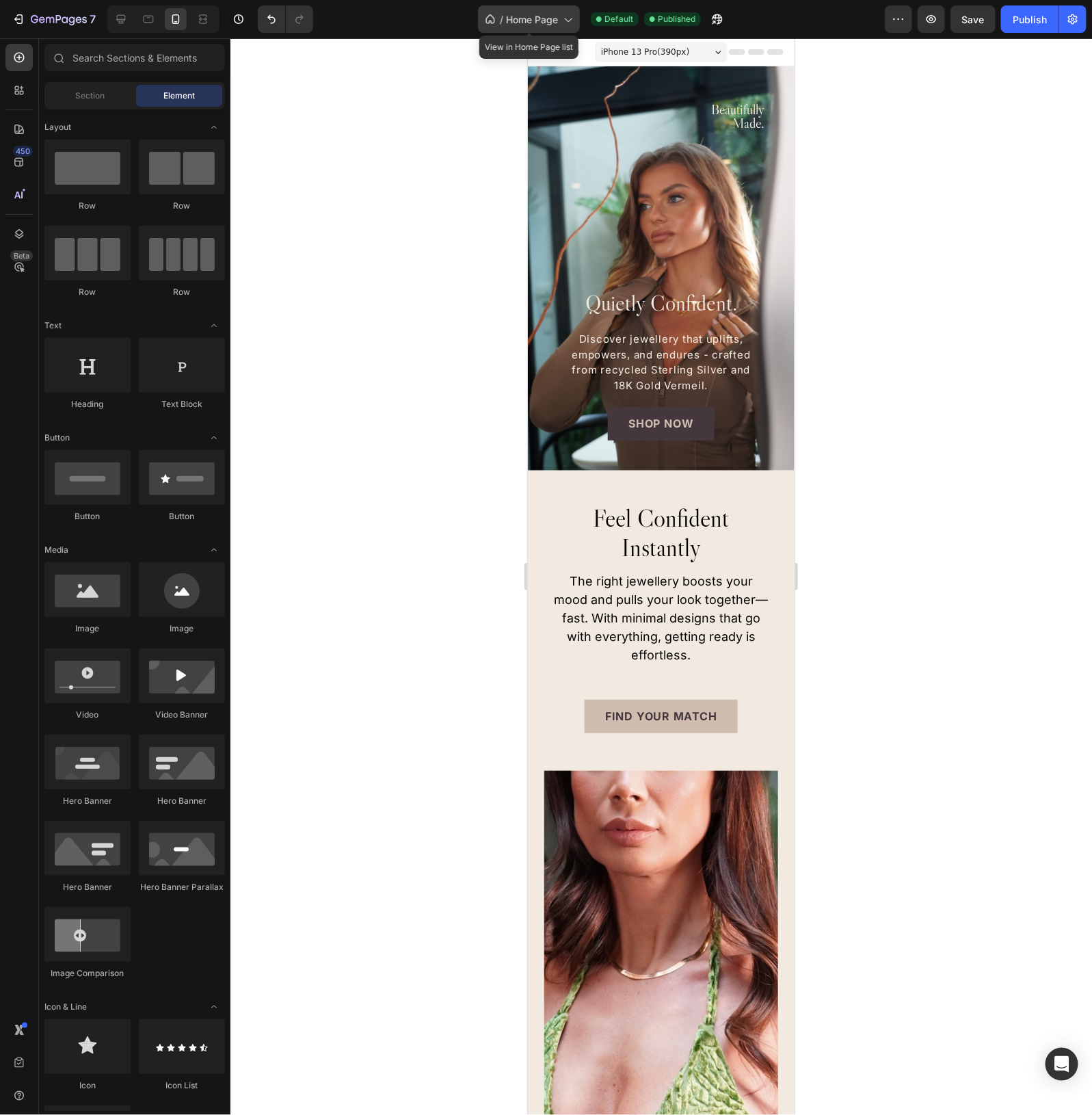
click at [534, 19] on span "Home Page" at bounding box center [532, 20] width 52 height 15
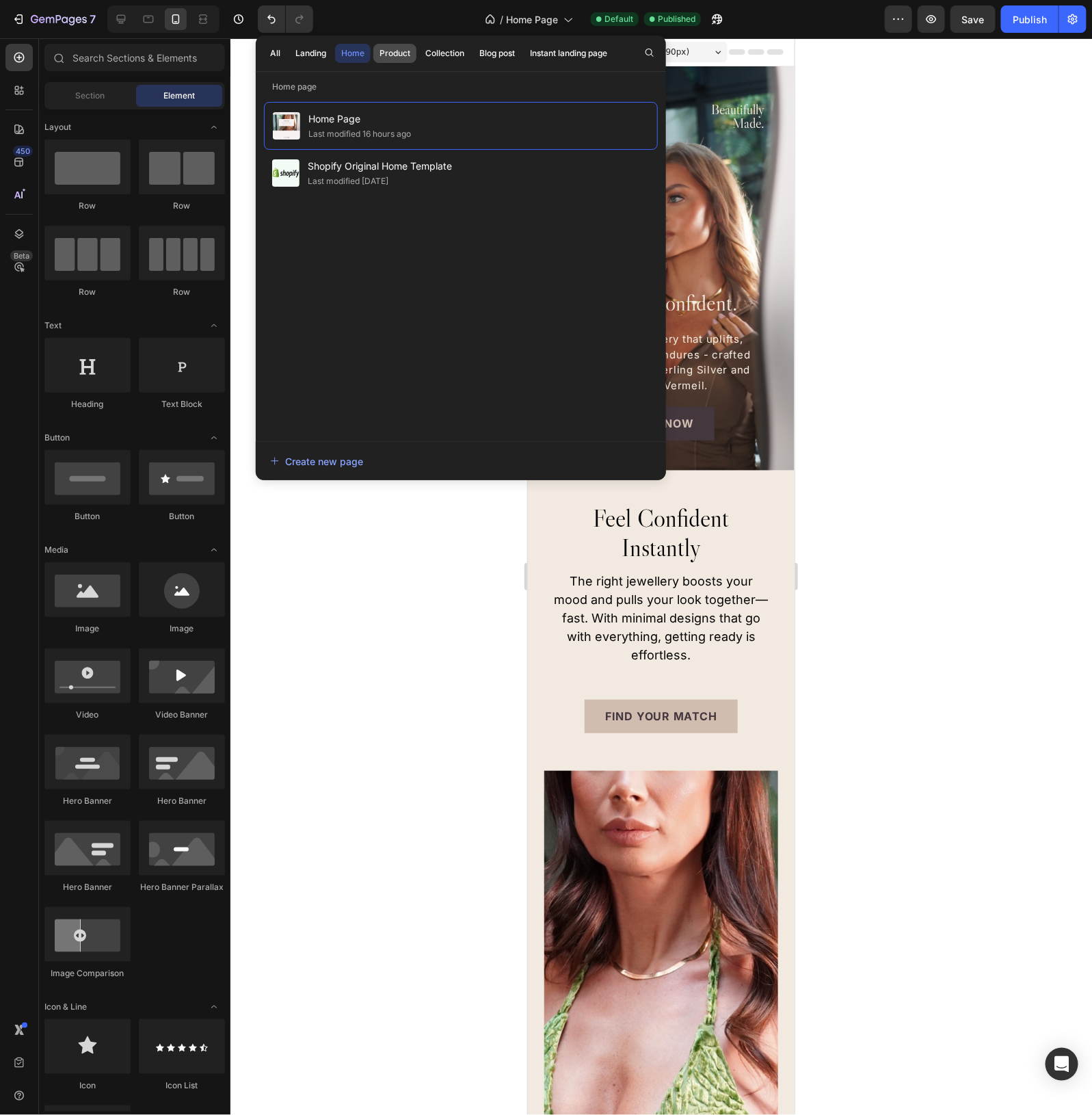
click at [401, 50] on div "Product" at bounding box center [395, 53] width 31 height 13
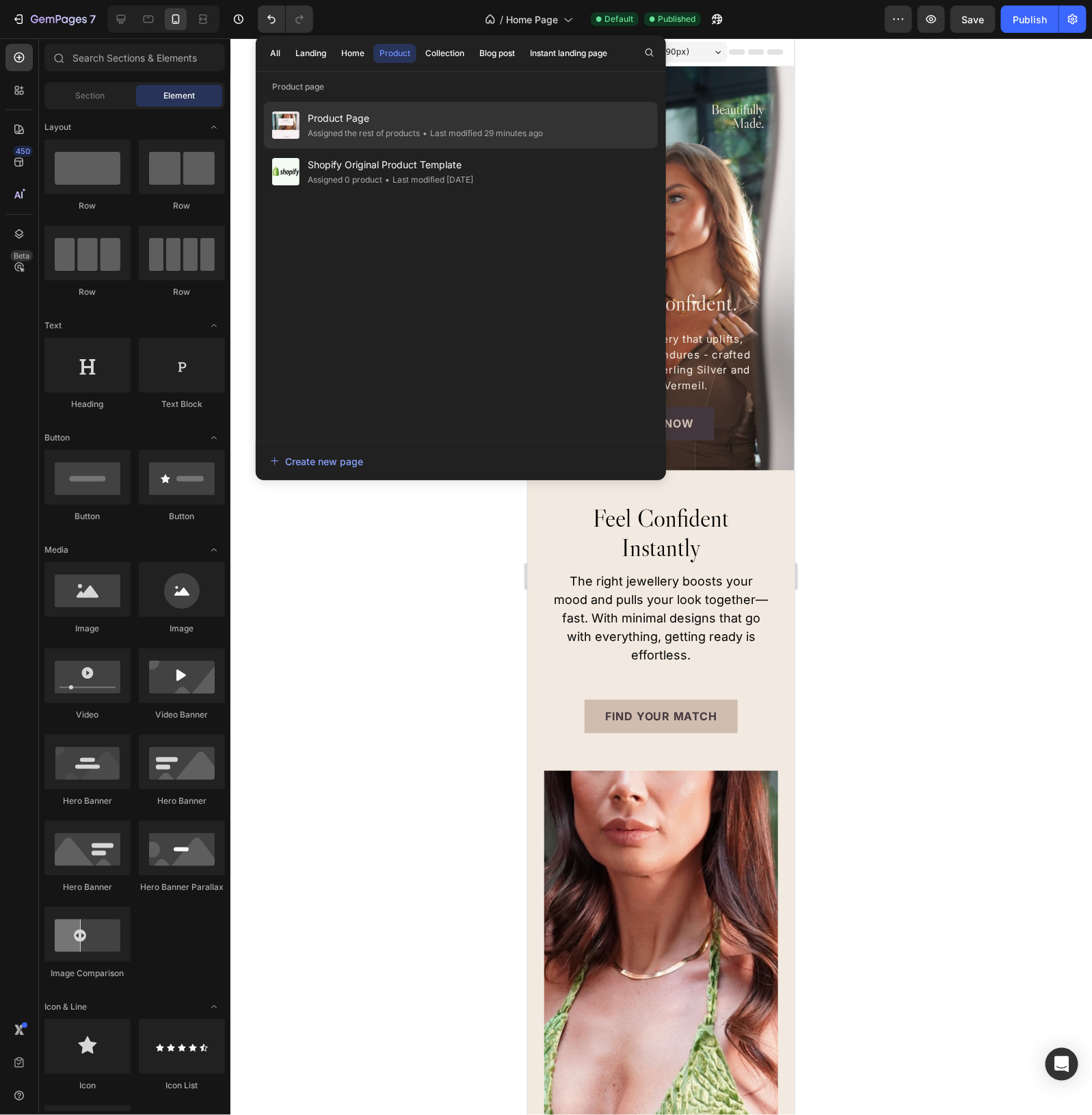
click at [368, 123] on span "Product Page" at bounding box center [426, 119] width 236 height 16
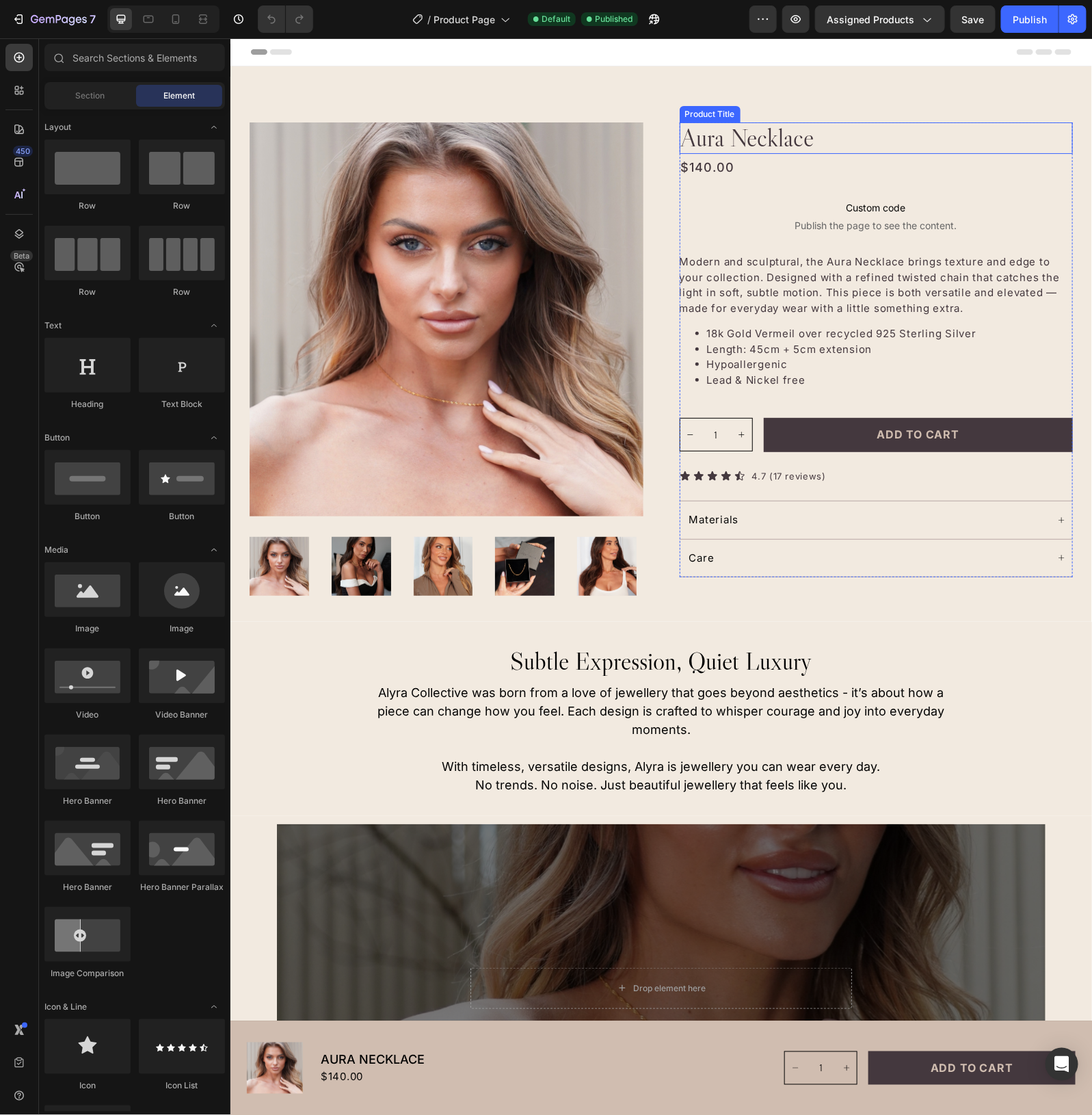
click at [754, 144] on h1 "aura necklace" at bounding box center [876, 137] width 394 height 32
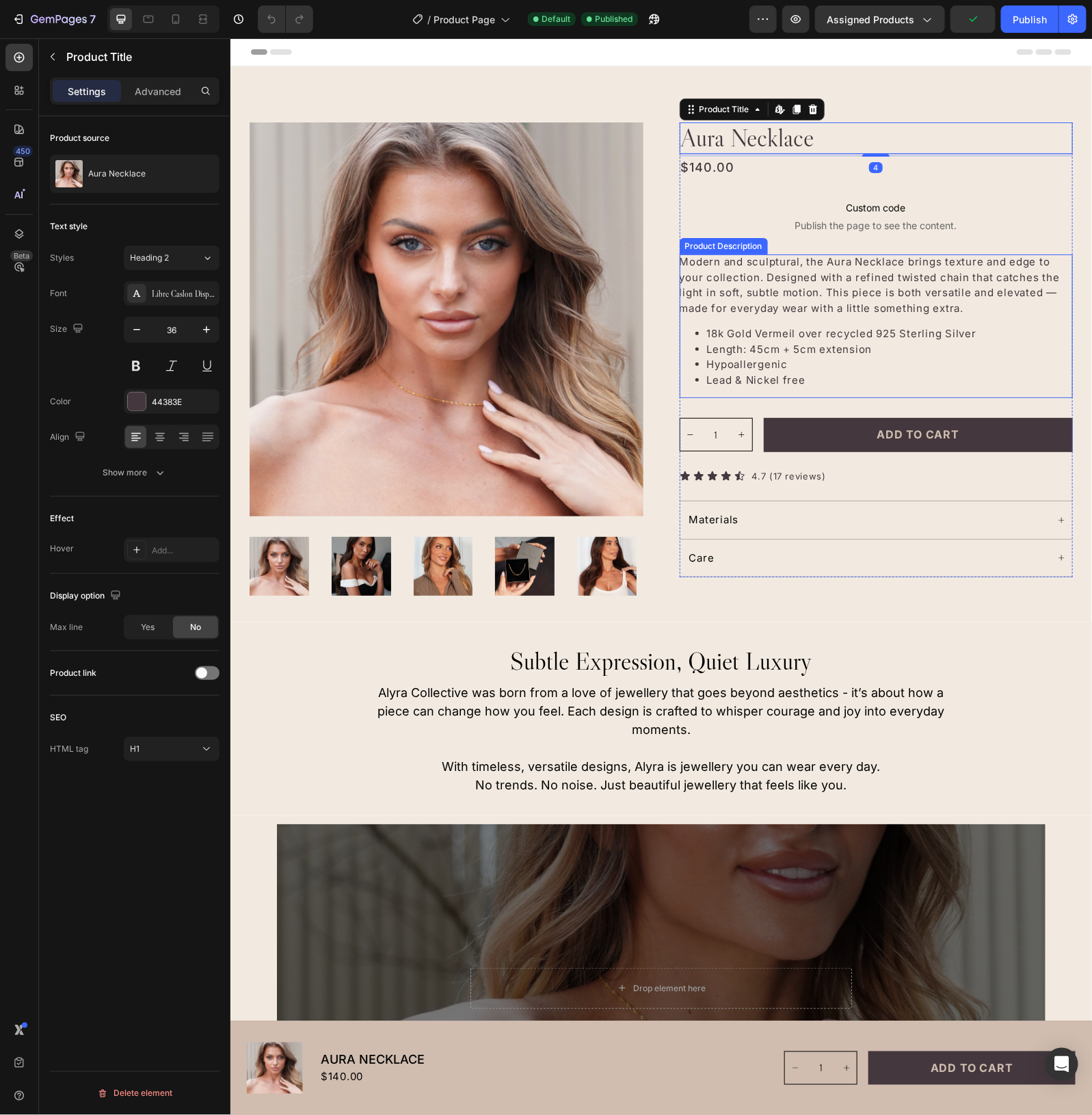
click at [794, 280] on p "Modern and sculptural, the Aura Necklace brings texture and edge to your collec…" at bounding box center [870, 285] width 381 height 60
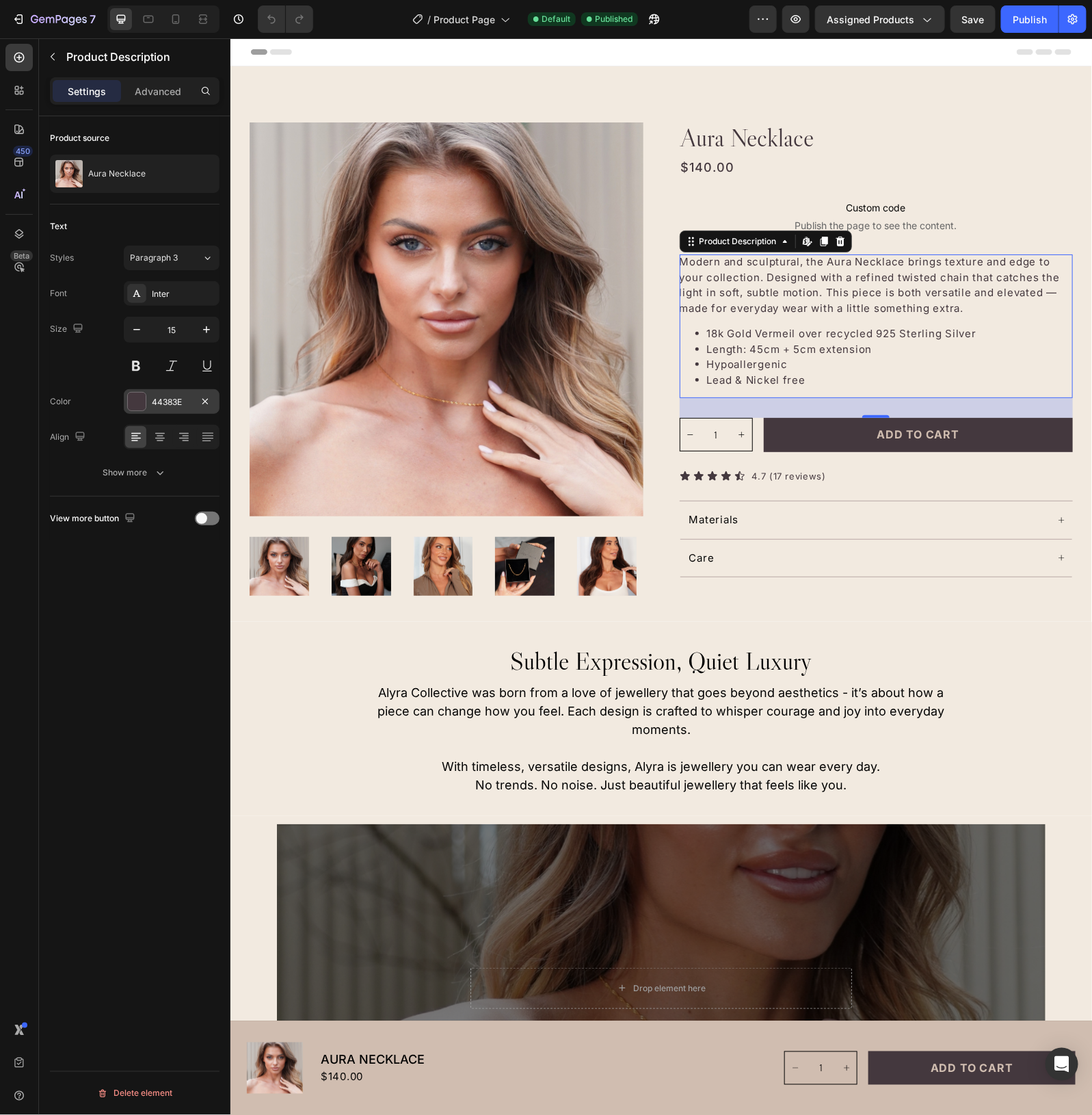
click at [173, 394] on div "44383E" at bounding box center [172, 401] width 96 height 24
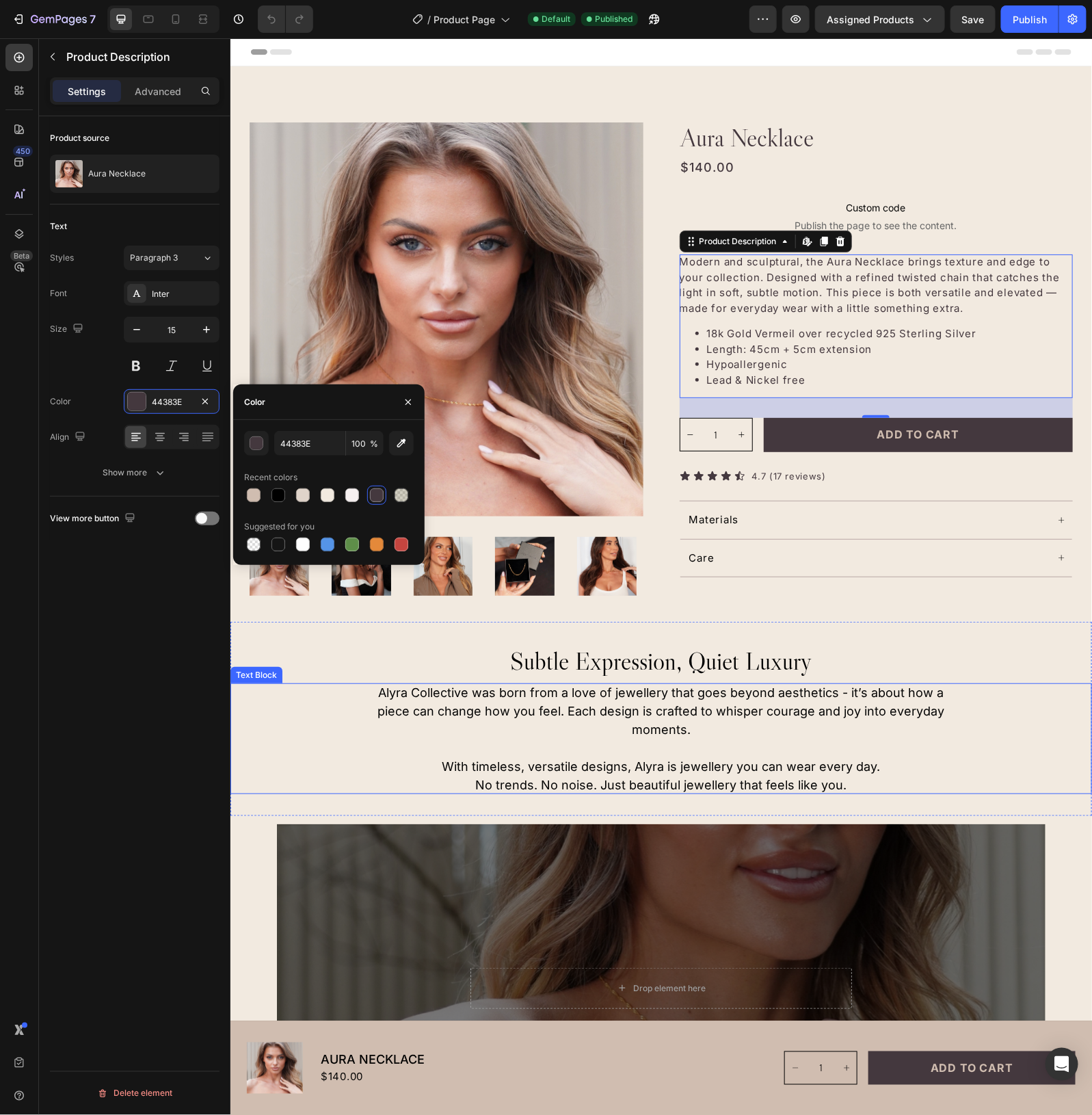
click at [1024, 716] on div "Alyra Collective was born from a love of jewellery that goes beyond aesthetics …" at bounding box center [661, 738] width 862 height 111
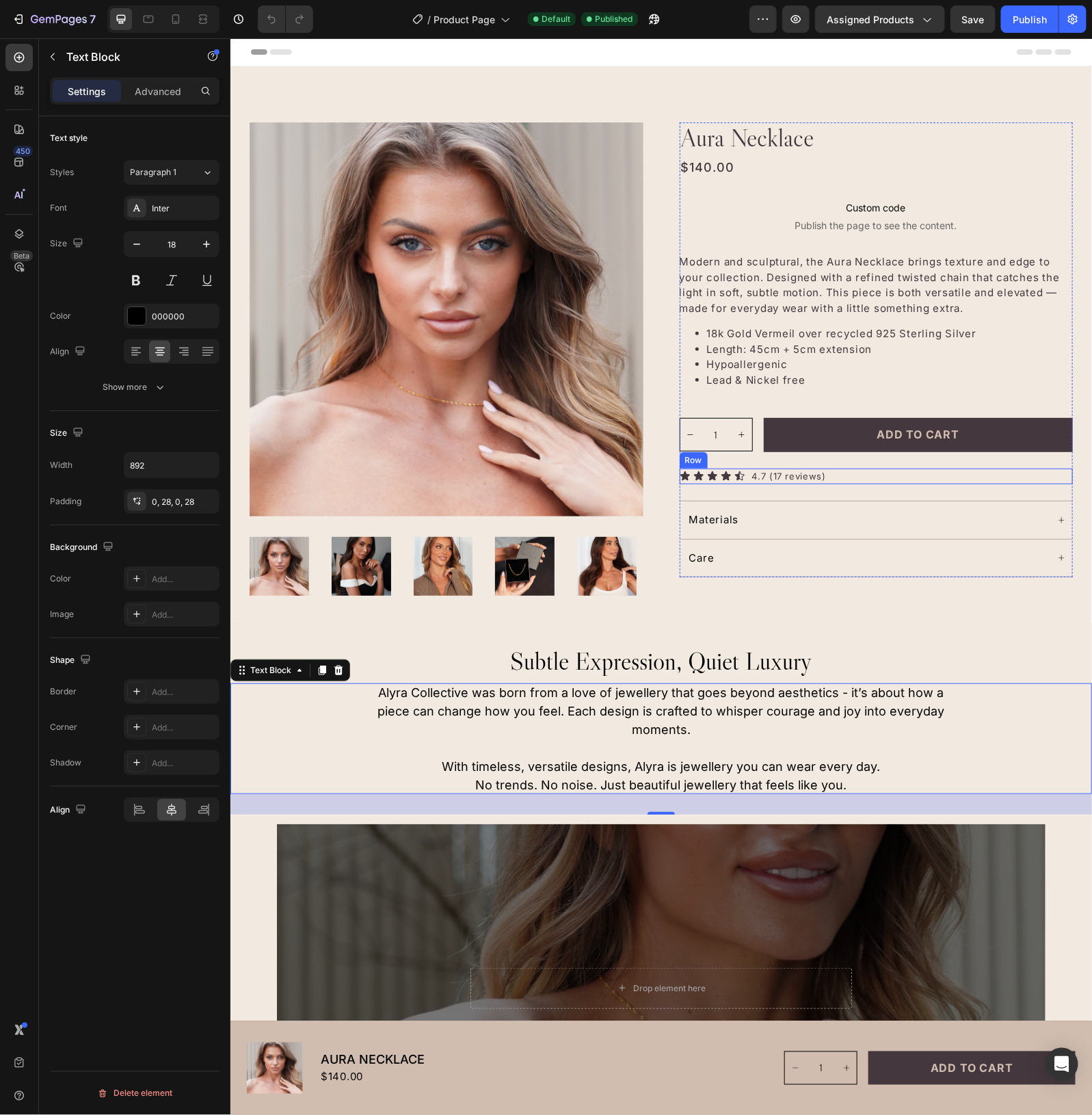
click at [885, 473] on div "Icon Icon Icon Icon Icon Icon List 4.7 (17 reviews) Text Block Row" at bounding box center [876, 476] width 394 height 16
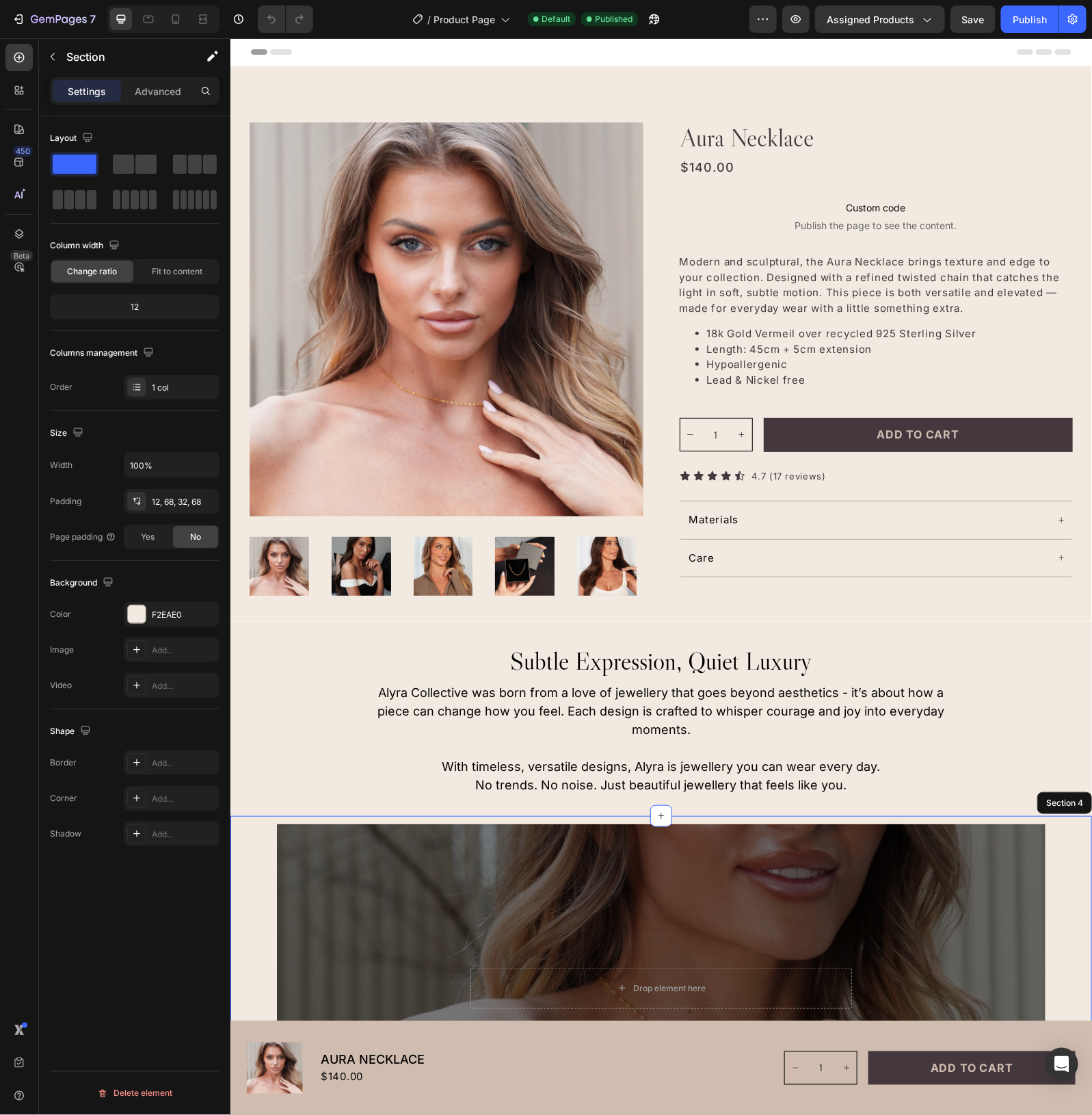
click at [1069, 845] on div "Drop element here Hero Banner Section 4" at bounding box center [661, 995] width 862 height 359
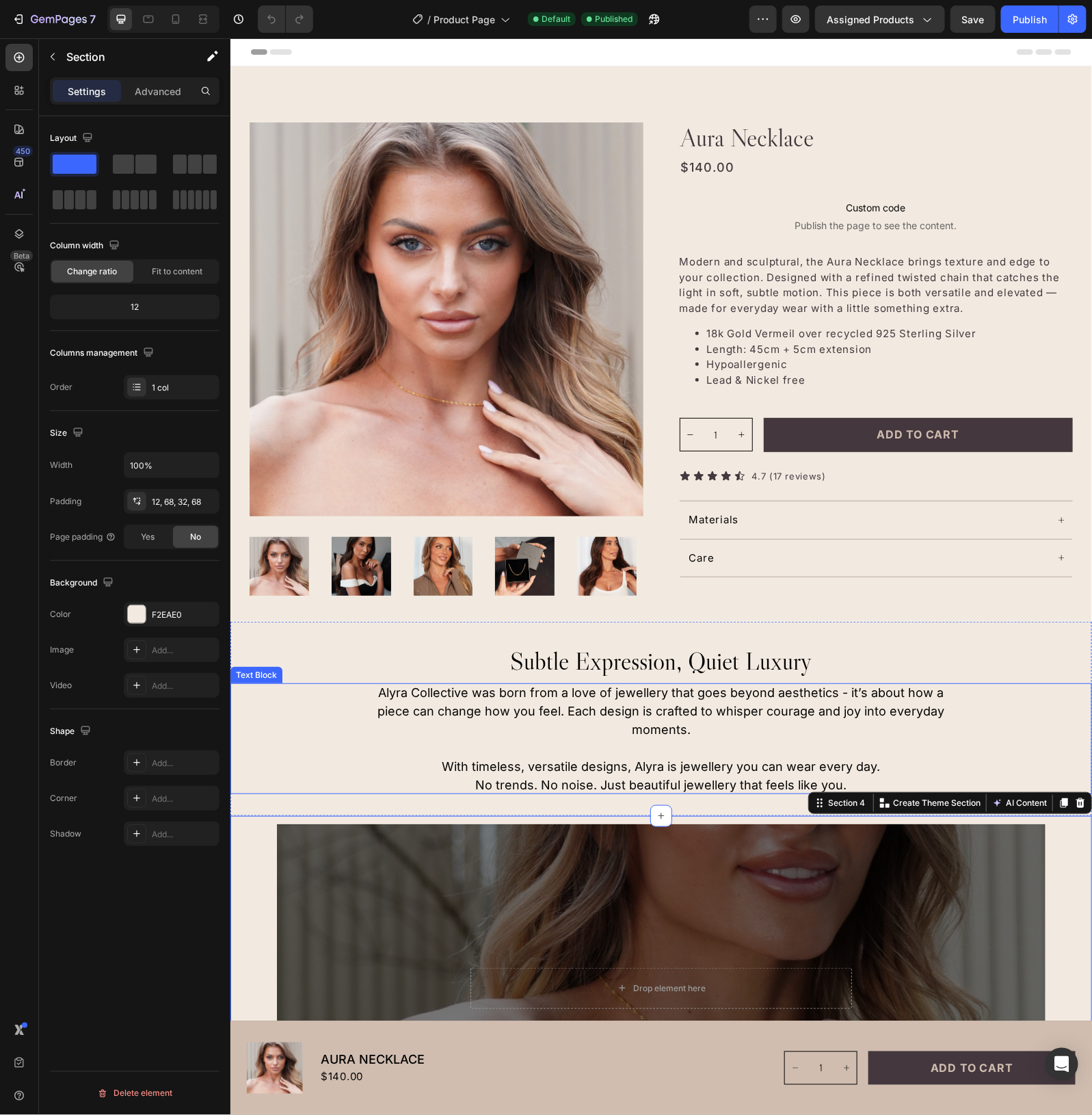
click at [243, 725] on div "Alyra Collective was born from a love of jewellery that goes beyond aesthetics …" at bounding box center [661, 738] width 862 height 111
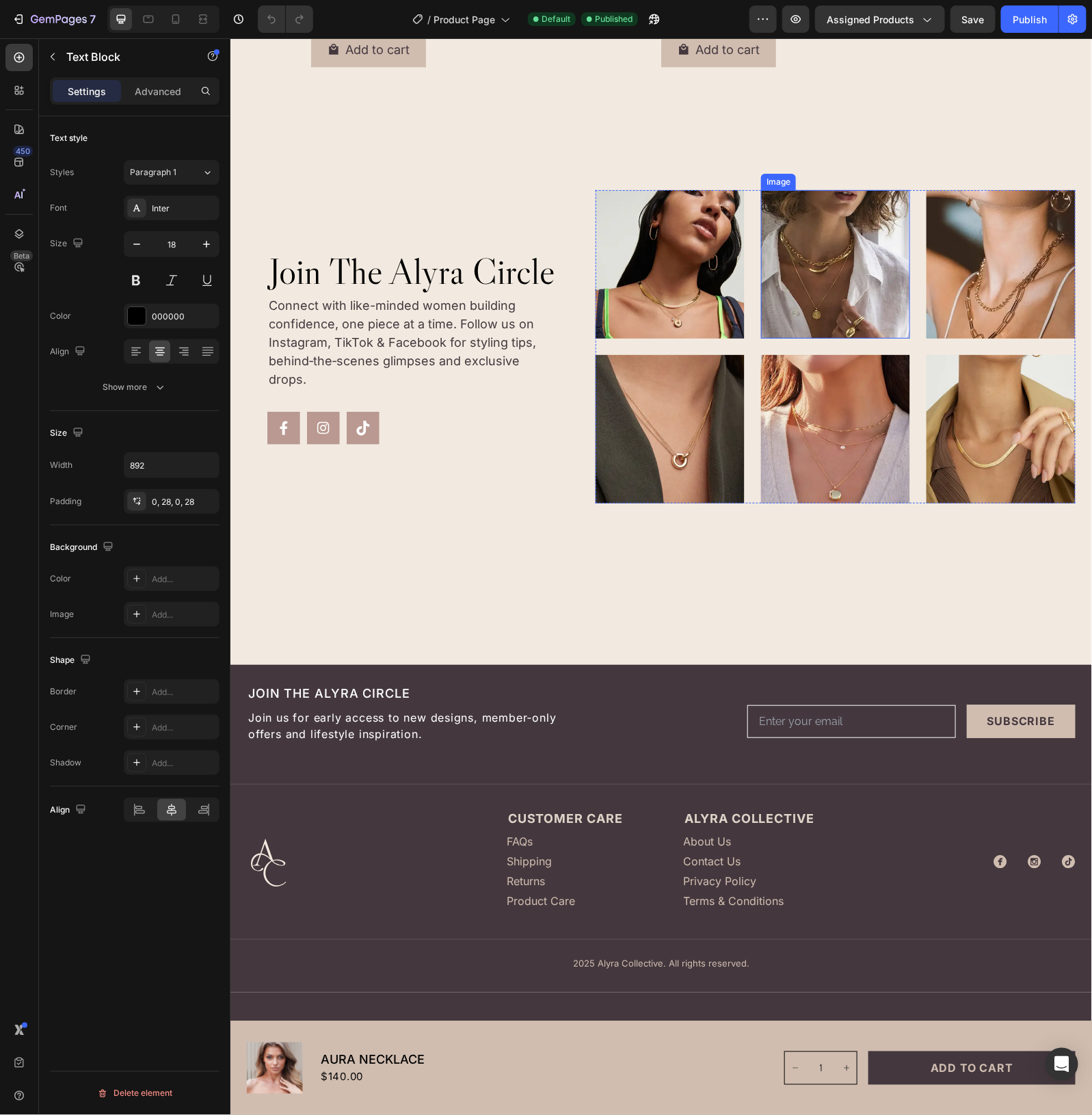
scroll to position [3369, 0]
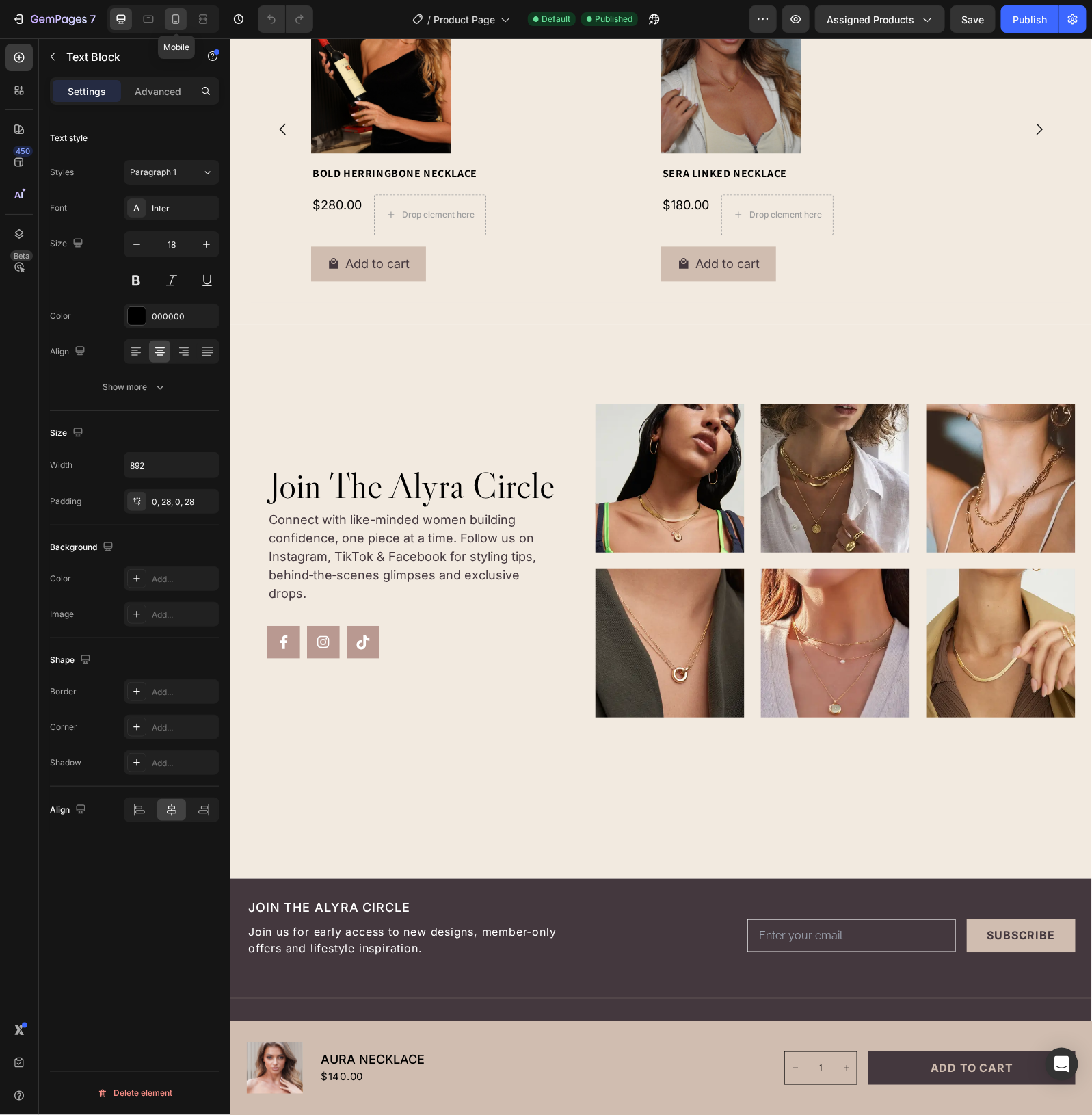
click at [169, 18] on div at bounding box center [176, 19] width 22 height 22
type input "375"
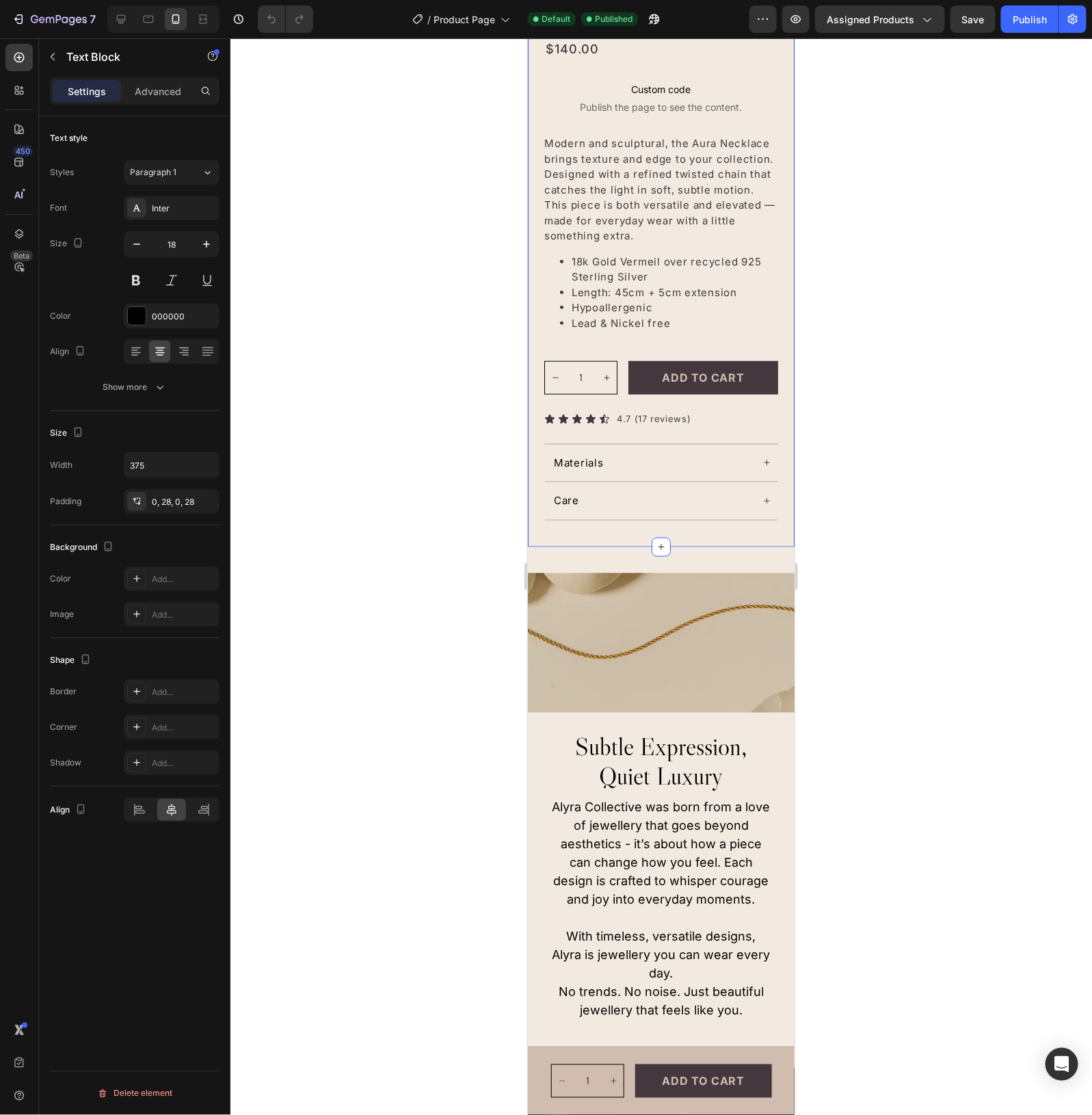
scroll to position [513, 0]
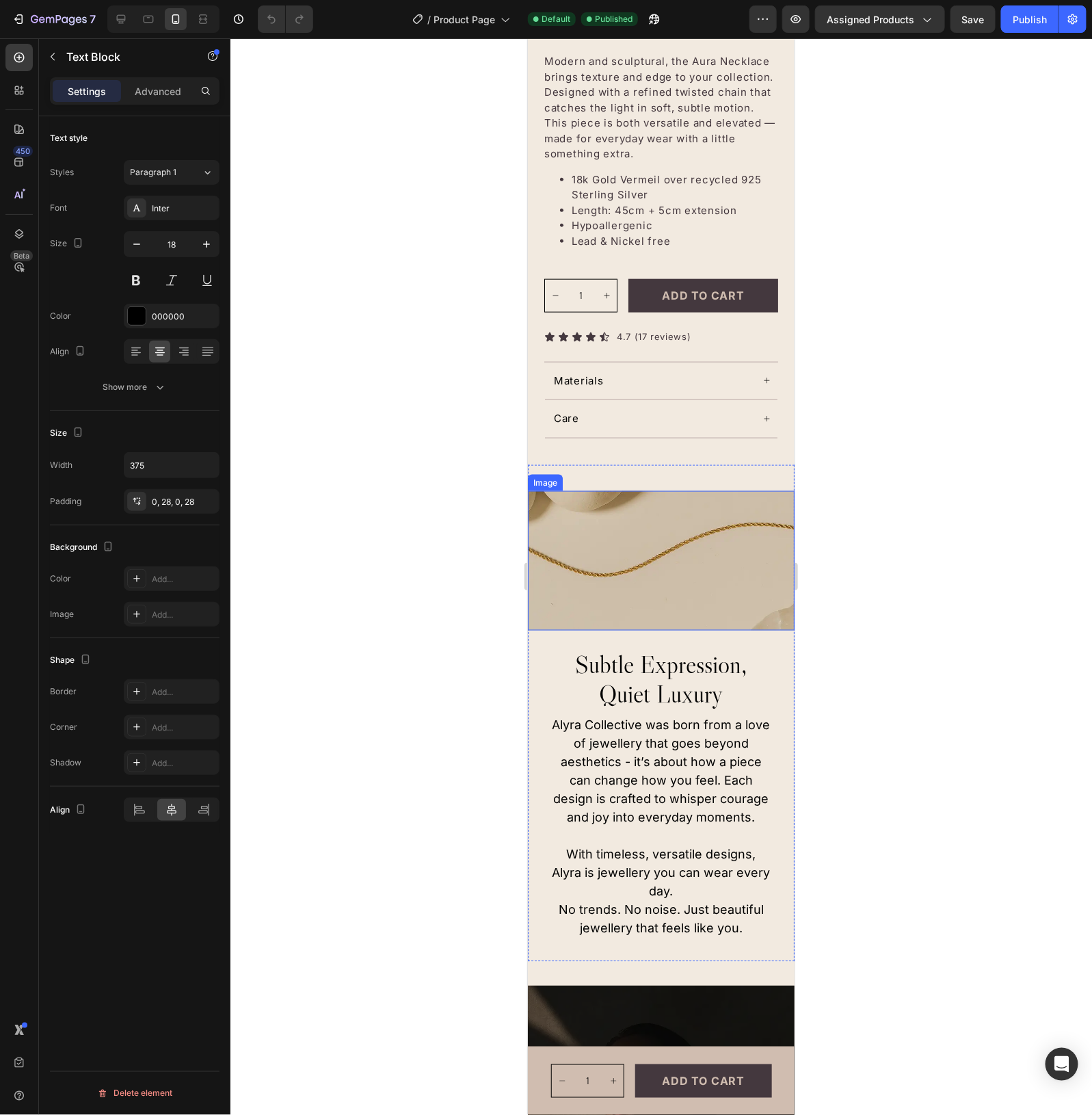
click at [703, 557] on img at bounding box center [661, 560] width 266 height 141
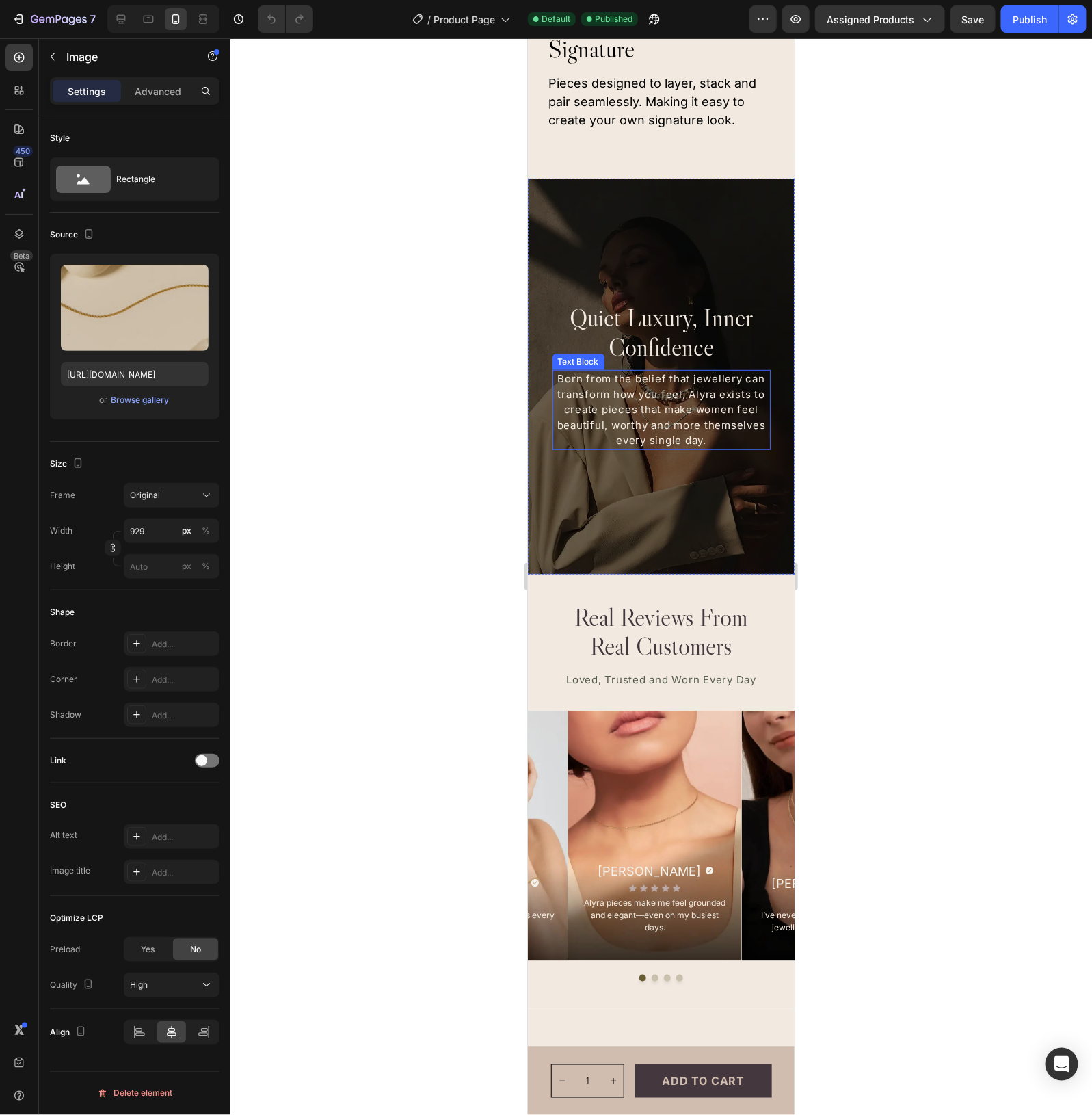
scroll to position [2309, 0]
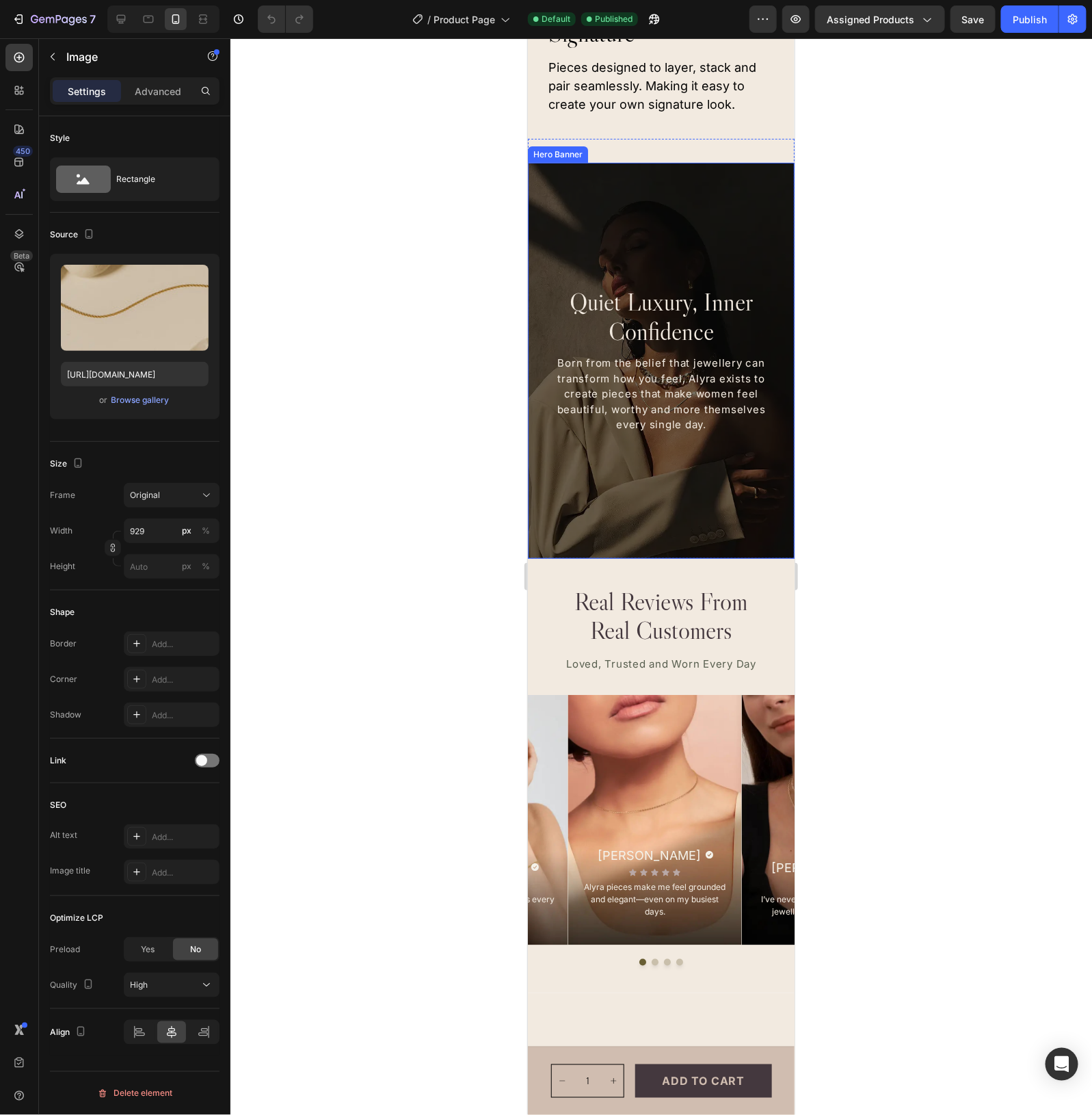
click at [688, 389] on div "Overlay" at bounding box center [661, 360] width 266 height 396
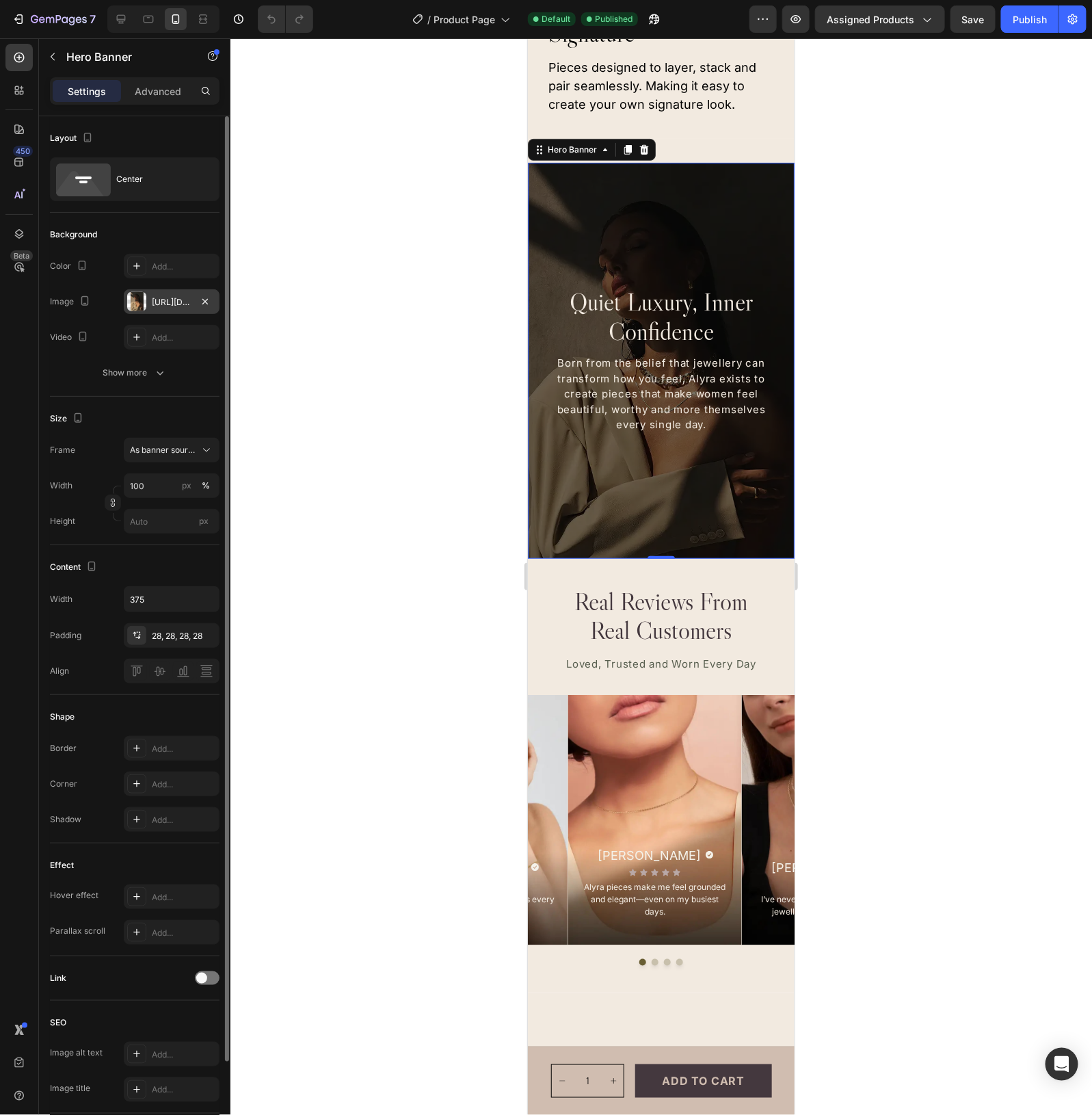
click at [165, 305] on div "[URL][DOMAIN_NAME]" at bounding box center [172, 303] width 40 height 13
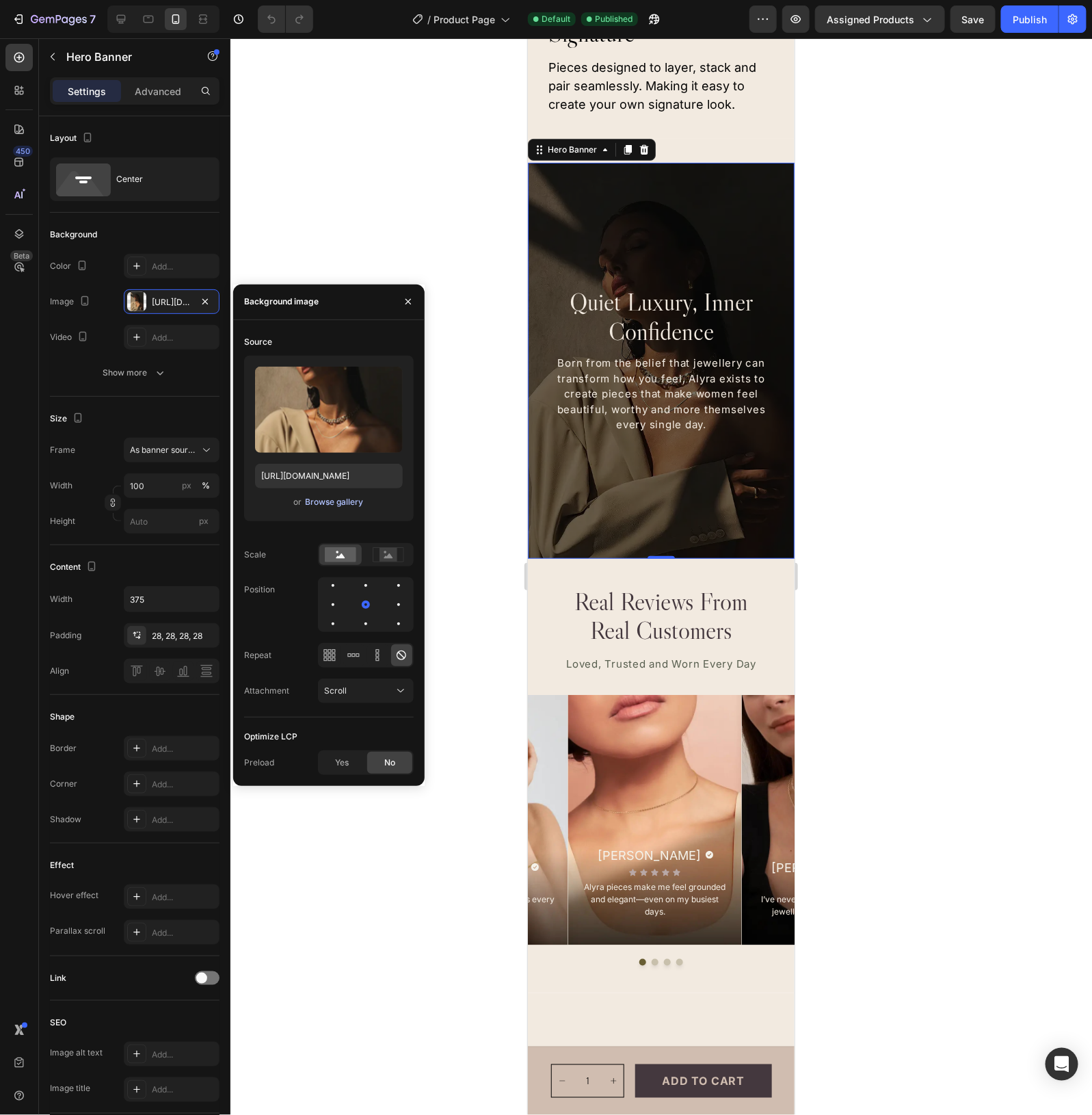
click at [336, 501] on div "Browse gallery" at bounding box center [334, 502] width 58 height 13
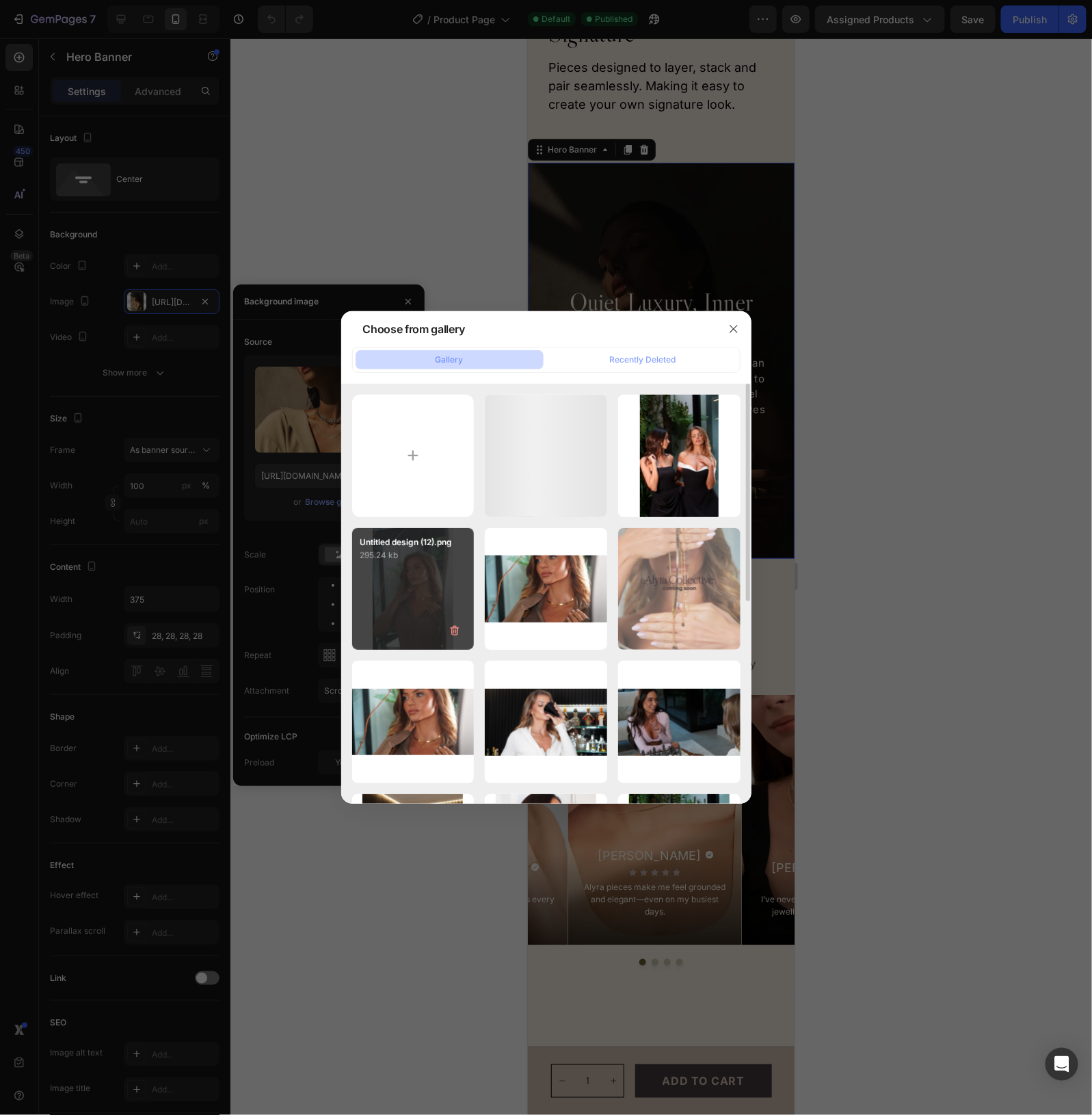
click at [422, 571] on div "Untitled design (12).png 295.24 kb" at bounding box center [413, 589] width 122 height 122
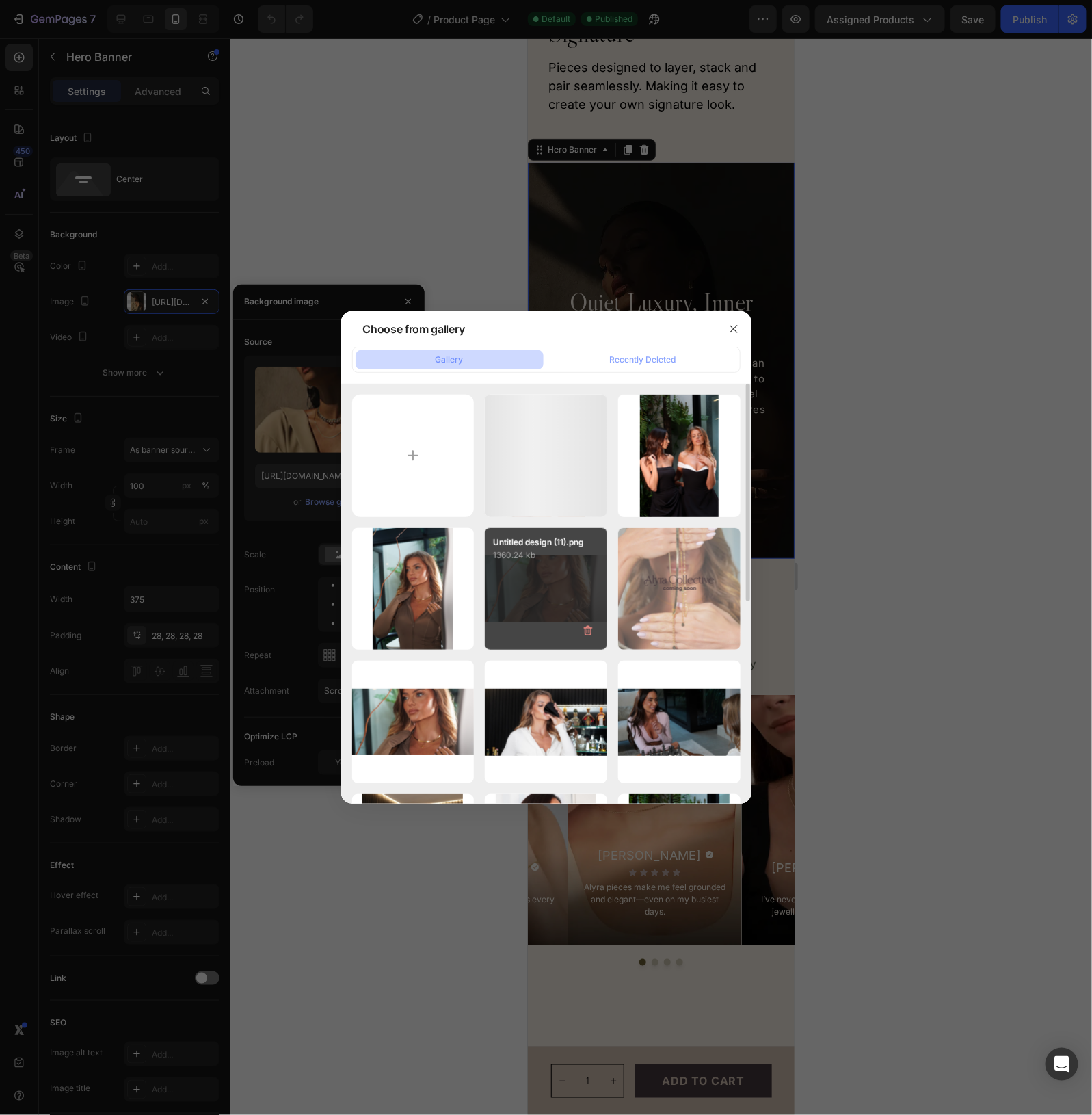
type input "[URL][DOMAIN_NAME]"
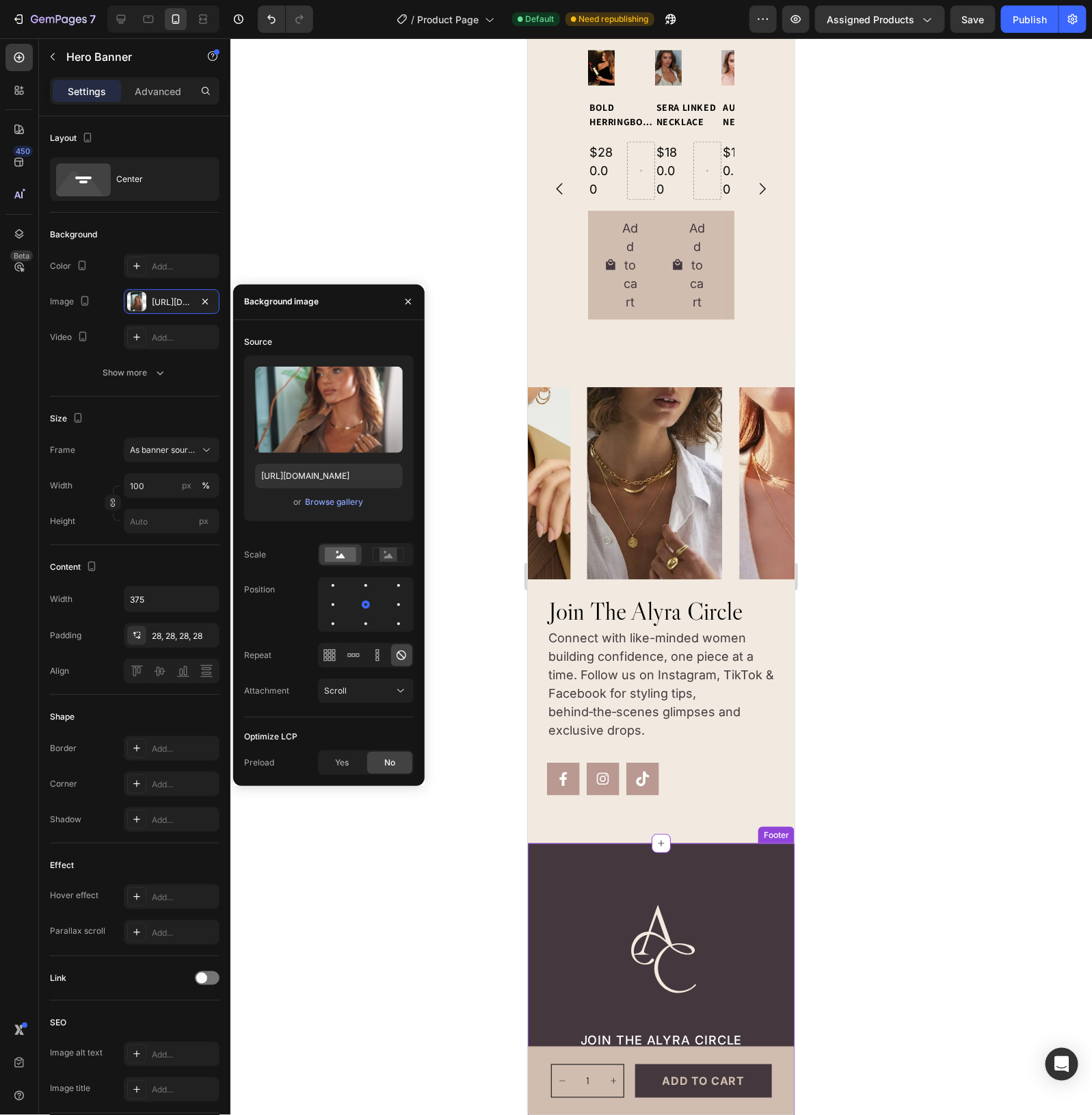
scroll to position [3892, 0]
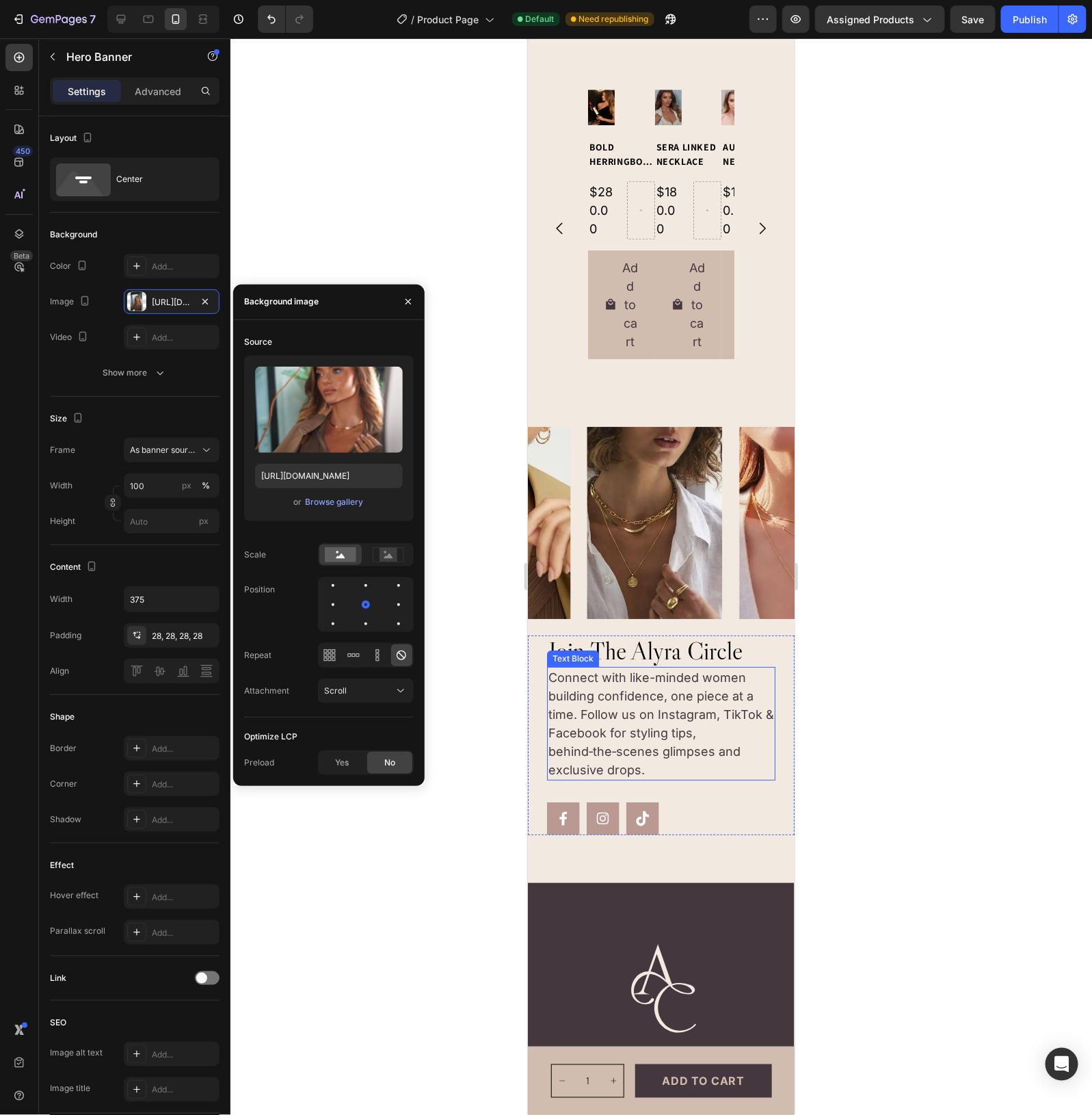
click at [640, 704] on p "Connect with like-minded women building confidence, one piece at a time. Follow…" at bounding box center [661, 723] width 226 height 111
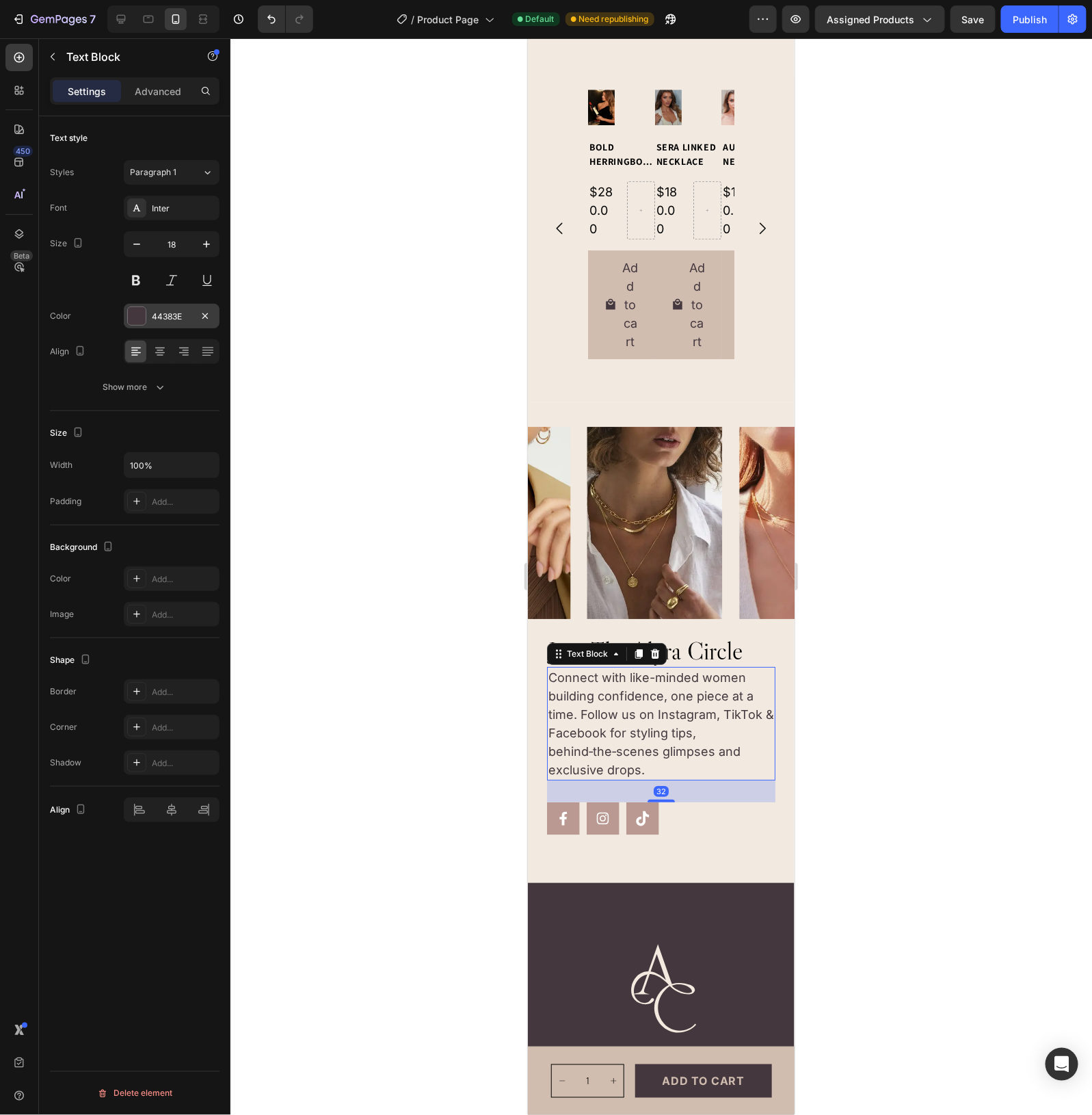
click at [166, 308] on div "44383E" at bounding box center [172, 315] width 96 height 24
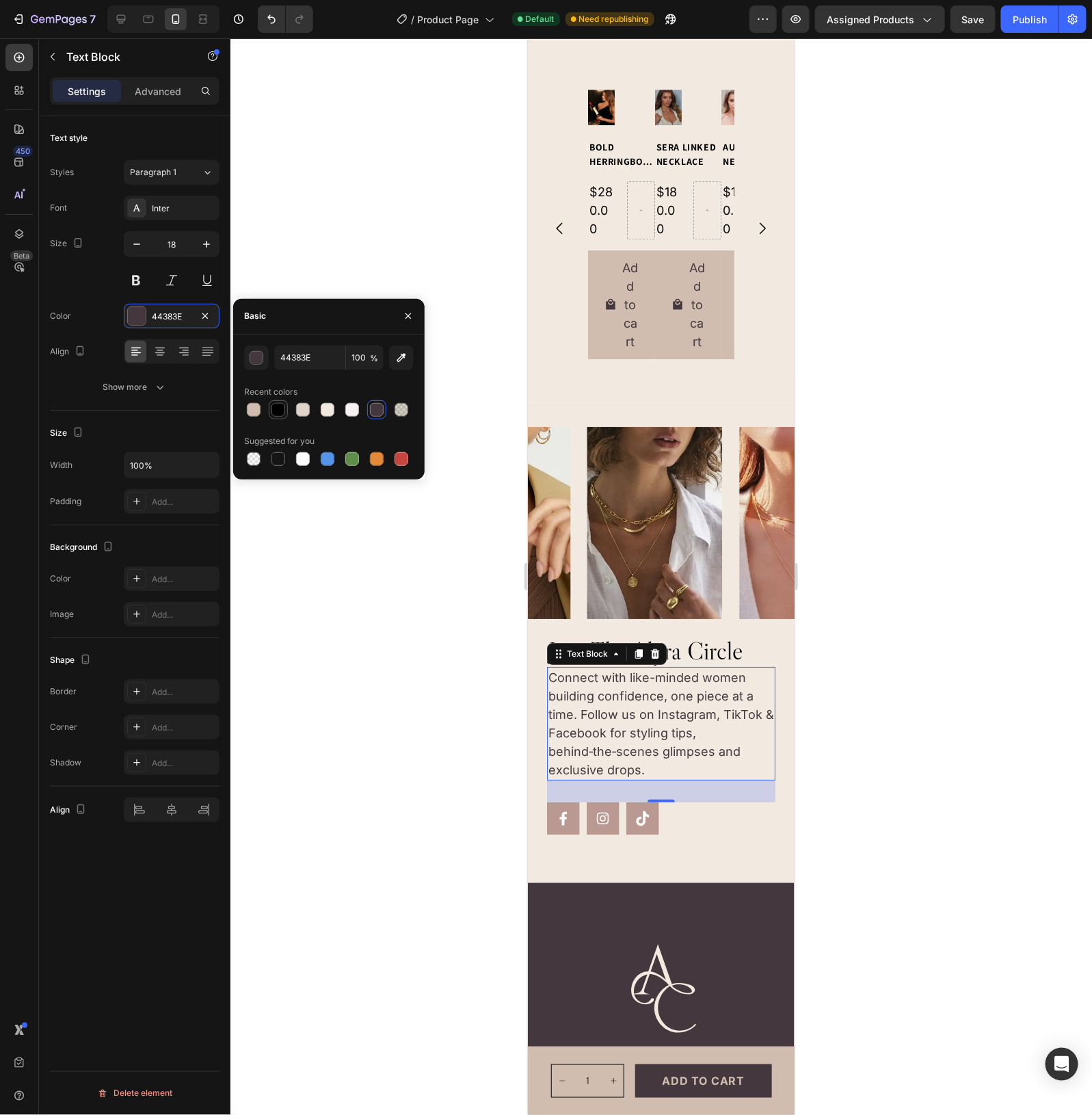
click at [278, 409] on div at bounding box center [278, 410] width 14 height 14
type input "000000"
click at [710, 650] on h2 "join the alyra circle" at bounding box center [661, 650] width 228 height 32
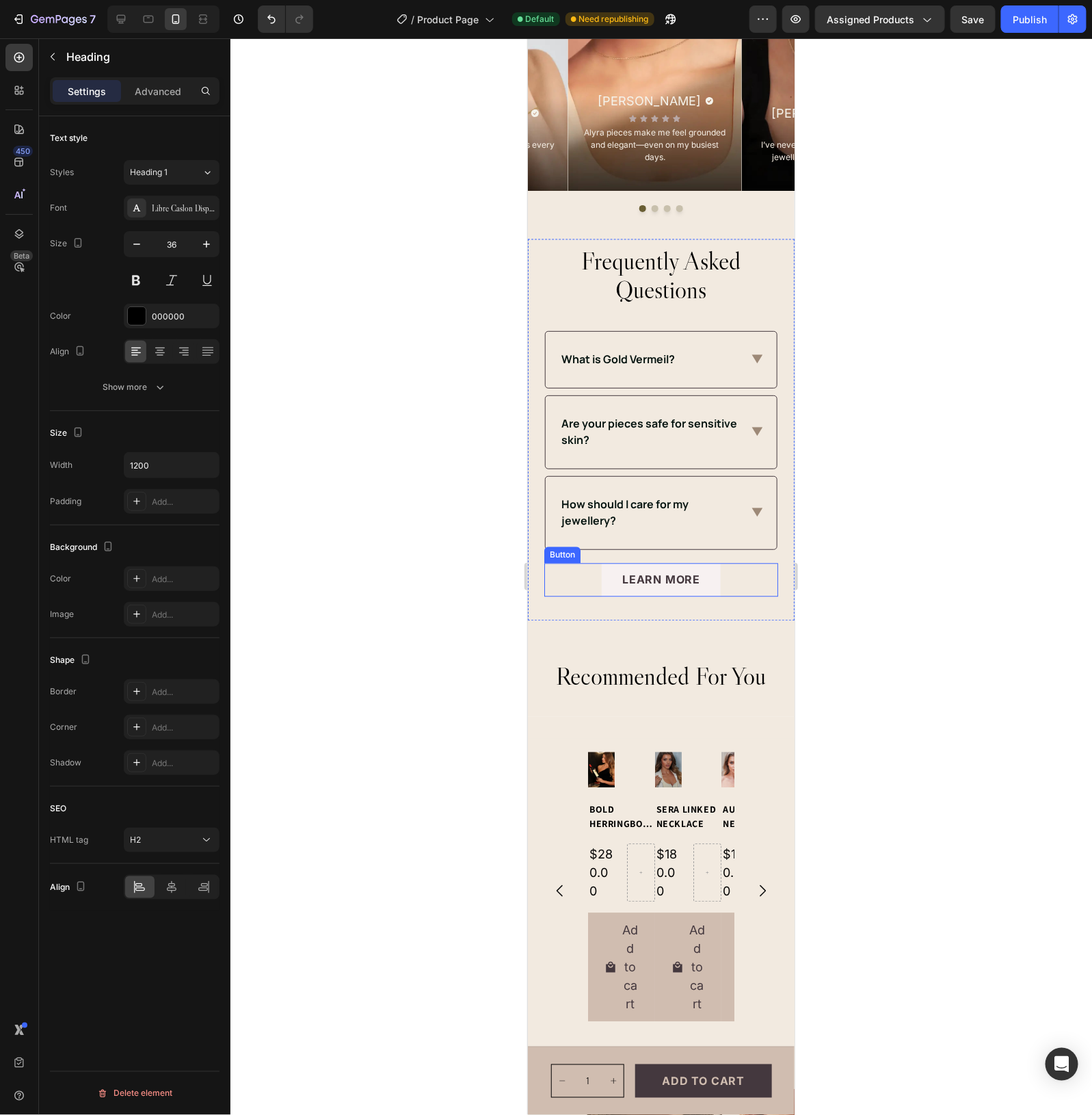
scroll to position [3207, 0]
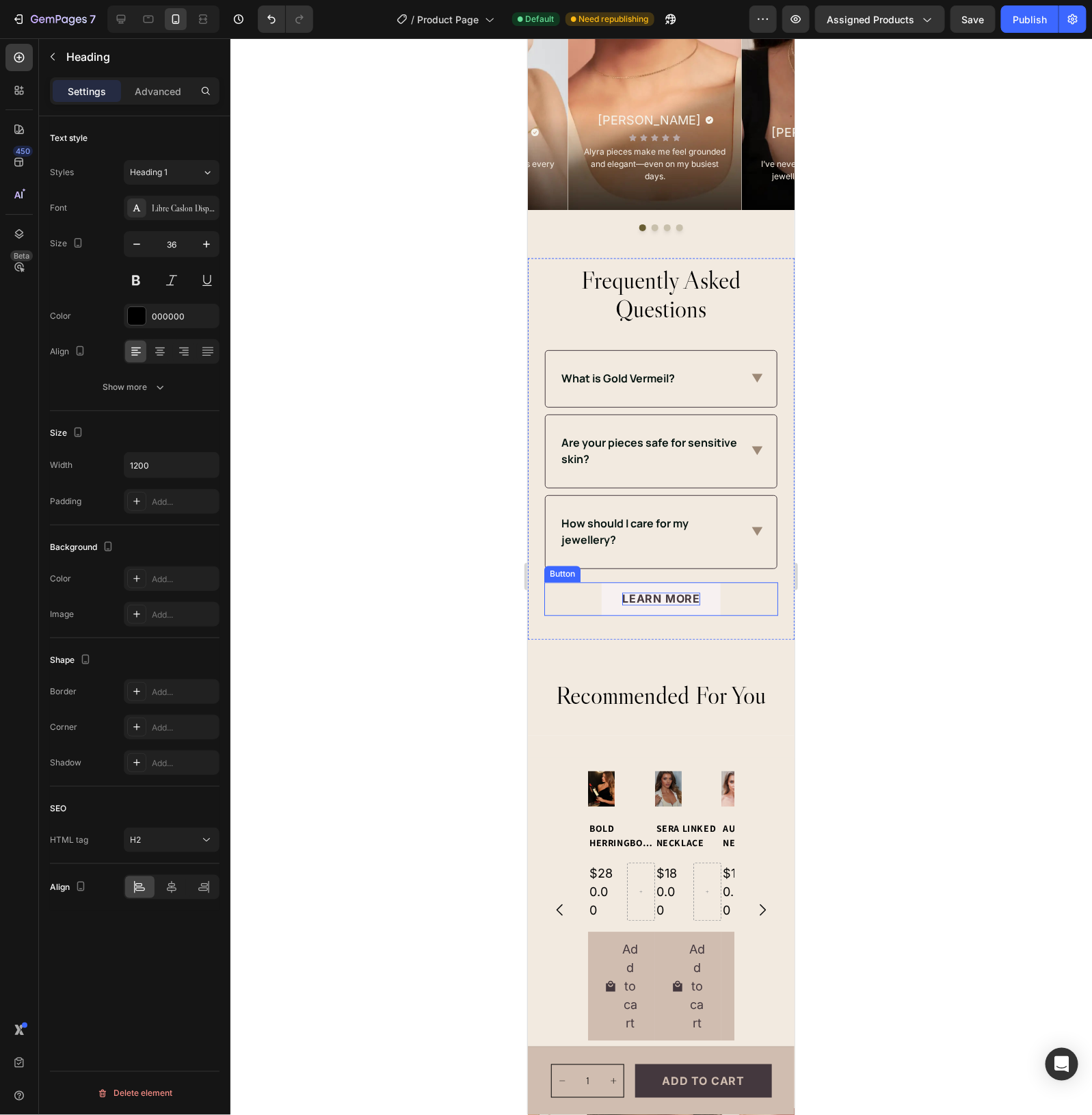
click at [637, 601] on p "LEARN MORE" at bounding box center [661, 599] width 78 height 13
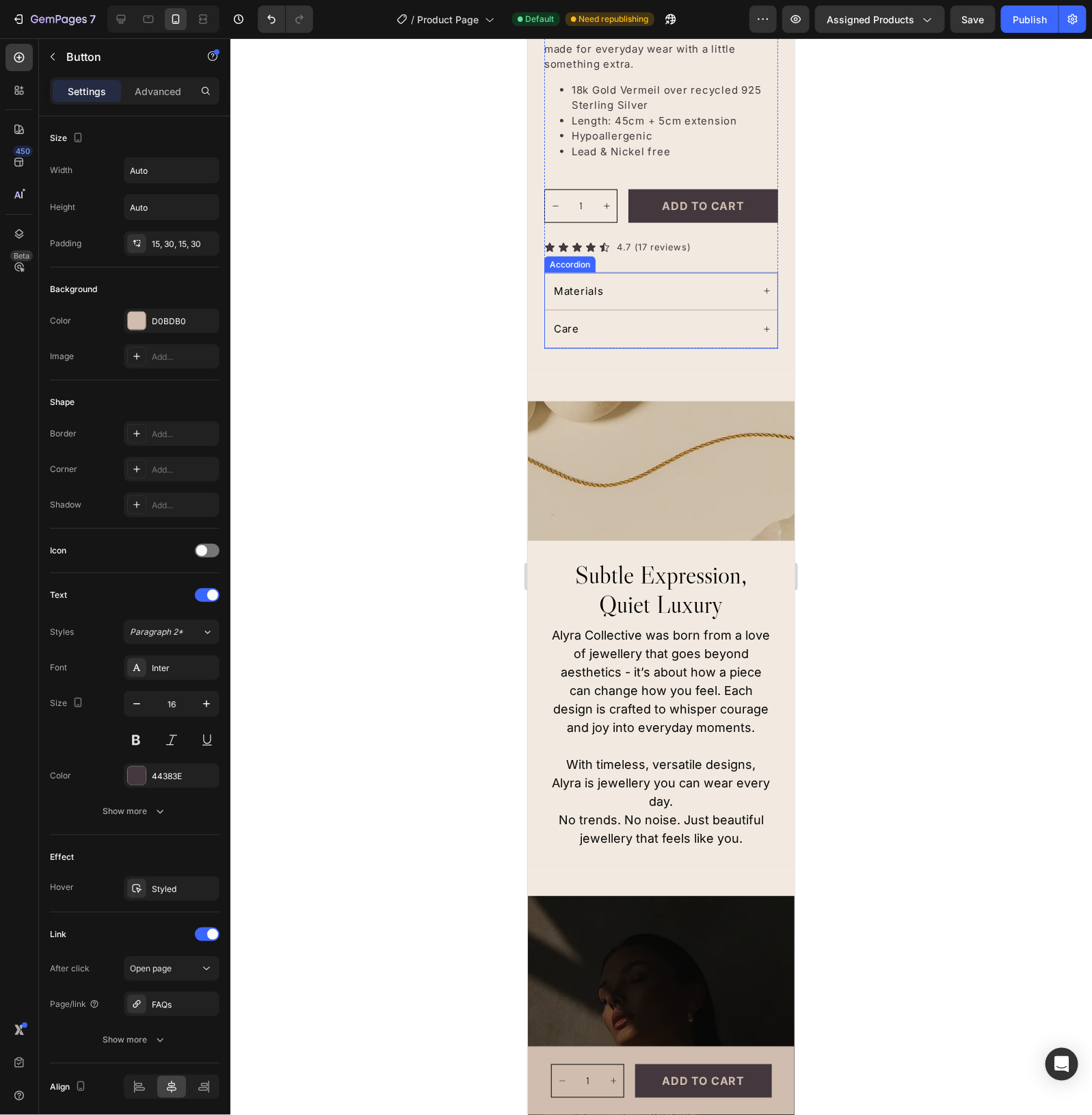
scroll to position [727, 0]
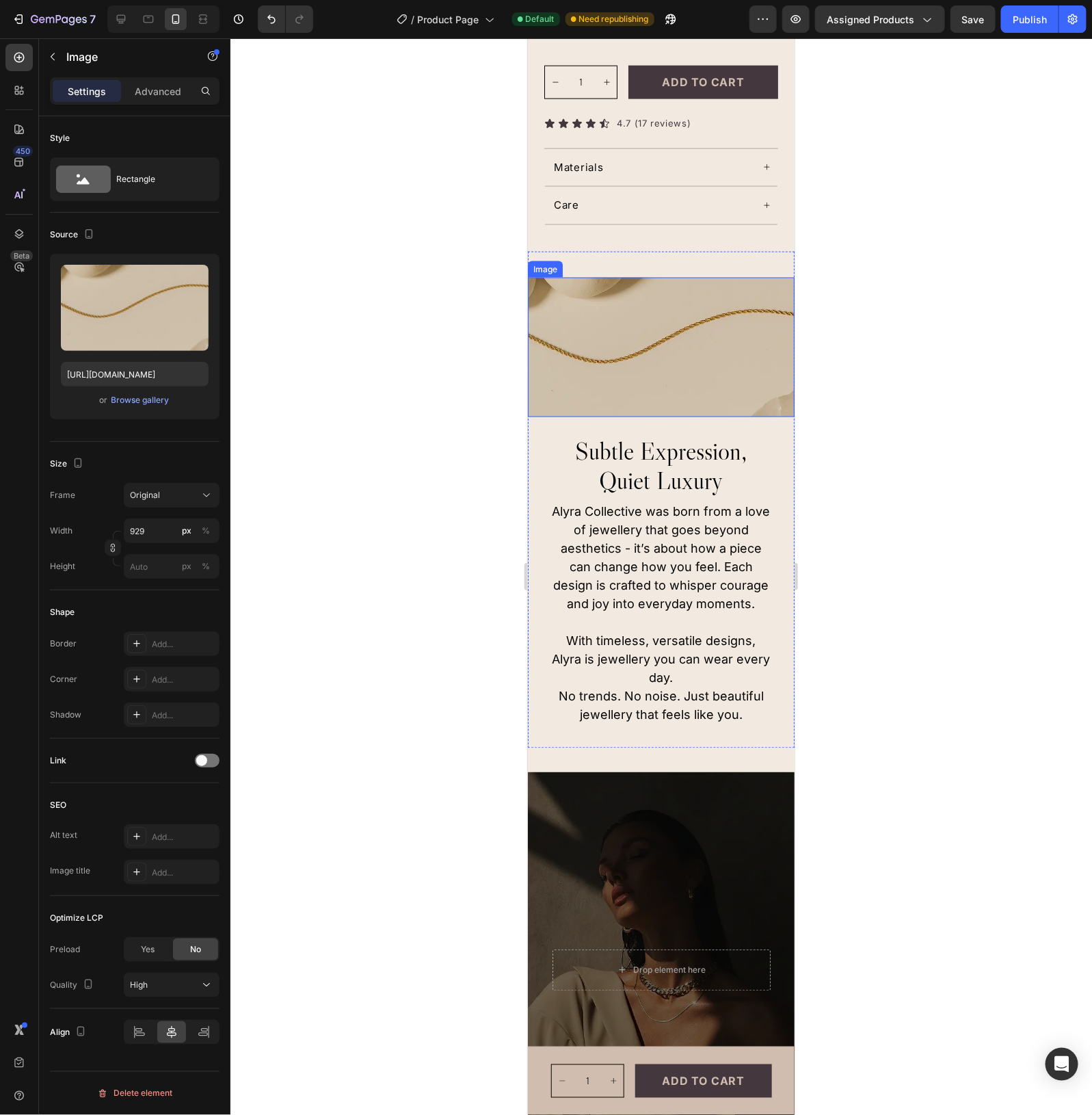
click at [662, 354] on img at bounding box center [661, 347] width 266 height 141
click at [128, 397] on div "Browse gallery" at bounding box center [140, 401] width 58 height 13
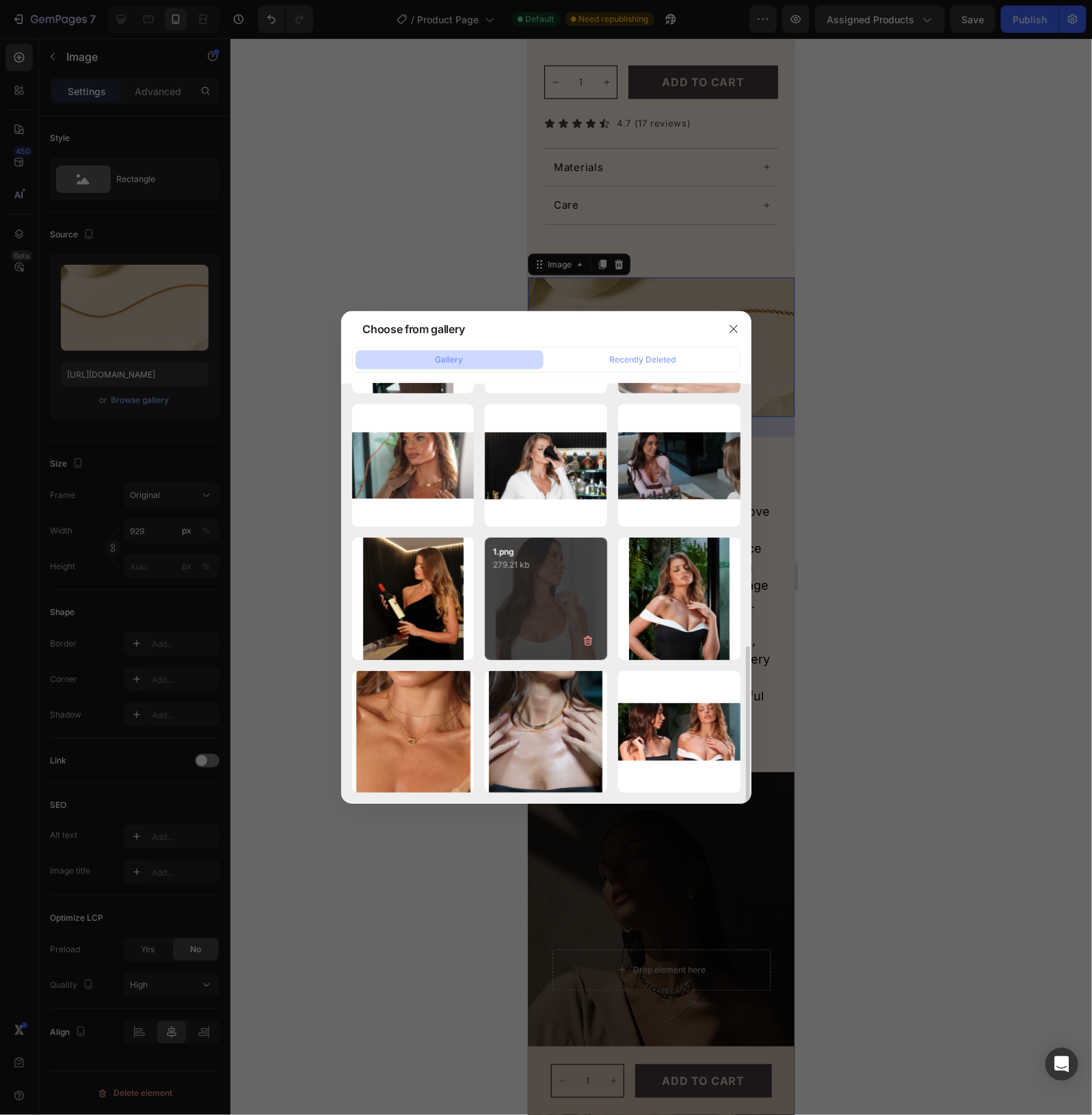
scroll to position [342, 0]
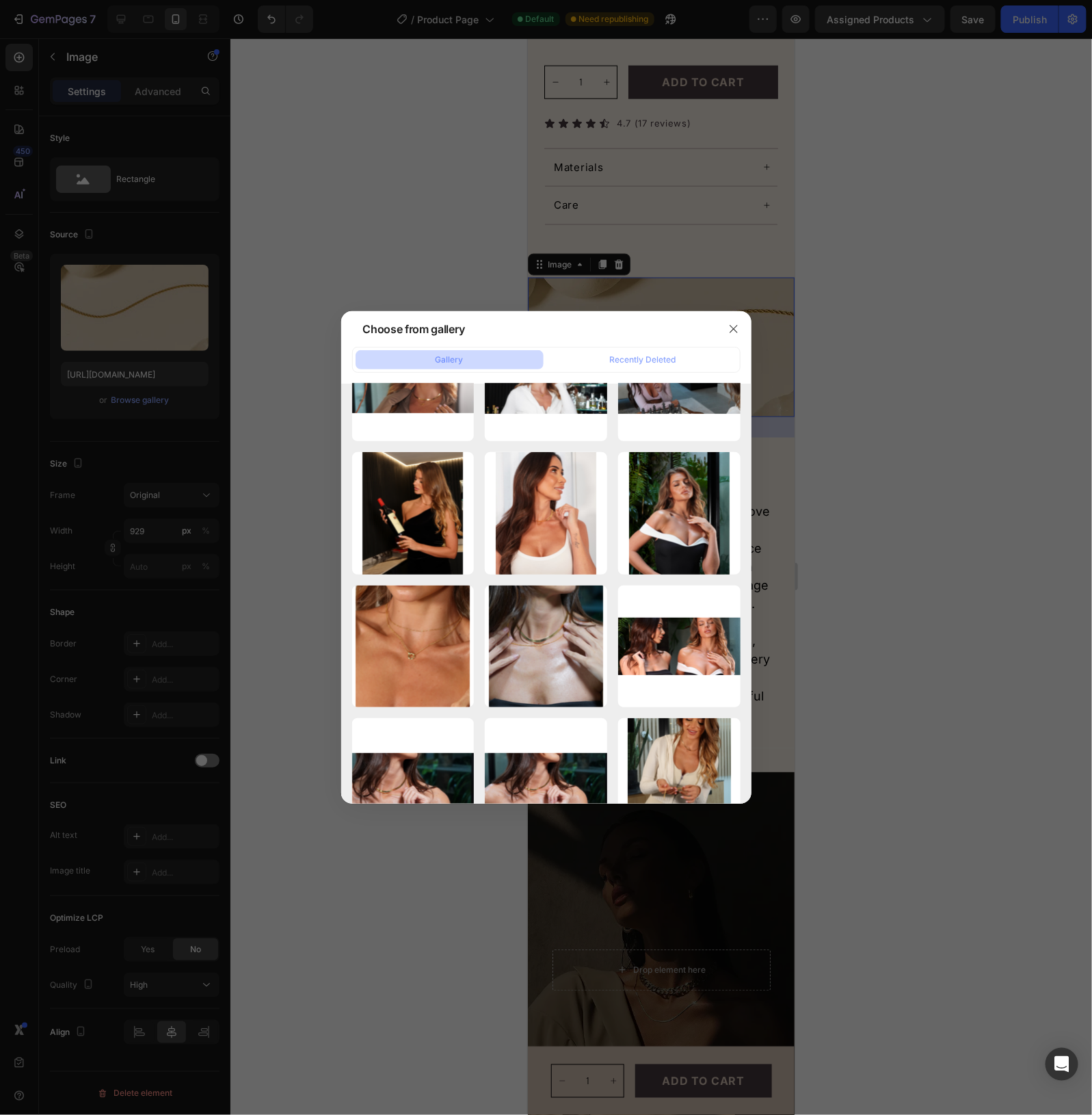
click at [938, 524] on div at bounding box center [546, 558] width 1092 height 1115
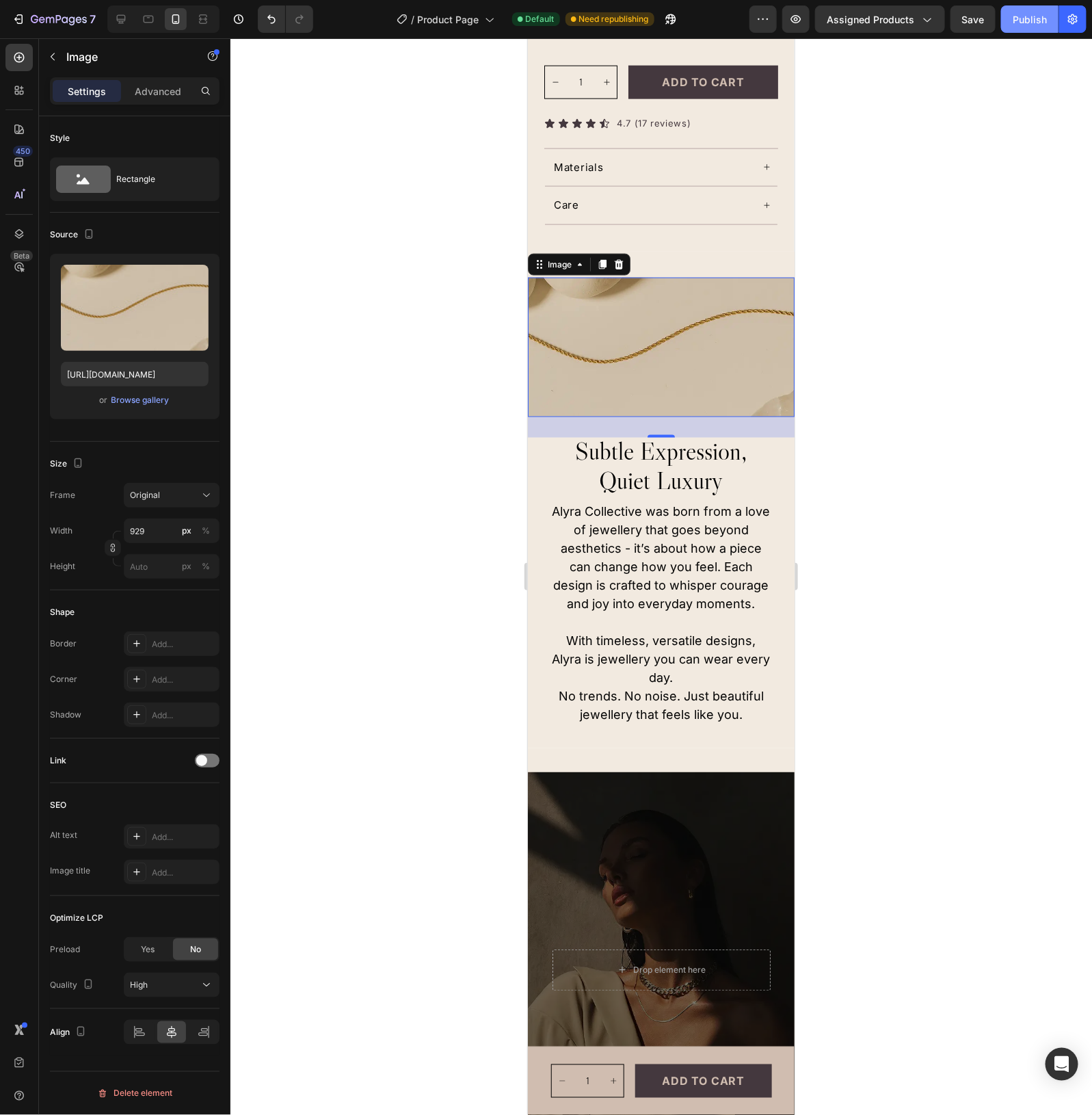
click at [1030, 18] on div "Publish" at bounding box center [1030, 20] width 34 height 15
click at [114, 15] on icon at bounding box center [121, 19] width 14 height 14
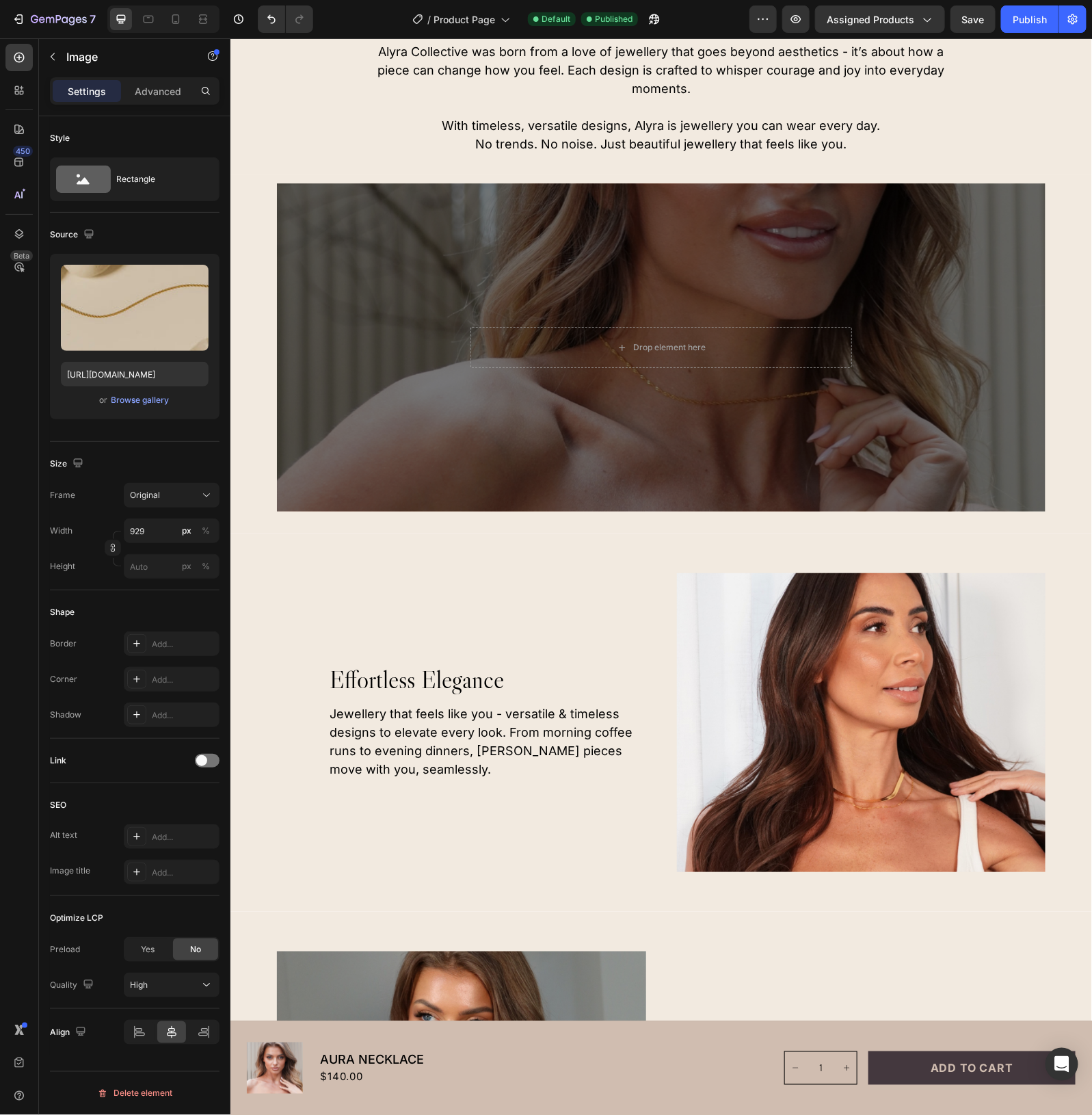
scroll to position [594, 0]
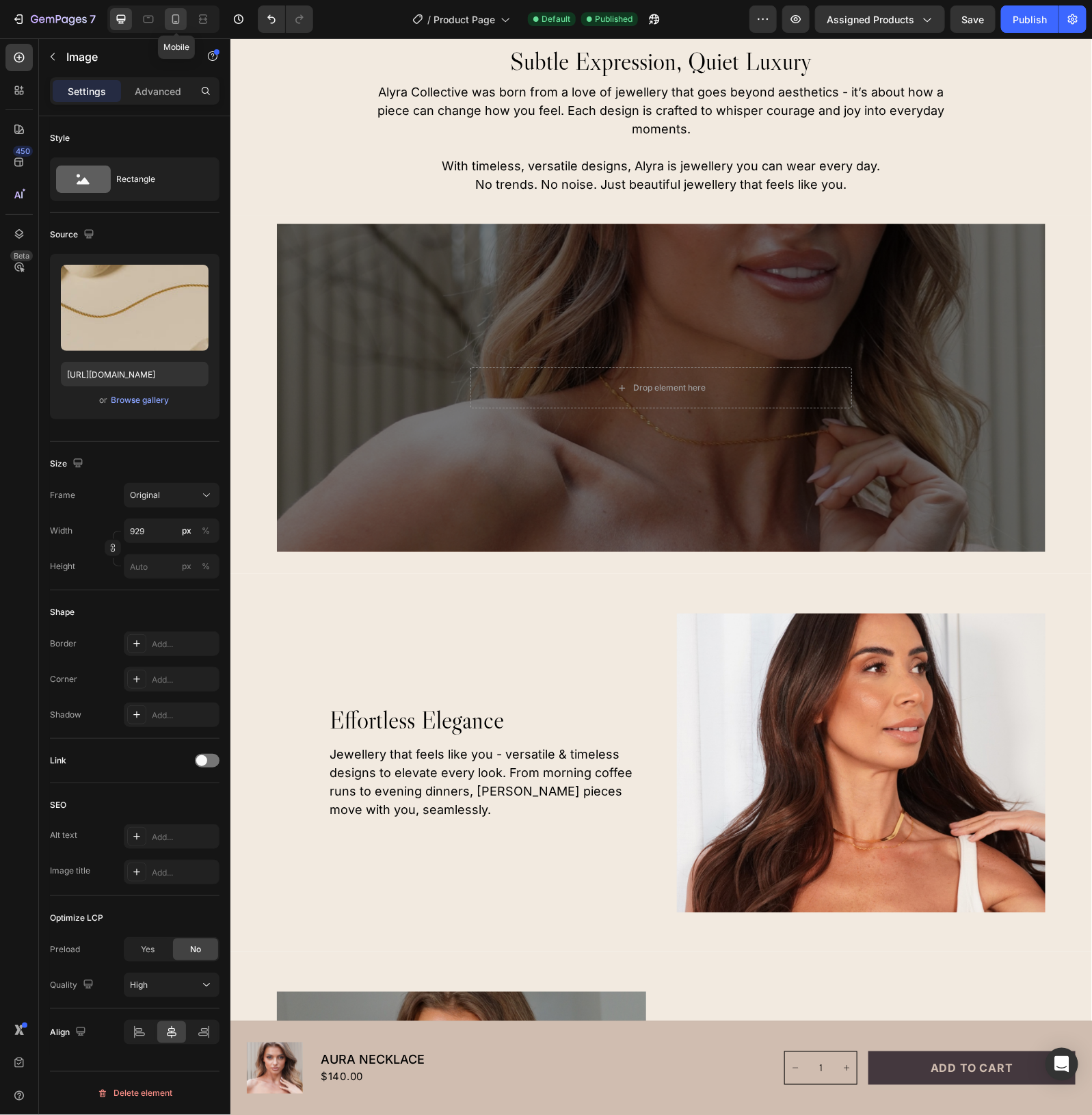
click at [166, 15] on div at bounding box center [176, 19] width 22 height 22
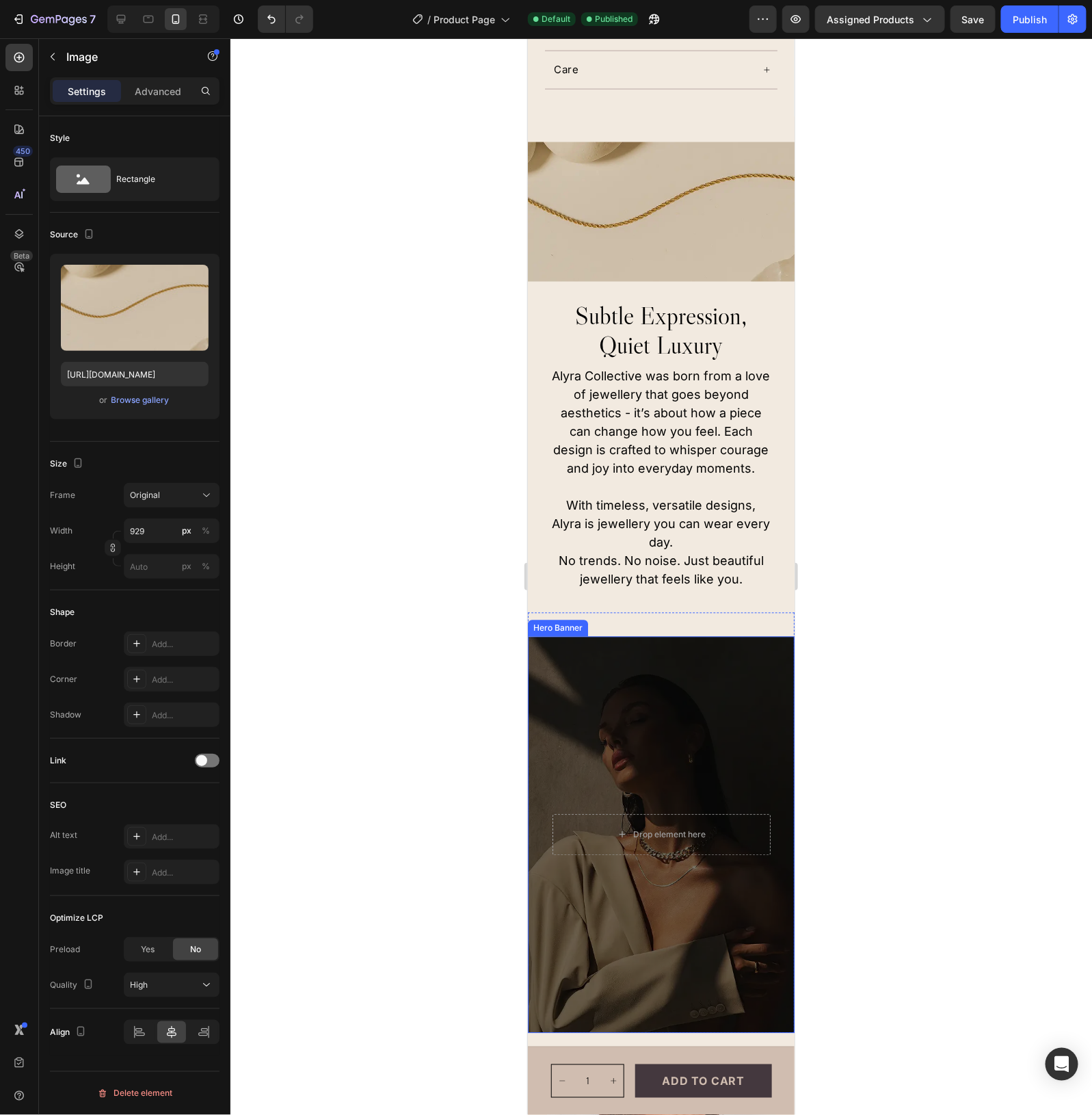
scroll to position [777, 0]
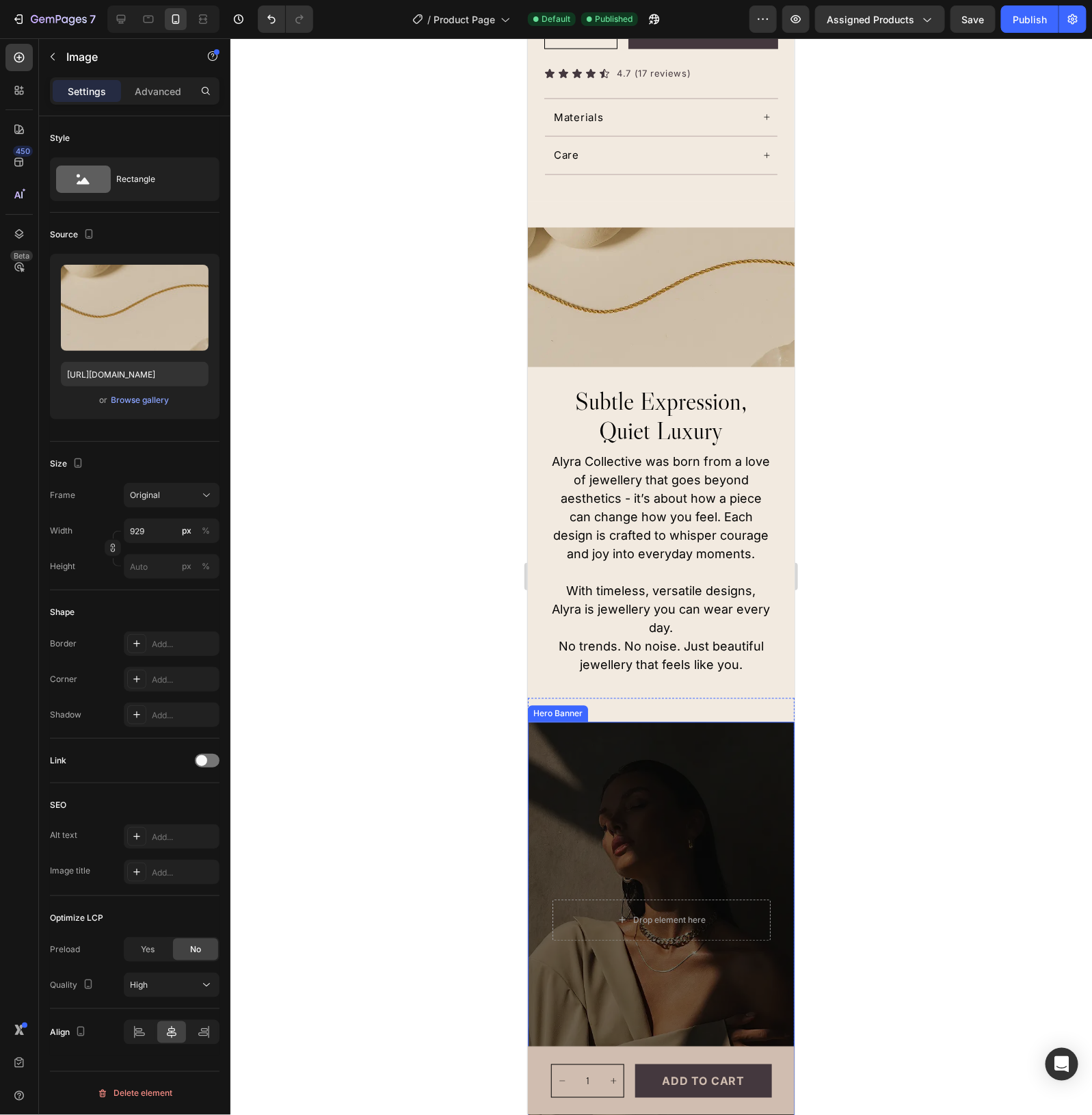
click at [710, 807] on div "Overlay" at bounding box center [661, 919] width 266 height 396
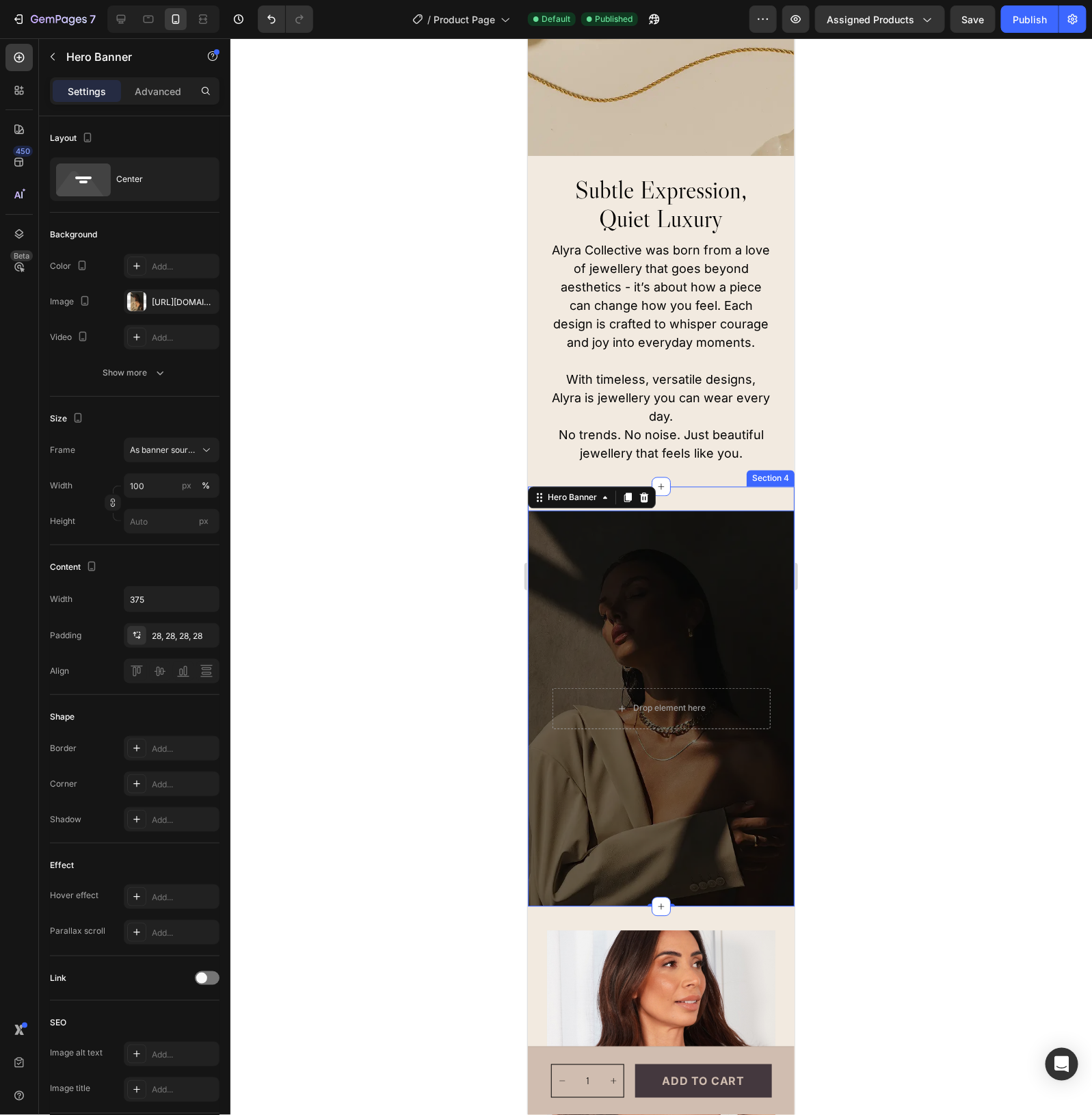
scroll to position [1033, 0]
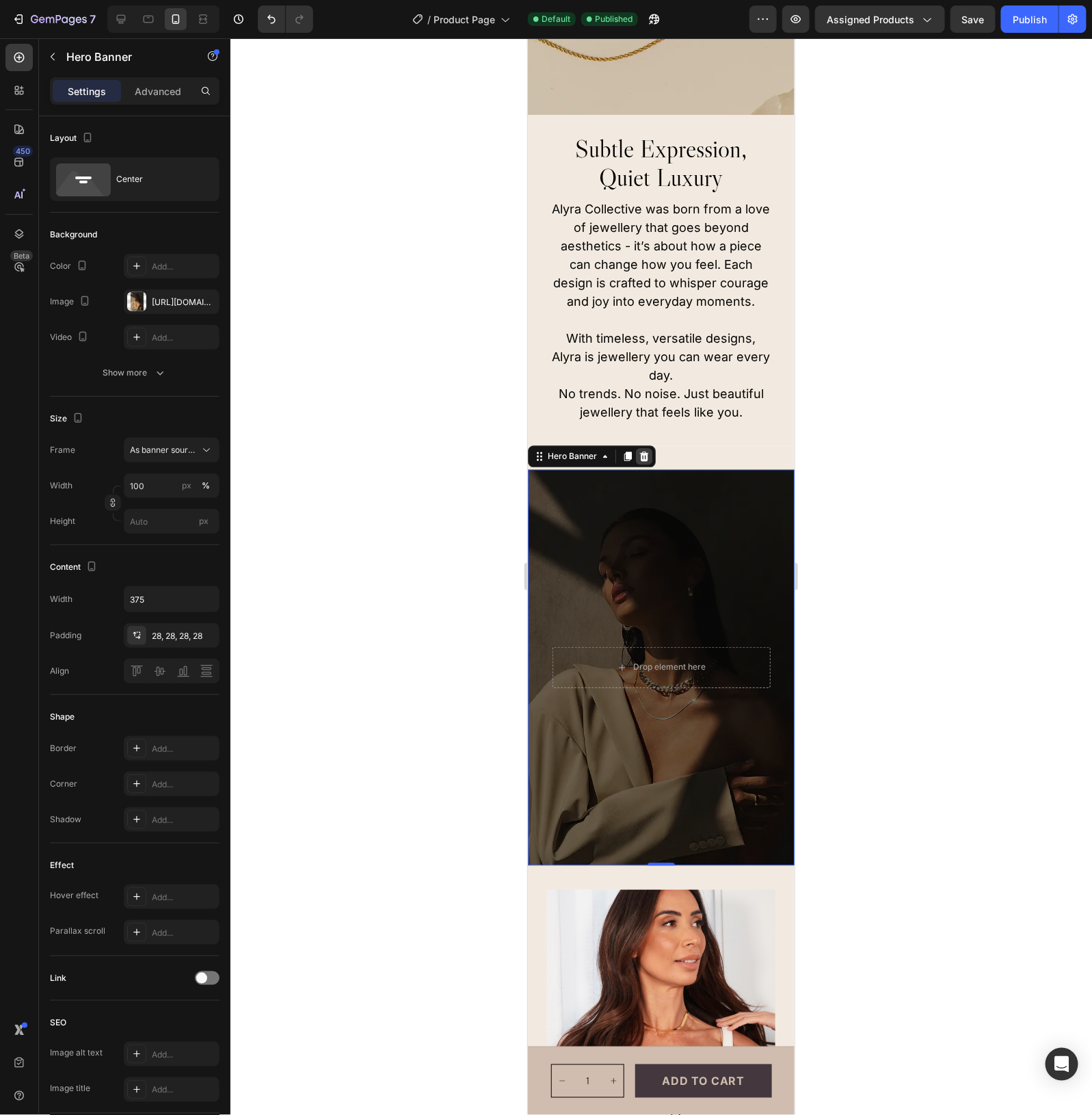
click at [642, 452] on icon at bounding box center [644, 456] width 9 height 10
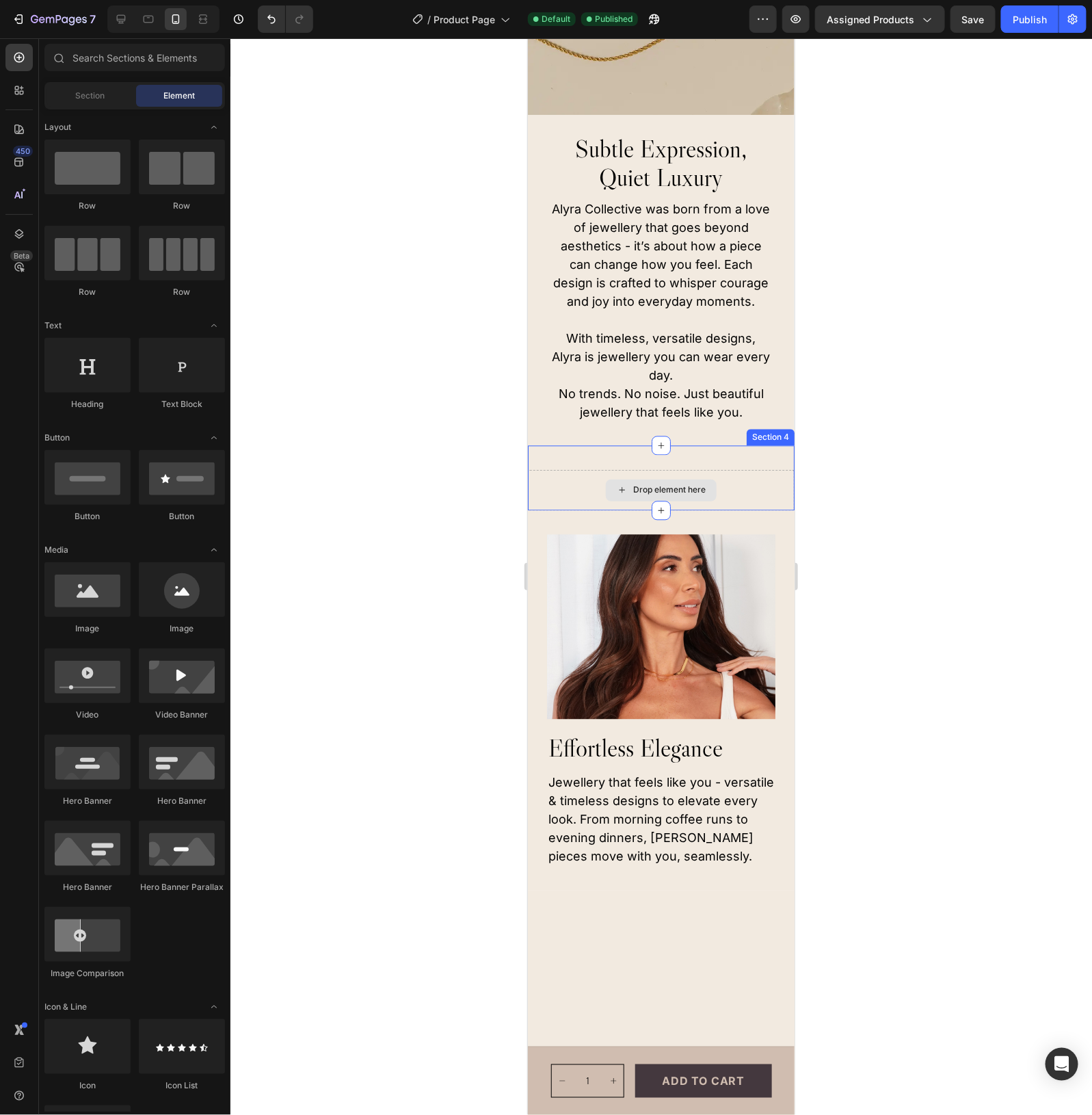
click at [749, 451] on div "Drop element here Section 4" at bounding box center [661, 478] width 266 height 65
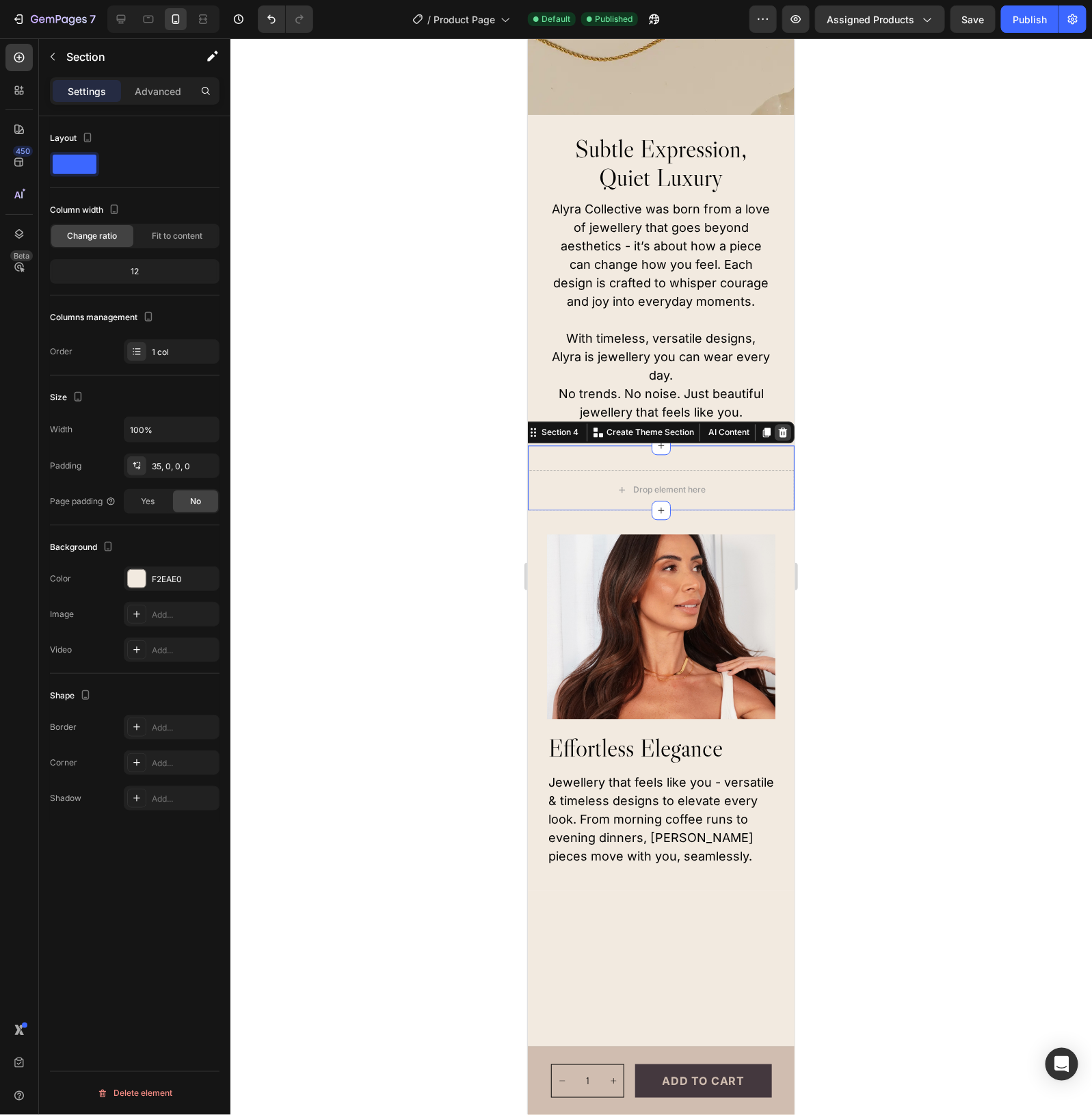
click at [777, 427] on icon at bounding box center [782, 432] width 11 height 11
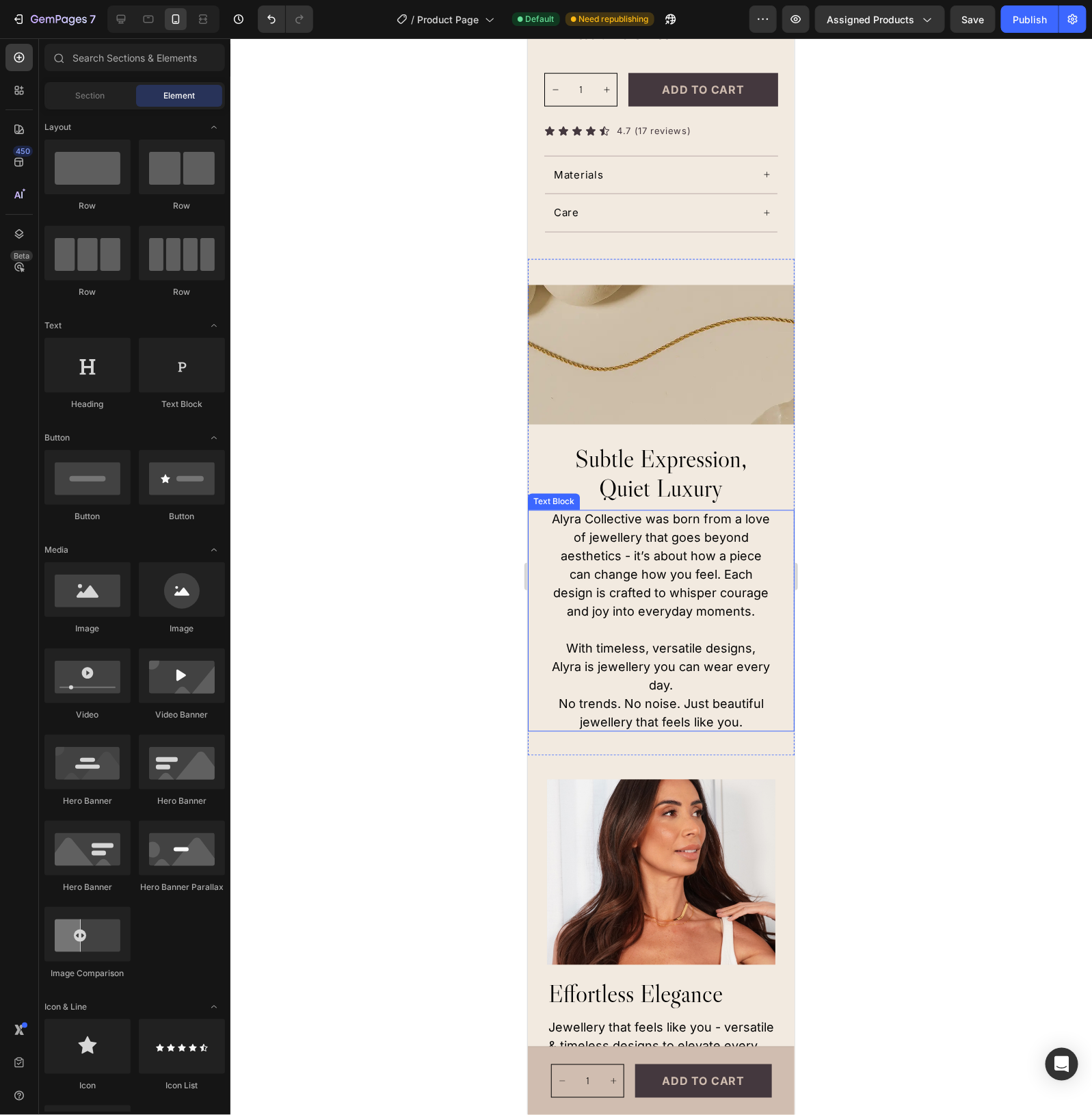
scroll to position [691, 0]
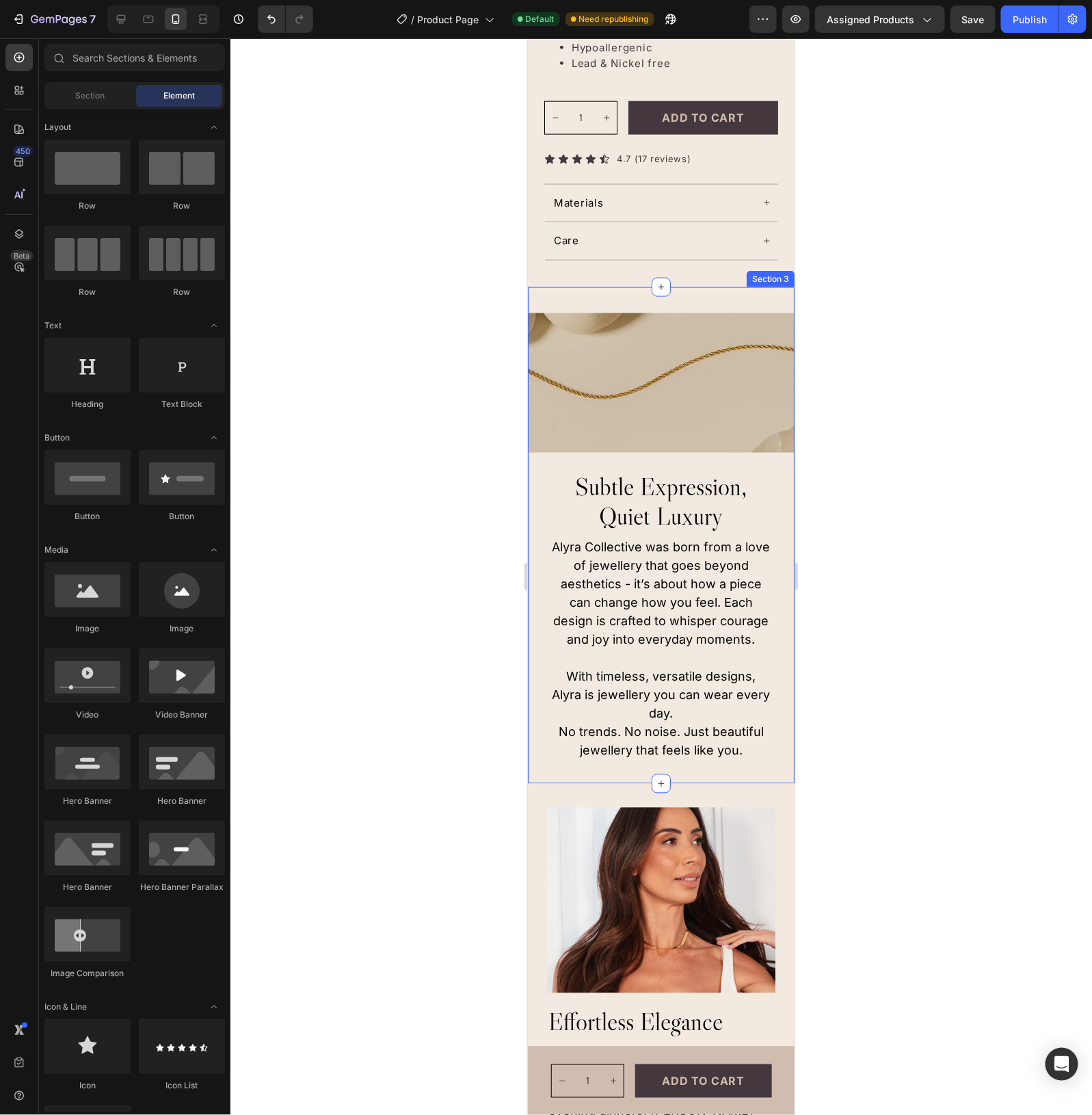
click at [662, 398] on img at bounding box center [661, 383] width 266 height 141
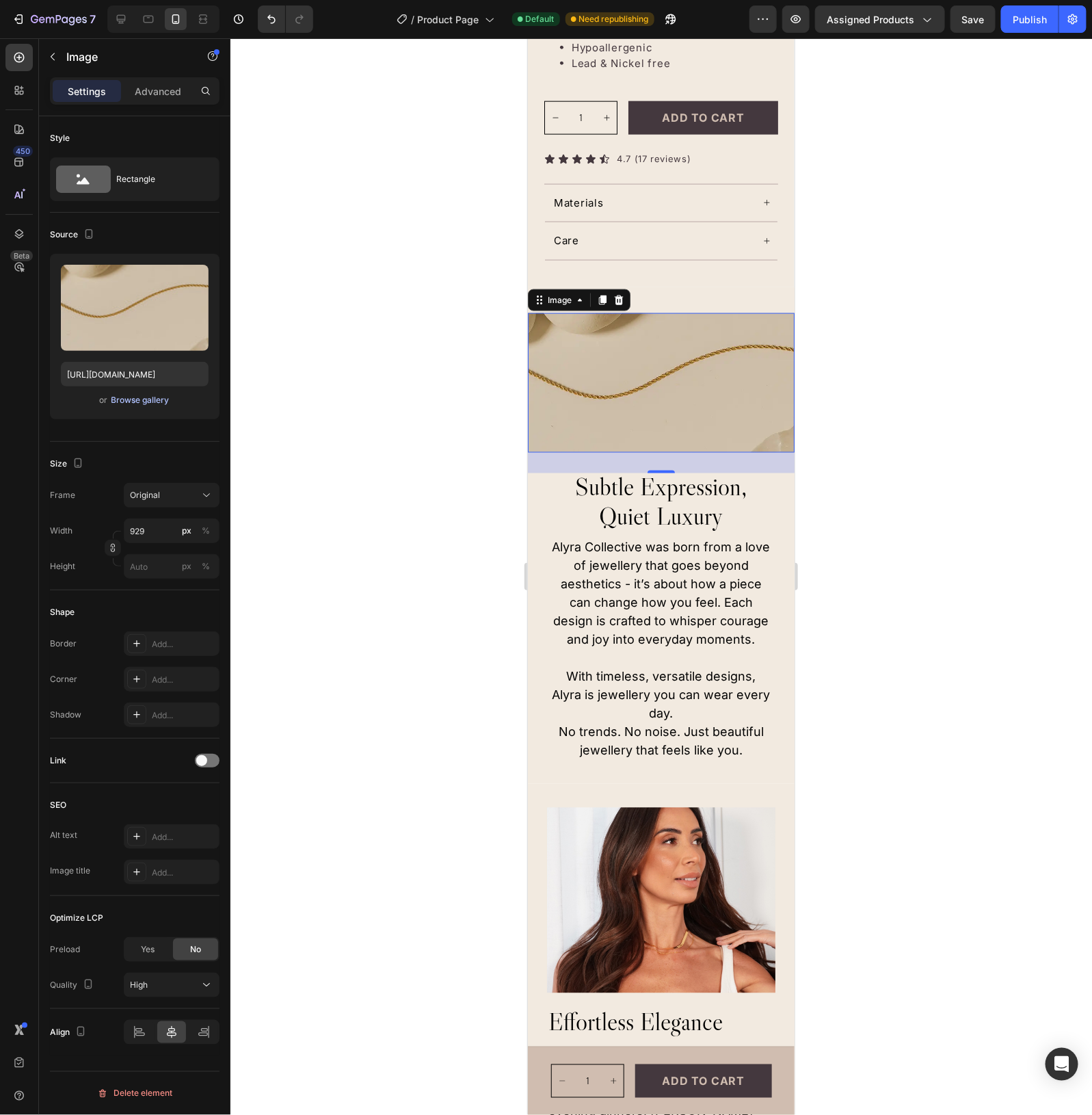
click at [129, 397] on div "Browse gallery" at bounding box center [140, 401] width 58 height 13
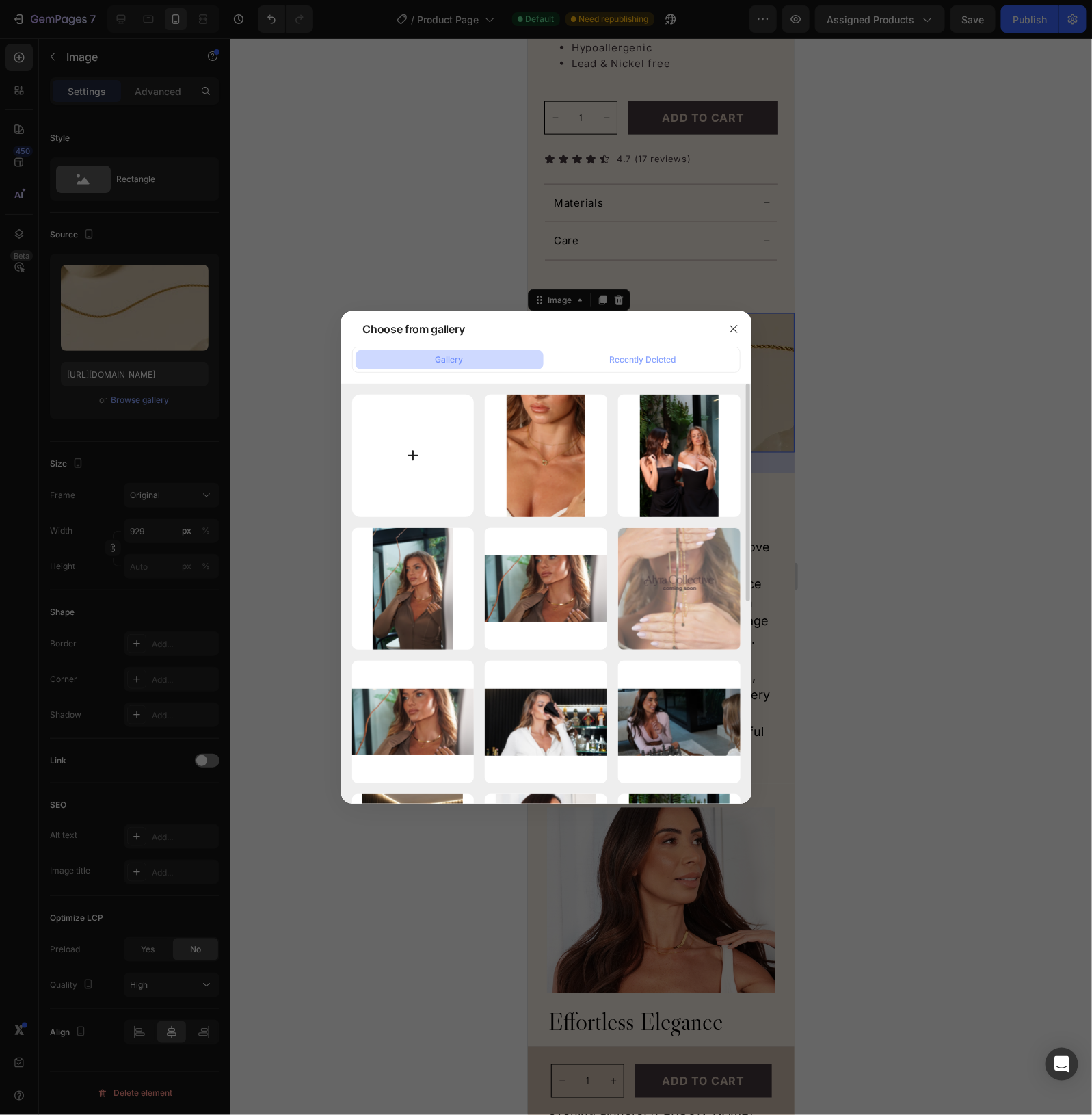
click at [426, 447] on input "file" at bounding box center [413, 456] width 122 height 122
type input "C:\fakepath\Untitled design (15).png"
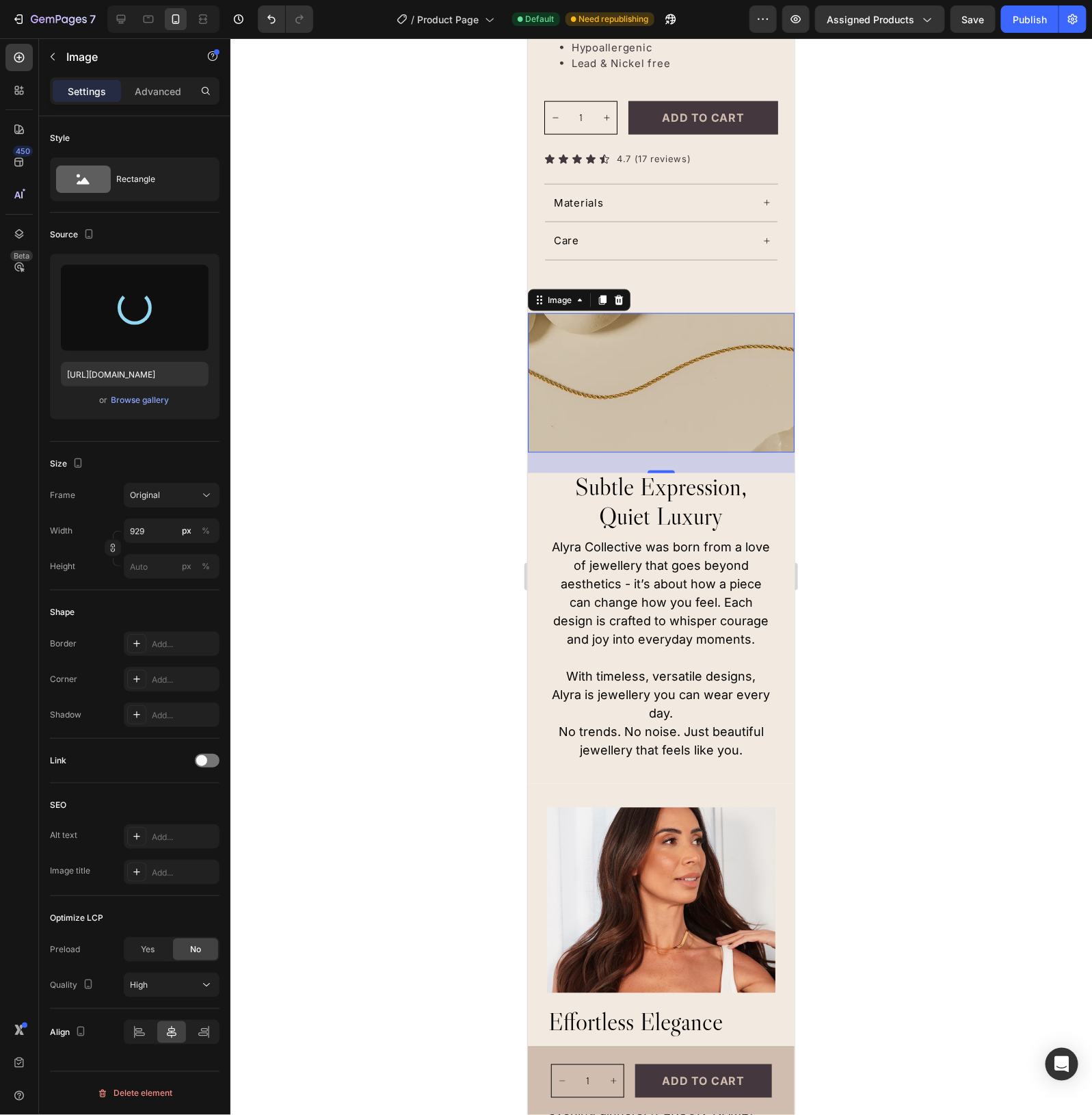
type input "[URL][DOMAIN_NAME]"
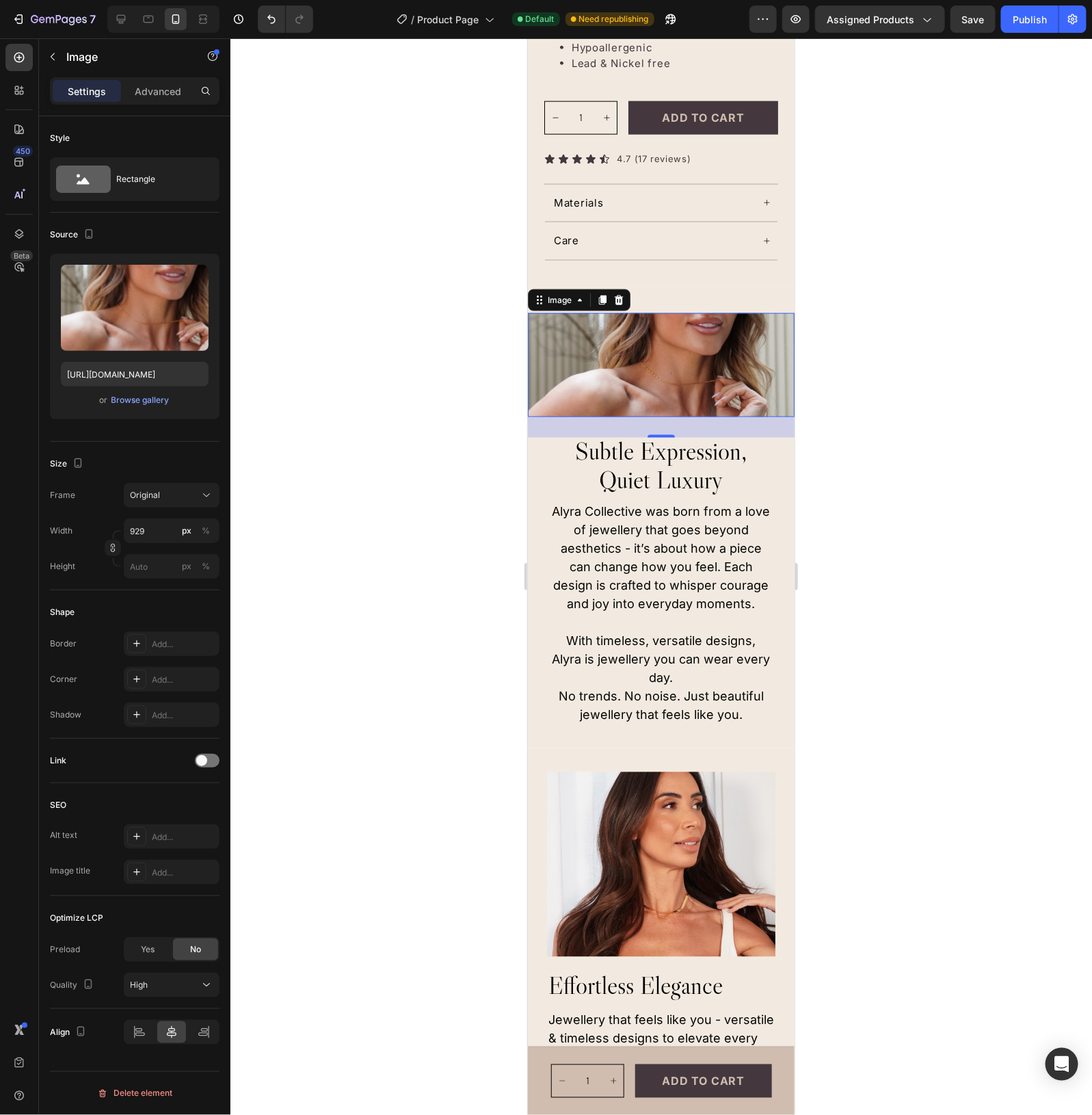
click at [891, 464] on div at bounding box center [661, 577] width 862 height 1077
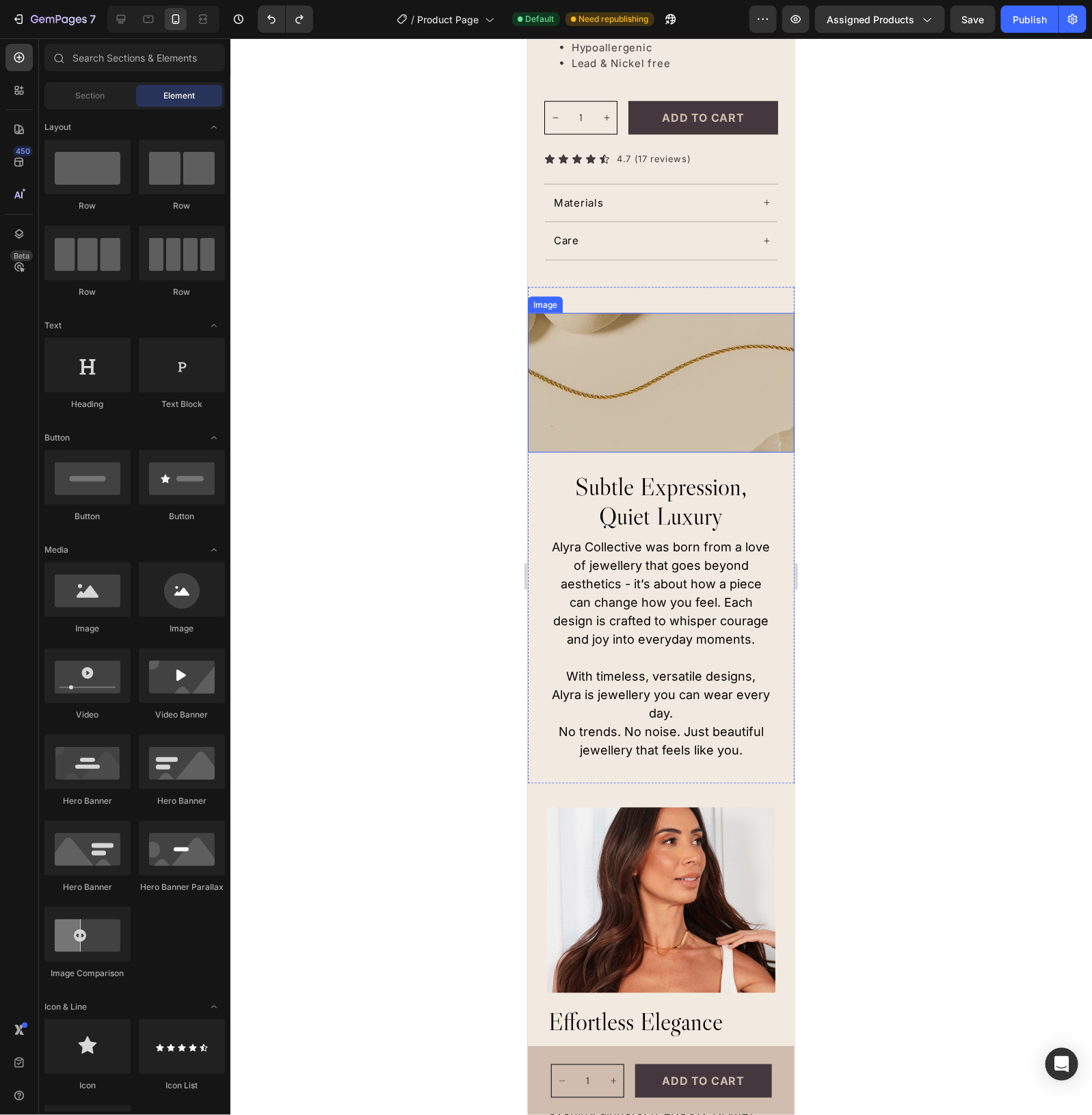
click at [631, 387] on img at bounding box center [661, 383] width 266 height 141
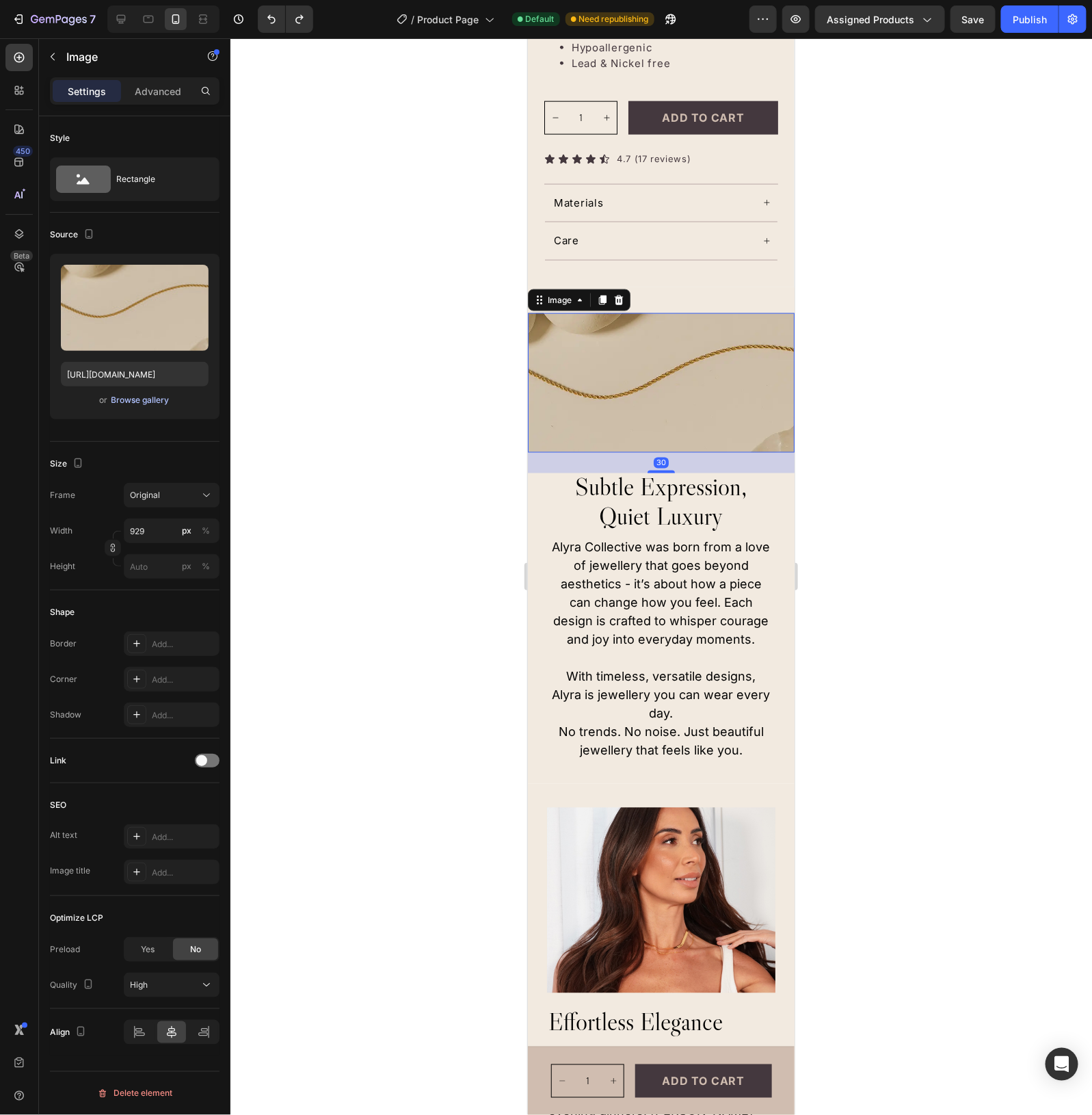
click at [130, 395] on div "Browse gallery" at bounding box center [140, 401] width 58 height 13
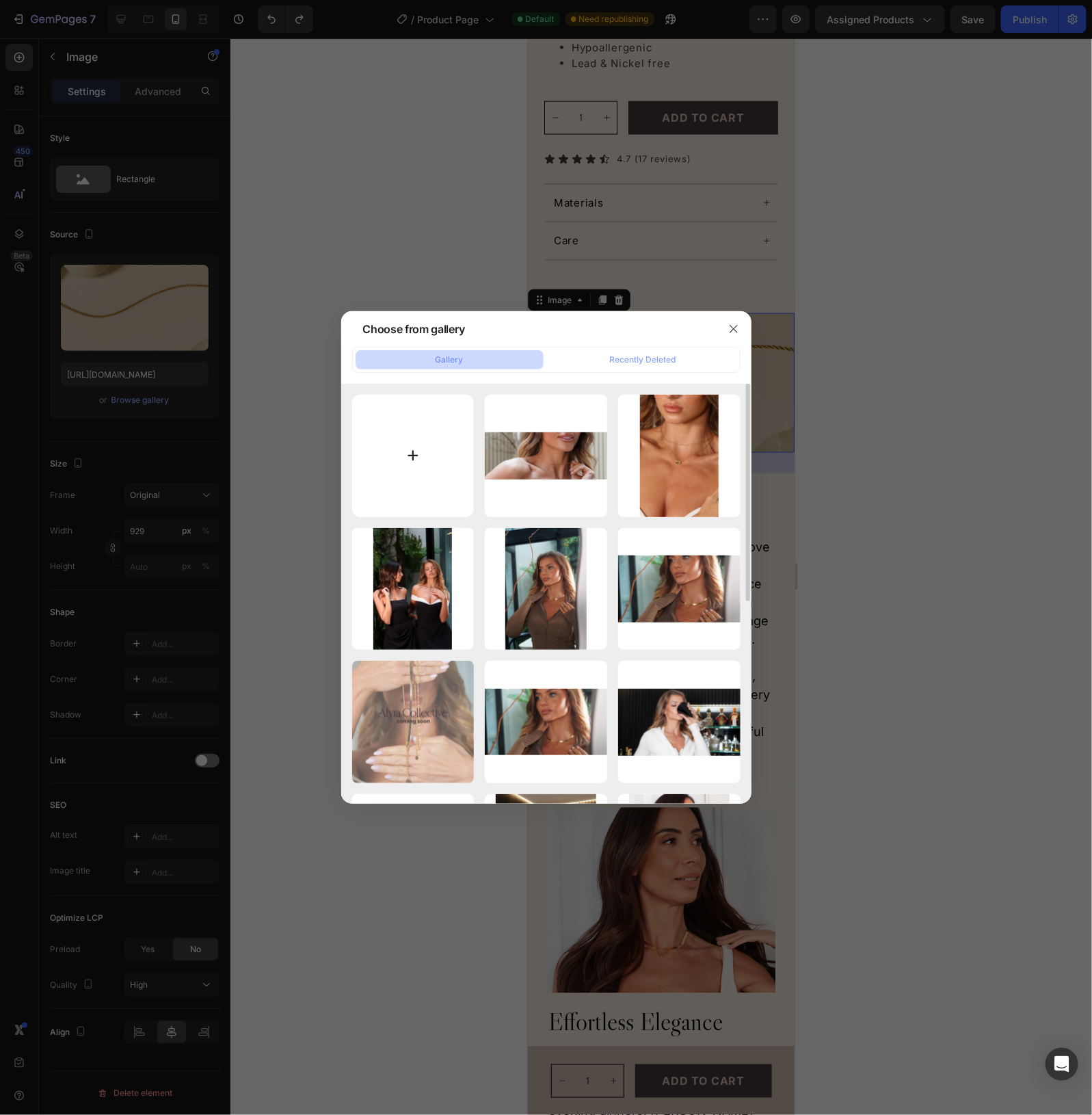
click at [411, 446] on input "file" at bounding box center [413, 456] width 122 height 122
type input "C:\fakepath\Untitled design (16).png"
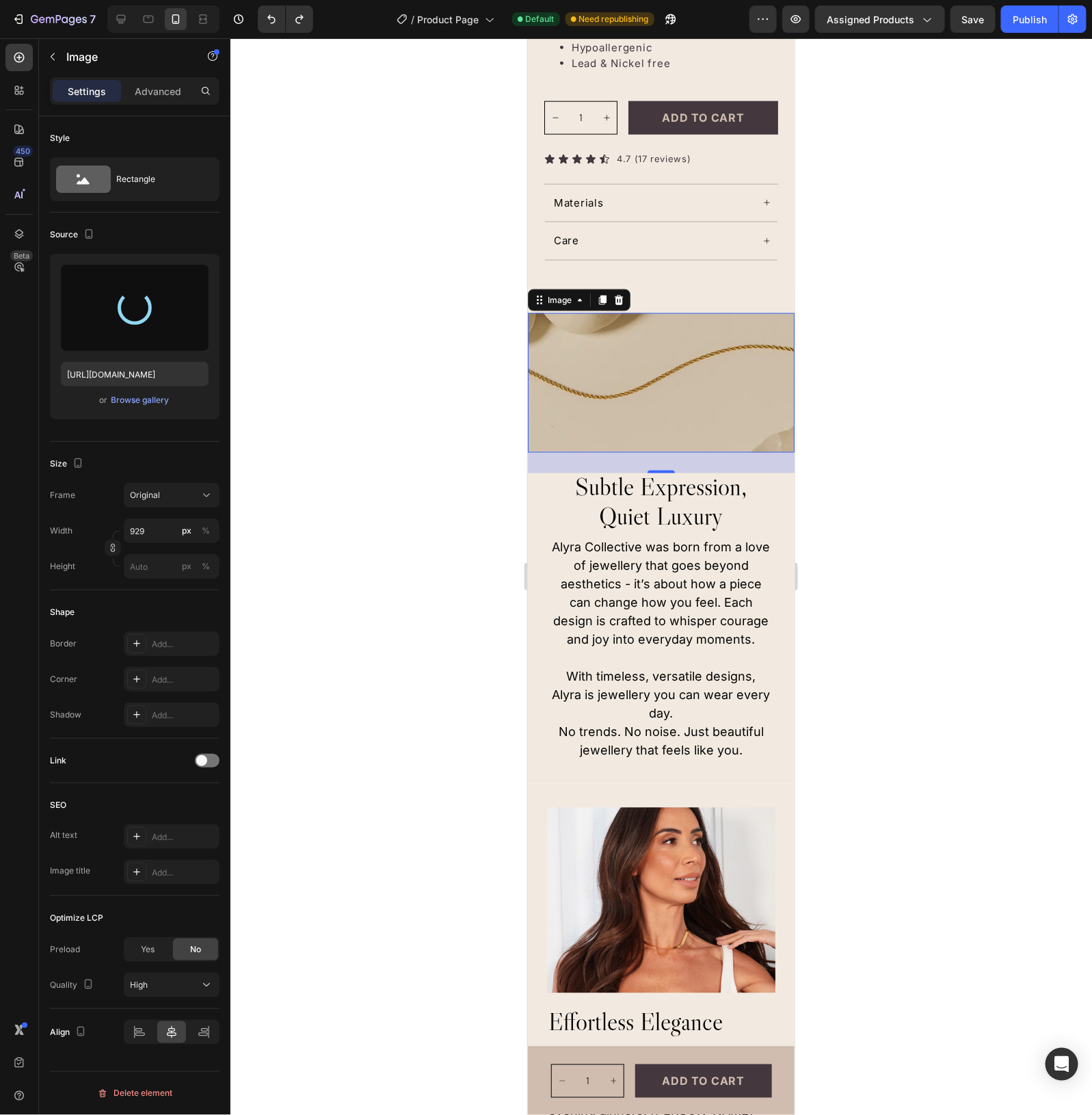
type input "[URL][DOMAIN_NAME]"
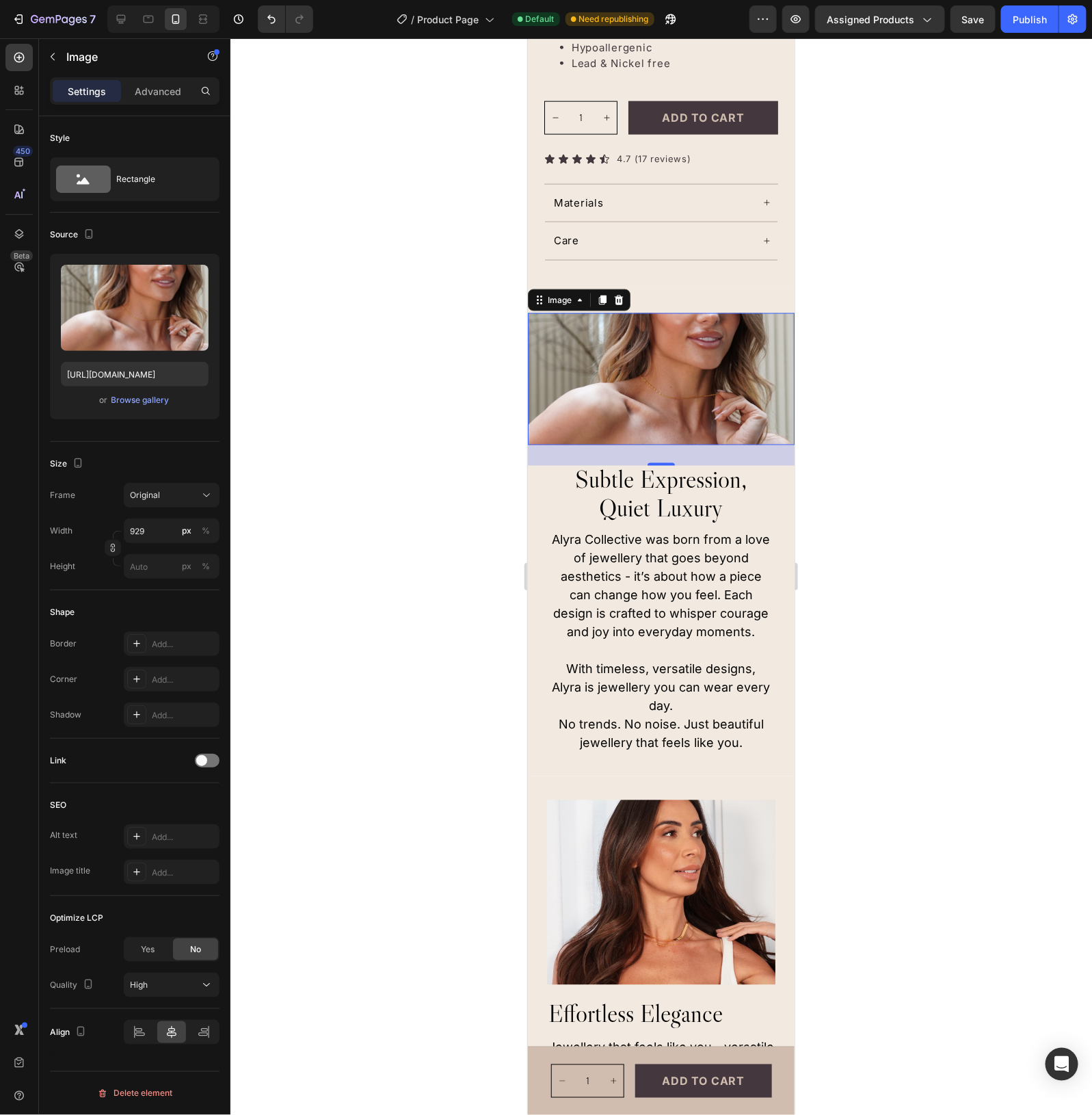
click at [805, 437] on div at bounding box center [661, 577] width 862 height 1077
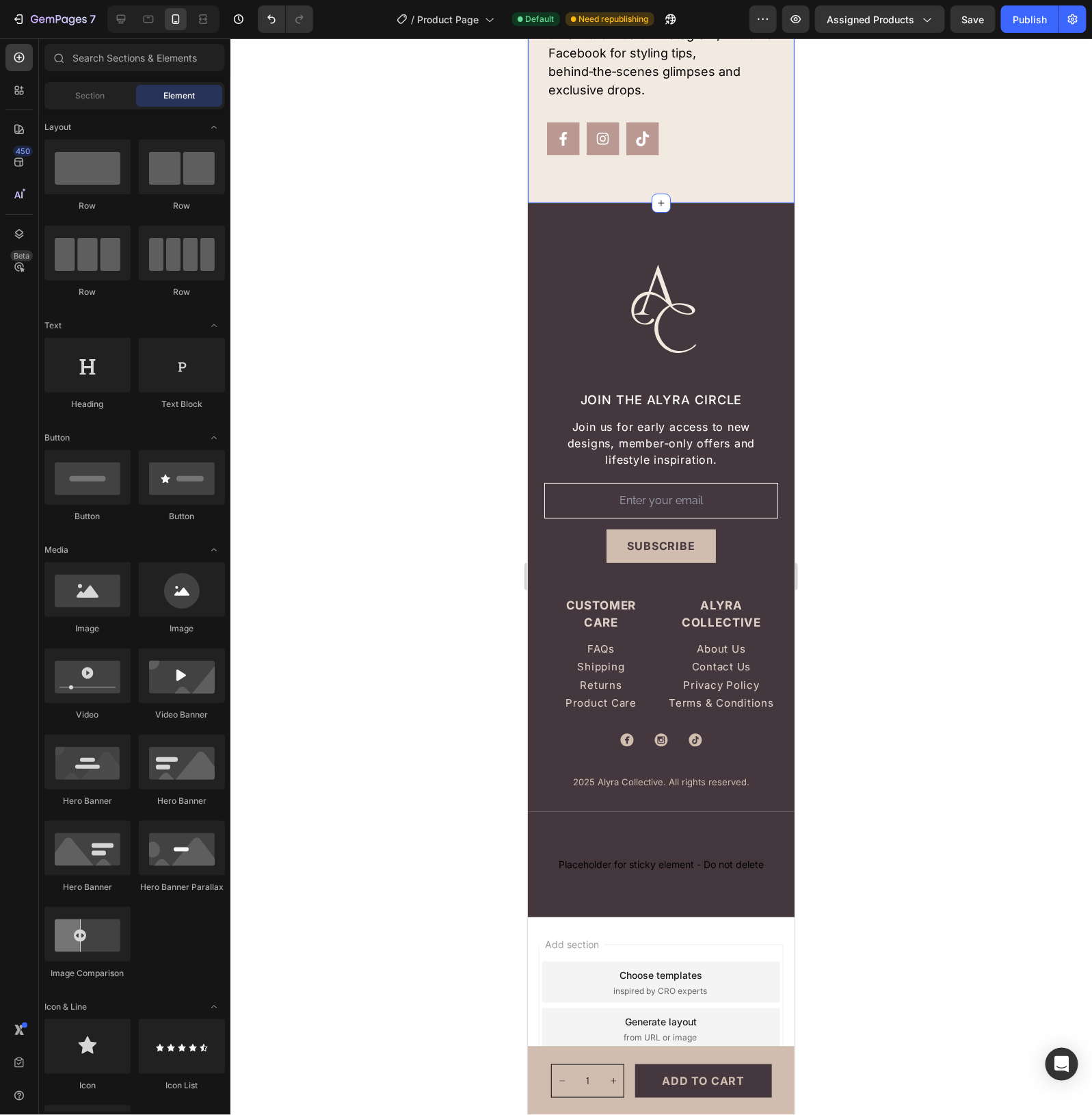
scroll to position [3795, 0]
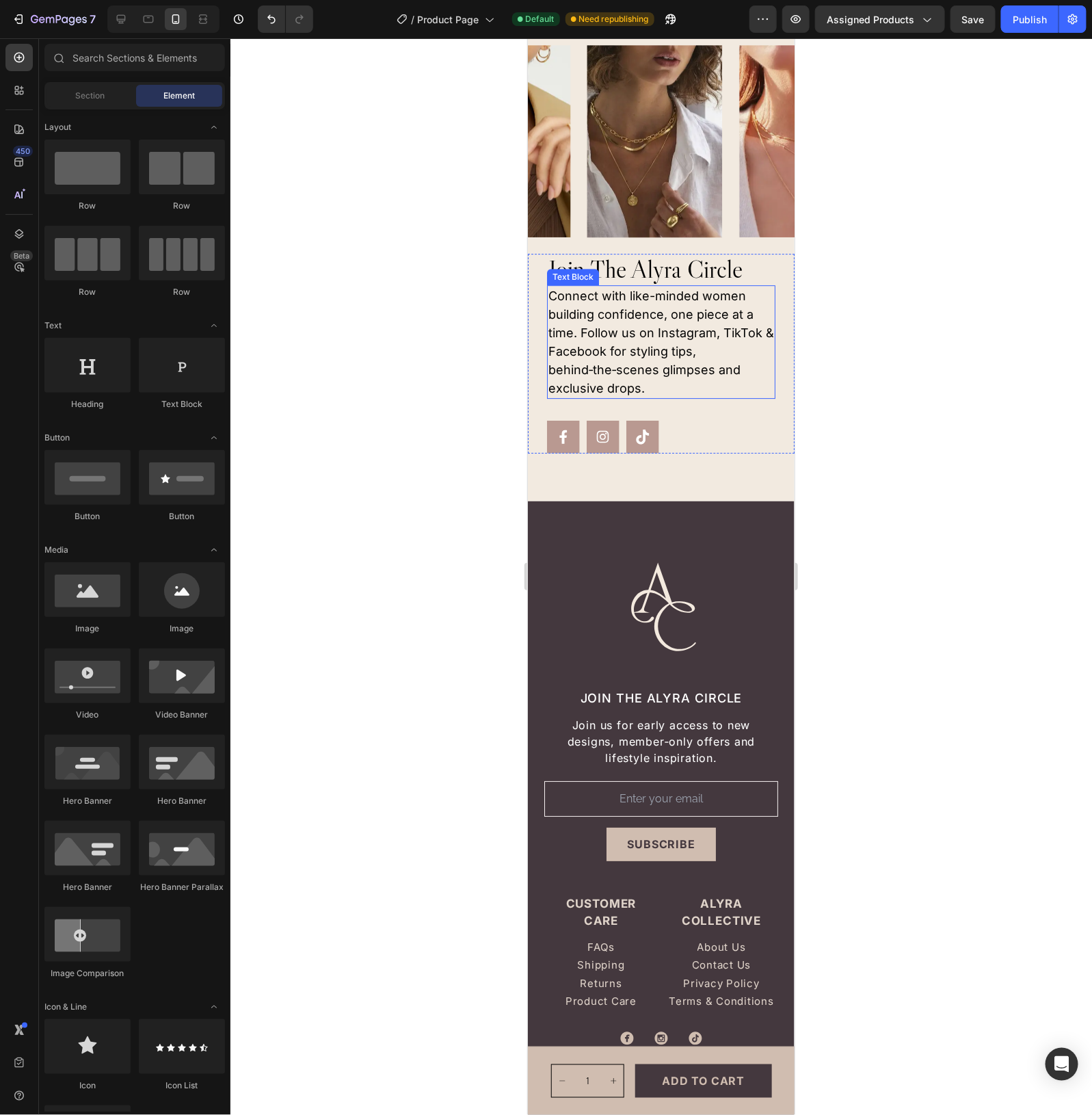
click at [655, 332] on p "Connect with like-minded women building confidence, one piece at a time. Follow…" at bounding box center [661, 342] width 226 height 111
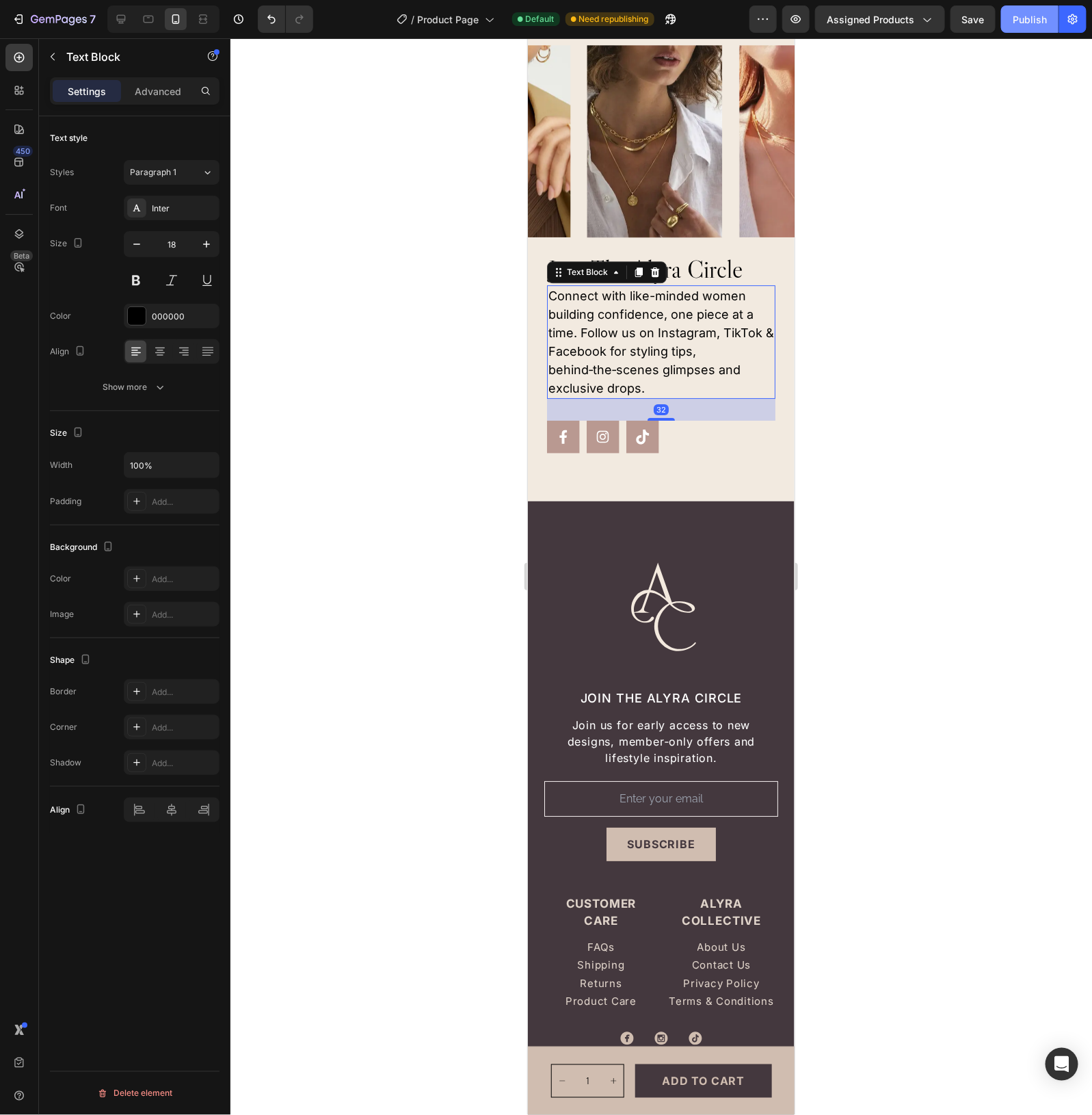
click at [1018, 13] on div "Publish" at bounding box center [1030, 20] width 34 height 15
click at [124, 23] on icon at bounding box center [121, 19] width 14 height 14
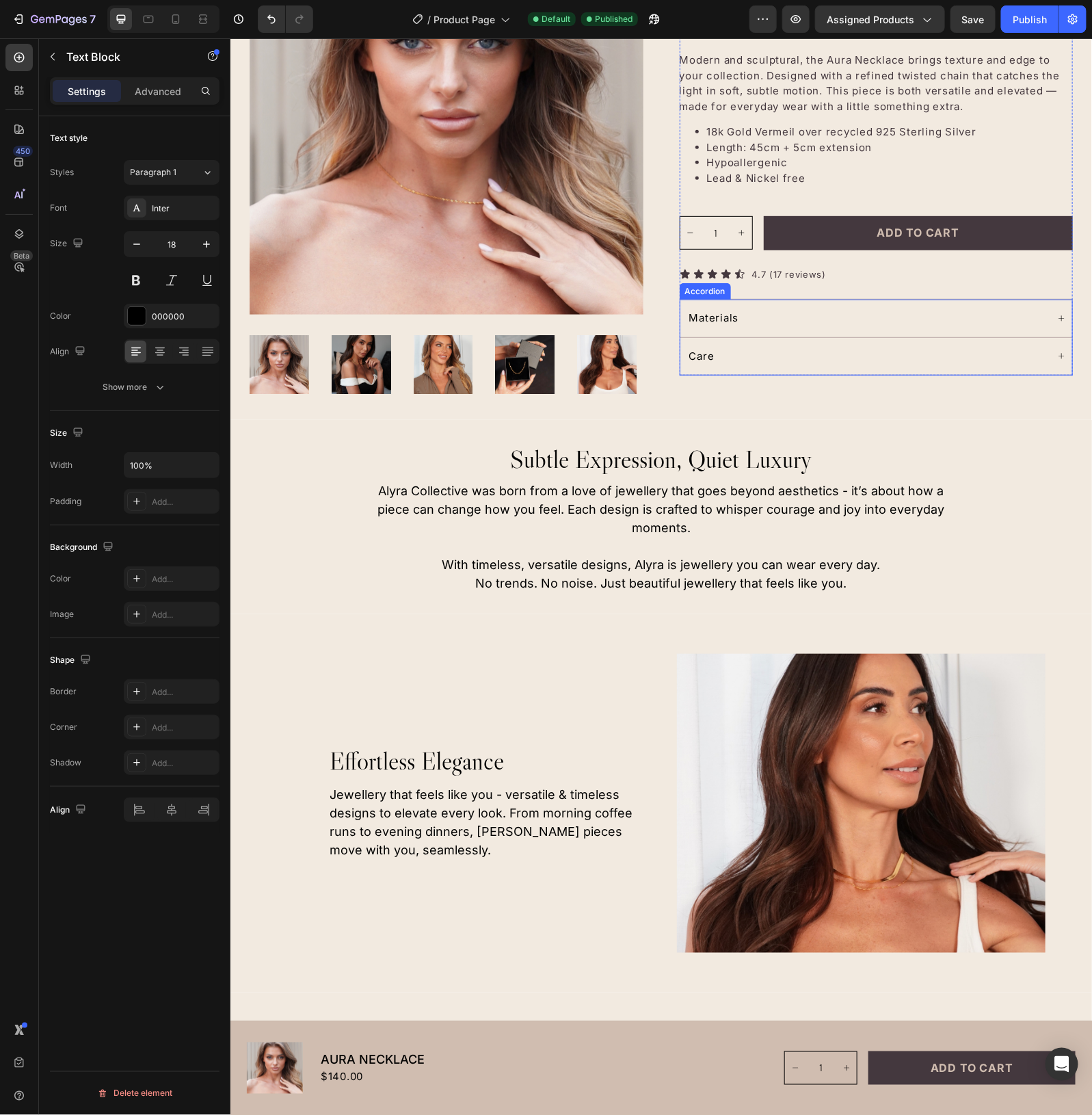
scroll to position [257, 0]
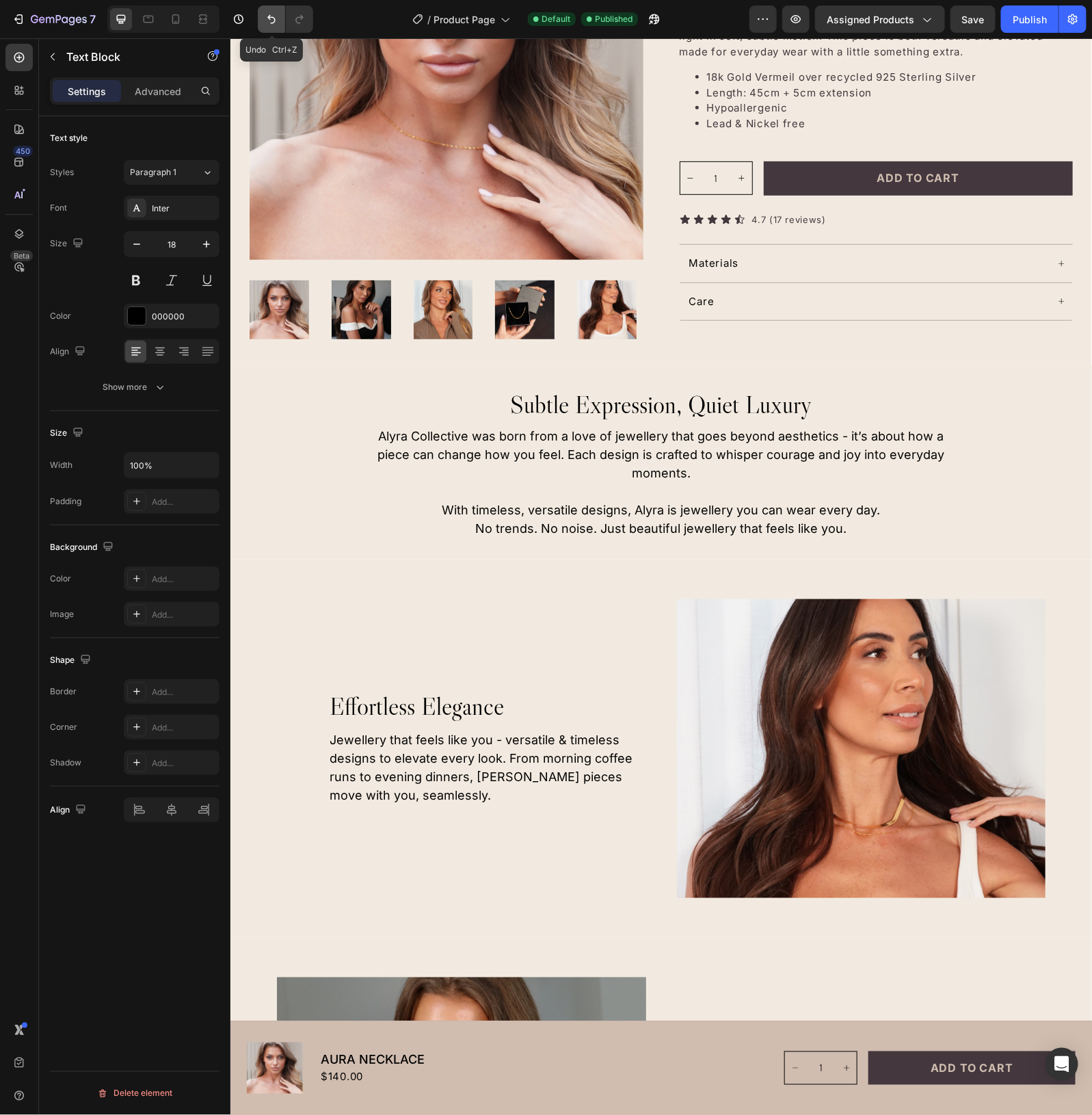
click at [274, 25] on icon "Undo/Redo" at bounding box center [271, 19] width 14 height 14
click at [272, 10] on button "Undo/Redo" at bounding box center [272, 19] width 27 height 27
click at [275, 18] on icon "Undo/Redo" at bounding box center [271, 19] width 14 height 14
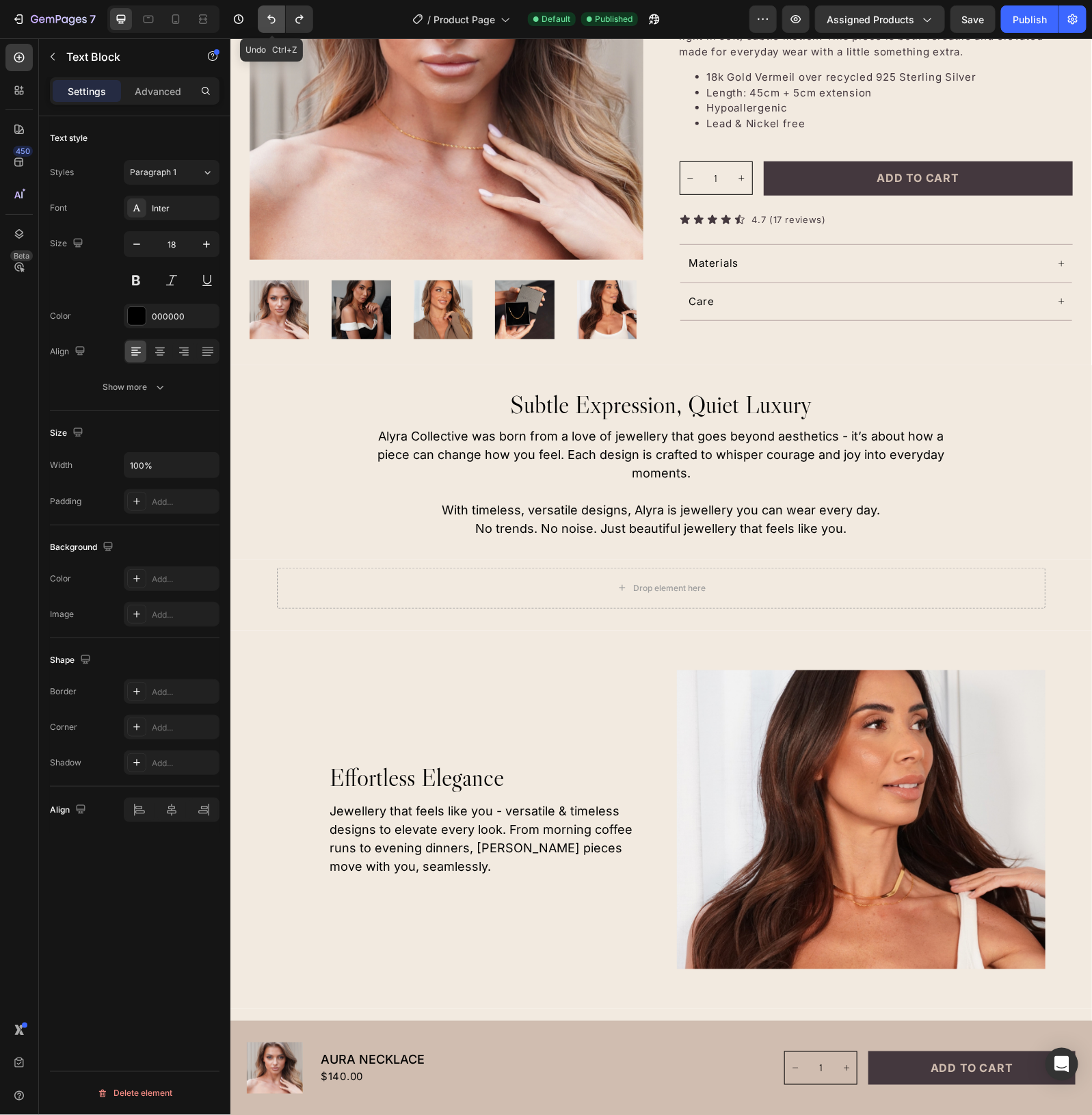
click at [275, 18] on icon "Undo/Redo" at bounding box center [271, 19] width 14 height 14
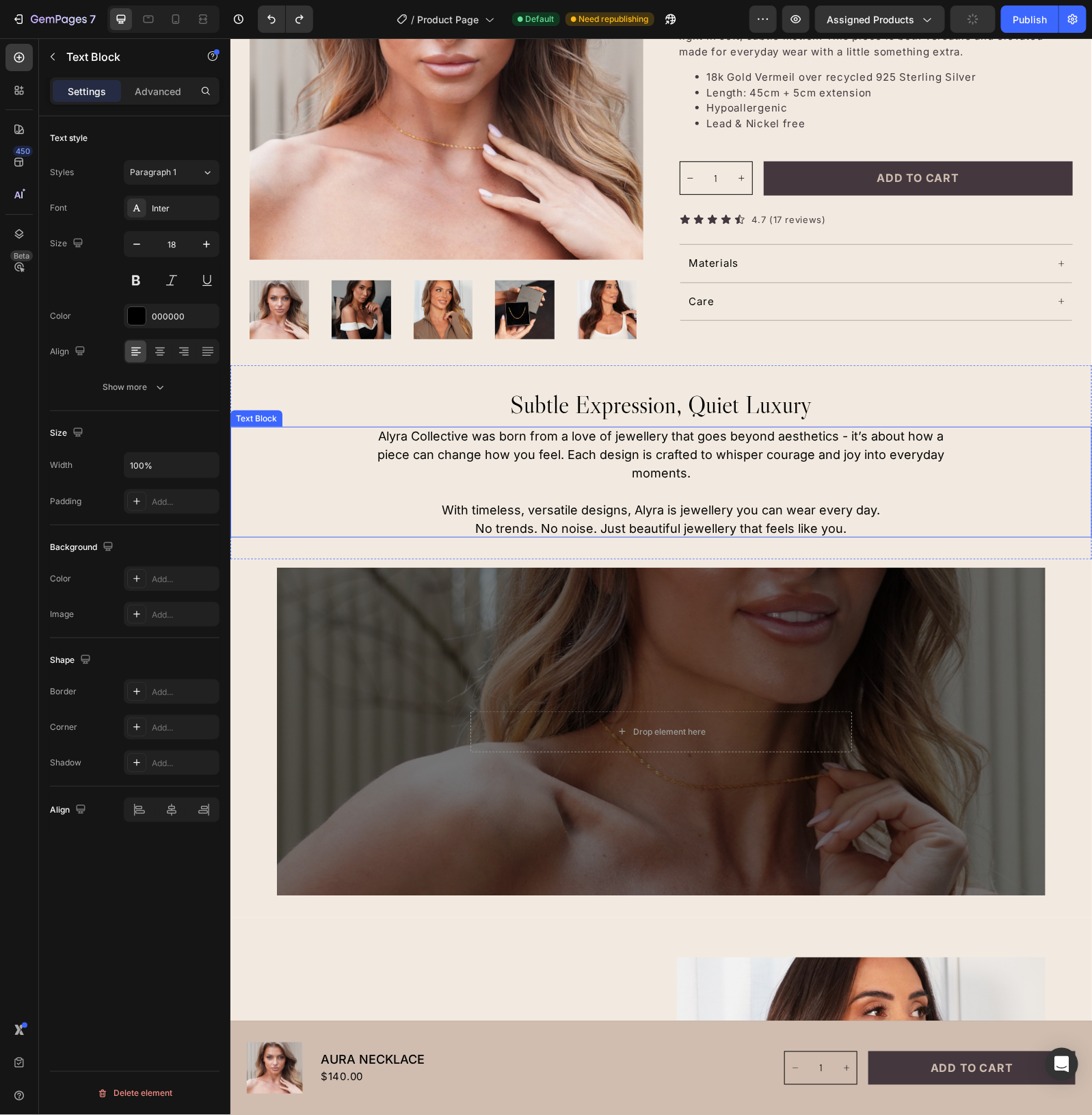
click at [309, 437] on div "Alyra Collective was born from a love of jewellery that goes beyond aesthetics …" at bounding box center [661, 481] width 862 height 111
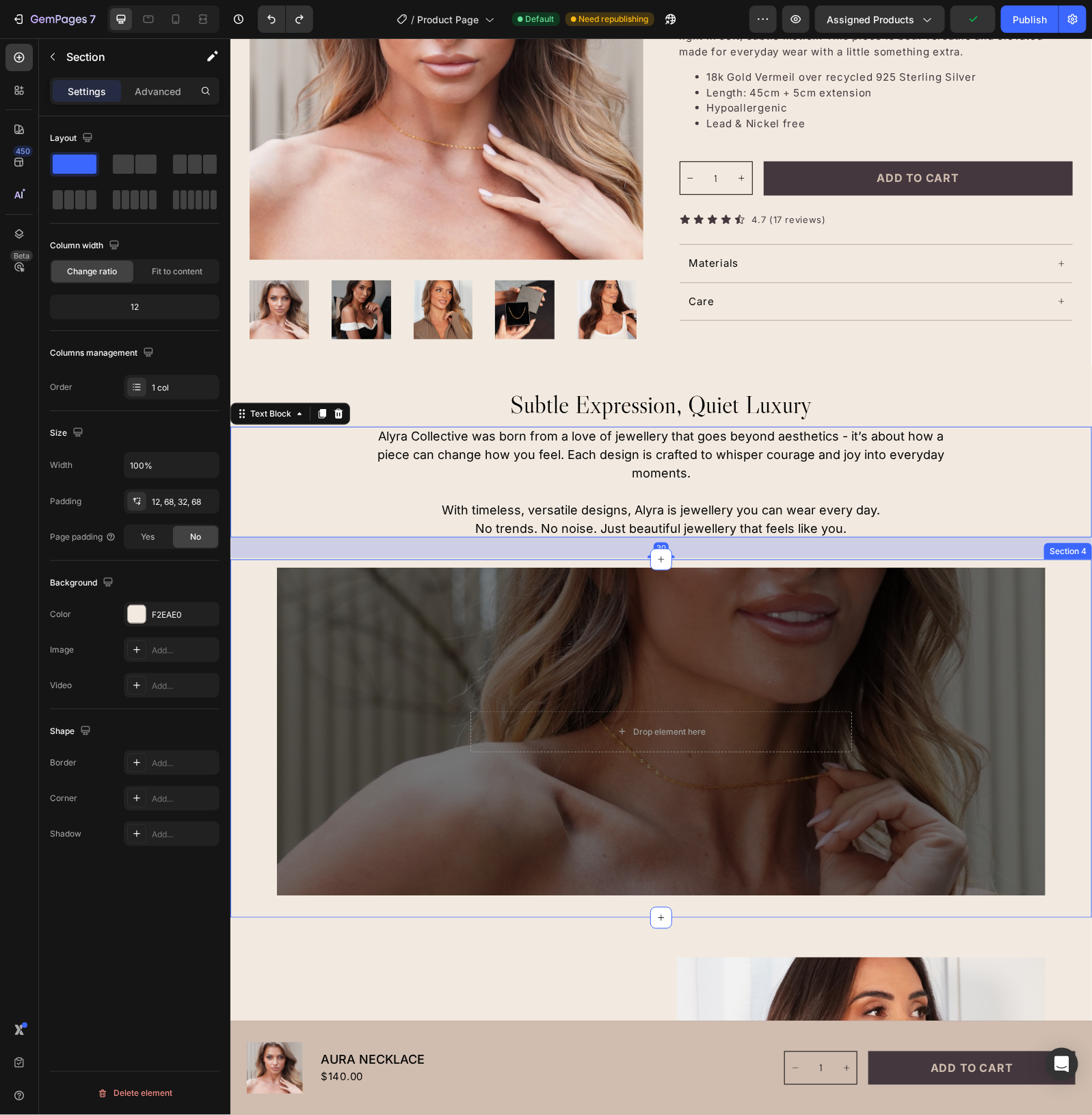
click at [1055, 684] on div "Drop element here Hero Banner Section 4" at bounding box center [661, 739] width 862 height 359
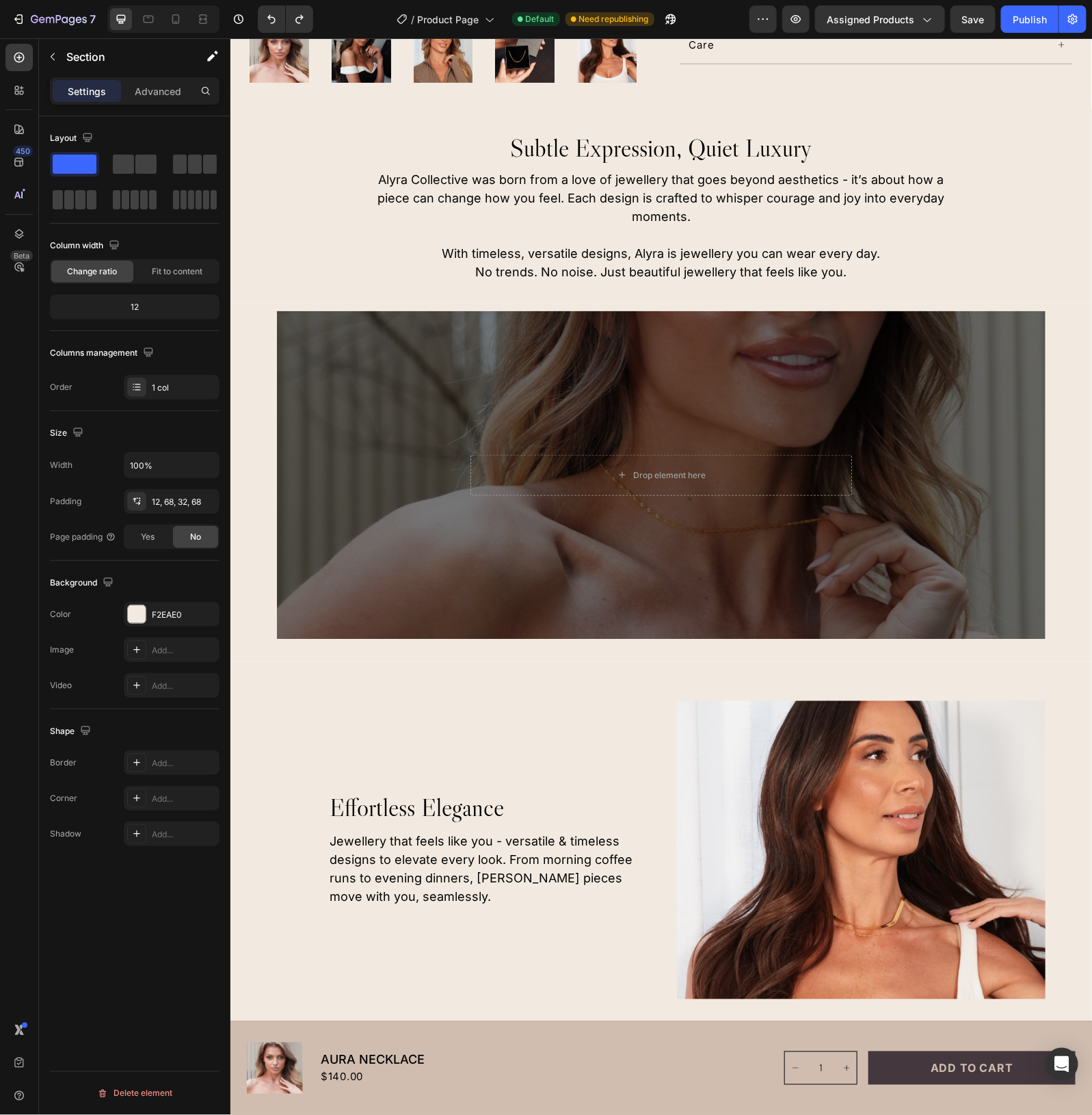
scroll to position [0, 0]
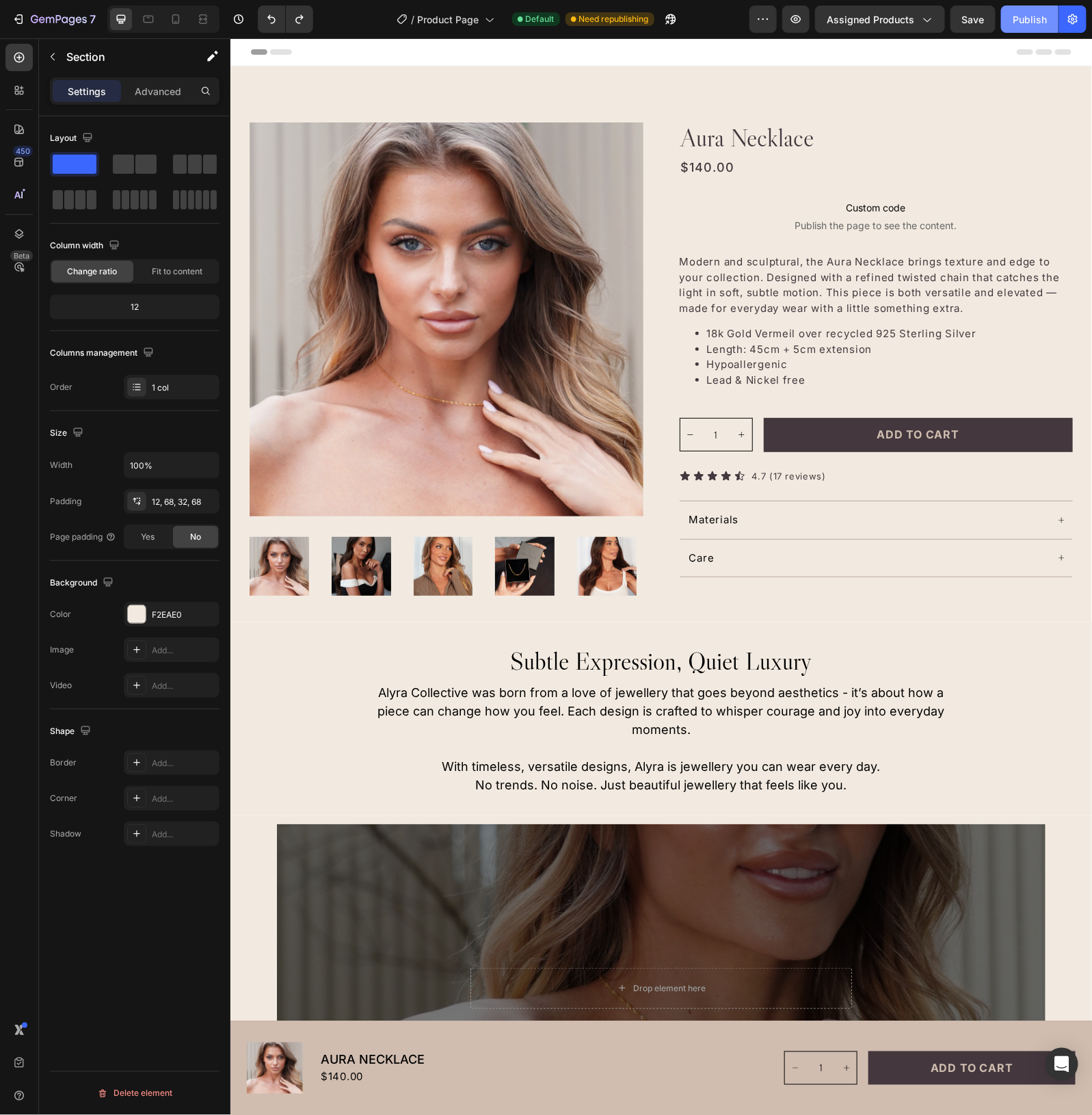
click at [1029, 15] on div "Publish" at bounding box center [1030, 20] width 34 height 15
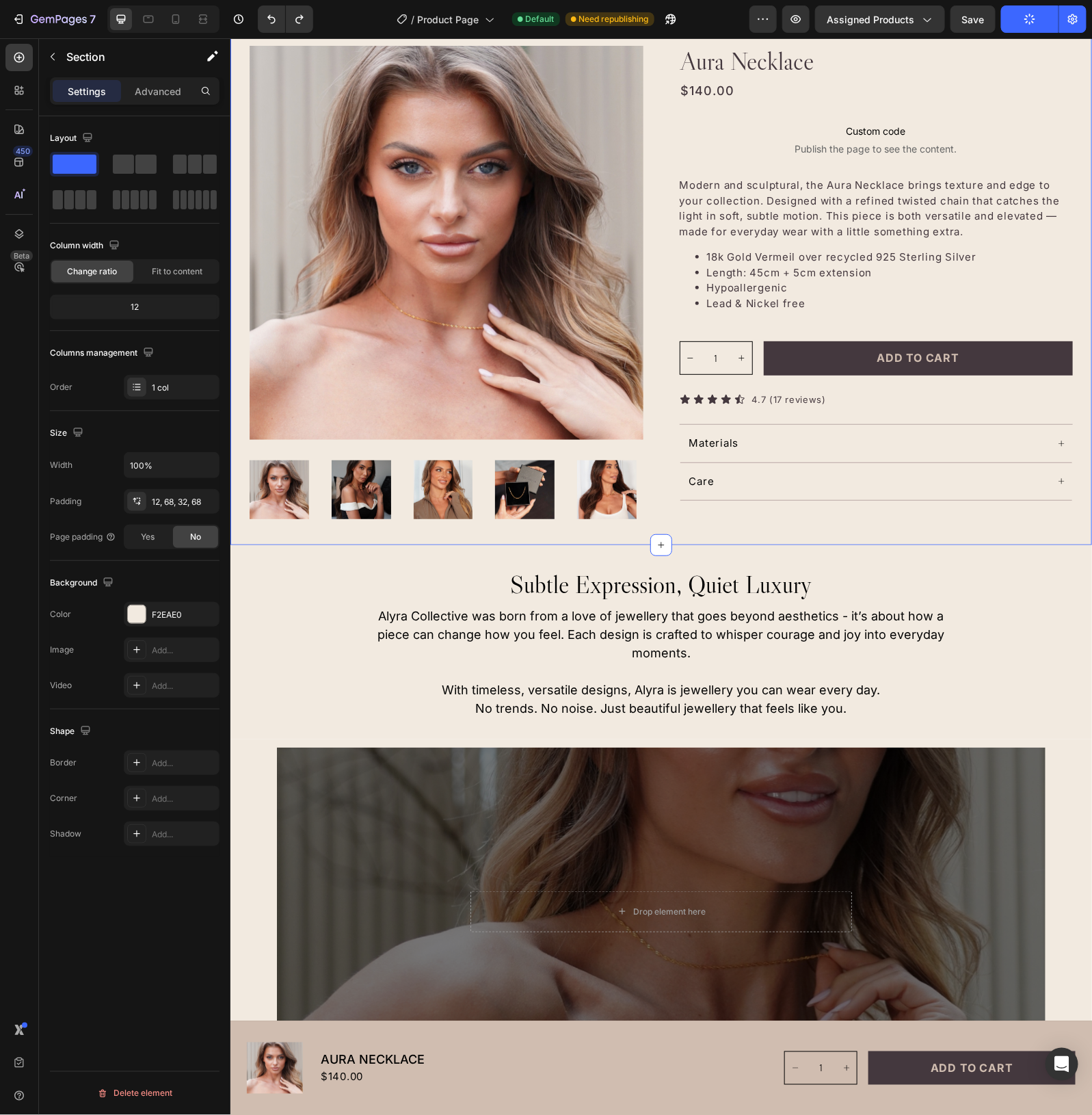
scroll to position [342, 0]
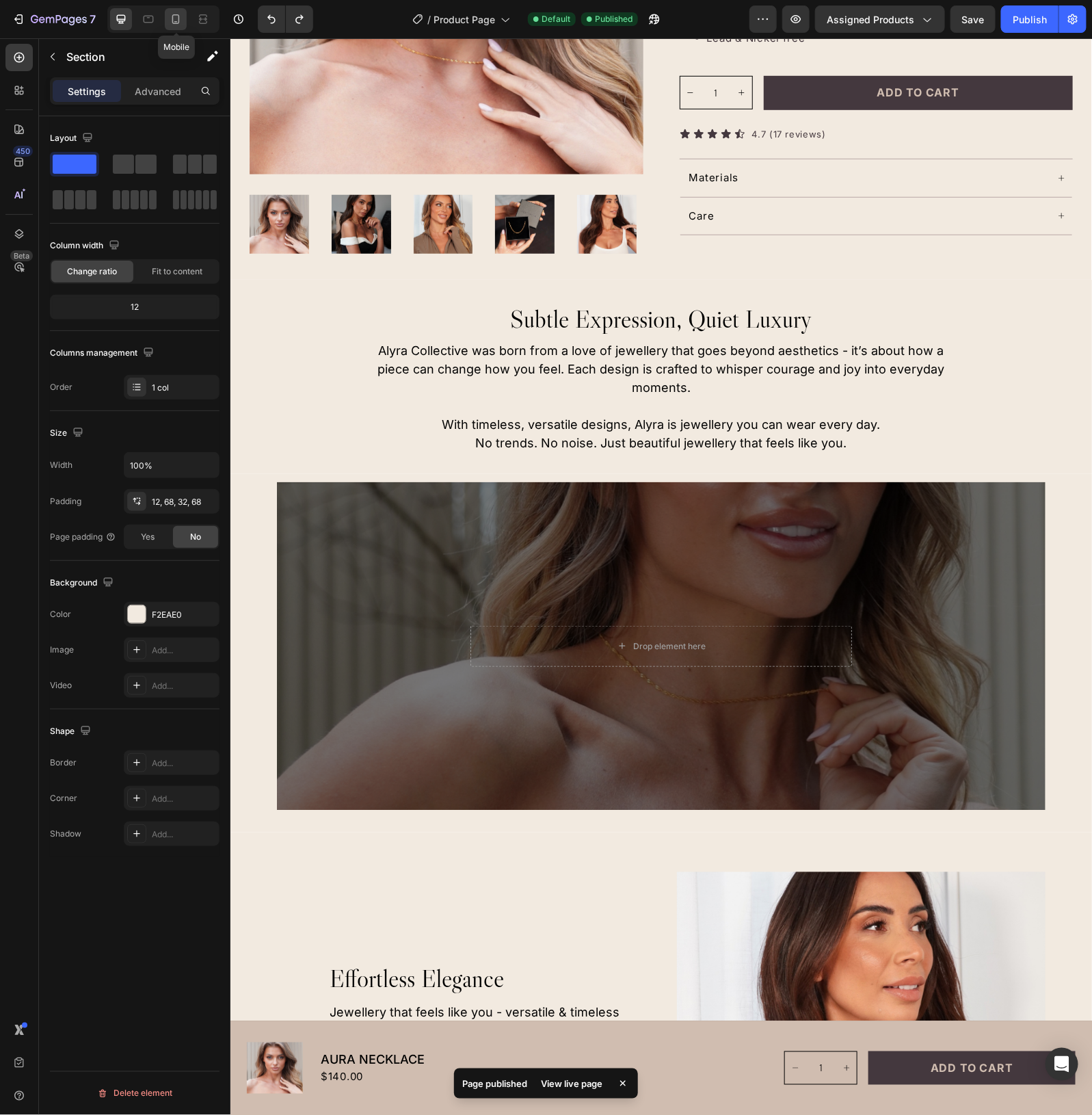
click at [177, 23] on icon at bounding box center [176, 19] width 7 height 10
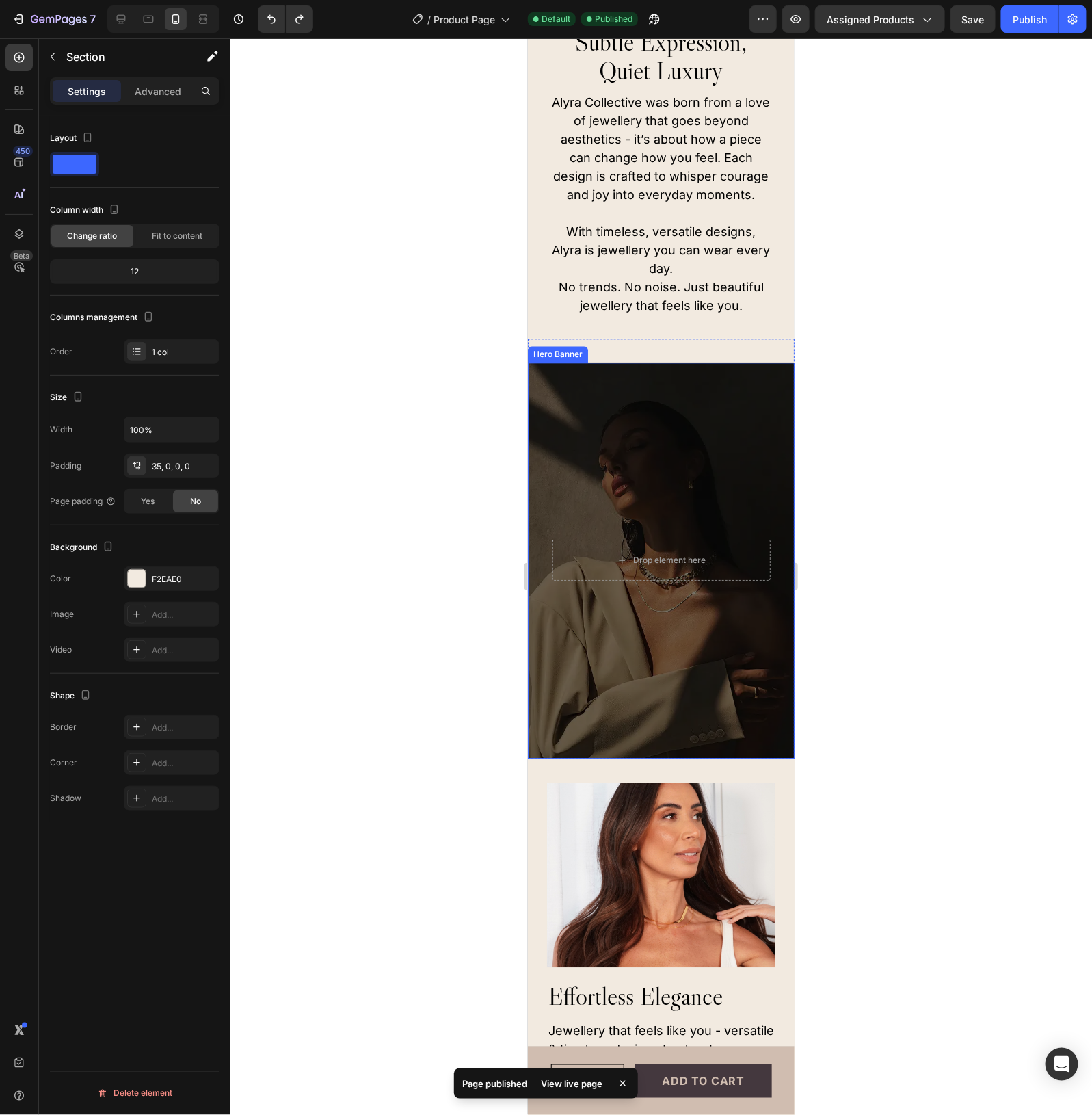
scroll to position [1131, 0]
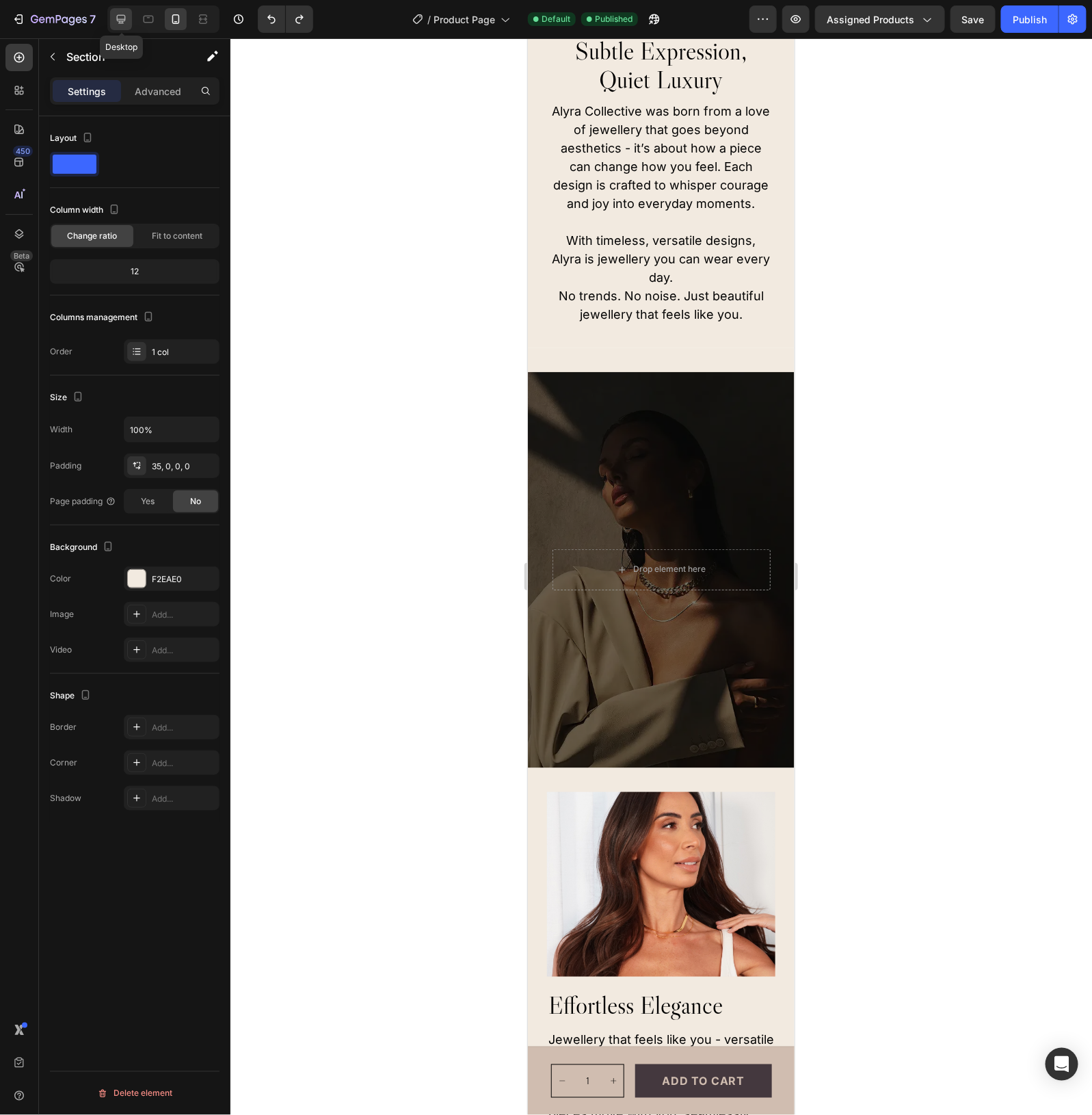
click at [124, 21] on icon at bounding box center [121, 19] width 14 height 14
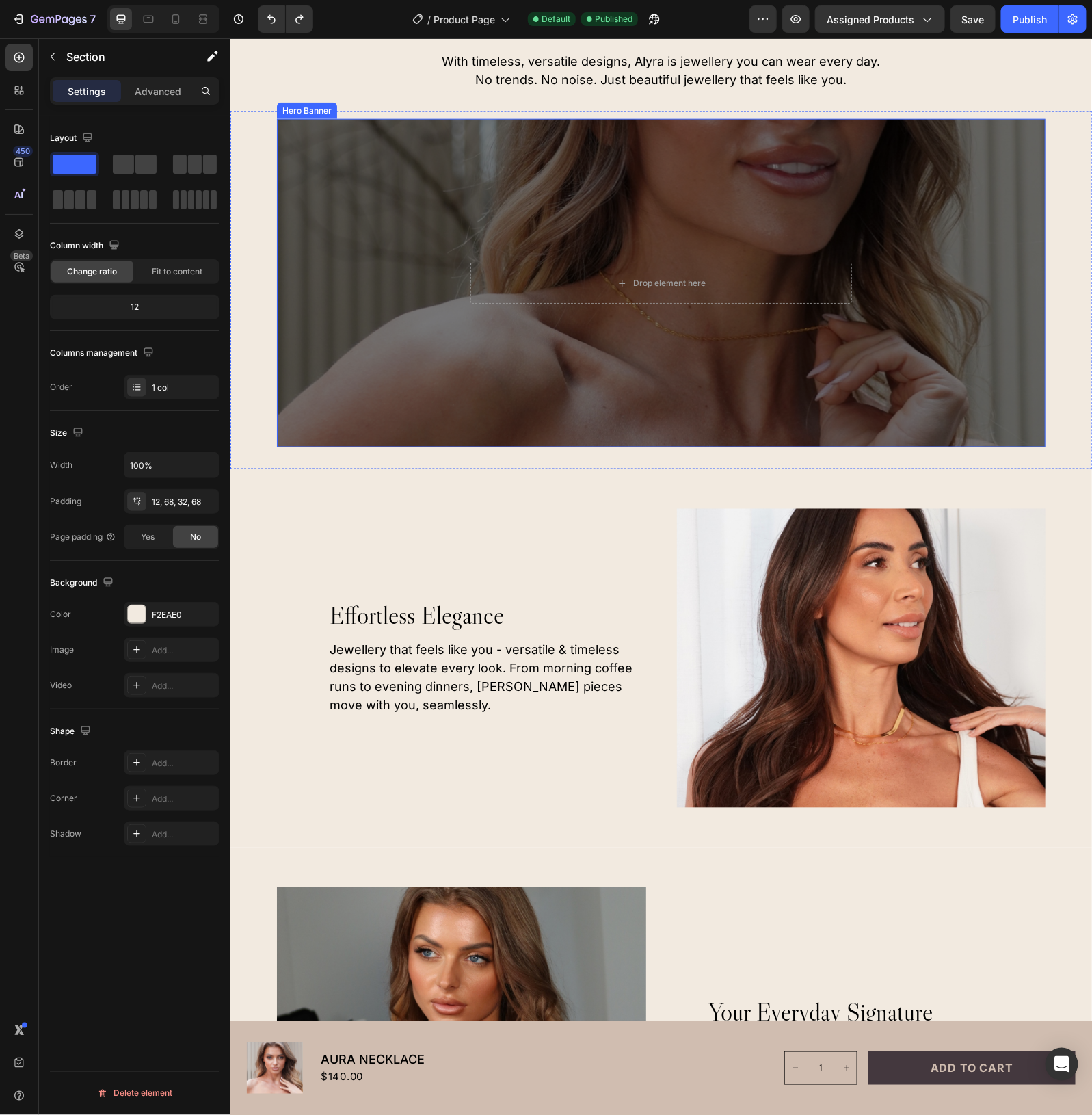
scroll to position [698, 0]
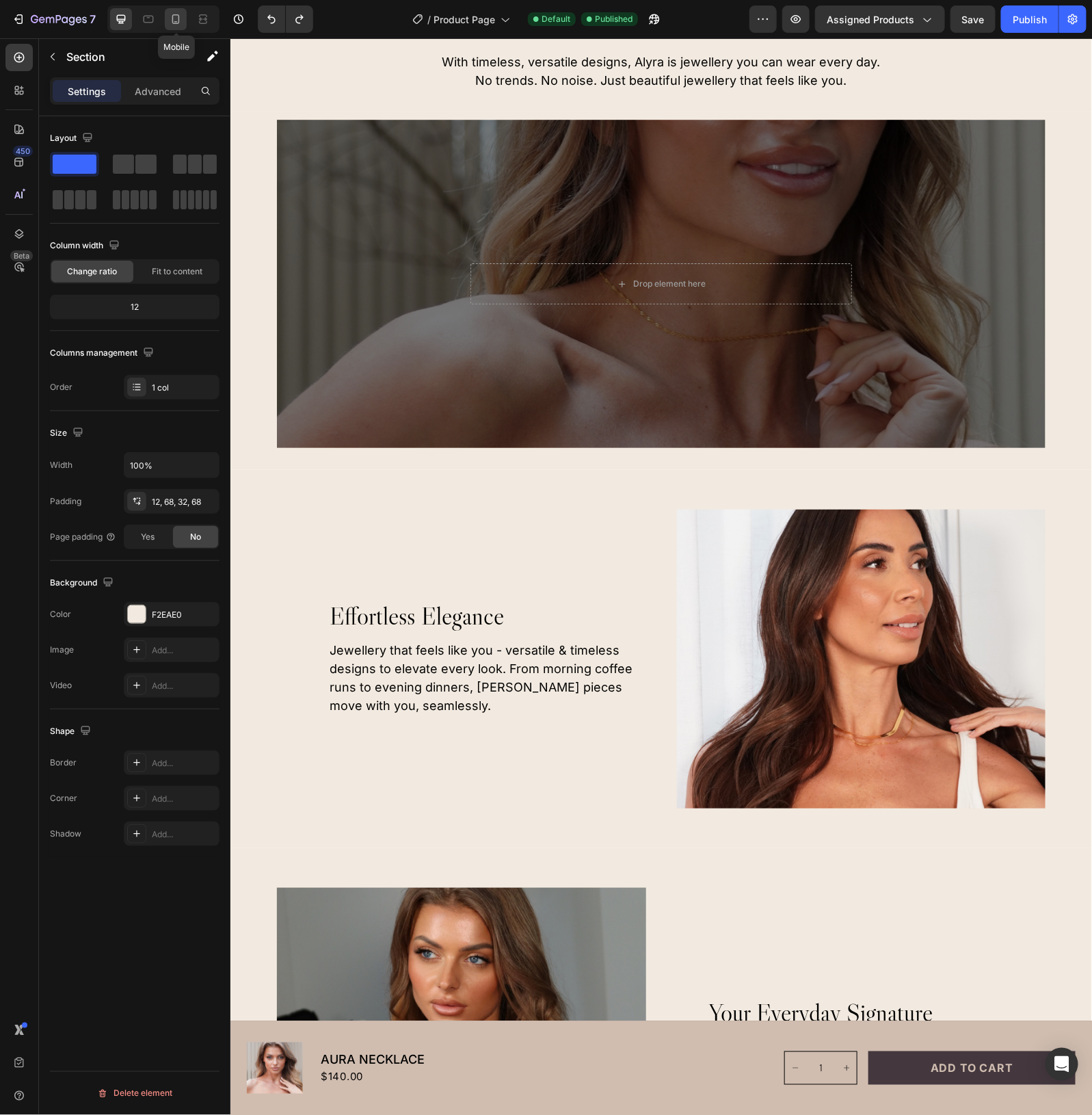
click at [175, 23] on icon at bounding box center [176, 19] width 7 height 10
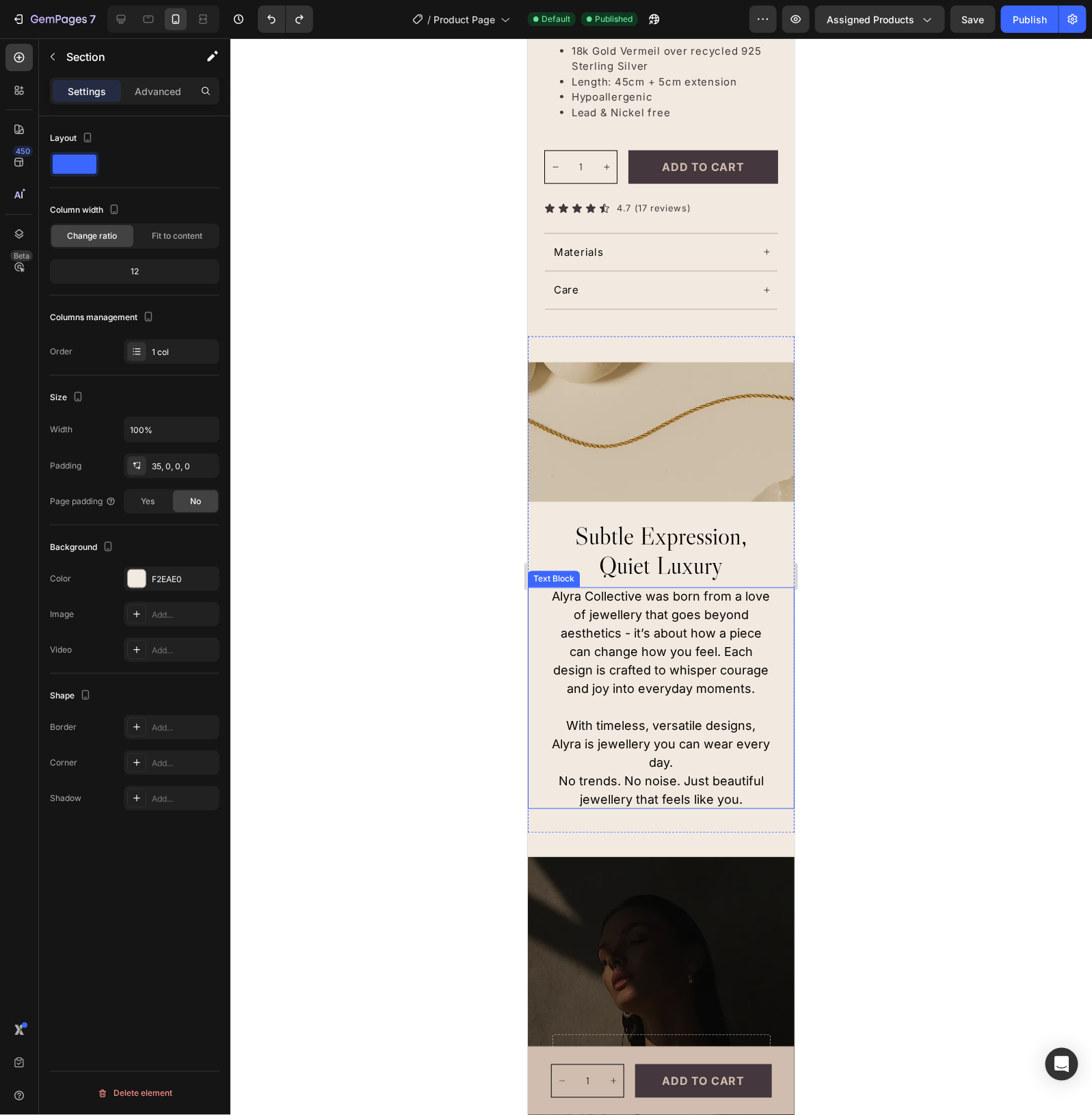
scroll to position [383, 0]
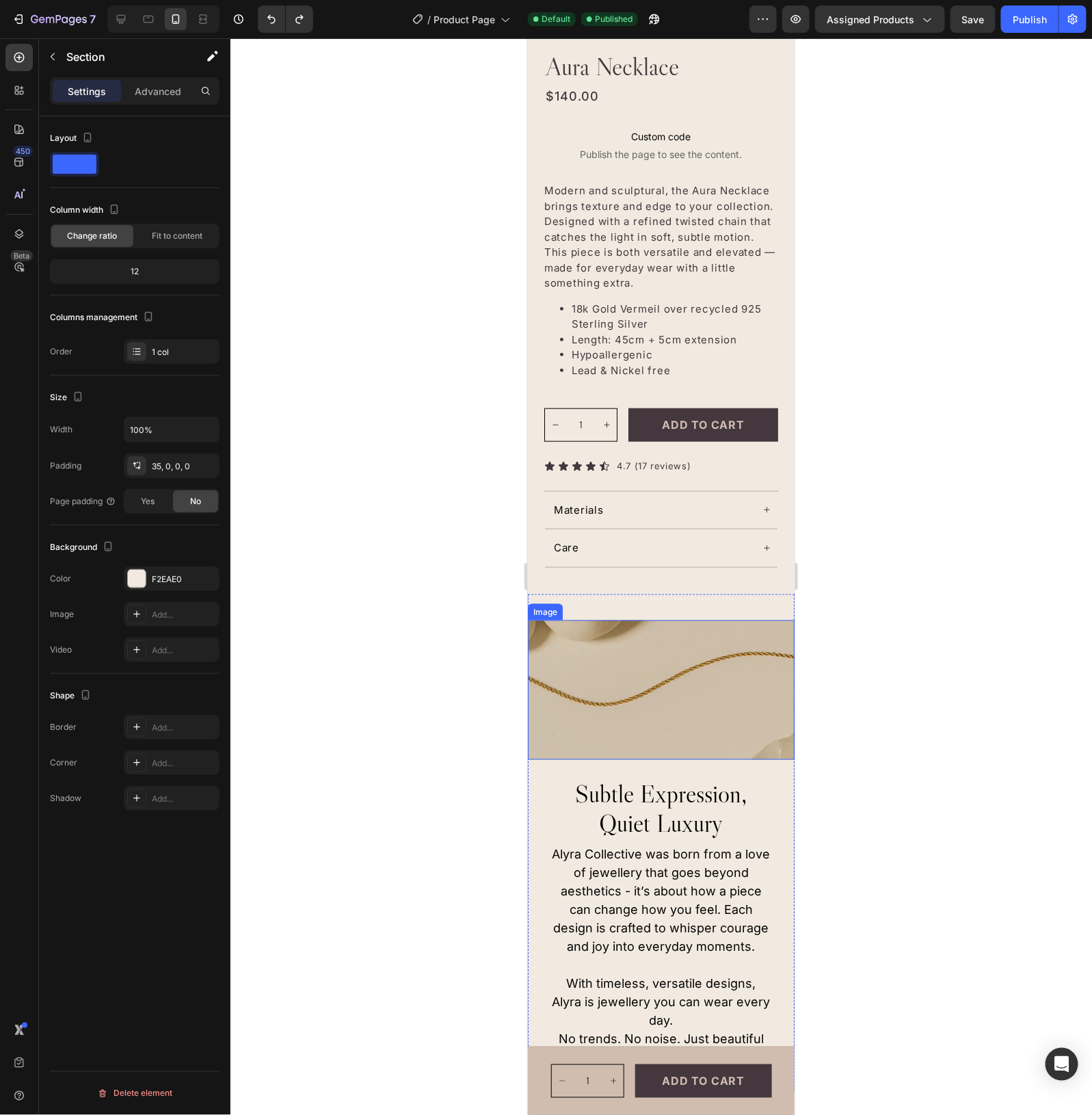
click at [621, 663] on img at bounding box center [661, 690] width 266 height 141
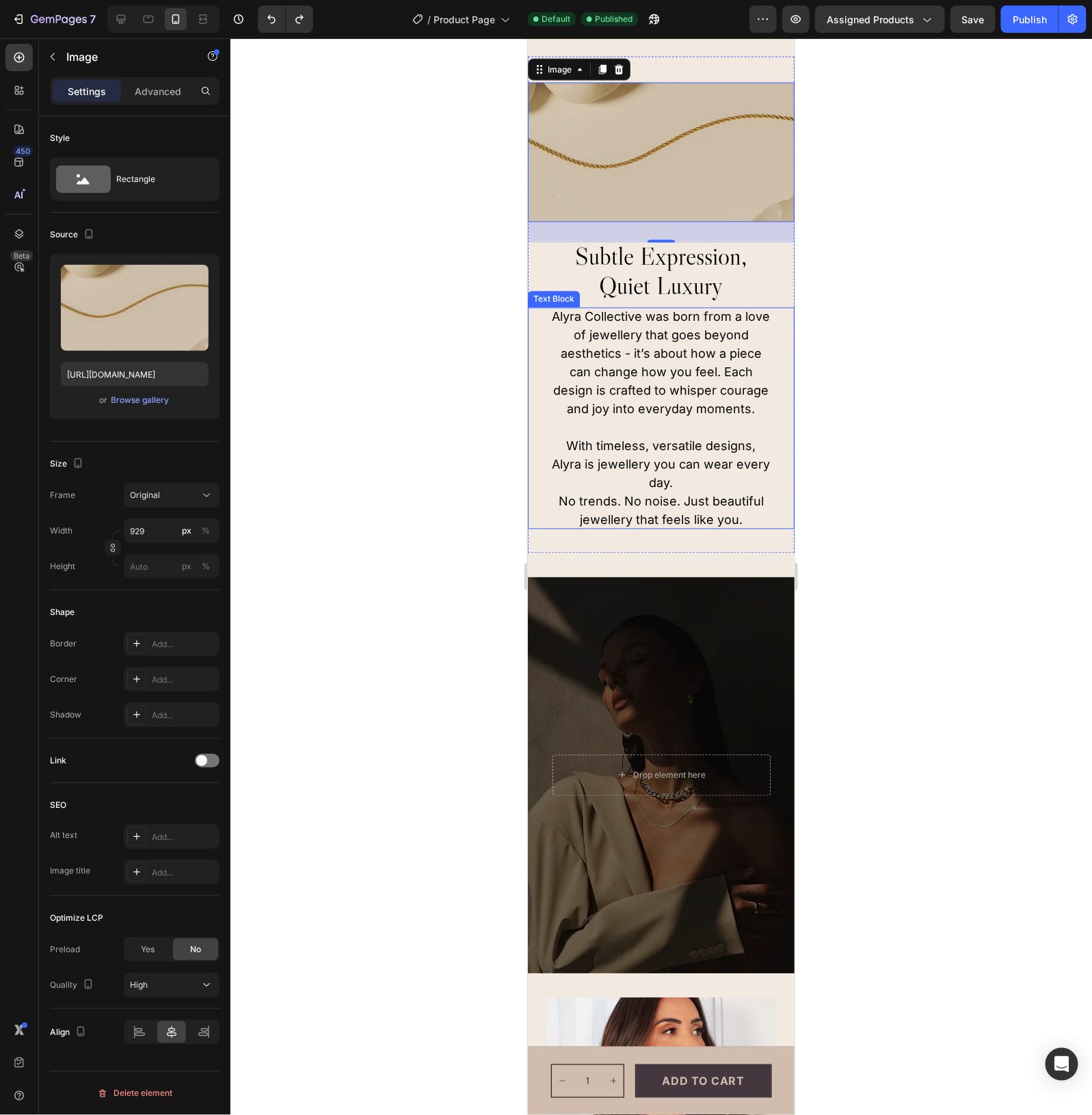
scroll to position [983, 0]
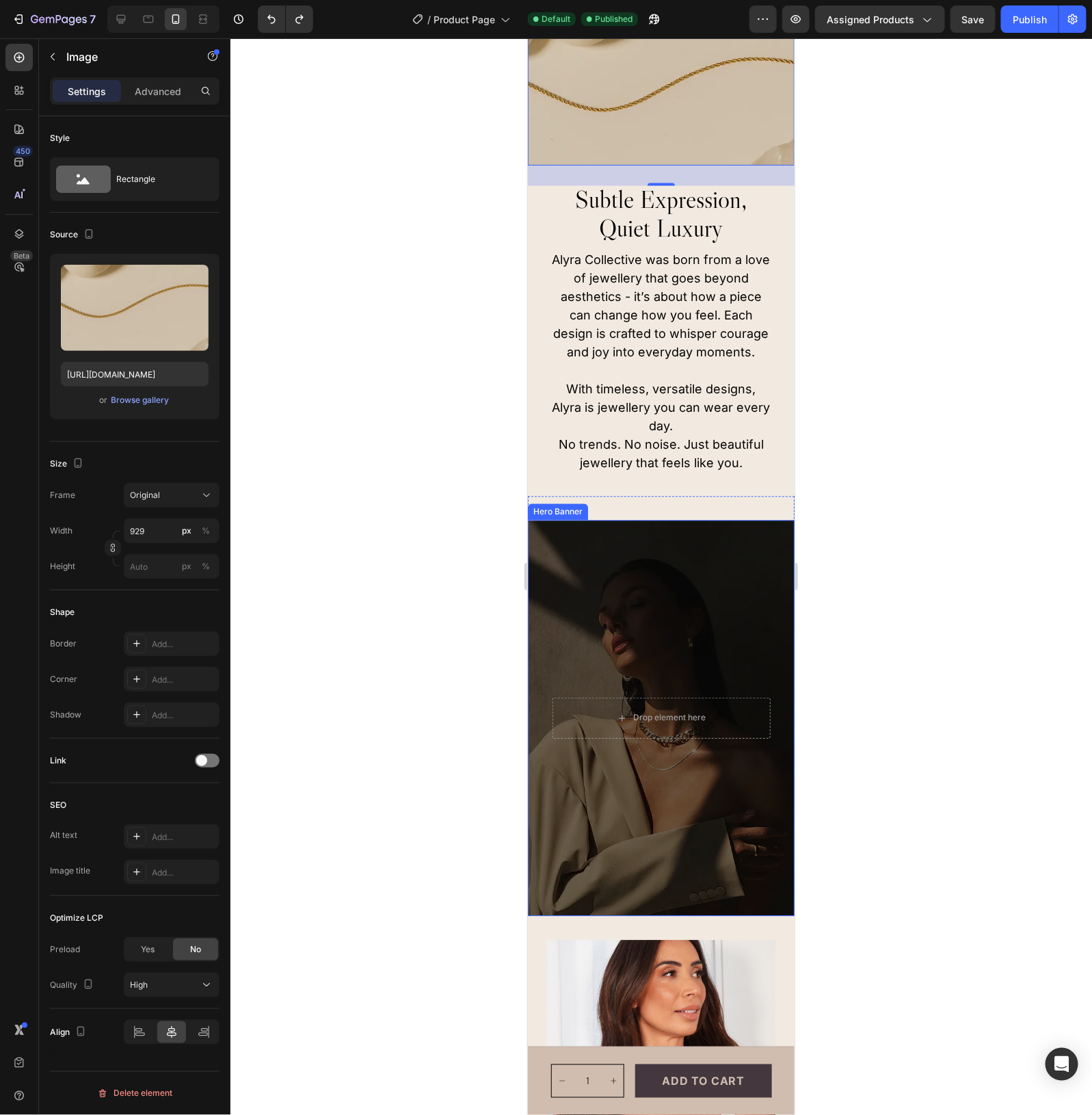
click at [677, 599] on div "Overlay" at bounding box center [661, 718] width 266 height 396
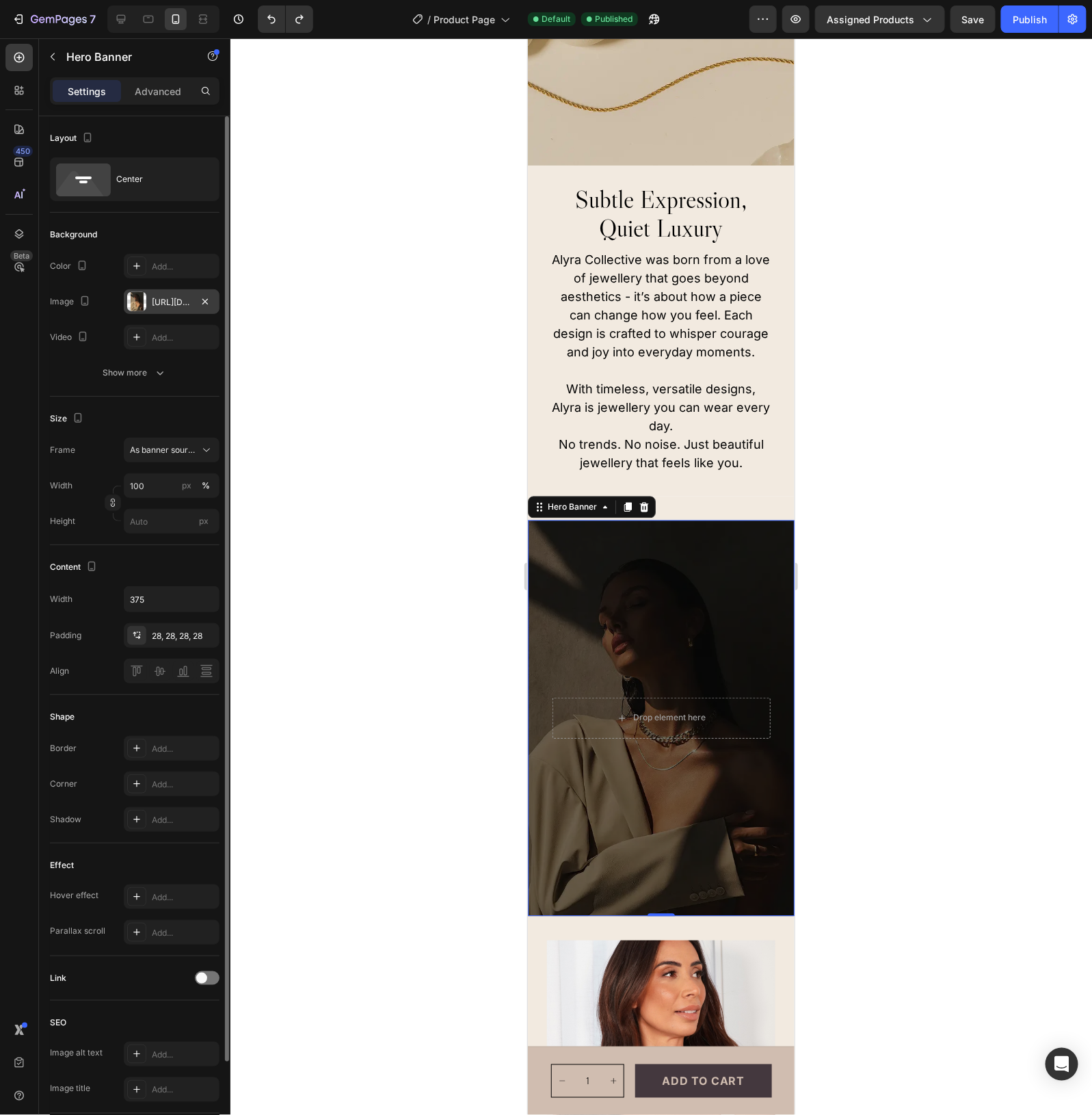
click at [166, 299] on div "[URL][DOMAIN_NAME]" at bounding box center [172, 303] width 40 height 13
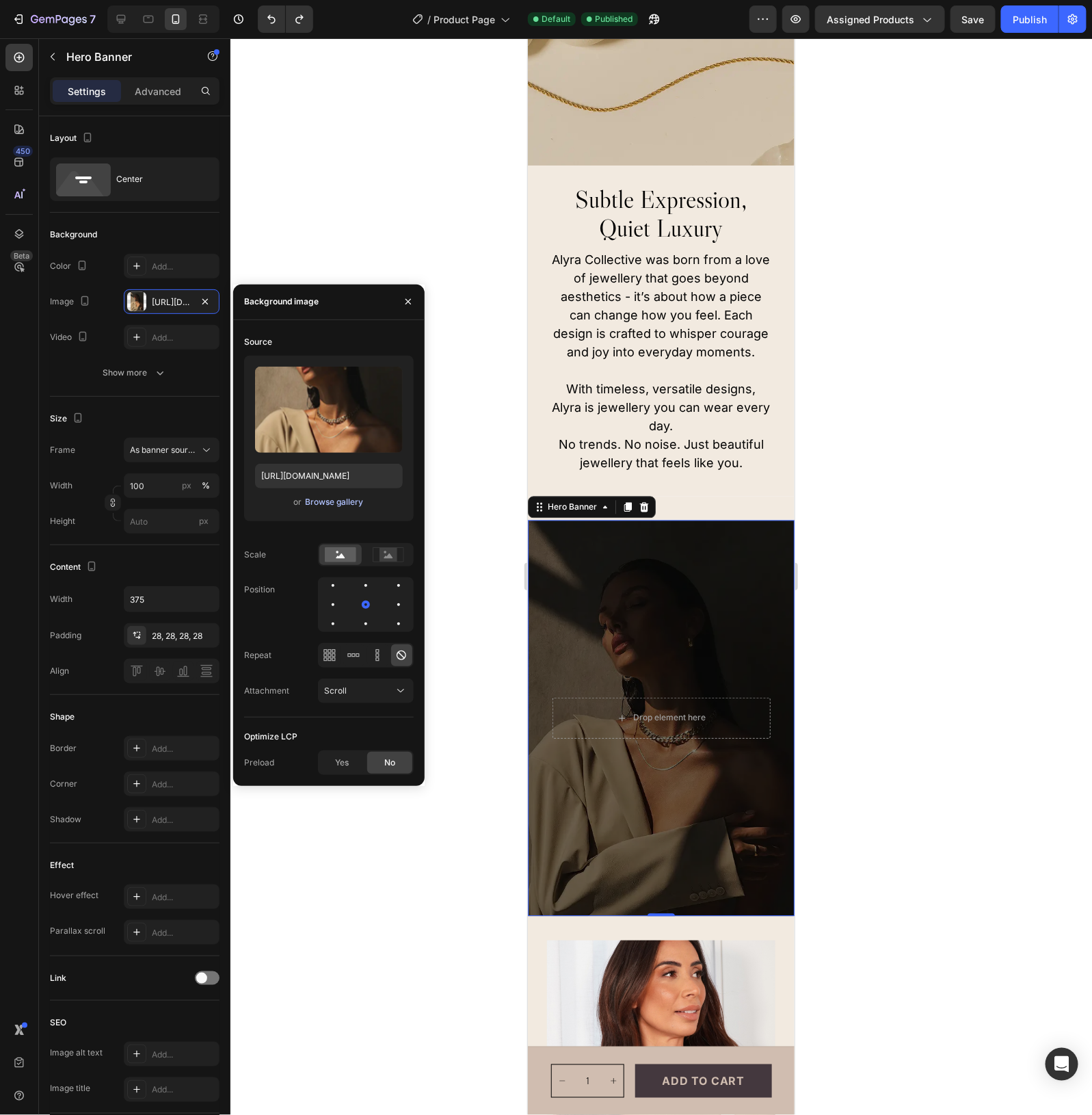
click at [333, 507] on div "Browse gallery" at bounding box center [334, 502] width 58 height 13
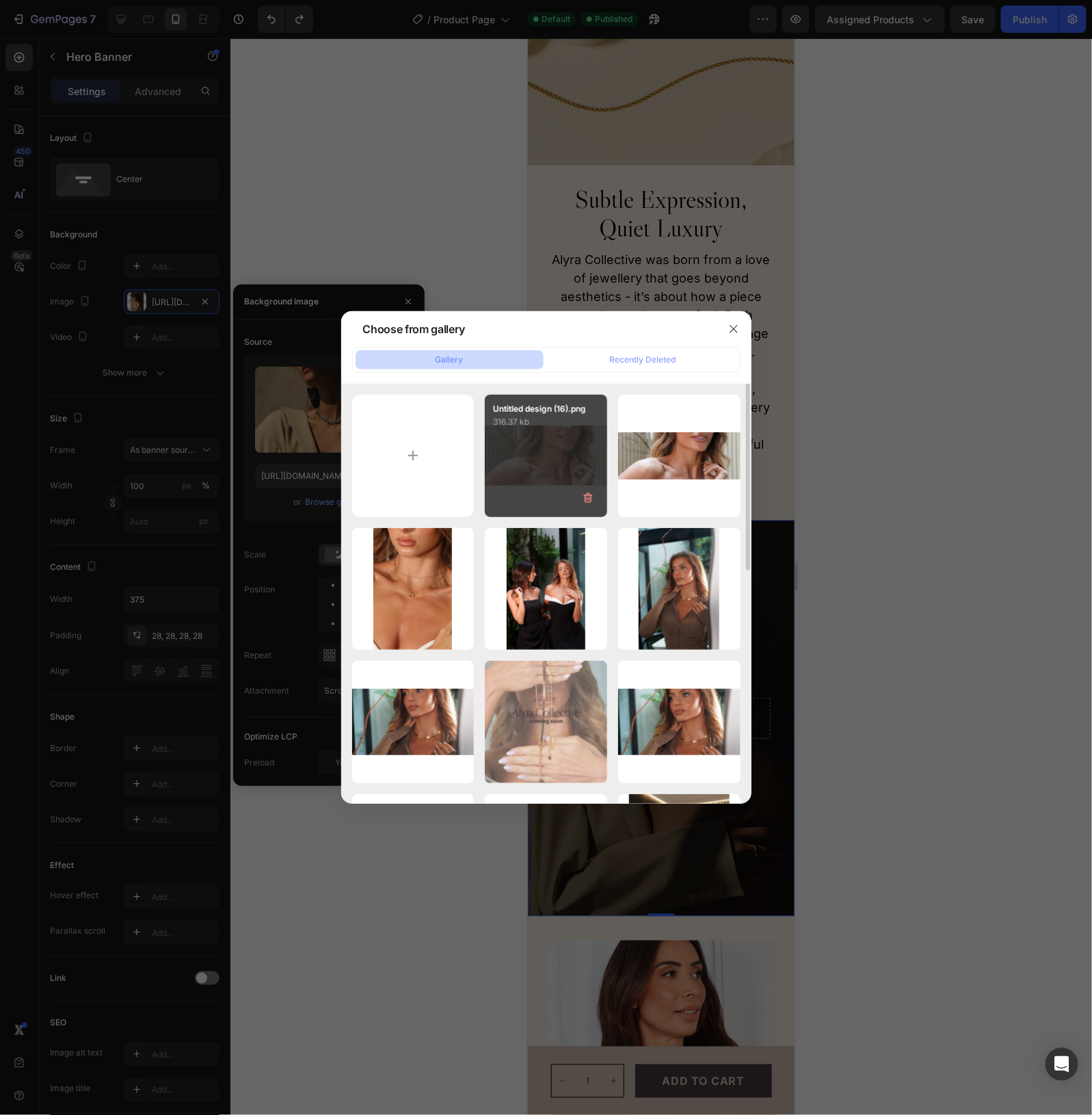
click at [548, 452] on div "Untitled design (16).png 316.37 kb" at bounding box center [546, 456] width 122 height 122
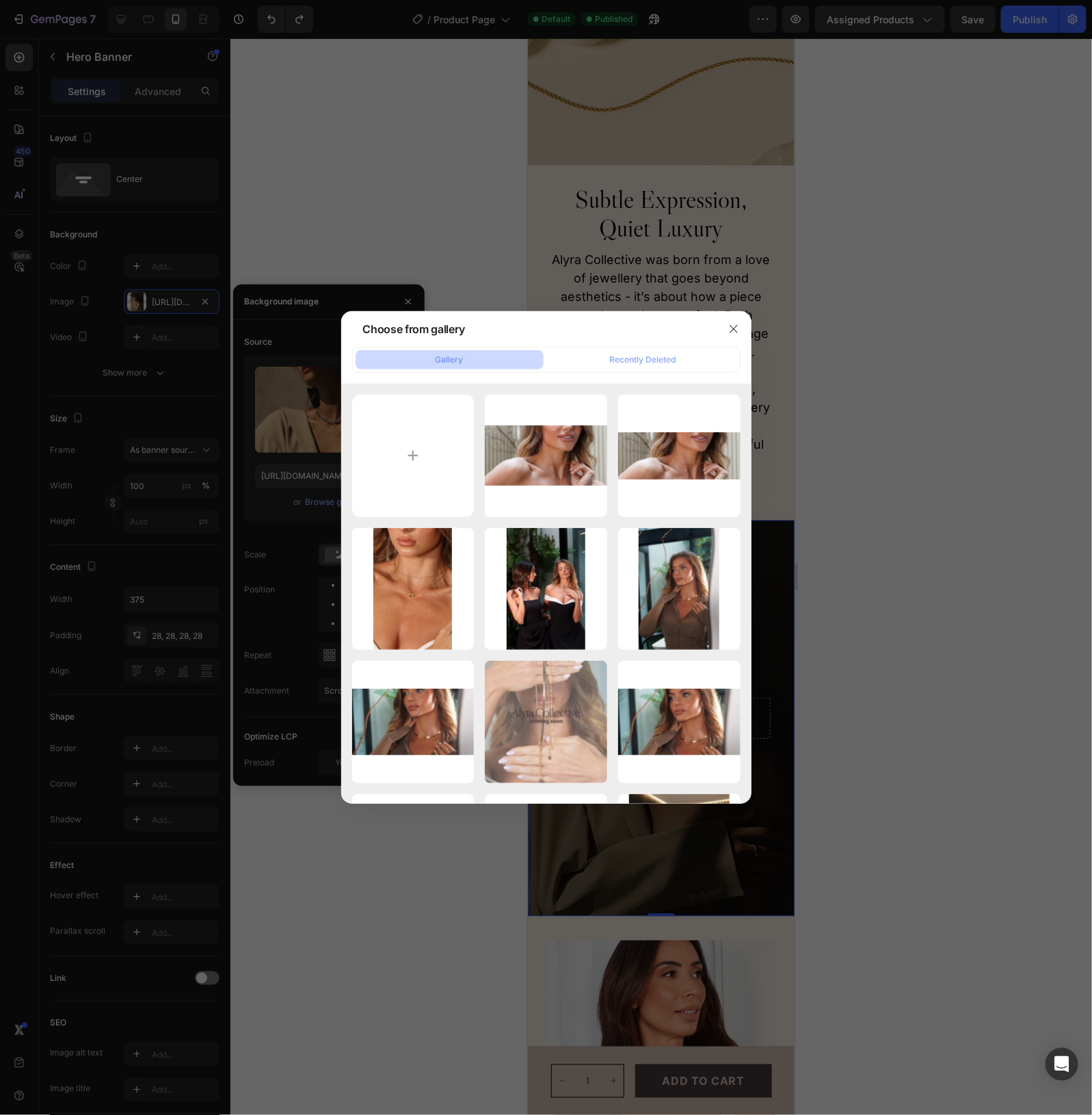
type input "[URL][DOMAIN_NAME]"
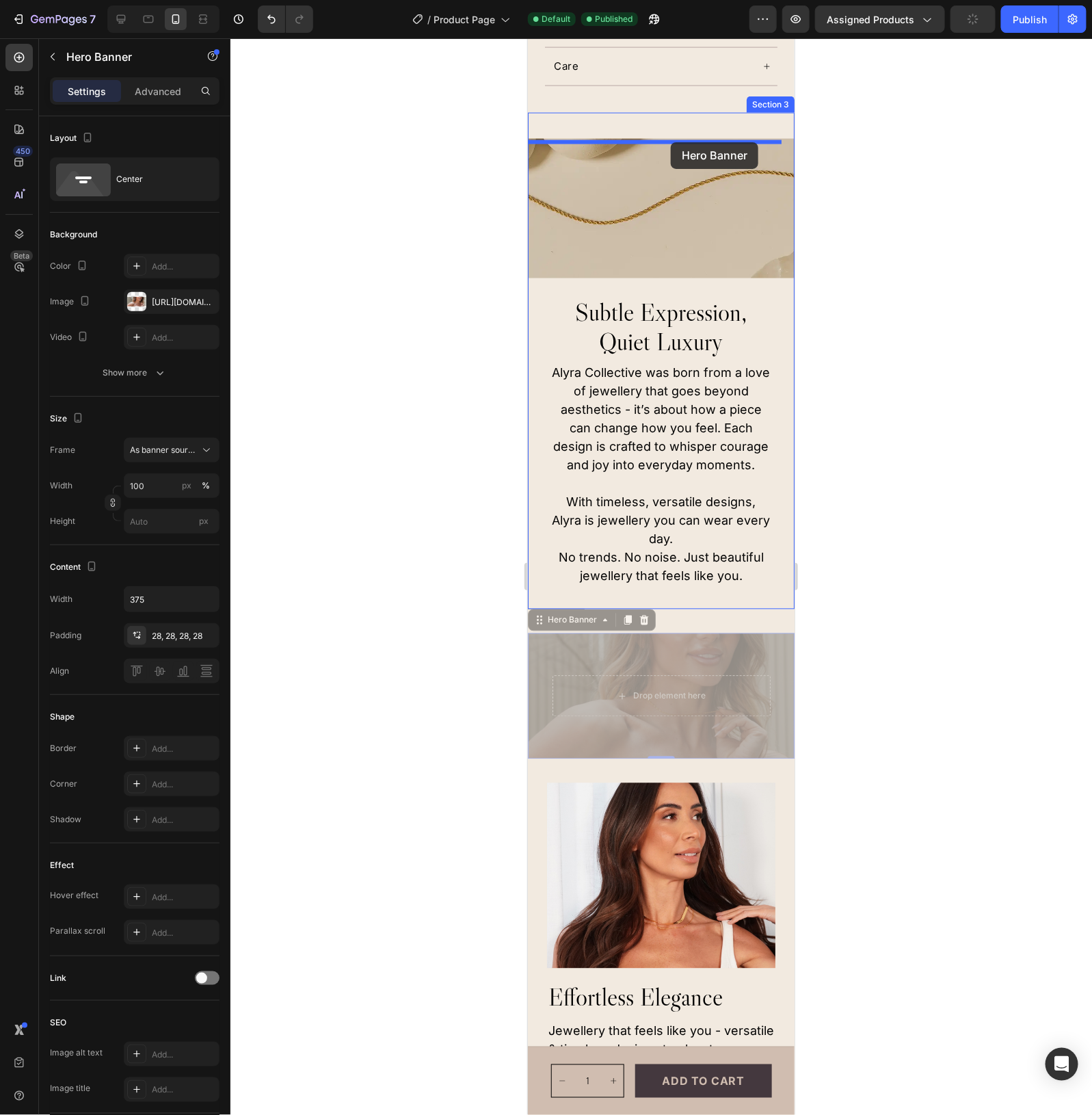
scroll to position [848, 0]
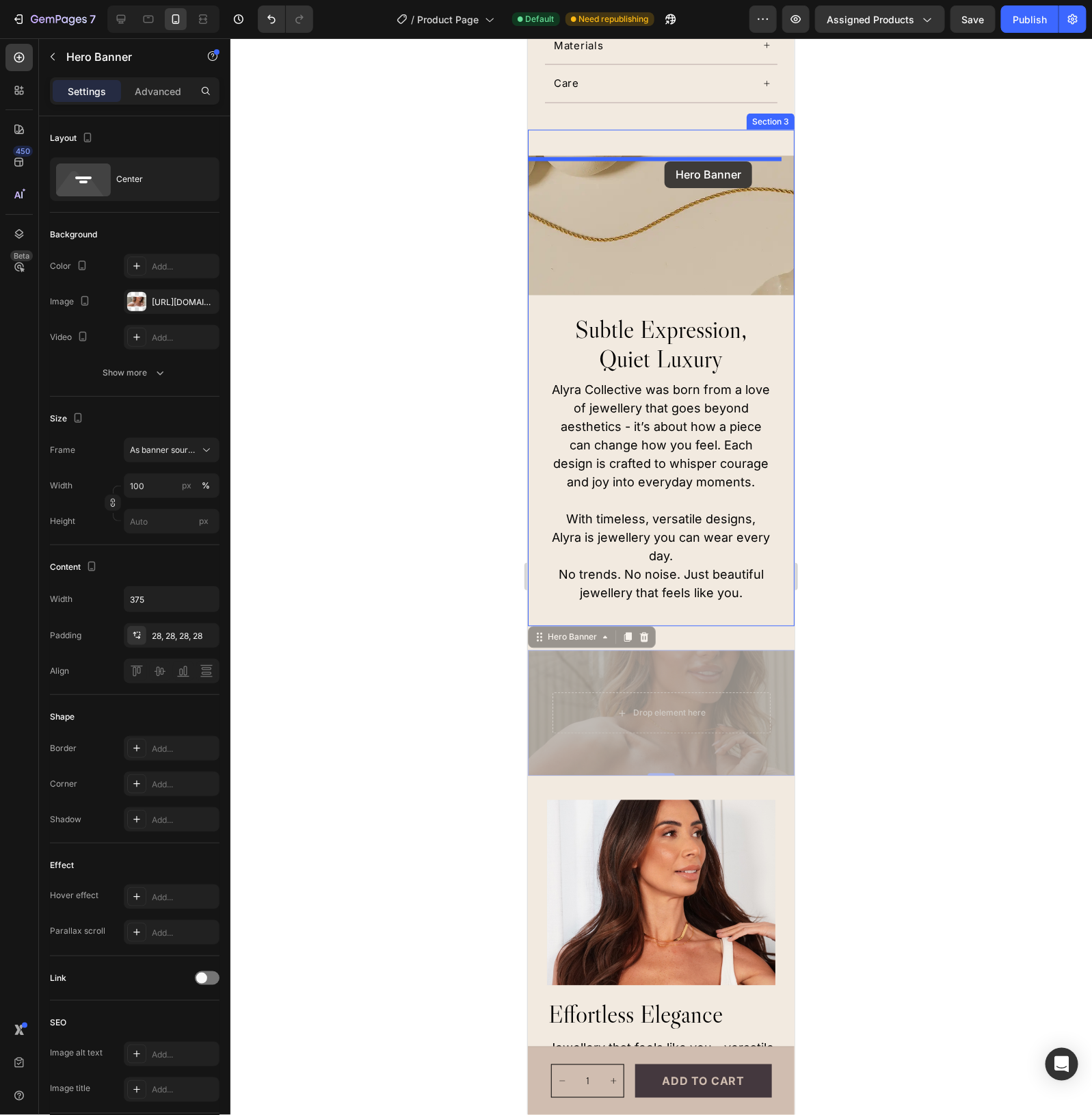
drag, startPoint x: 757, startPoint y: 529, endPoint x: 664, endPoint y: 160, distance: 380.5
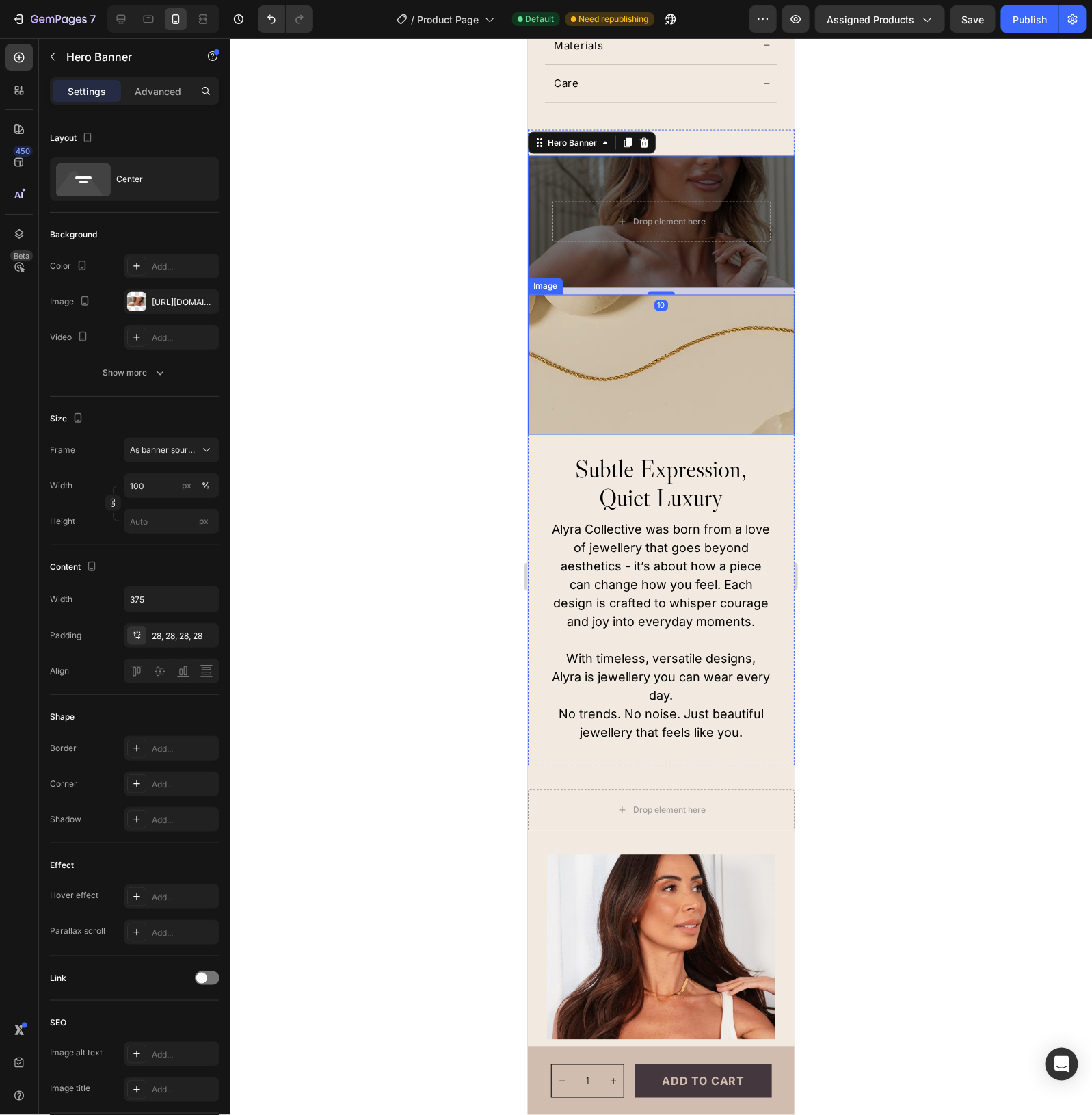
click at [674, 325] on img at bounding box center [661, 364] width 266 height 141
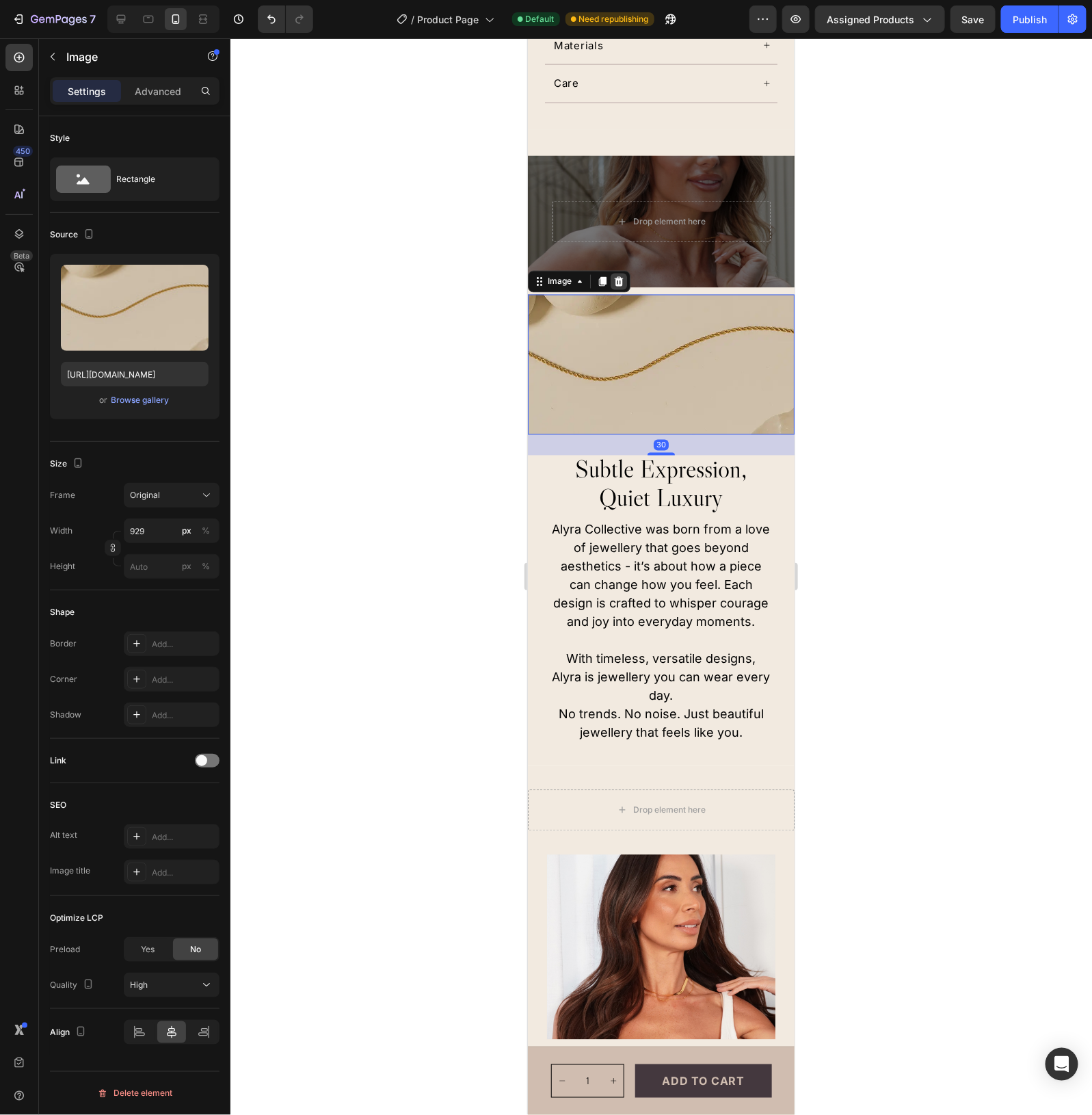
click at [618, 276] on icon at bounding box center [619, 281] width 9 height 10
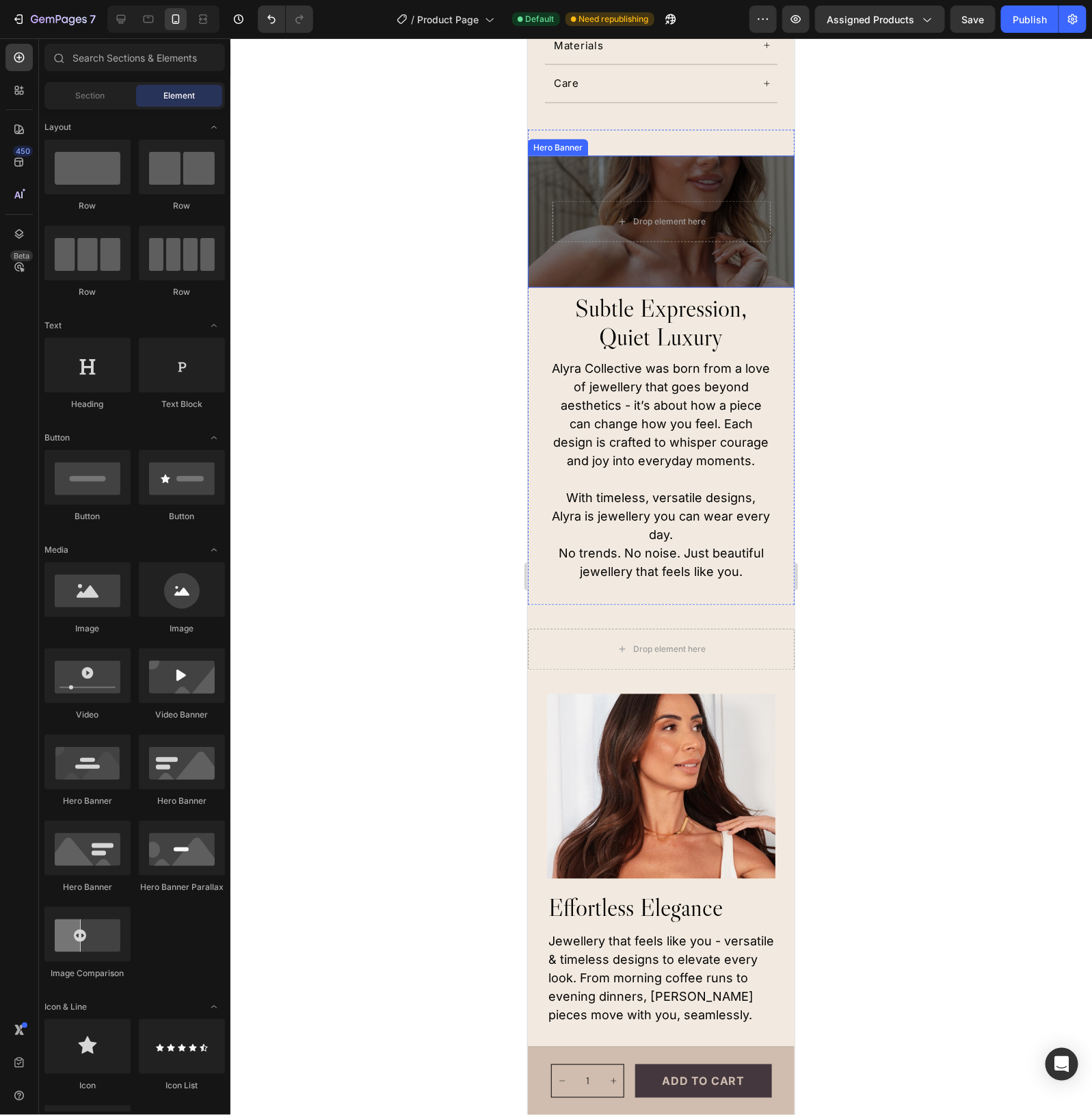
click at [664, 268] on div "Overlay" at bounding box center [661, 221] width 266 height 132
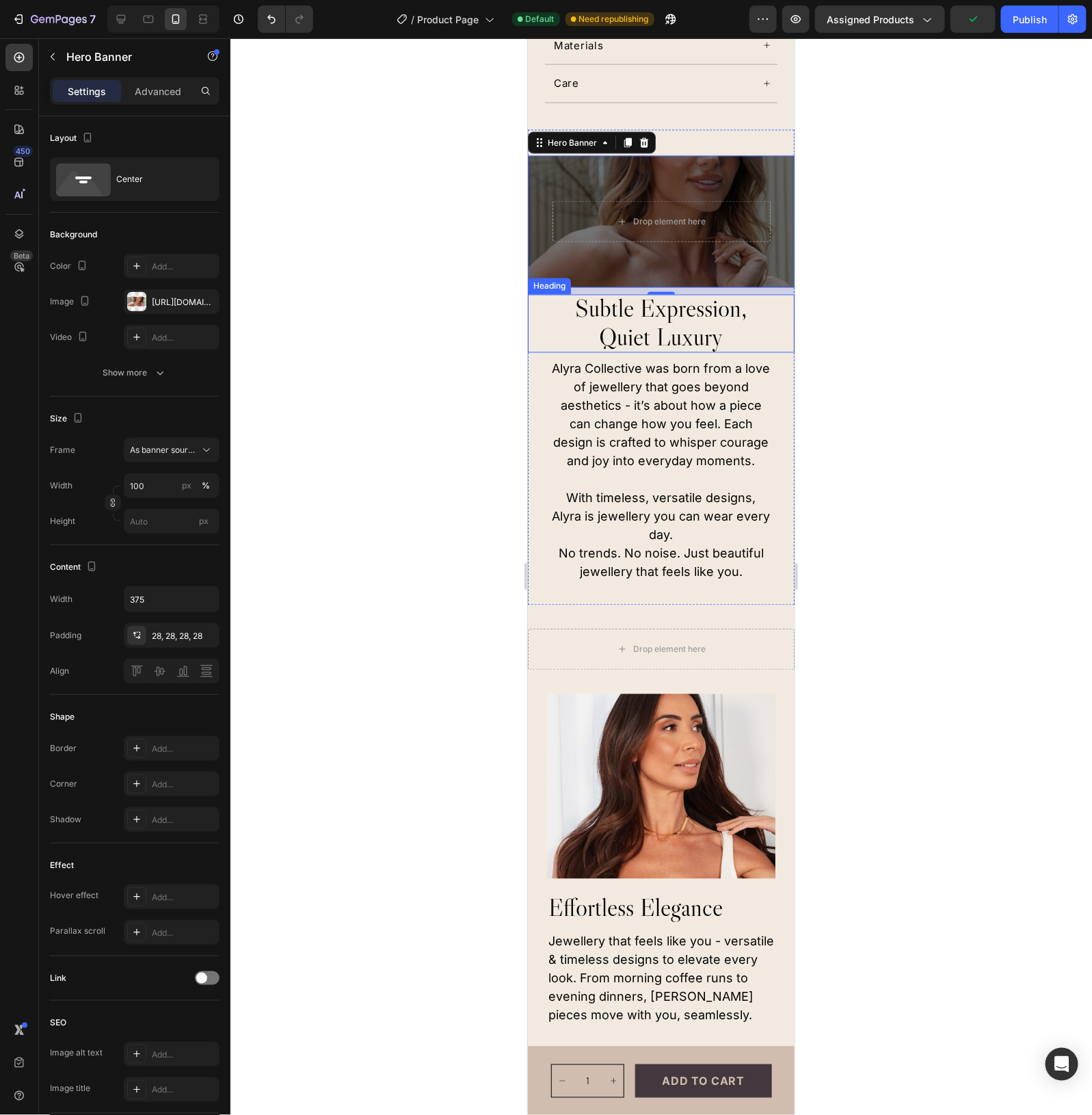
click at [960, 442] on div at bounding box center [661, 577] width 862 height 1077
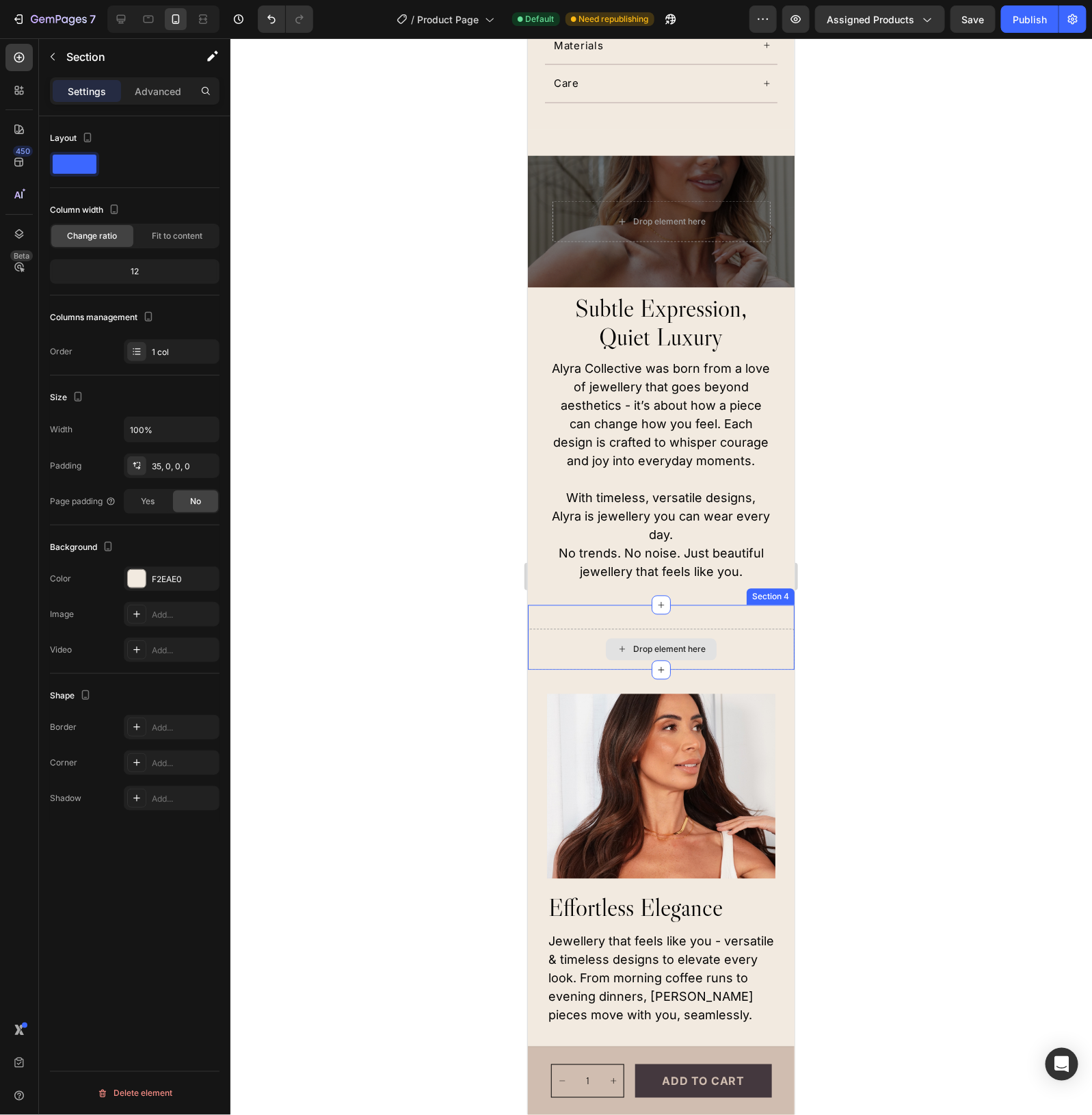
click at [768, 654] on div "Drop element here" at bounding box center [661, 649] width 266 height 41
click at [127, 14] on icon at bounding box center [121, 19] width 14 height 14
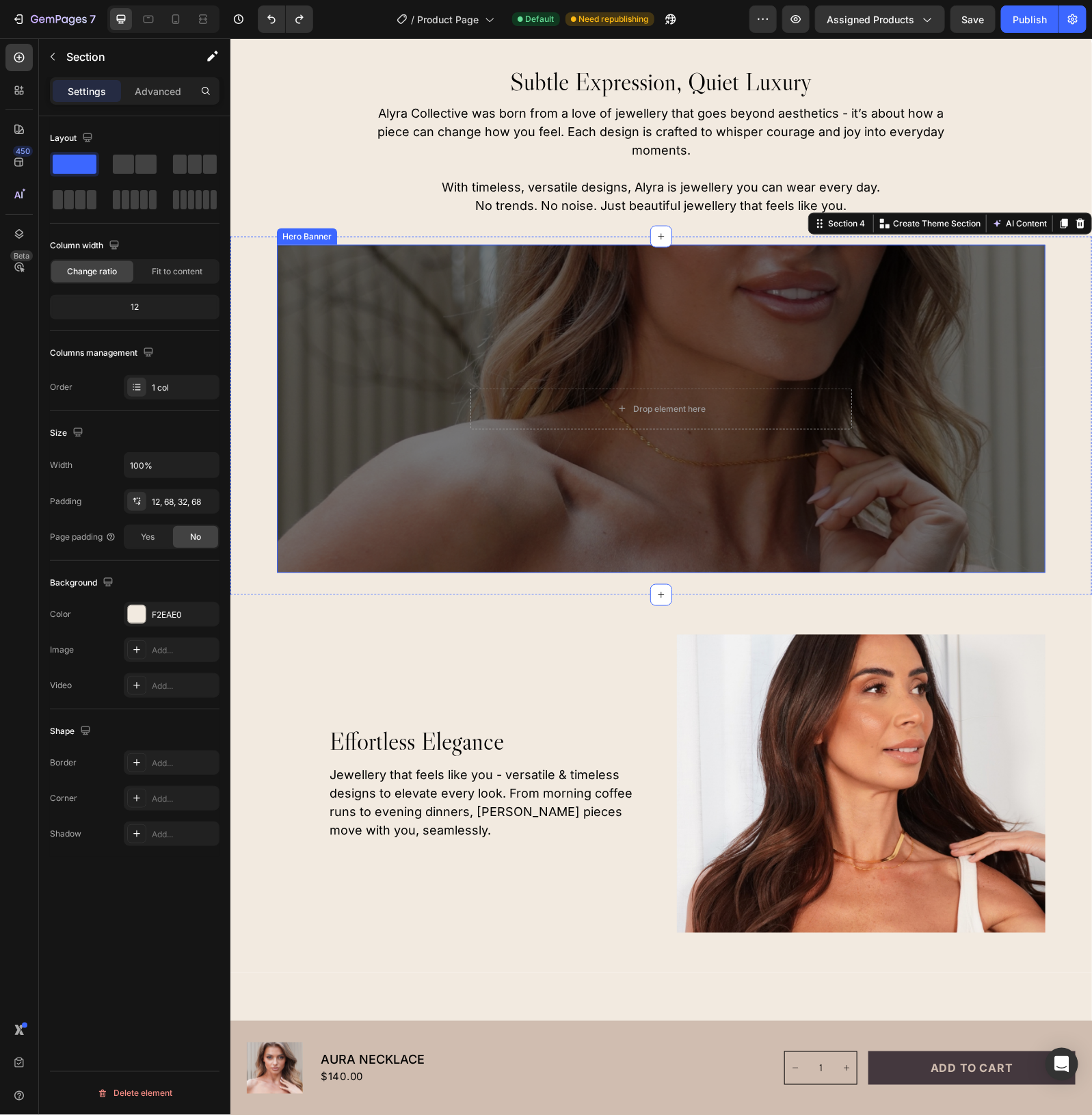
scroll to position [323, 0]
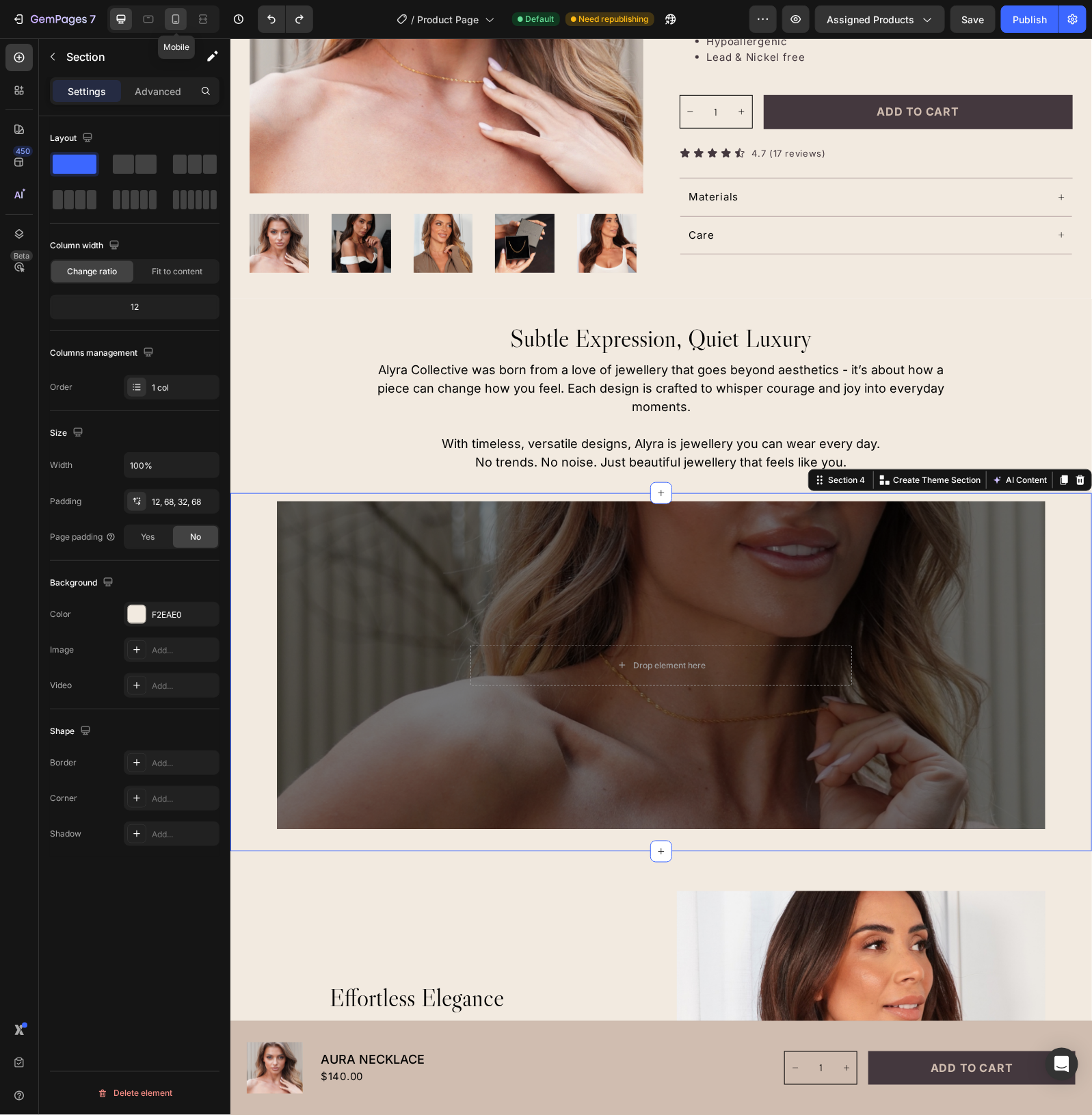
click at [179, 15] on icon at bounding box center [176, 19] width 7 height 10
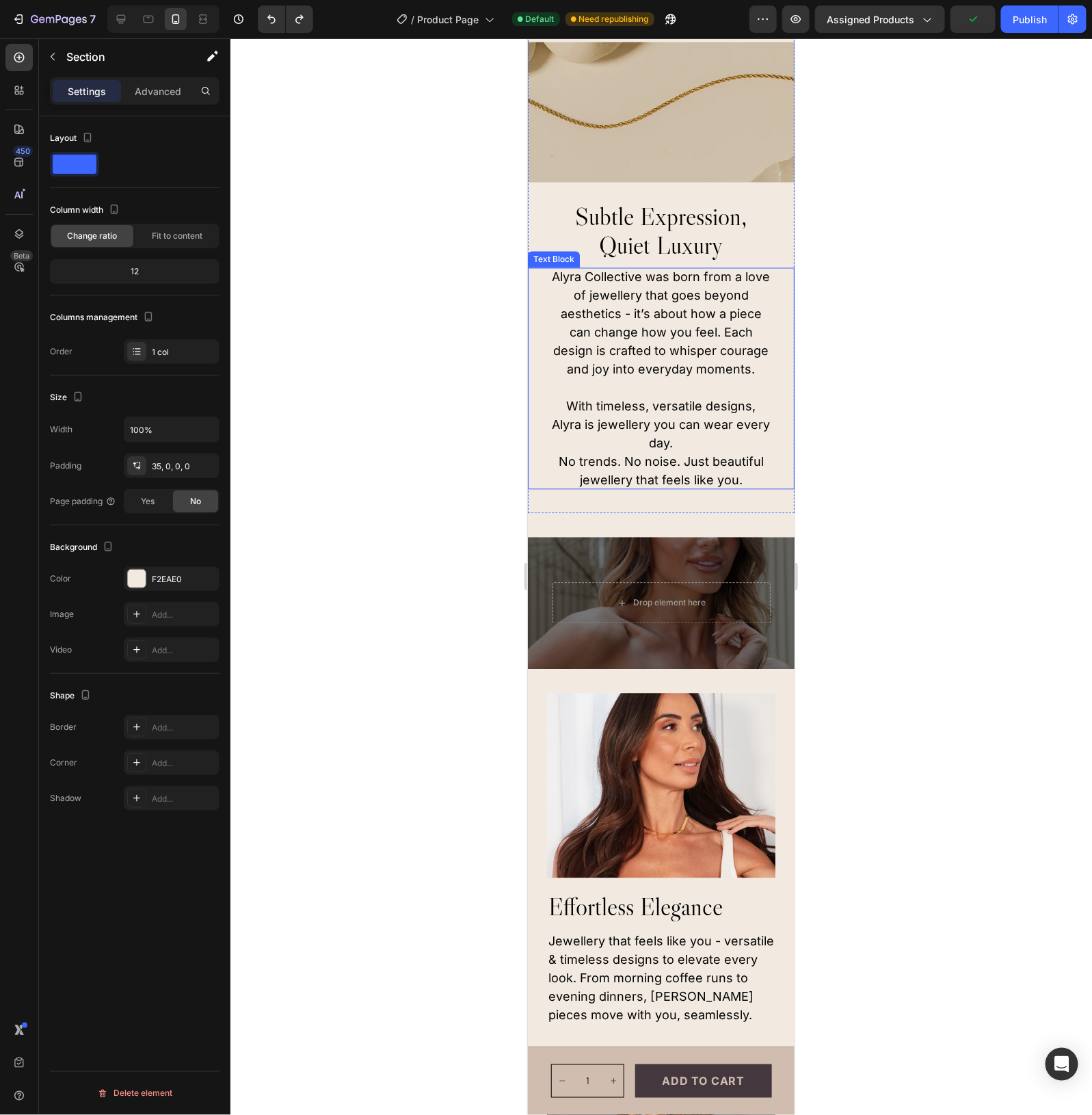
scroll to position [785, 0]
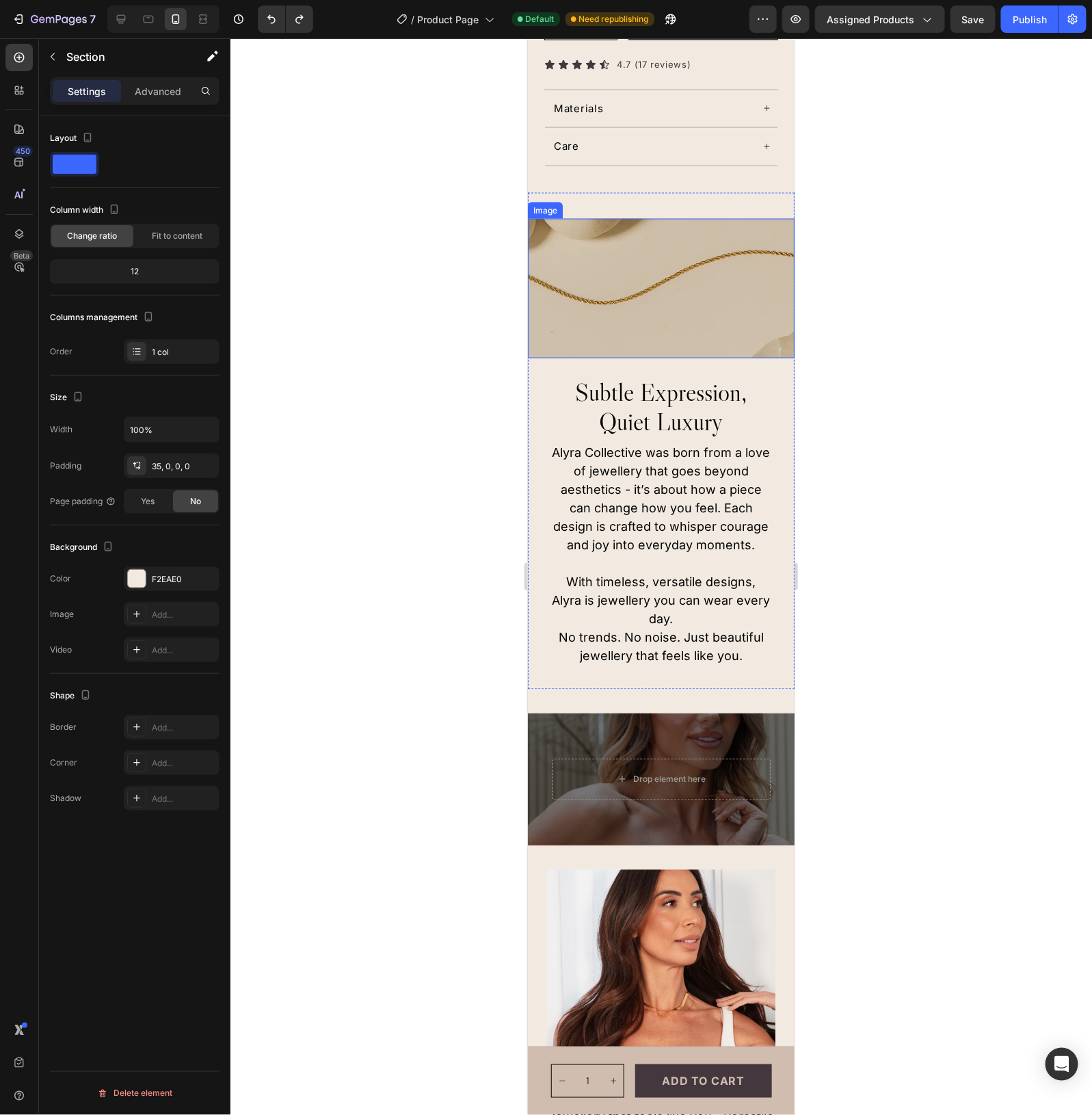
click at [678, 247] on img at bounding box center [661, 288] width 266 height 141
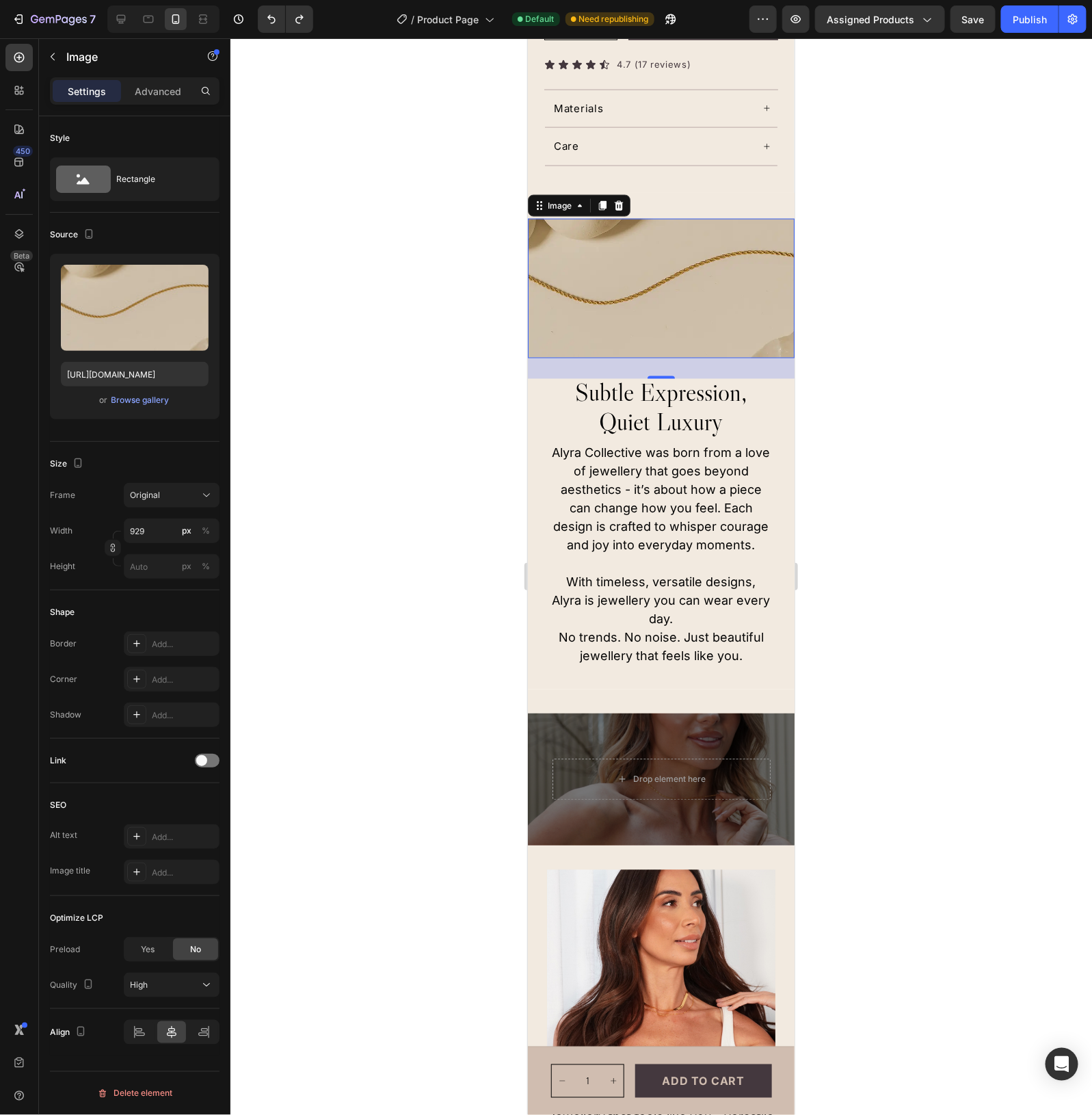
click at [682, 317] on img at bounding box center [661, 288] width 266 height 141
click at [619, 213] on div at bounding box center [618, 205] width 16 height 16
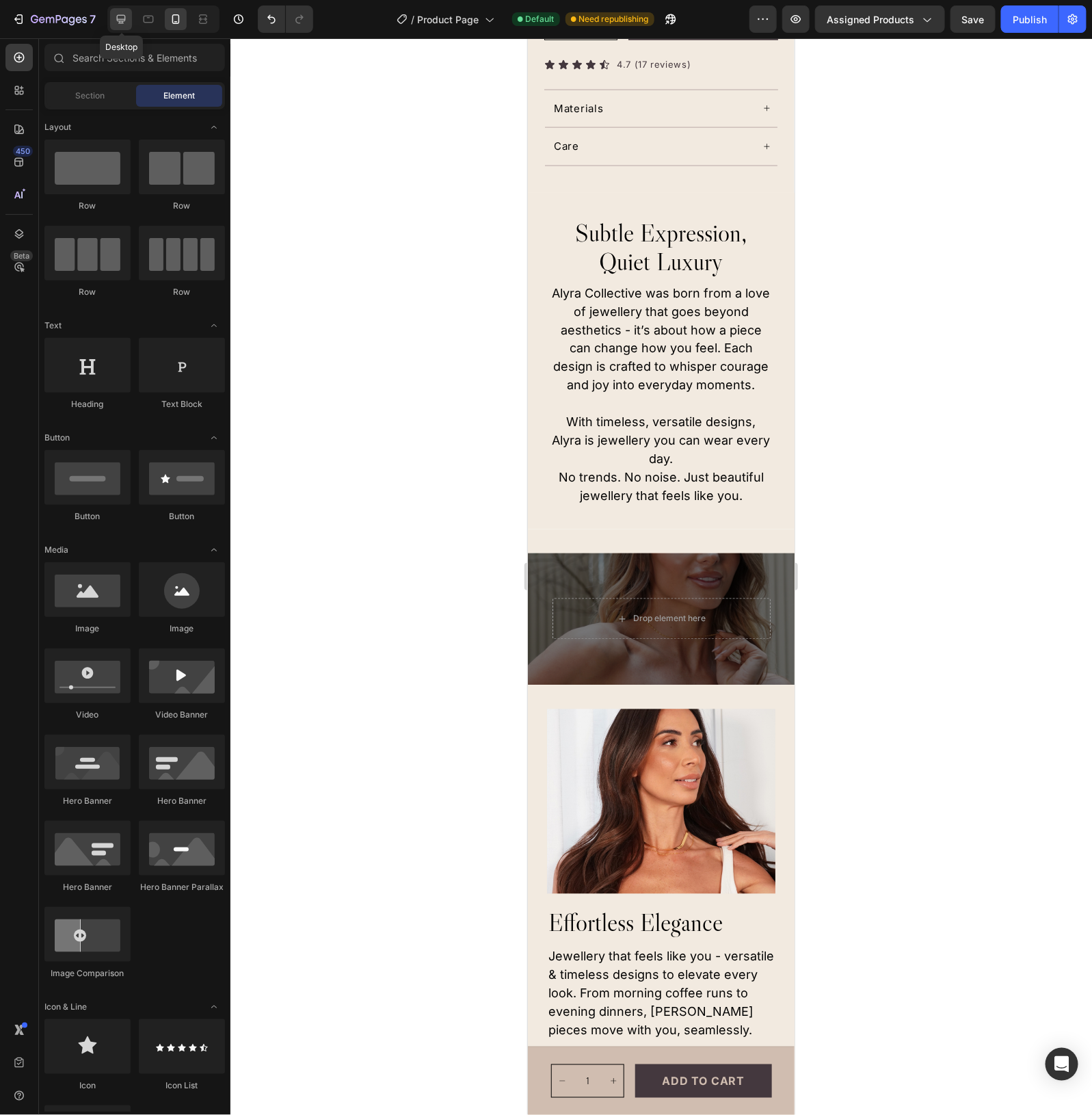
click at [115, 21] on icon at bounding box center [121, 19] width 14 height 14
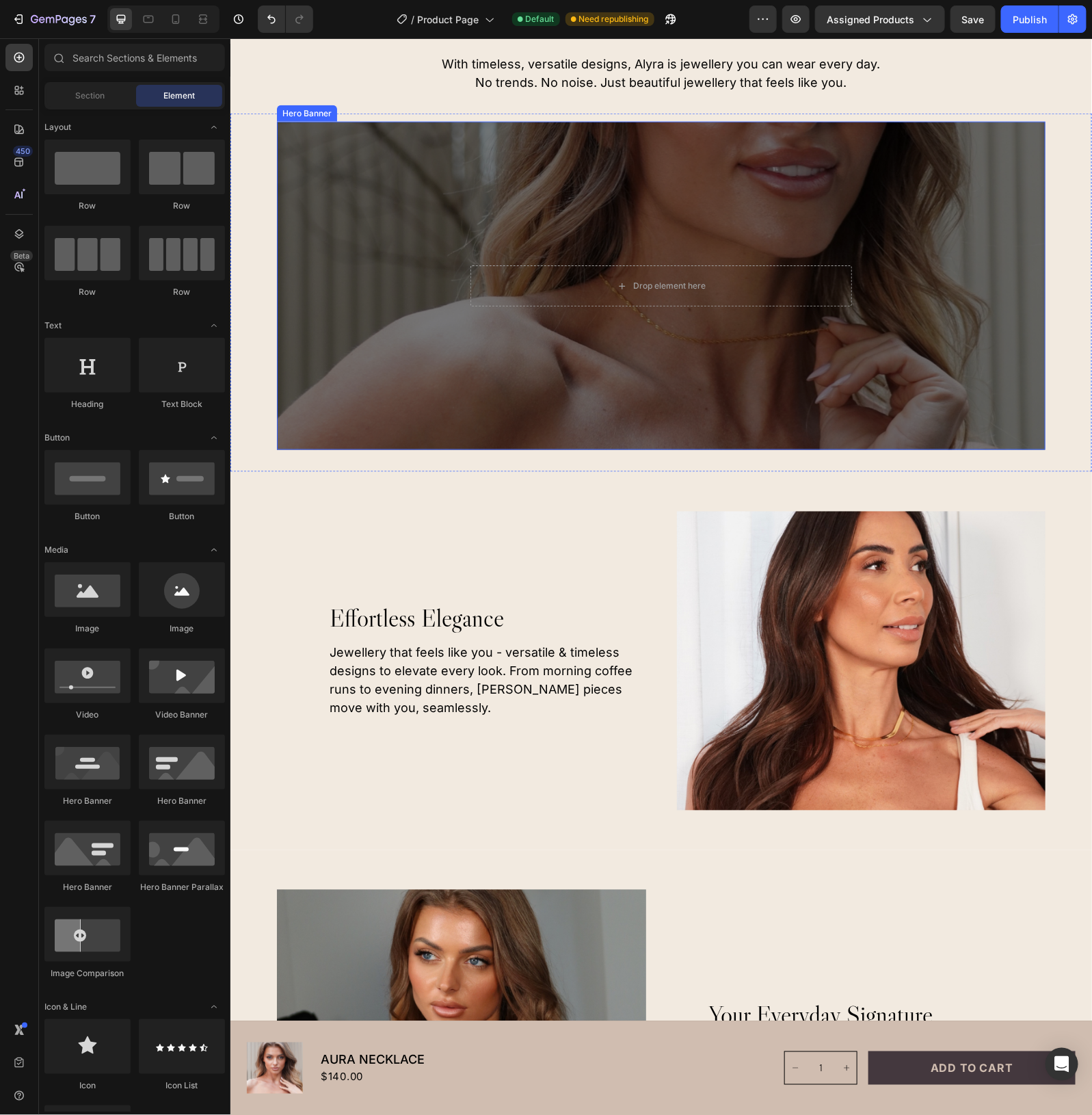
scroll to position [781, 0]
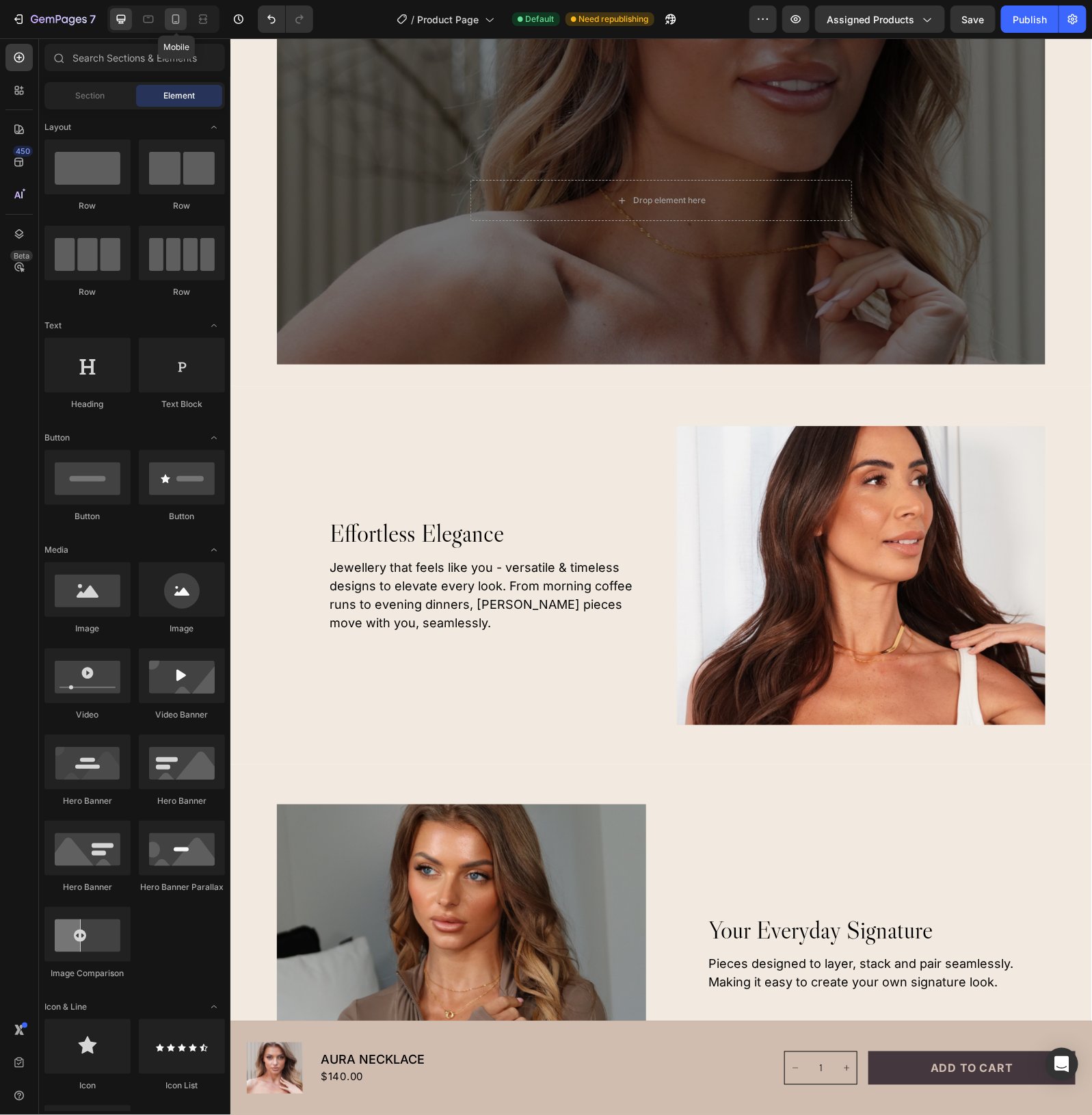
click at [172, 19] on icon at bounding box center [176, 19] width 7 height 10
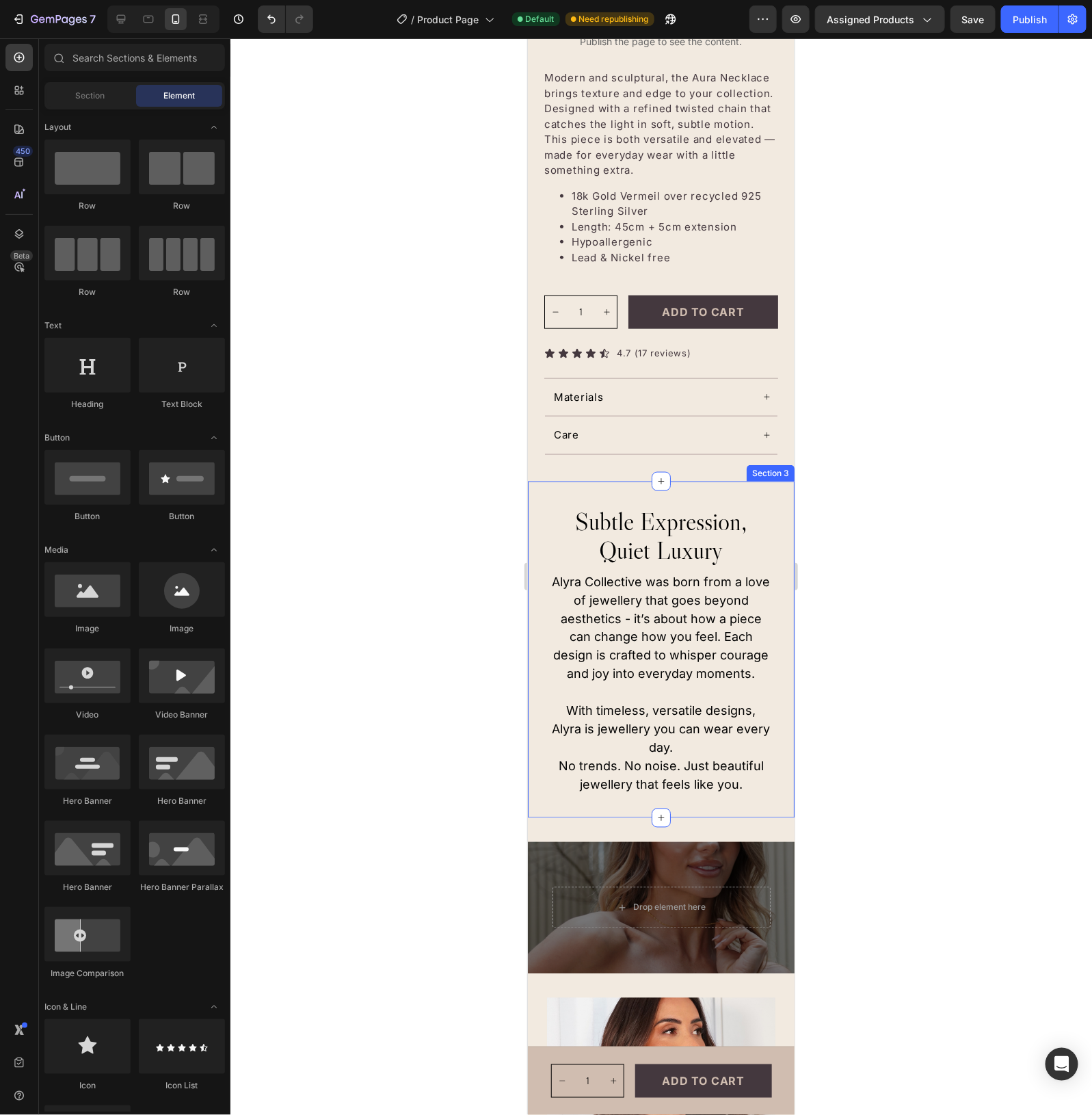
scroll to position [607, 0]
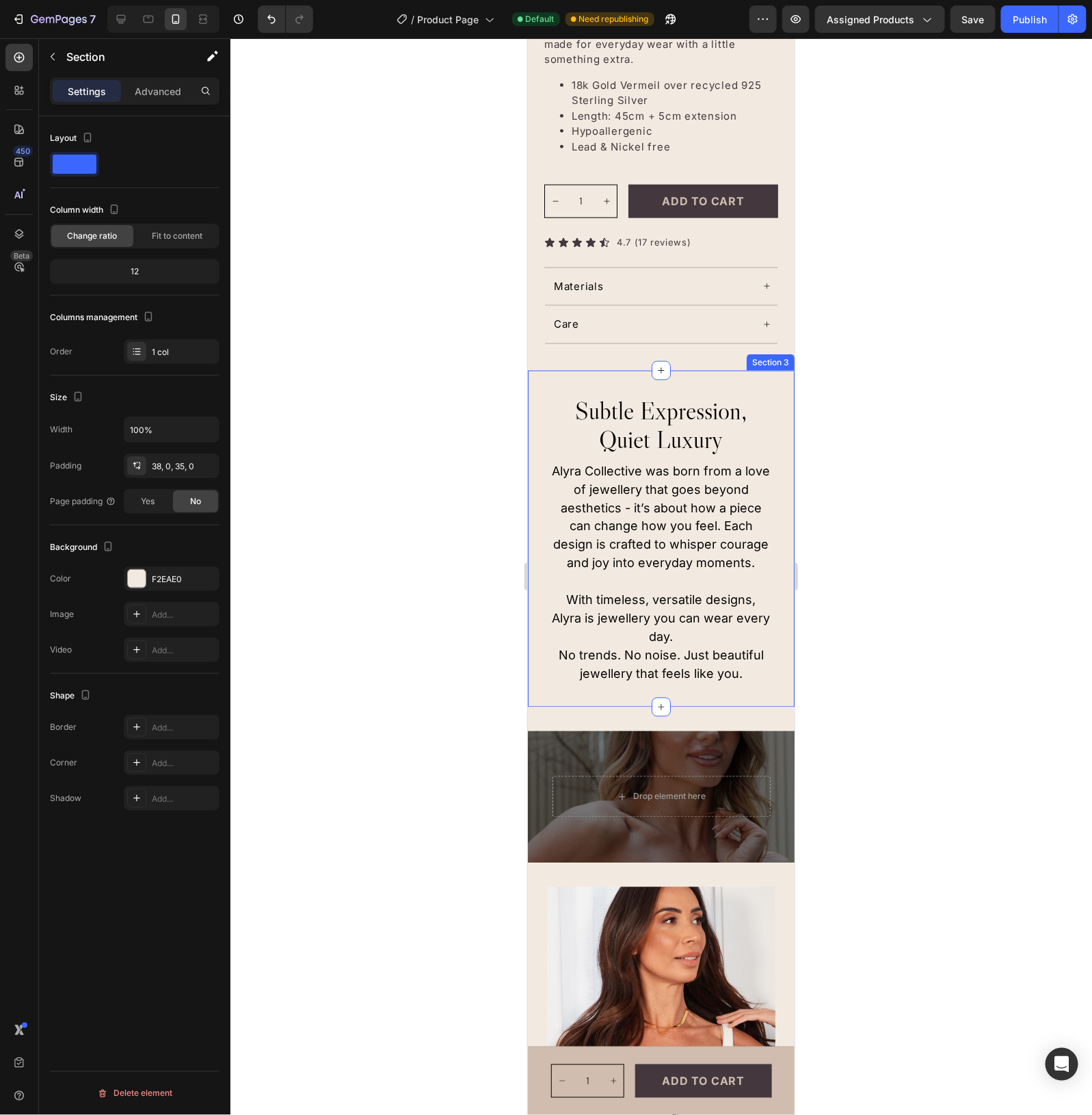
click at [633, 392] on div "subtle expression, quiet luxury Heading Alyra Collective was born from a love o…" at bounding box center [661, 538] width 266 height 336
click at [720, 760] on div "Drop element here" at bounding box center [661, 797] width 256 height 80
click at [659, 396] on div "subtle expression, quiet luxury Heading Alyra Collective was born from a love o…" at bounding box center [661, 538] width 266 height 336
click at [554, 364] on div "Section 3" at bounding box center [559, 357] width 43 height 13
click at [1027, 21] on div "Publish" at bounding box center [1030, 20] width 34 height 15
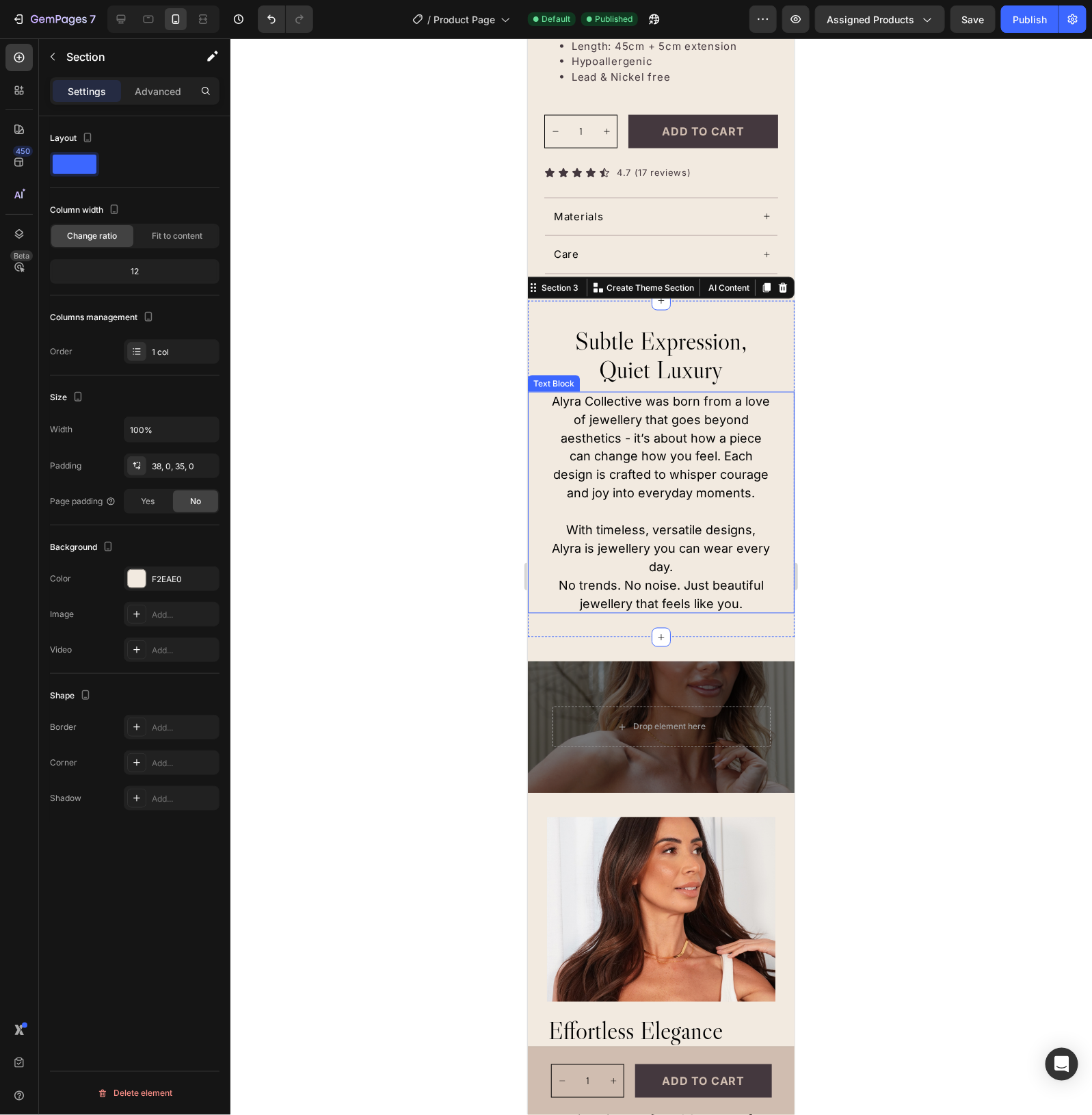
scroll to position [693, 0]
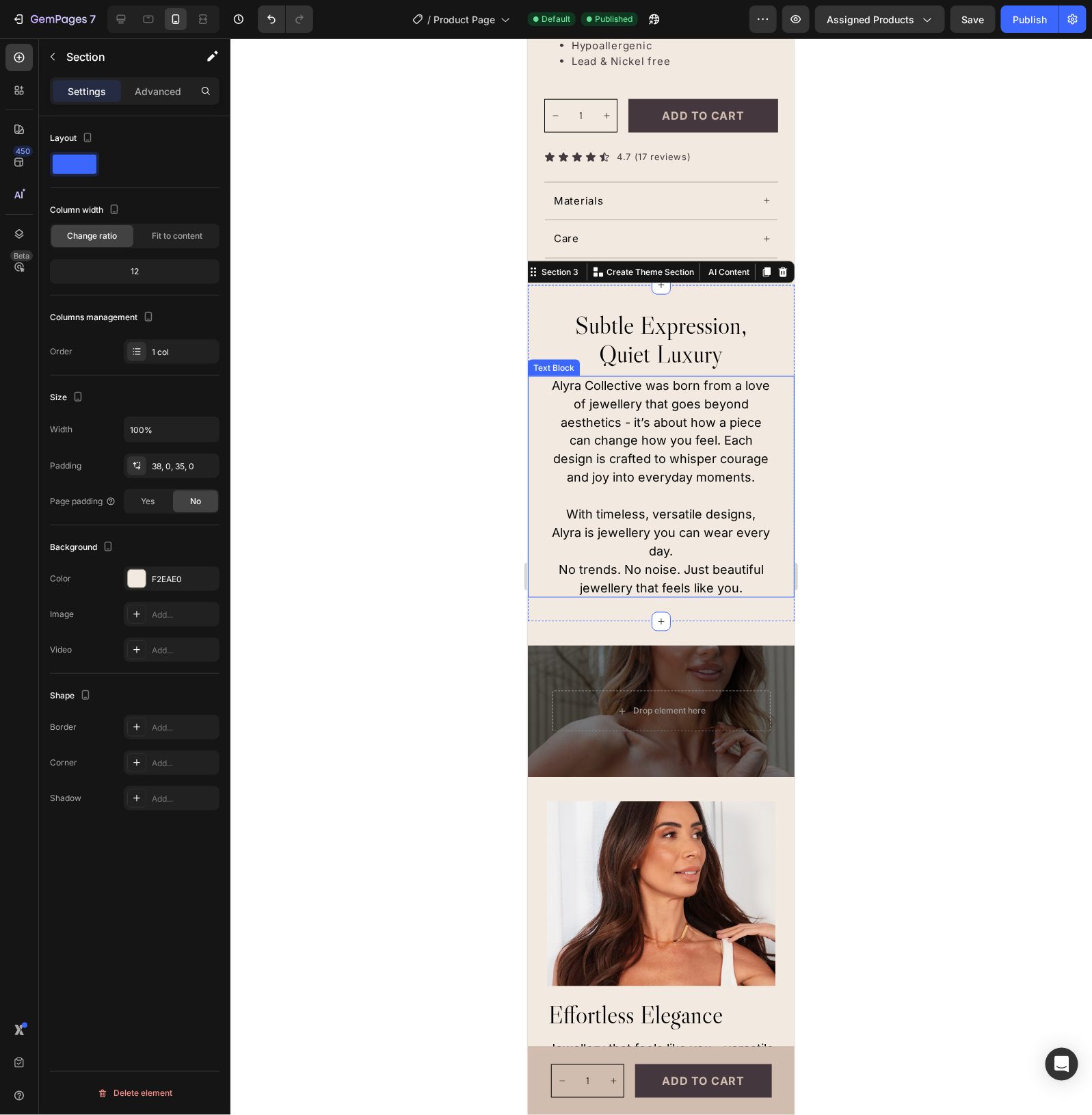
drag, startPoint x: 920, startPoint y: 572, endPoint x: 942, endPoint y: 528, distance: 49.2
click at [920, 572] on div at bounding box center [661, 577] width 862 height 1077
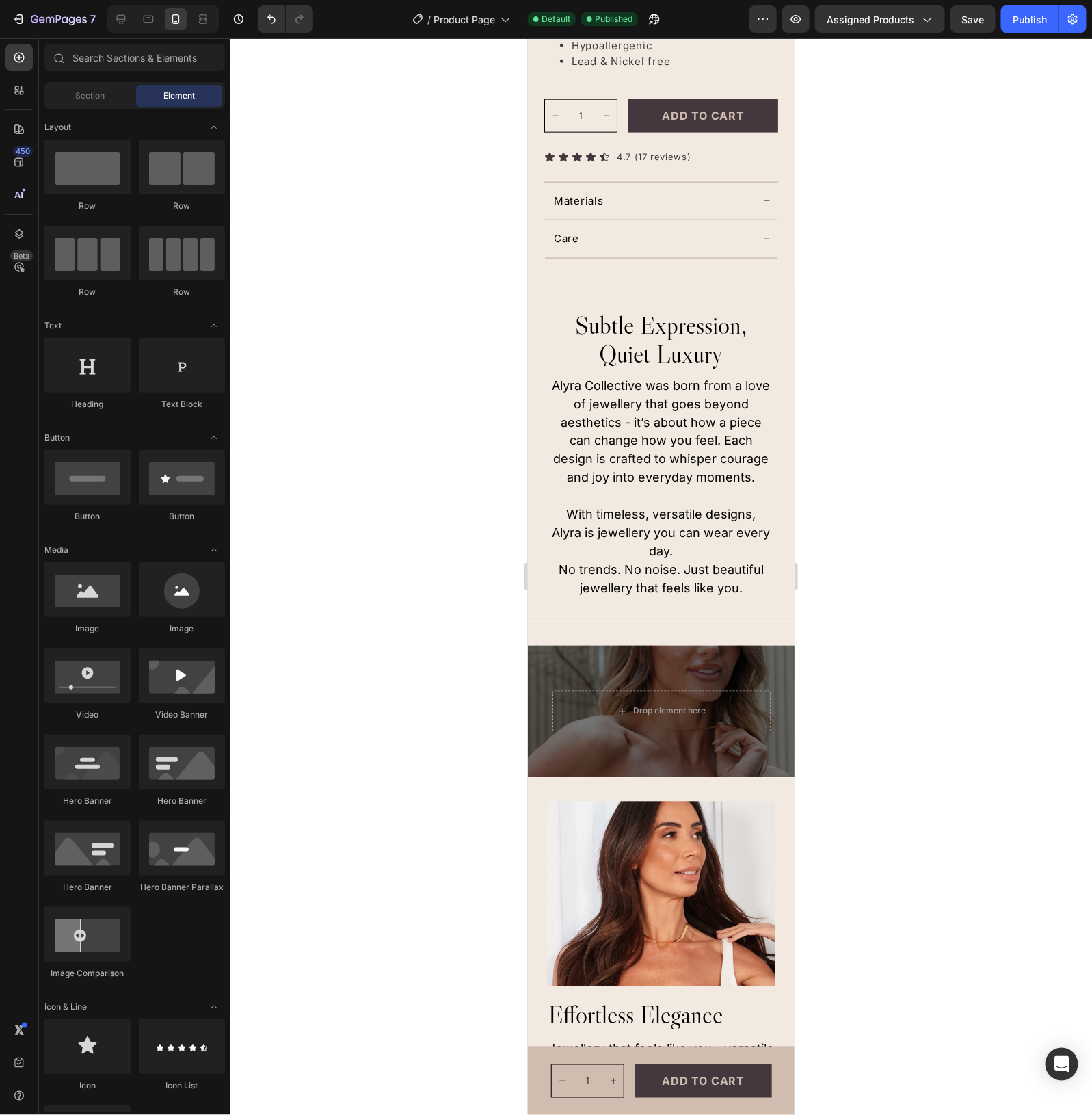
click at [342, 761] on div at bounding box center [661, 577] width 862 height 1077
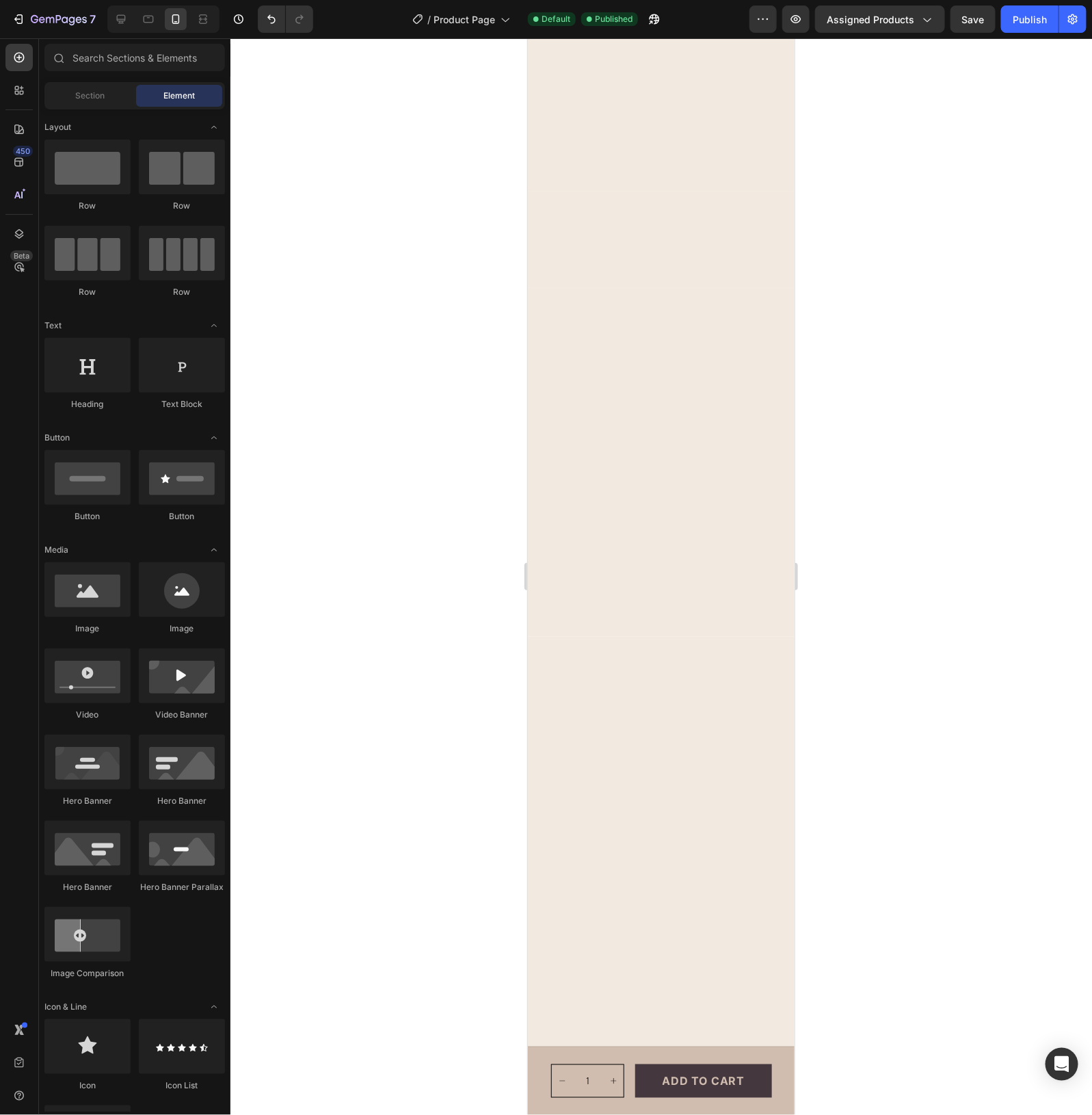
scroll to position [0, 0]
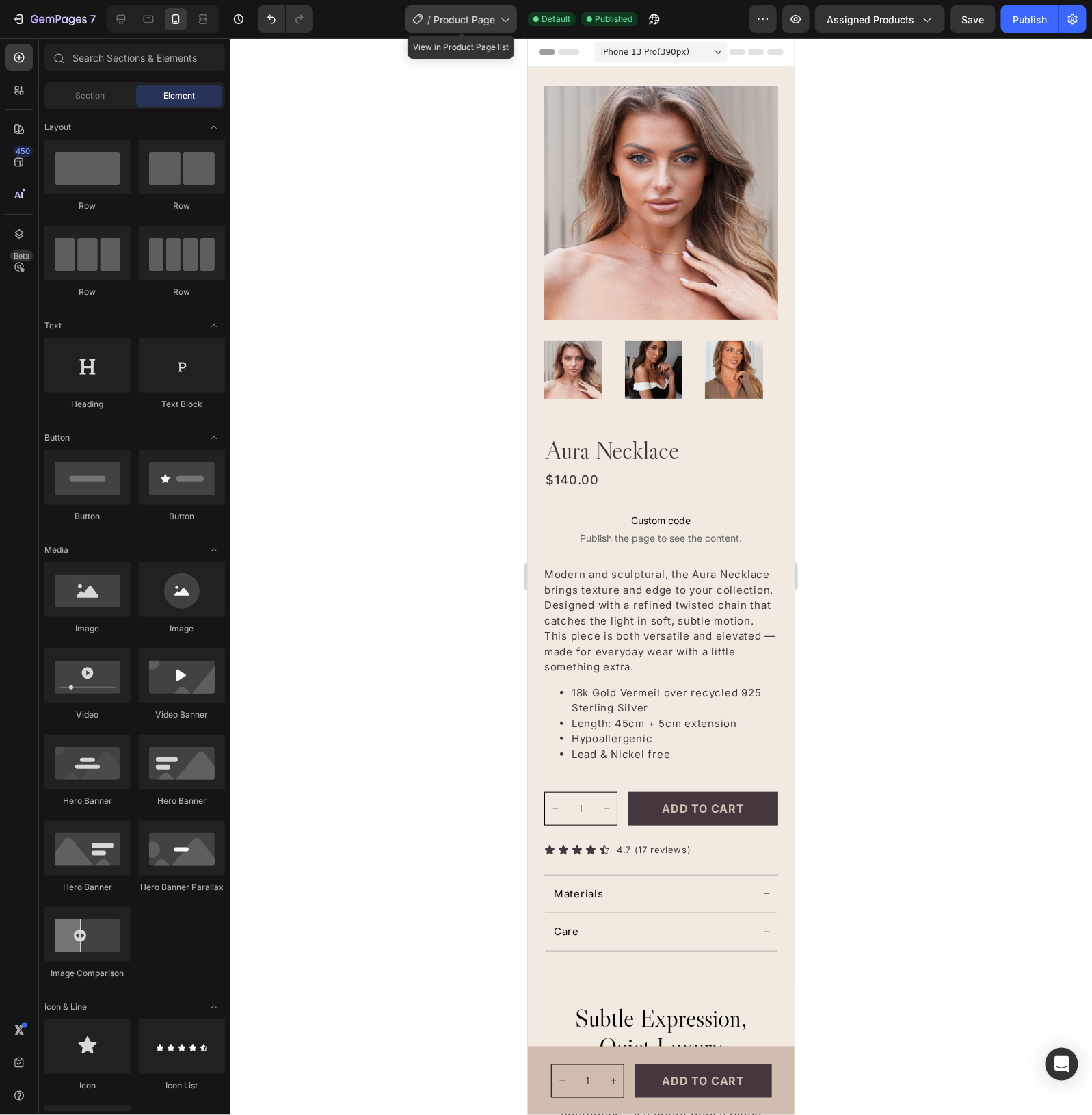
click at [476, 19] on span "Product Page" at bounding box center [465, 20] width 62 height 15
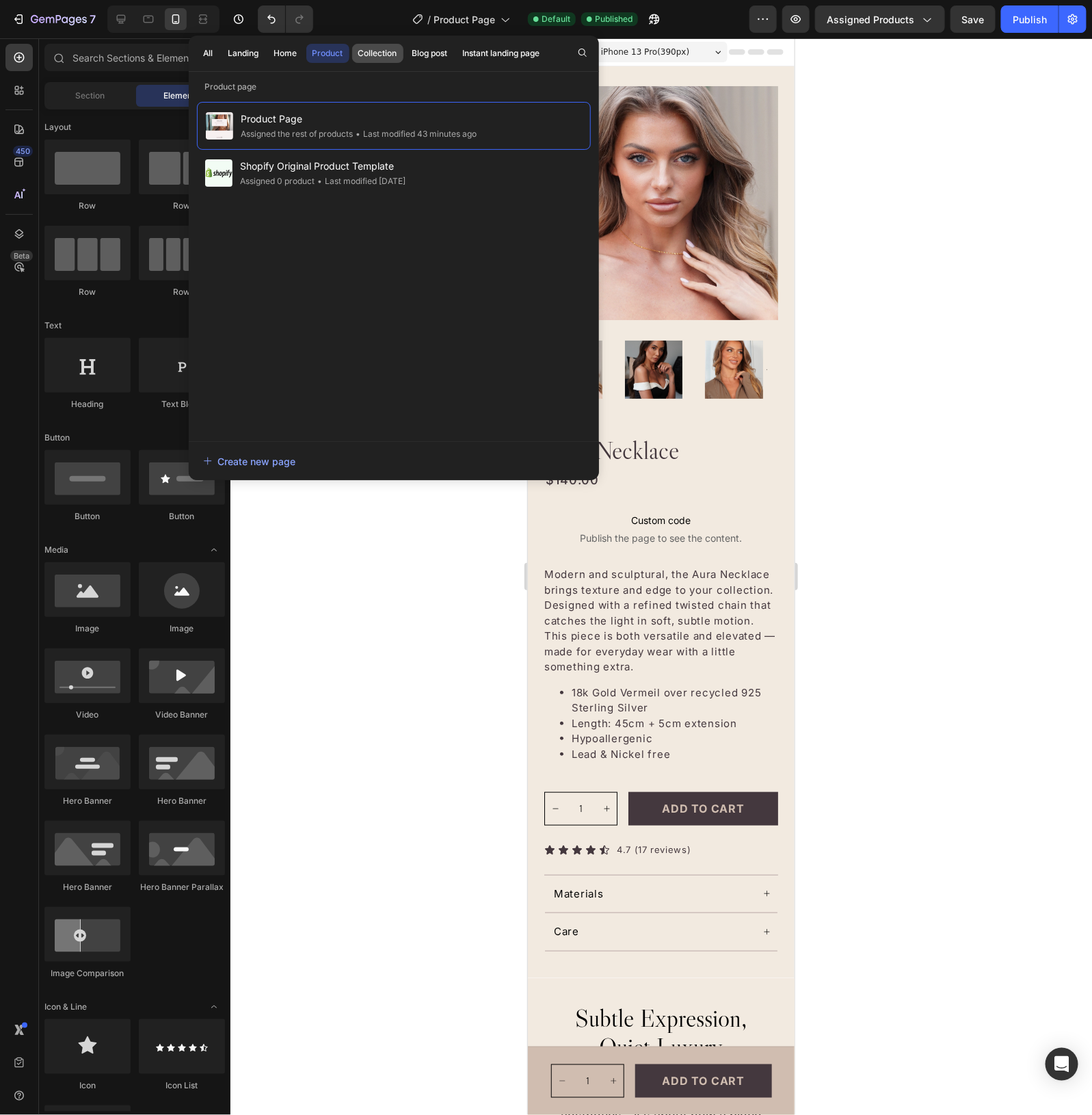
click at [380, 52] on div "Collection" at bounding box center [378, 53] width 39 height 13
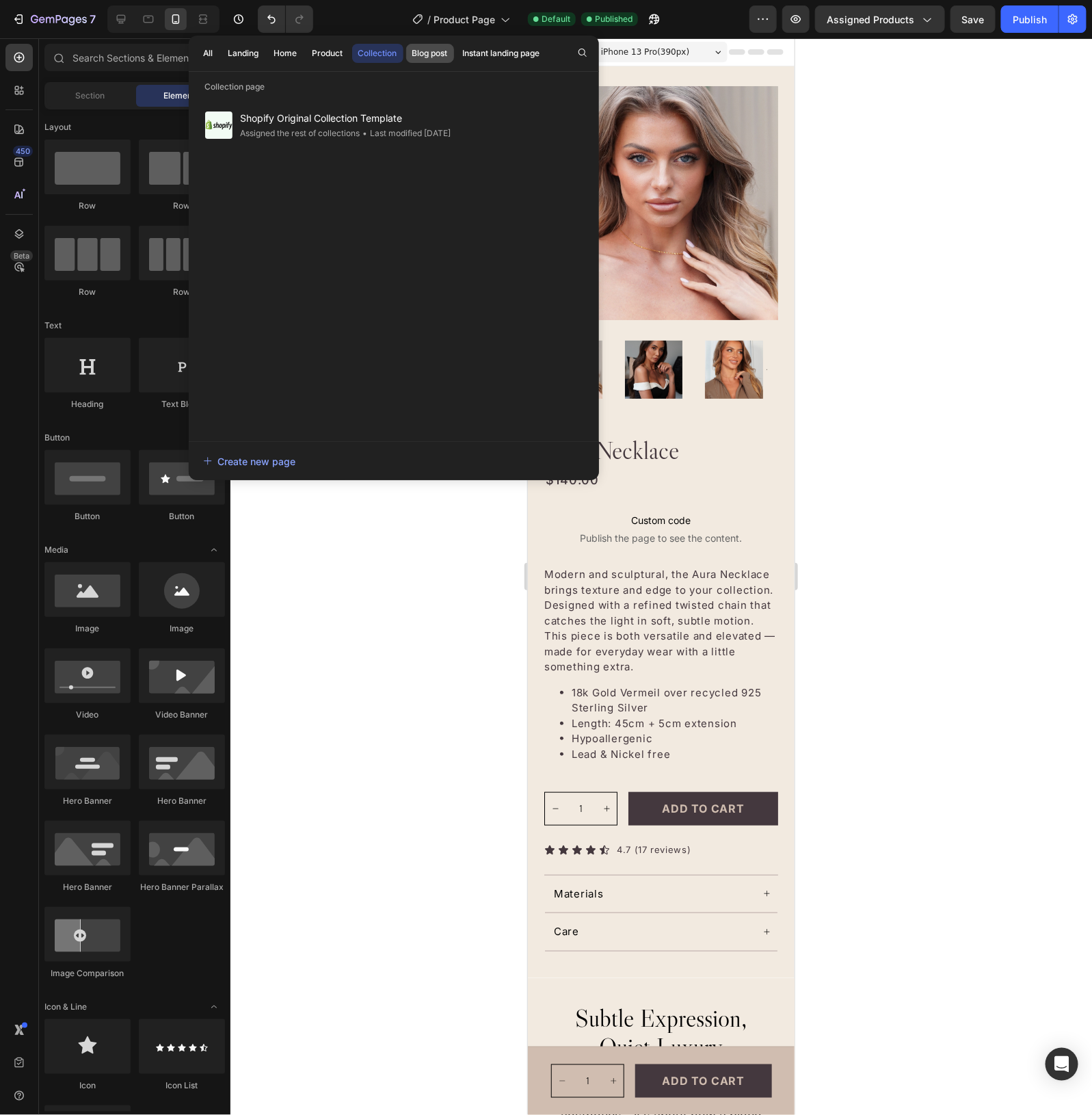
click at [440, 54] on div "Blog post" at bounding box center [430, 53] width 35 height 13
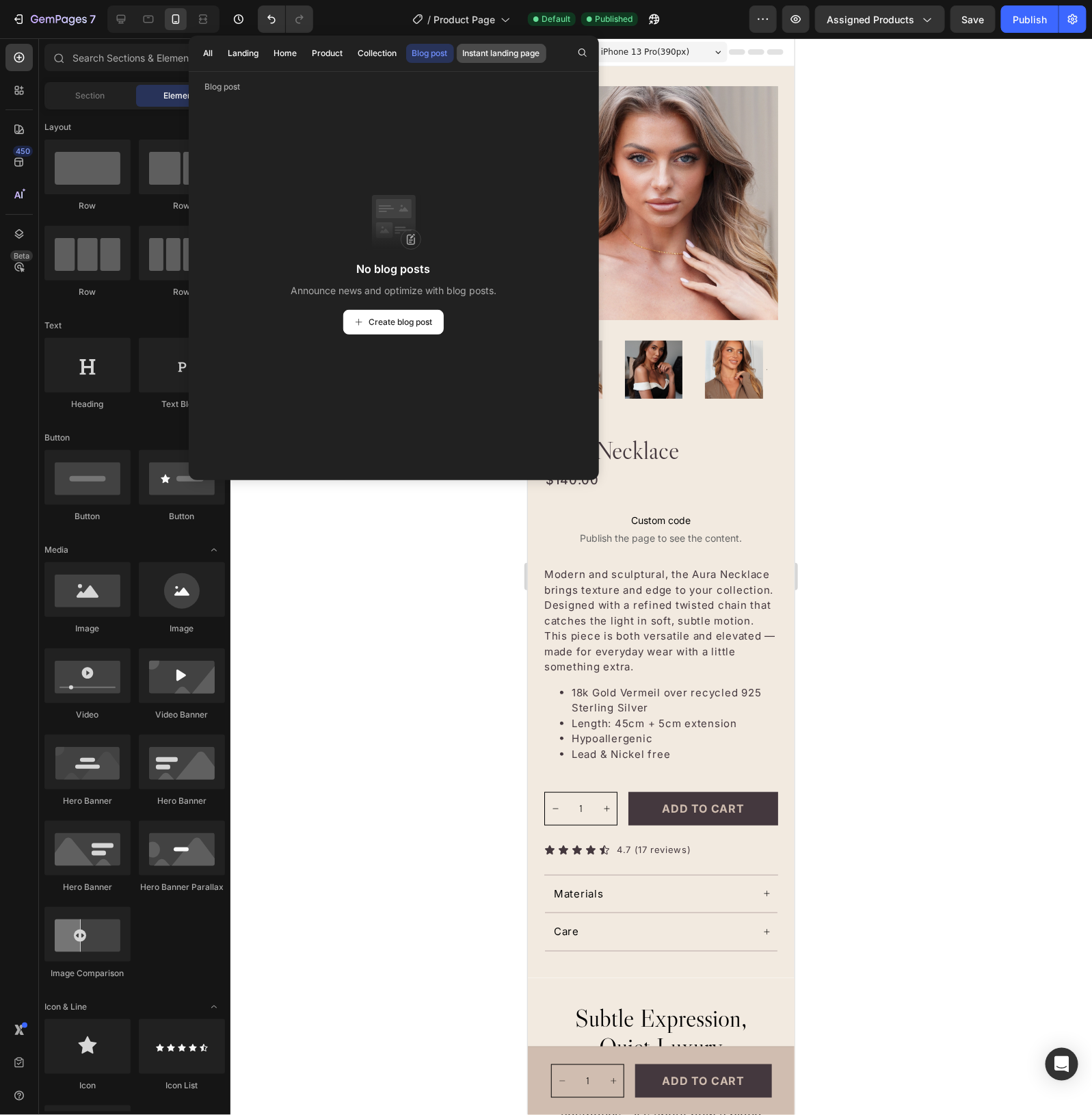
click at [500, 53] on div "Instant landing page" at bounding box center [501, 53] width 77 height 13
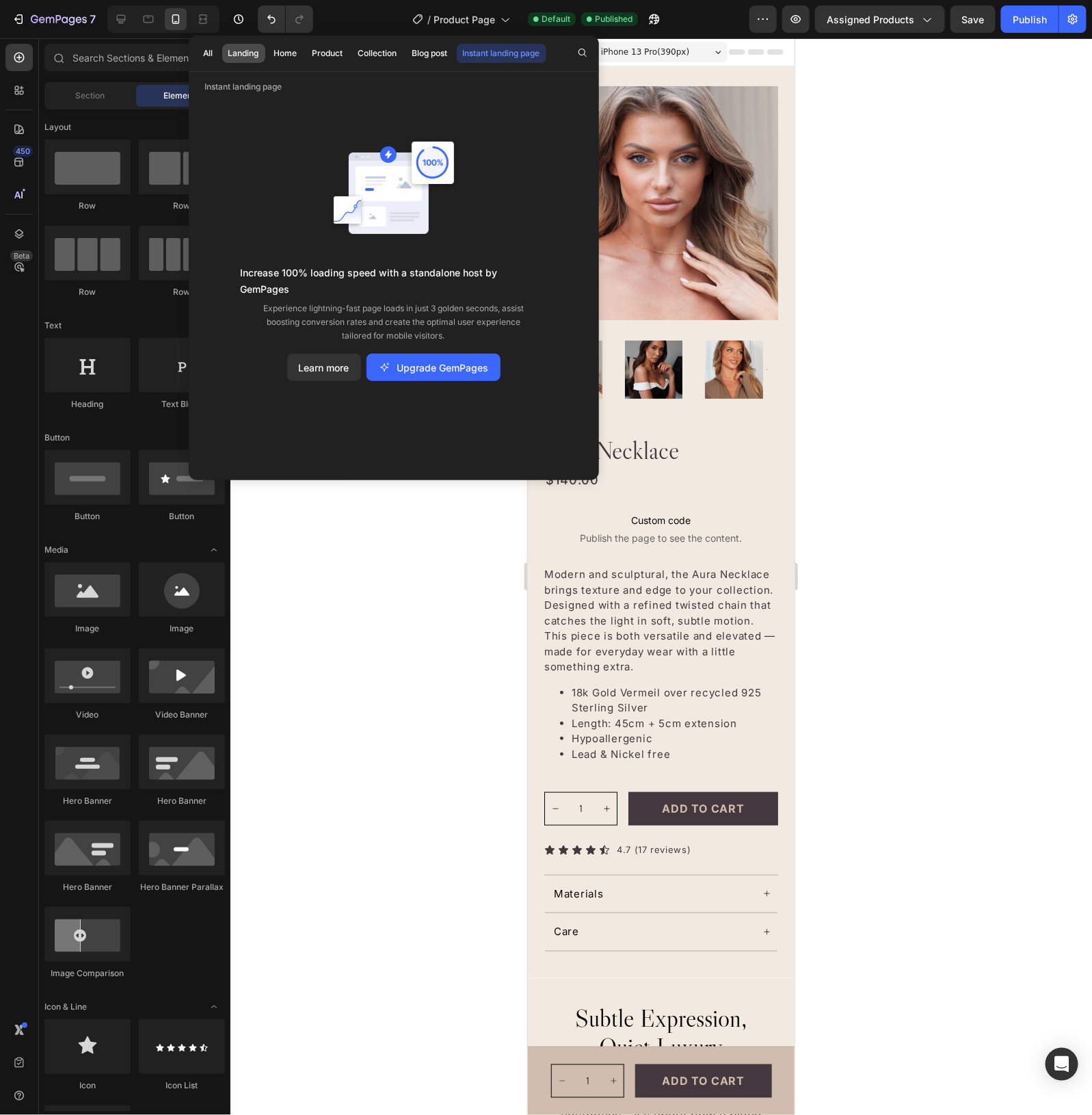
click at [239, 52] on div "Landing" at bounding box center [244, 53] width 31 height 13
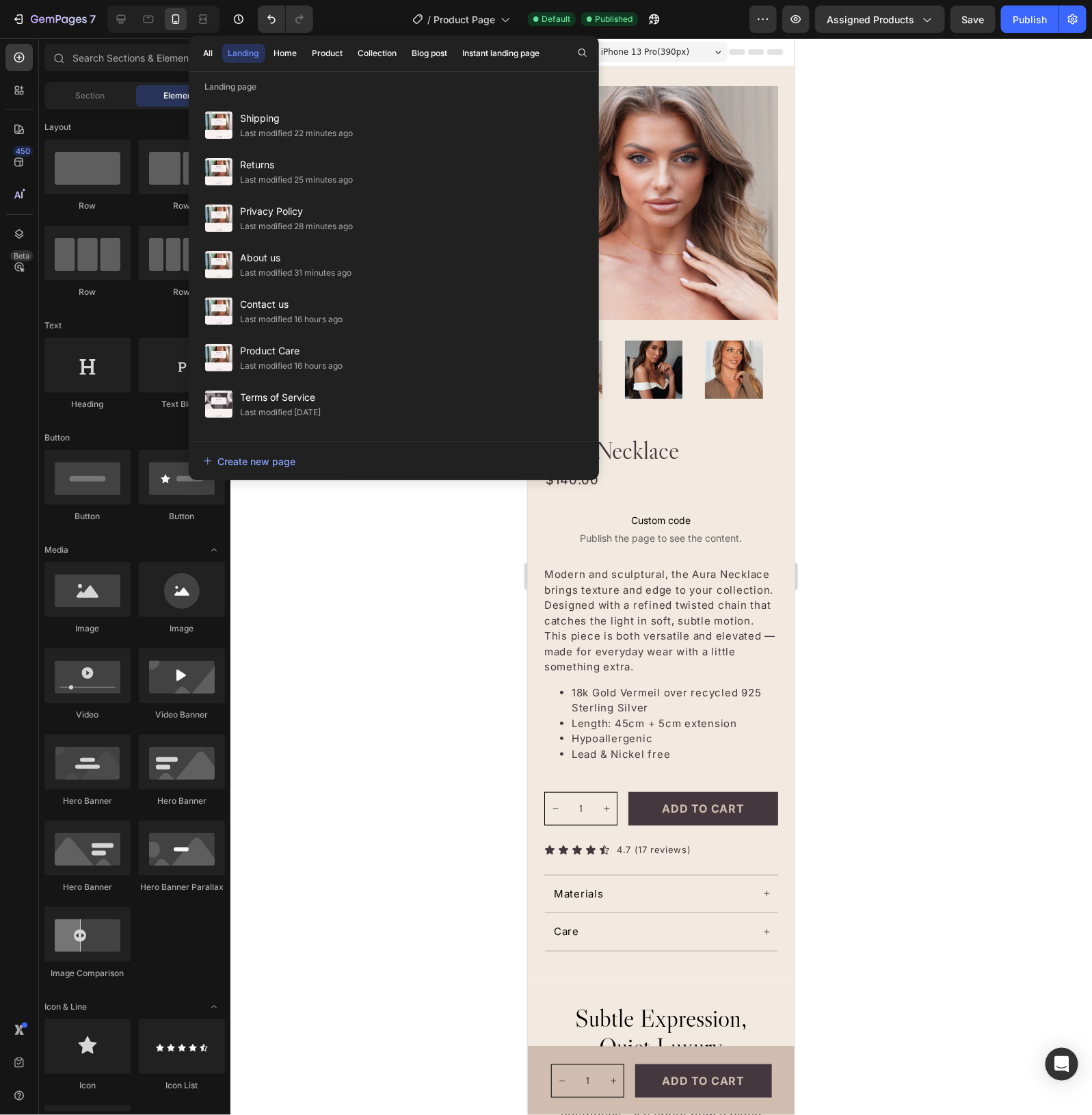
click at [388, 738] on div at bounding box center [661, 577] width 862 height 1077
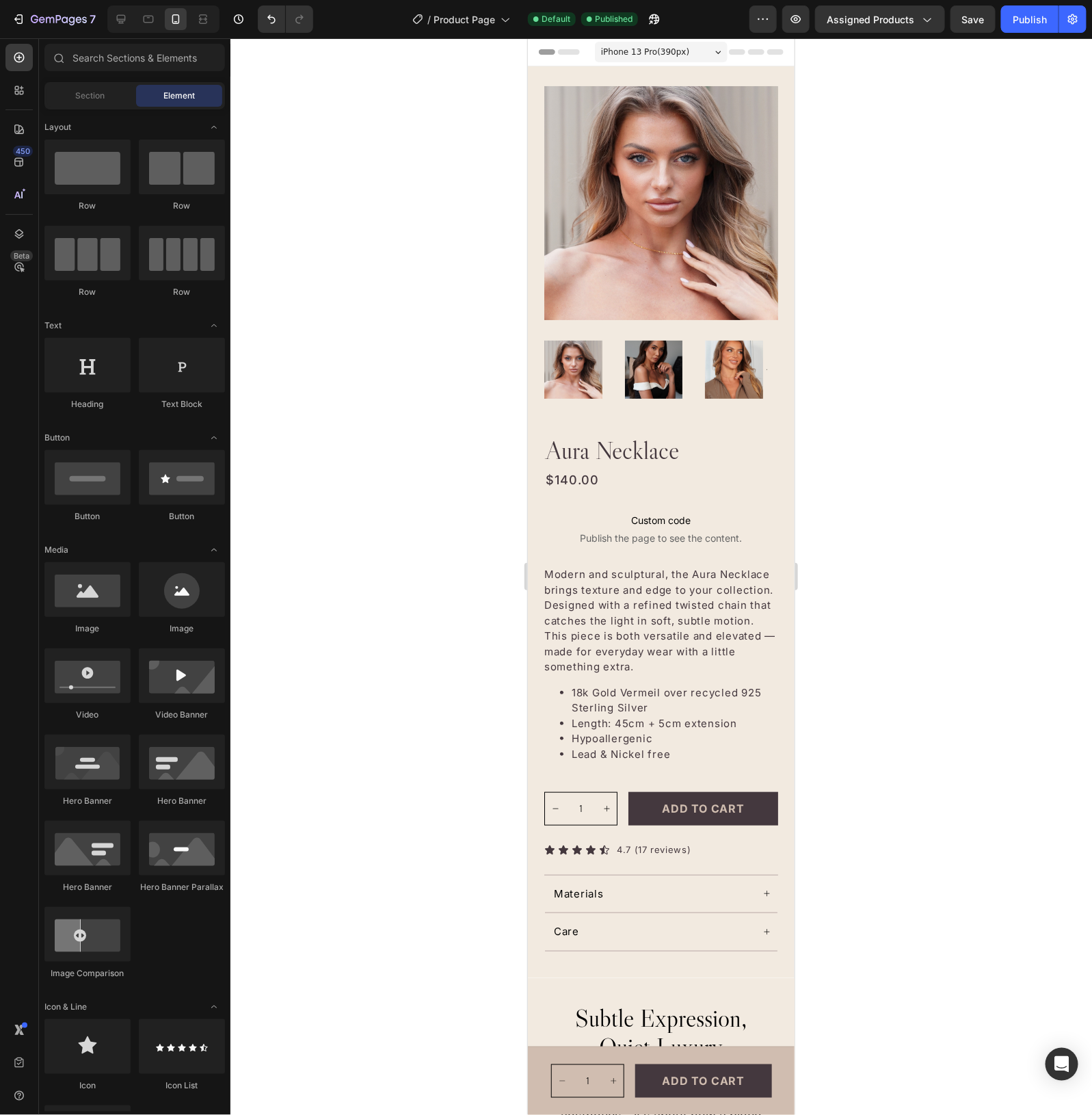
drag, startPoint x: 933, startPoint y: 704, endPoint x: 986, endPoint y: 614, distance: 104.4
click at [933, 704] on div at bounding box center [661, 577] width 862 height 1077
click at [388, 679] on div at bounding box center [661, 577] width 862 height 1077
